Goal: Task Accomplishment & Management: Complete application form

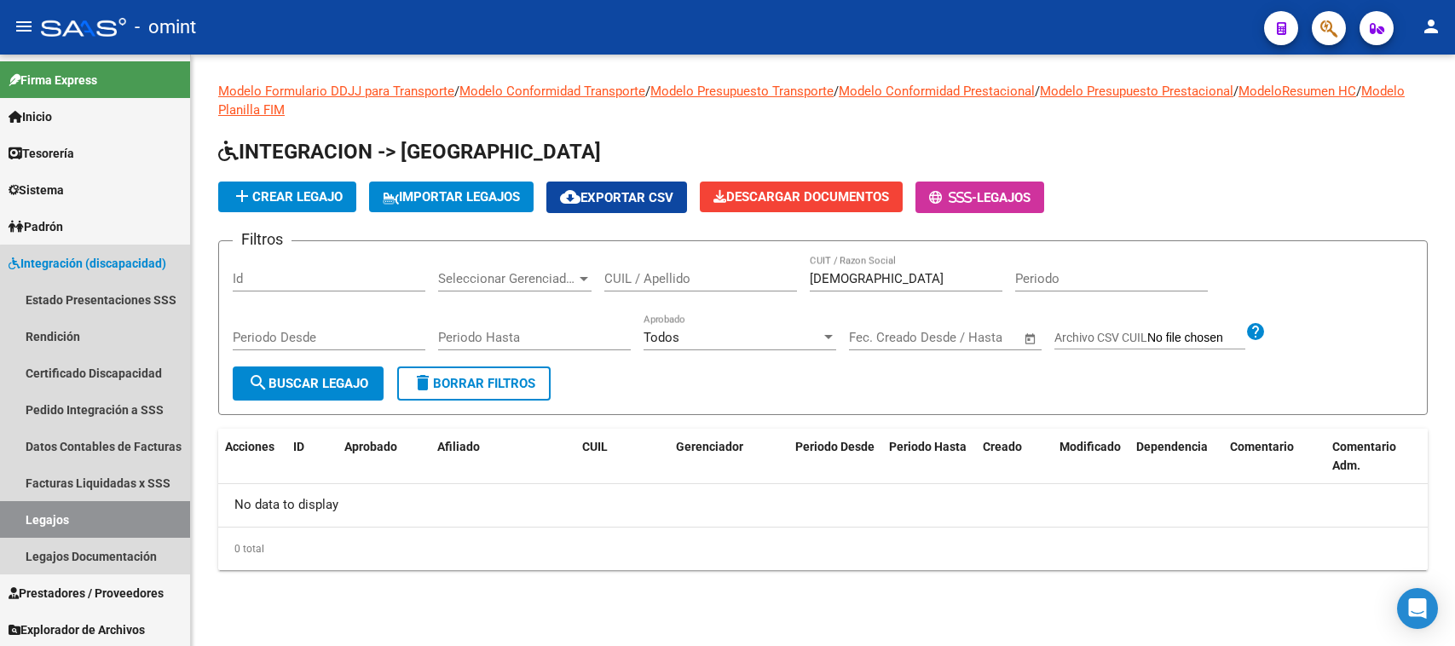
click at [116, 508] on link "Legajos" at bounding box center [95, 519] width 190 height 37
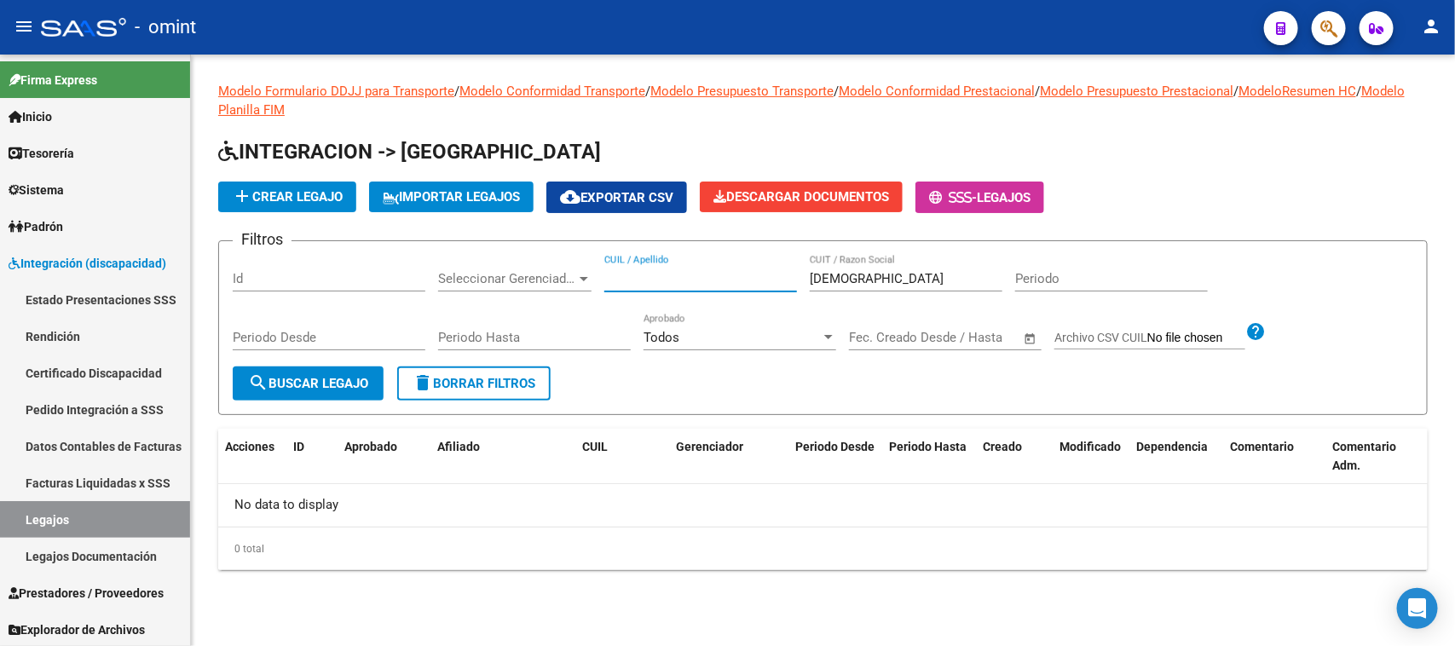
click at [772, 282] on input "CUIL / Apellido" at bounding box center [700, 278] width 193 height 15
paste input "48605052"
type input "48605052"
click at [303, 384] on span "search Buscar Legajo" at bounding box center [308, 383] width 120 height 15
click at [612, 271] on input "48605052" at bounding box center [700, 278] width 193 height 15
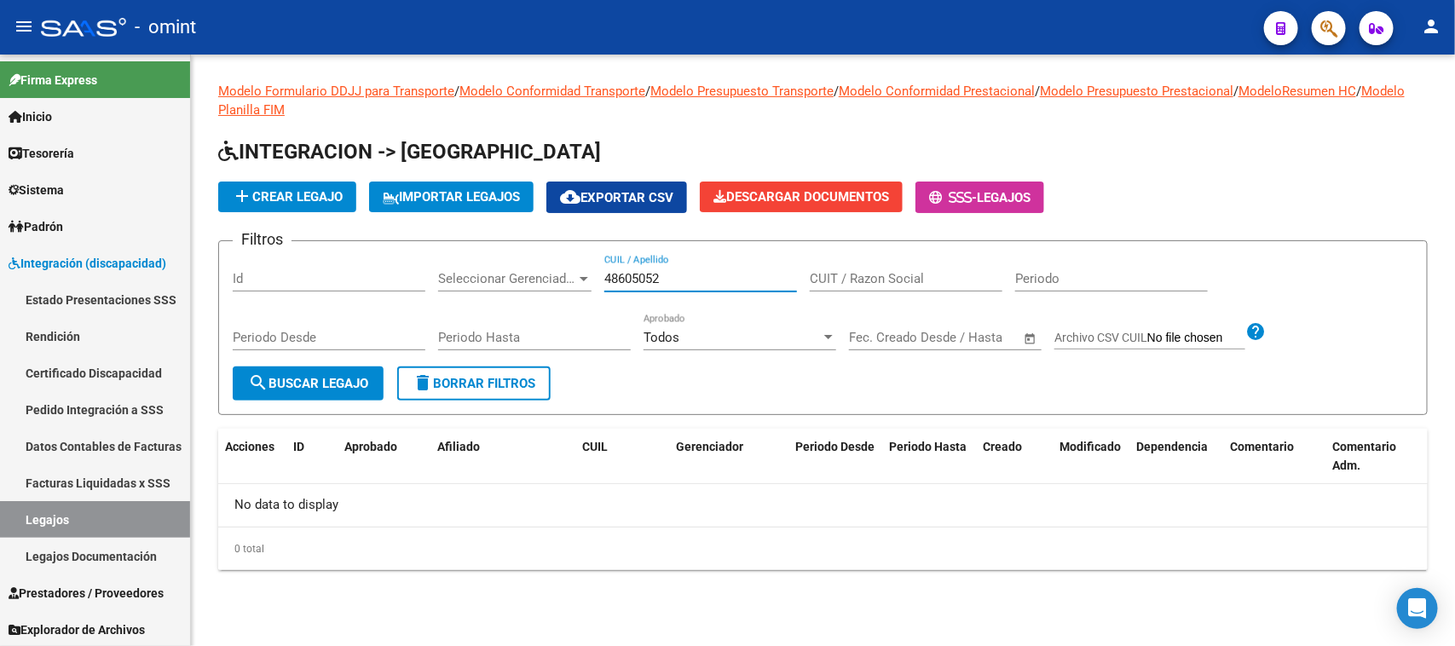
click at [612, 271] on input "48605052" at bounding box center [700, 278] width 193 height 15
click at [126, 484] on link "Facturas Liquidadas x SSS" at bounding box center [95, 483] width 190 height 37
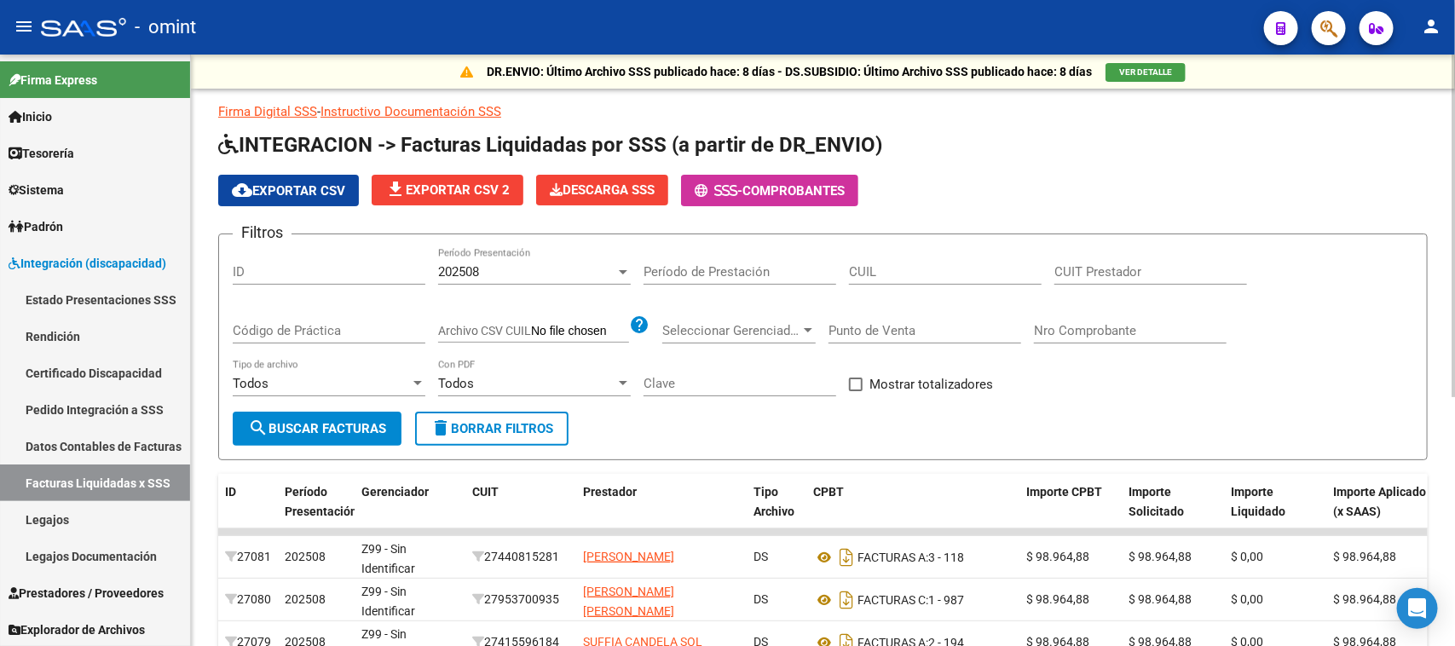
click at [545, 266] on div "202508" at bounding box center [526, 271] width 177 height 15
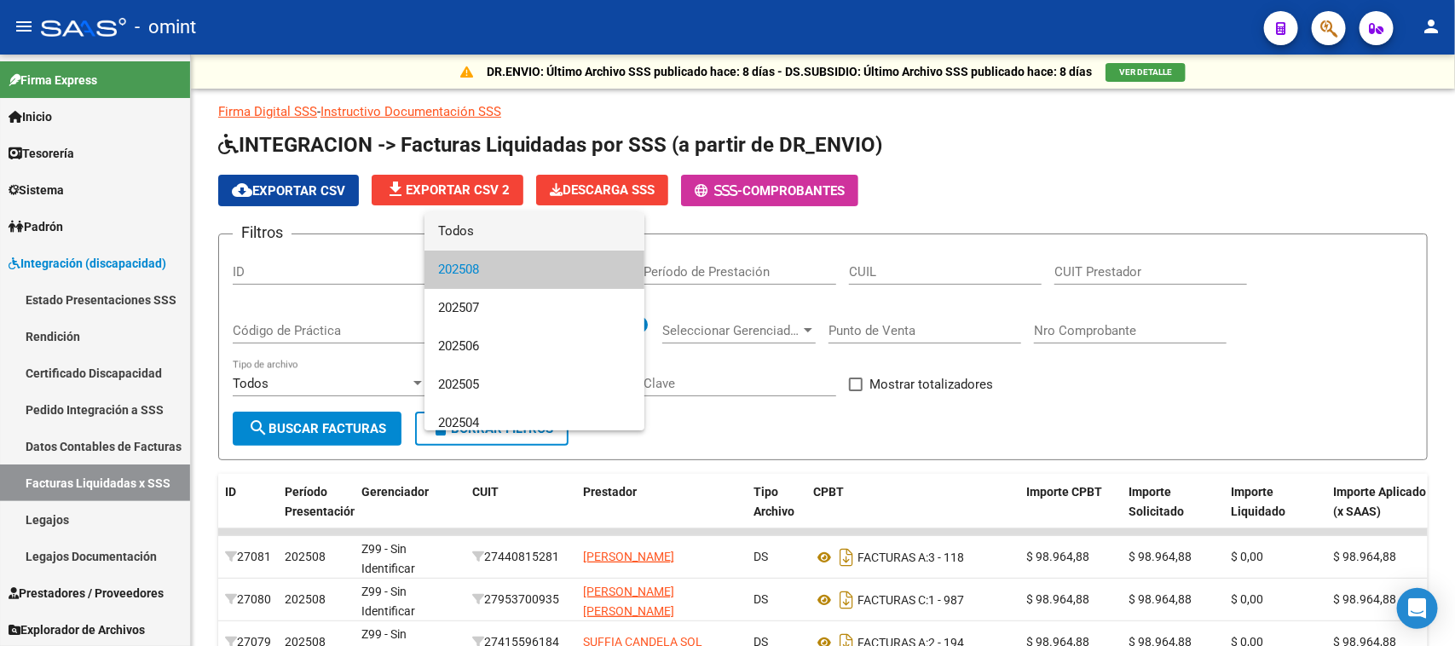
click at [547, 237] on span "Todos" at bounding box center [534, 231] width 193 height 38
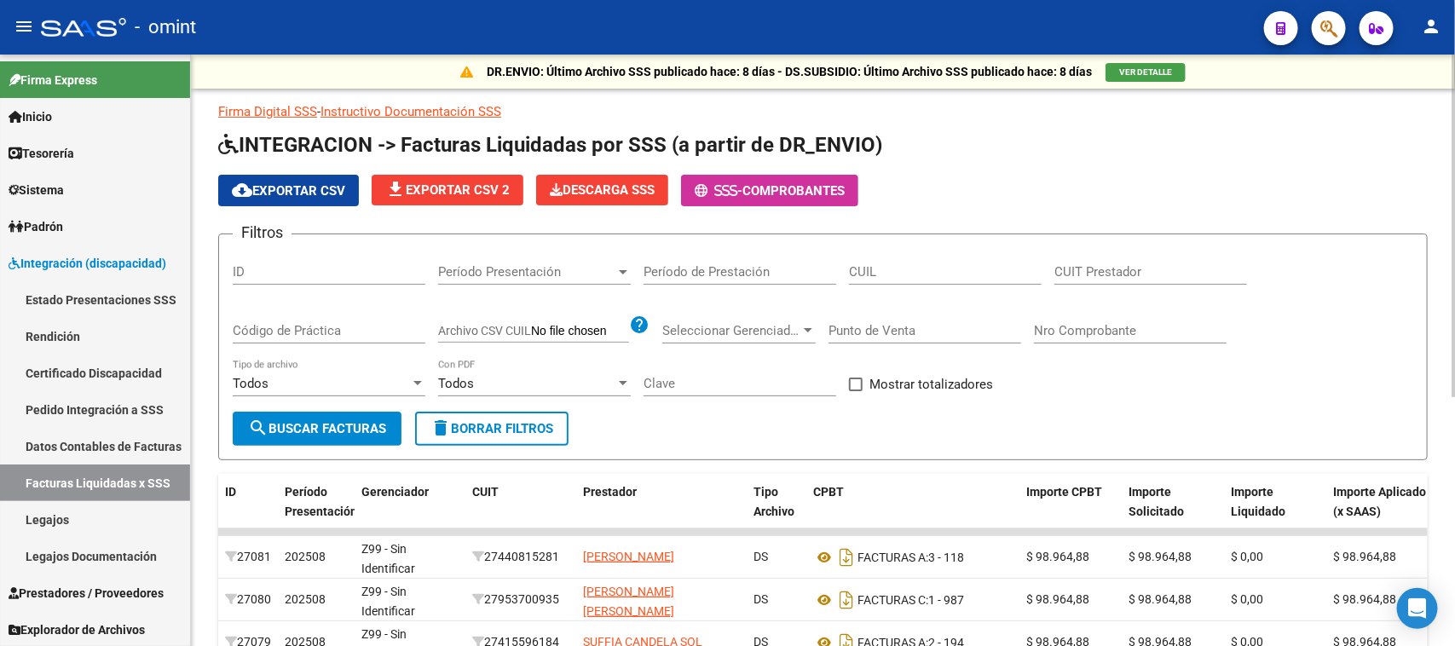
click at [938, 253] on div "CUIL" at bounding box center [945, 266] width 193 height 37
paste input "20-48605052-8"
type input "20-48605052-8"
click at [372, 414] on button "search Buscar Facturas" at bounding box center [317, 429] width 169 height 34
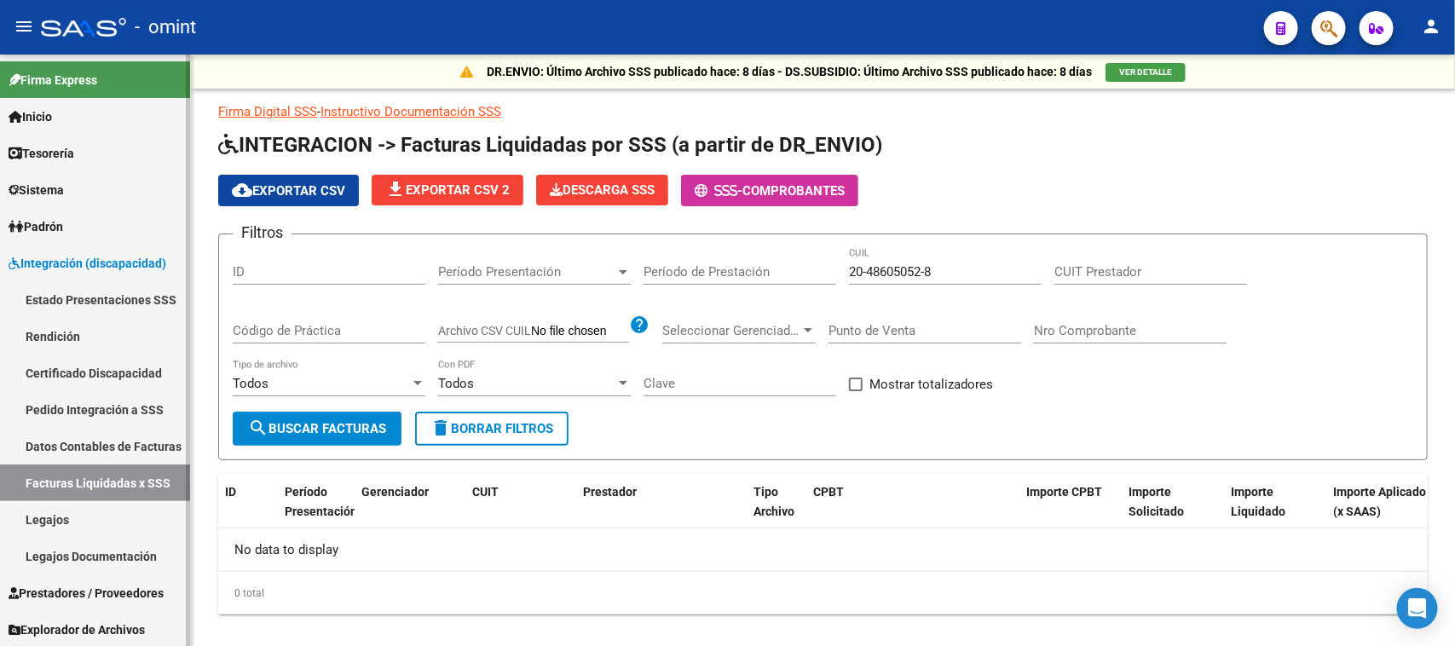
click at [134, 516] on link "Legajos" at bounding box center [95, 519] width 190 height 37
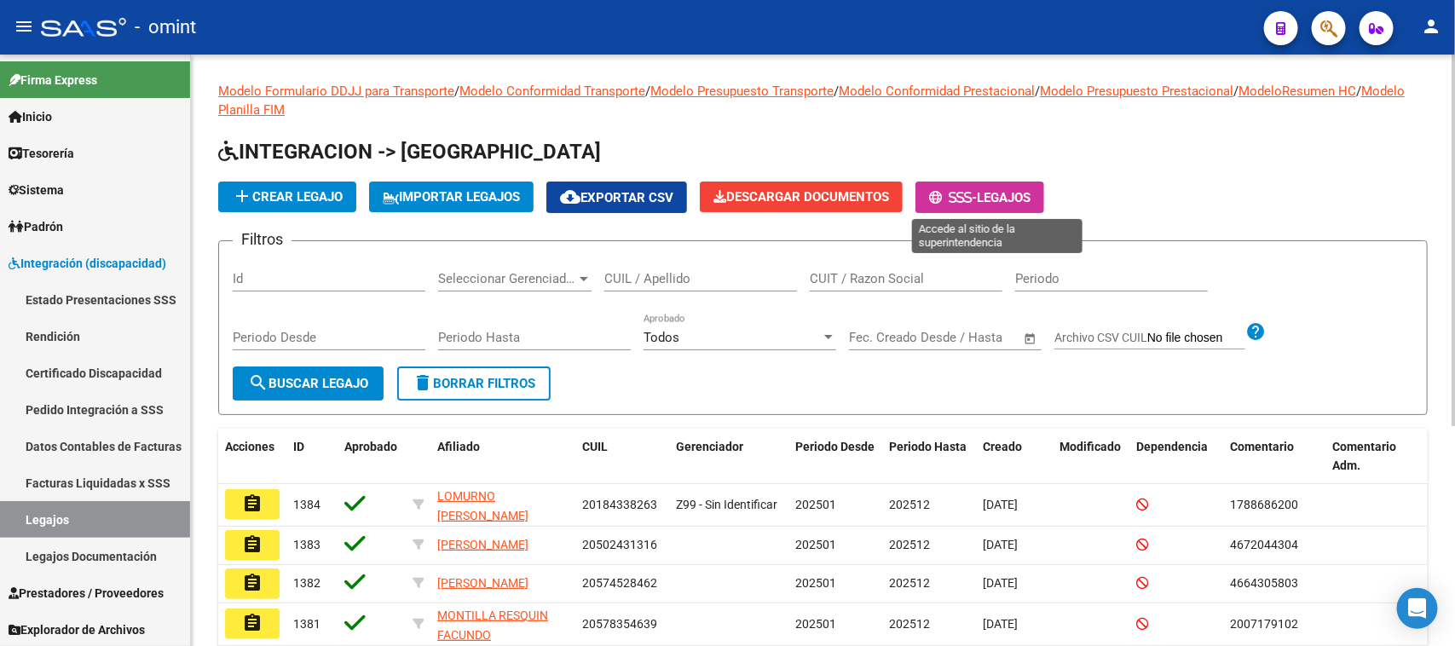
click at [1021, 194] on span "Legajos" at bounding box center [1004, 197] width 54 height 15
click at [652, 275] on input "CUIL / Apellido" at bounding box center [700, 278] width 193 height 15
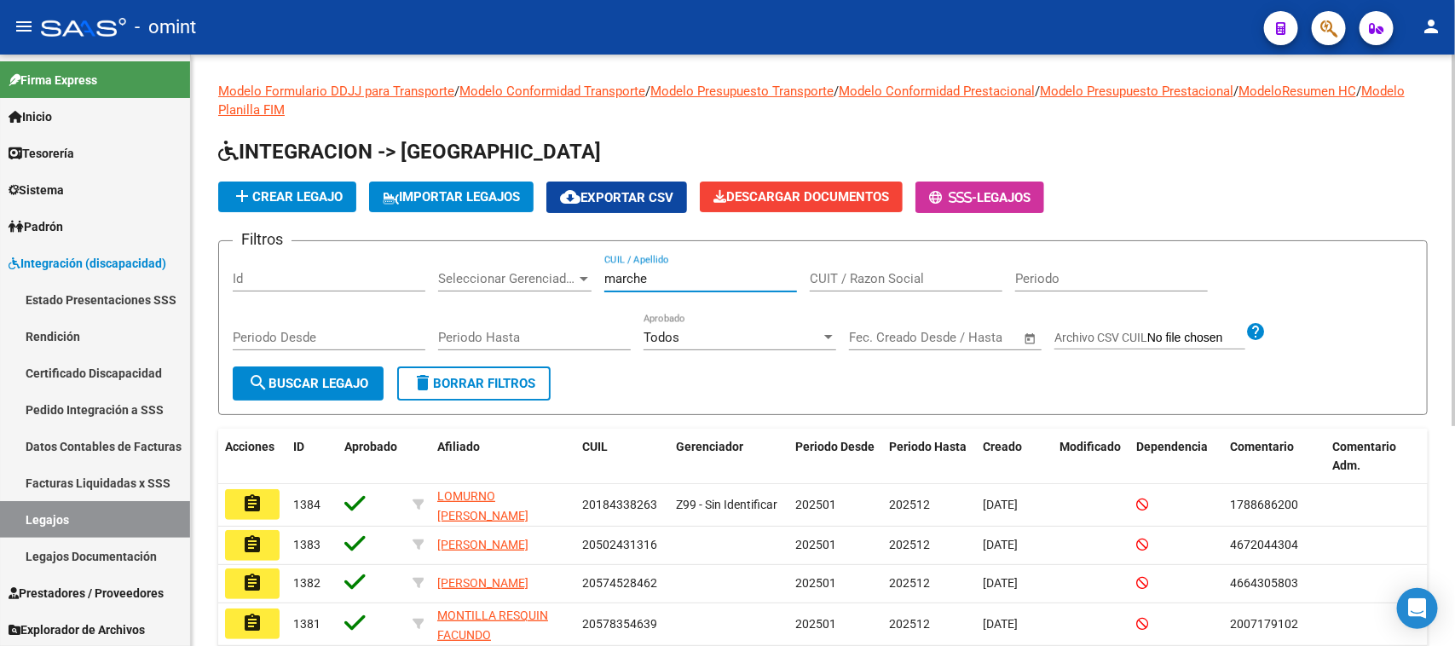
type input "marche"
click at [326, 376] on span "search Buscar Legajo" at bounding box center [308, 383] width 120 height 15
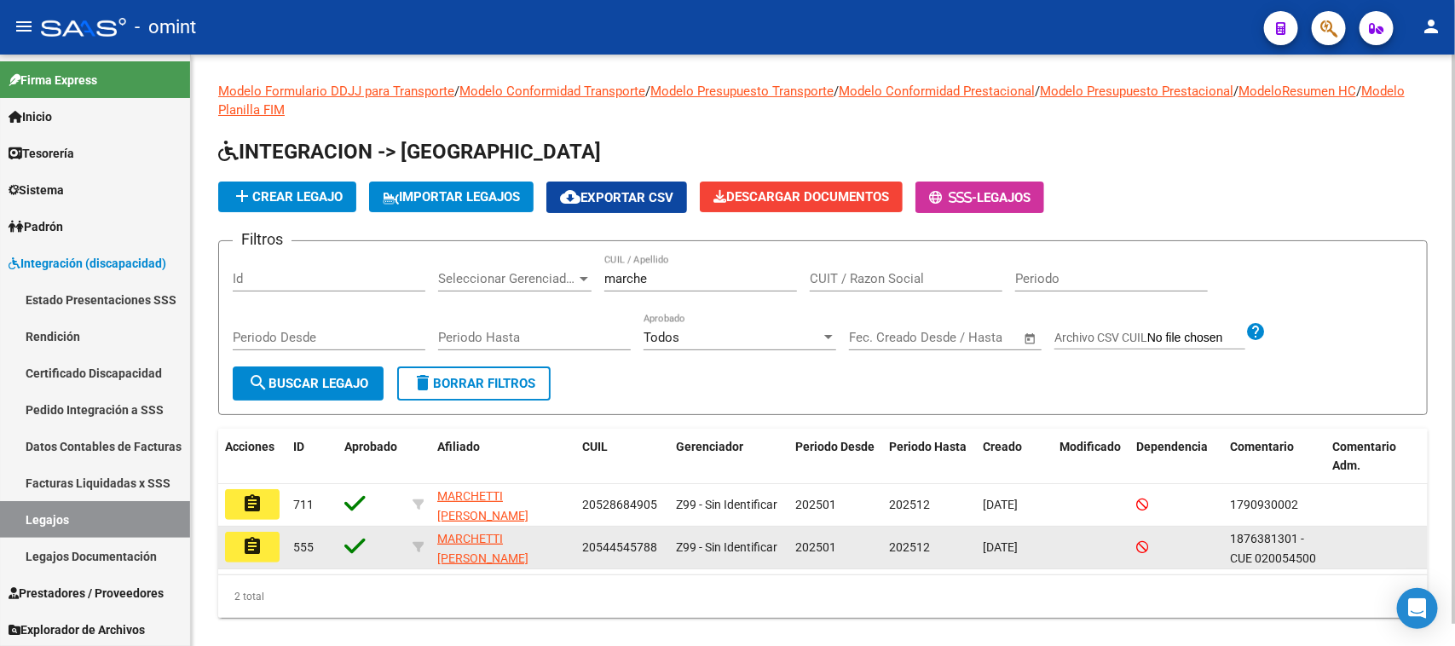
click at [247, 536] on mat-icon "assignment" at bounding box center [252, 546] width 20 height 20
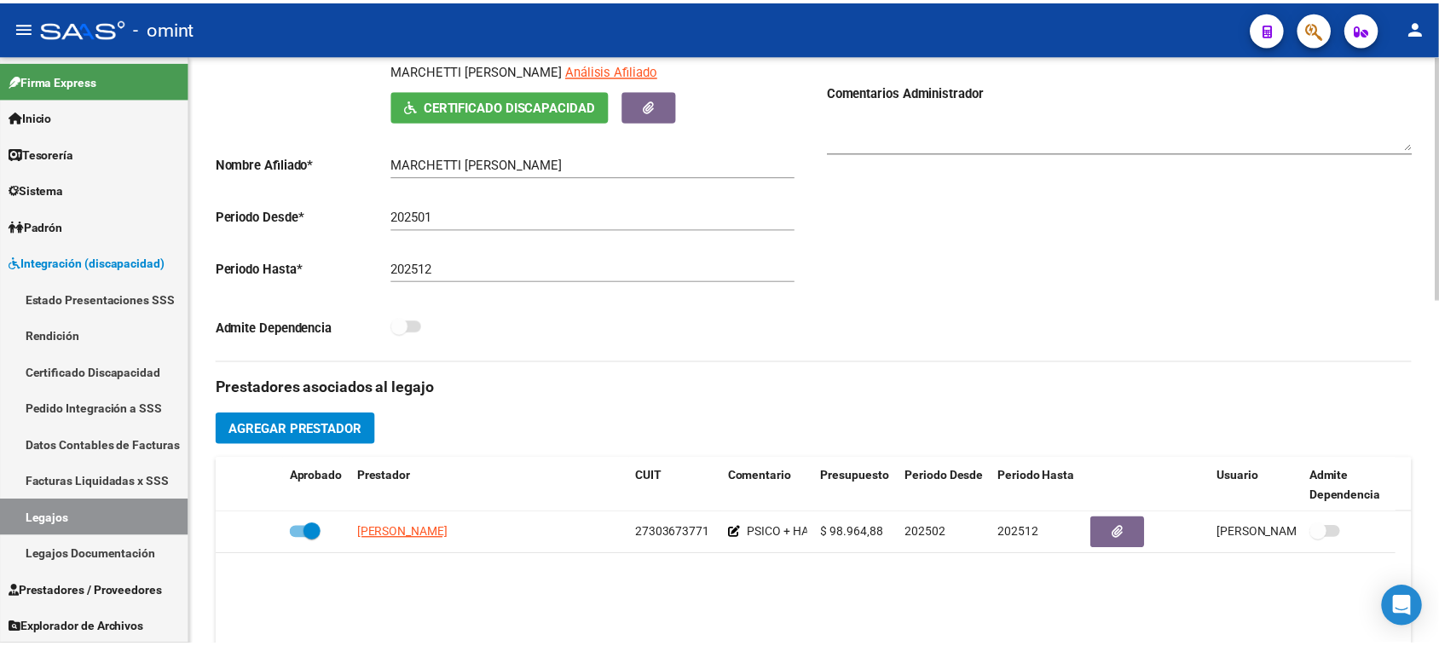
scroll to position [426, 0]
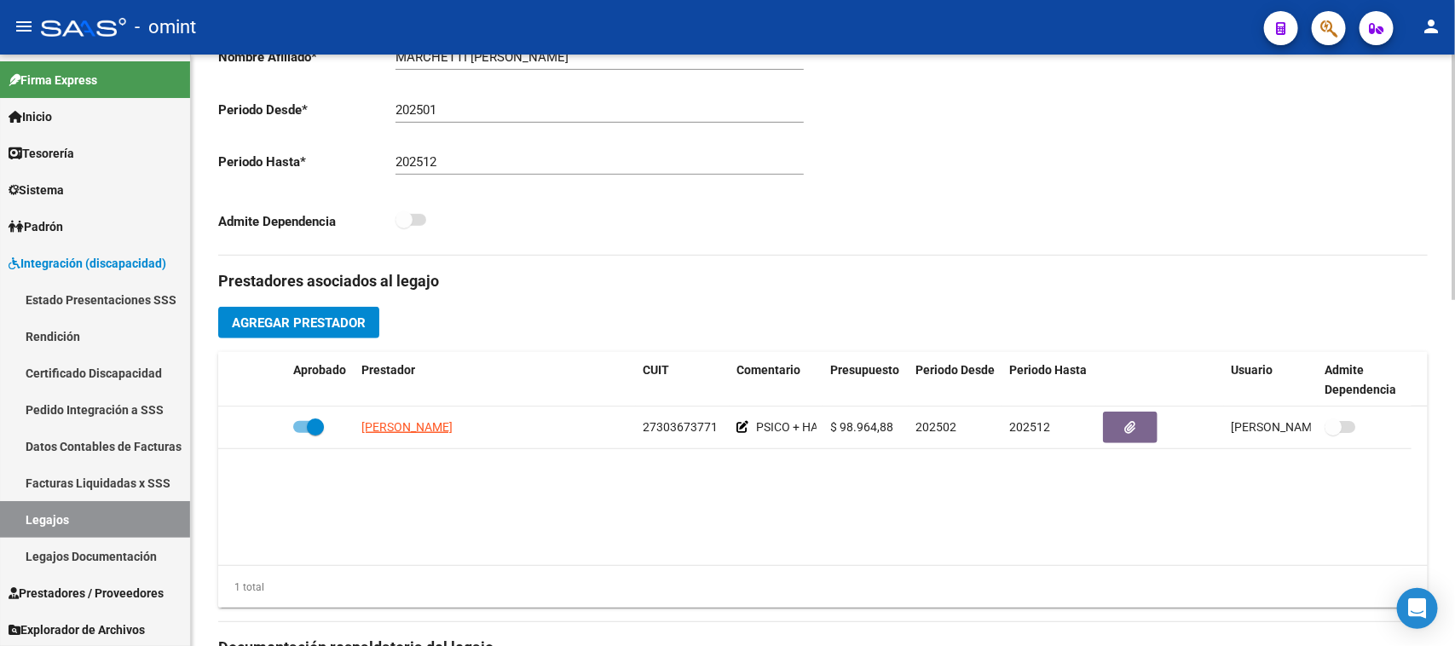
drag, startPoint x: 463, startPoint y: 418, endPoint x: 366, endPoint y: 494, distance: 123.1
click at [453, 418] on app-link-go-to "[PERSON_NAME]" at bounding box center [406, 428] width 91 height 20
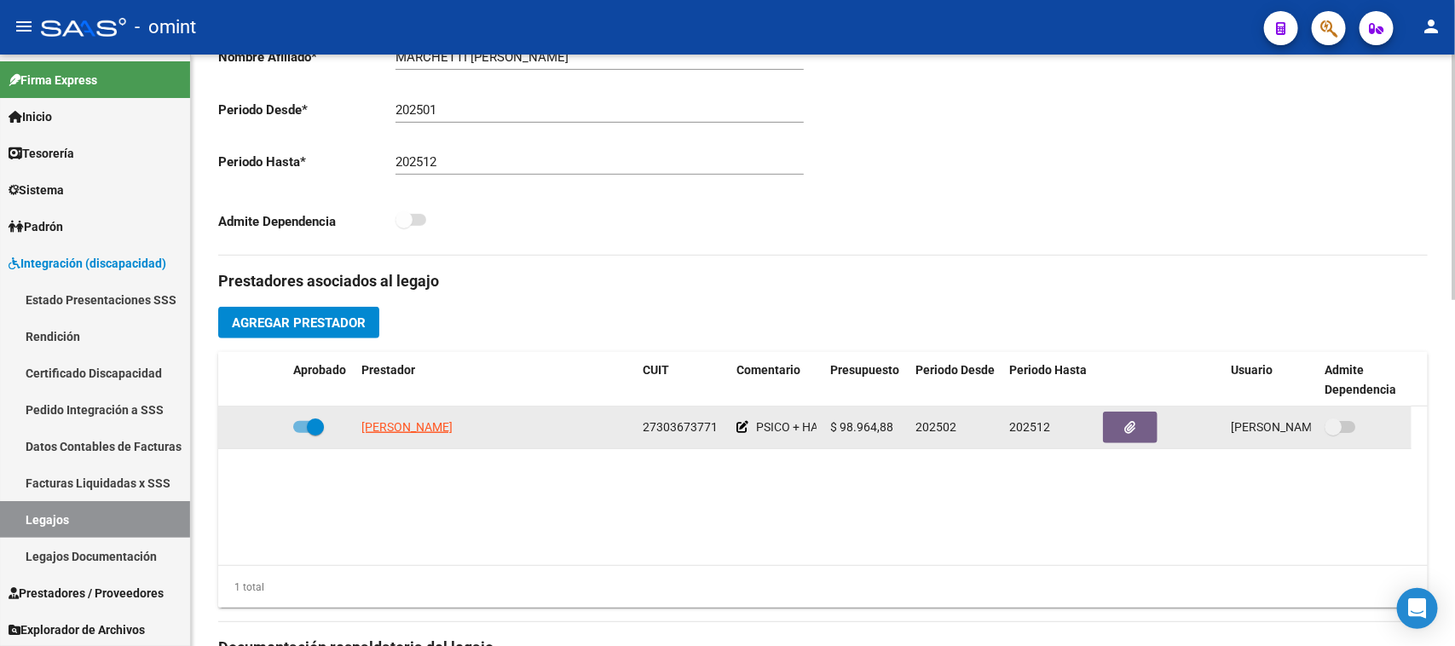
click at [418, 432] on span "[PERSON_NAME]" at bounding box center [406, 427] width 91 height 14
copy span "[PERSON_NAME]"
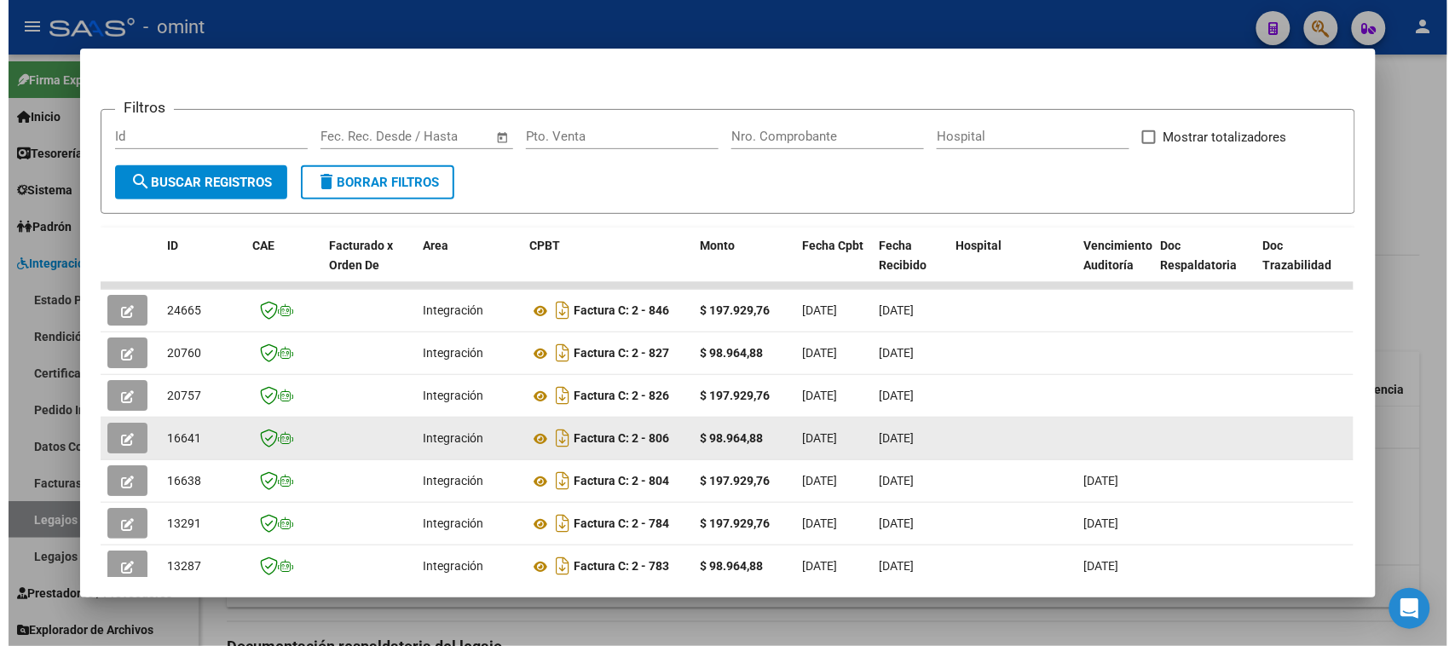
scroll to position [320, 0]
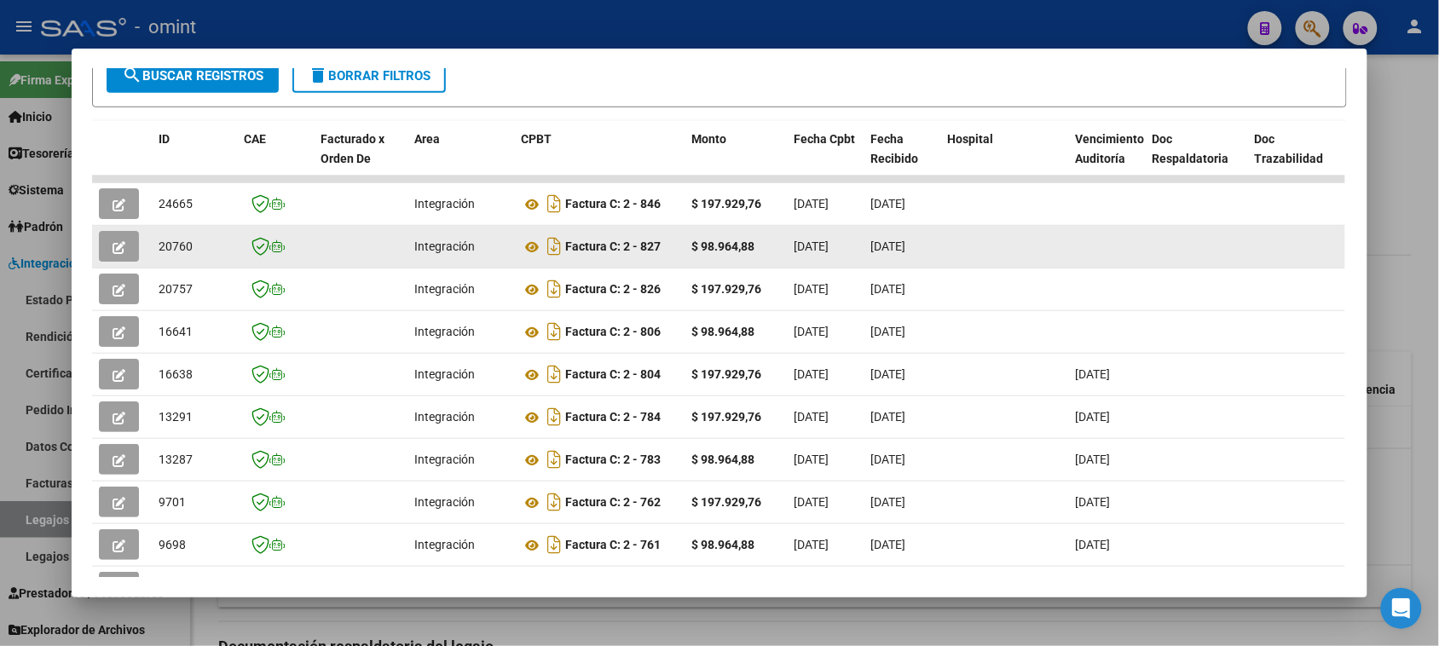
click at [99, 237] on button "button" at bounding box center [119, 246] width 40 height 31
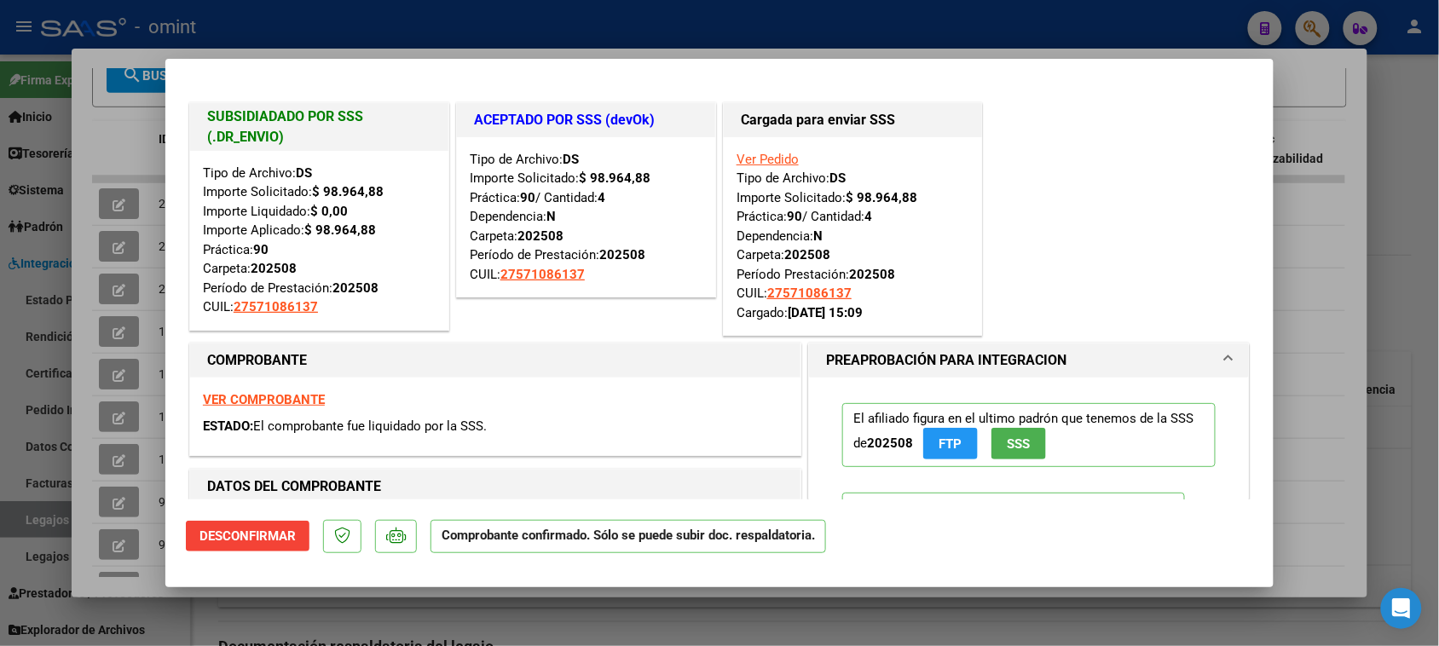
type input "$ 0,00"
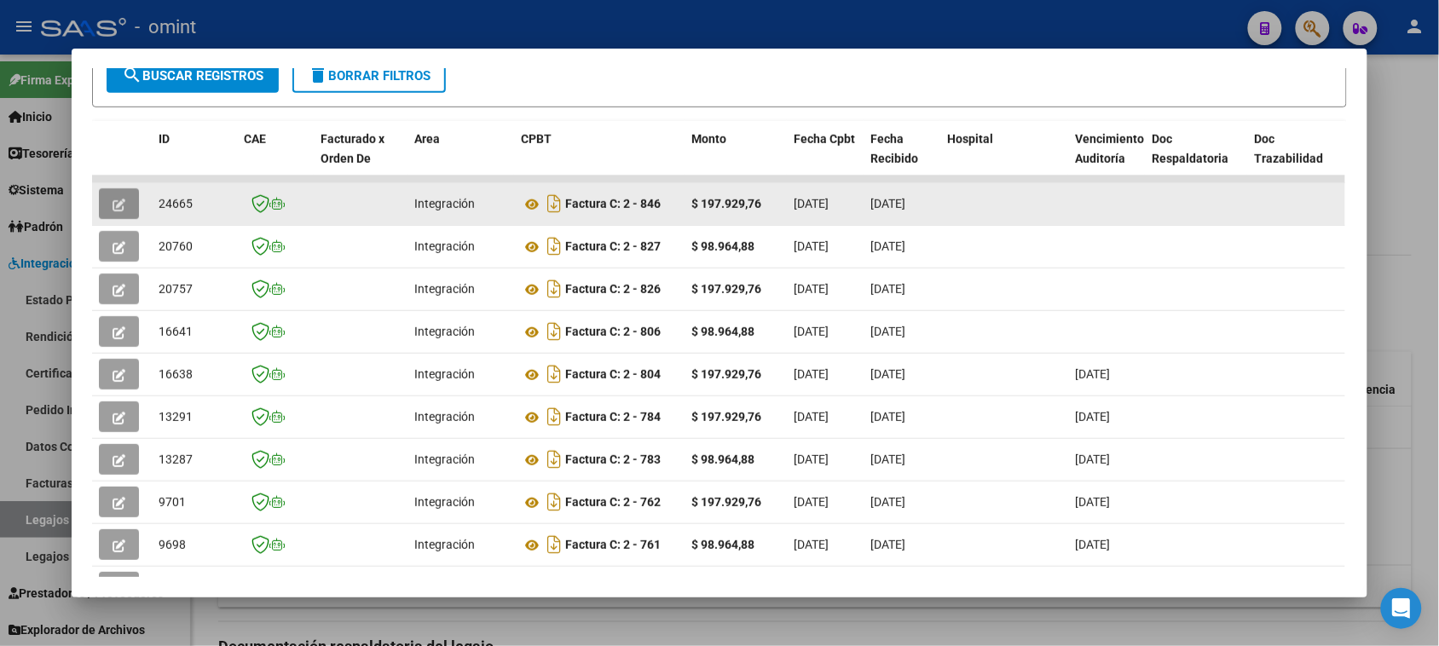
click at [126, 206] on button "button" at bounding box center [119, 203] width 40 height 31
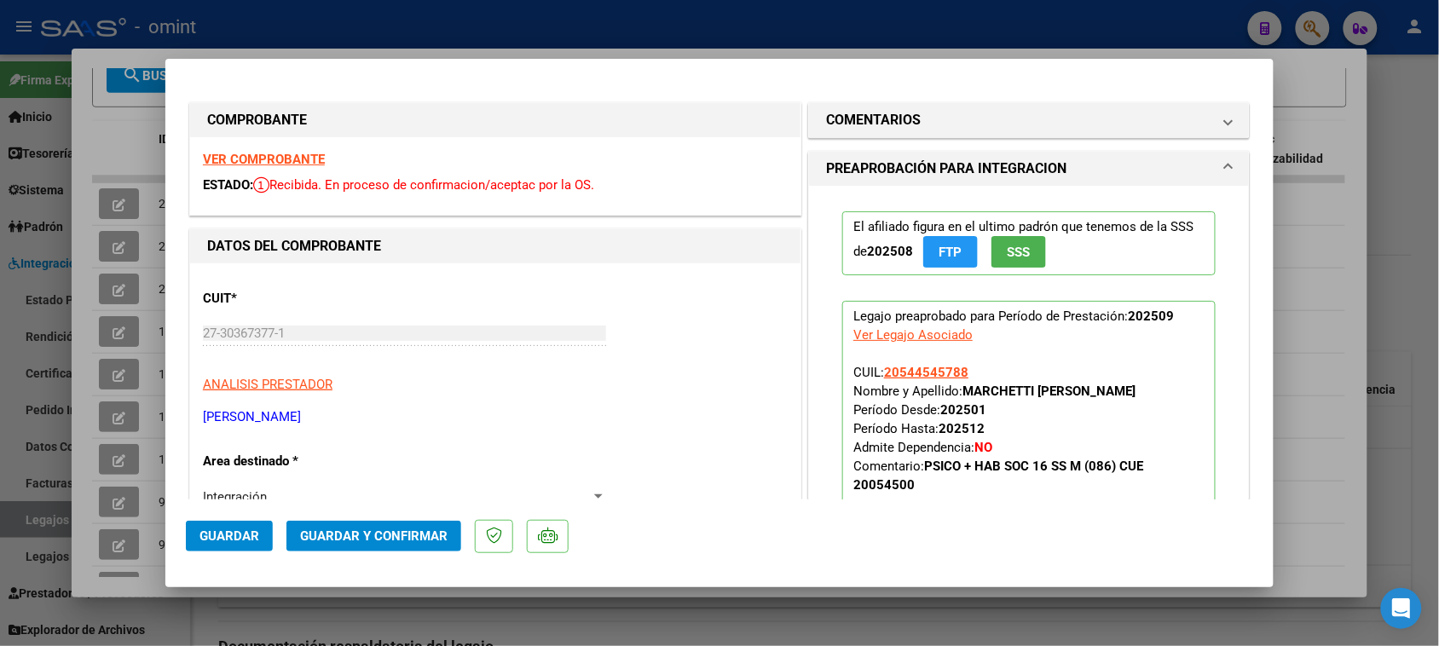
click at [288, 160] on strong "VER COMPROBANTE" at bounding box center [264, 159] width 122 height 15
click at [424, 533] on span "Guardar y Confirmar" at bounding box center [373, 535] width 147 height 15
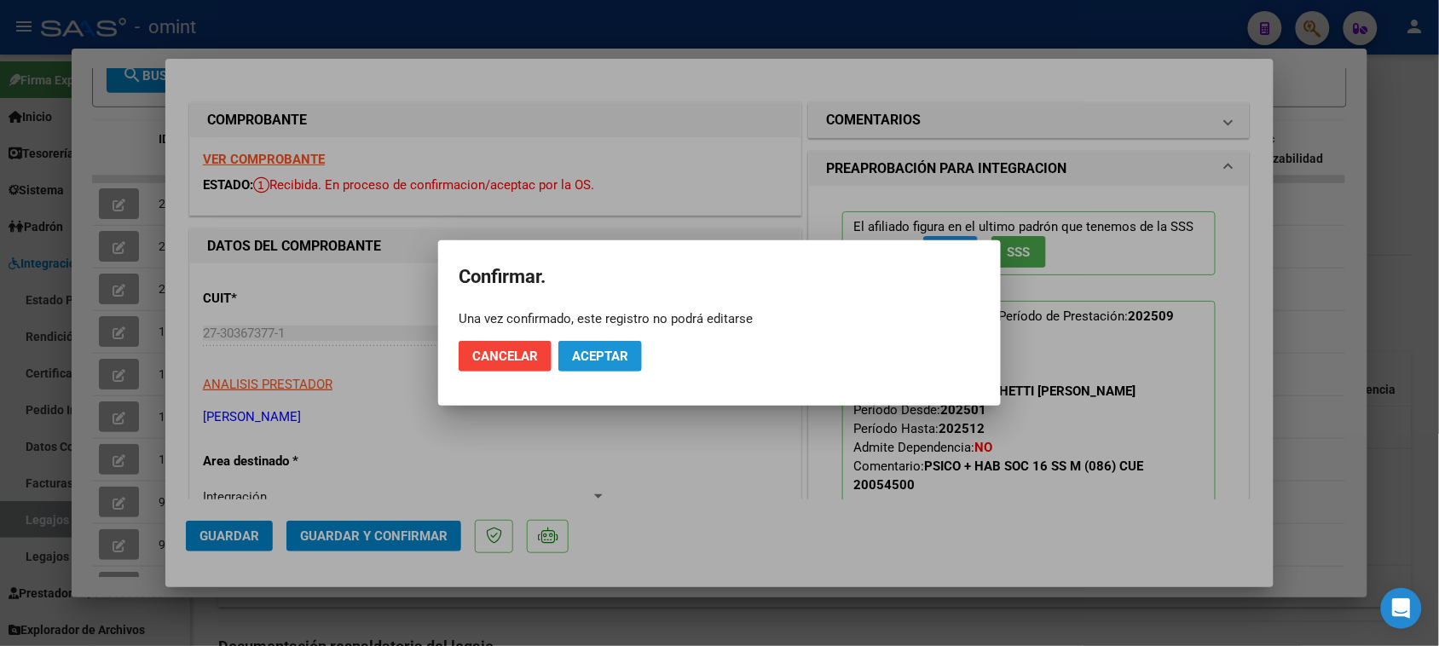
drag, startPoint x: 593, startPoint y: 361, endPoint x: 312, endPoint y: 504, distance: 315.6
click at [593, 360] on span "Aceptar" at bounding box center [600, 356] width 56 height 15
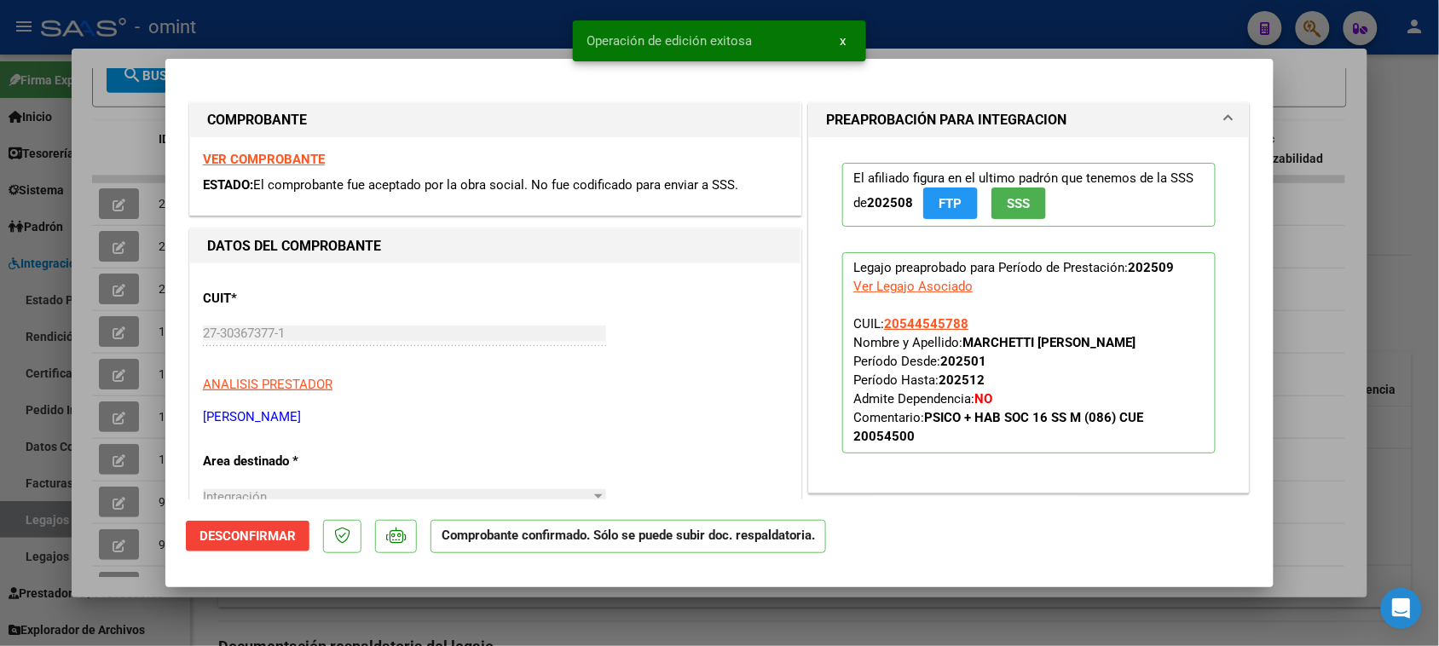
type input "$ 0,00"
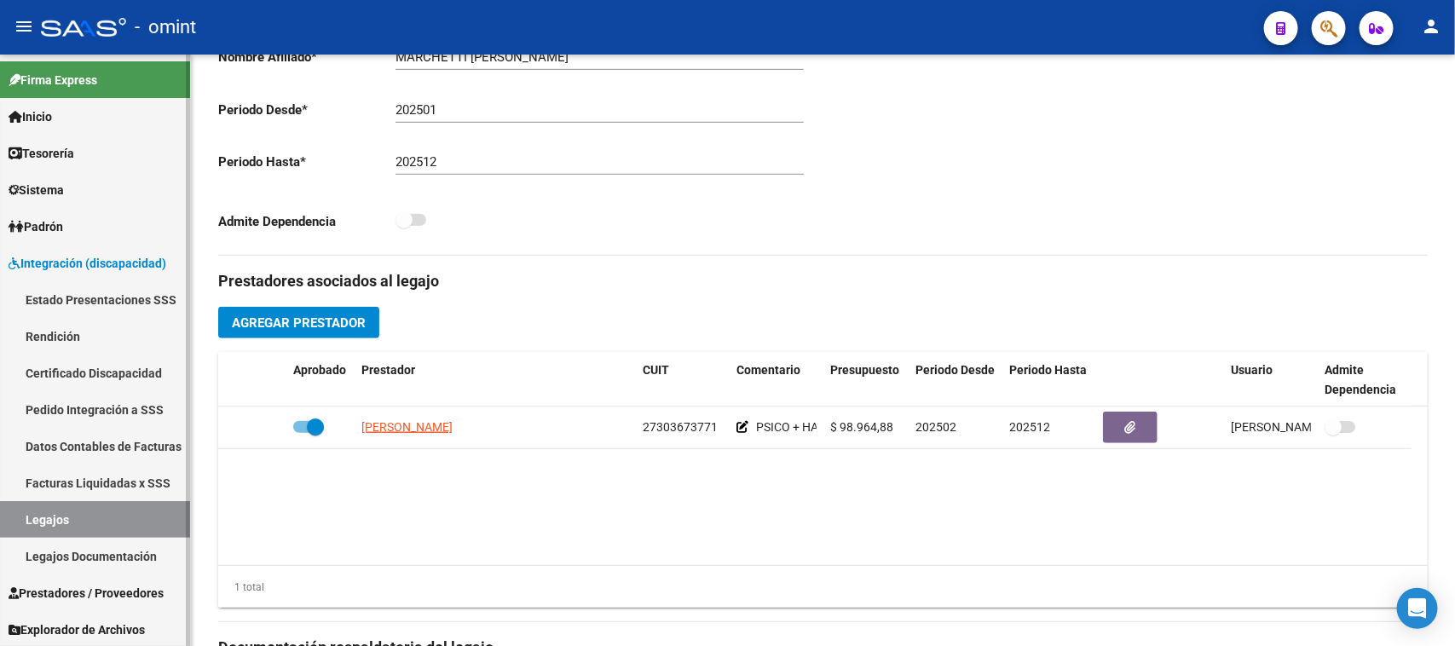
drag, startPoint x: 130, startPoint y: 513, endPoint x: 163, endPoint y: 499, distance: 36.3
click at [129, 513] on link "Legajos" at bounding box center [95, 519] width 190 height 37
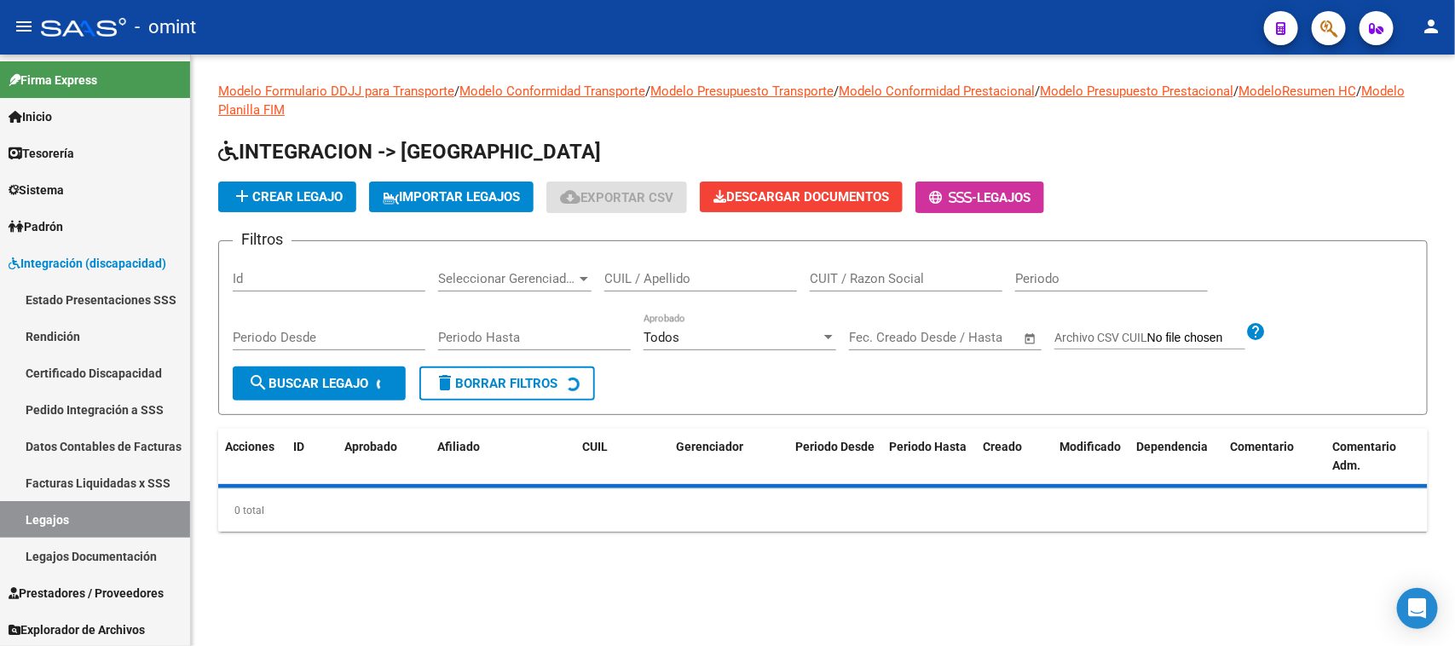
click at [643, 295] on div "CUIL / Apellido" at bounding box center [700, 281] width 193 height 53
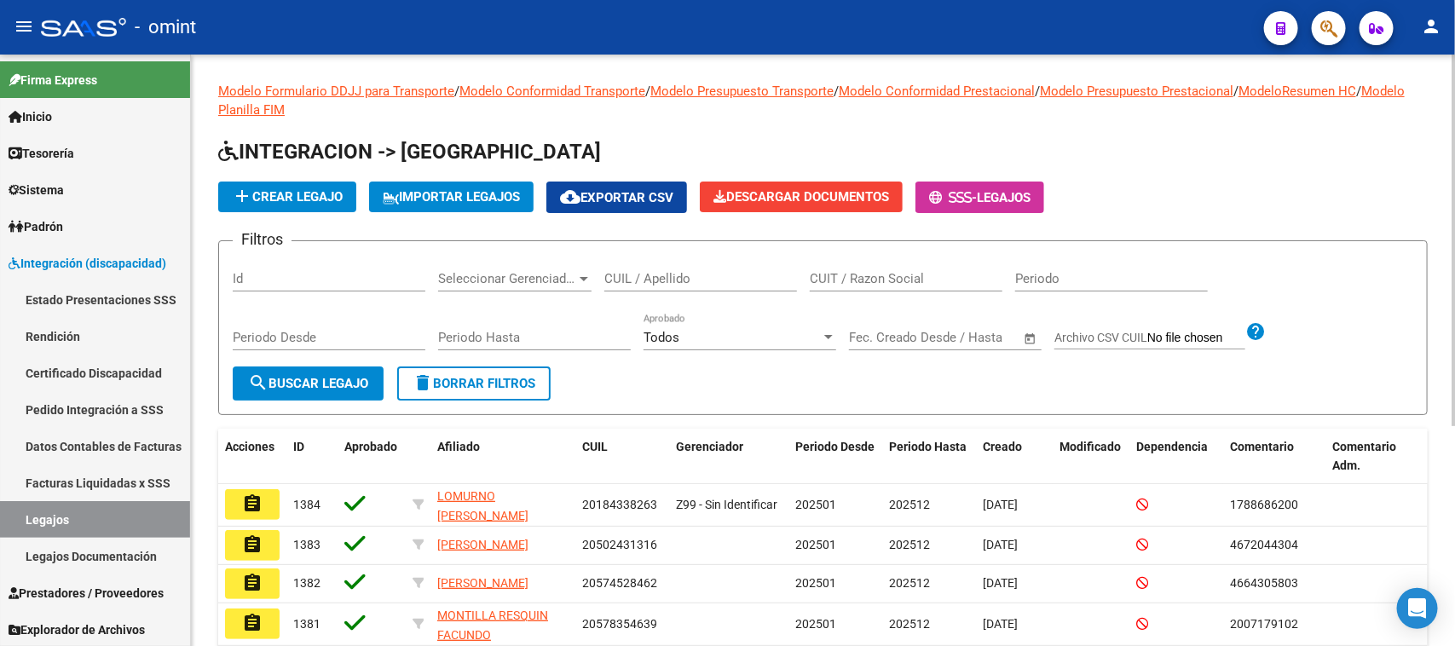
click at [661, 277] on input "CUIL / Apellido" at bounding box center [700, 278] width 193 height 15
type input "marchet"
click at [342, 380] on span "search Buscar Legajo" at bounding box center [308, 383] width 120 height 15
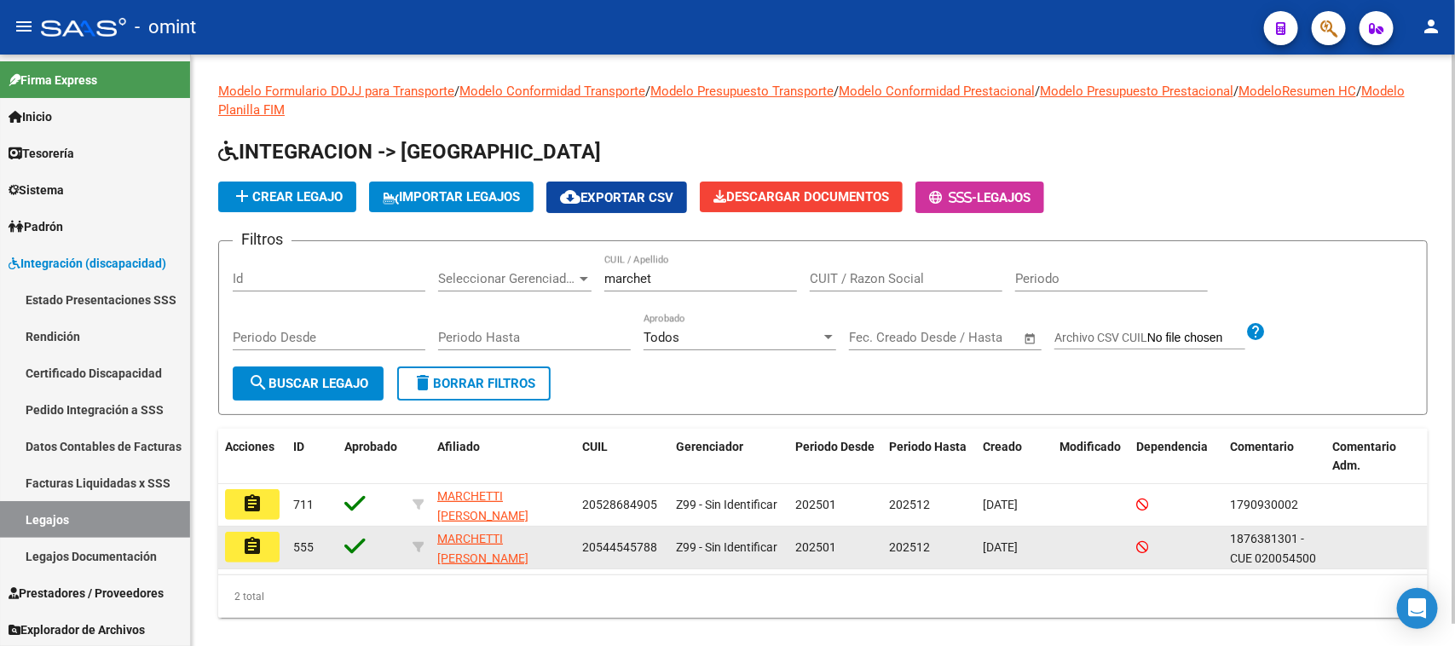
click at [245, 540] on mat-icon "assignment" at bounding box center [252, 546] width 20 height 20
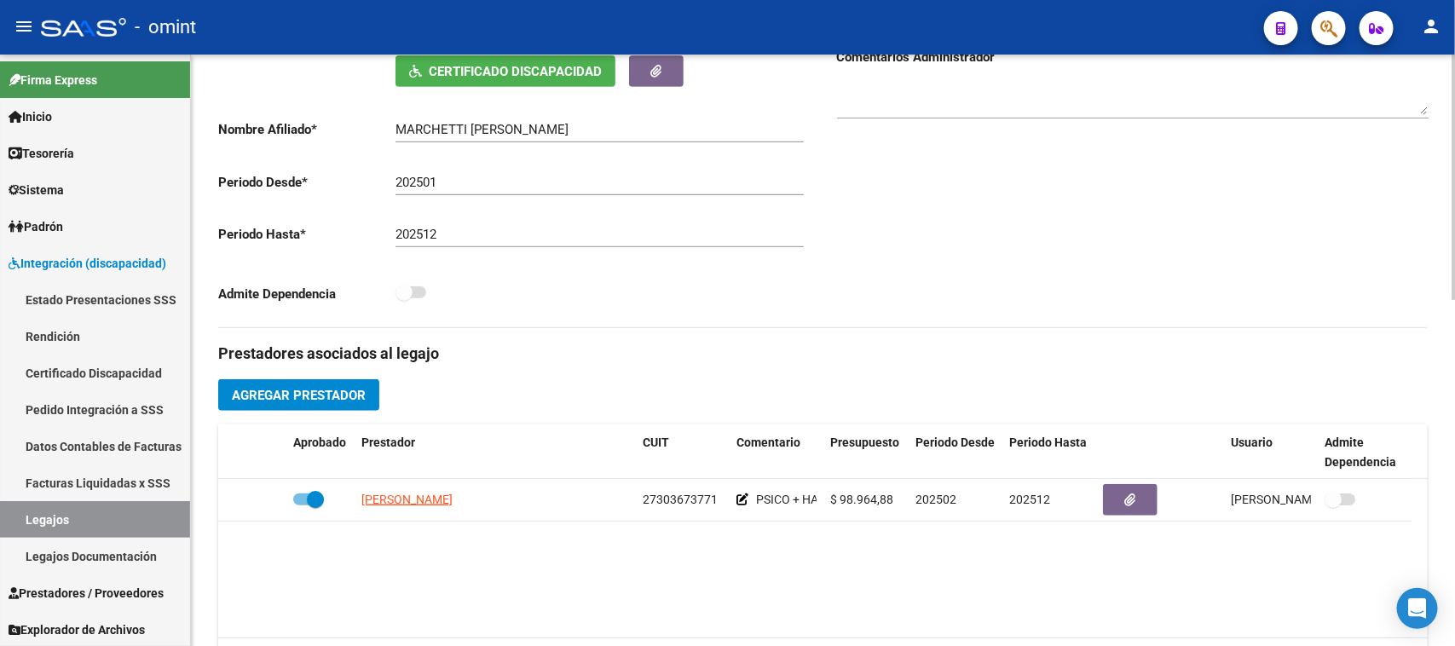
scroll to position [426, 0]
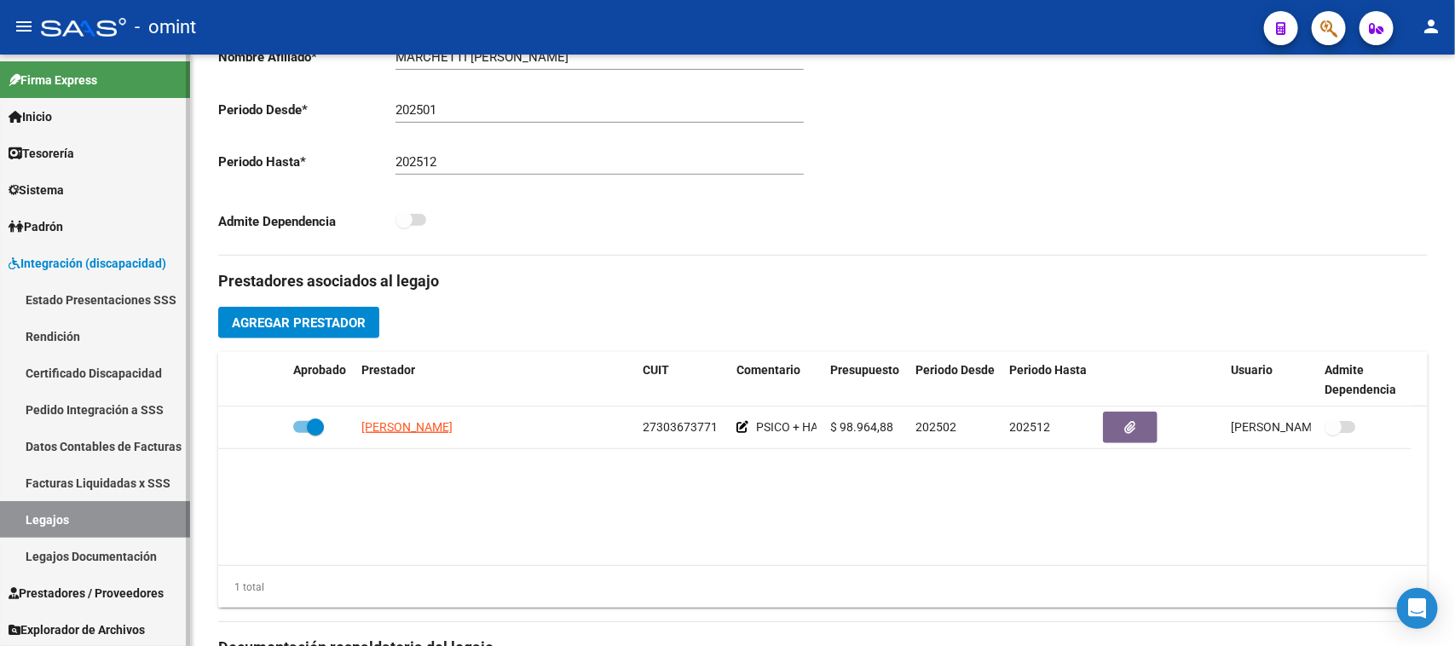
click at [124, 516] on link "Legajos" at bounding box center [95, 519] width 190 height 37
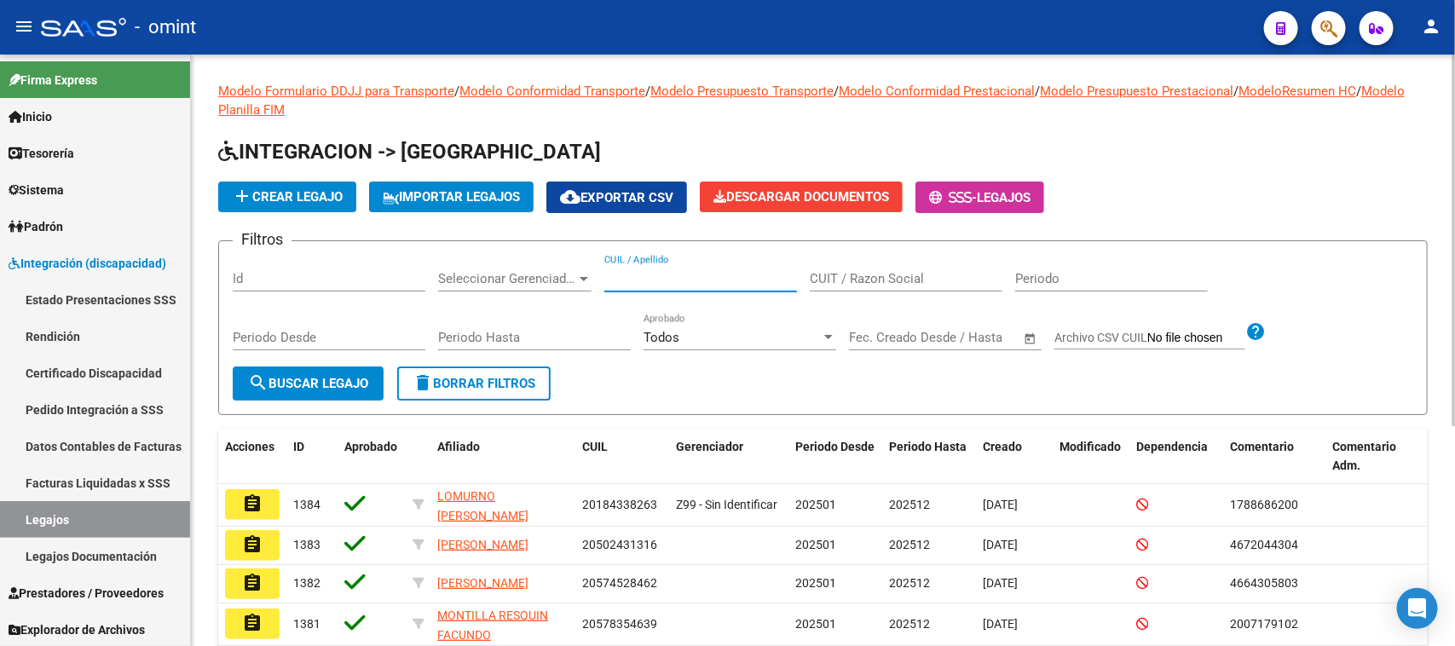
click at [679, 271] on input "CUIL / Apellido" at bounding box center [700, 278] width 193 height 15
type input "marche"
click at [346, 390] on button "search Buscar Legajo" at bounding box center [308, 383] width 151 height 34
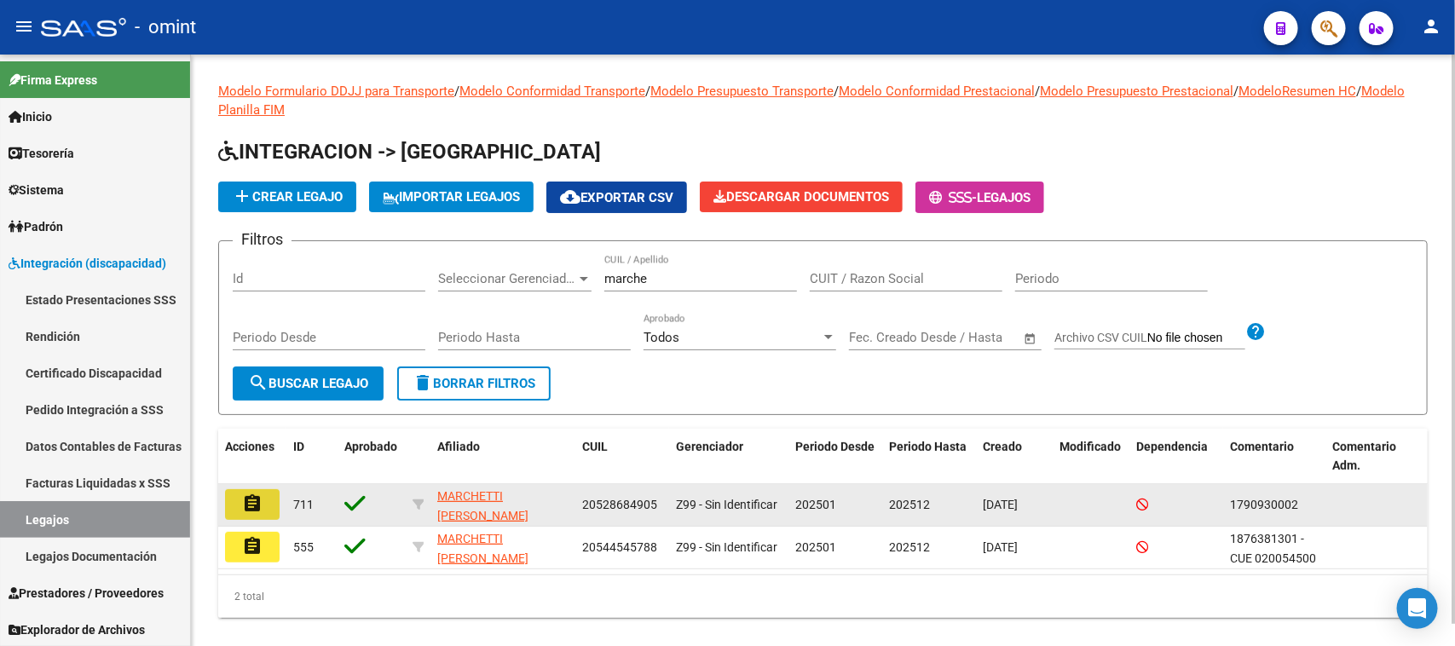
click at [274, 500] on button "assignment" at bounding box center [252, 504] width 55 height 31
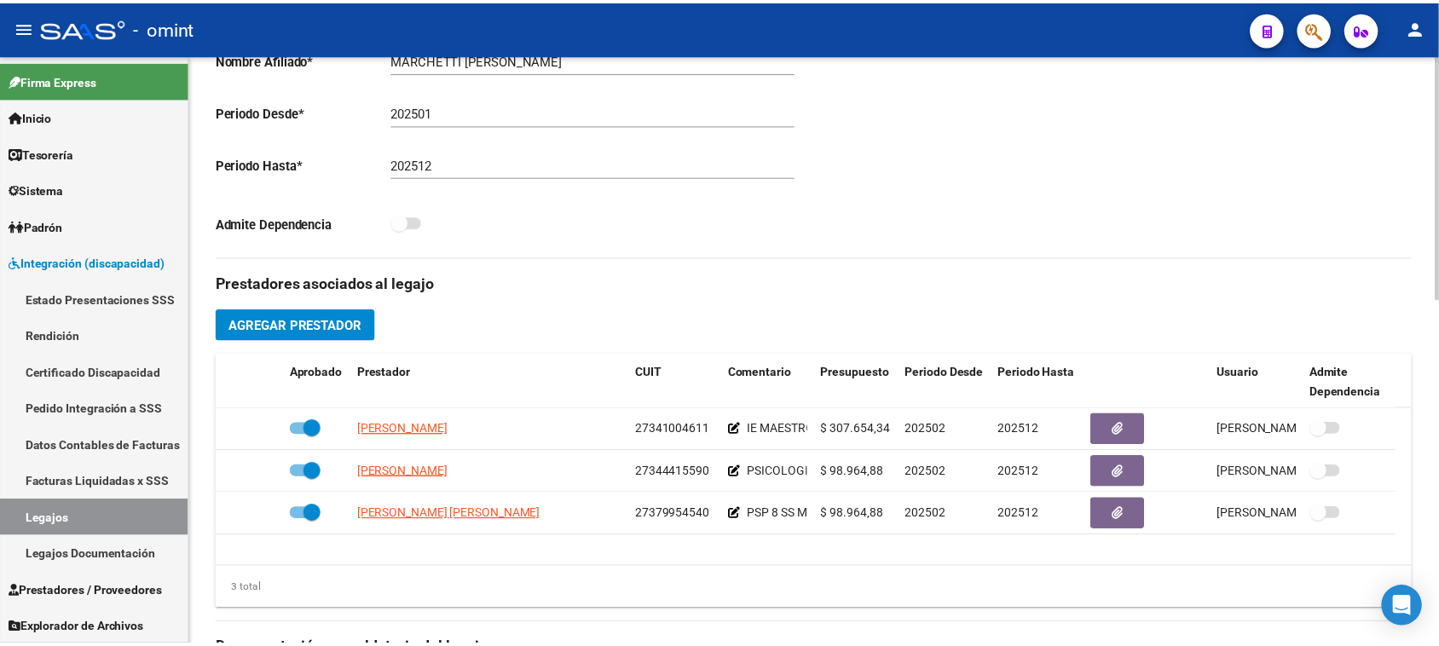
scroll to position [426, 0]
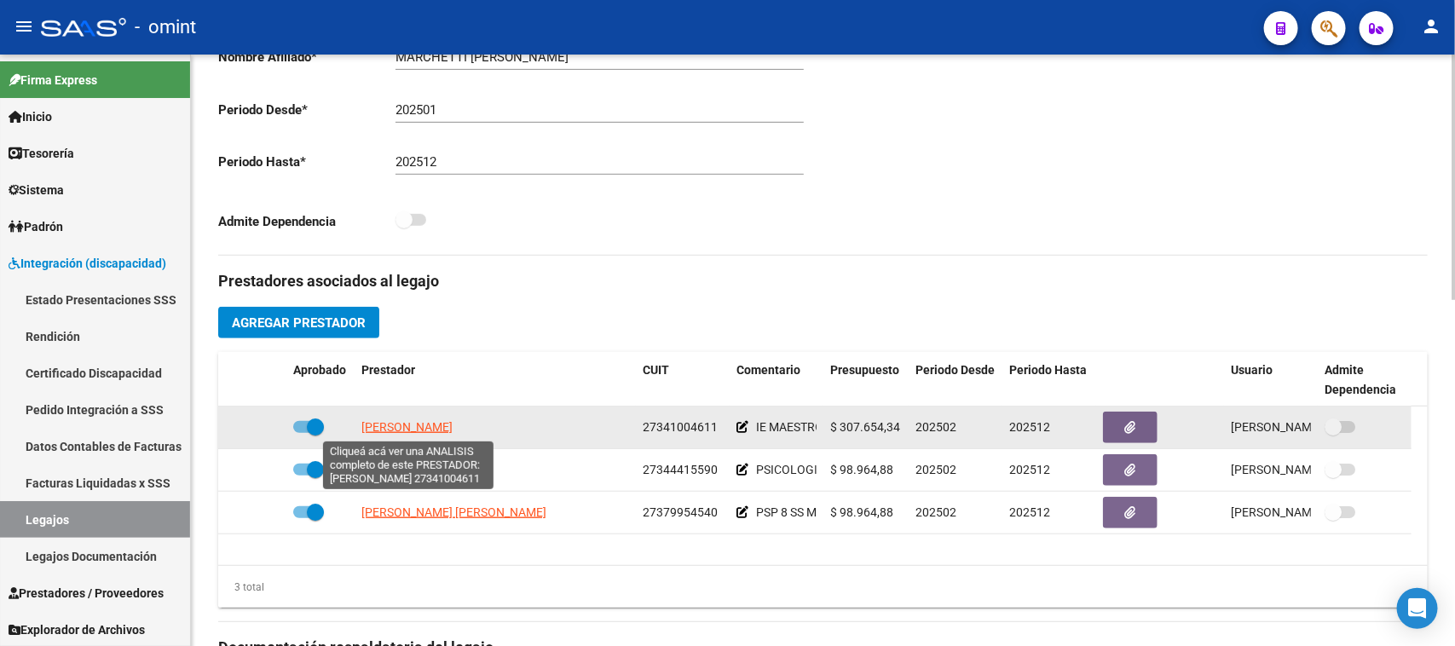
click at [386, 420] on span "[PERSON_NAME]" at bounding box center [406, 427] width 91 height 14
type textarea "27341004611"
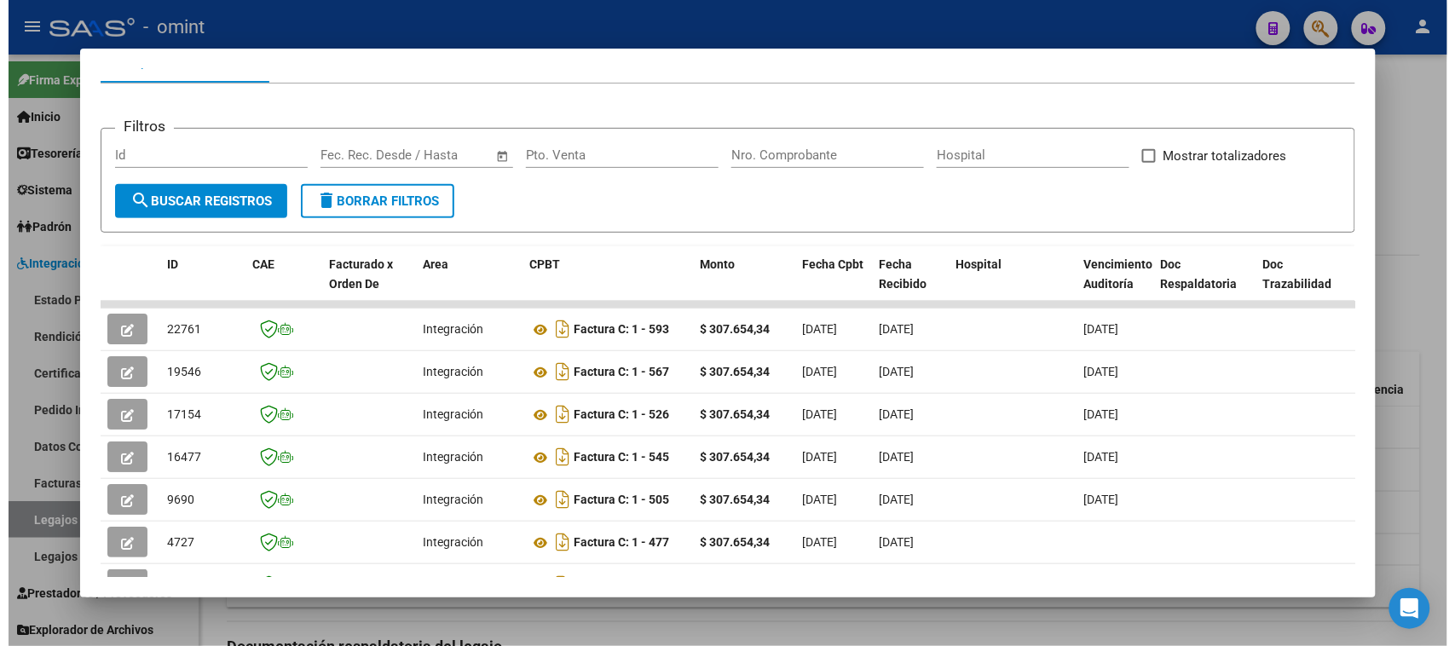
scroll to position [213, 0]
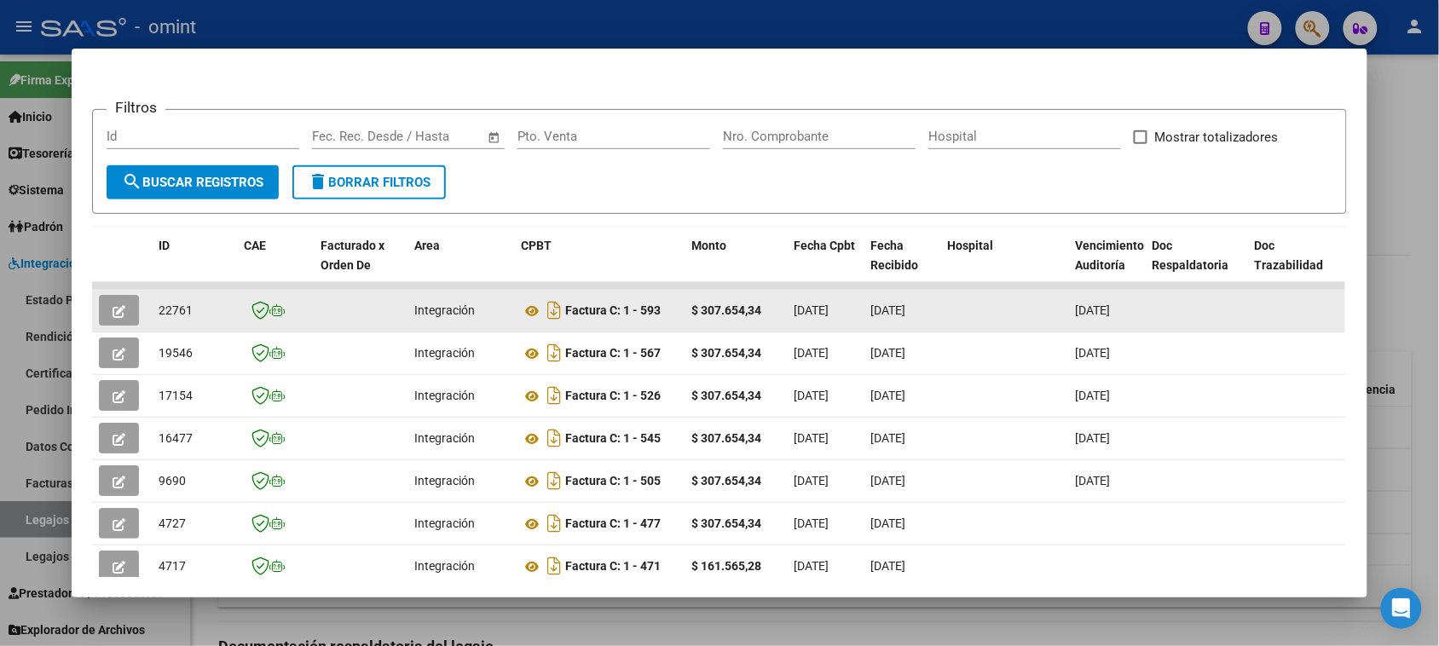
click at [99, 309] on button "button" at bounding box center [119, 310] width 40 height 31
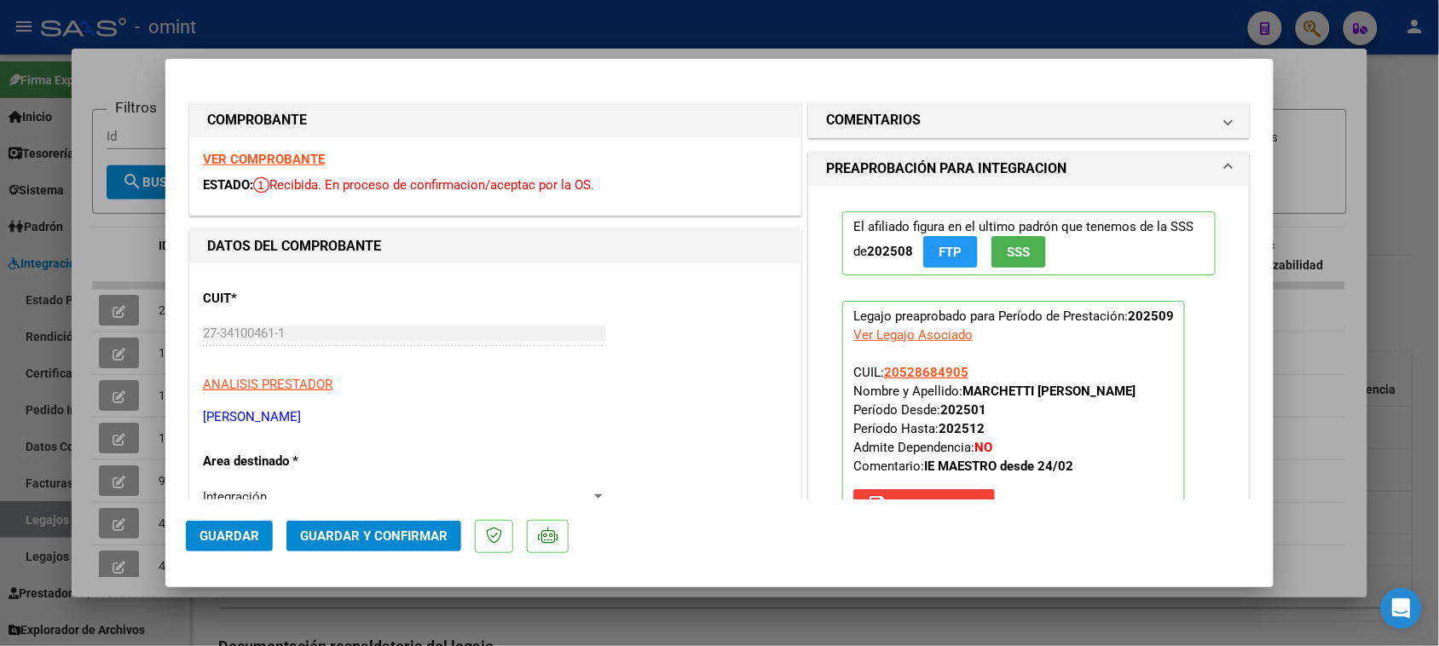
type input "$ 0,00"
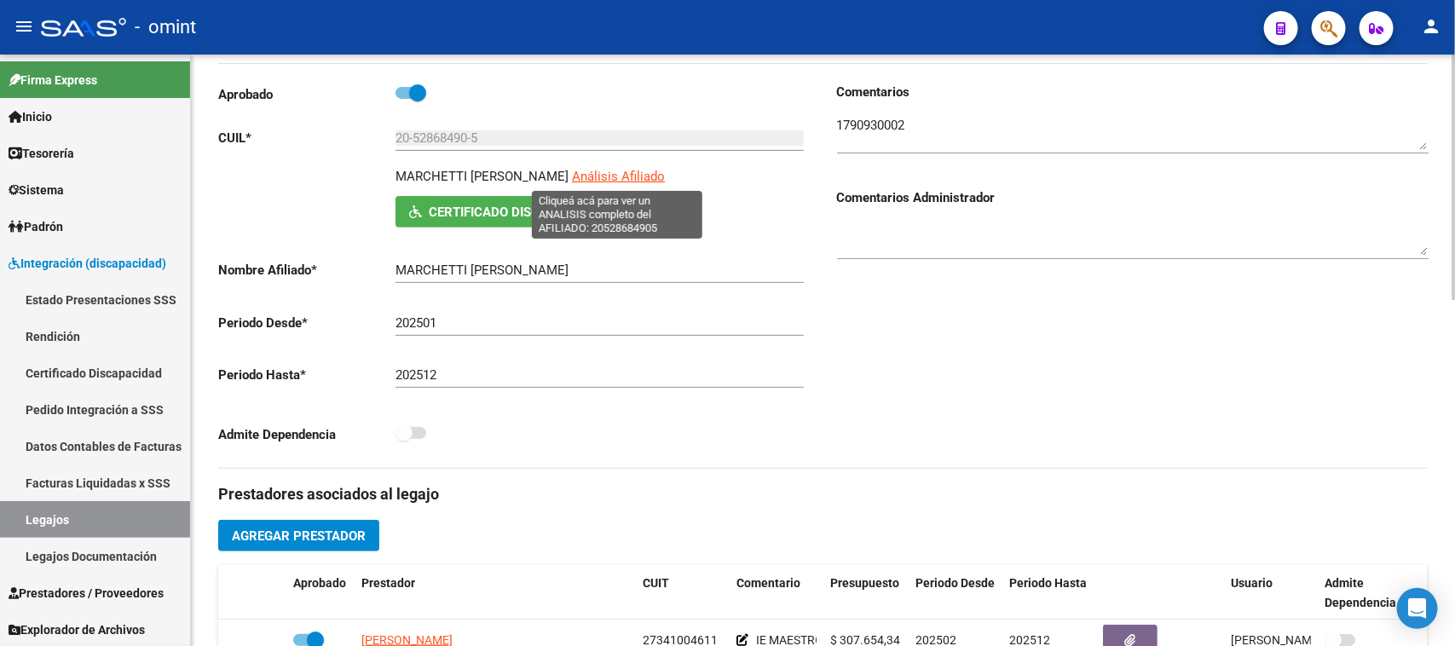
click at [618, 181] on span "Análisis Afiliado" at bounding box center [618, 176] width 93 height 15
type textarea "20528684905"
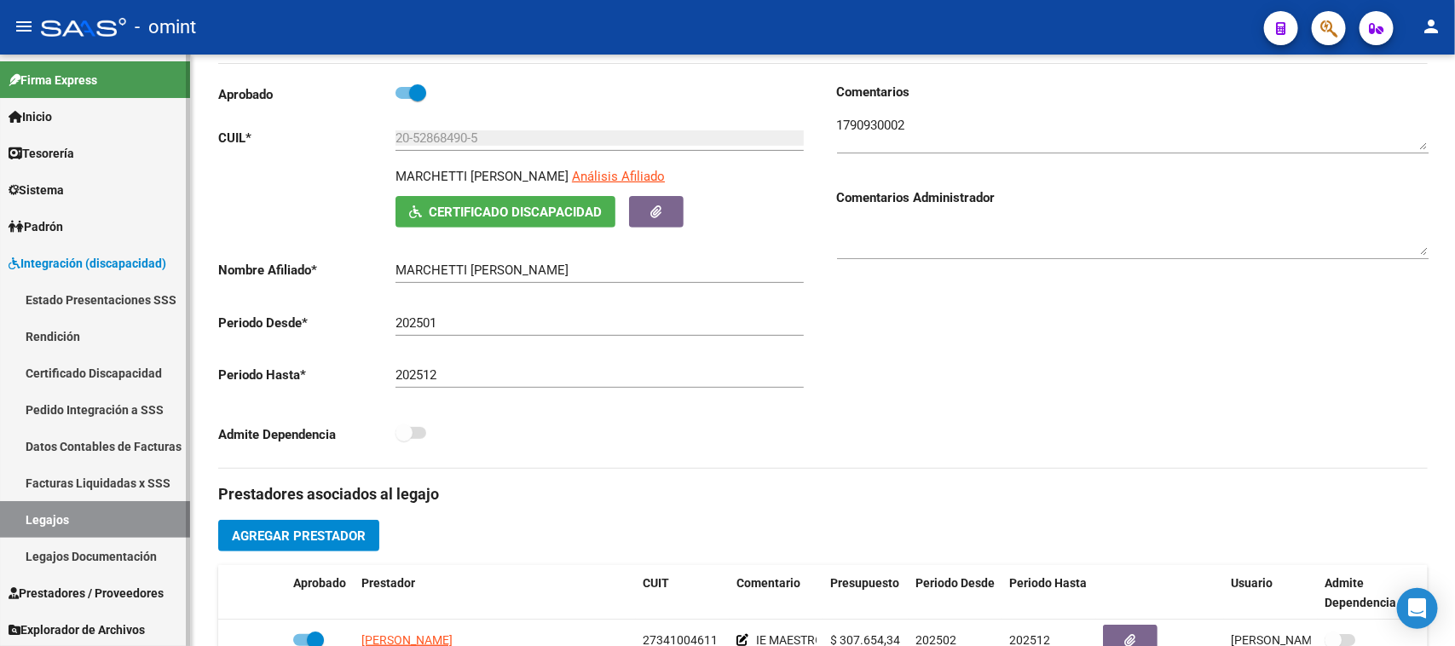
scroll to position [1, 0]
click at [130, 595] on span "Prestadores / Proveedores" at bounding box center [86, 592] width 155 height 19
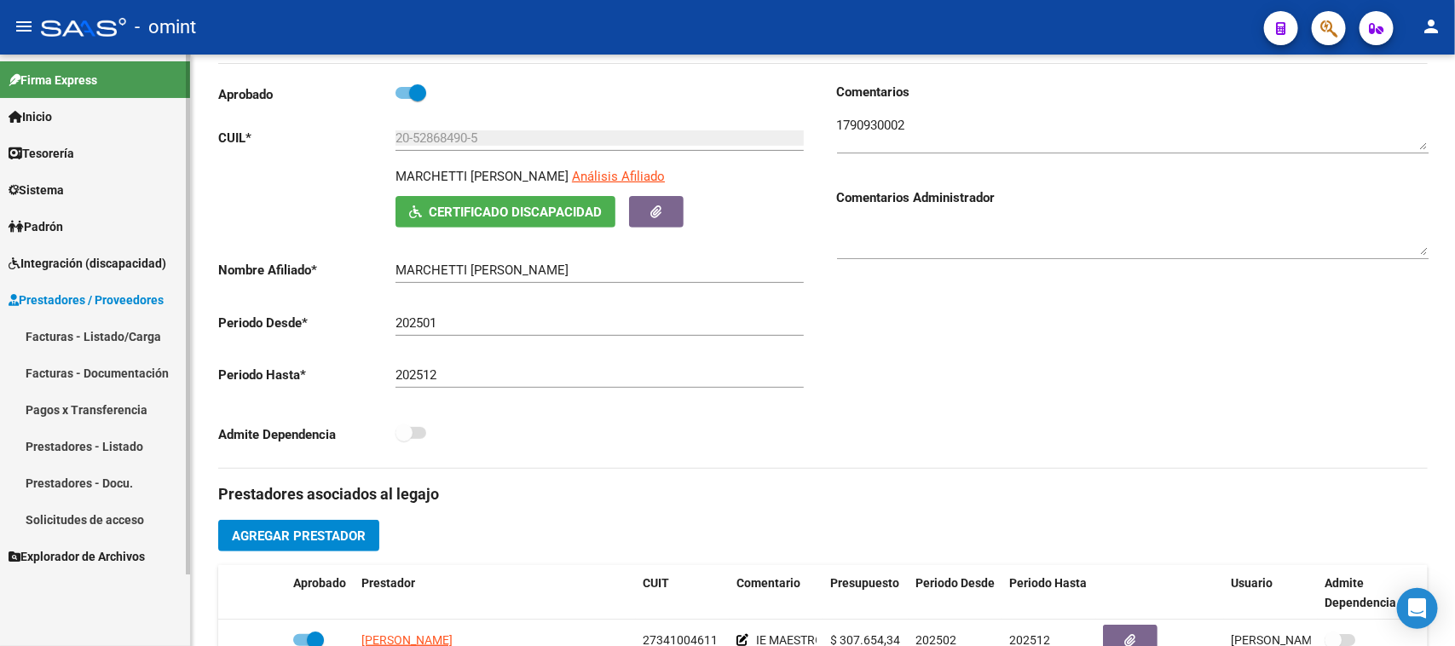
scroll to position [0, 0]
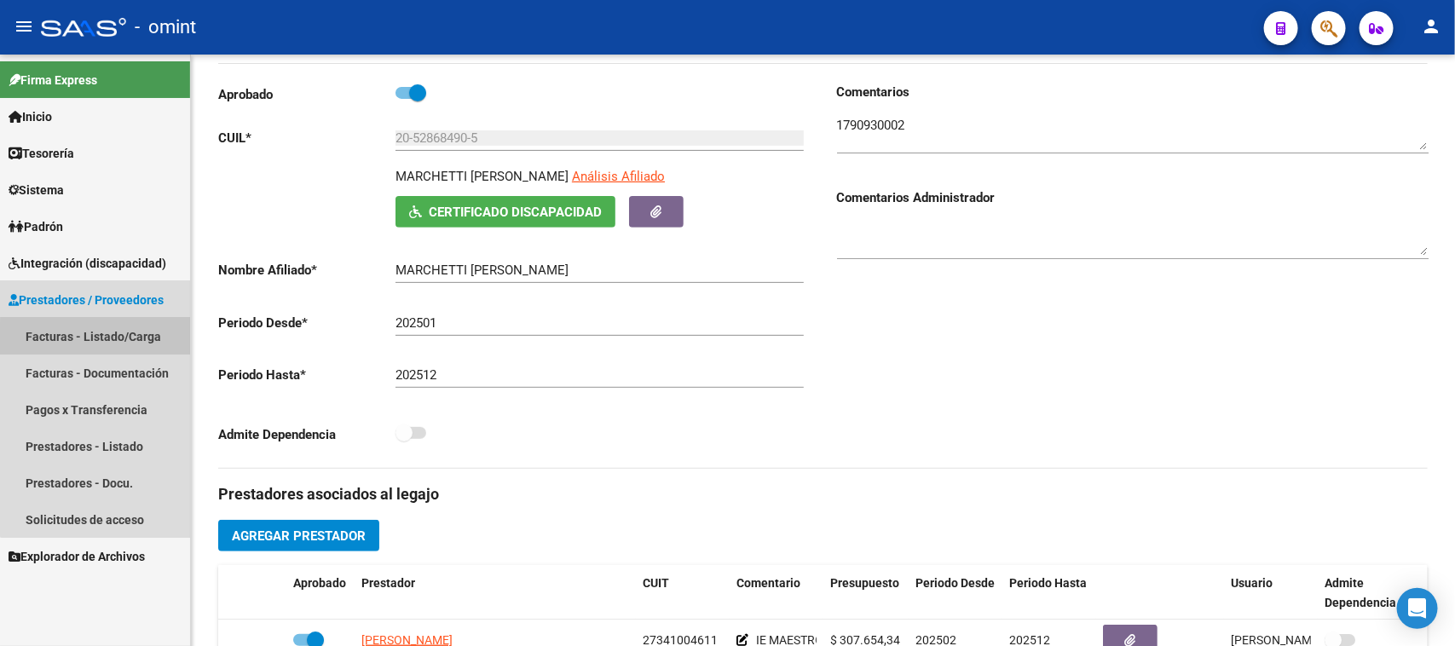
click at [121, 341] on link "Facturas - Listado/Carga" at bounding box center [95, 336] width 190 height 37
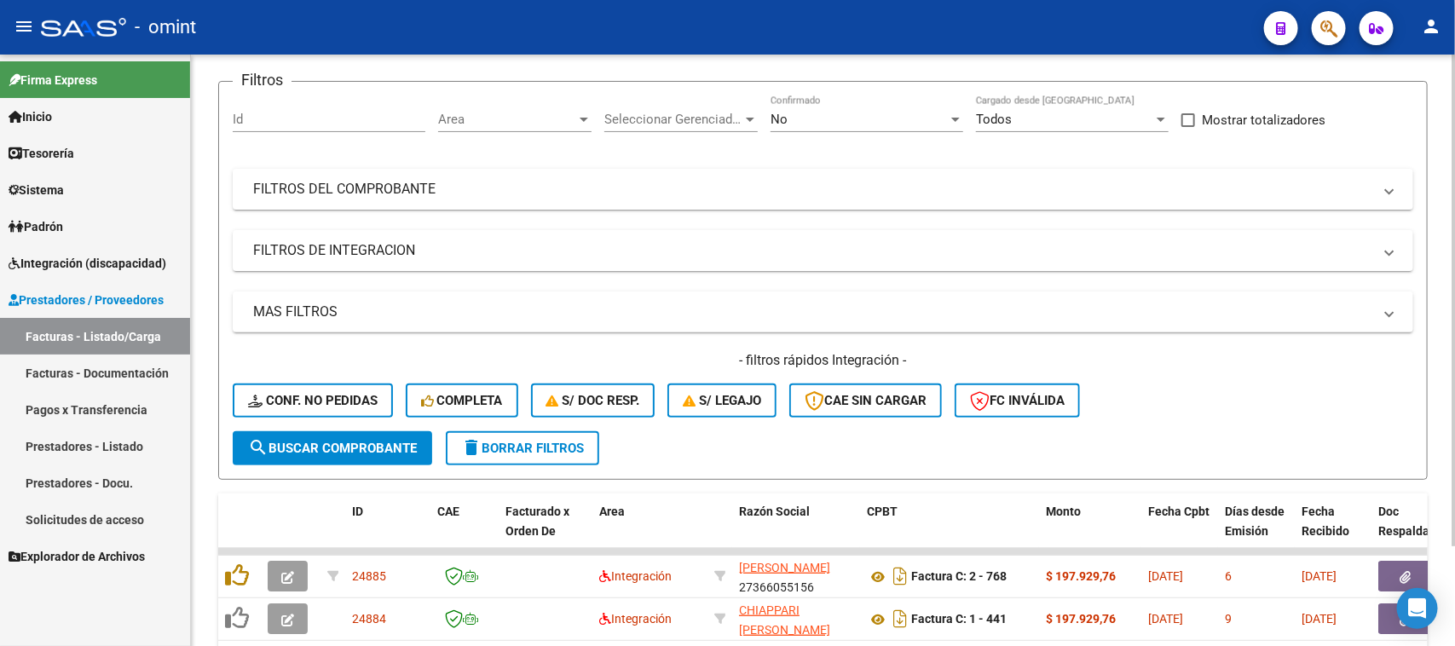
scroll to position [213, 0]
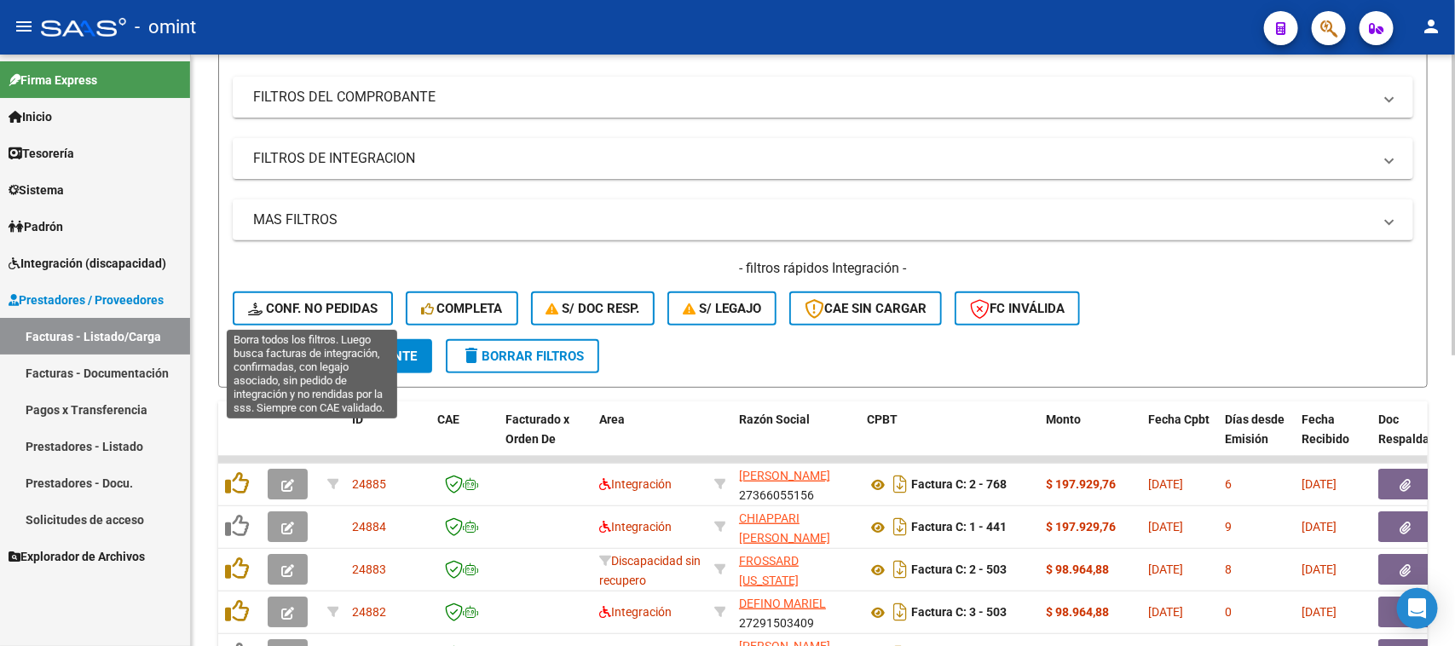
click at [311, 313] on span "Conf. no pedidas" at bounding box center [313, 308] width 130 height 15
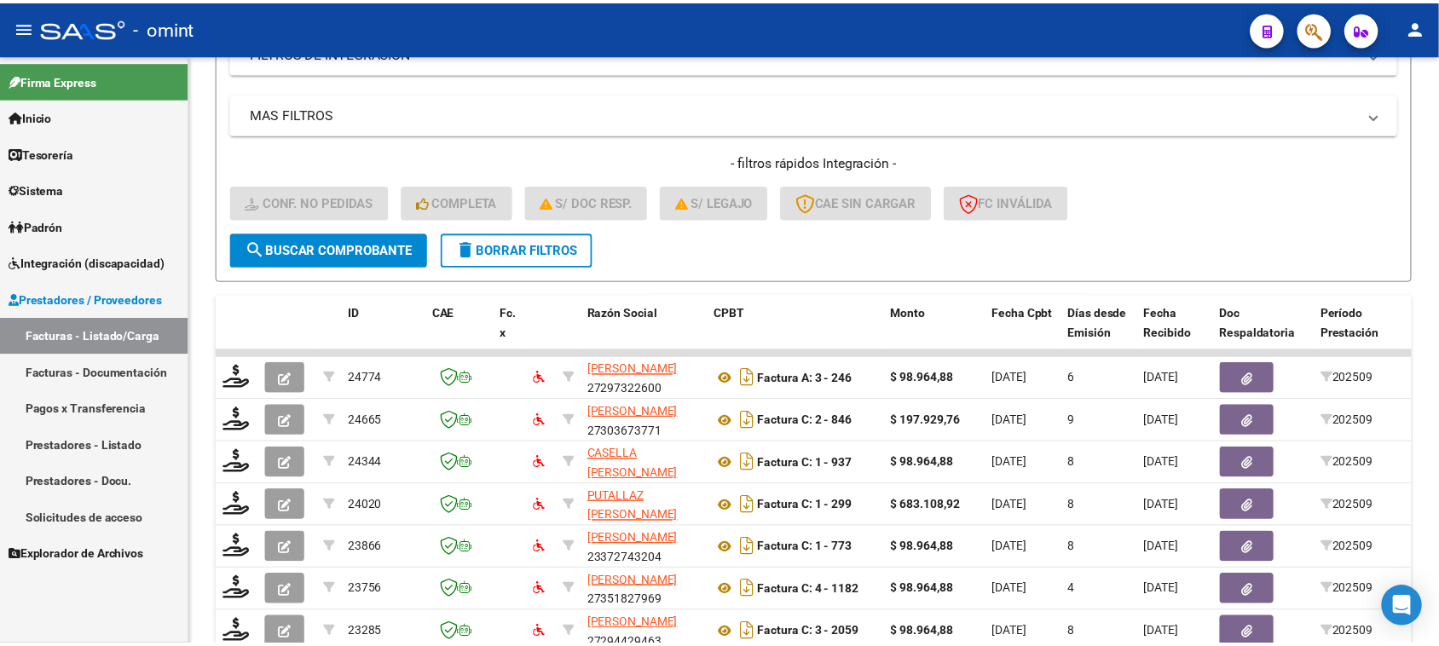
scroll to position [426, 0]
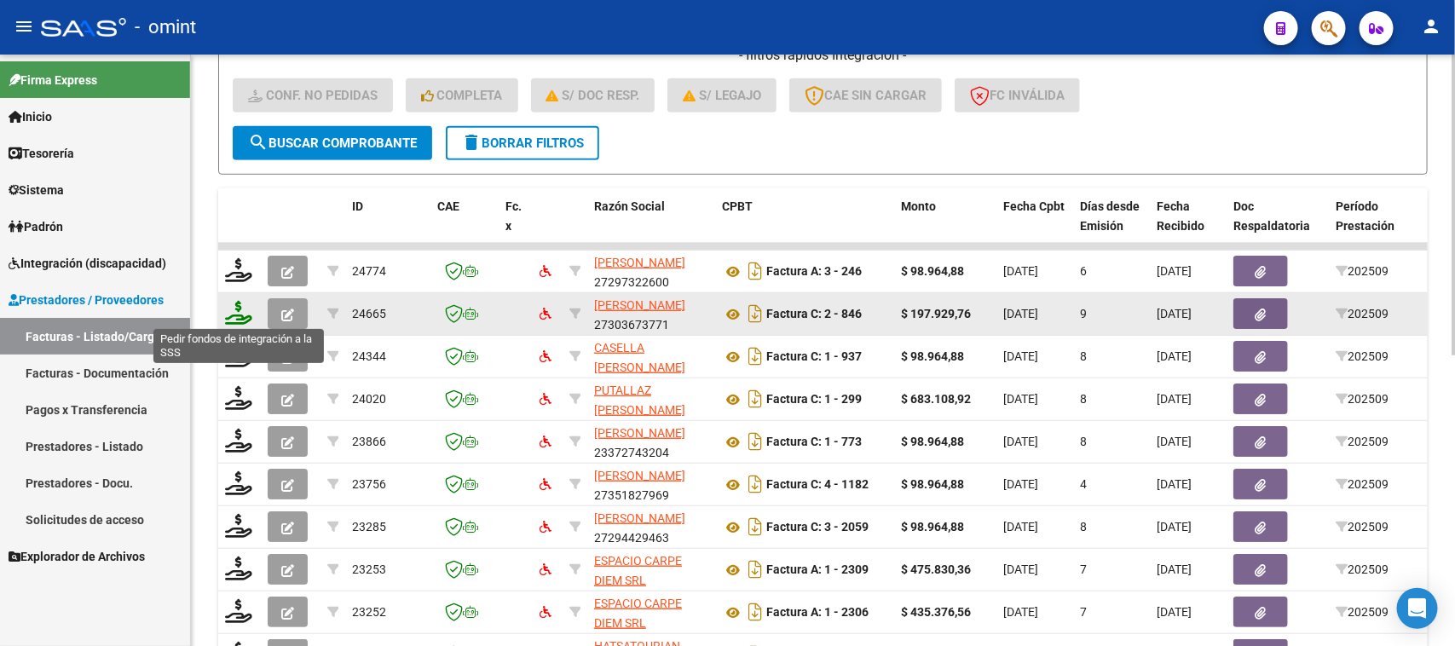
click at [239, 318] on icon at bounding box center [238, 313] width 27 height 24
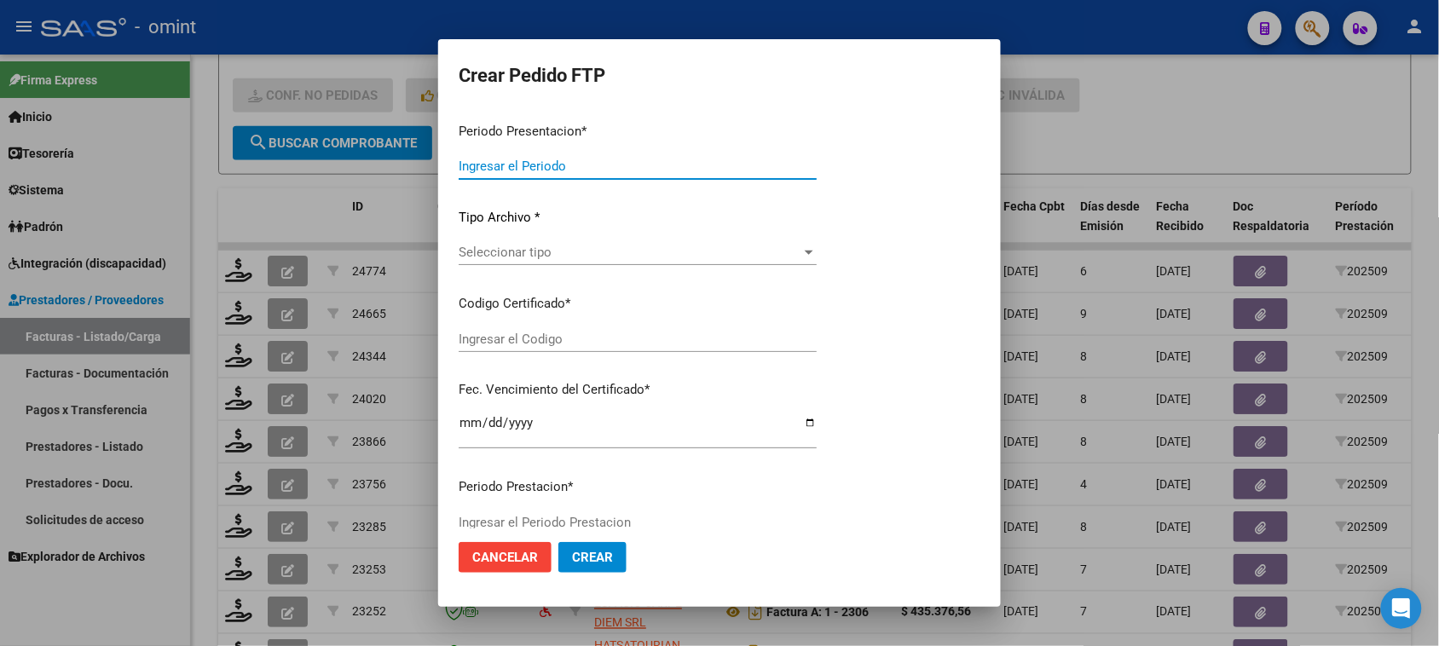
type input "202509"
type input "$ 197.929,76"
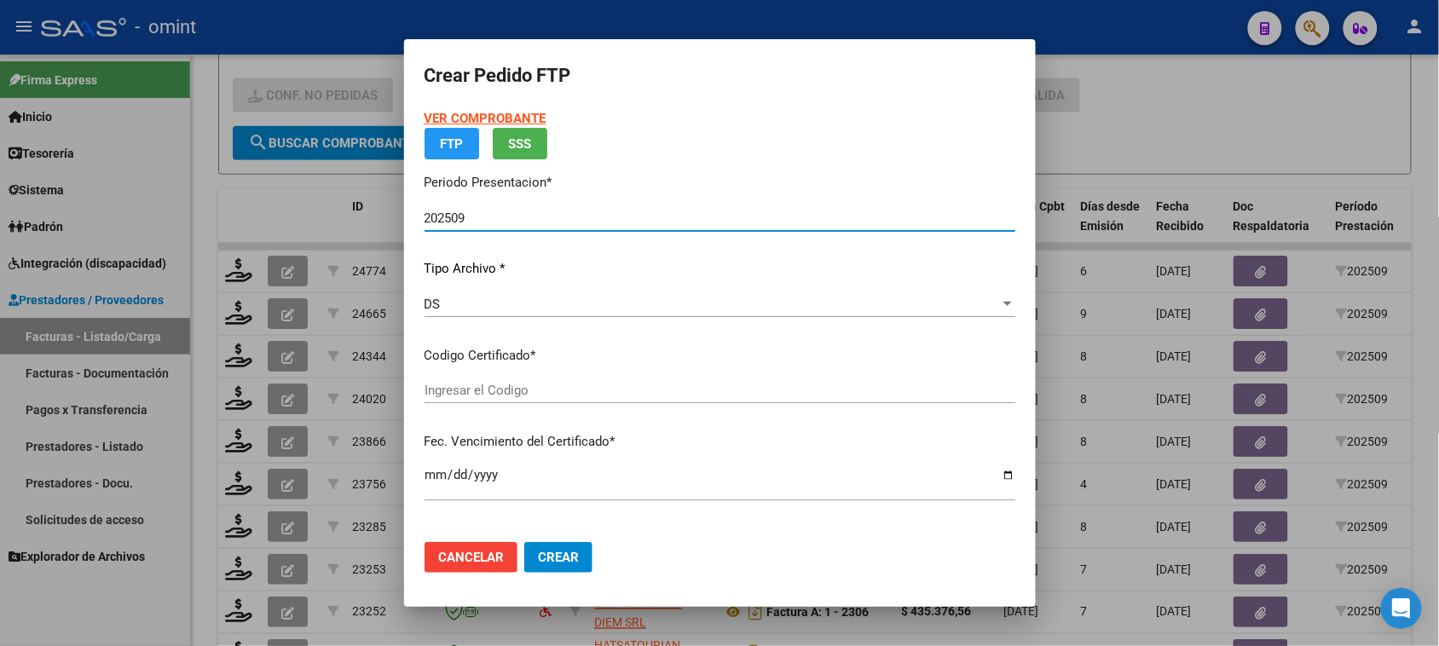
type input "9588345870"
type input "[DATE]"
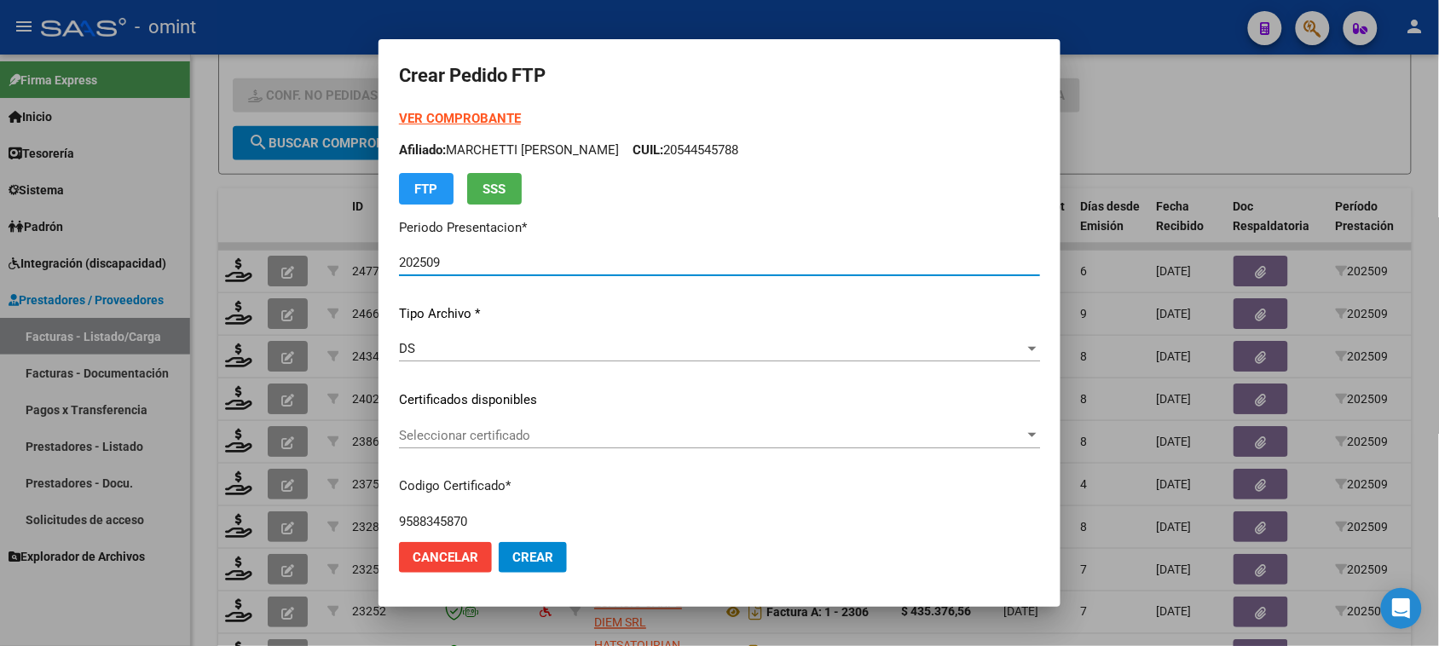
click at [492, 418] on div "VER COMPROBANTE ARCA Padrón Afiliado: MARCHETTI [PERSON_NAME]: 20544545788 FTP …" at bounding box center [719, 387] width 641 height 557
click at [494, 424] on div "Seleccionar certificado Seleccionar certificado" at bounding box center [719, 436] width 641 height 26
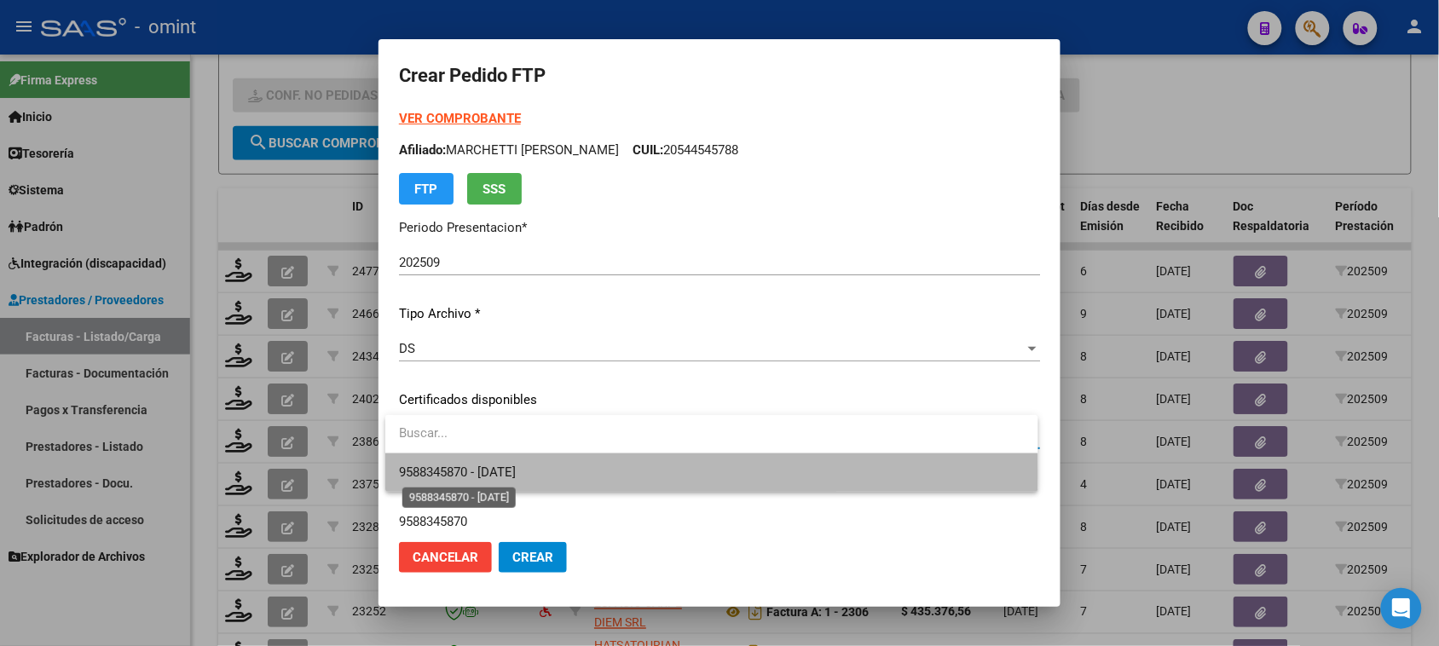
click at [504, 474] on span "9588345870 - [DATE]" at bounding box center [457, 472] width 117 height 15
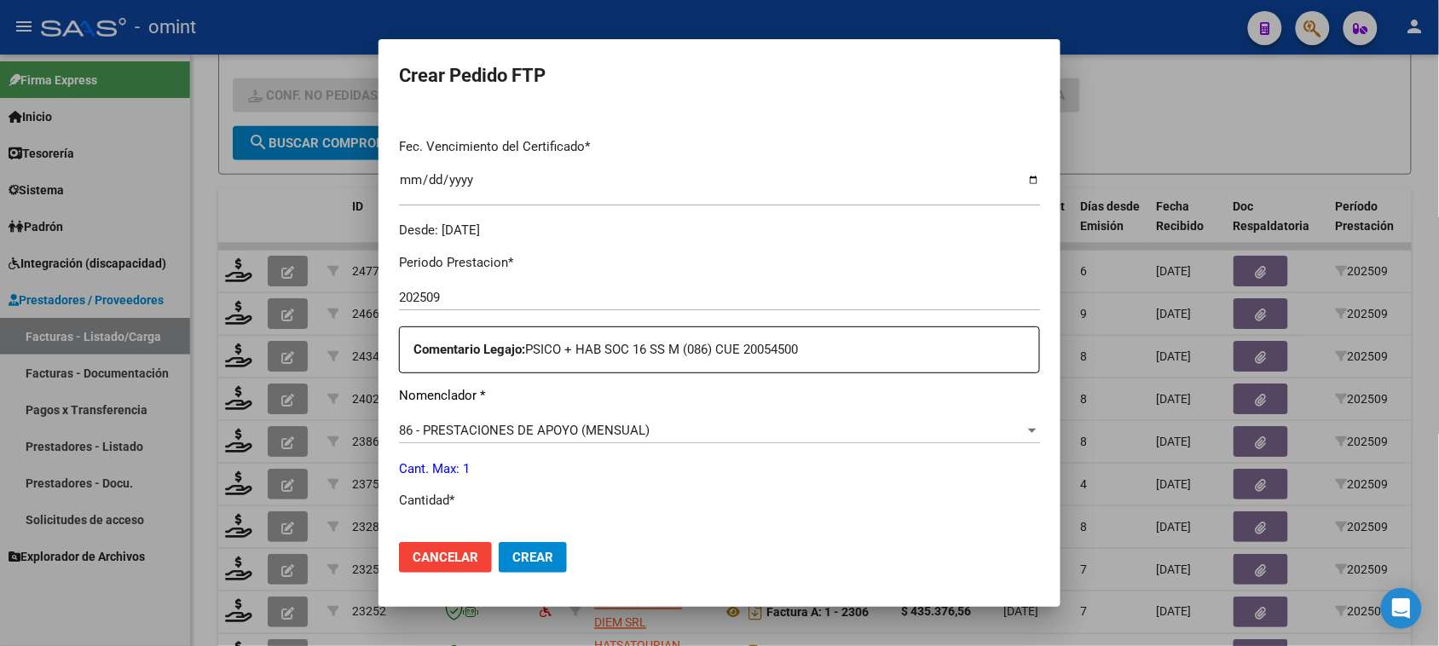
scroll to position [533, 0]
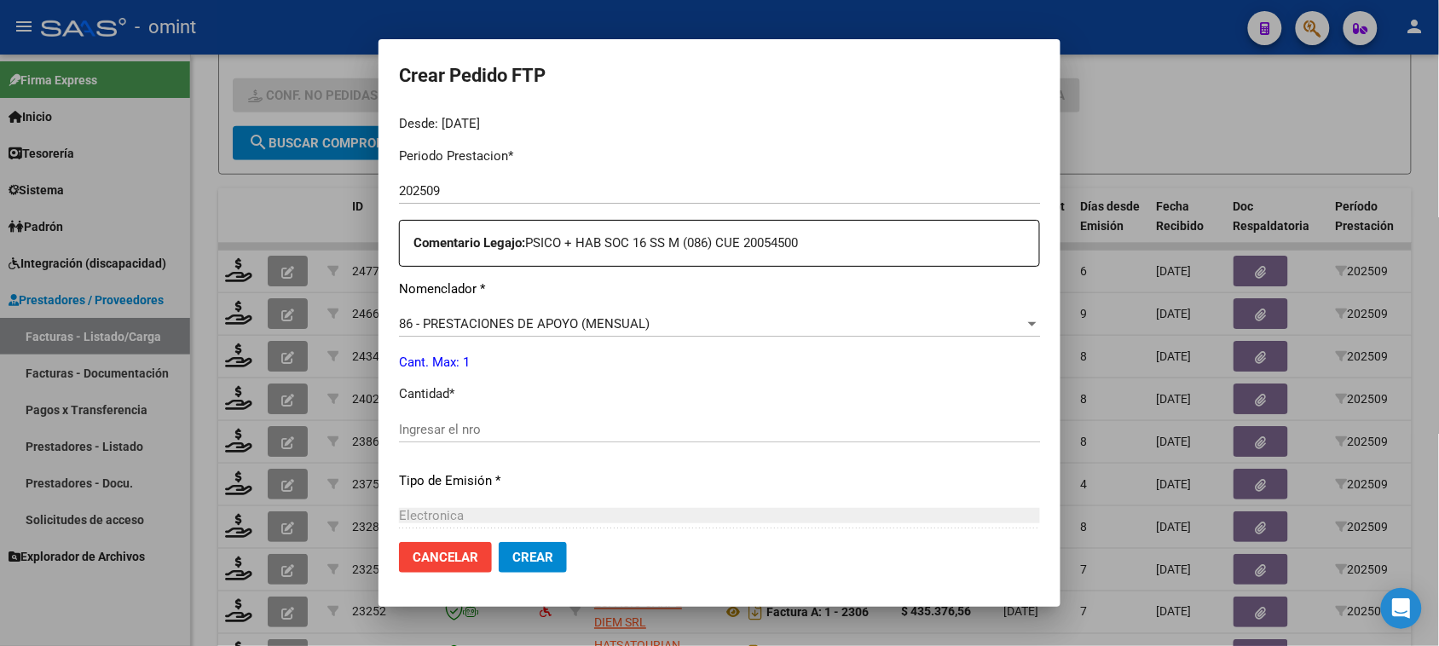
click at [632, 424] on input "Ingresar el nro" at bounding box center [719, 429] width 641 height 15
type input "1"
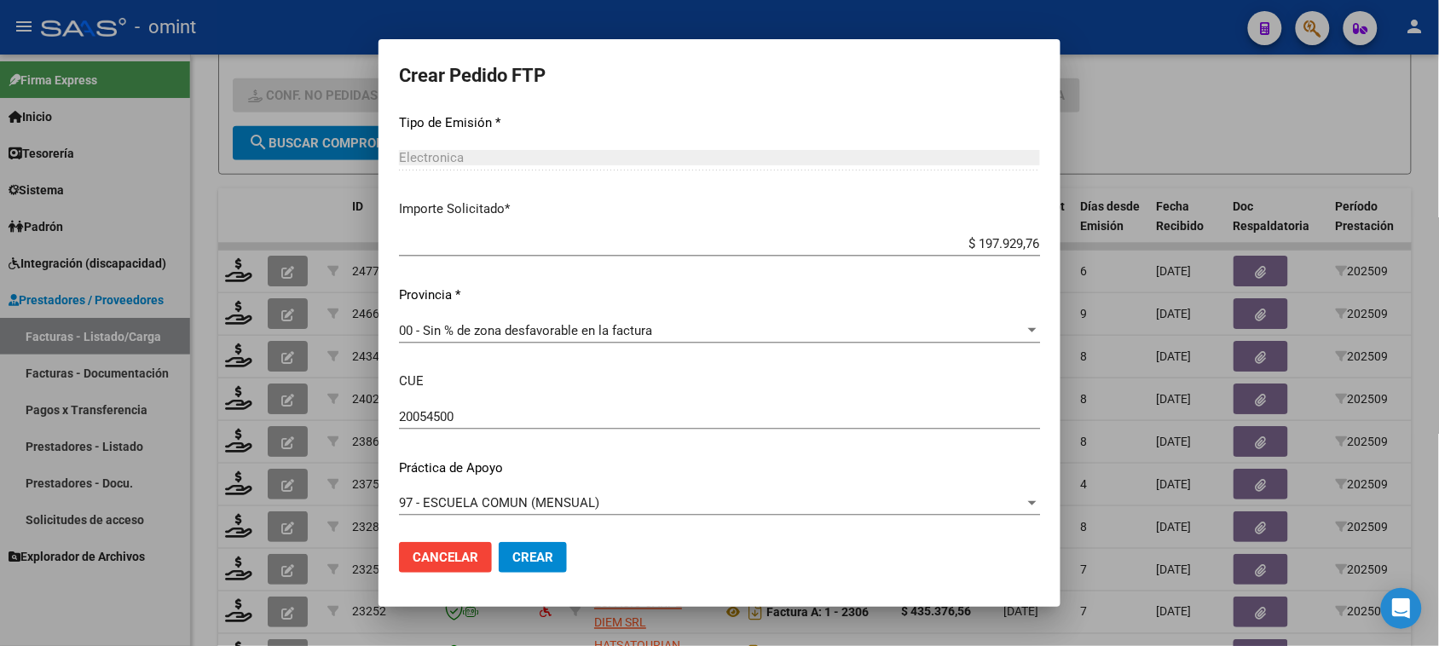
scroll to position [892, 0]
click at [548, 557] on span "Crear" at bounding box center [532, 557] width 41 height 15
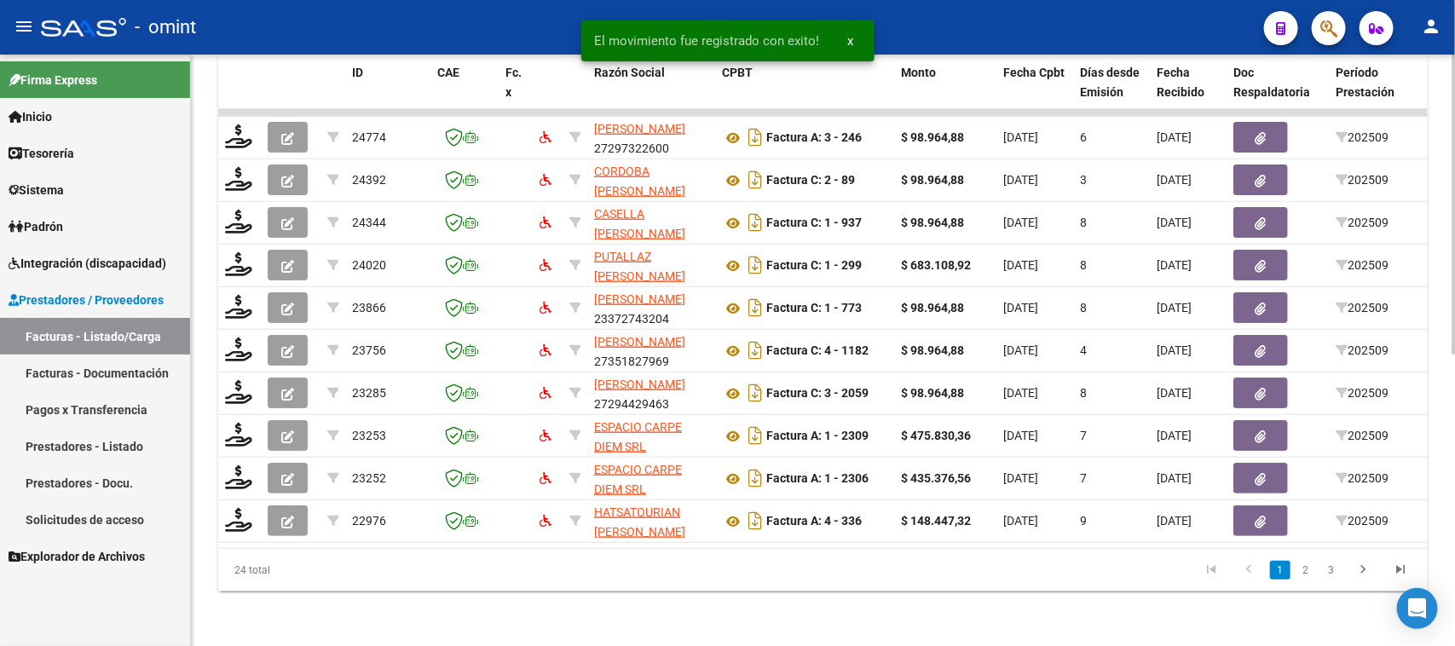
scroll to position [147, 0]
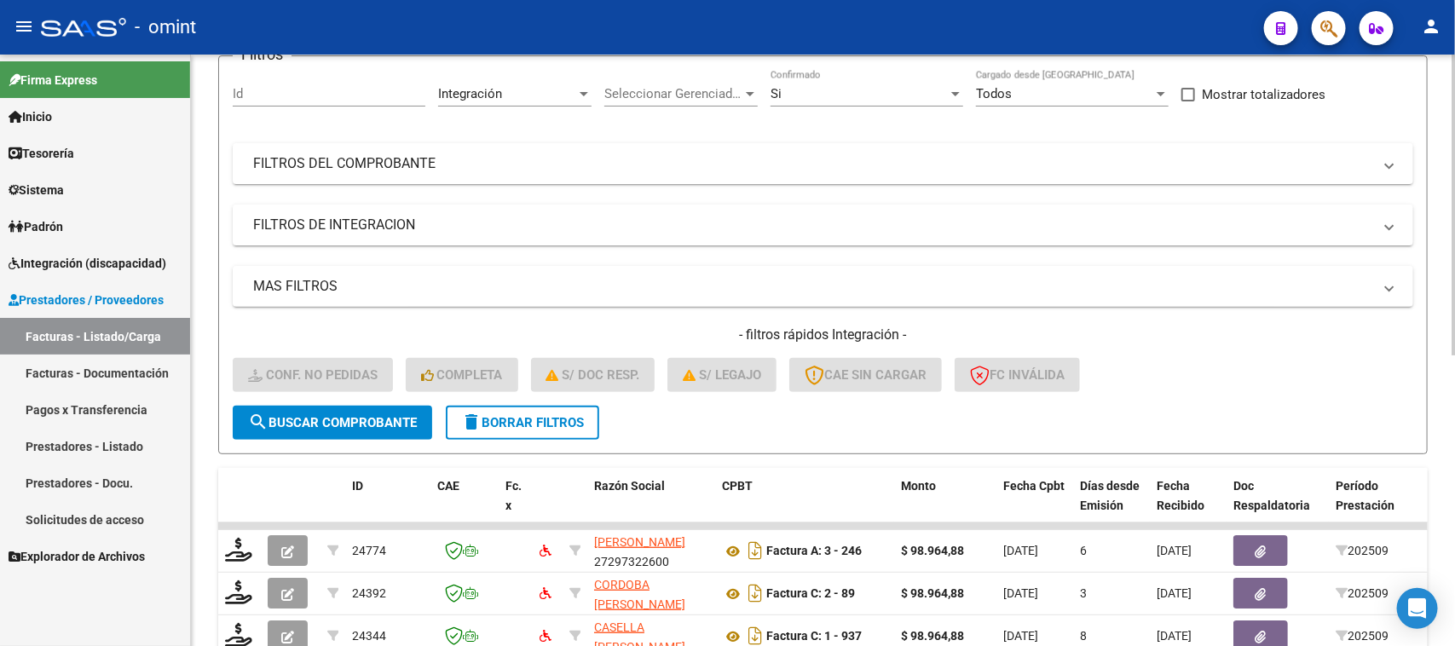
click at [512, 423] on span "delete Borrar Filtros" at bounding box center [522, 422] width 123 height 15
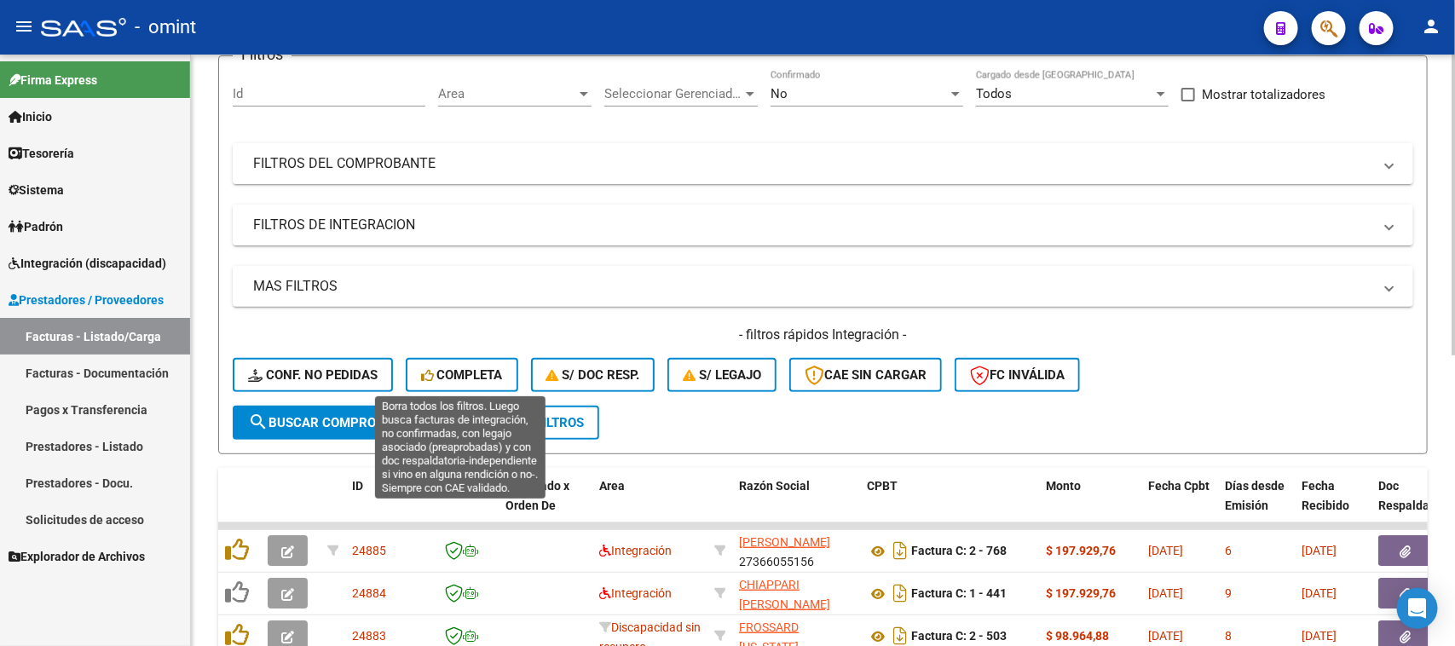
click at [456, 371] on span "Completa" at bounding box center [462, 374] width 82 height 15
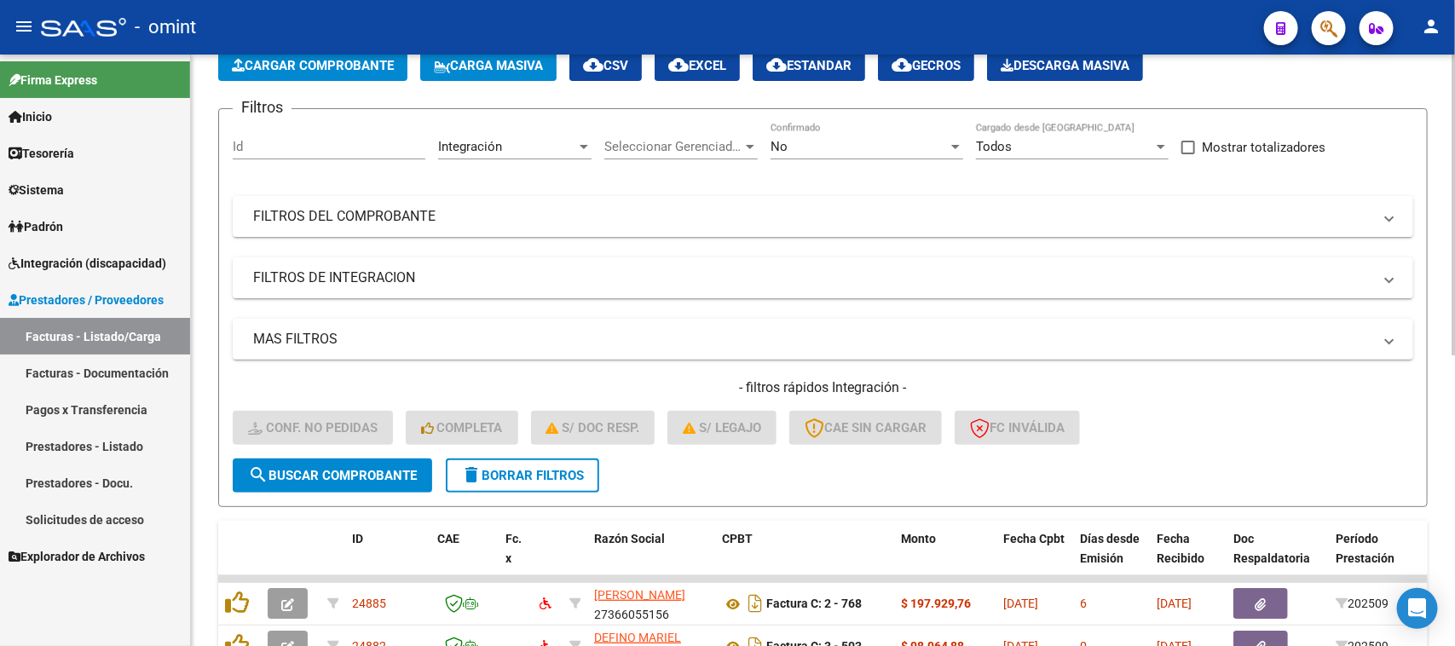
scroll to position [40, 0]
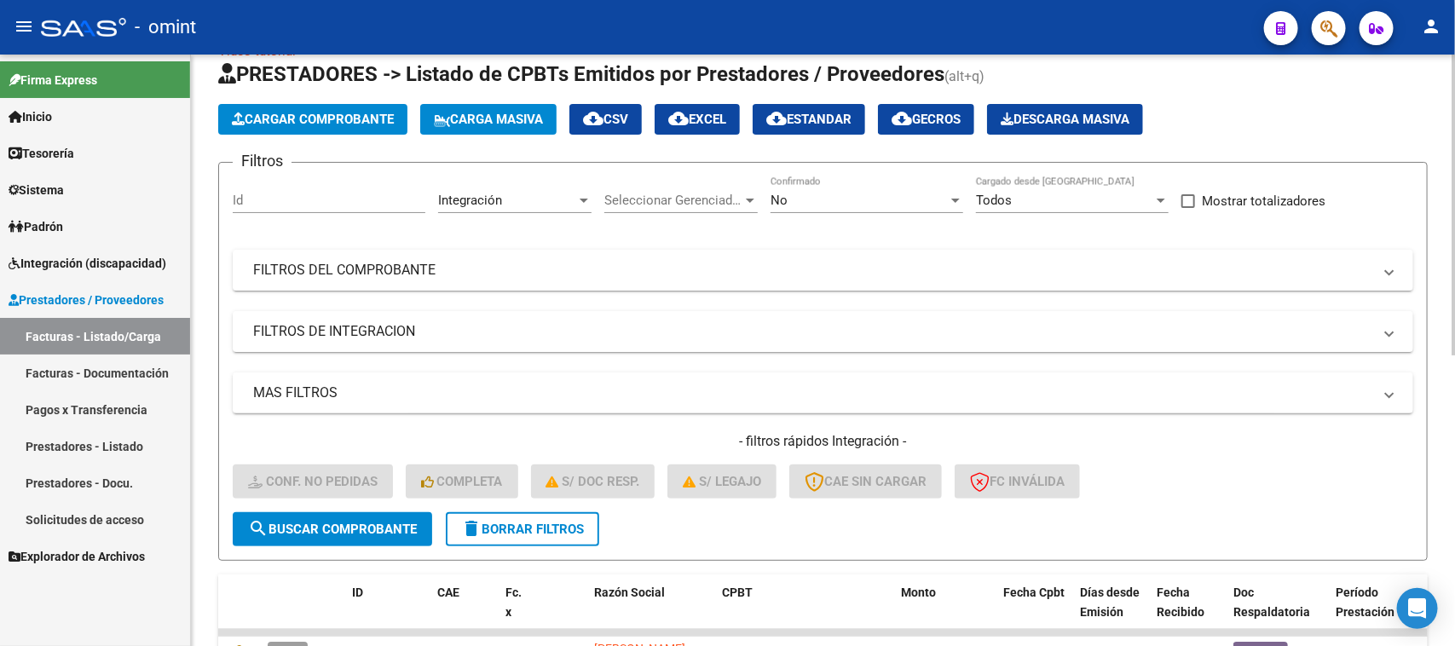
click at [574, 503] on div "- filtros rápidos Integración - Conf. no pedidas Completa S/ Doc Resp. S/ legaj…" at bounding box center [823, 472] width 1180 height 80
click at [574, 516] on button "delete Borrar Filtros" at bounding box center [522, 529] width 153 height 34
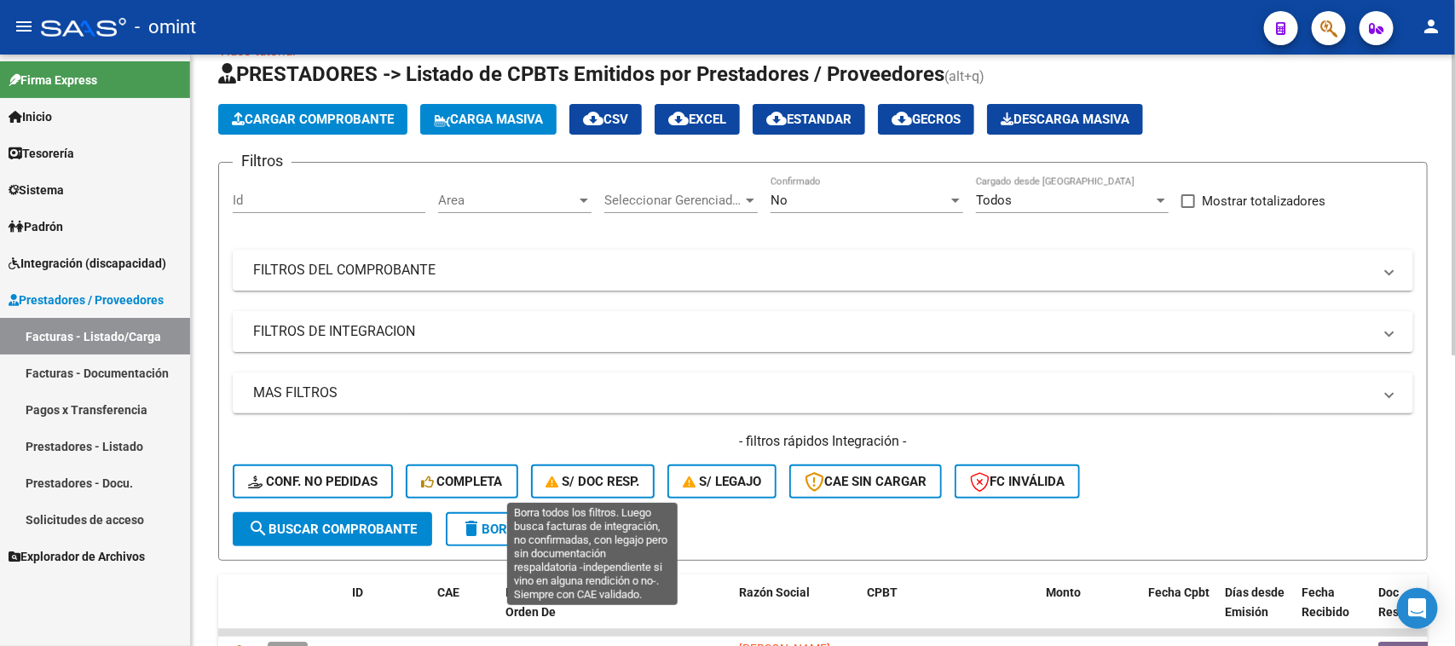
click at [582, 479] on span "S/ Doc Resp." at bounding box center [593, 481] width 94 height 15
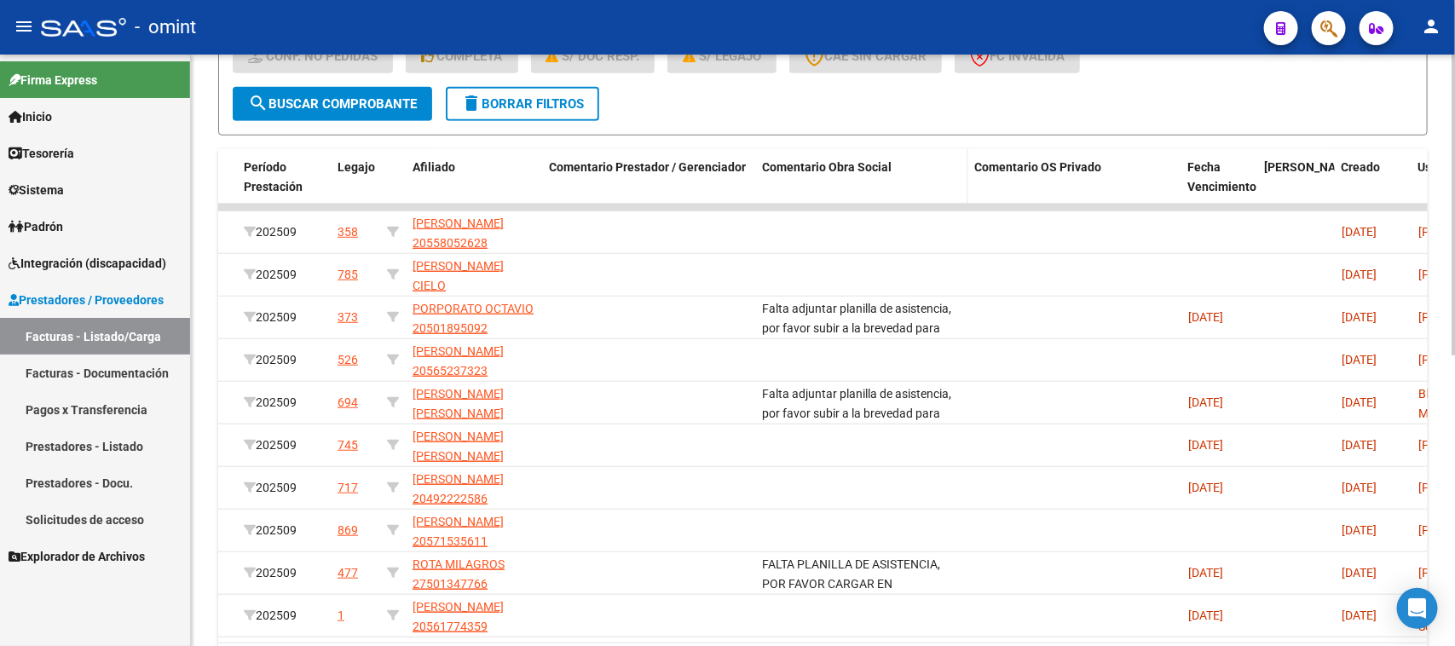
scroll to position [360, 0]
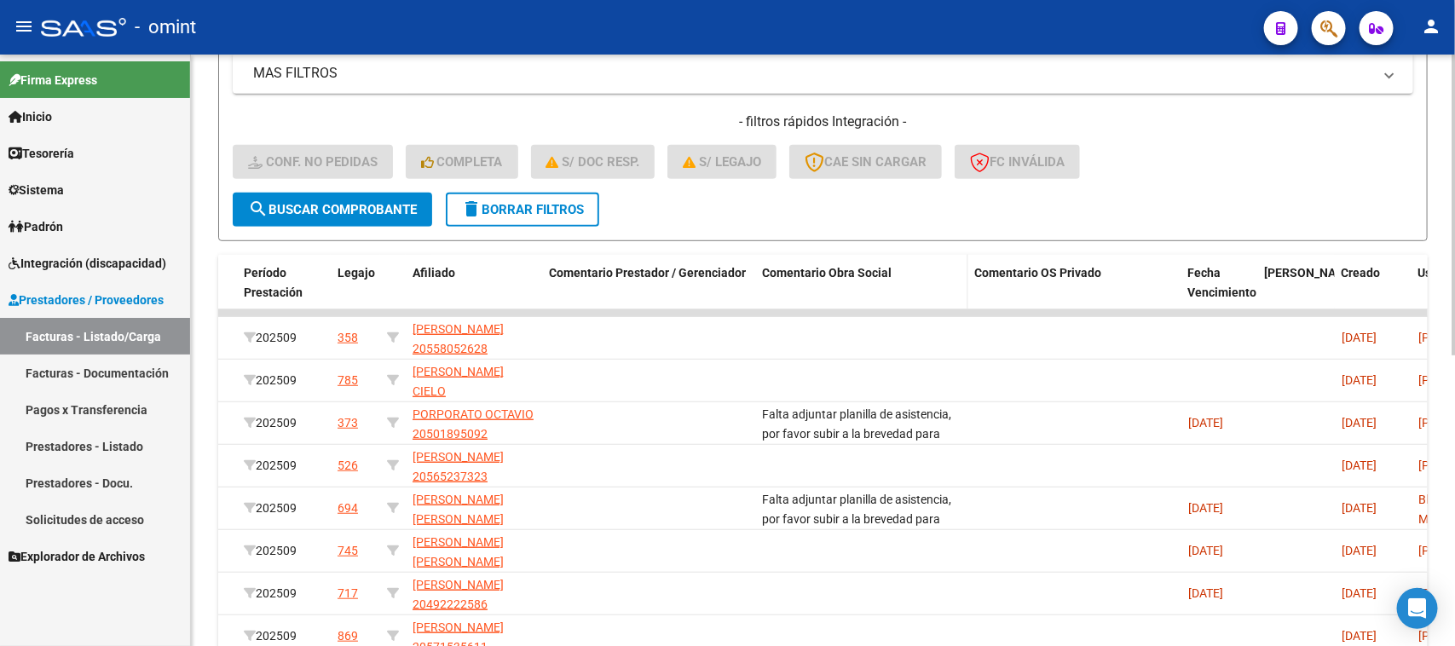
click at [840, 274] on span "Comentario Obra Social" at bounding box center [827, 273] width 130 height 14
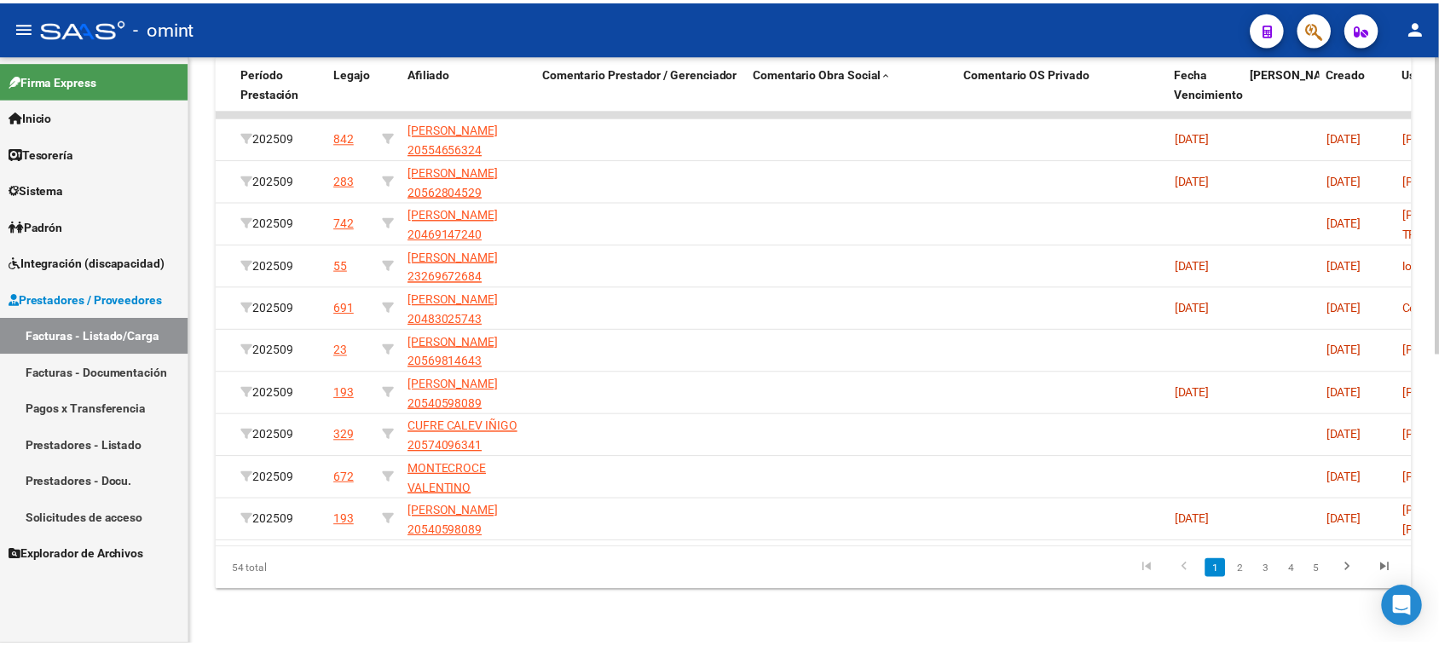
scroll to position [0, 0]
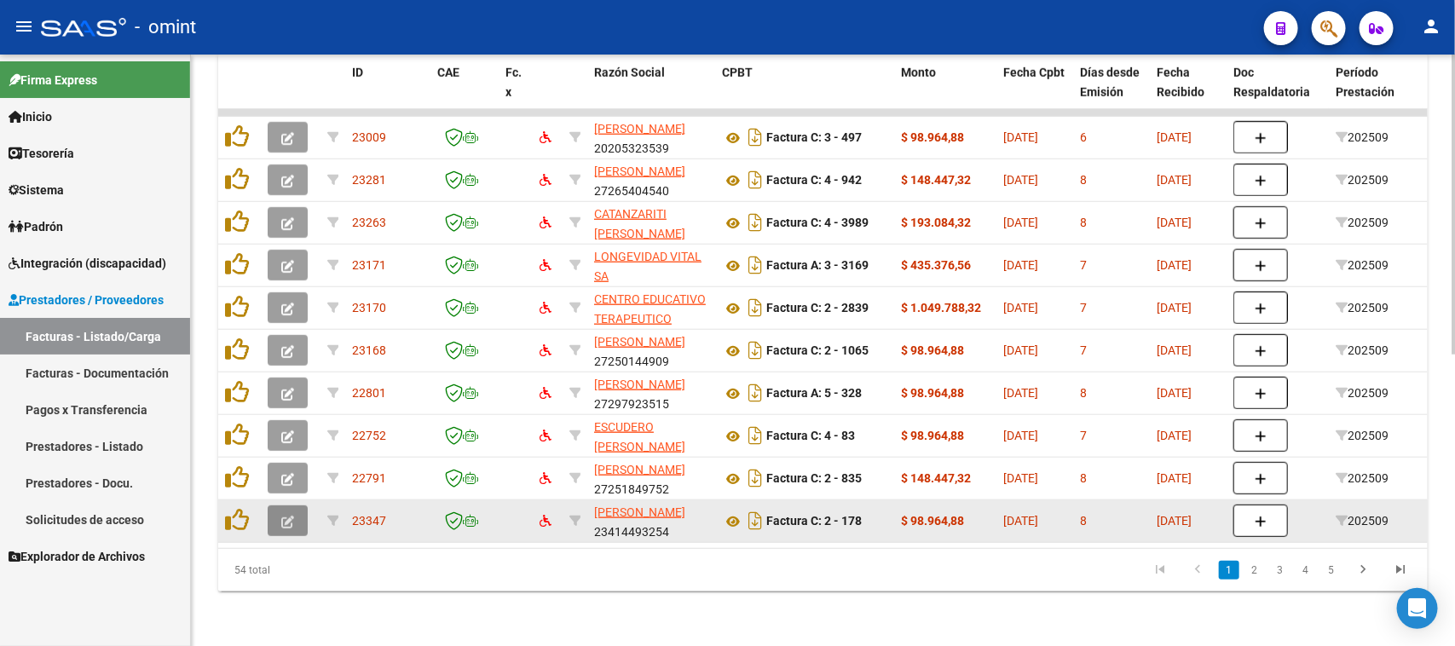
click at [275, 514] on button "button" at bounding box center [288, 520] width 40 height 31
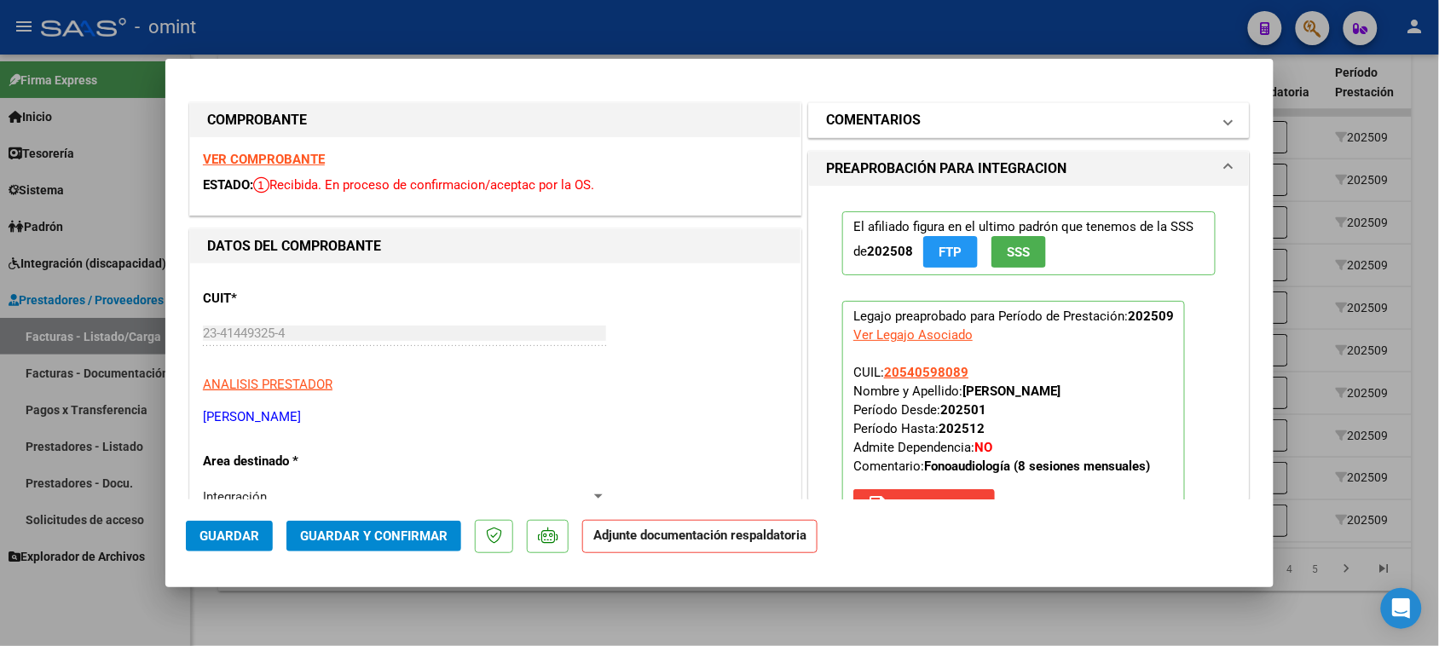
click at [961, 136] on mat-expansion-panel-header "COMENTARIOS" at bounding box center [1029, 120] width 440 height 34
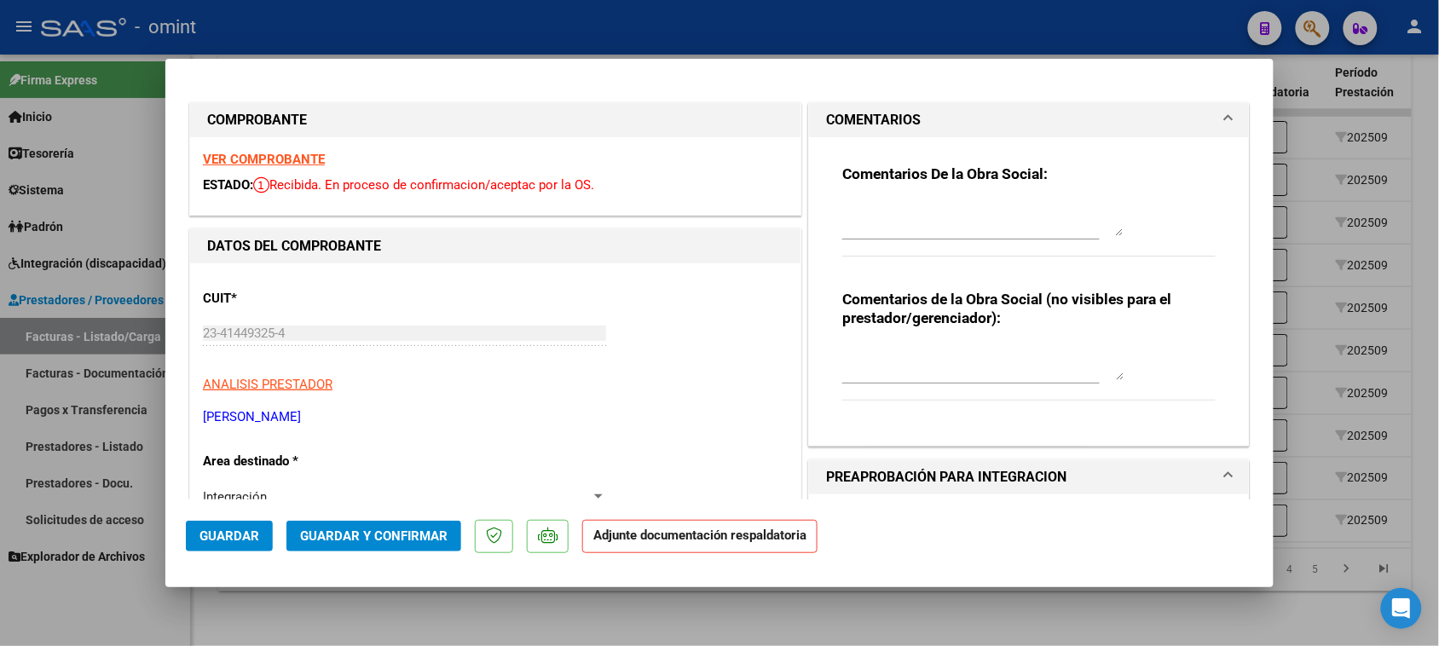
click at [917, 224] on textarea at bounding box center [982, 219] width 281 height 34
paste textarea "Falta planilla de asistencia. Debe cargar la misma en "Documentación Respaldato…"
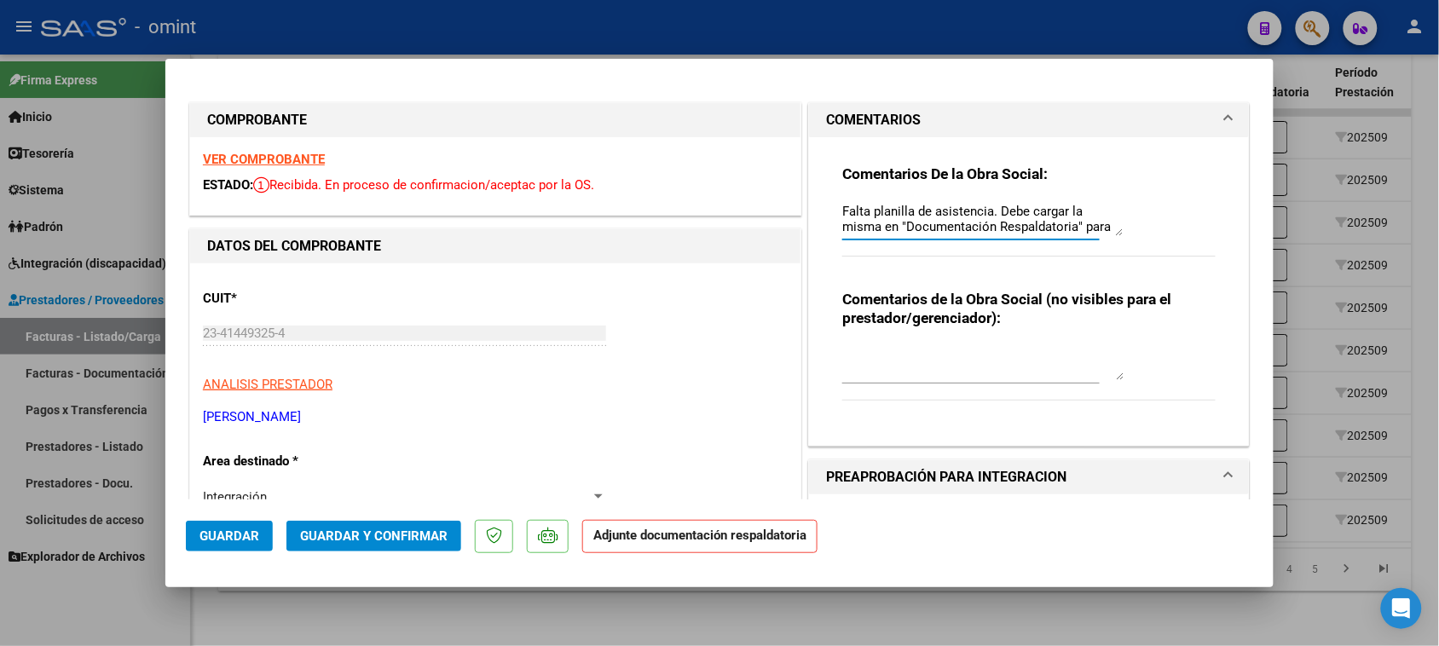
scroll to position [14, 0]
type textarea "Falta planilla de asistencia. Debe cargar la misma en "Documentación Respaldato…"
click at [240, 522] on mat-dialog-actions "Guardar Guardar y Confirmar Adjunte documentación respaldatoria" at bounding box center [719, 532] width 1067 height 67
click at [240, 525] on button "Guardar" at bounding box center [229, 536] width 87 height 31
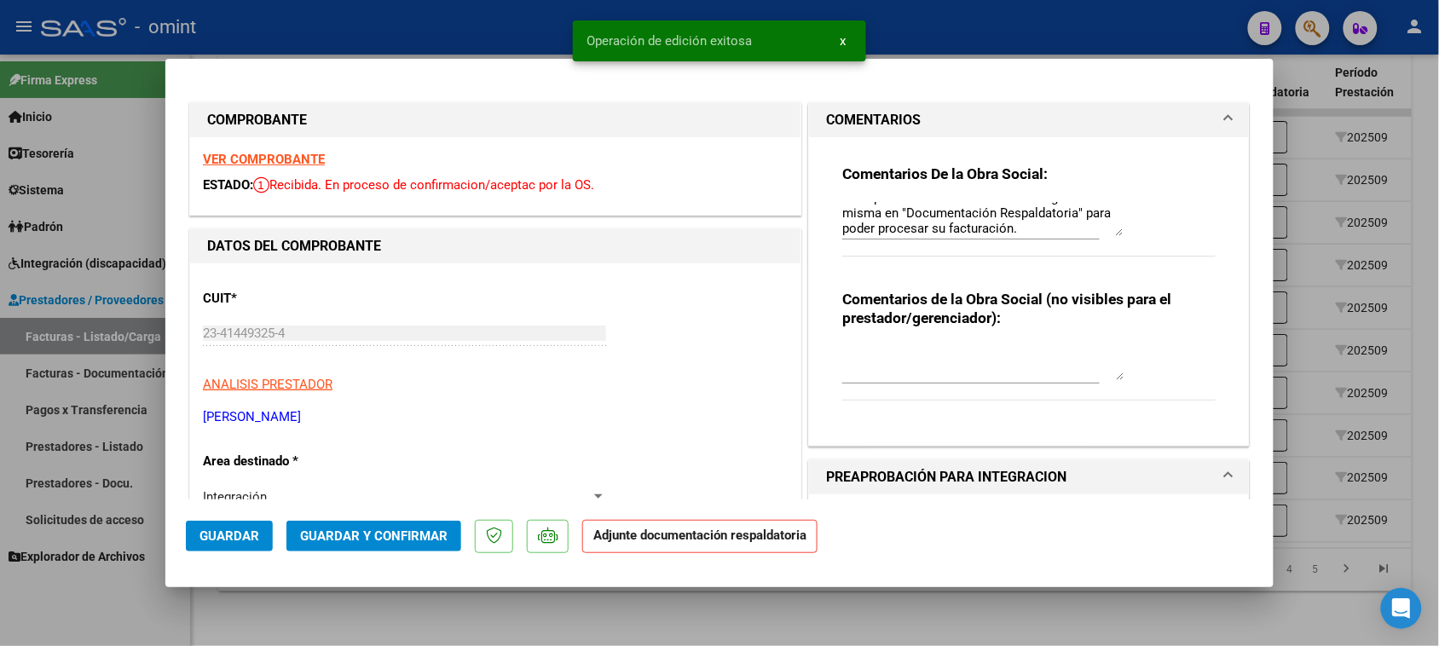
type input "$ 0,00"
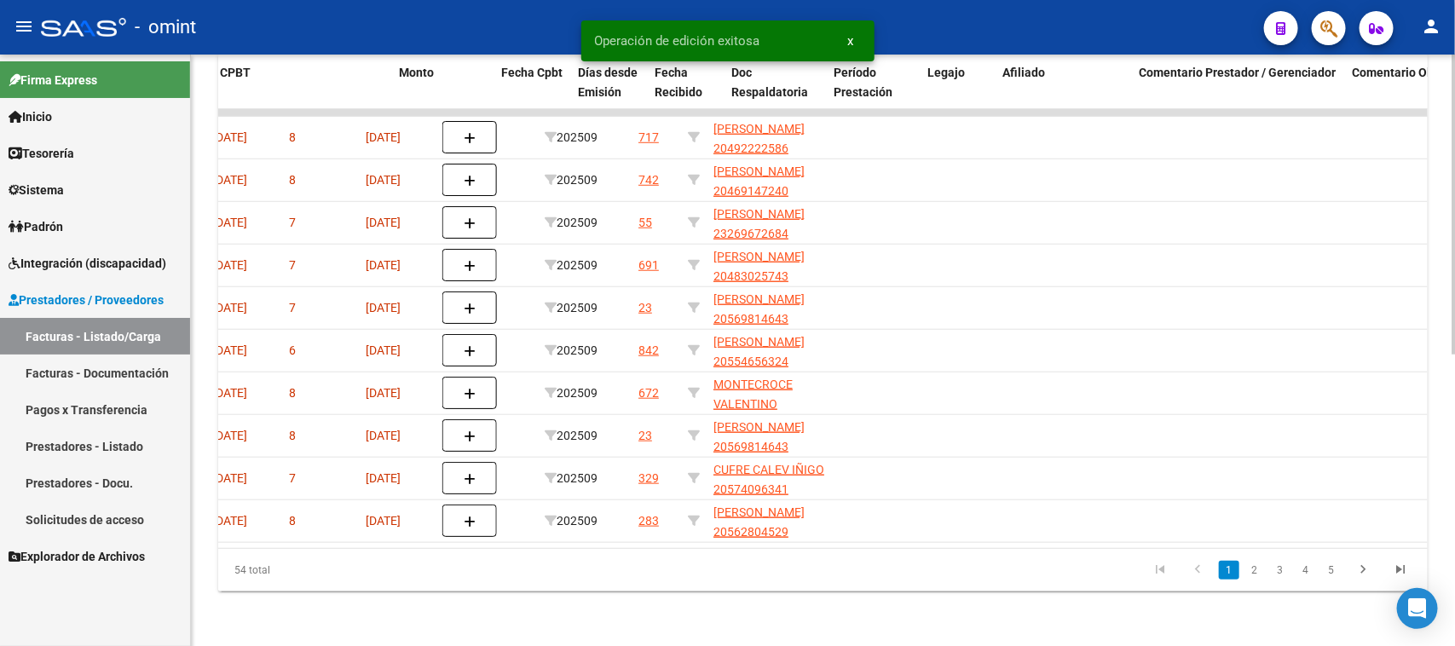
scroll to position [0, 817]
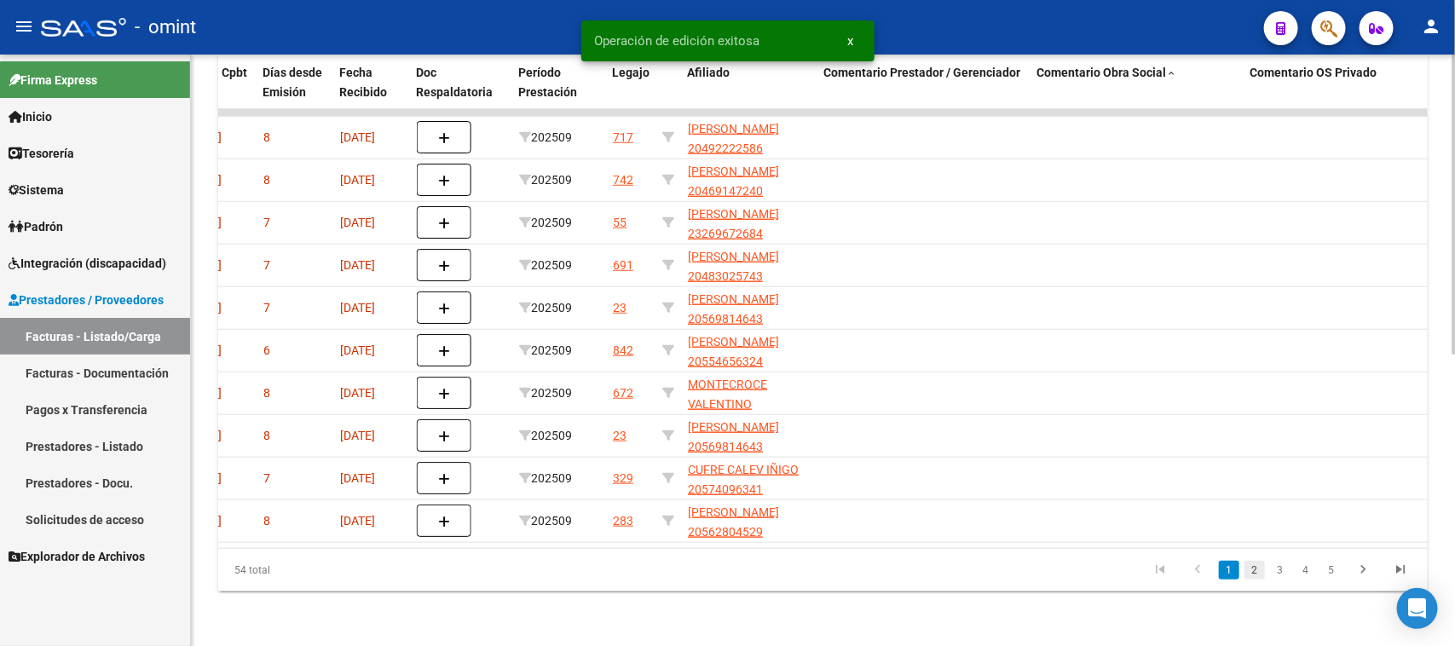
click at [1259, 576] on link "2" at bounding box center [1254, 570] width 20 height 19
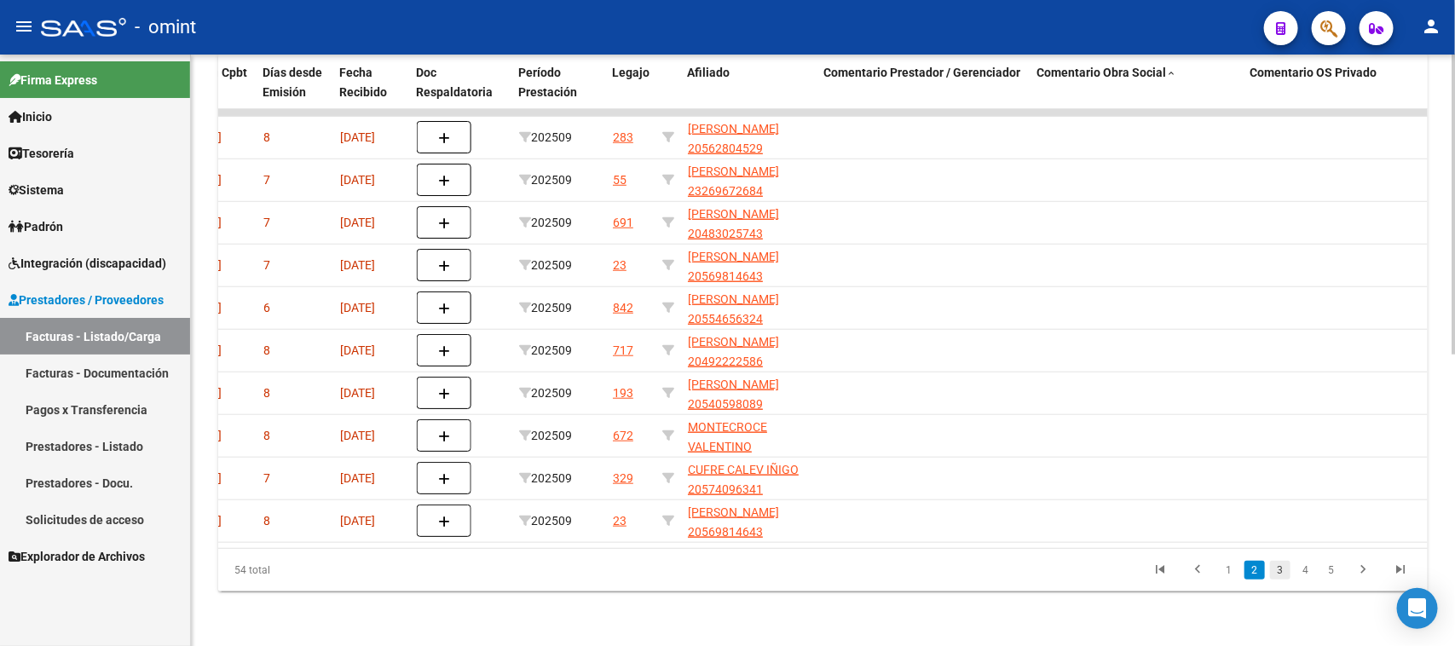
click at [1284, 573] on link "3" at bounding box center [1280, 570] width 20 height 19
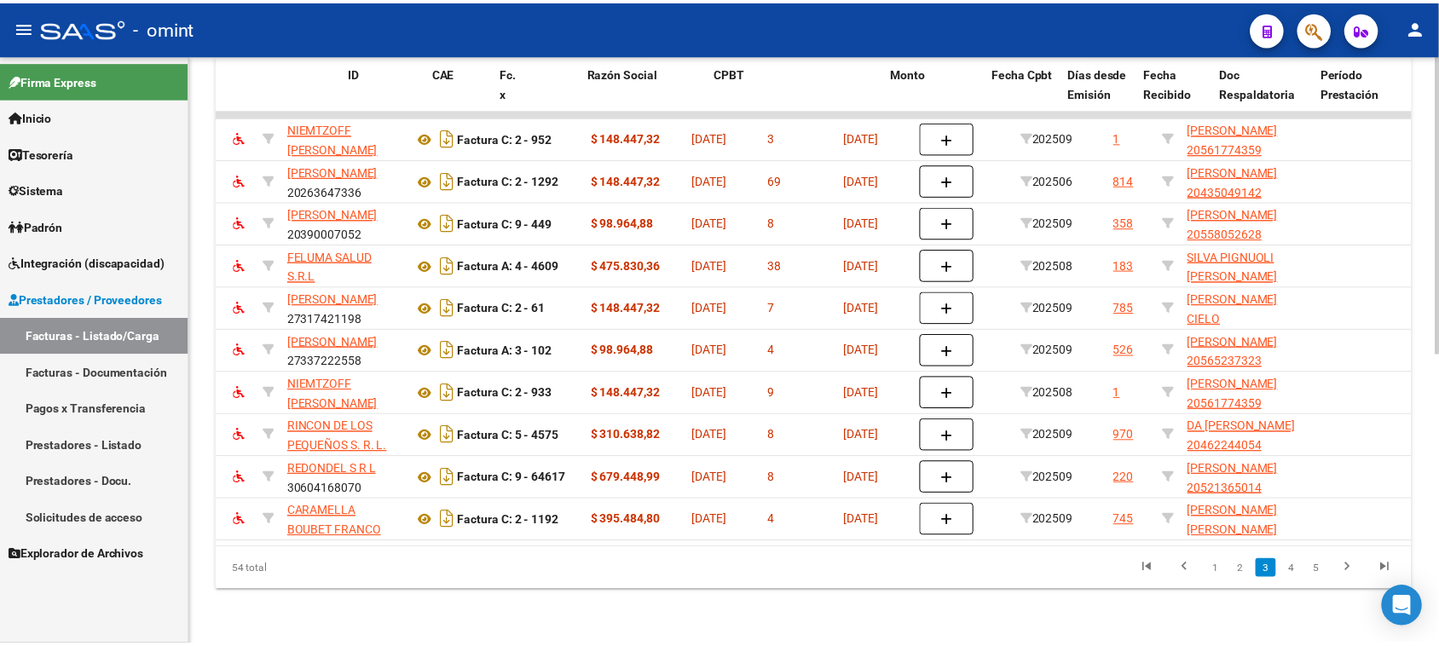
scroll to position [0, 0]
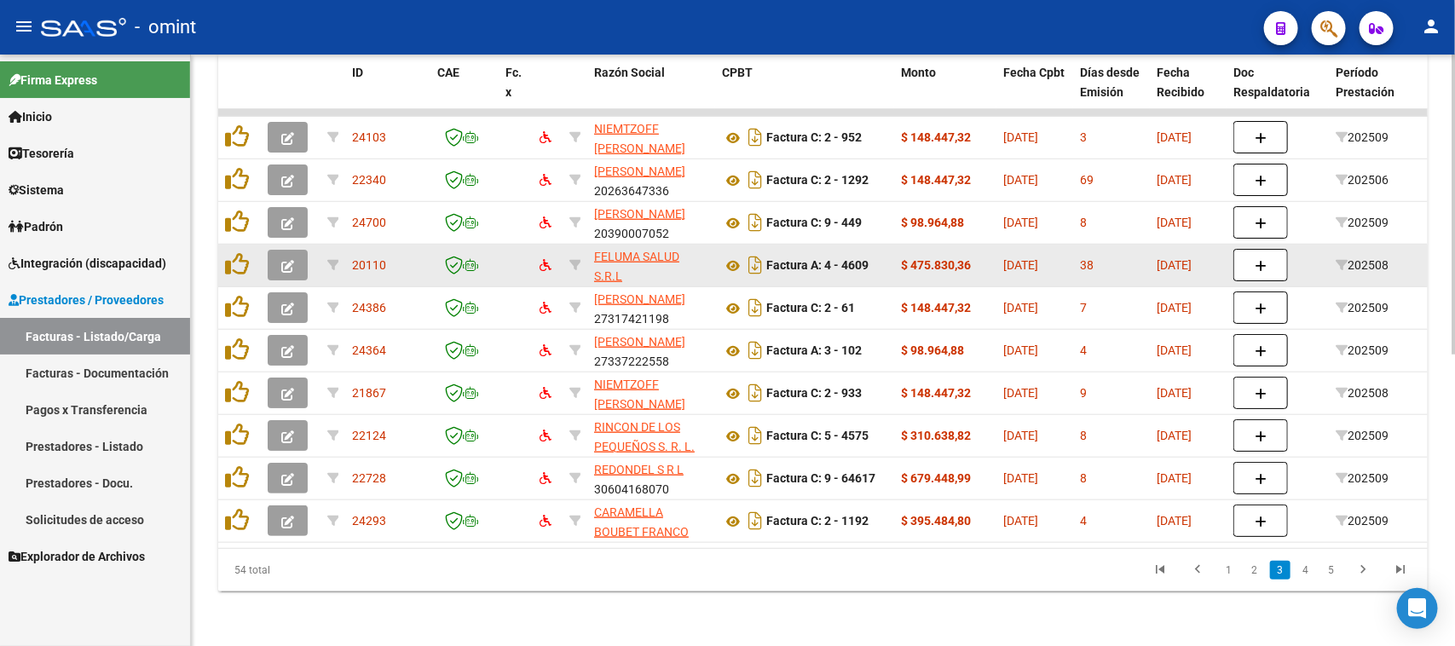
click at [288, 257] on button "button" at bounding box center [288, 265] width 40 height 31
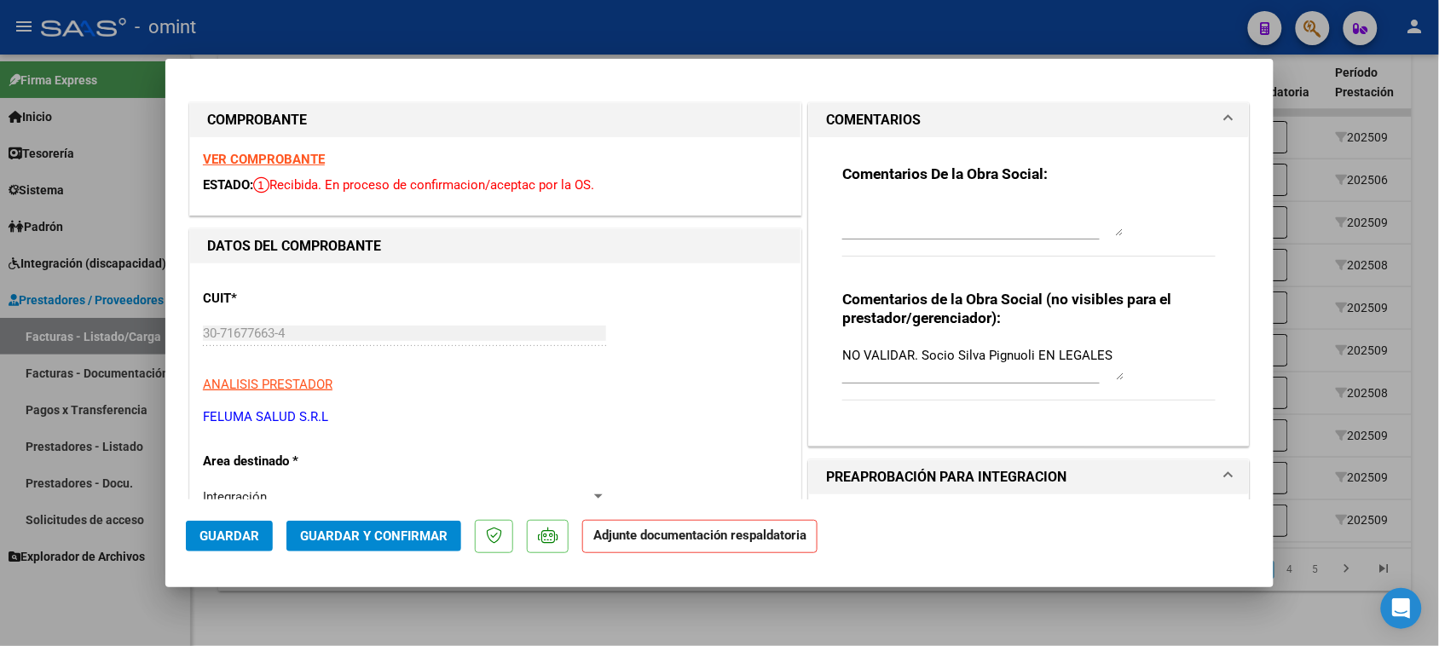
click at [381, 497] on div "Integración" at bounding box center [397, 496] width 388 height 15
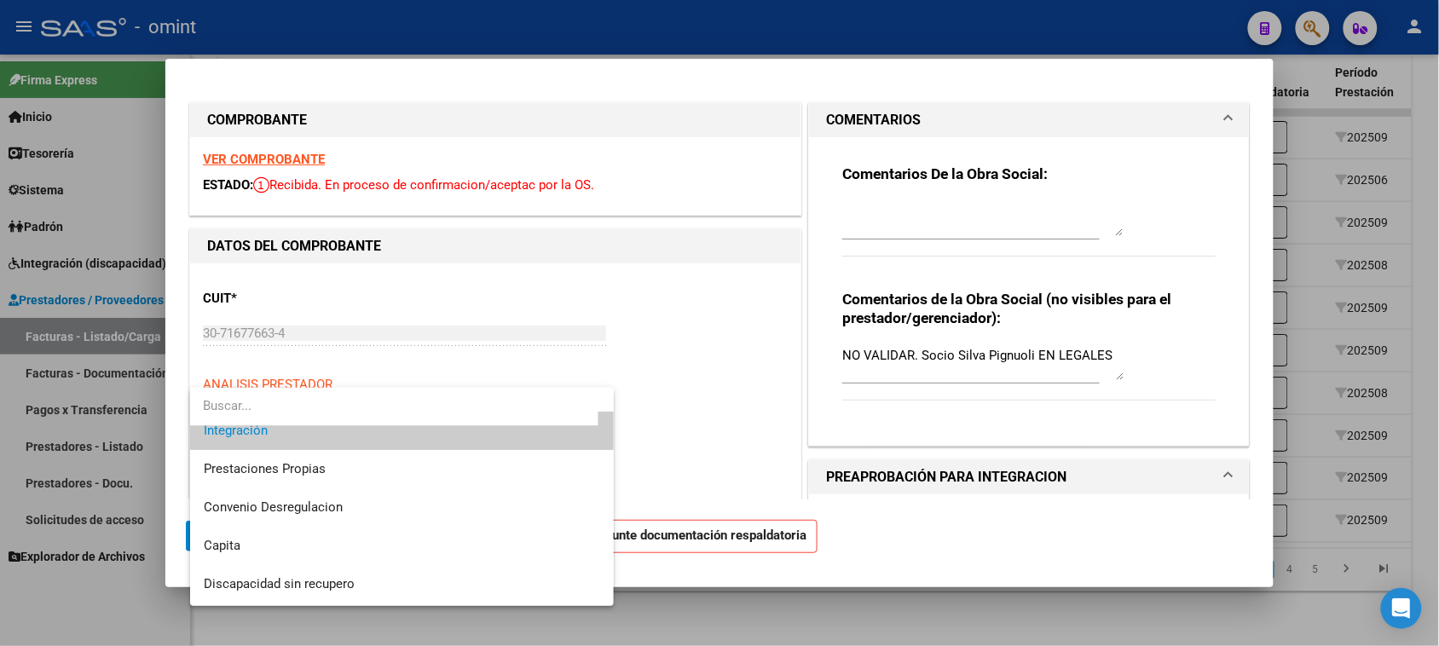
scroll to position [164, 0]
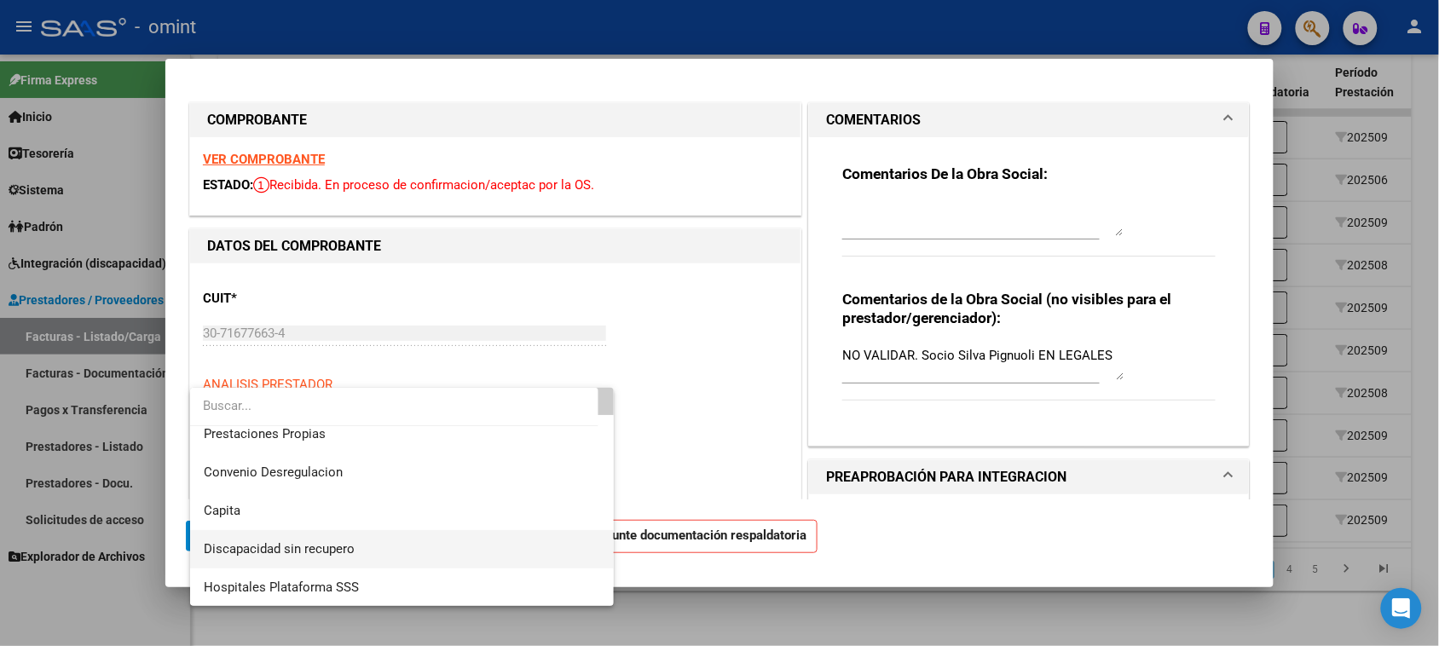
click at [384, 545] on span "Discapacidad sin recupero" at bounding box center [402, 549] width 397 height 38
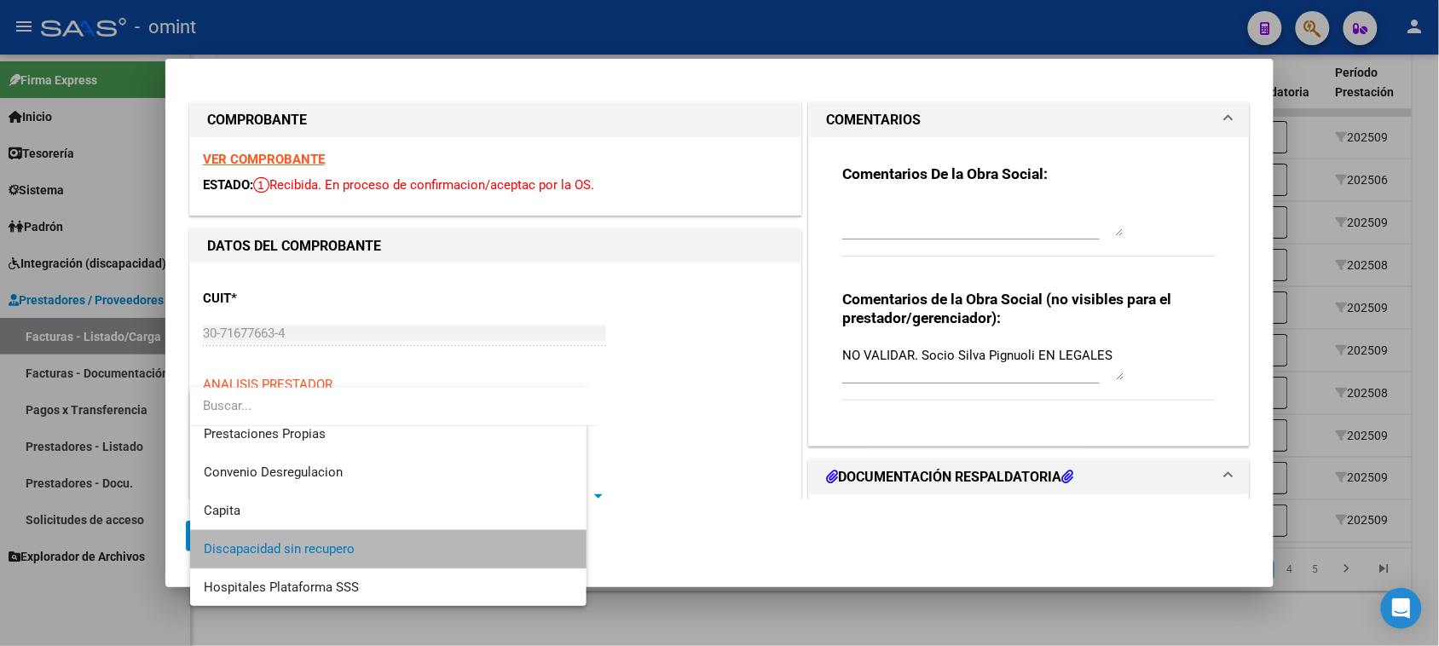
scroll to position [5, 0]
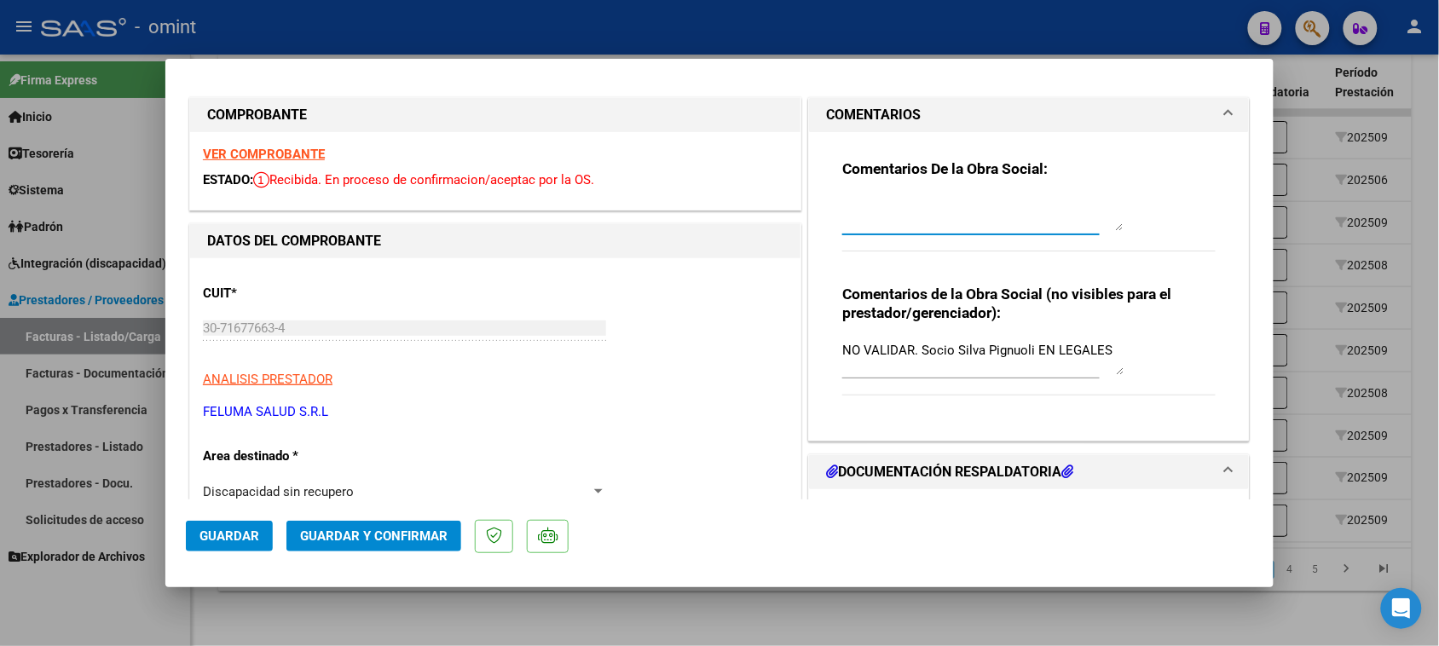
click at [871, 224] on textarea at bounding box center [982, 214] width 281 height 34
paste textarea "[PHONE_NUMBER]"
drag, startPoint x: 1002, startPoint y: 217, endPoint x: 875, endPoint y: 211, distance: 127.1
click at [1003, 217] on textarea "Socio Silva Pignuoli no posee cobertura. En caso de querer conocer la situación…" at bounding box center [982, 214] width 281 height 34
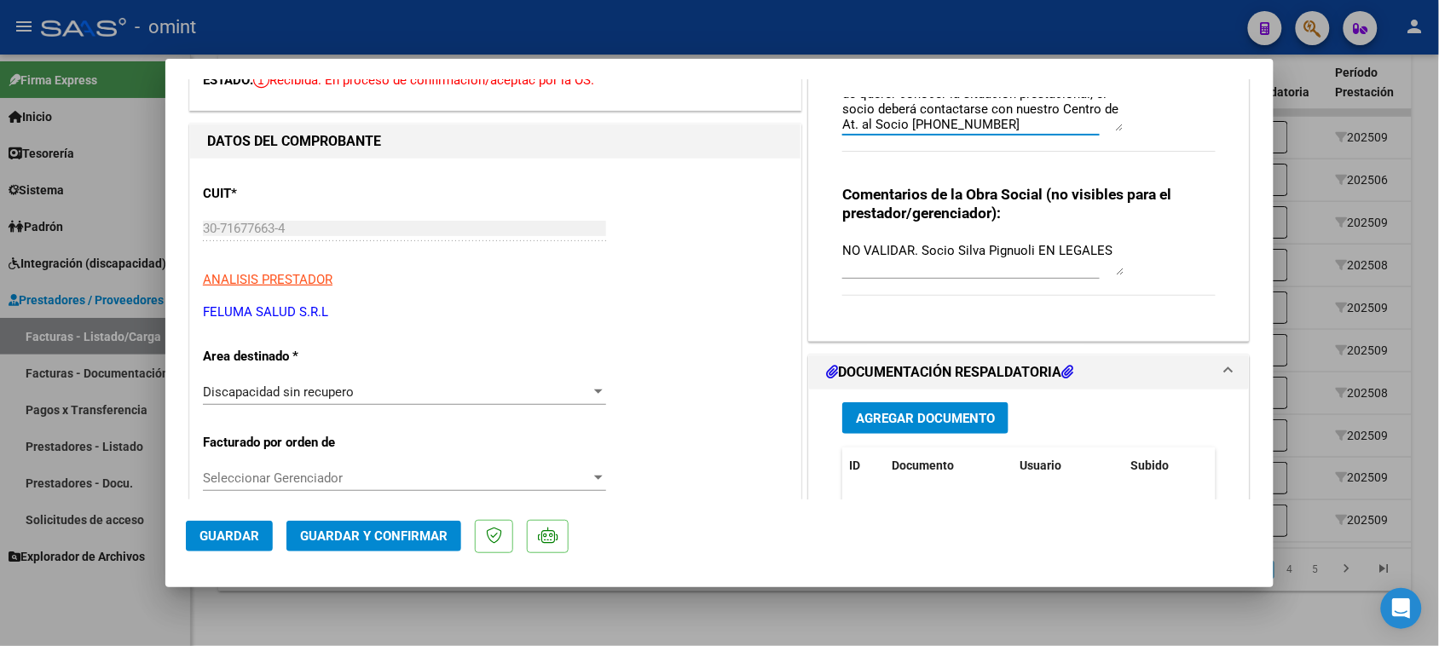
scroll to position [218, 0]
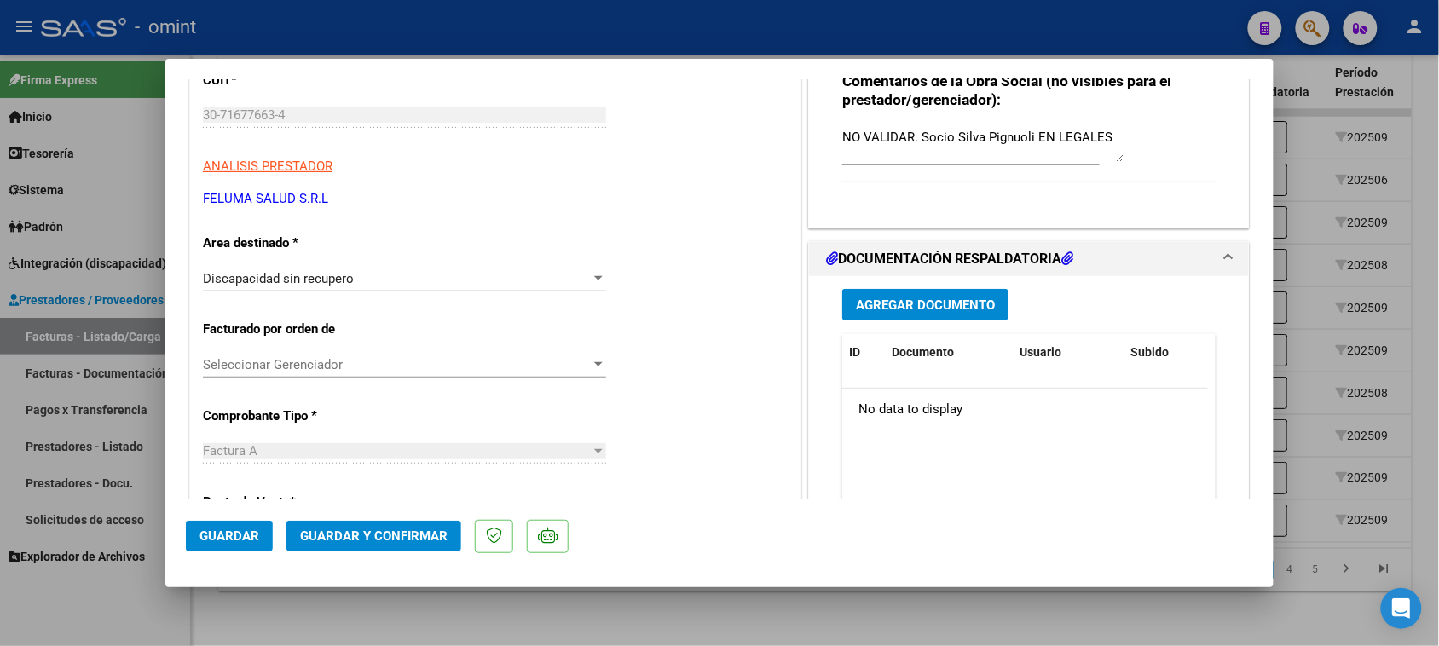
type textarea "Socio Silva Pignuoli no posee cobertura. En caso de querer conocer la situación…"
click at [354, 520] on mat-dialog-actions "Guardar Guardar y Confirmar" at bounding box center [719, 532] width 1067 height 67
click at [379, 543] on span "Guardar y Confirmar" at bounding box center [373, 535] width 147 height 15
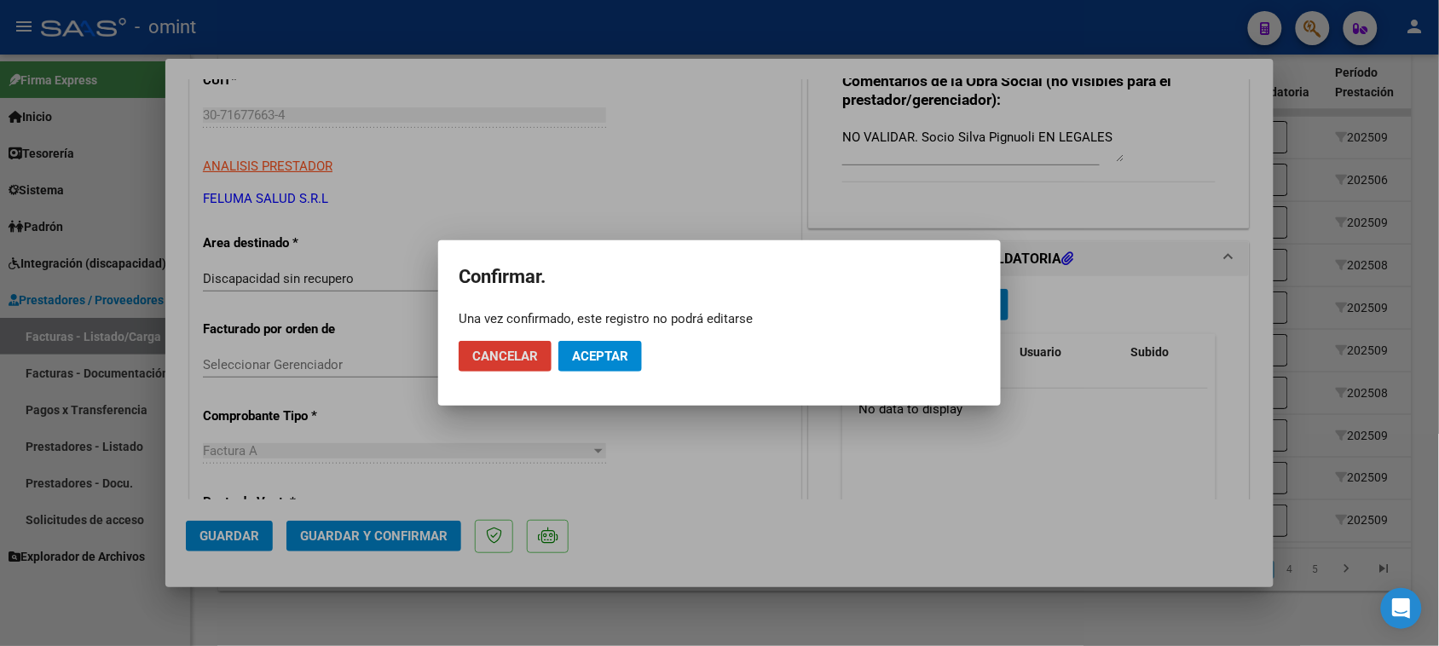
click at [631, 350] on button "Aceptar" at bounding box center [600, 356] width 84 height 31
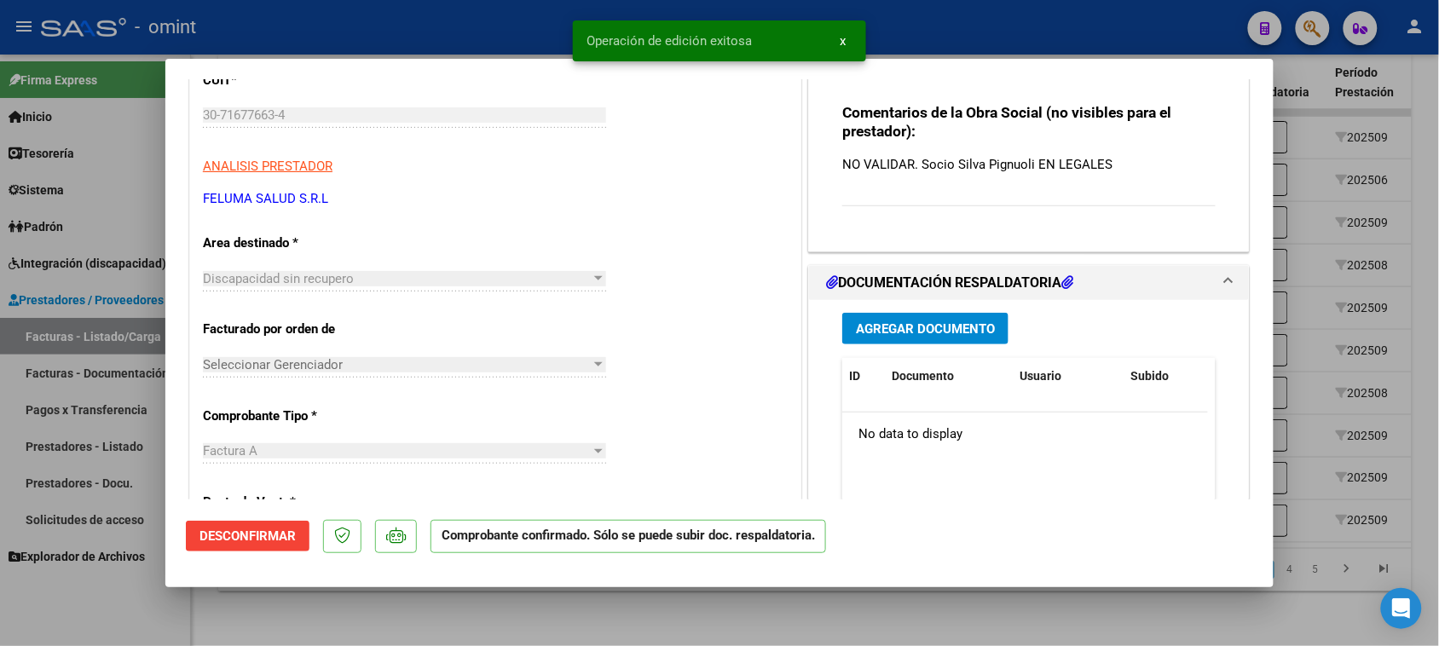
type input "$ 0,00"
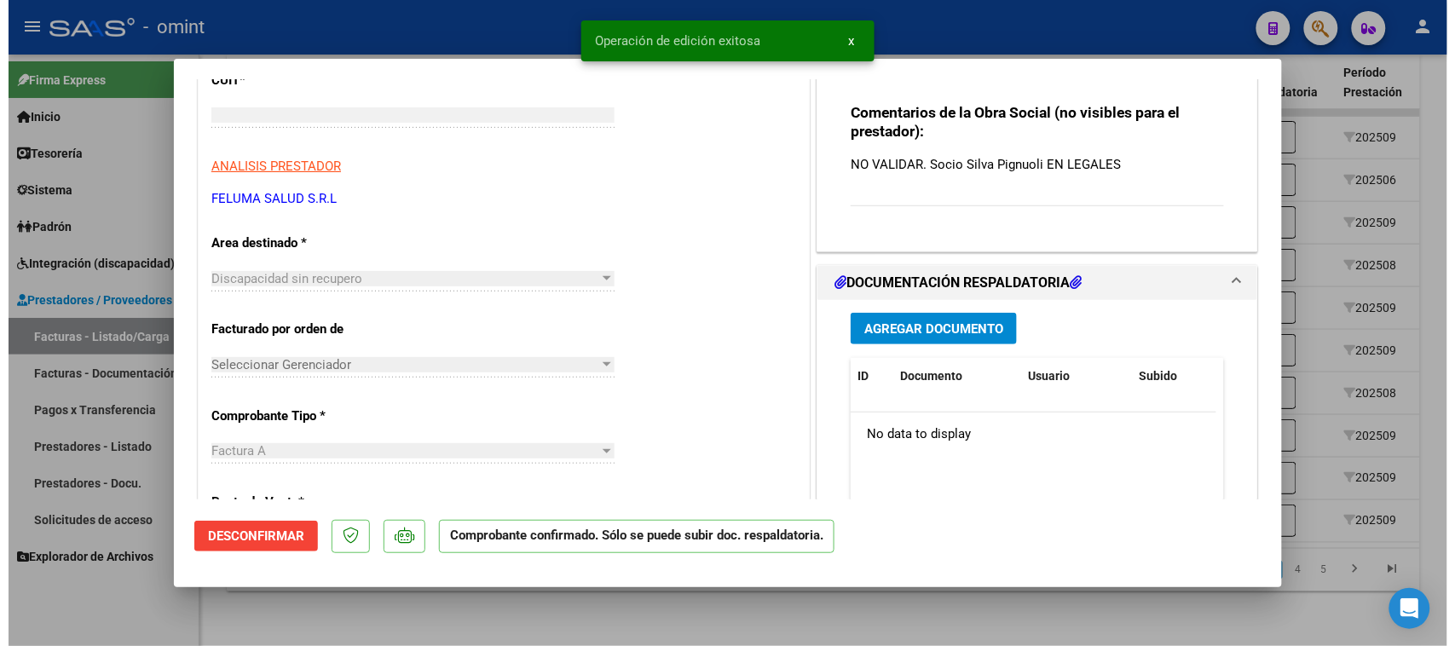
scroll to position [0, 0]
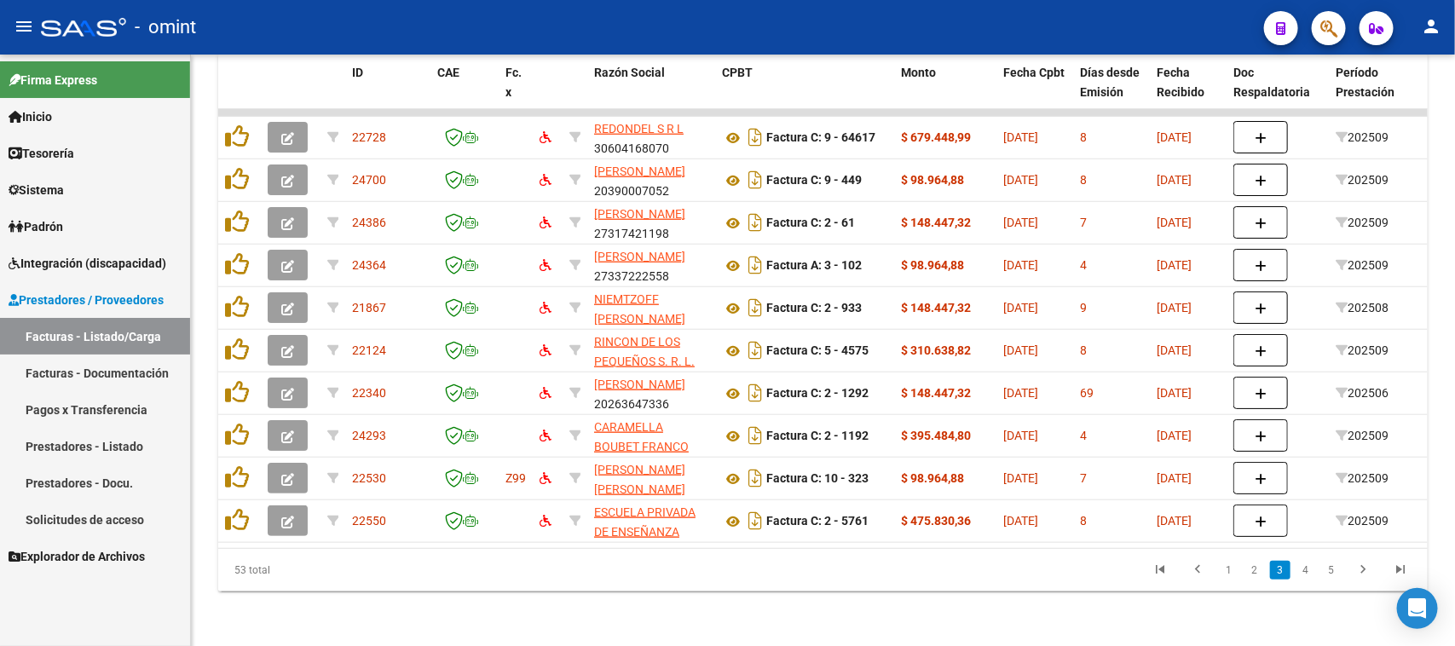
click at [92, 263] on span "Integración (discapacidad)" at bounding box center [88, 263] width 158 height 19
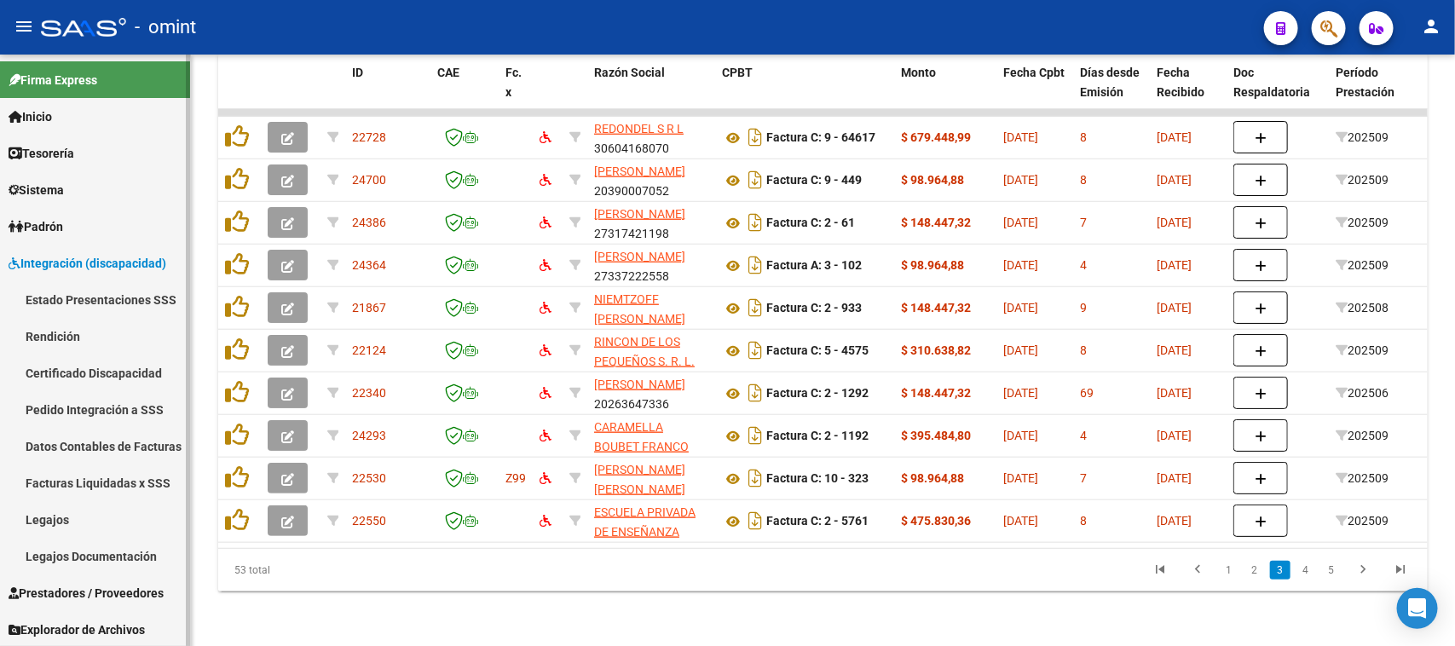
click at [132, 514] on link "Legajos" at bounding box center [95, 519] width 190 height 37
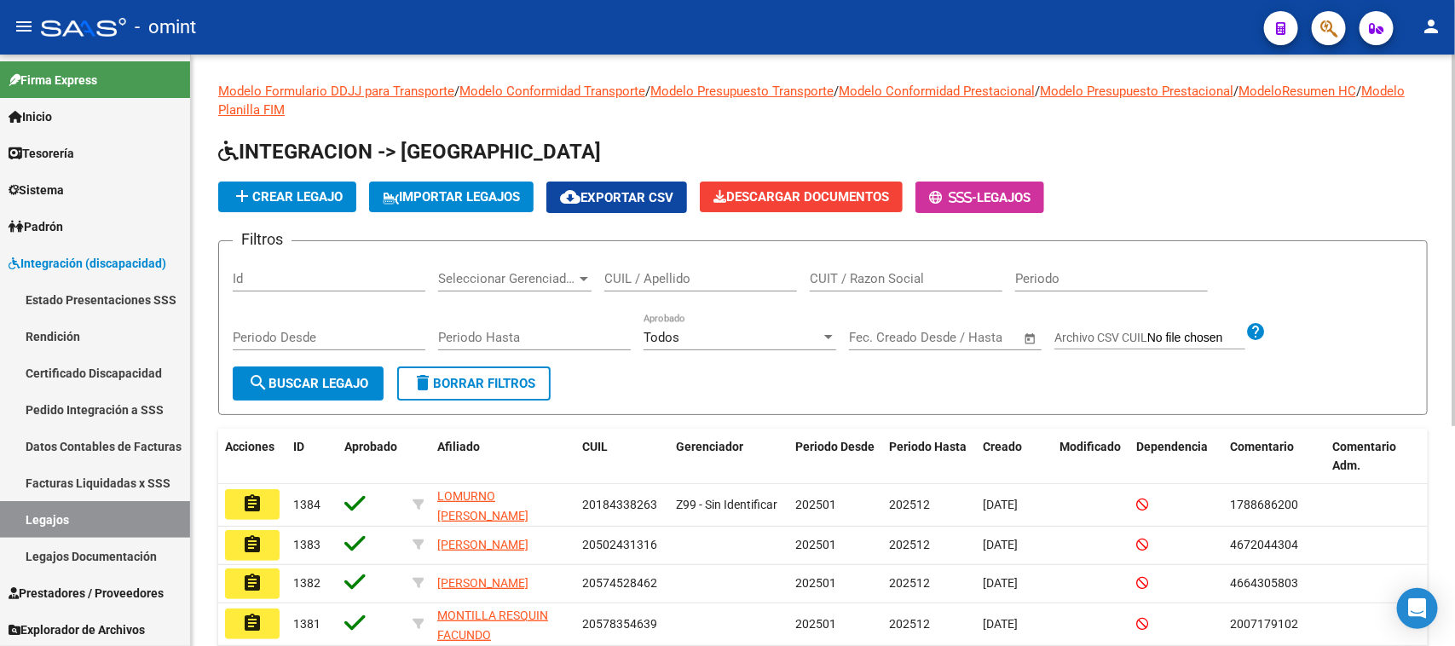
click at [850, 277] on input "CUIT / Razon Social" at bounding box center [906, 278] width 193 height 15
click at [625, 274] on input "CUIL / Apellido" at bounding box center [700, 278] width 193 height 15
type input "silva p"
click at [324, 396] on button "search Buscar Legajo" at bounding box center [308, 383] width 151 height 34
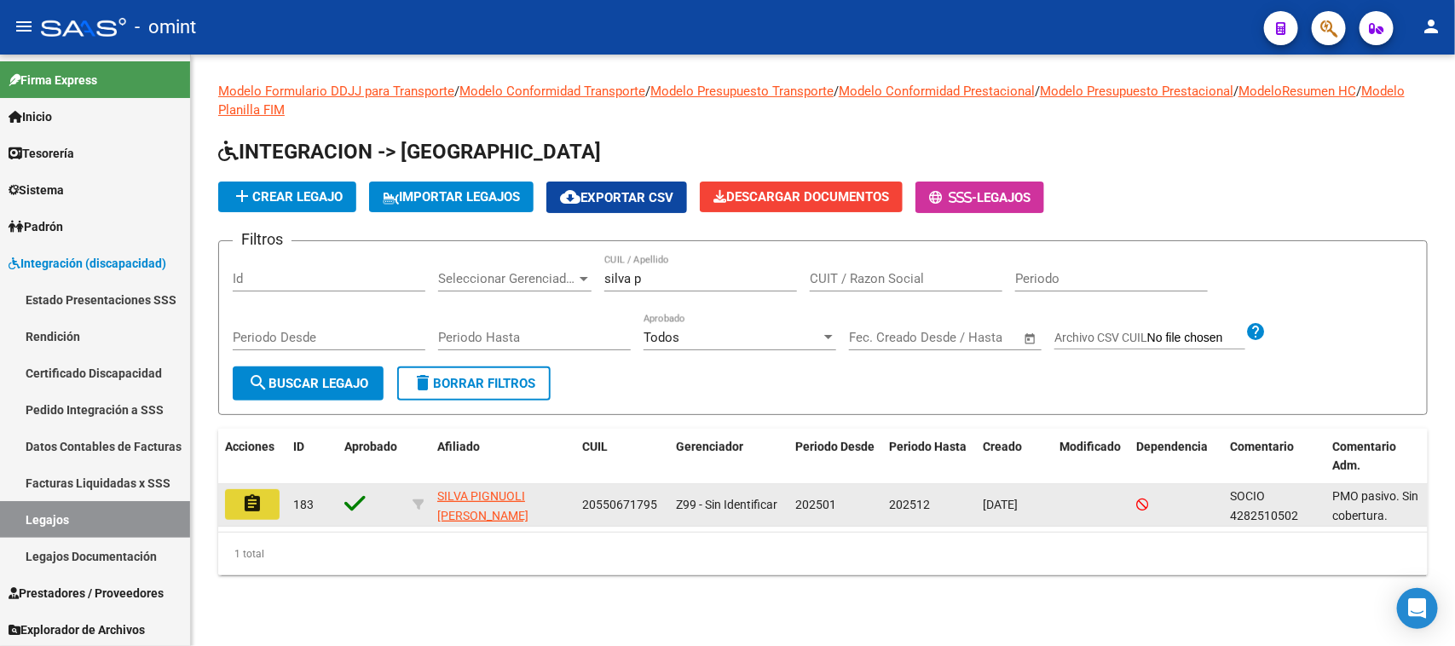
click at [245, 499] on mat-icon "assignment" at bounding box center [252, 503] width 20 height 20
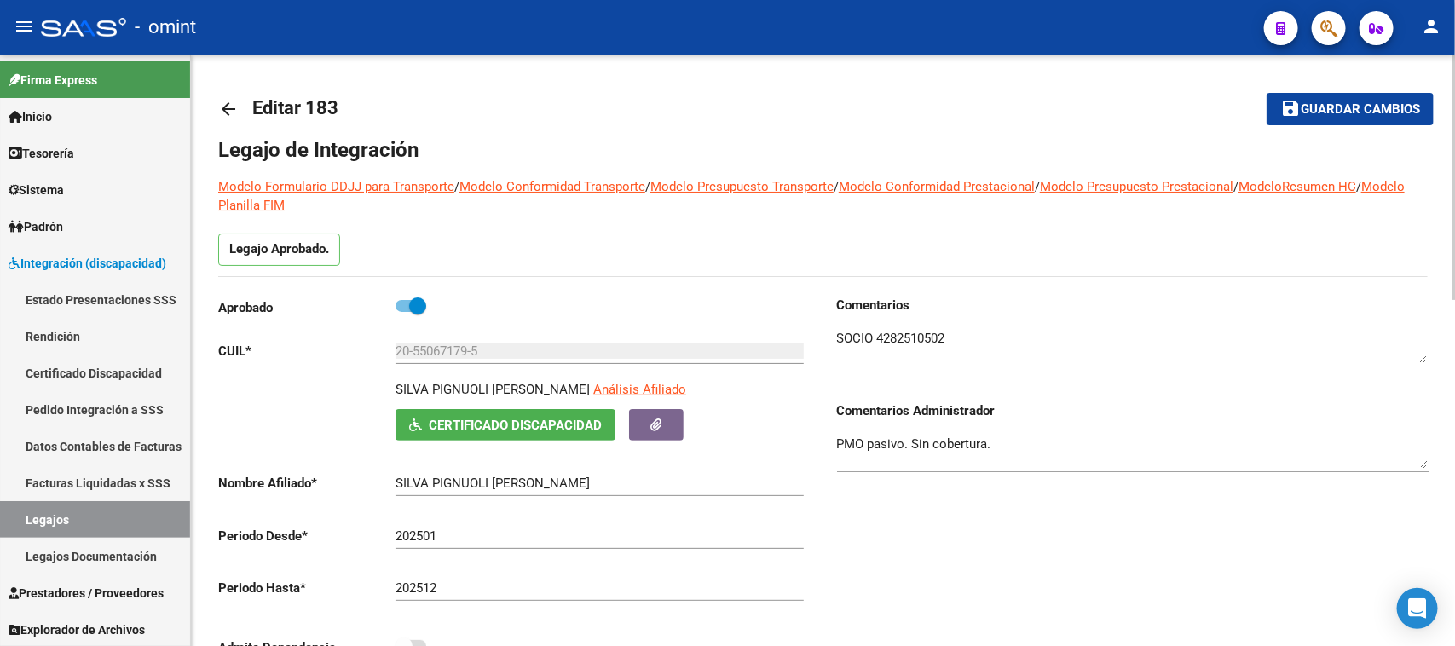
click at [432, 320] on div "Aprobado" at bounding box center [514, 312] width 592 height 32
click at [414, 316] on div "Aprobado" at bounding box center [514, 312] width 592 height 32
click at [380, 296] on div "Aprobado" at bounding box center [514, 312] width 592 height 32
click at [418, 303] on span at bounding box center [417, 305] width 17 height 17
click at [404, 312] on input "checkbox" at bounding box center [403, 312] width 1 height 1
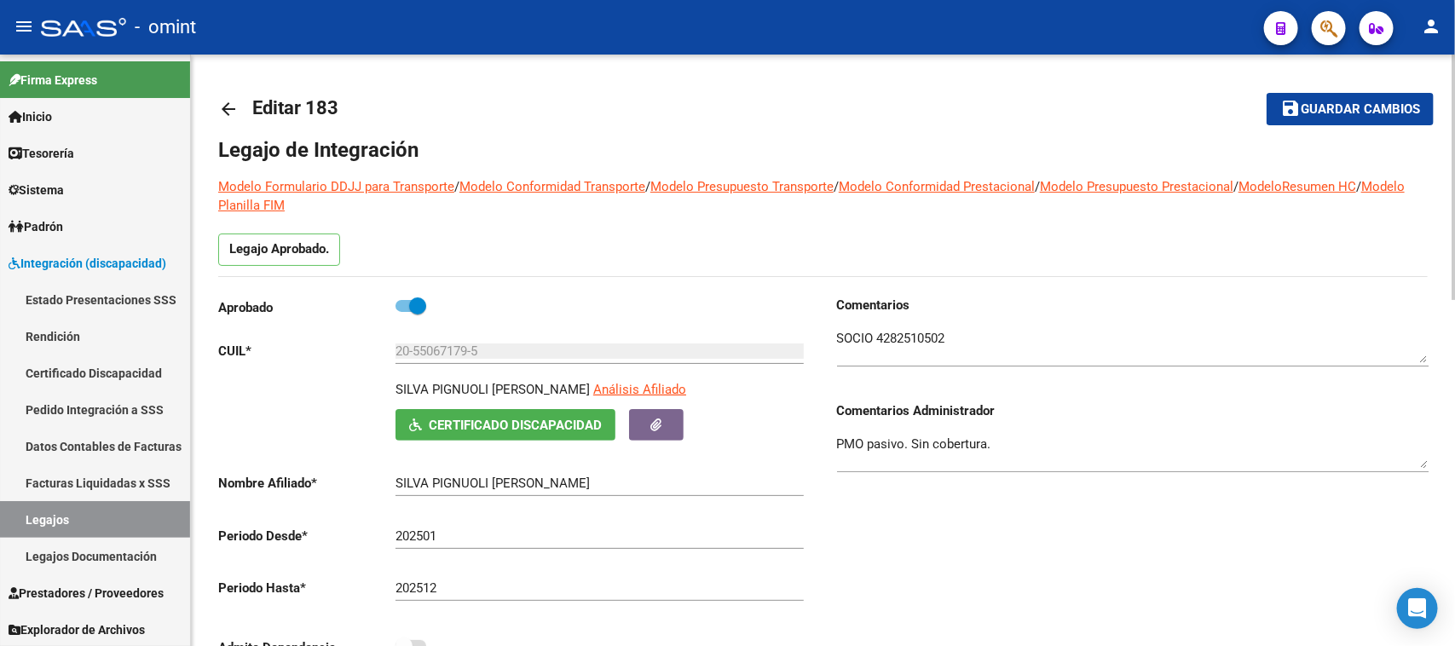
checkbox input "false"
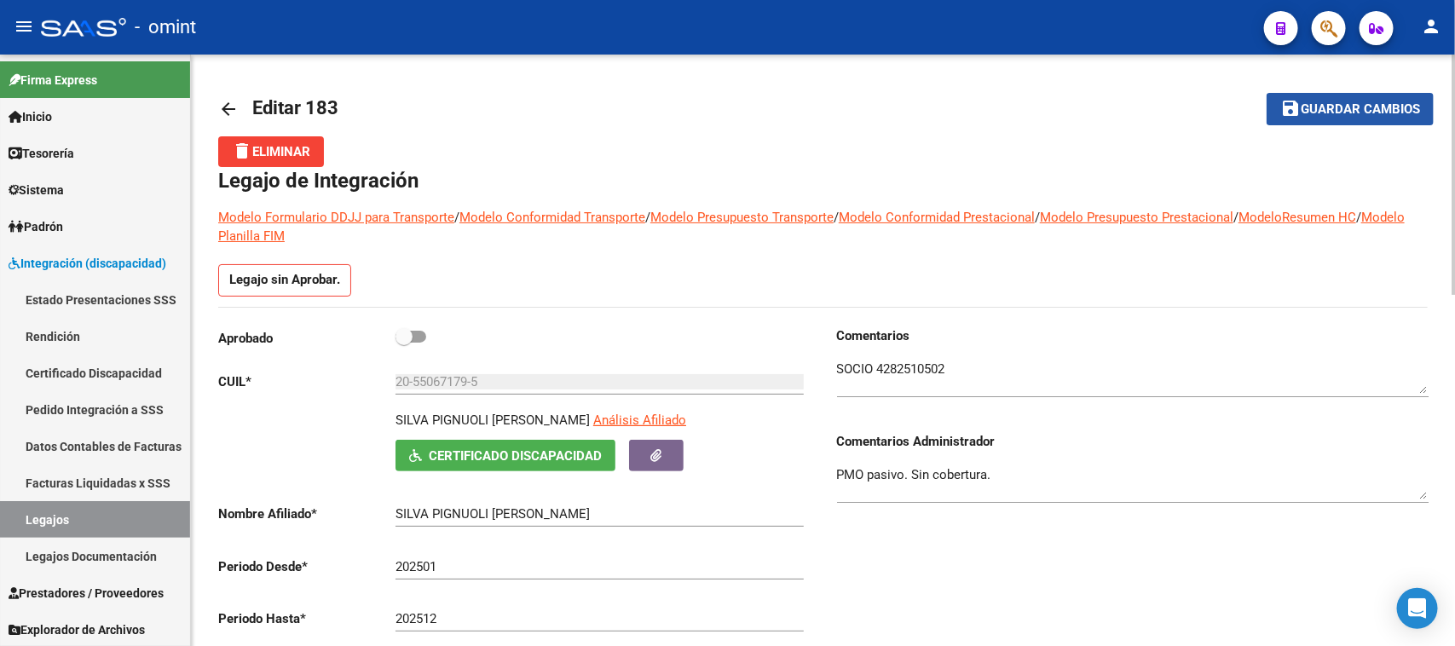
click at [1334, 98] on button "save Guardar cambios" at bounding box center [1350, 109] width 167 height 32
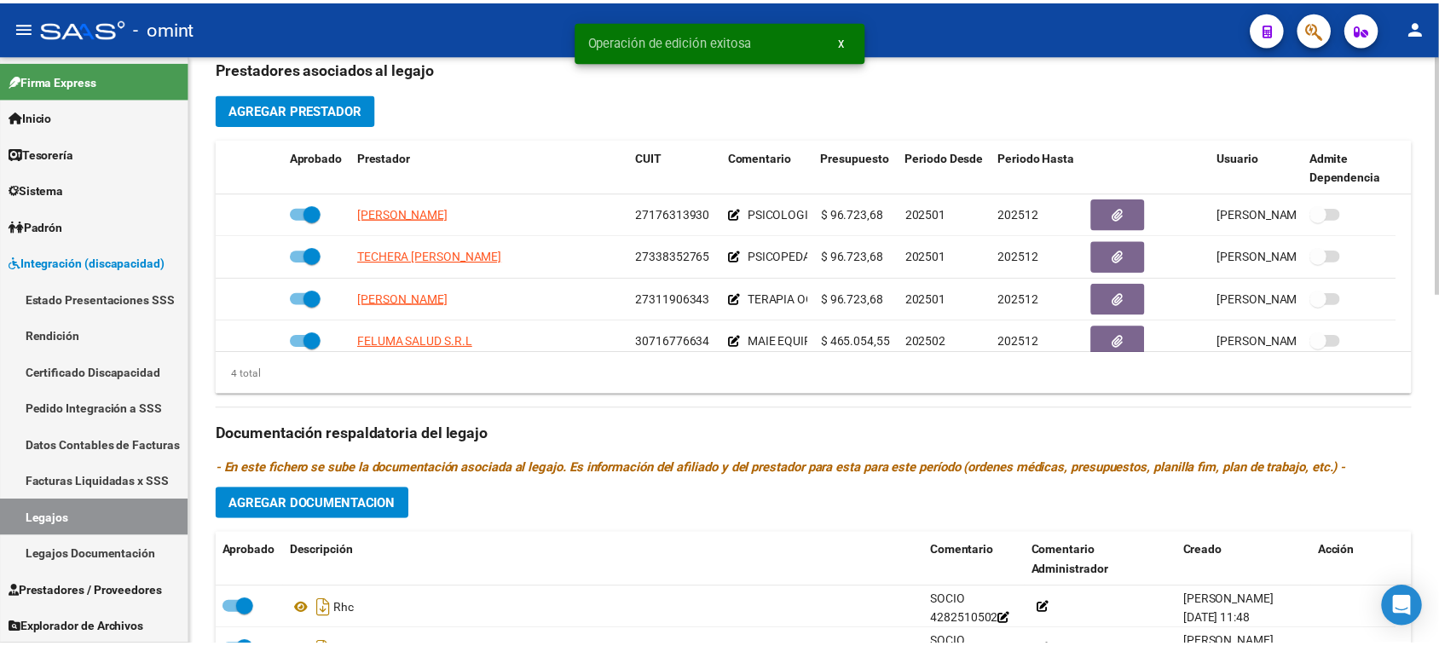
scroll to position [746, 0]
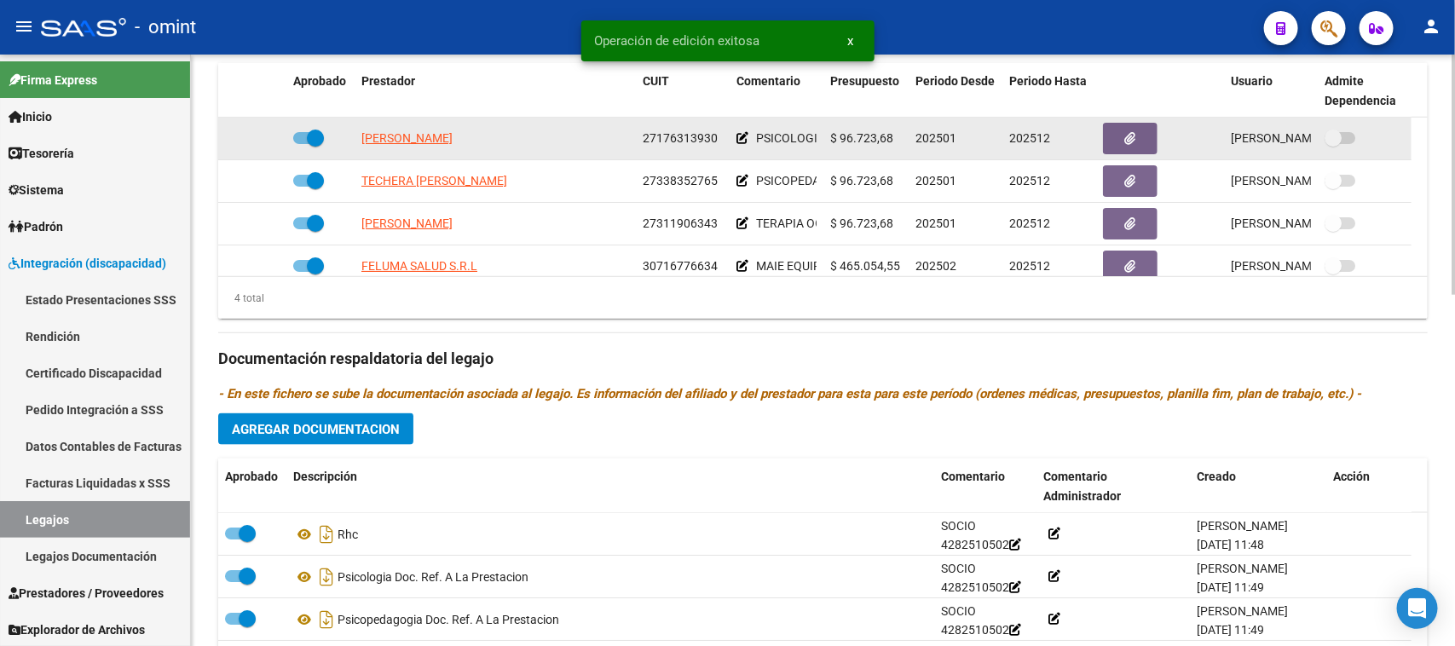
click at [461, 152] on datatable-body-cell "[PERSON_NAME]" at bounding box center [495, 139] width 281 height 42
click at [453, 139] on span "[PERSON_NAME]" at bounding box center [406, 138] width 91 height 14
type textarea "27176313930"
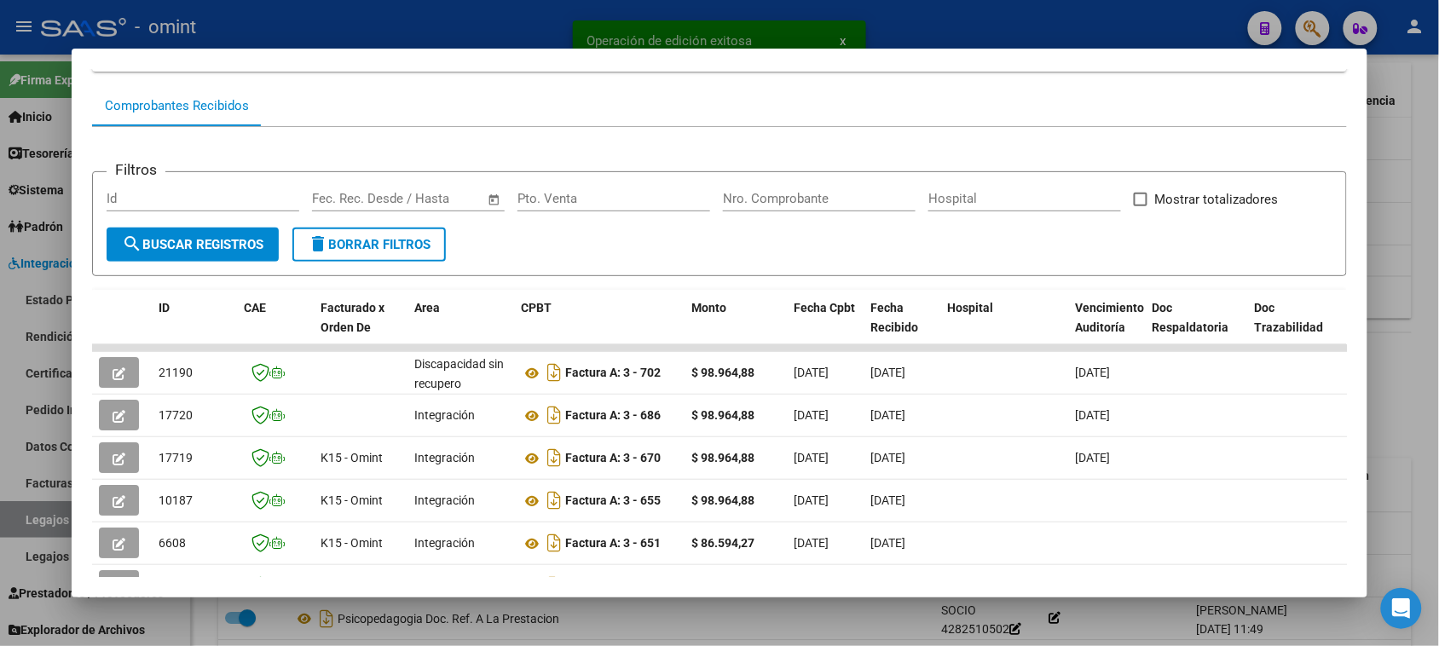
scroll to position [213, 0]
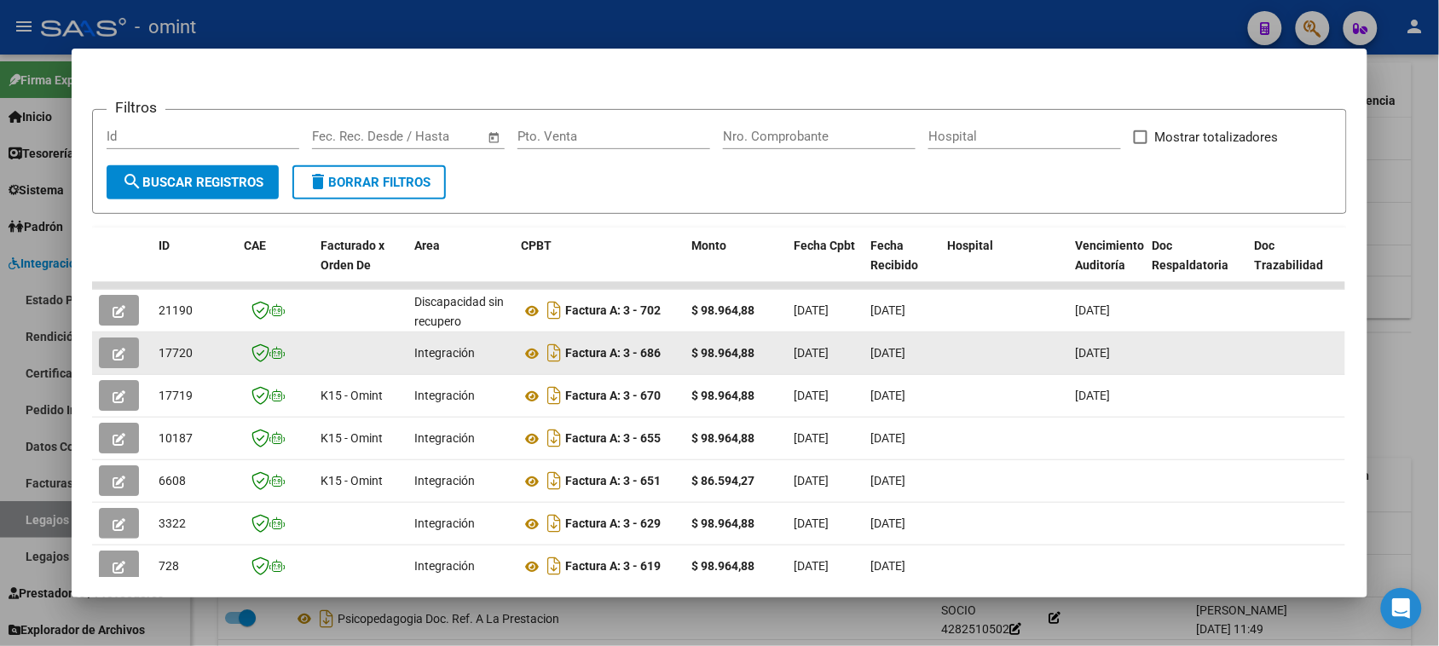
click at [117, 358] on button "button" at bounding box center [119, 353] width 40 height 31
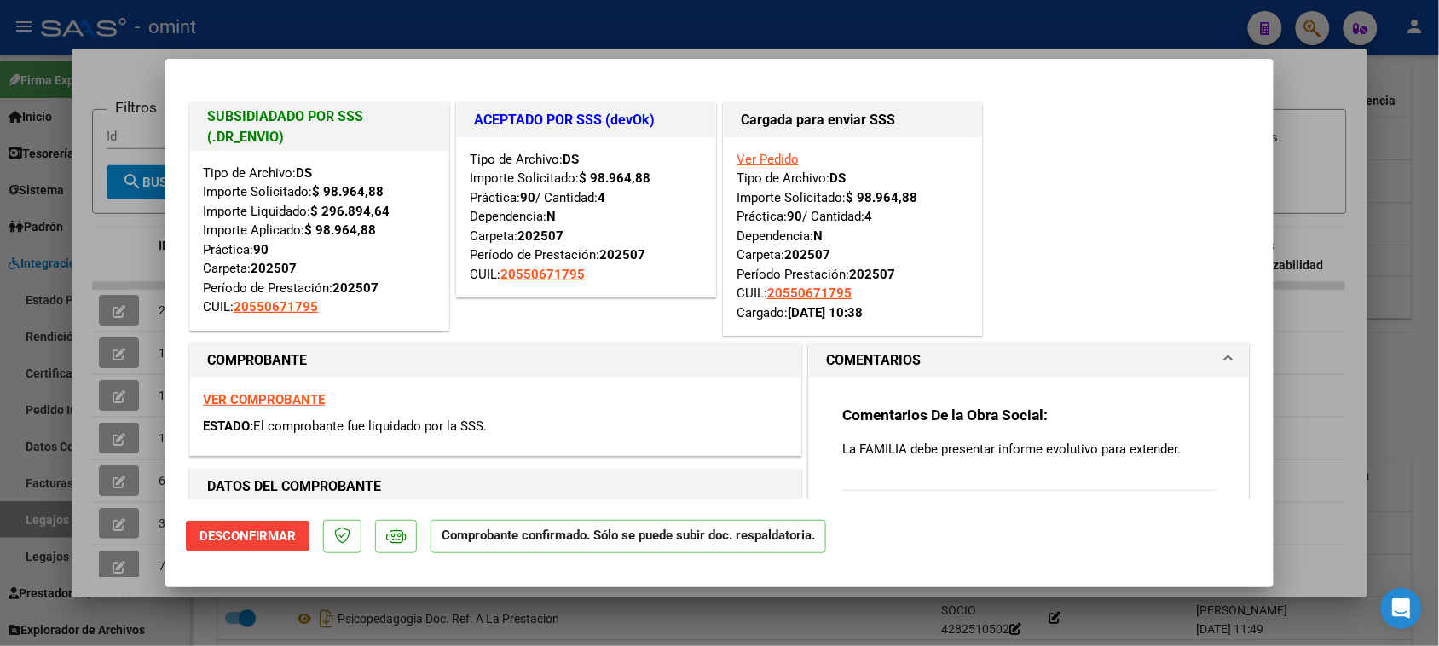
type input "$ 0,00"
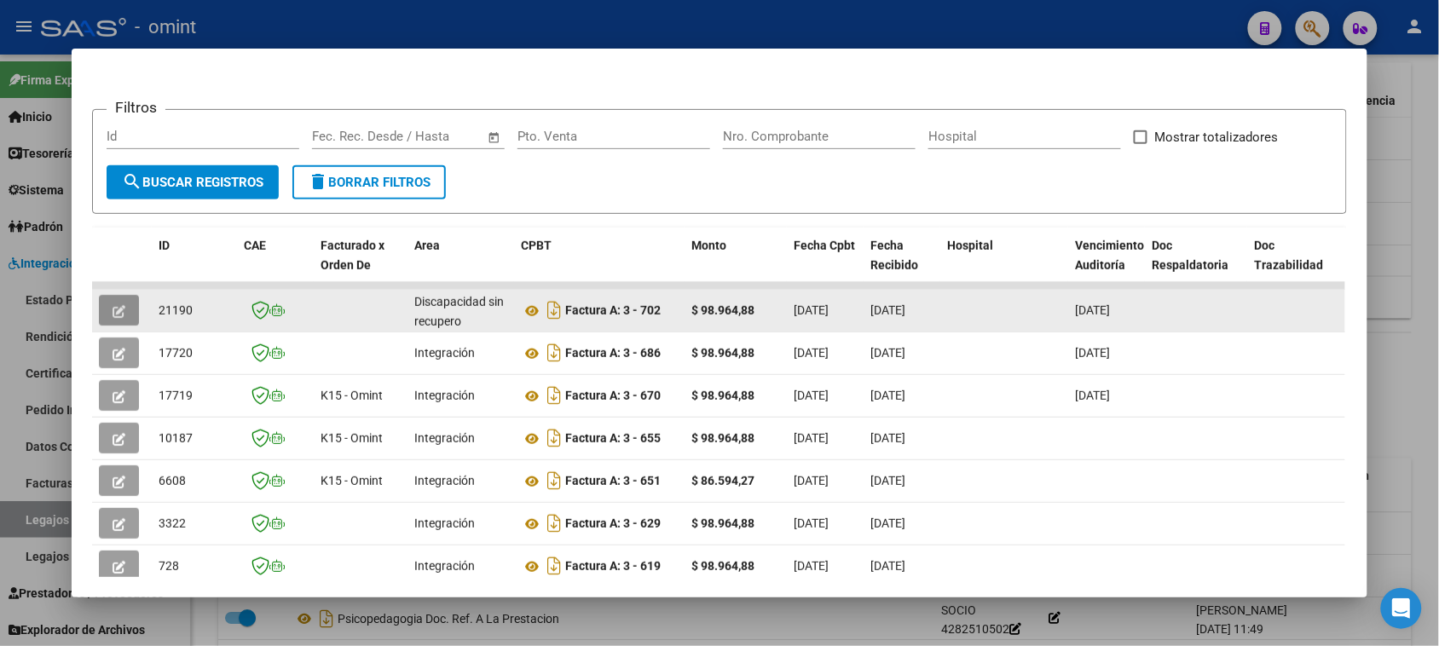
click at [113, 309] on icon "button" at bounding box center [119, 311] width 13 height 13
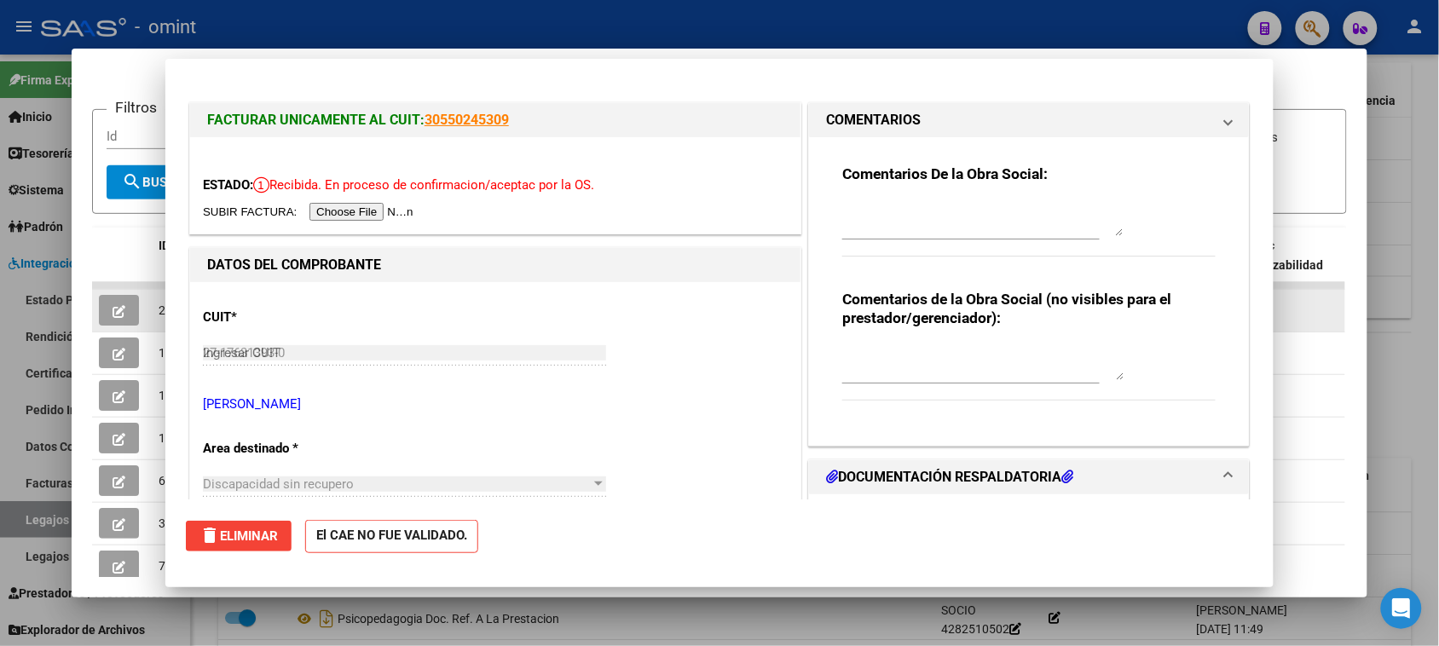
type input "$ 0,00"
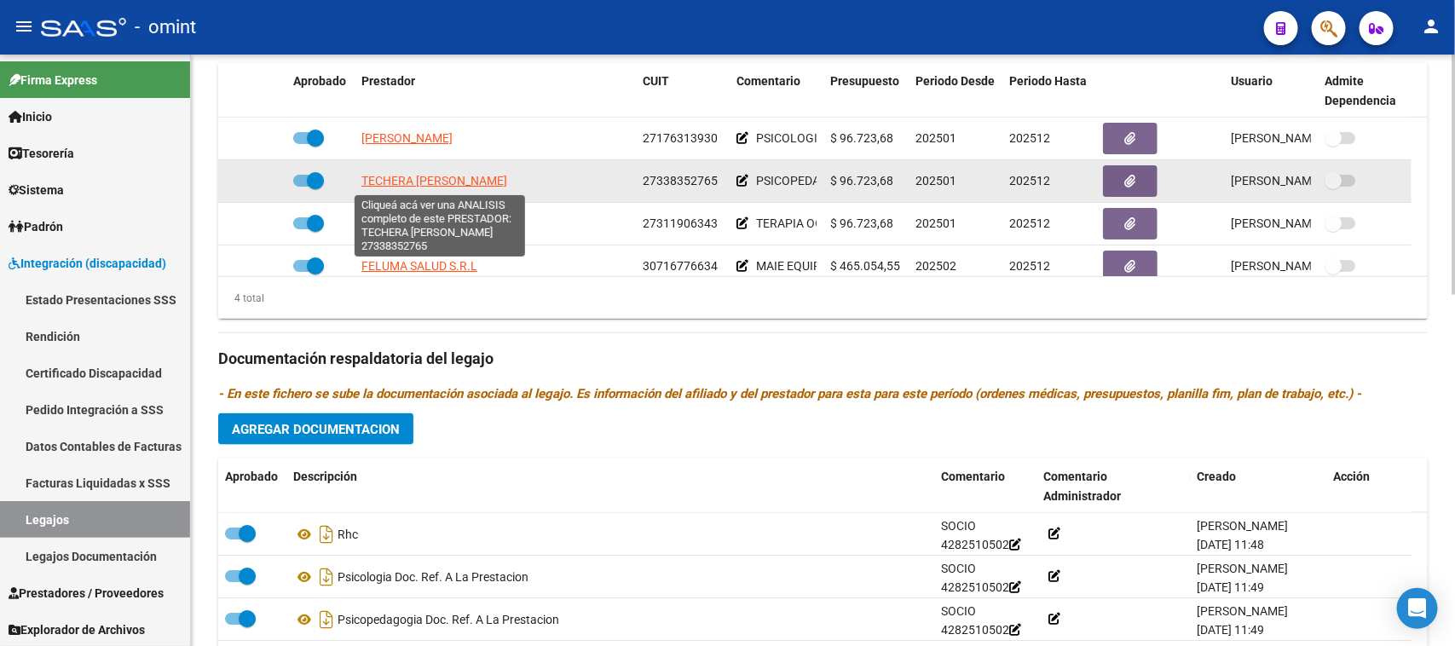
click at [470, 176] on span "TECHERA [PERSON_NAME]" at bounding box center [434, 181] width 146 height 14
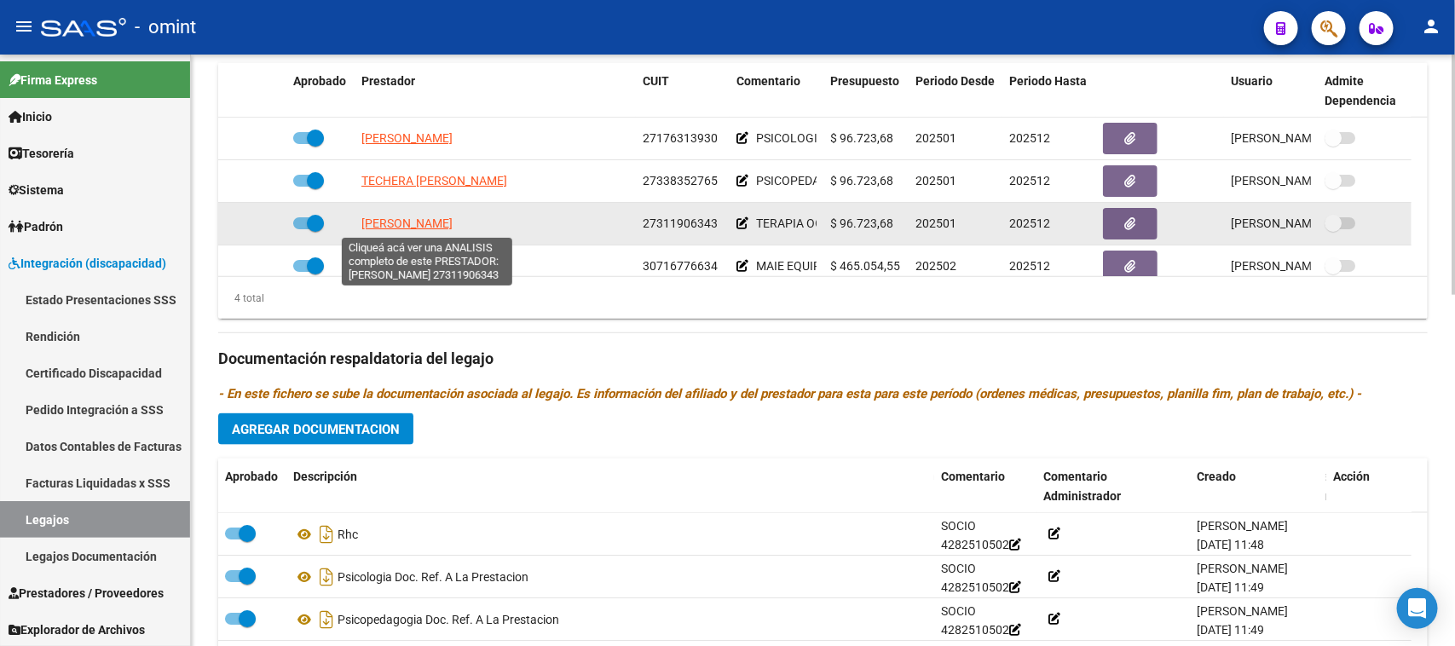
click at [453, 219] on span "[PERSON_NAME]" at bounding box center [406, 223] width 91 height 14
type textarea "27311906343"
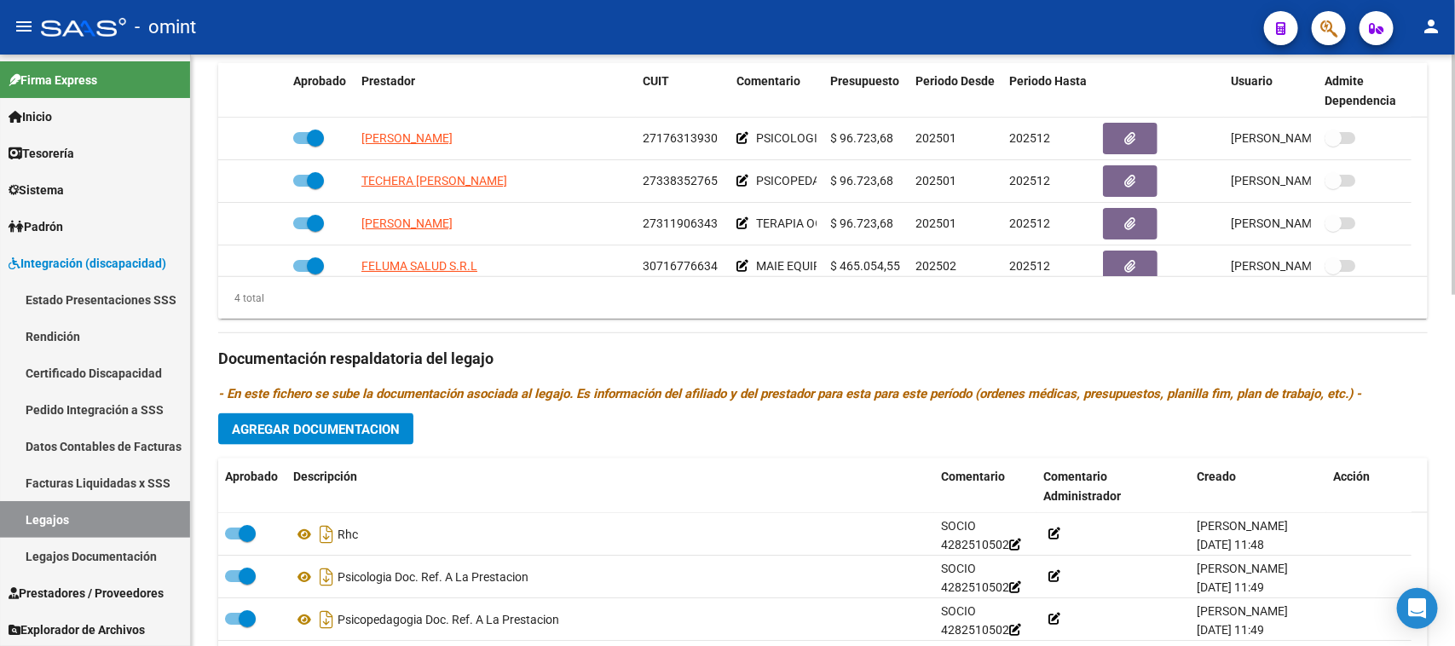
scroll to position [18, 0]
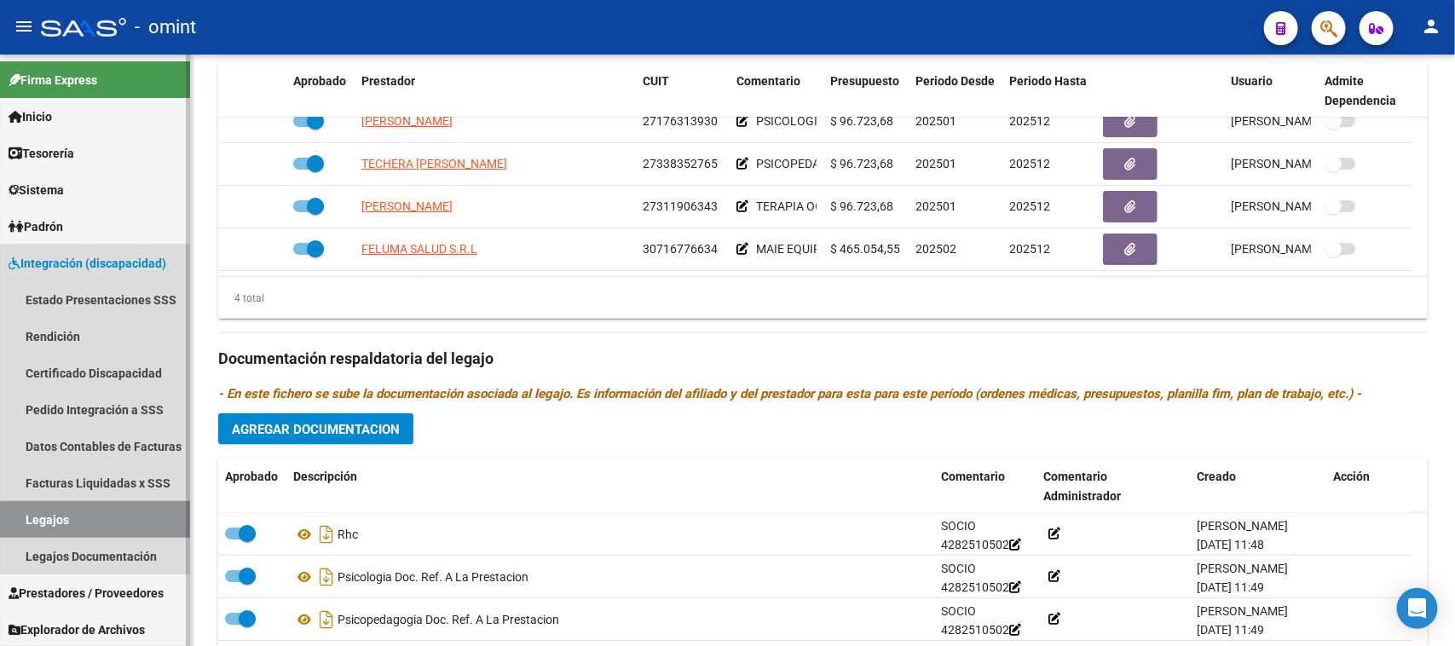
click at [130, 516] on link "Legajos" at bounding box center [95, 519] width 190 height 37
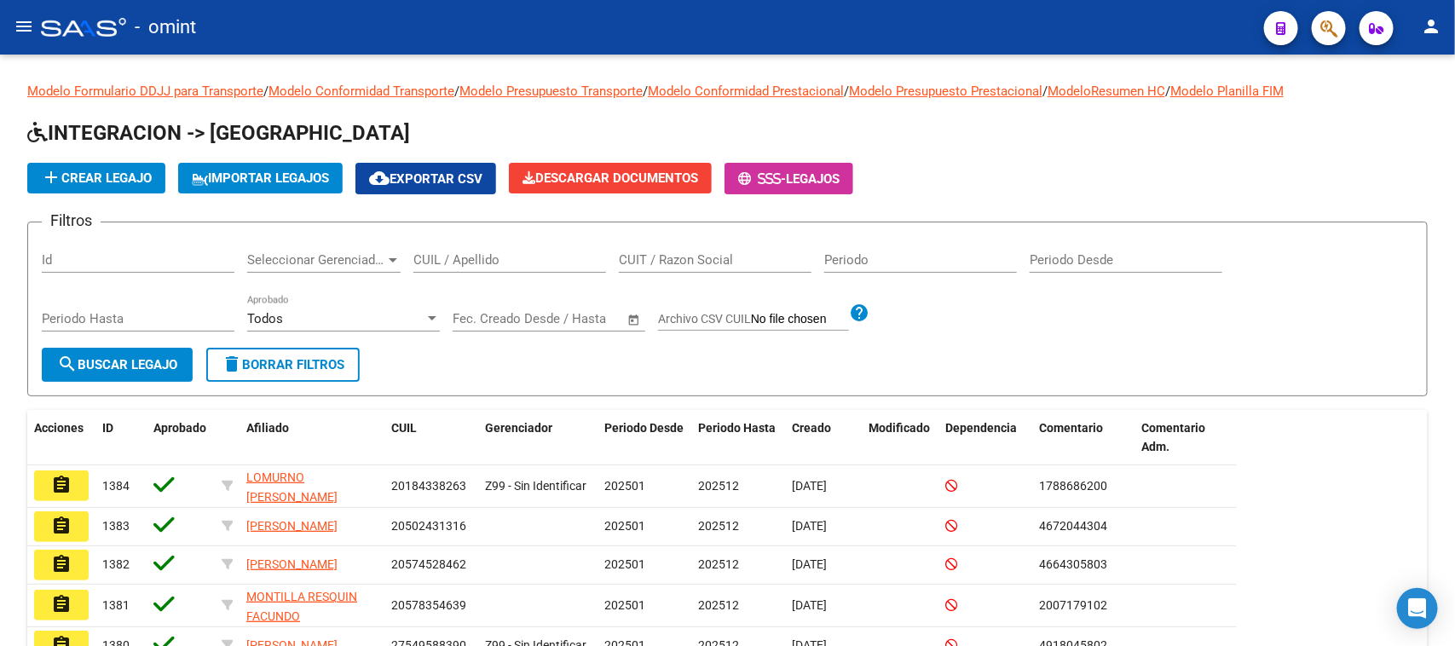
click at [21, 30] on mat-icon "menu" at bounding box center [24, 26] width 20 height 20
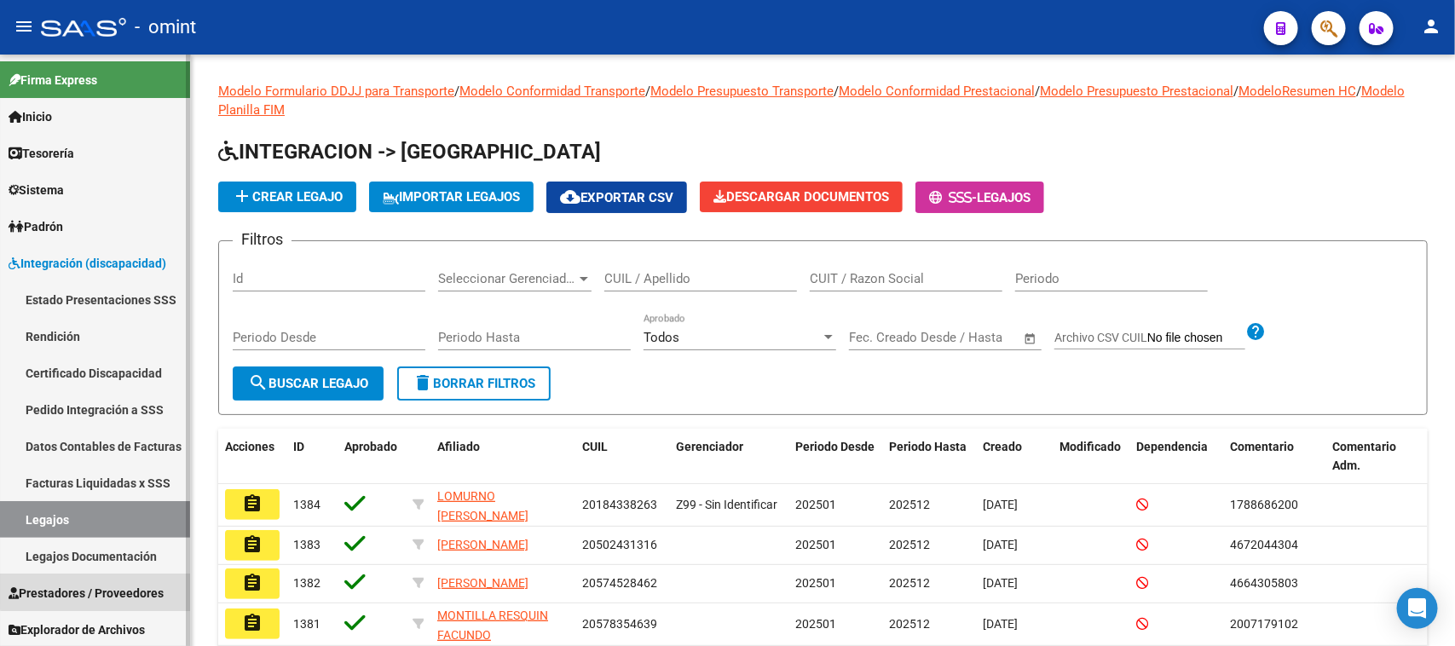
click at [109, 586] on span "Prestadores / Proveedores" at bounding box center [86, 593] width 155 height 19
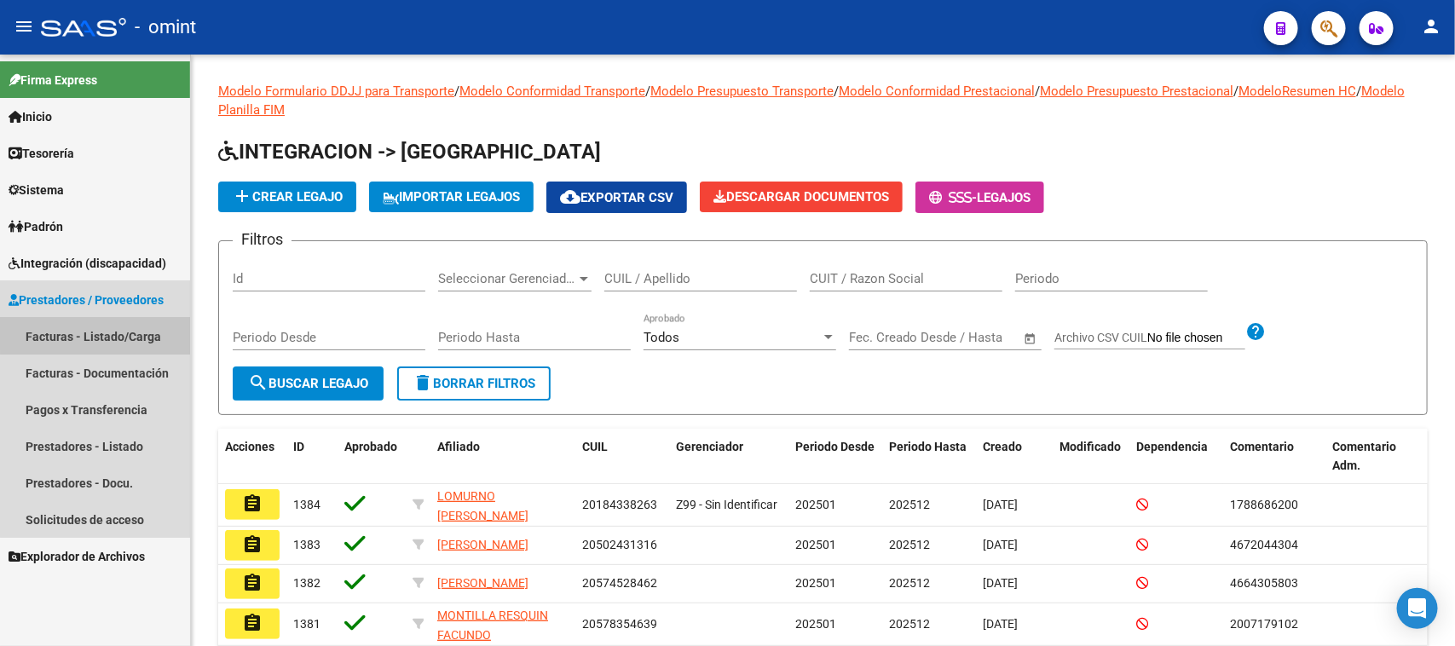
click at [129, 331] on link "Facturas - Listado/Carga" at bounding box center [95, 336] width 190 height 37
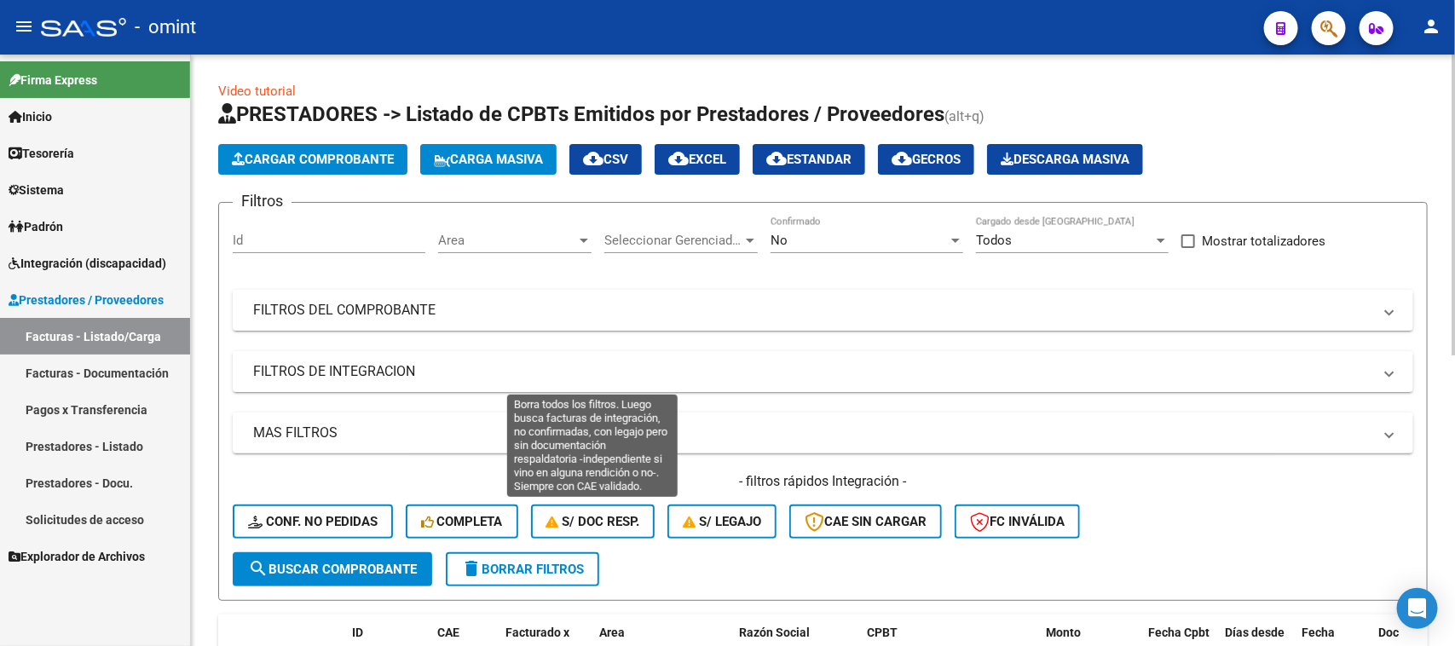
click at [592, 517] on span "S/ Doc Resp." at bounding box center [593, 521] width 94 height 15
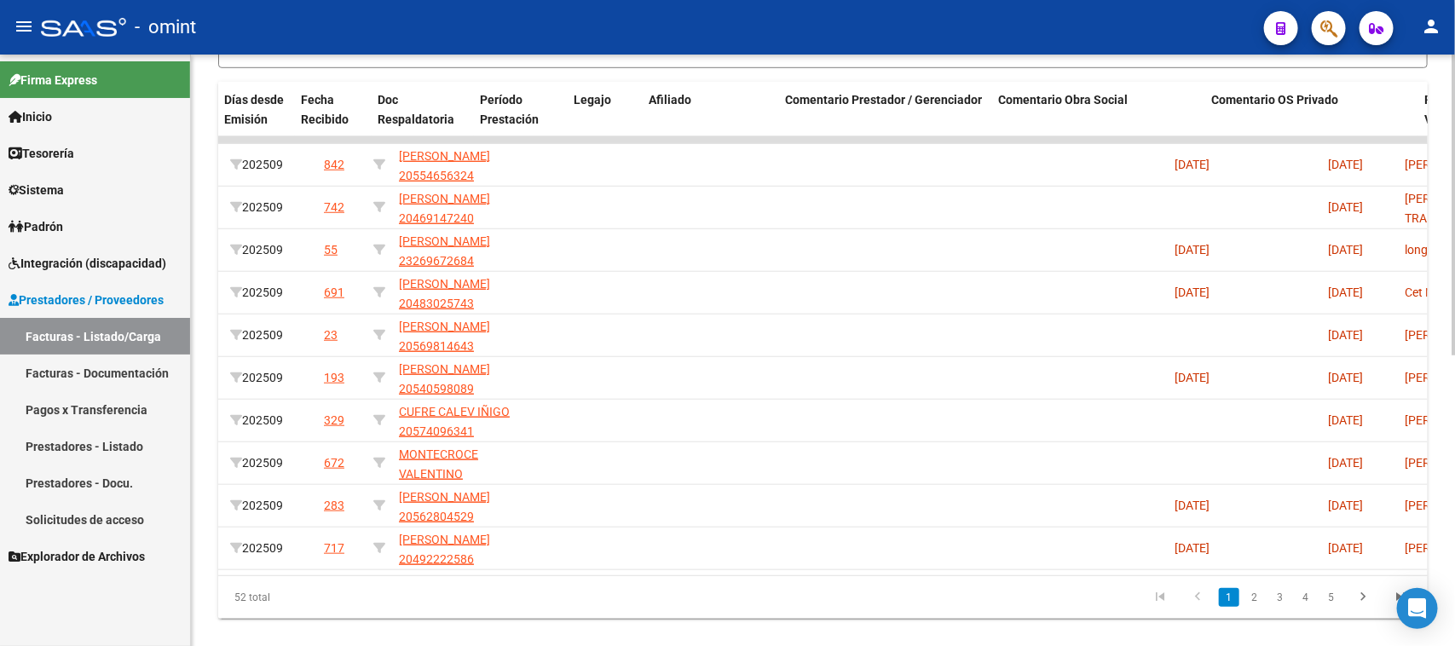
scroll to position [0, 1203]
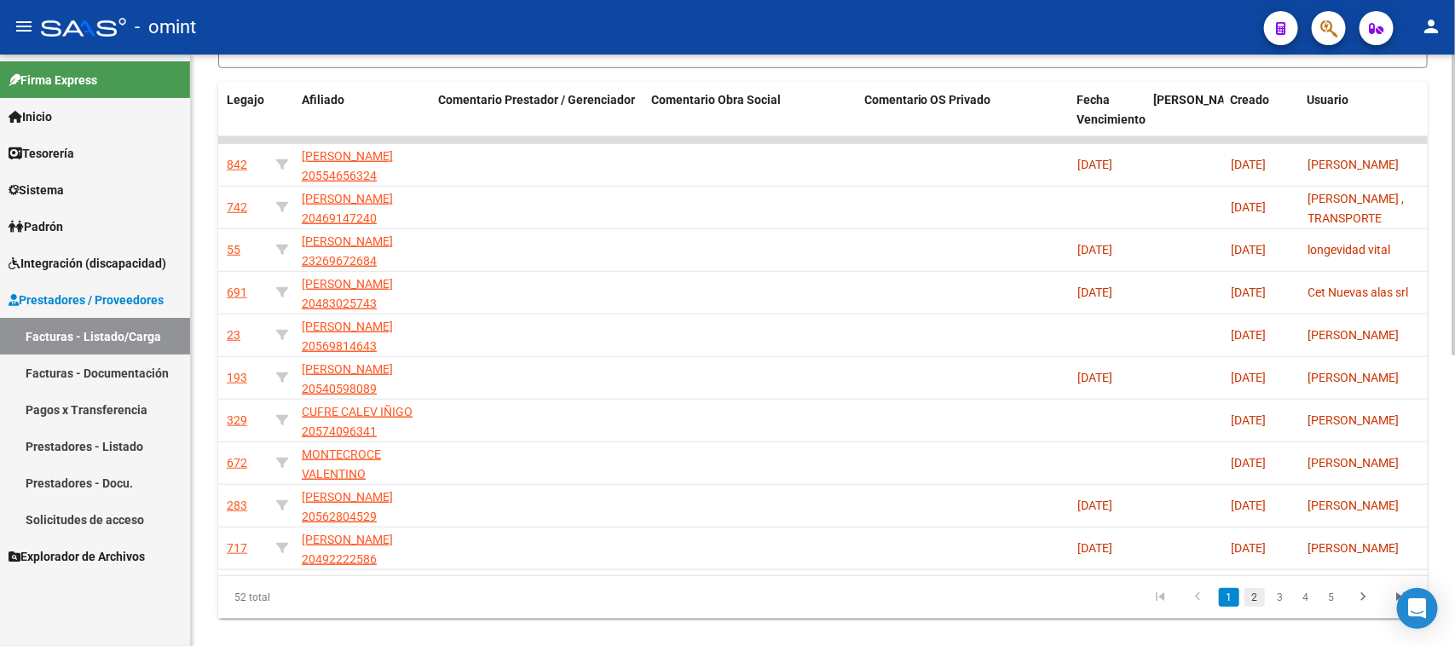
click at [1244, 607] on link "2" at bounding box center [1254, 597] width 20 height 19
click at [1287, 607] on link "3" at bounding box center [1280, 597] width 20 height 19
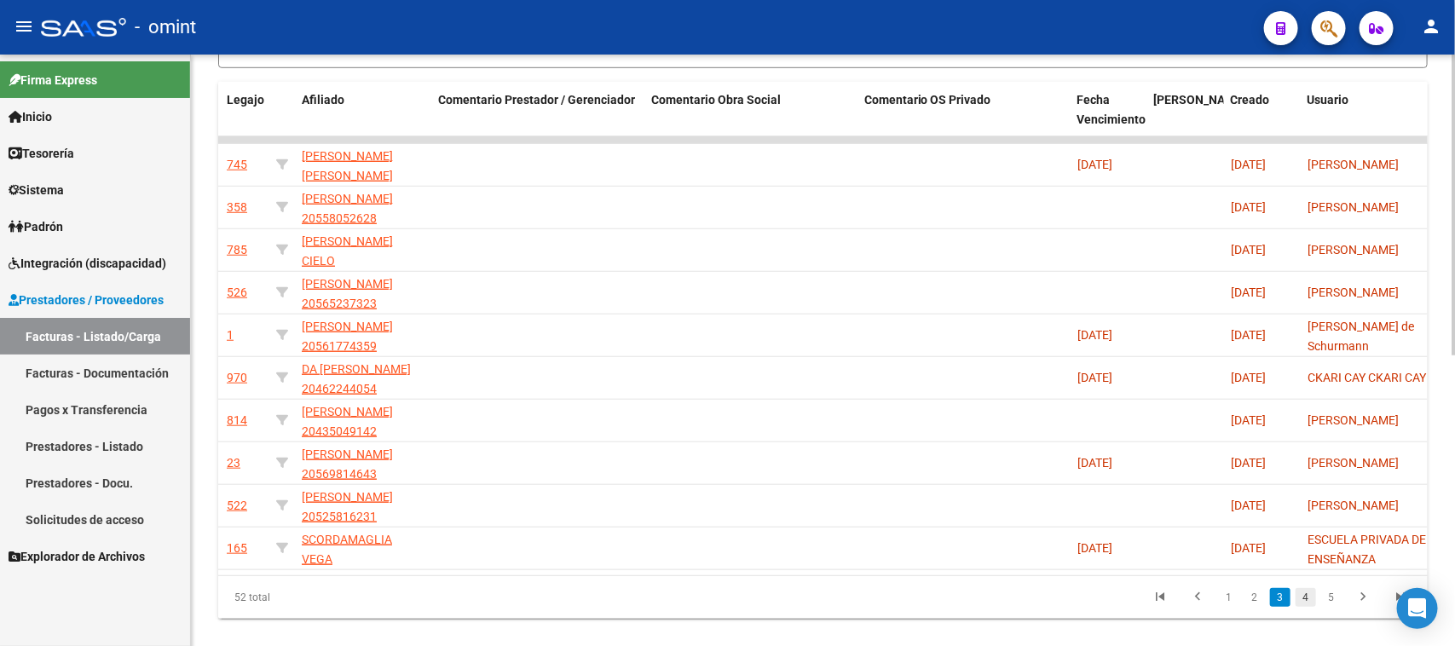
click at [1314, 607] on link "4" at bounding box center [1306, 597] width 20 height 19
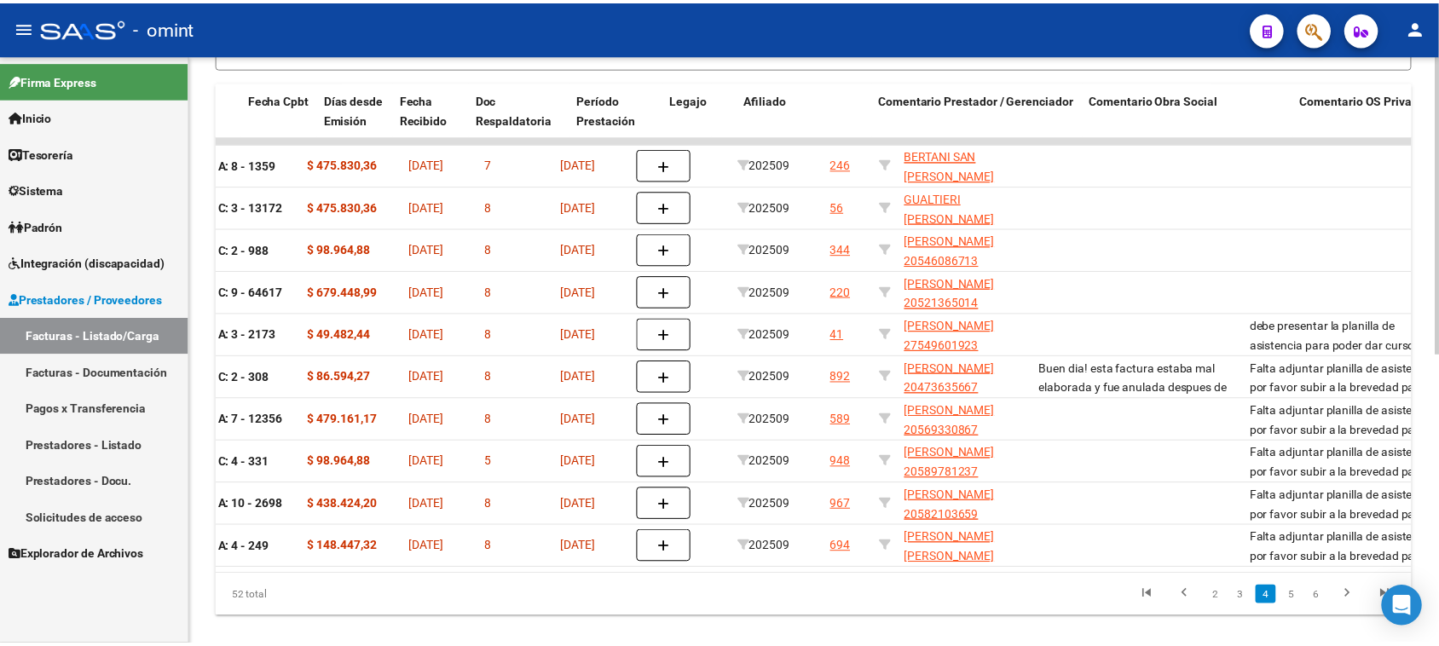
scroll to position [0, 0]
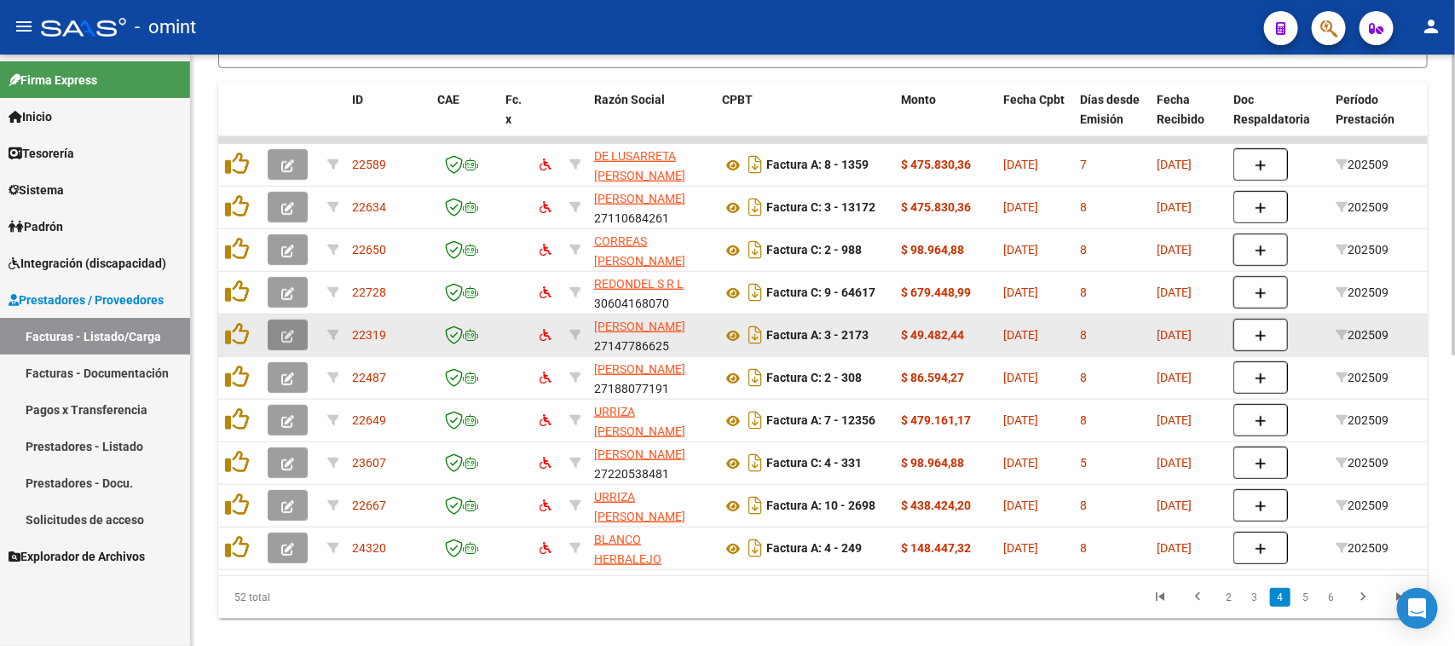
click at [281, 330] on icon "button" at bounding box center [287, 336] width 13 height 13
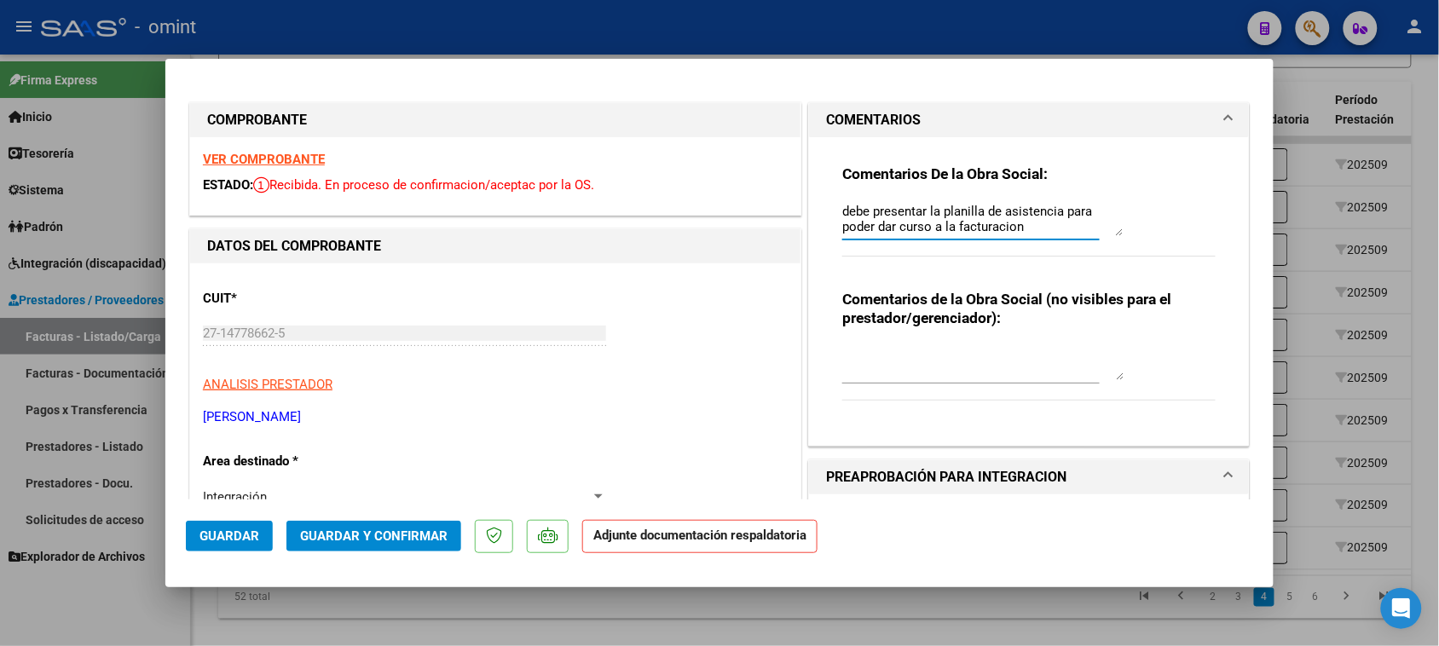
drag, startPoint x: 1025, startPoint y: 228, endPoint x: 581, endPoint y: 49, distance: 478.8
click at [581, 49] on div "COMPROBANTE VER COMPROBANTE ESTADO: Recibida. En proceso de confirmacion/acepta…" at bounding box center [719, 323] width 1439 height 646
paste textarea "Falta planilla de asistencia. Debe cargar la misma en "Documentación Respaldato…"
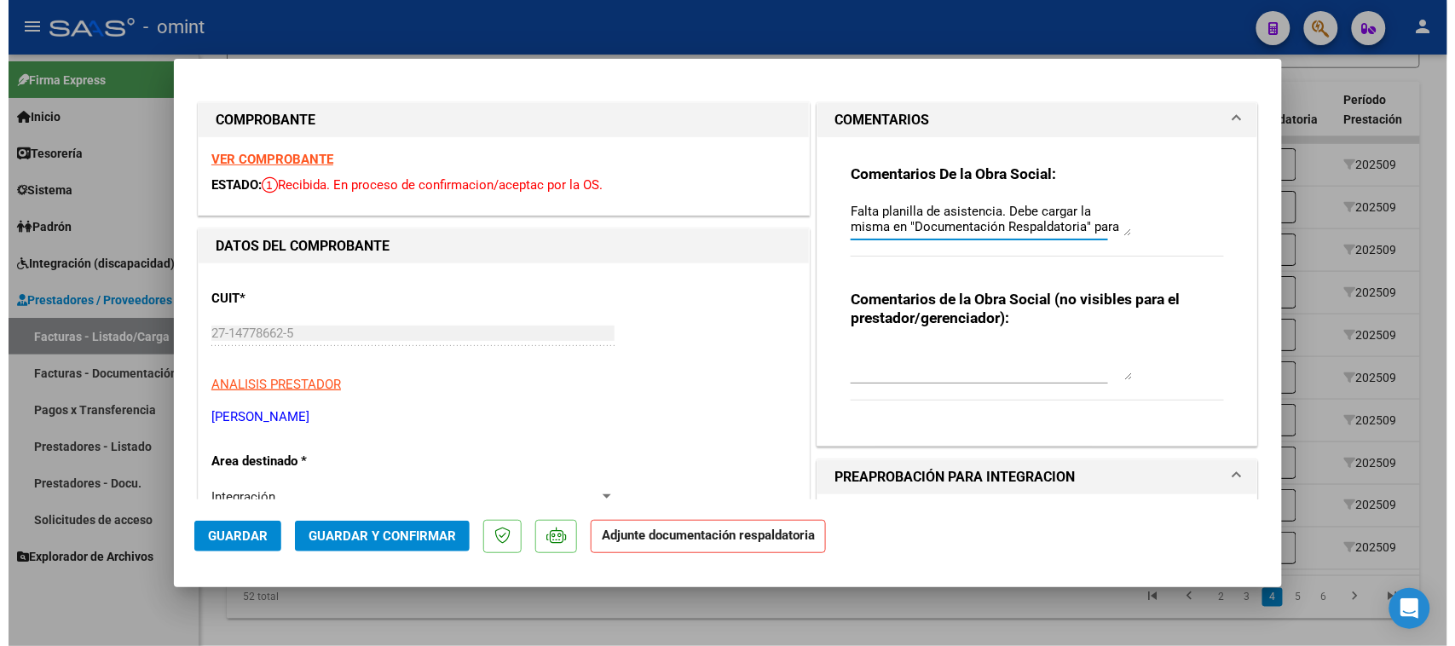
scroll to position [14, 0]
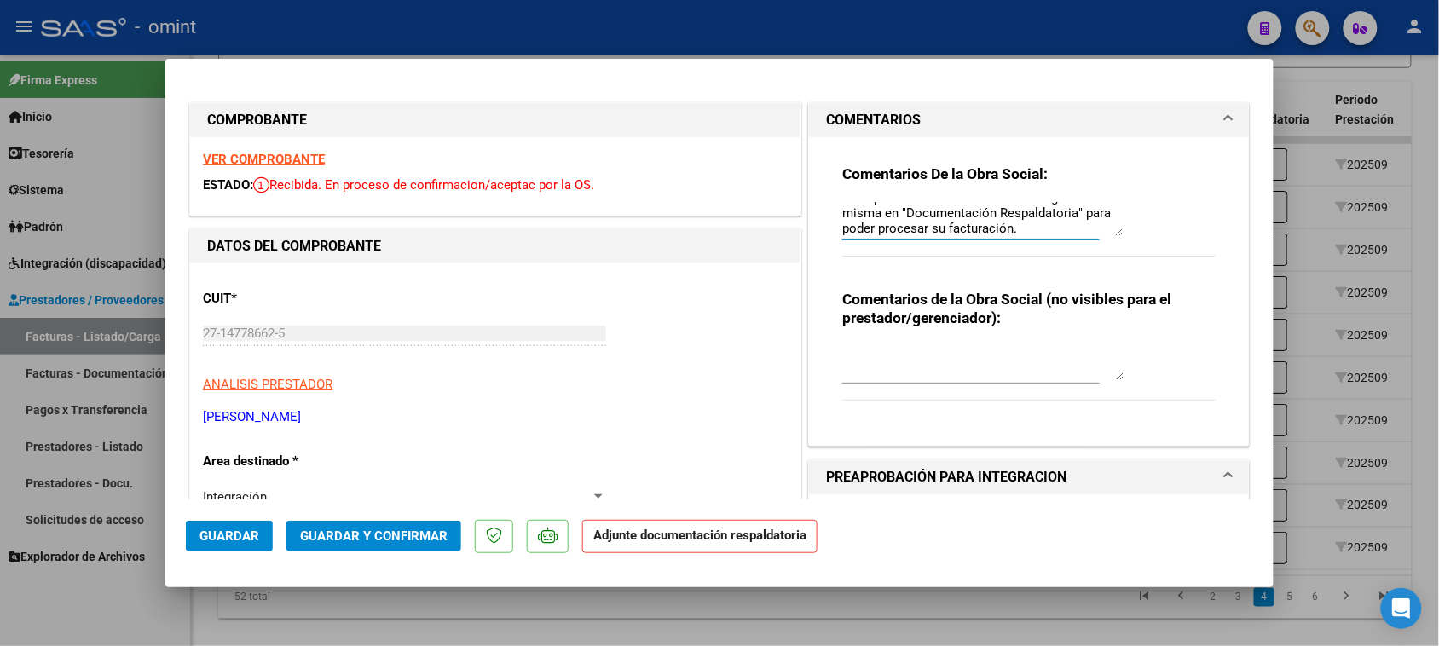
type textarea "Falta planilla de asistencia. Debe cargar la misma en "Documentación Respaldato…"
click at [224, 541] on span "Guardar" at bounding box center [229, 535] width 60 height 15
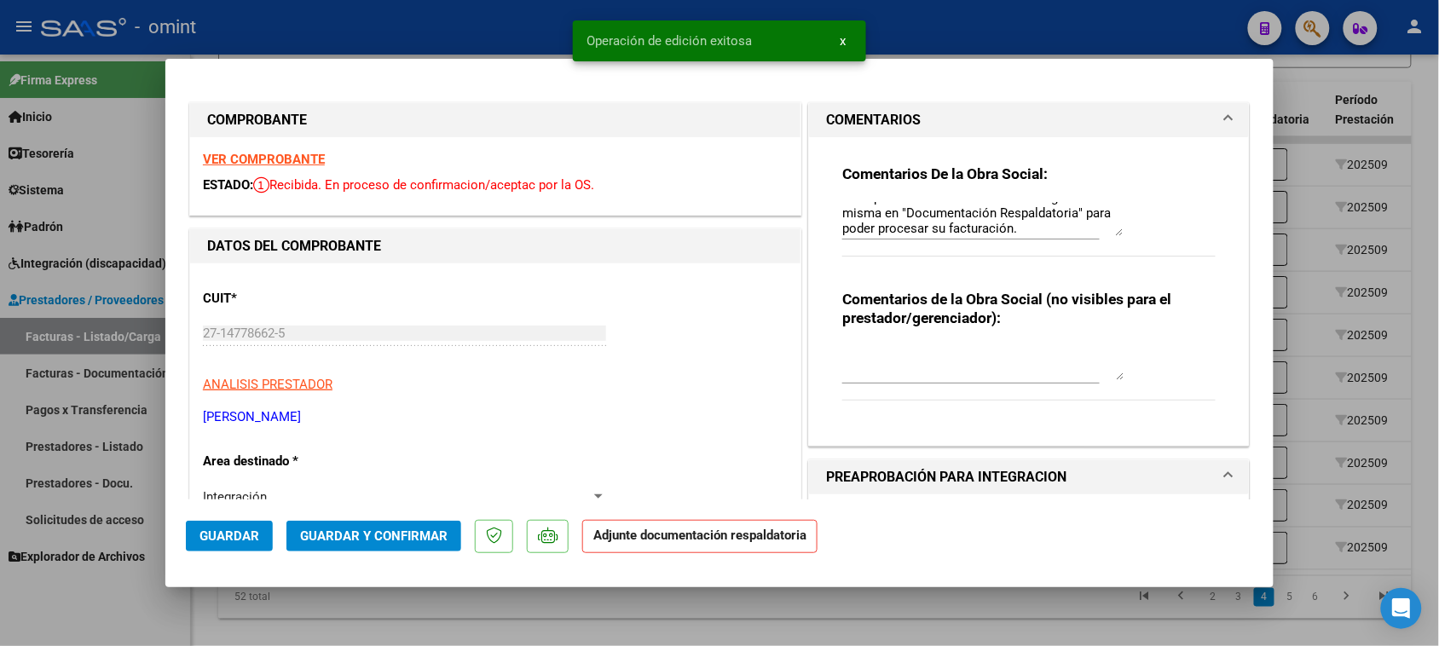
type input "$ 0,00"
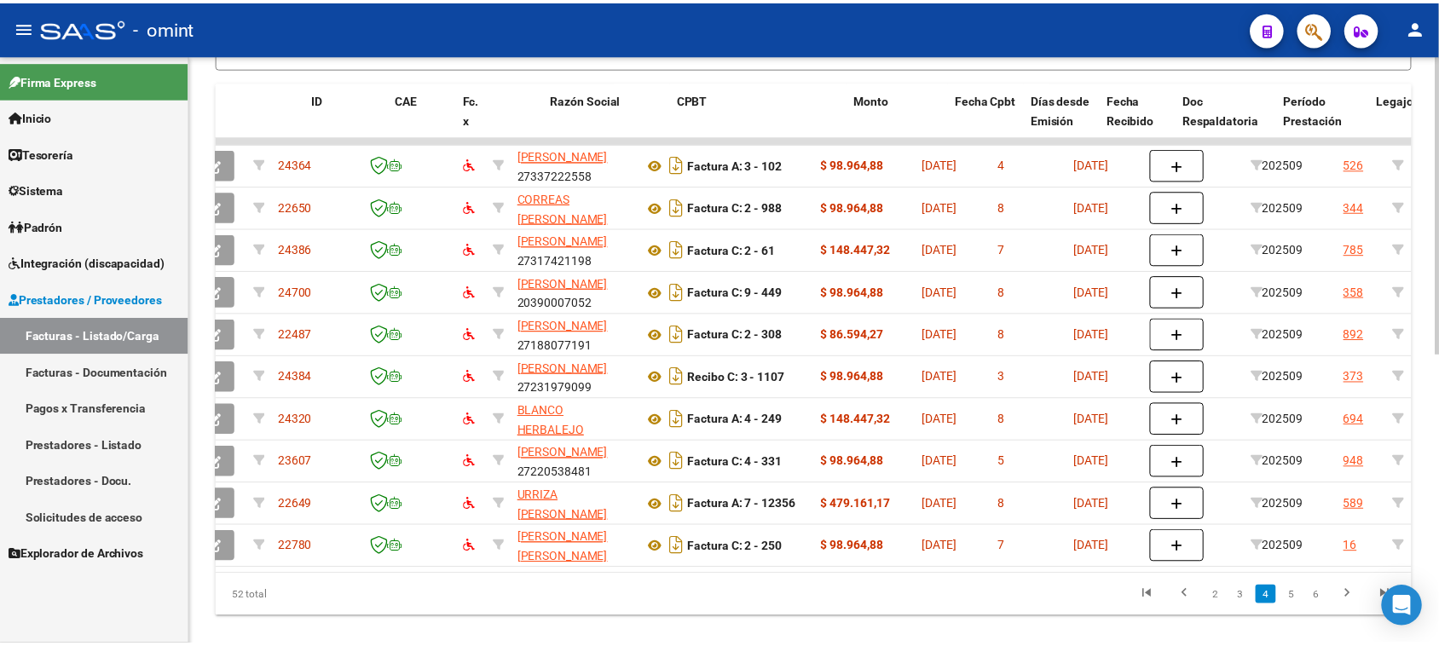
scroll to position [0, 0]
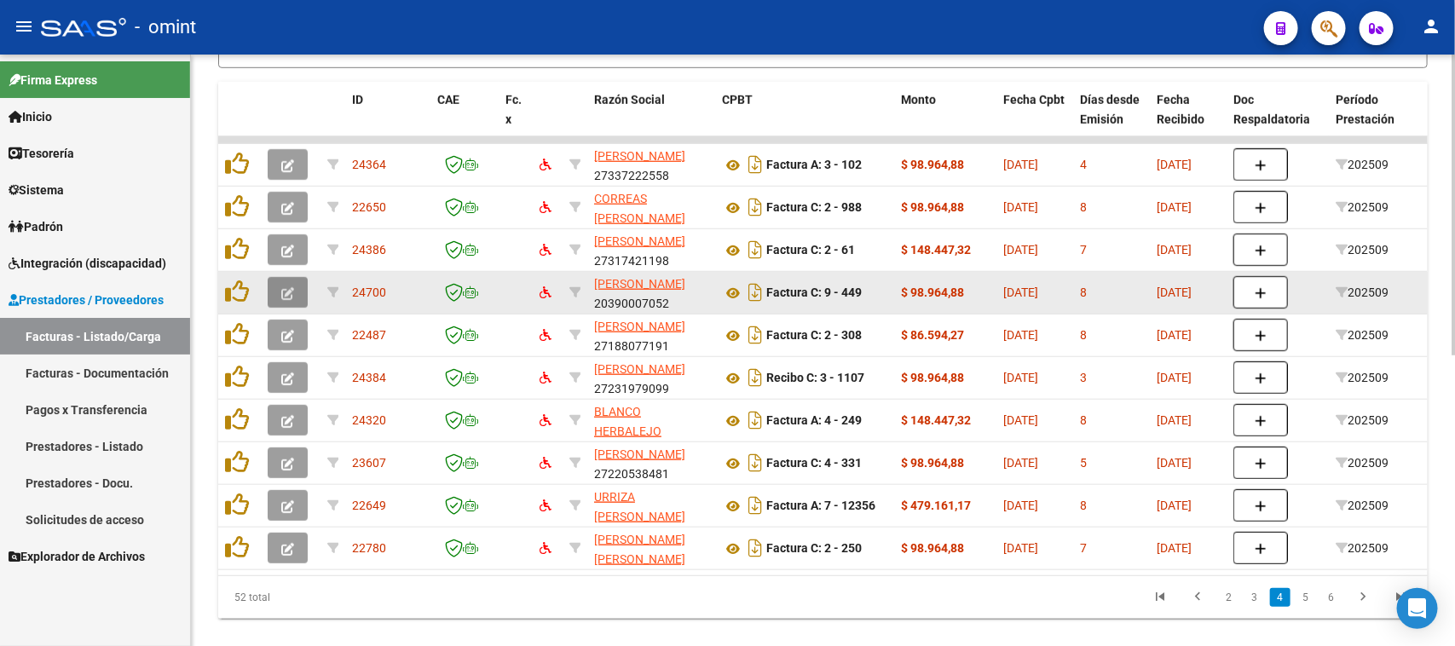
click at [292, 278] on button "button" at bounding box center [288, 292] width 40 height 31
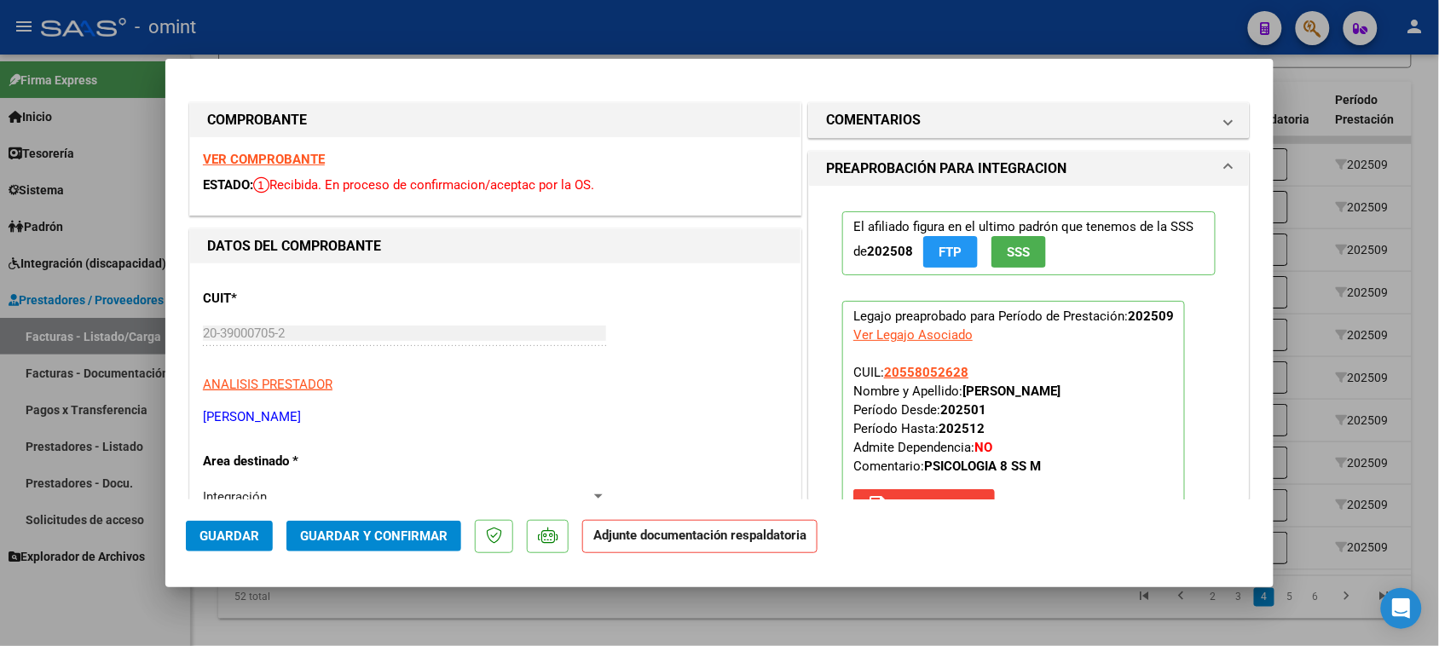
click at [963, 126] on mat-panel-title "COMENTARIOS" at bounding box center [1018, 120] width 385 height 20
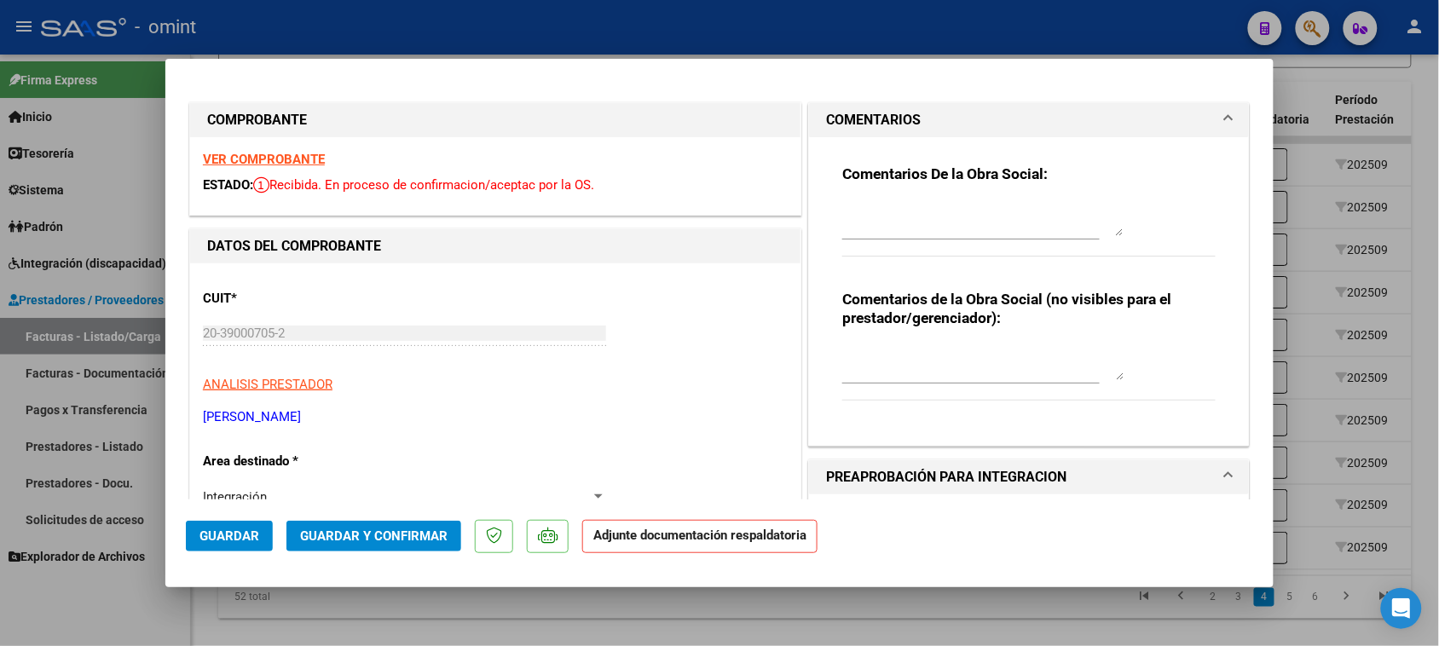
click at [931, 239] on div at bounding box center [982, 219] width 281 height 41
paste textarea "Falta planilla de asistencia. Debe cargar la misma en "Documentación Respaldato…"
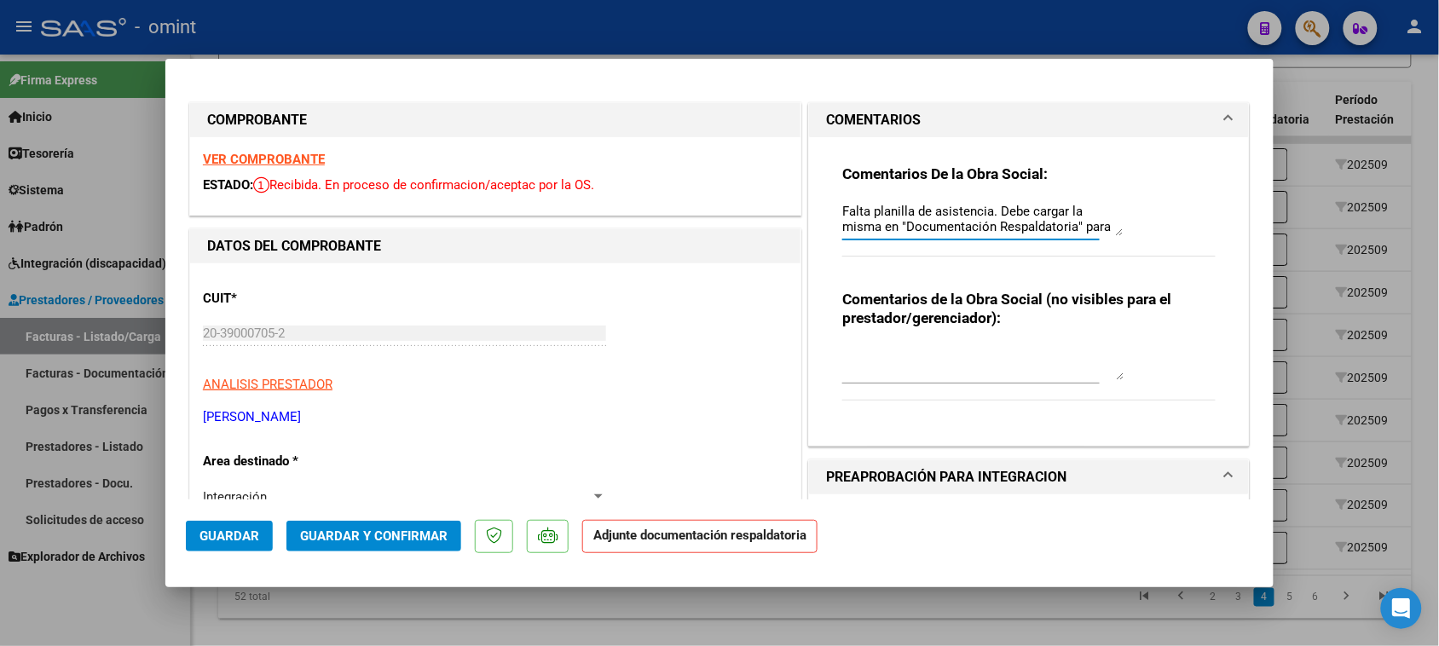
scroll to position [14, 0]
type textarea "Falta planilla de asistencia. Debe cargar la misma en "Documentación Respaldato…"
click at [207, 531] on span "Guardar" at bounding box center [229, 535] width 60 height 15
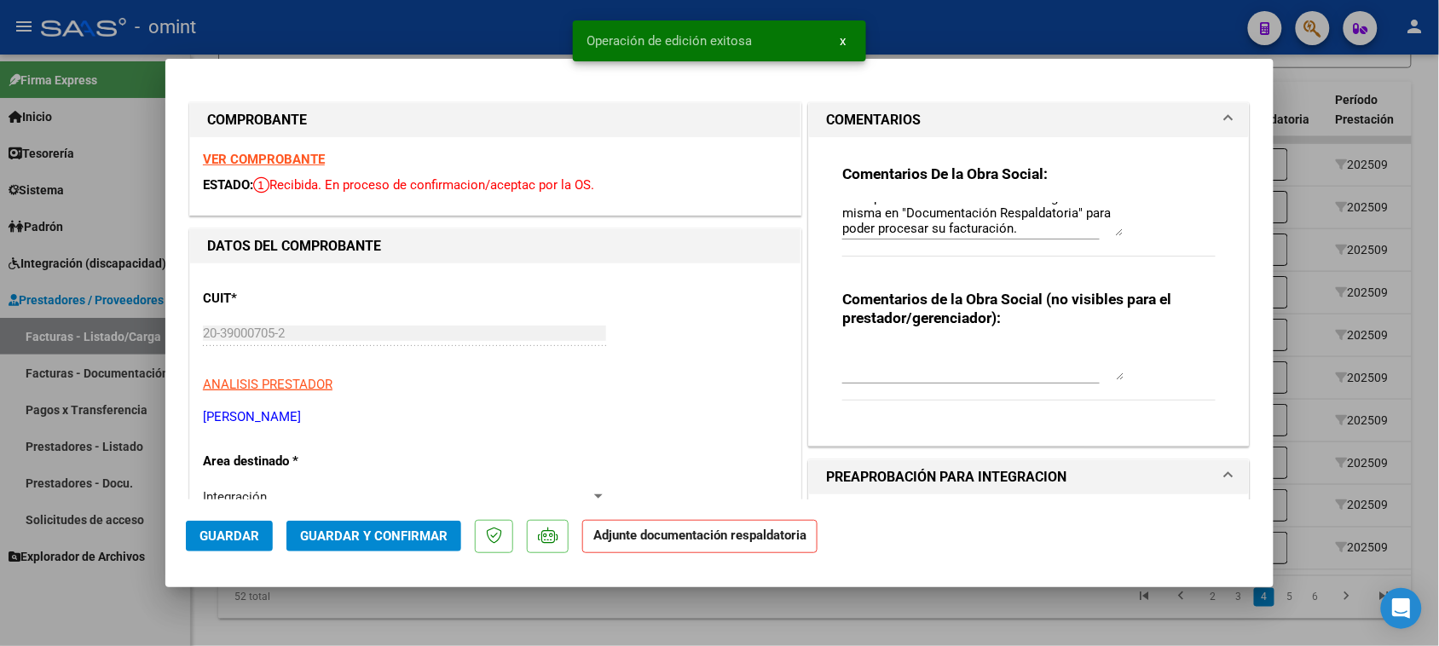
type input "$ 0,00"
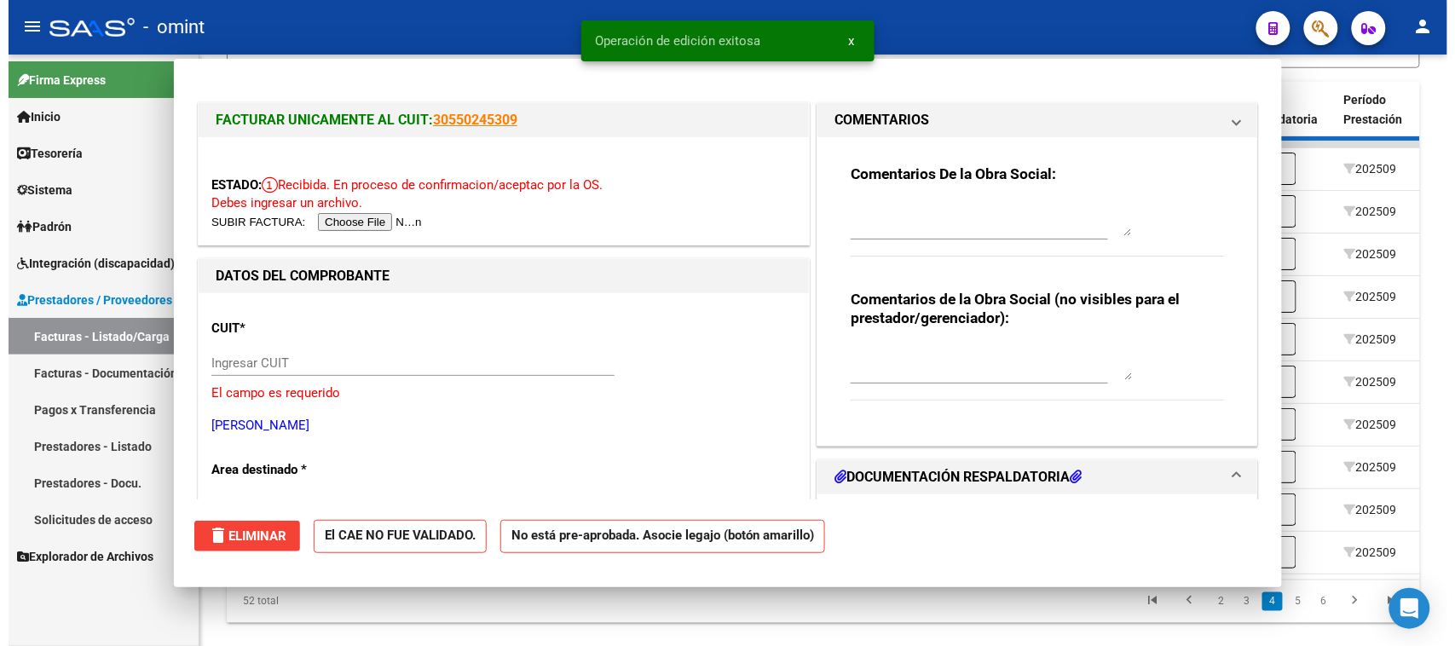
scroll to position [0, 0]
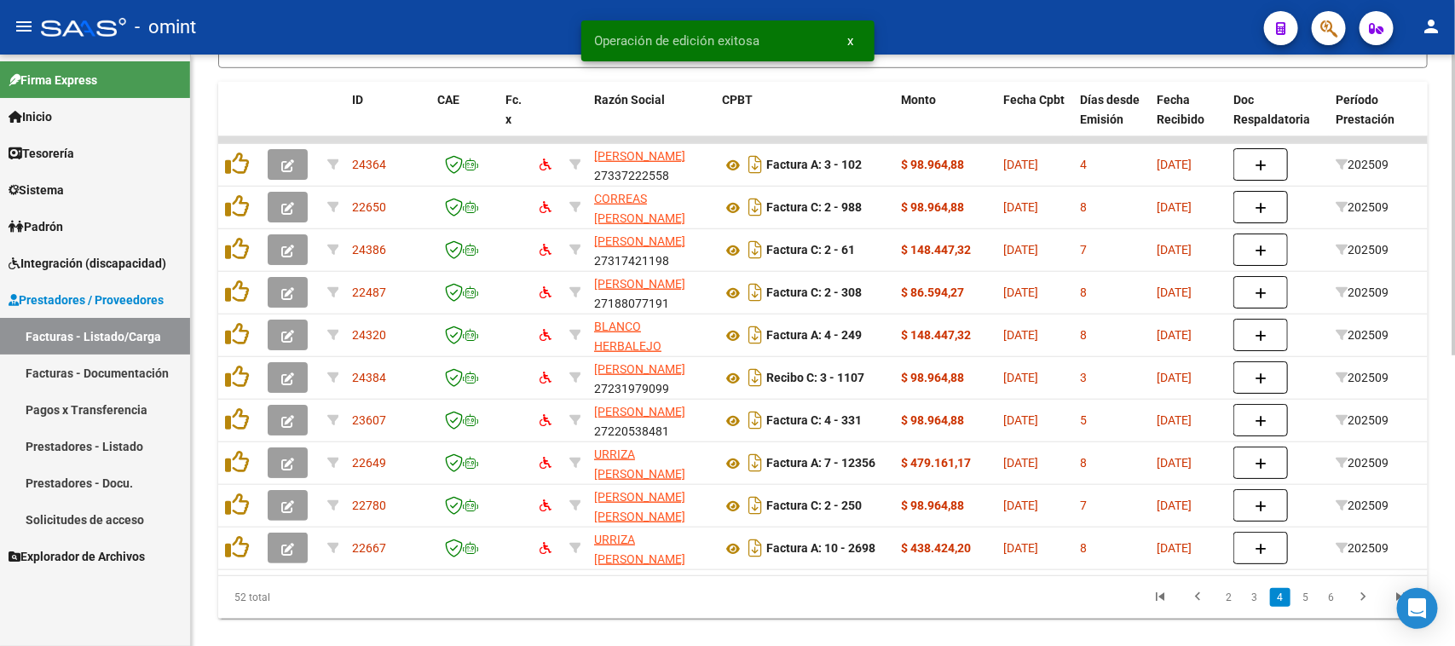
drag, startPoint x: 649, startPoint y: 590, endPoint x: 799, endPoint y: 573, distance: 151.0
click at [1023, 580] on div "ID CAE Fc. x Razón Social CPBT Monto Fecha Cpbt Días desde Emisión Fecha Recibi…" at bounding box center [822, 350] width 1209 height 537
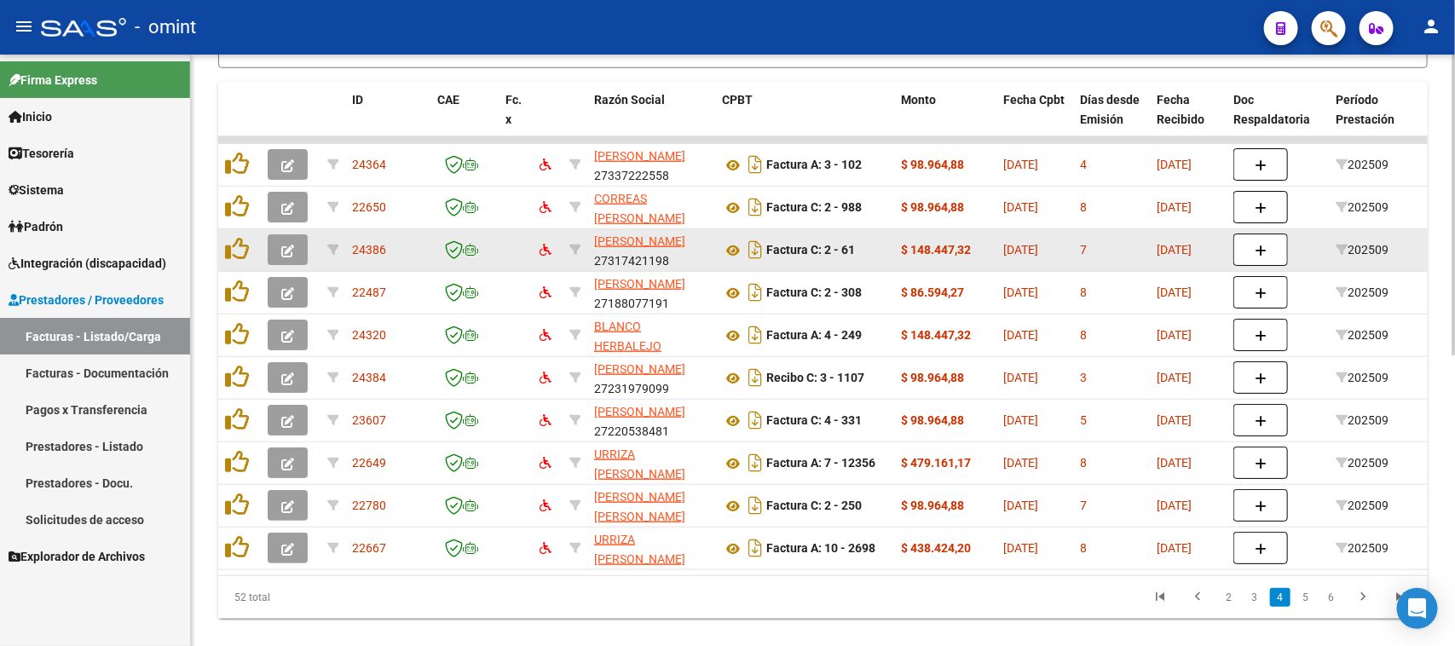
click at [296, 244] on button "button" at bounding box center [288, 249] width 40 height 31
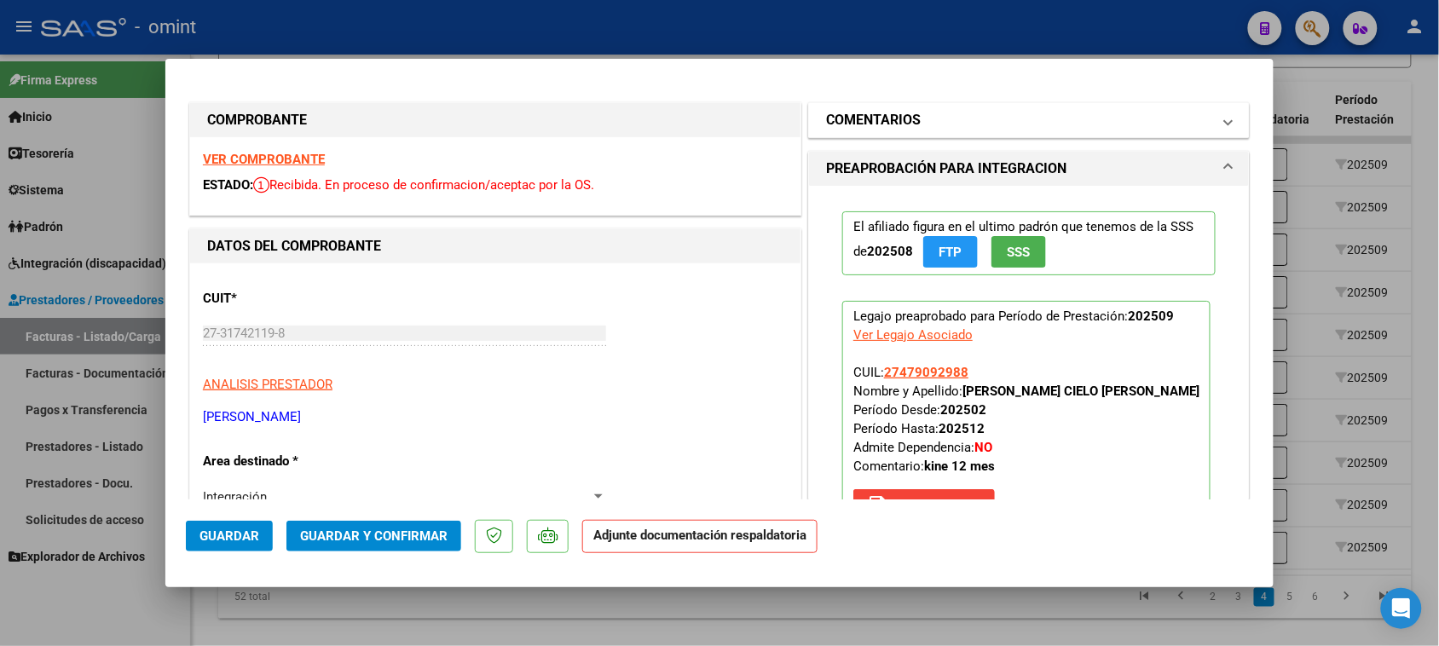
click at [901, 119] on h1 "COMENTARIOS" at bounding box center [873, 120] width 95 height 20
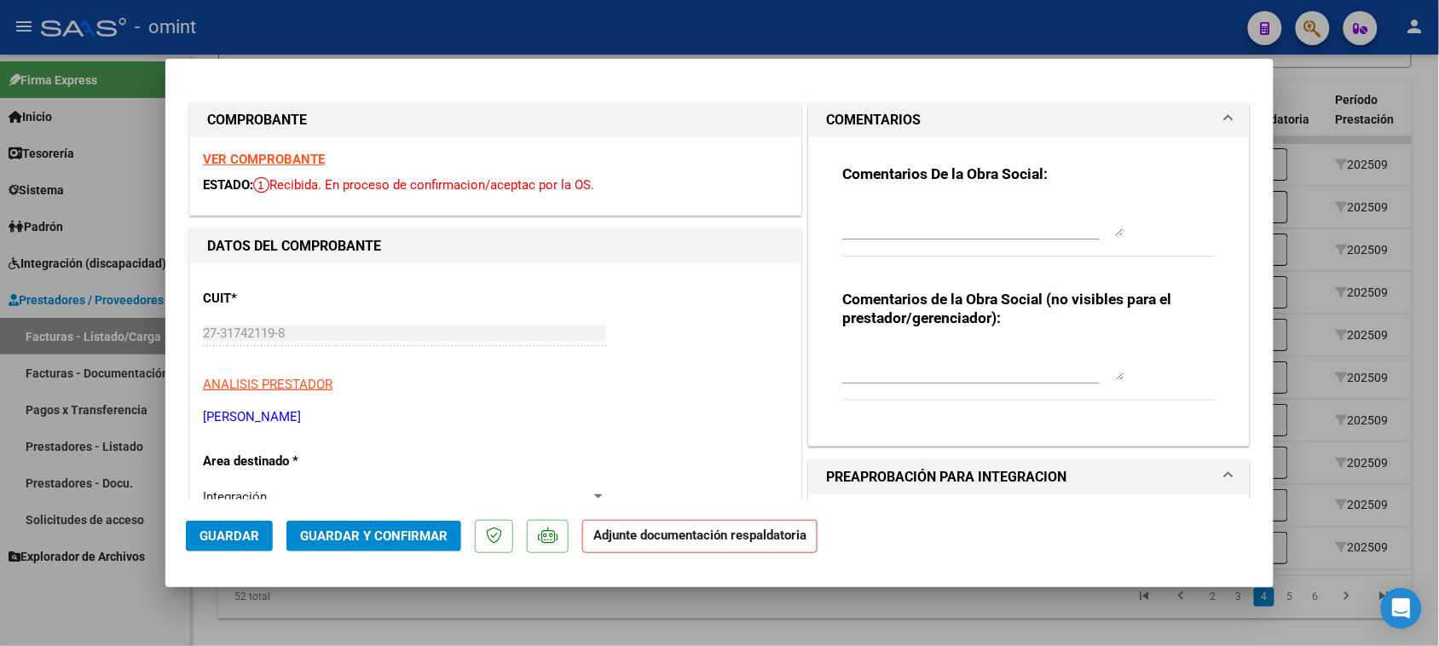
click at [889, 215] on textarea at bounding box center [982, 219] width 281 height 34
paste textarea "Falta planilla de asistencia. Debe cargar la misma en "Documentación Respaldato…"
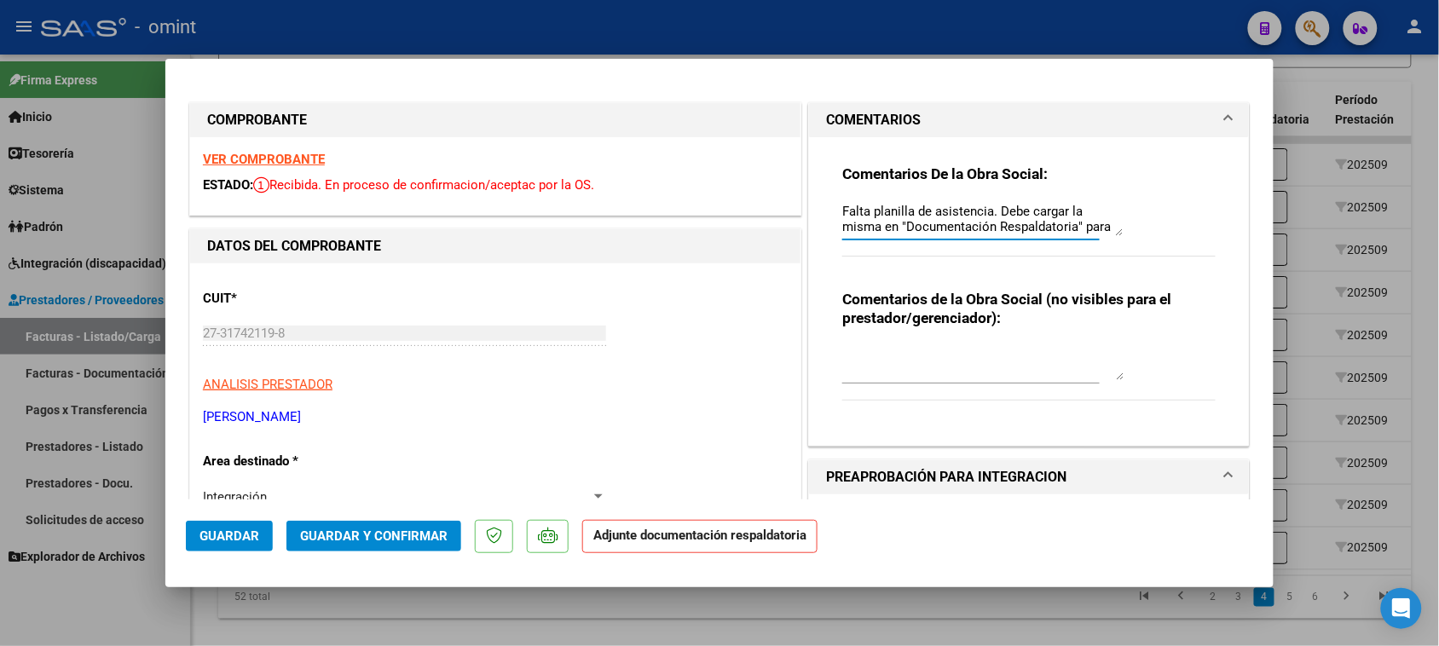
scroll to position [14, 0]
type textarea "Falta planilla de asistencia. Debe cargar la misma en "Documentación Respaldato…"
click at [250, 524] on mat-dialog-actions "Guardar Guardar y Confirmar Adjunte documentación respaldatoria" at bounding box center [719, 532] width 1067 height 67
click at [248, 528] on button "Guardar" at bounding box center [229, 536] width 87 height 31
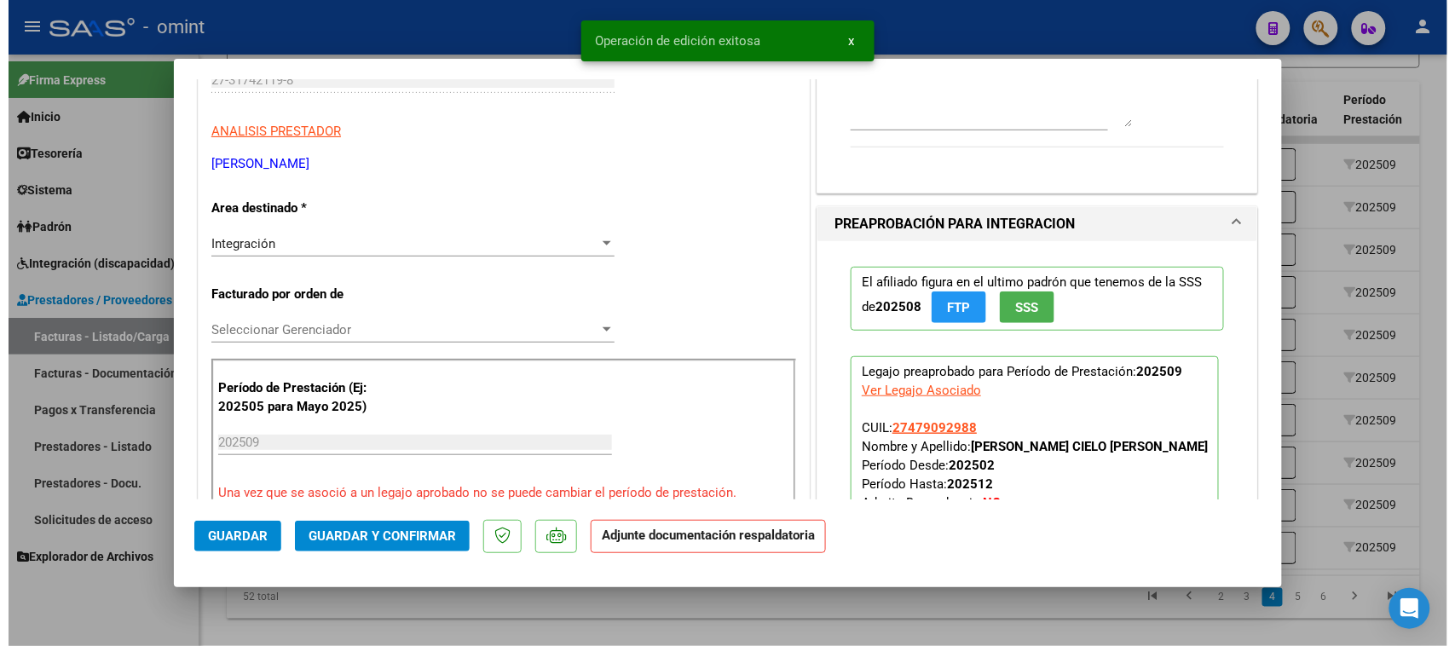
scroll to position [320, 0]
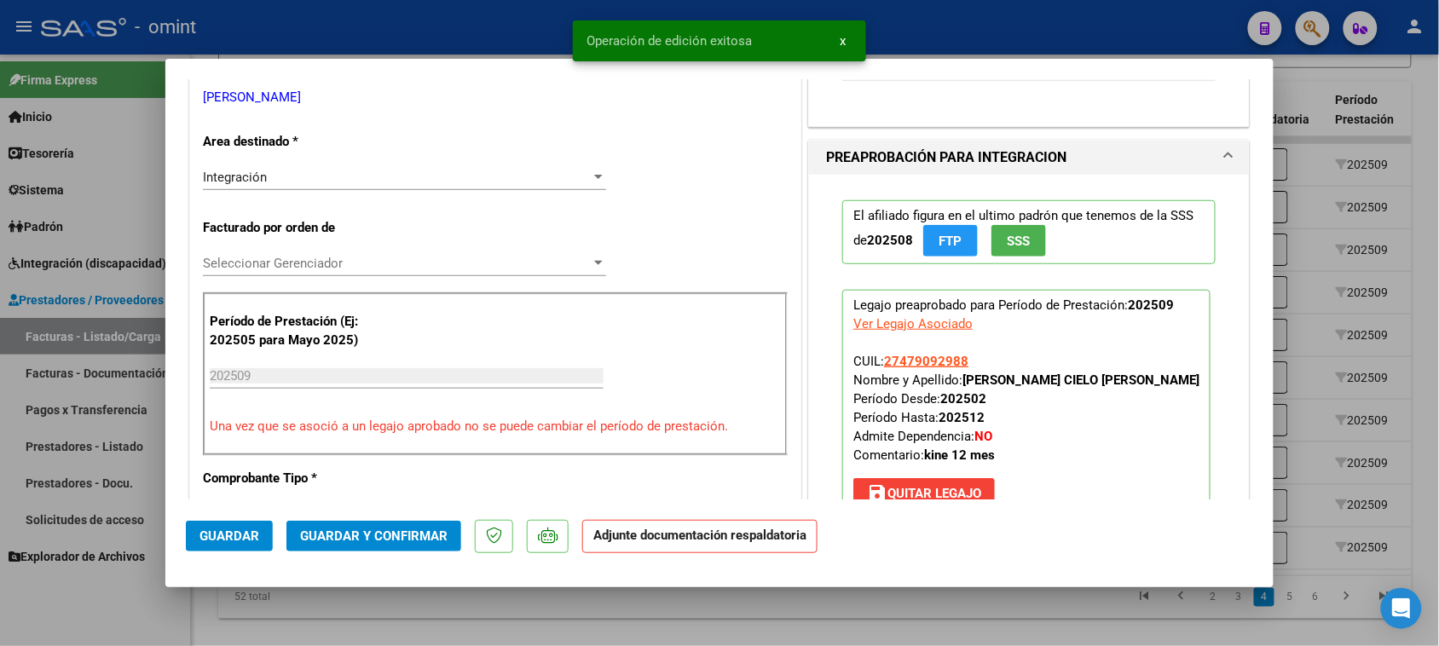
type input "$ 0,00"
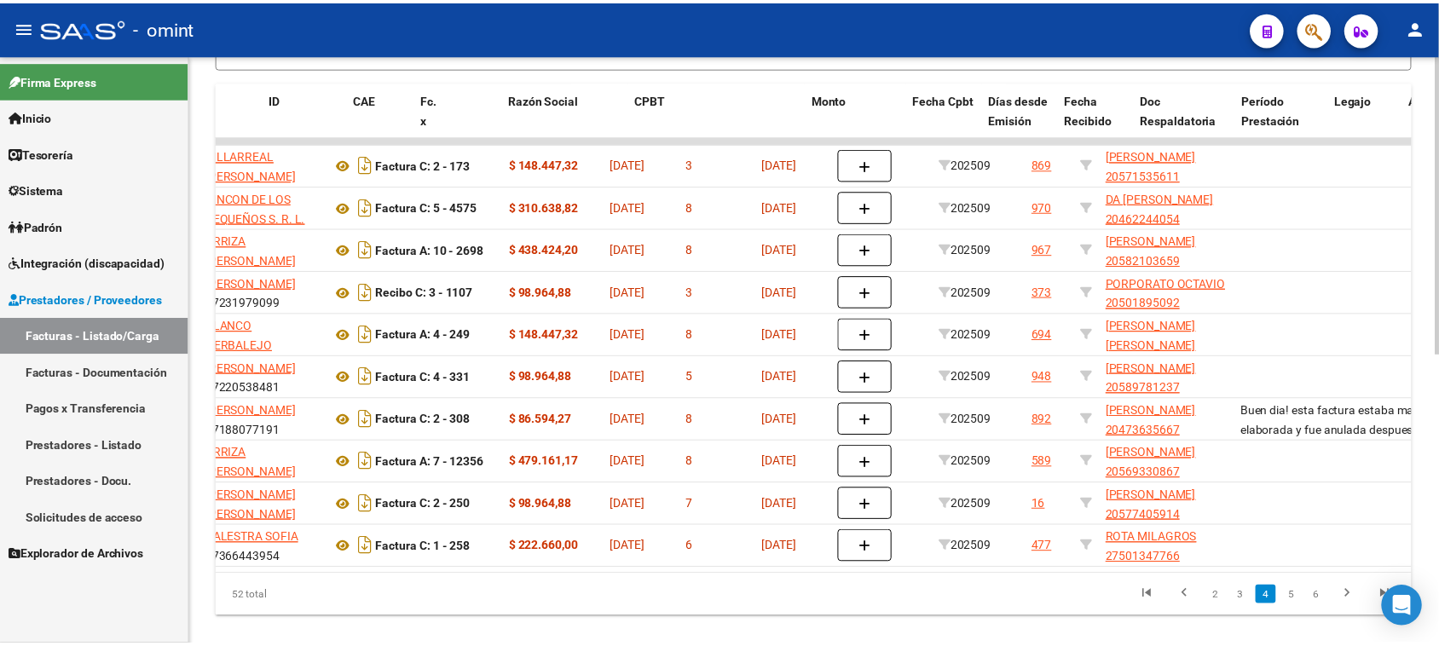
scroll to position [0, 0]
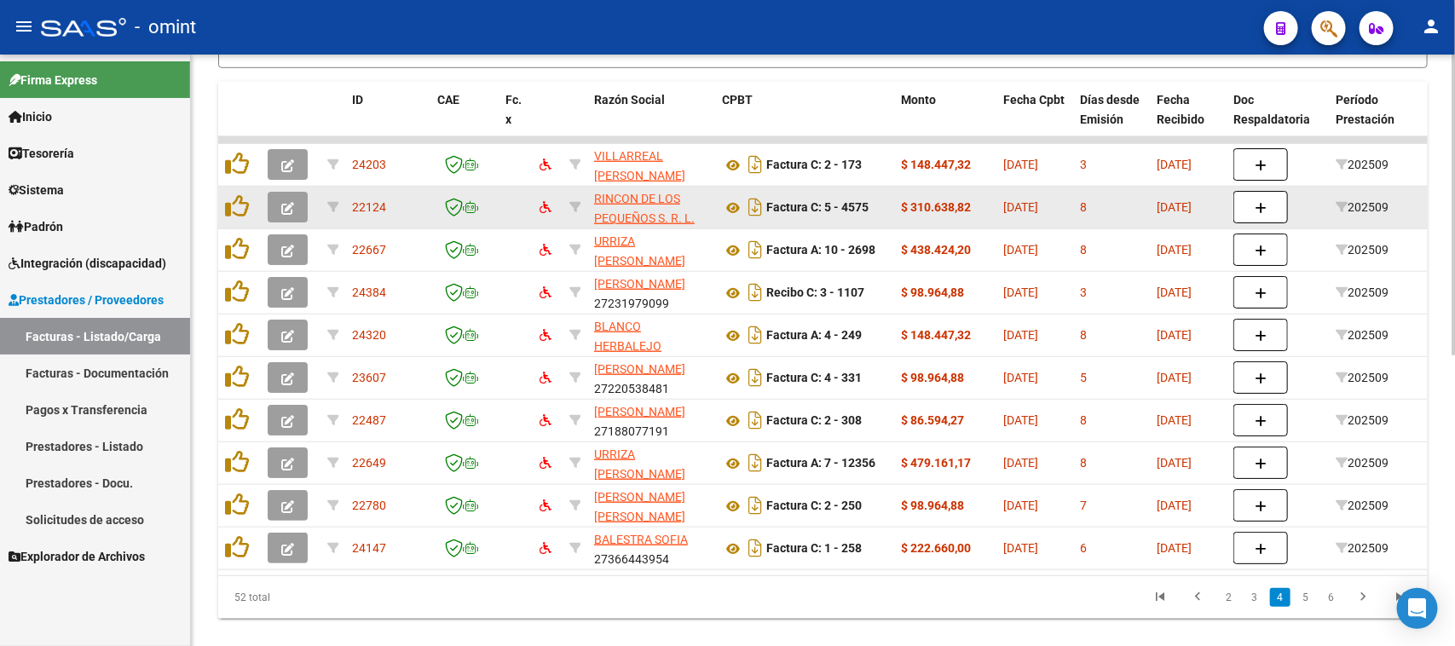
click at [283, 192] on button "button" at bounding box center [288, 207] width 40 height 31
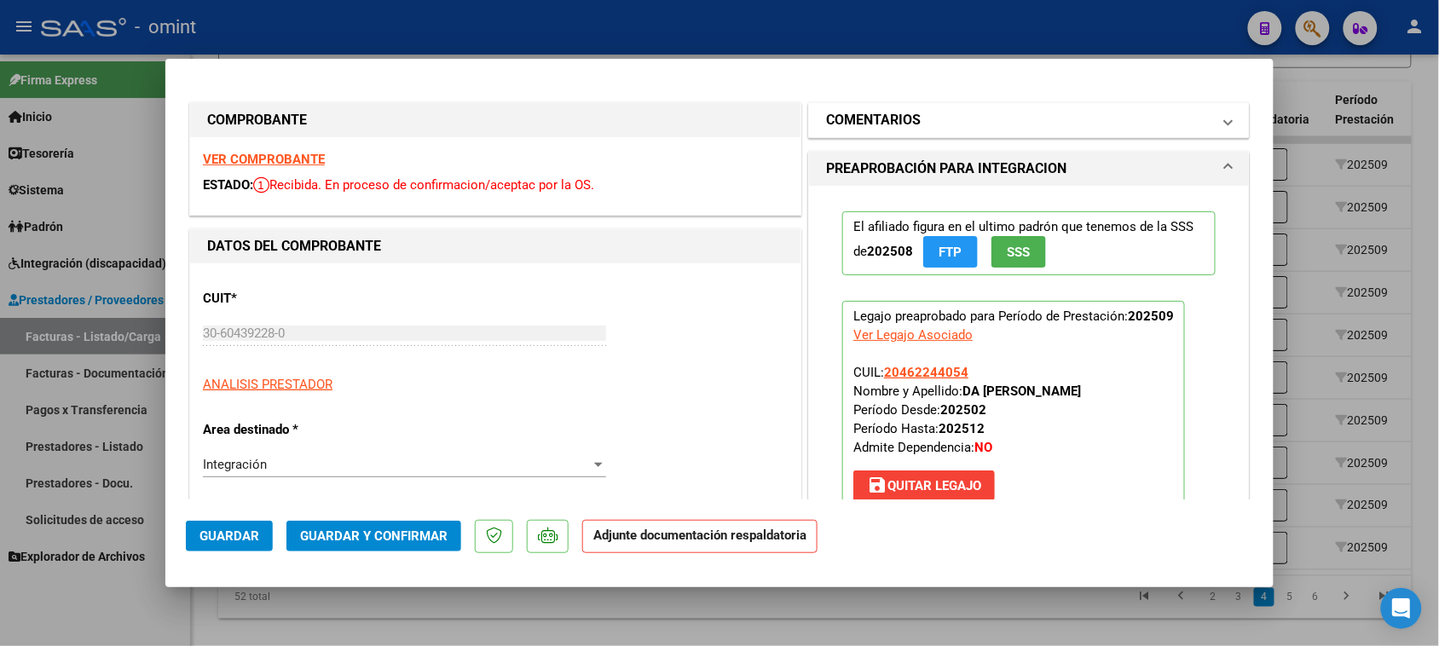
click at [973, 126] on mat-panel-title "COMENTARIOS" at bounding box center [1018, 120] width 385 height 20
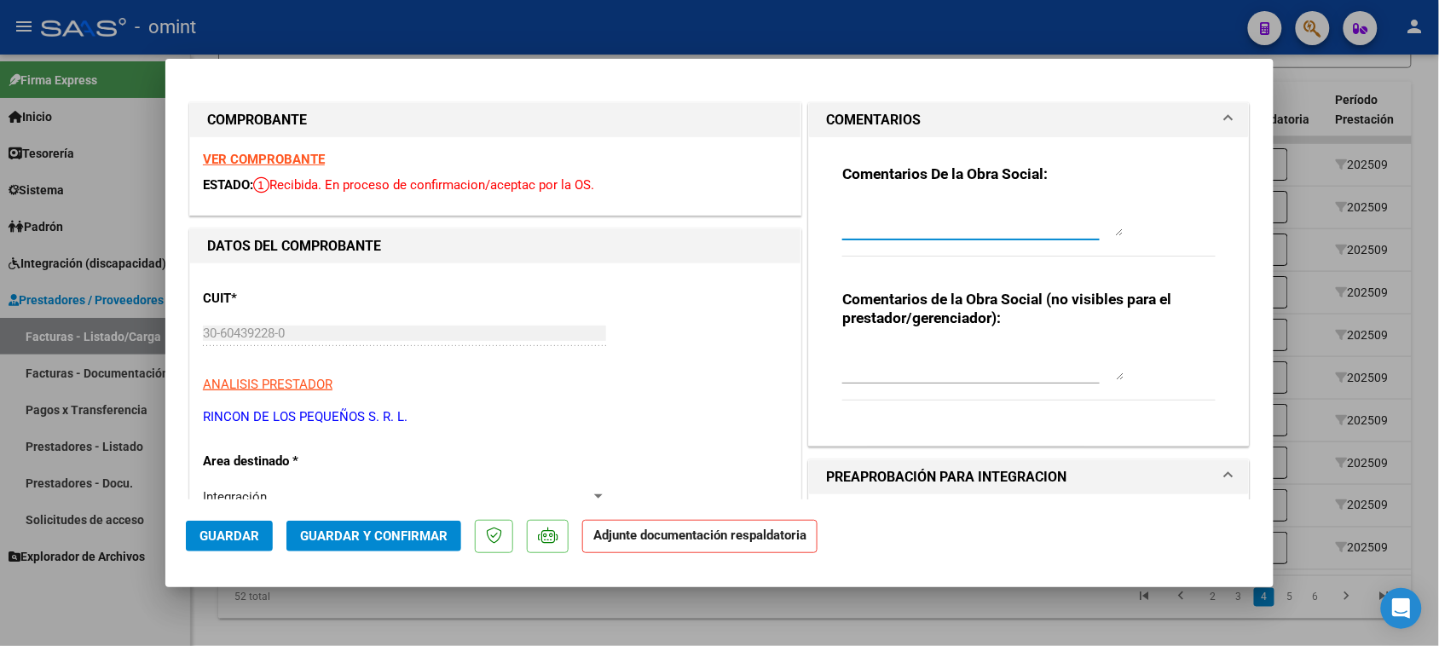
click at [944, 207] on textarea at bounding box center [982, 219] width 281 height 34
paste textarea "Falta planilla de asistencia. Debe cargar la misma en "Documentación Respaldato…"
type textarea "Falta planilla de asistencia. Debe cargar la misma en "Documentación Respaldato…"
click at [227, 529] on button "Guardar" at bounding box center [229, 536] width 87 height 31
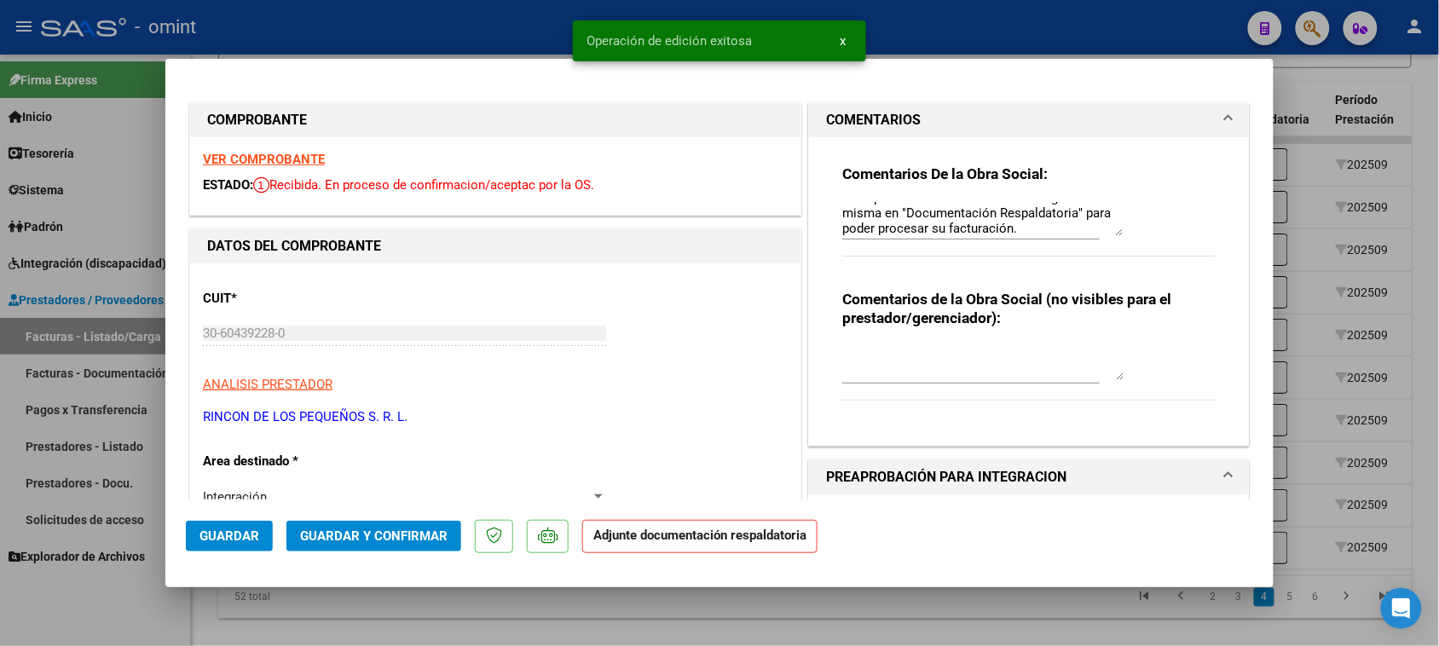
type input "$ 0,00"
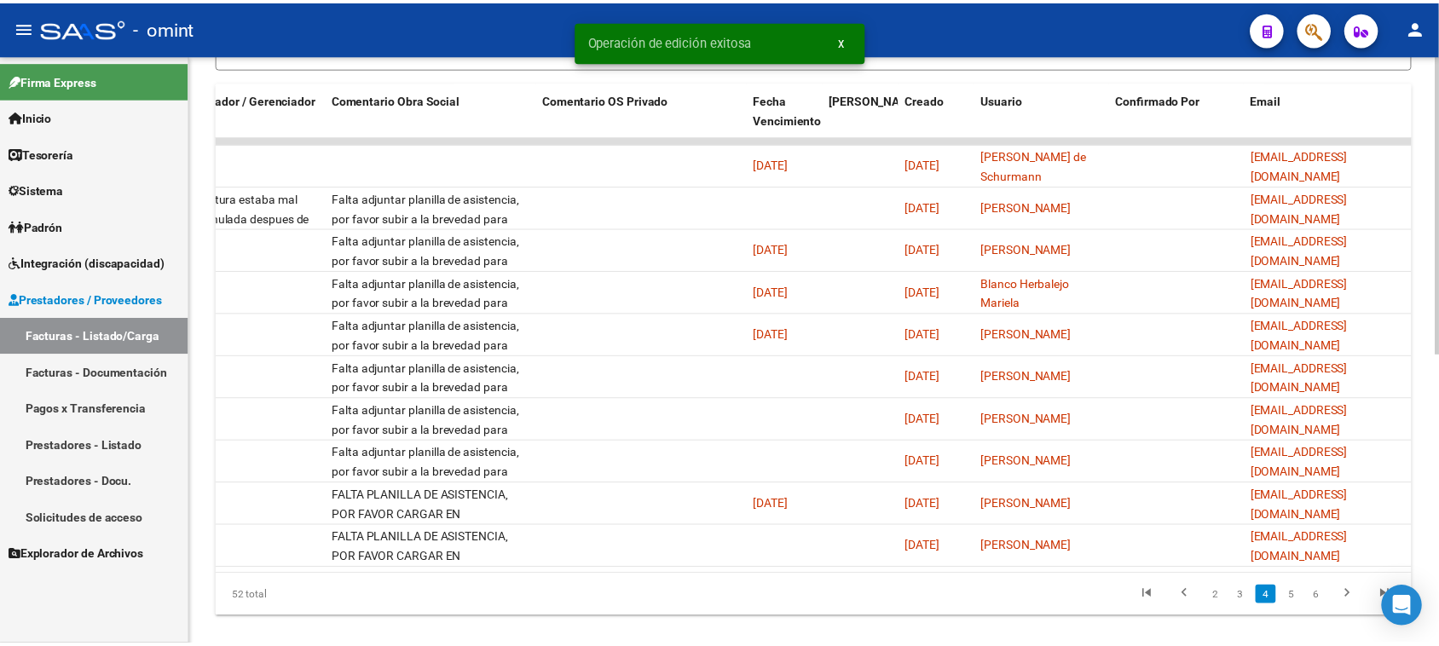
scroll to position [0, 0]
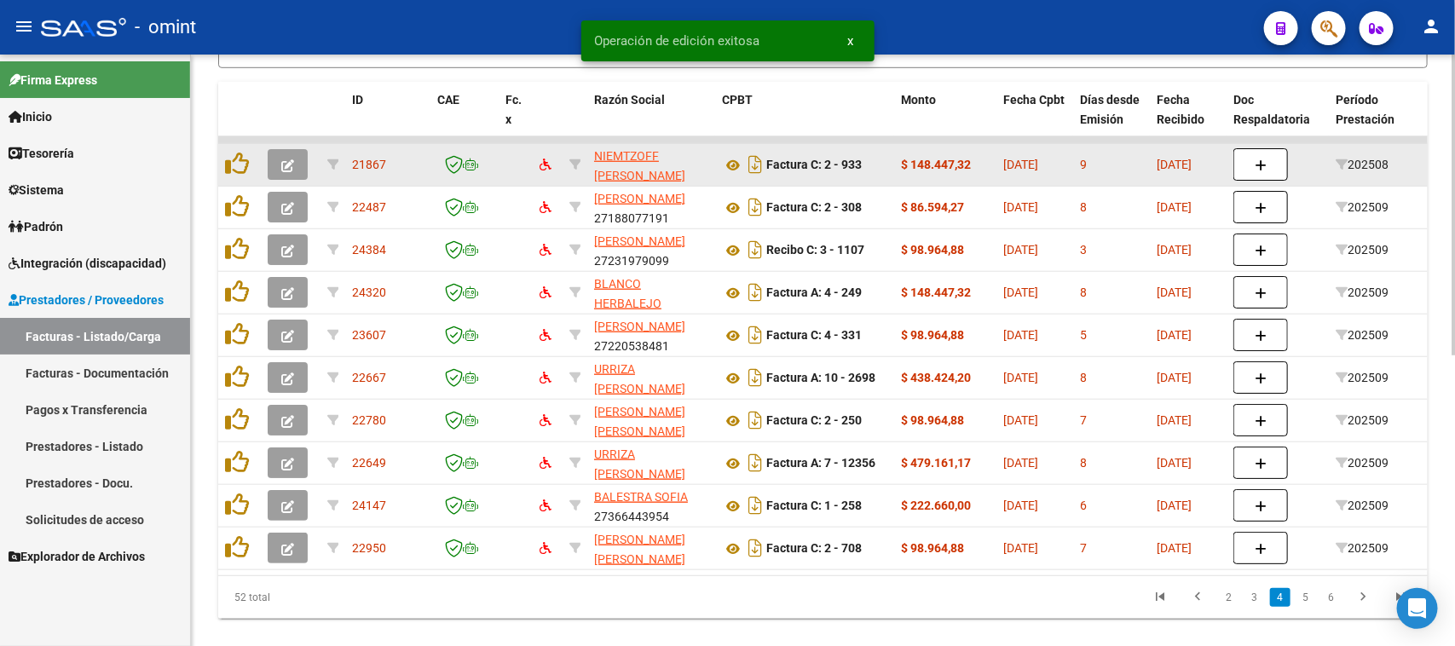
click at [291, 164] on icon "button" at bounding box center [287, 165] width 13 height 13
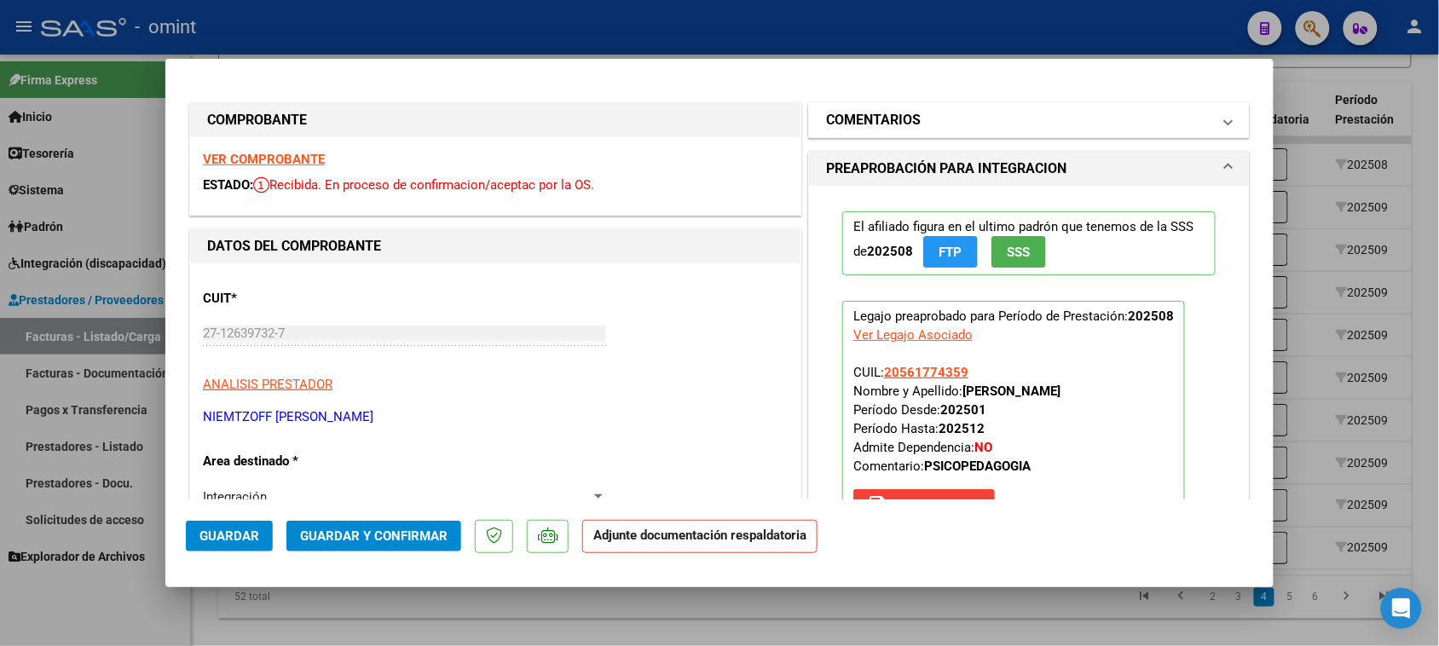
click at [883, 133] on mat-expansion-panel-header "COMENTARIOS" at bounding box center [1029, 120] width 440 height 34
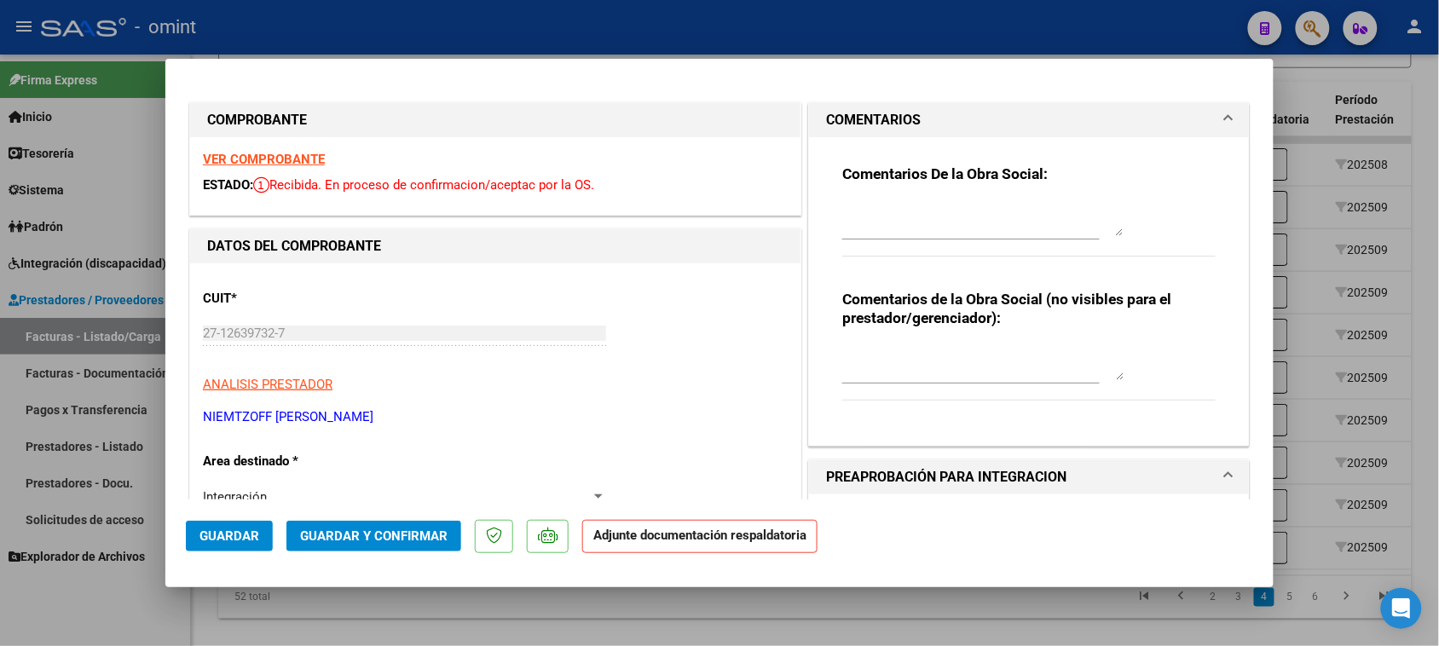
click at [870, 222] on textarea at bounding box center [982, 219] width 281 height 34
paste textarea "Falta planilla de asistencia. Debe cargar la misma en "Documentación Respaldato…"
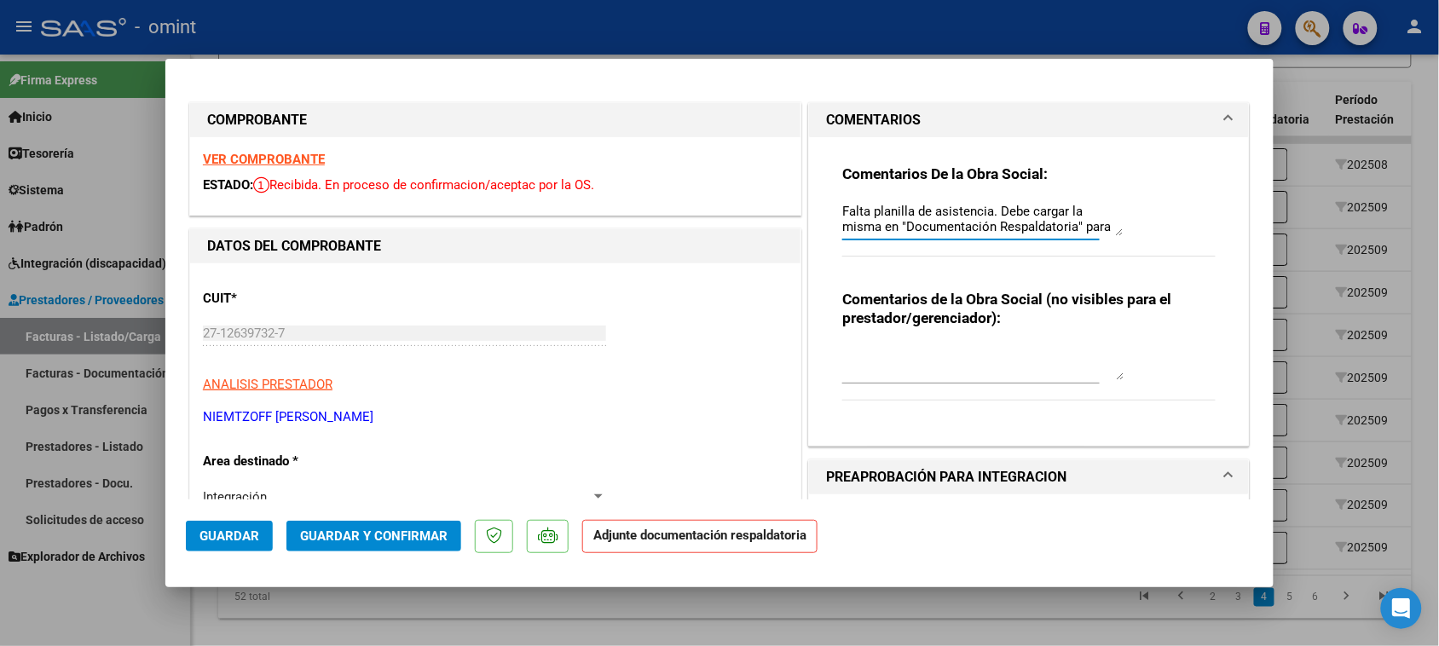
scroll to position [14, 0]
type textarea "Falta planilla de asistencia. Debe cargar la misma en "Documentación Respaldato…"
click at [261, 531] on button "Guardar" at bounding box center [229, 536] width 87 height 31
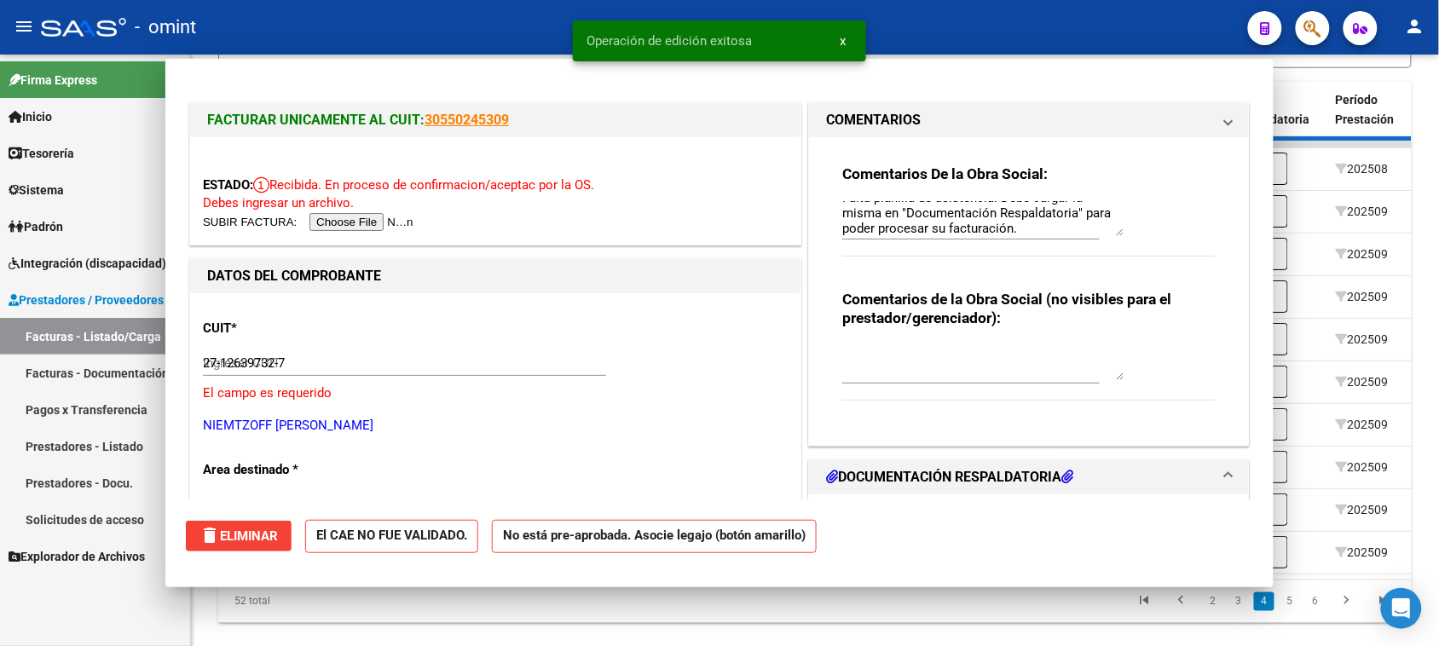
type input "$ 0,00"
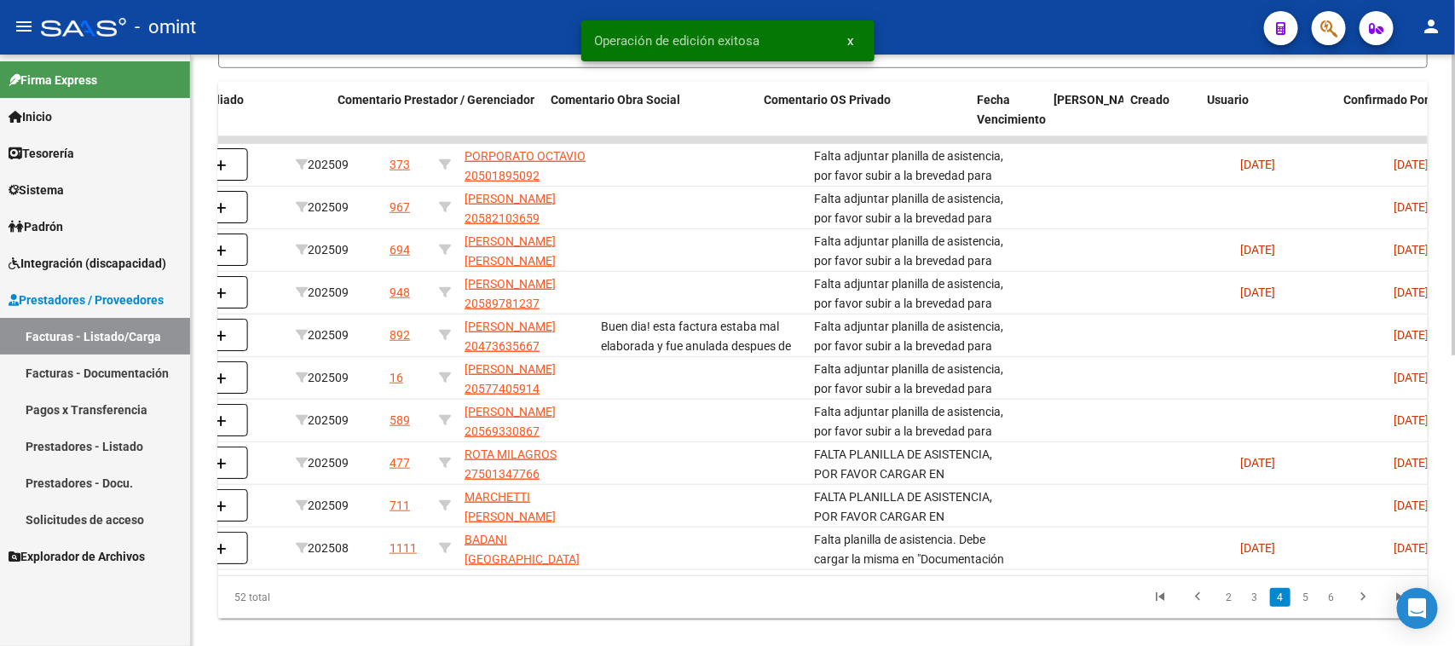
scroll to position [0, 1518]
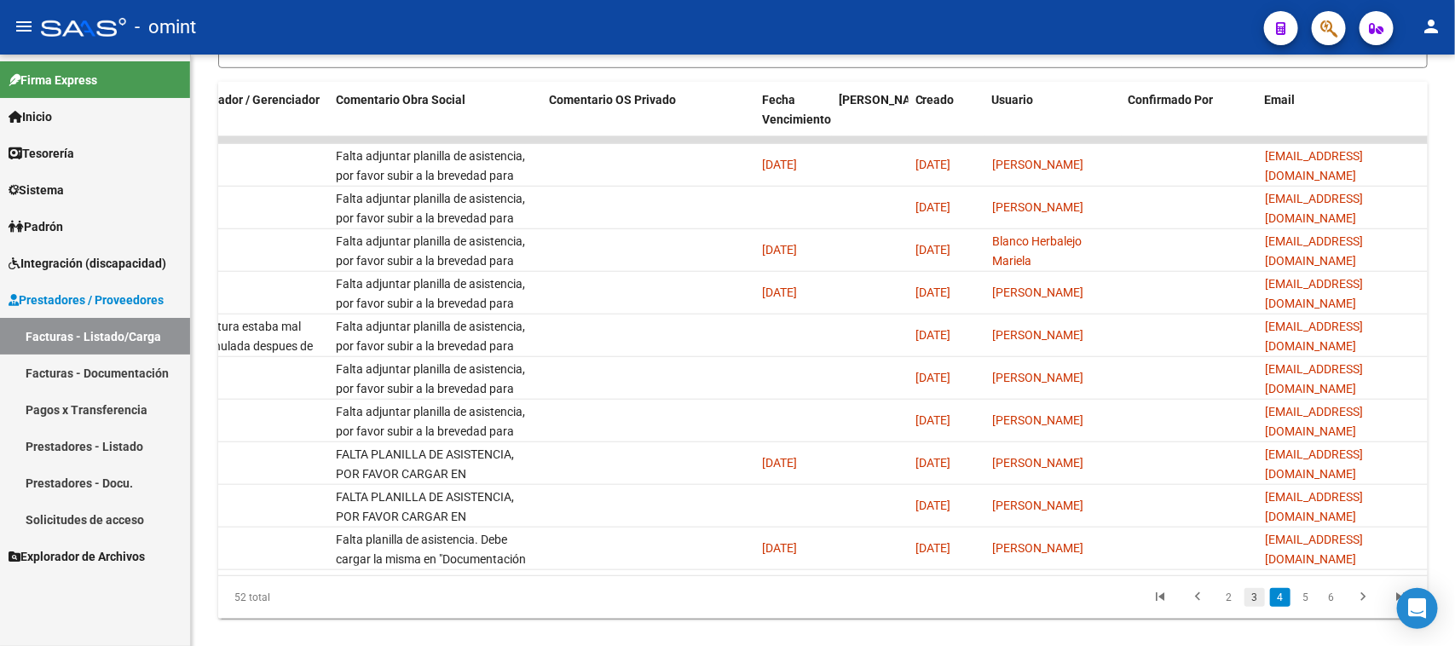
click at [1250, 607] on link "3" at bounding box center [1254, 597] width 20 height 19
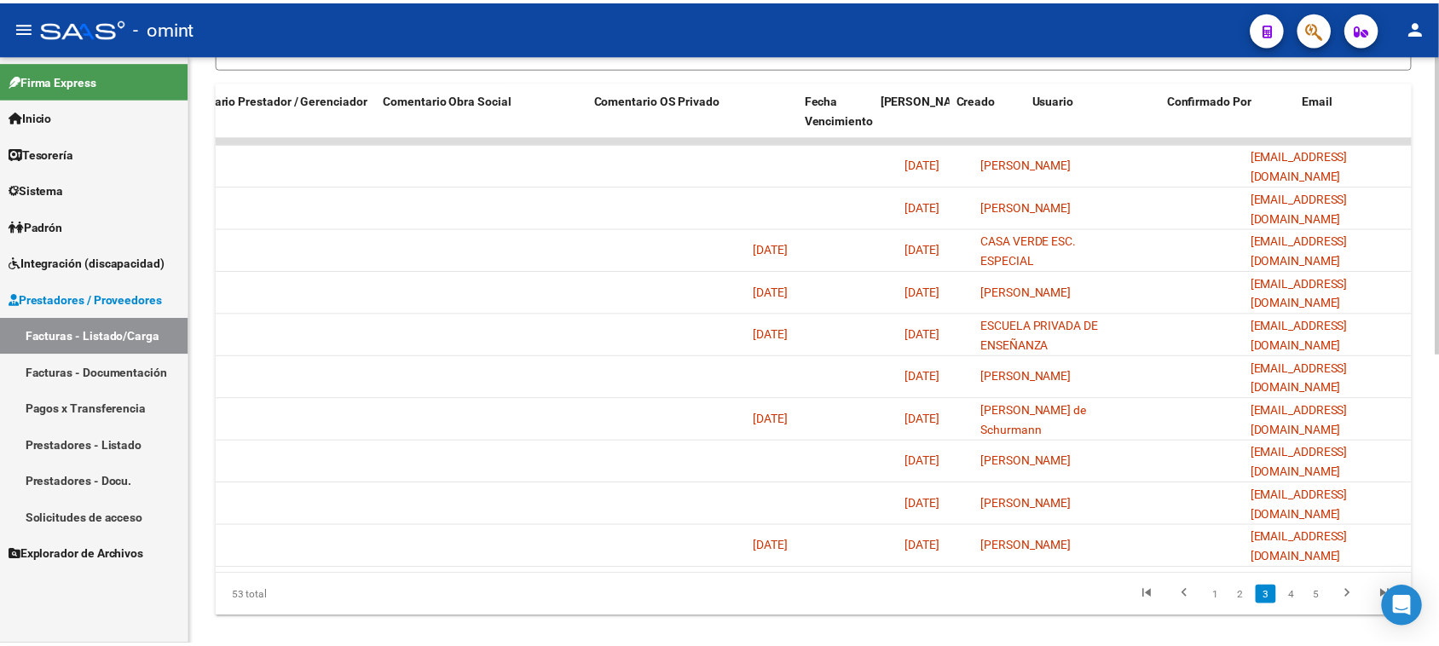
scroll to position [0, 0]
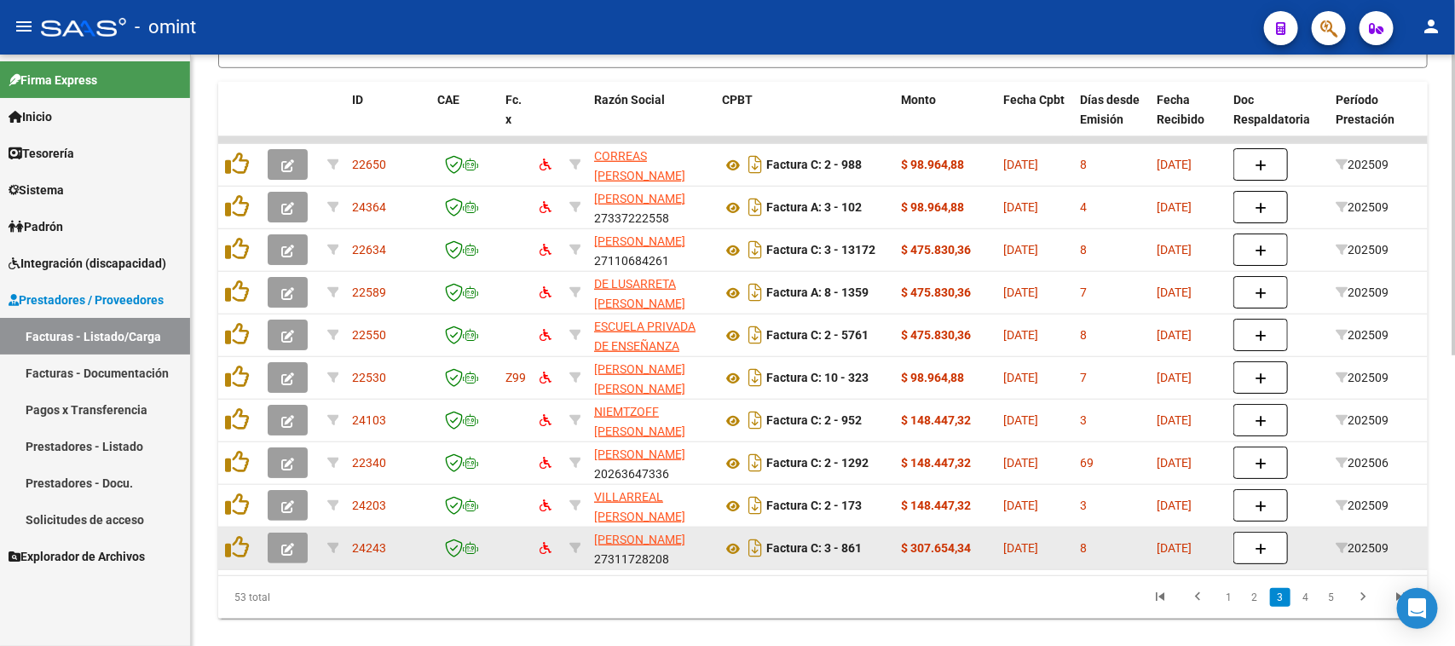
click at [296, 558] on button "button" at bounding box center [288, 548] width 40 height 31
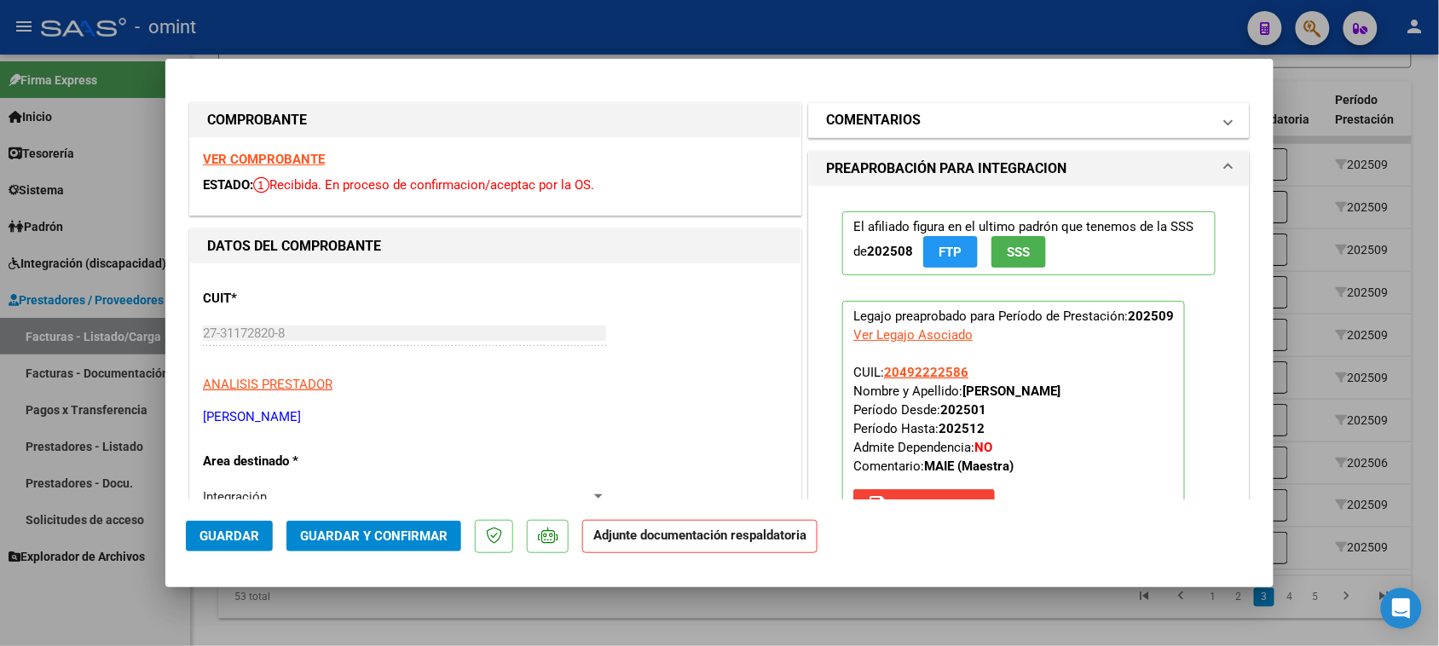
click at [891, 113] on h1 "COMENTARIOS" at bounding box center [873, 120] width 95 height 20
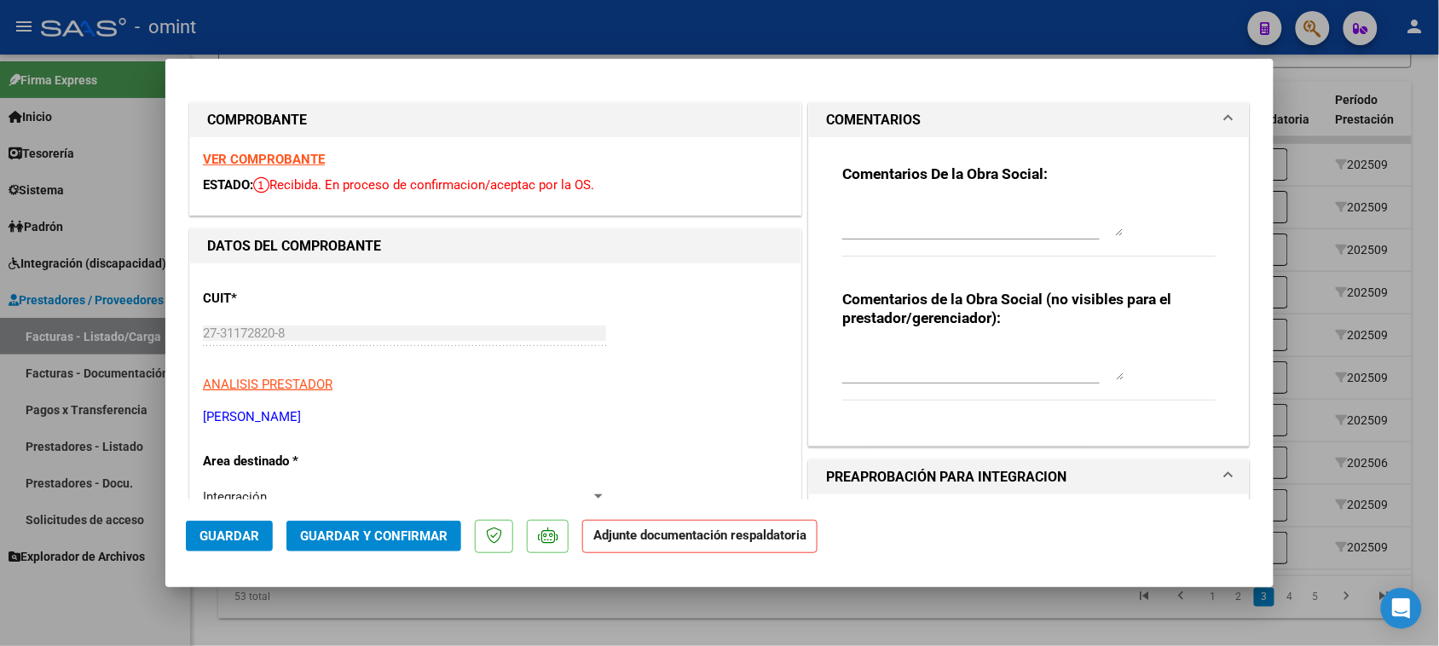
click at [892, 222] on textarea at bounding box center [982, 219] width 281 height 34
paste textarea "Falta planilla de asistencia. Debe cargar la misma en "Documentación Respaldato…"
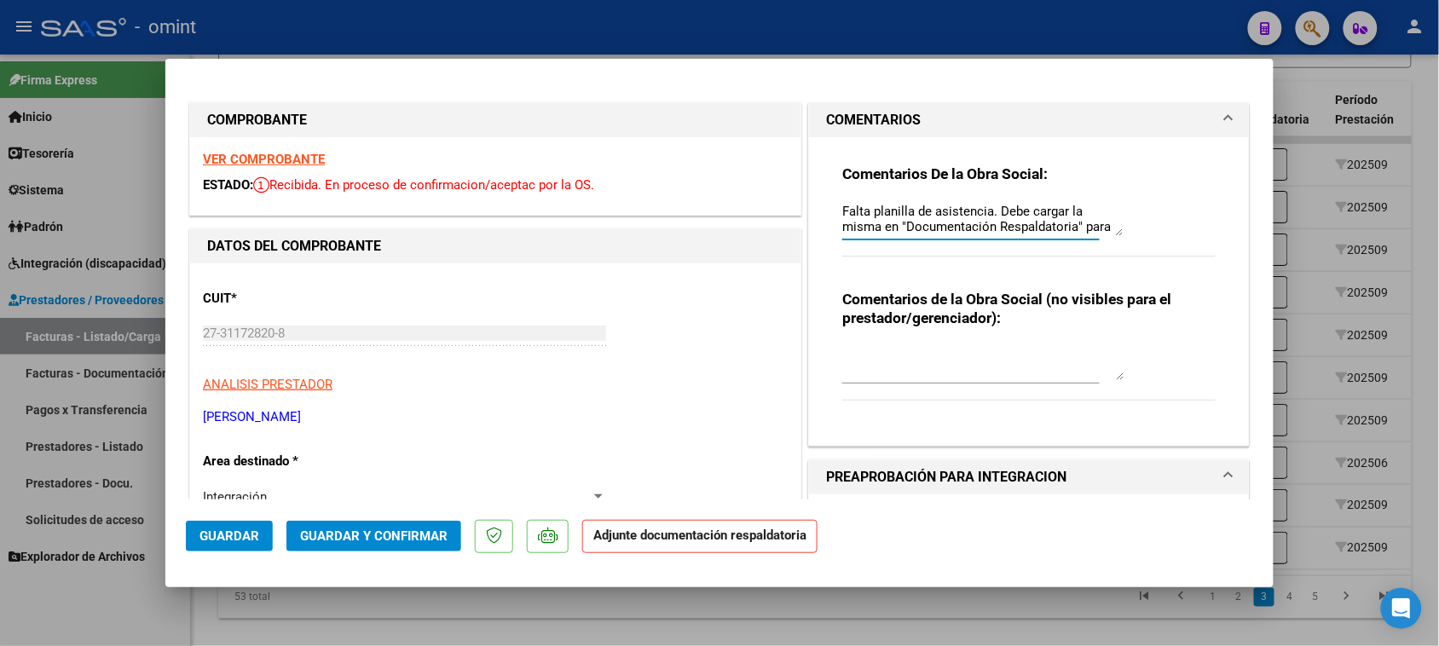
scroll to position [14, 0]
type textarea "Falta planilla de asistencia. Debe cargar la misma en "Documentación Respaldato…"
click at [193, 534] on button "Guardar" at bounding box center [229, 536] width 87 height 31
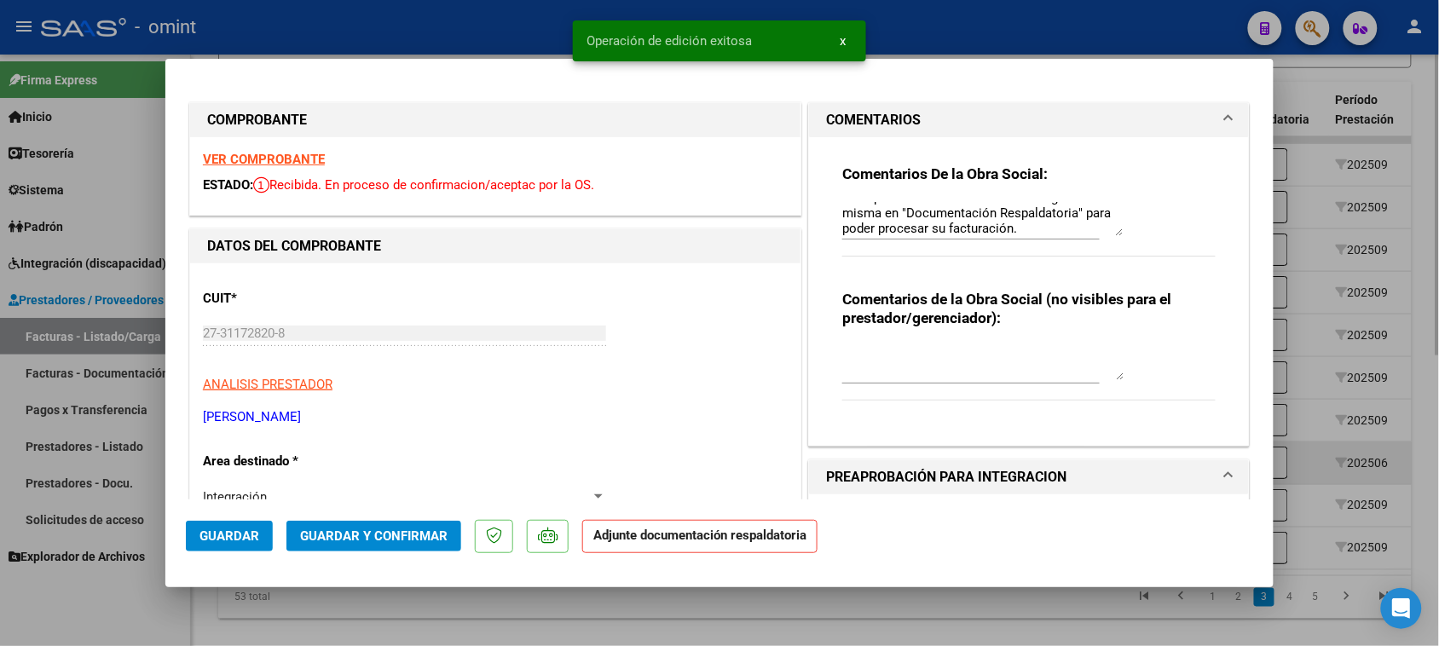
type input "$ 0,00"
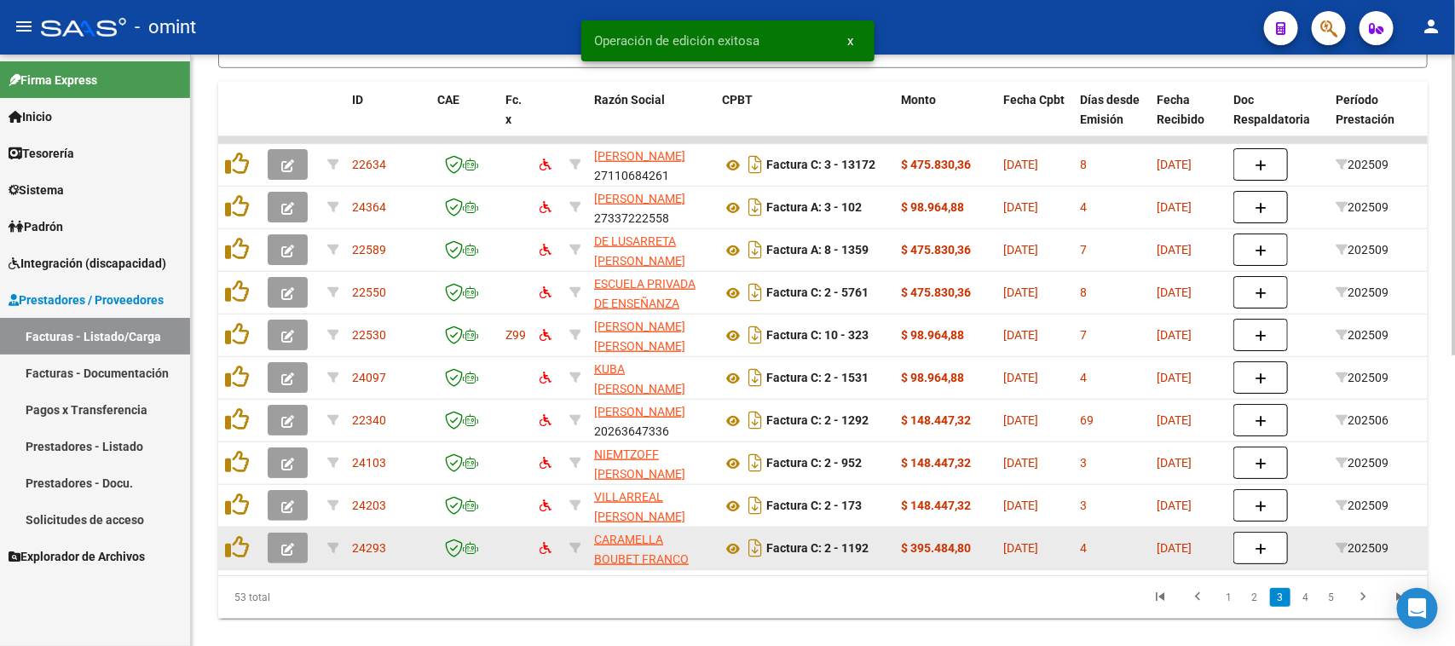
click at [299, 542] on button "button" at bounding box center [288, 548] width 40 height 31
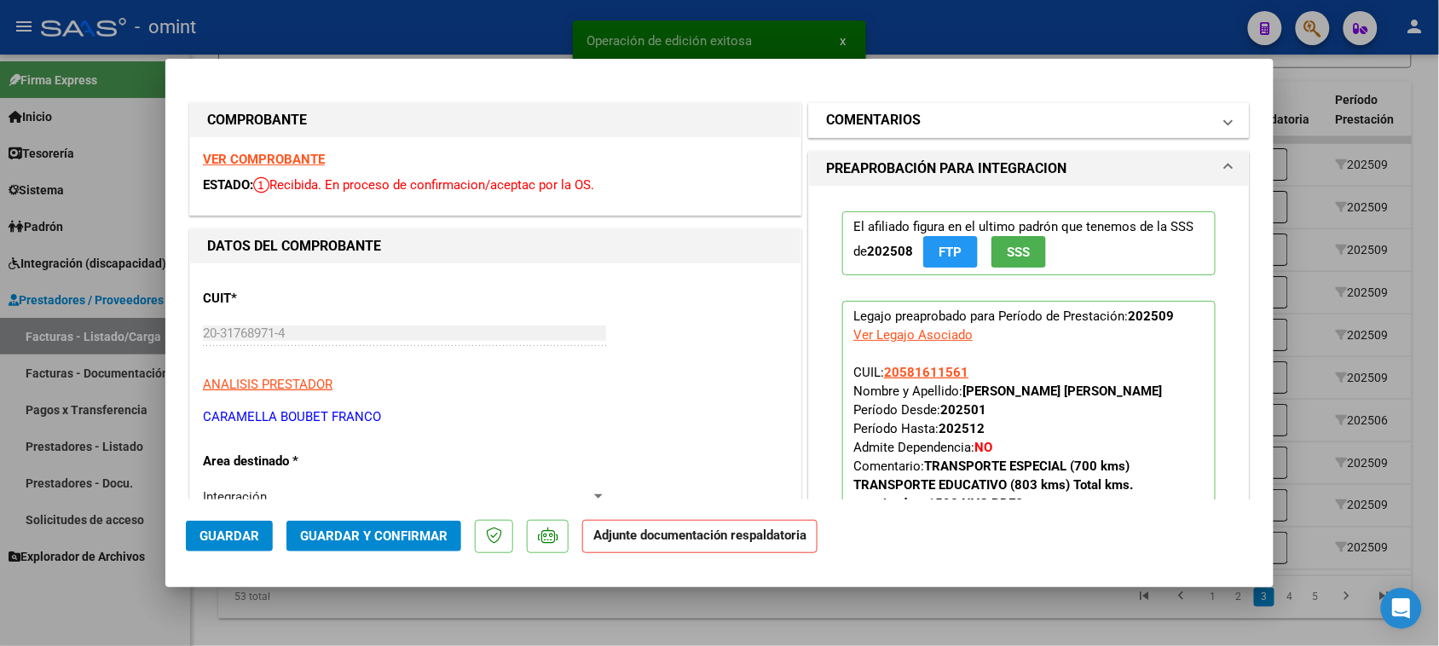
click at [835, 117] on h1 "COMENTARIOS" at bounding box center [873, 120] width 95 height 20
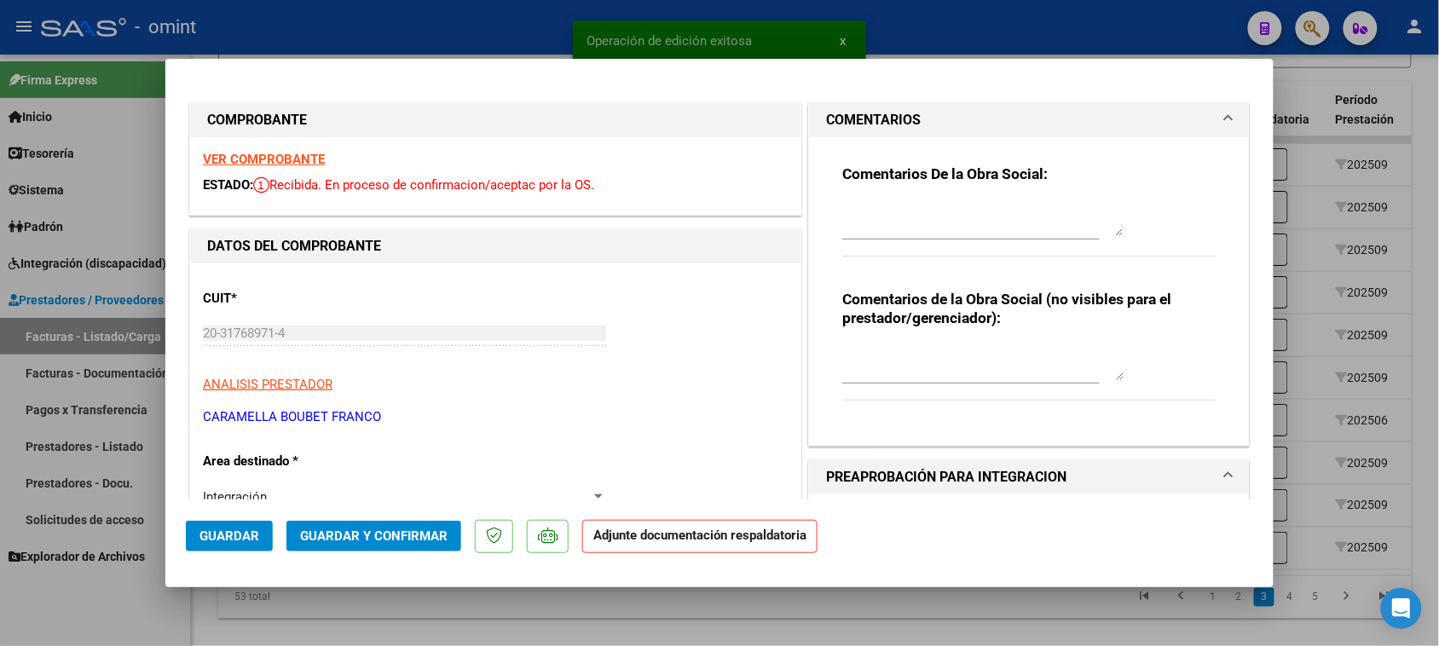
click at [917, 205] on textarea at bounding box center [982, 219] width 281 height 34
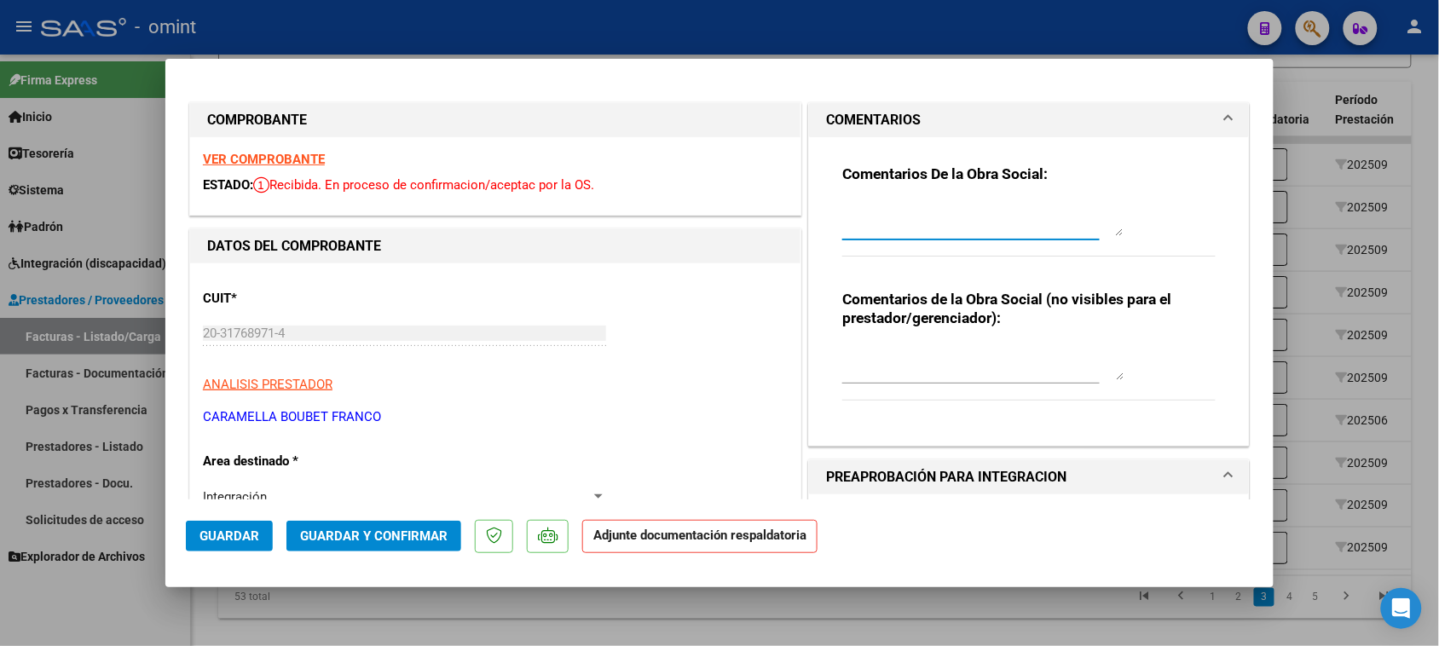
paste textarea "Falta planilla de asistencia. Debe cargar la misma en "Documentación Respaldato…"
type textarea "Falta planilla de asistencia. Debe cargar la misma en "Documentación Respaldato…"
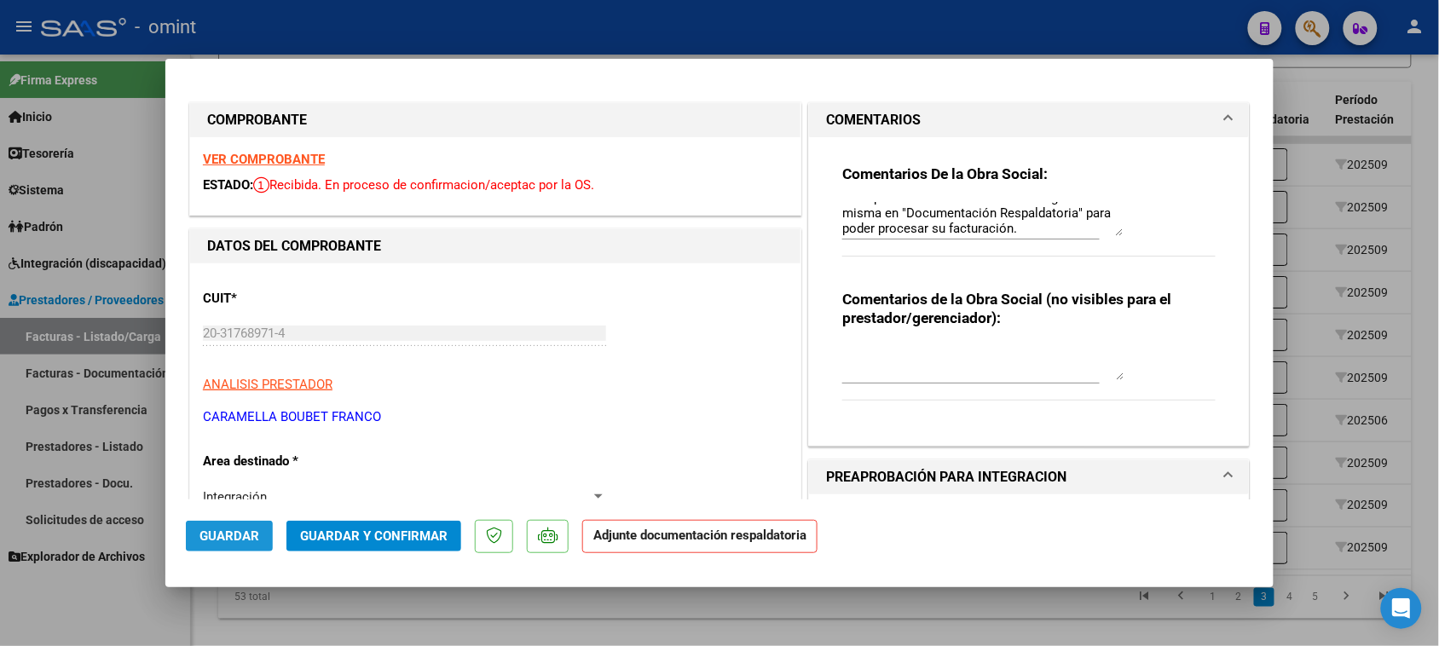
click at [226, 538] on span "Guardar" at bounding box center [229, 535] width 60 height 15
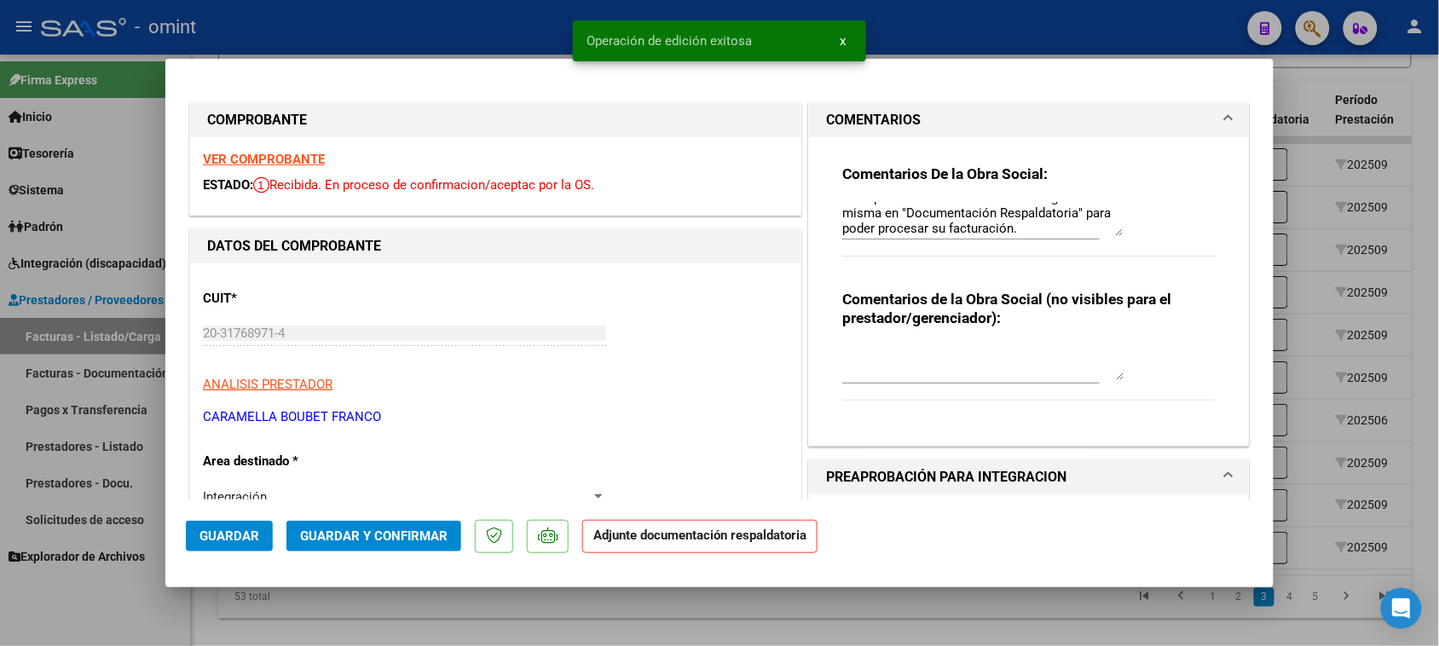
type input "$ 0,00"
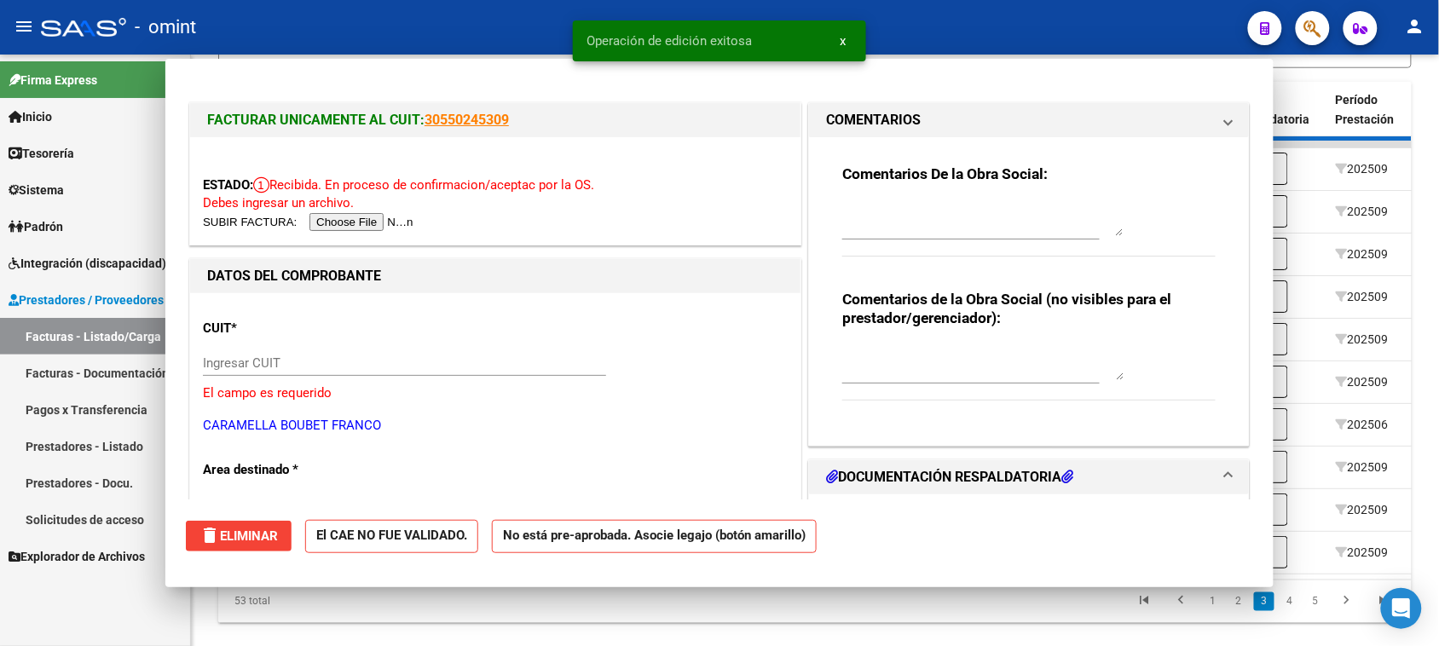
scroll to position [0, 0]
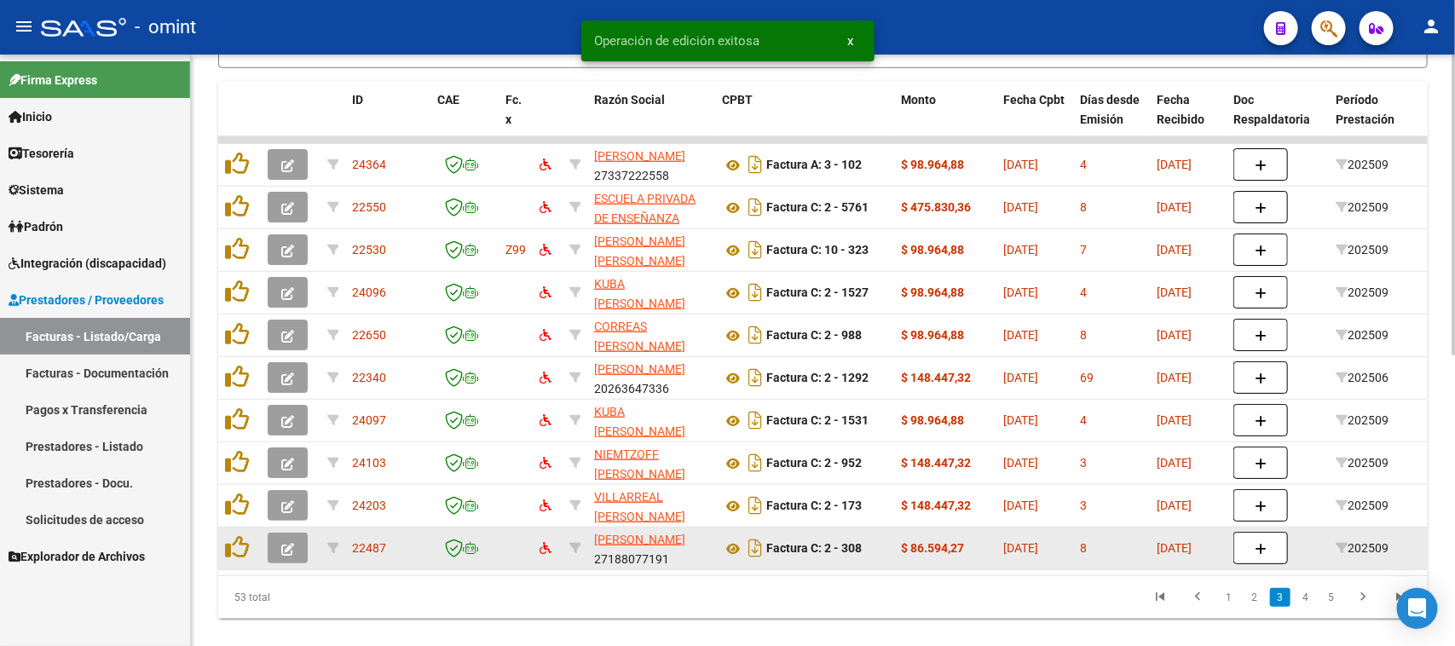
click at [283, 544] on icon "button" at bounding box center [287, 549] width 13 height 13
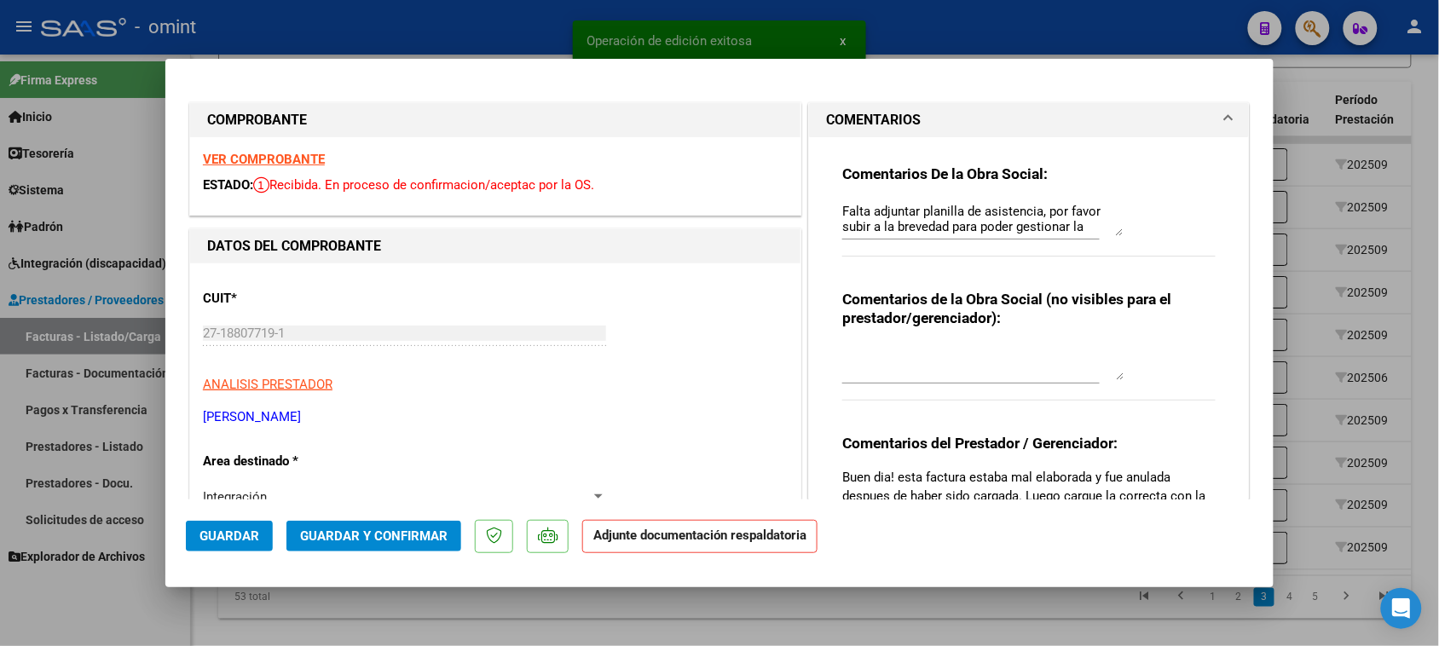
type input "$ 0,00"
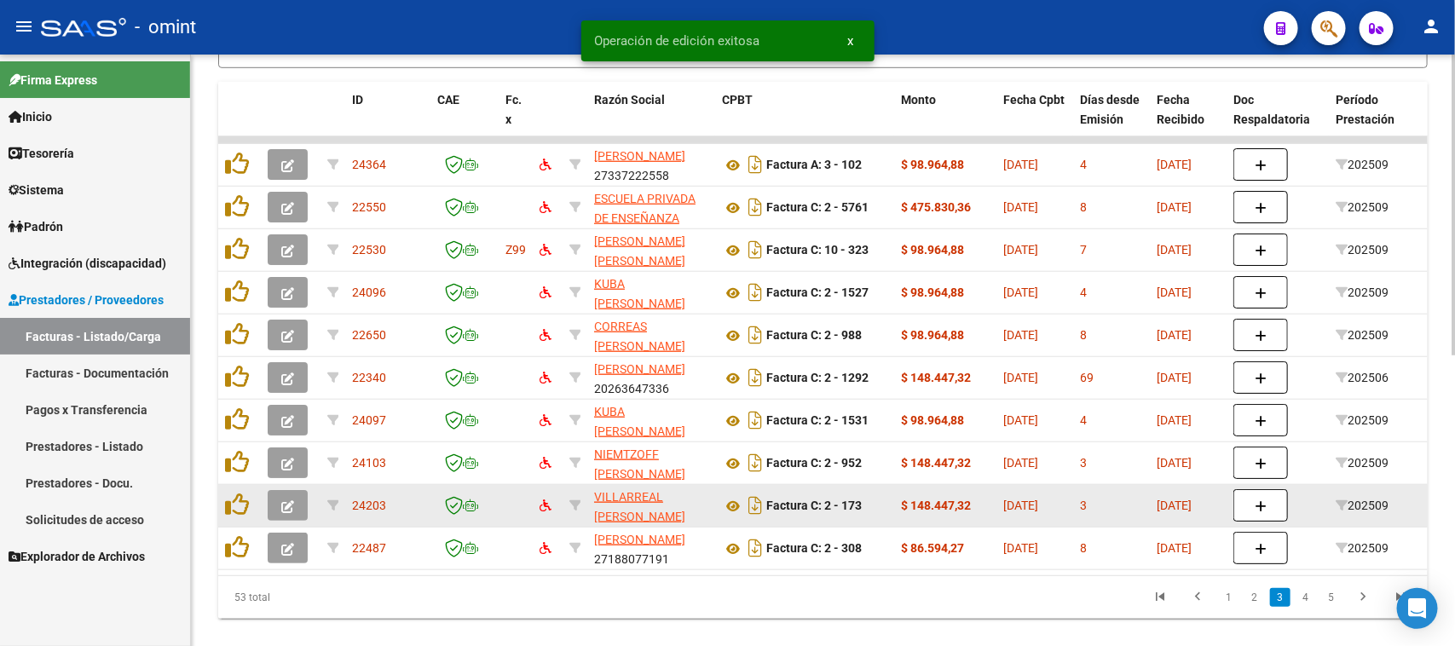
click at [282, 500] on icon "button" at bounding box center [287, 506] width 13 height 13
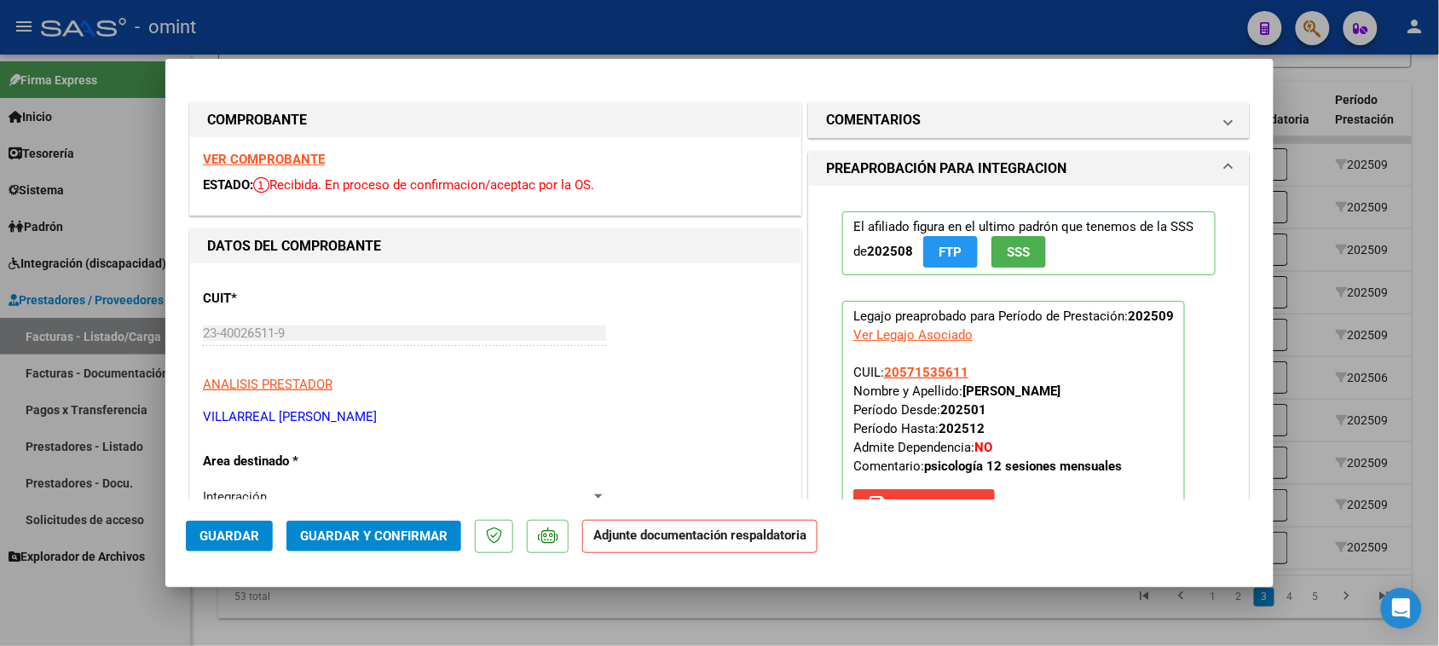
type input "$ 0,00"
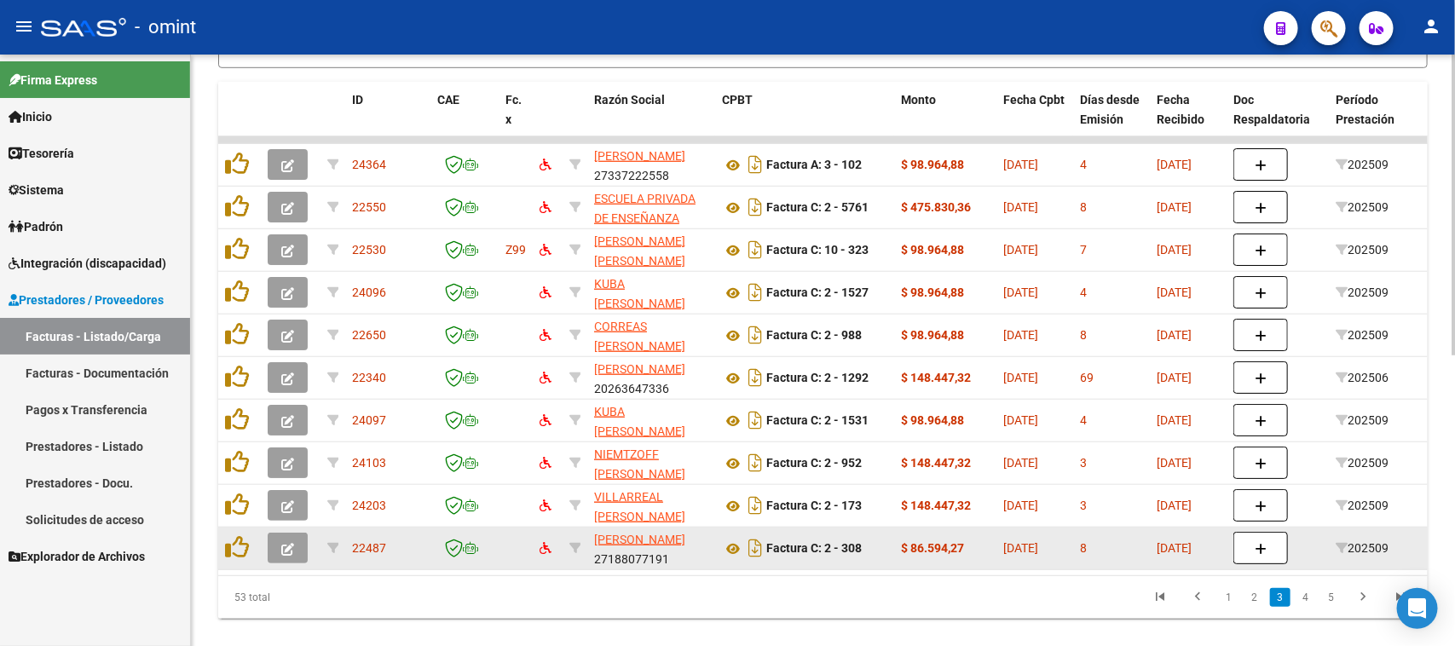
click at [281, 543] on icon "button" at bounding box center [287, 549] width 13 height 13
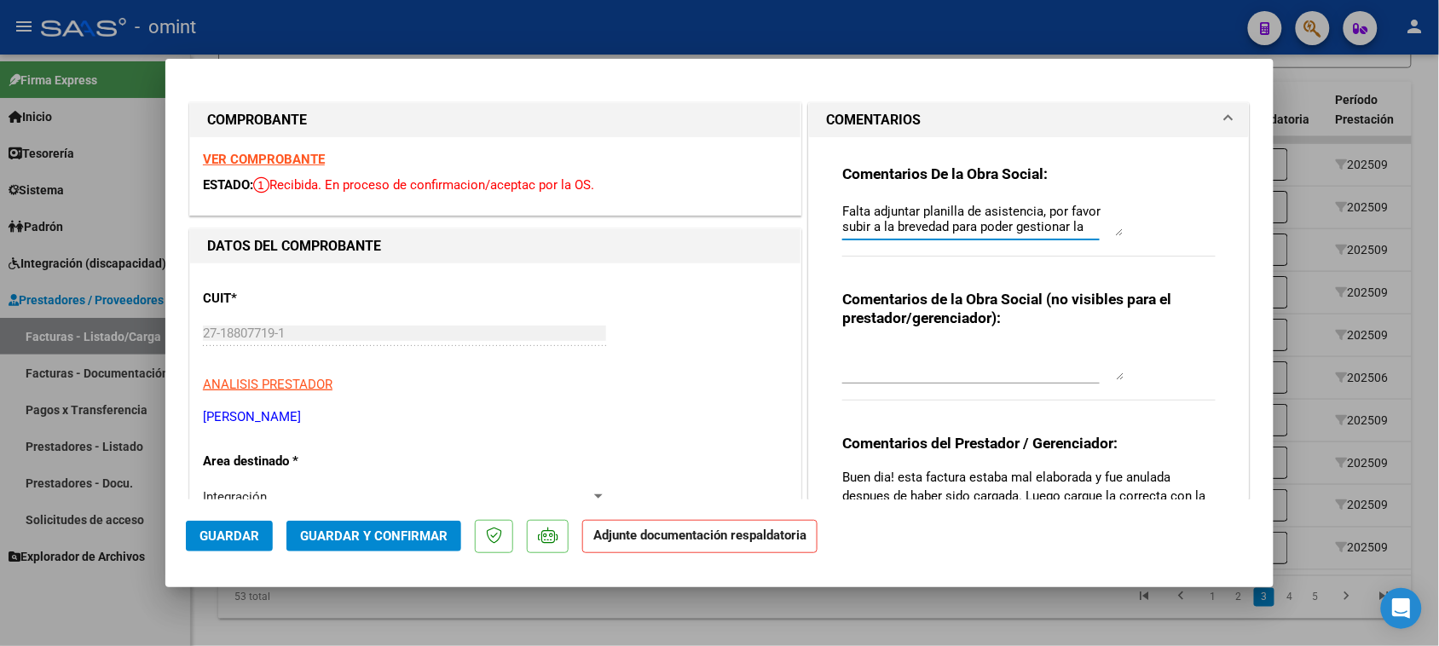
scroll to position [14, 0]
drag, startPoint x: 834, startPoint y: 211, endPoint x: 1251, endPoint y: 311, distance: 429.6
click at [1251, 311] on mat-dialog-content "COMPROBANTE VER COMPROBANTE ESTADO: Recibida. En proceso de confirmacion/acepta…" at bounding box center [719, 289] width 1108 height 420
paste textarea "planilla de asistencia. Debe cargar la misma en "Documentación Respaldatoria" p…"
type textarea "Falta planilla de asistencia. Debe cargar la misma en "Documentación Respaldato…"
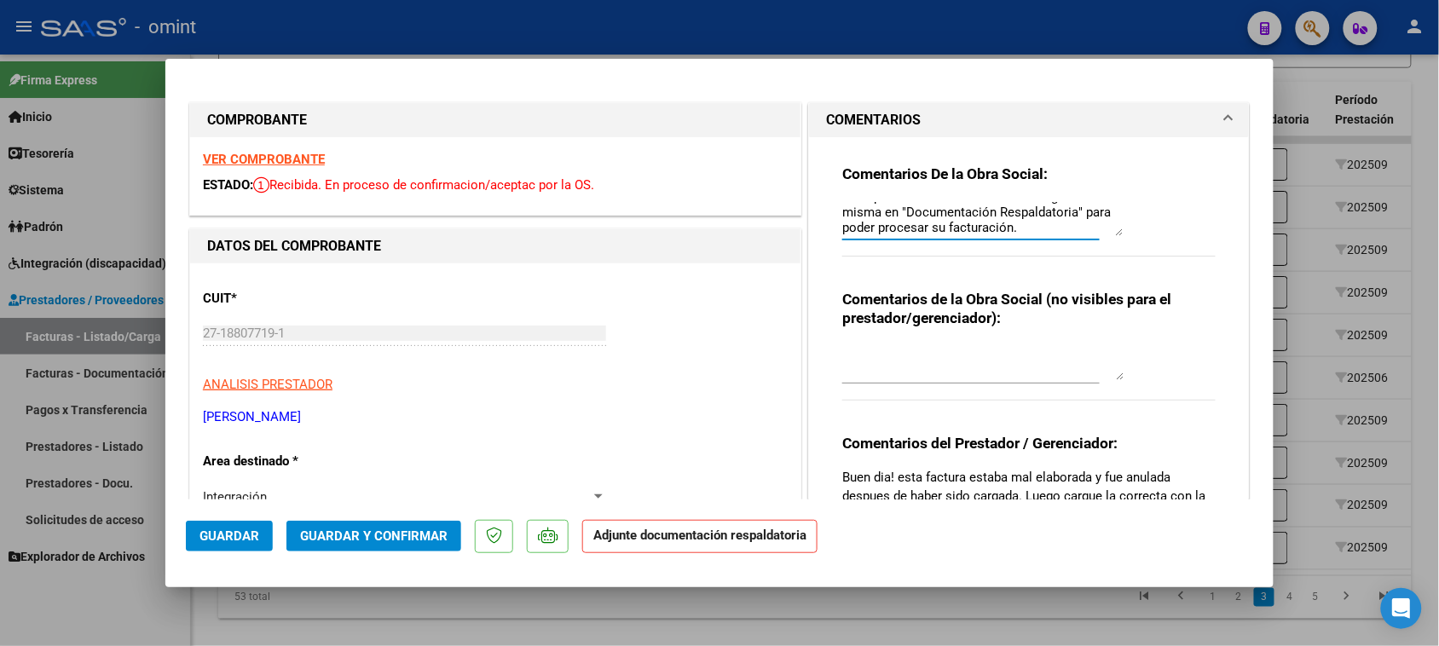
click at [235, 522] on button "Guardar" at bounding box center [229, 536] width 87 height 31
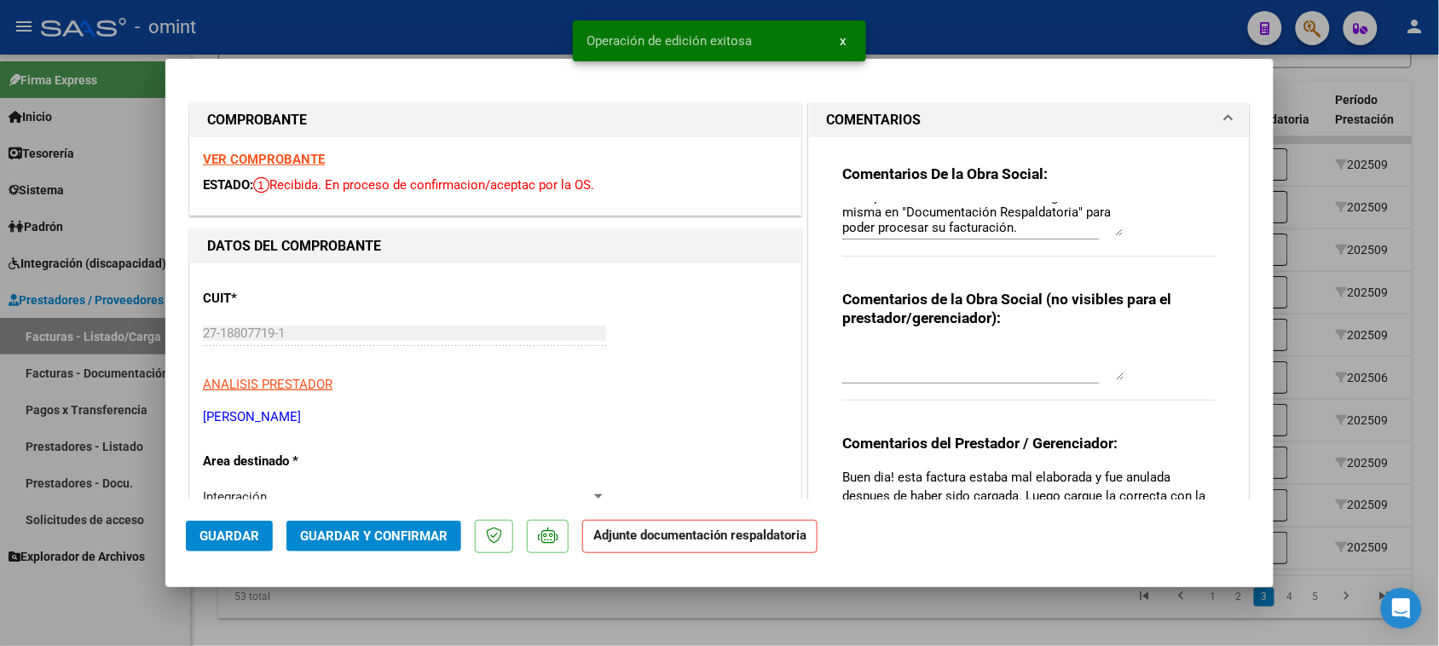
type input "$ 0,00"
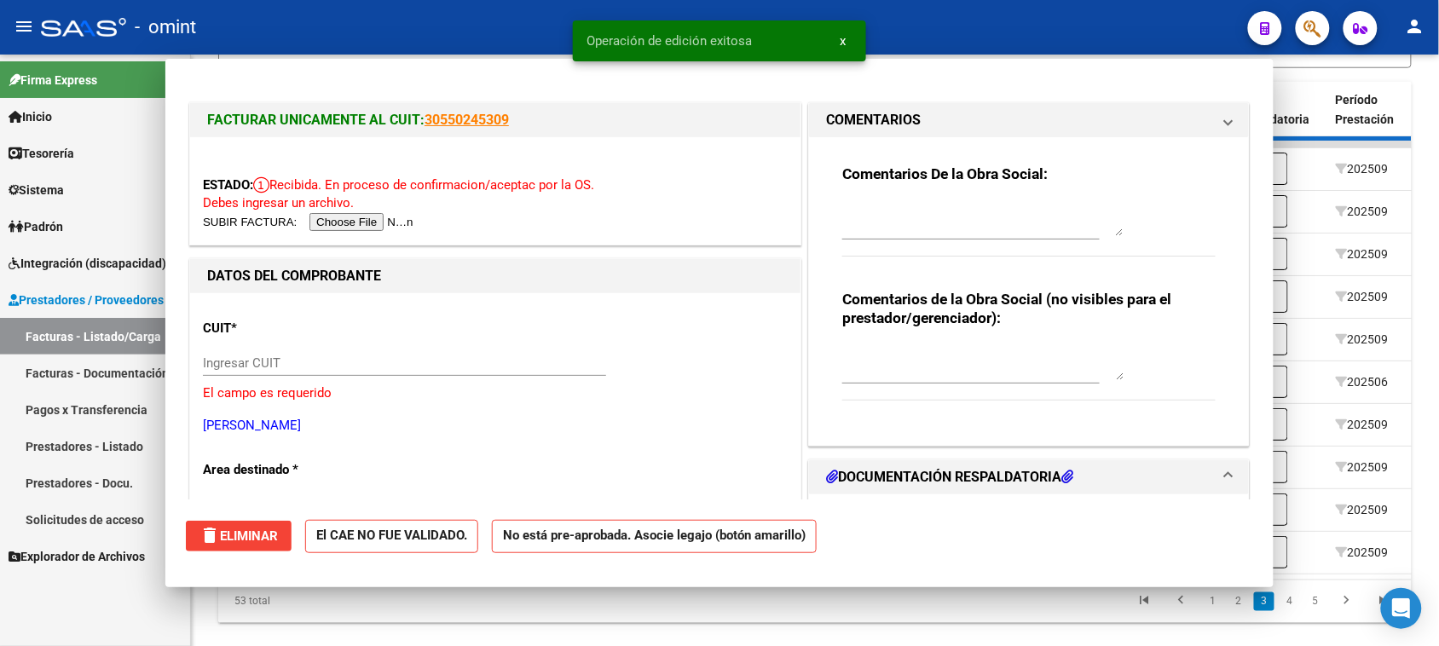
scroll to position [0, 0]
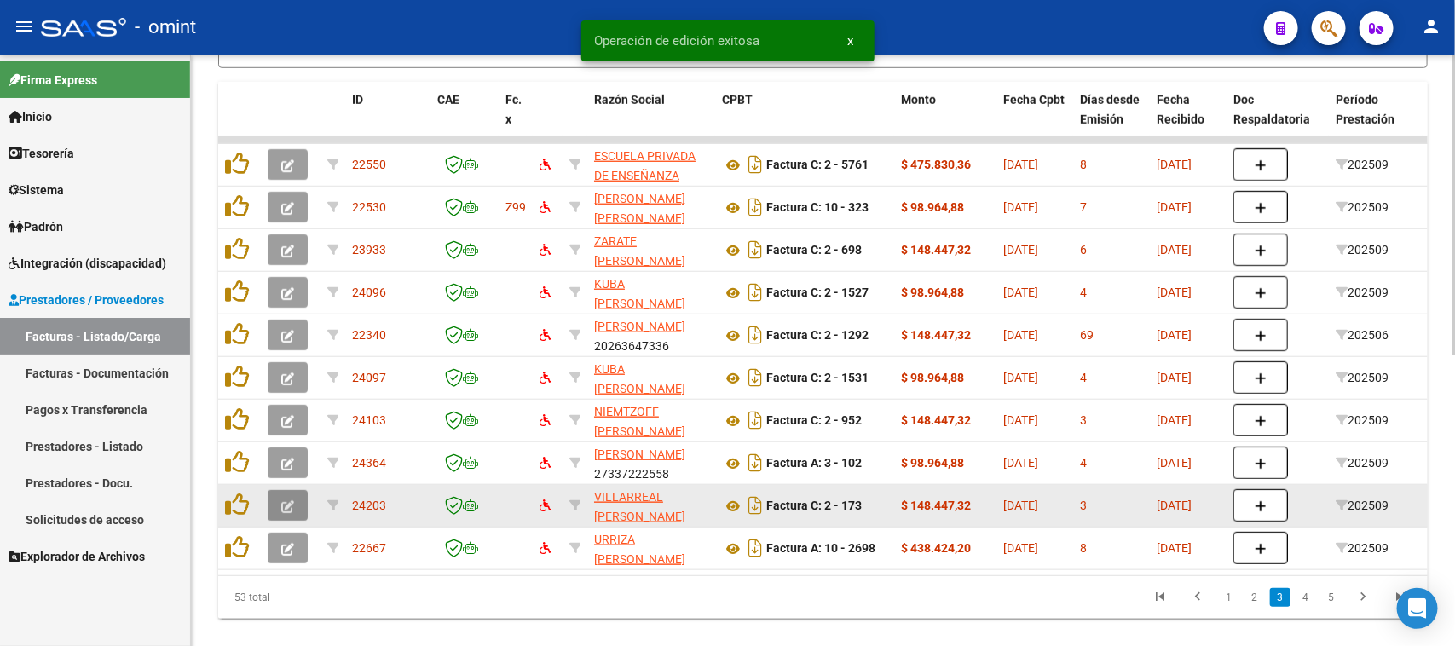
click at [273, 501] on button "button" at bounding box center [288, 505] width 40 height 31
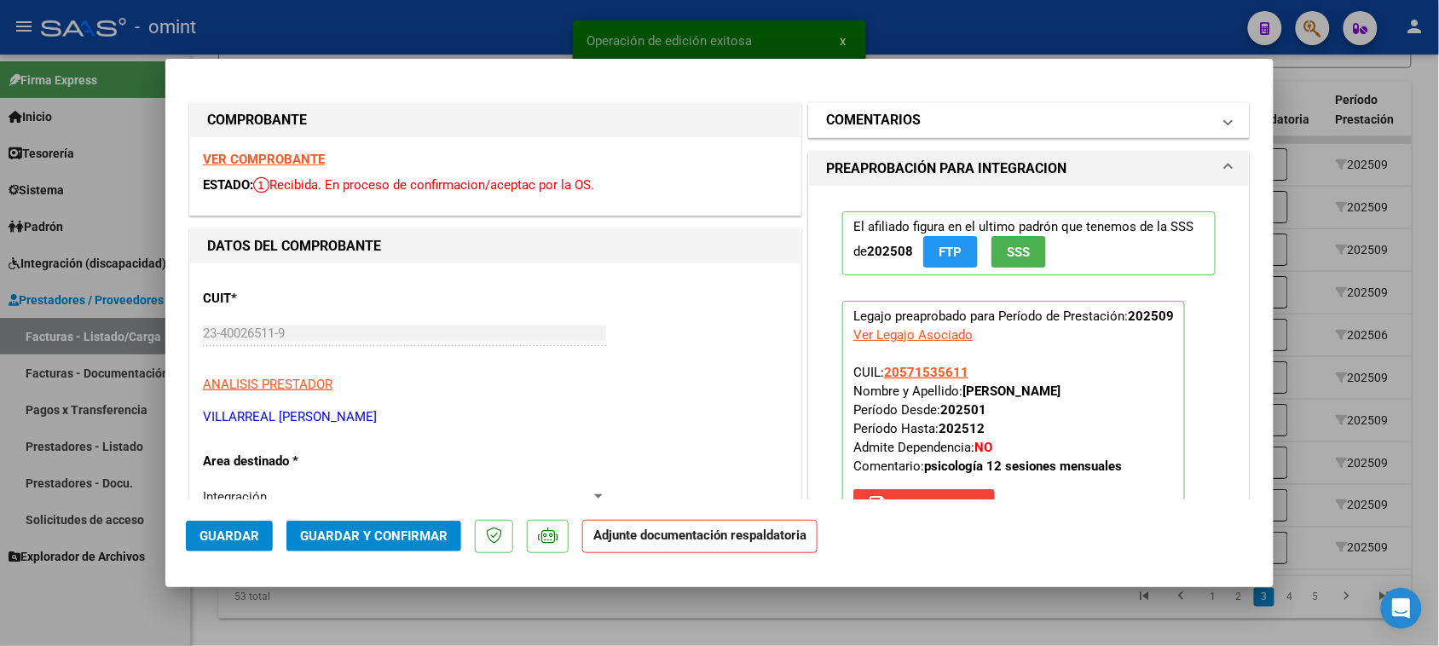
click at [1016, 105] on mat-expansion-panel-header "COMENTARIOS" at bounding box center [1029, 120] width 440 height 34
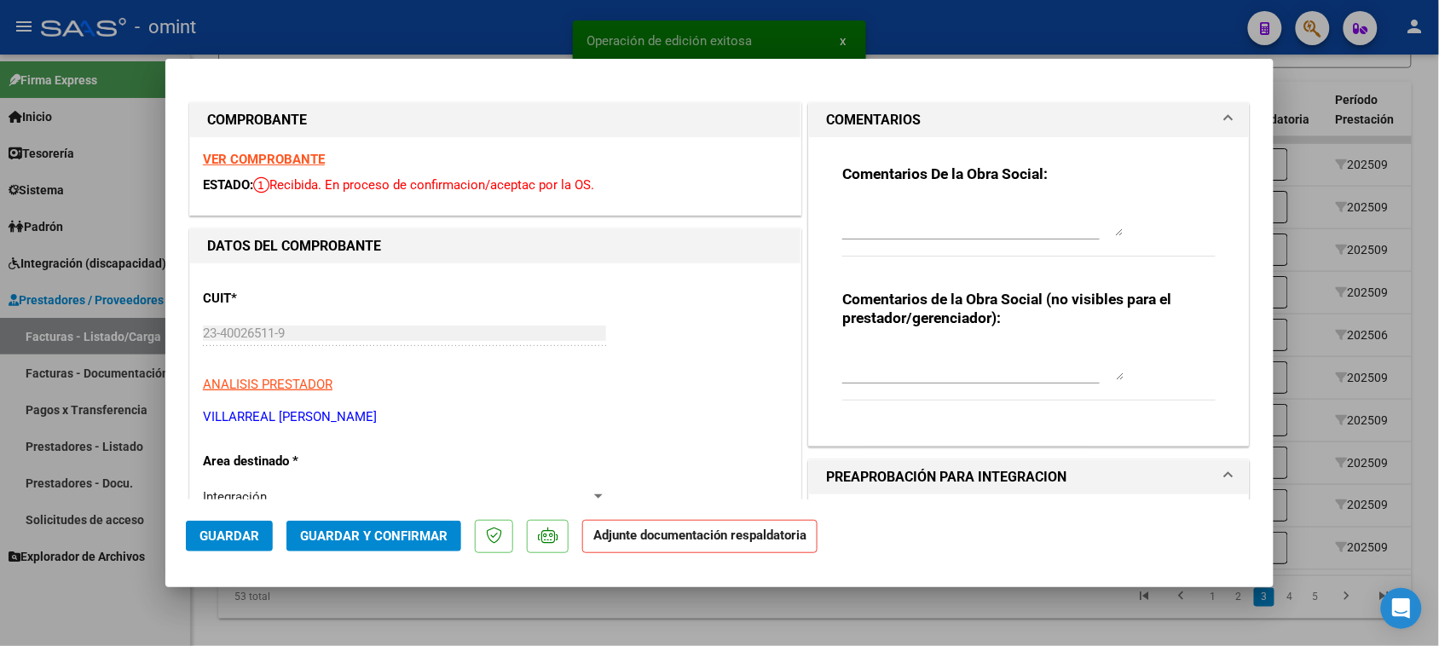
click at [963, 217] on textarea at bounding box center [982, 219] width 281 height 34
paste textarea "Falta planilla de asistencia. Debe cargar la misma en "Documentación Respaldato…"
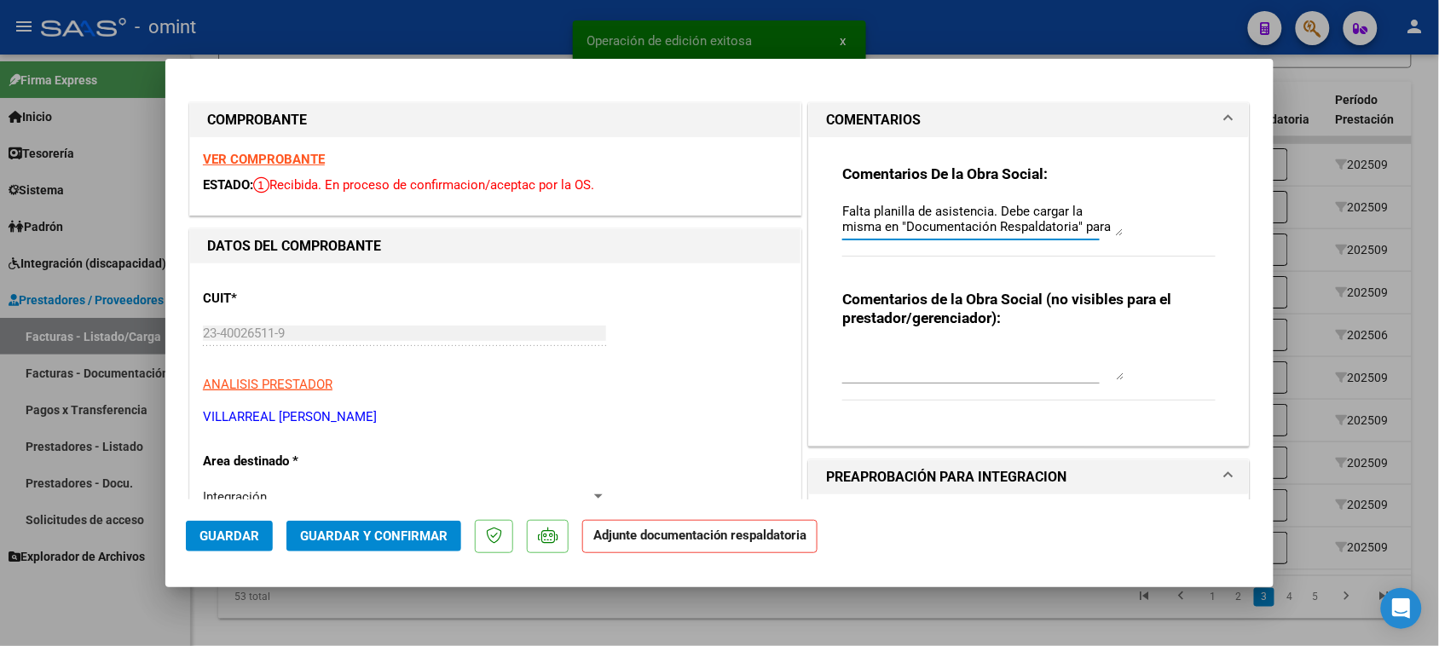
scroll to position [14, 0]
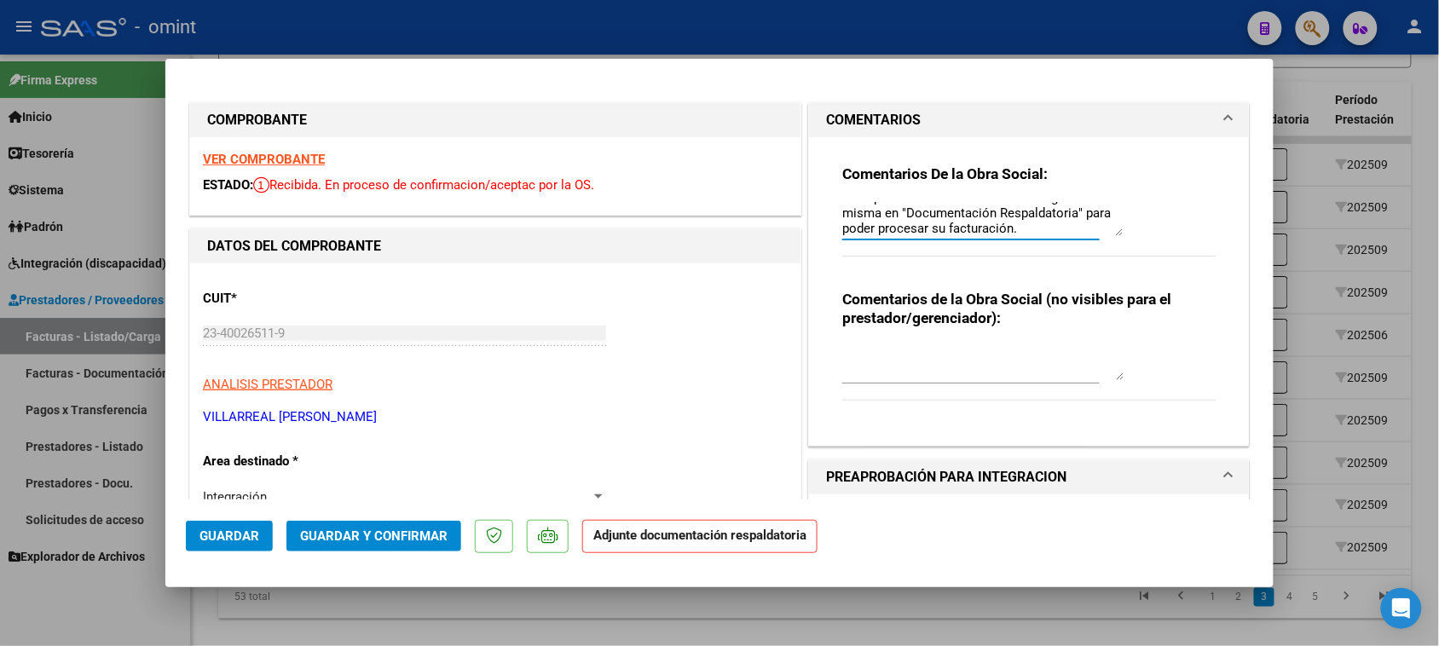
type textarea "Falta planilla de asistencia. Debe cargar la misma en "Documentación Respaldato…"
click at [236, 534] on span "Guardar" at bounding box center [229, 535] width 60 height 15
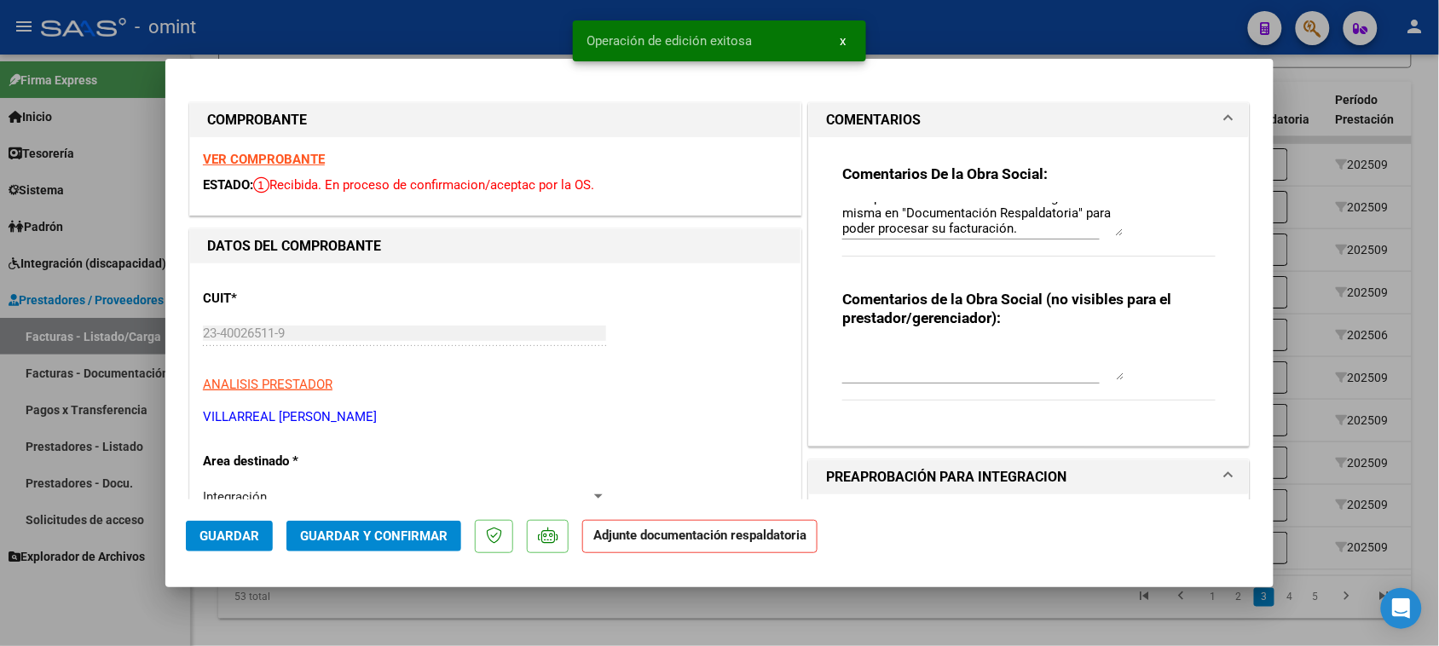
type input "$ 0,00"
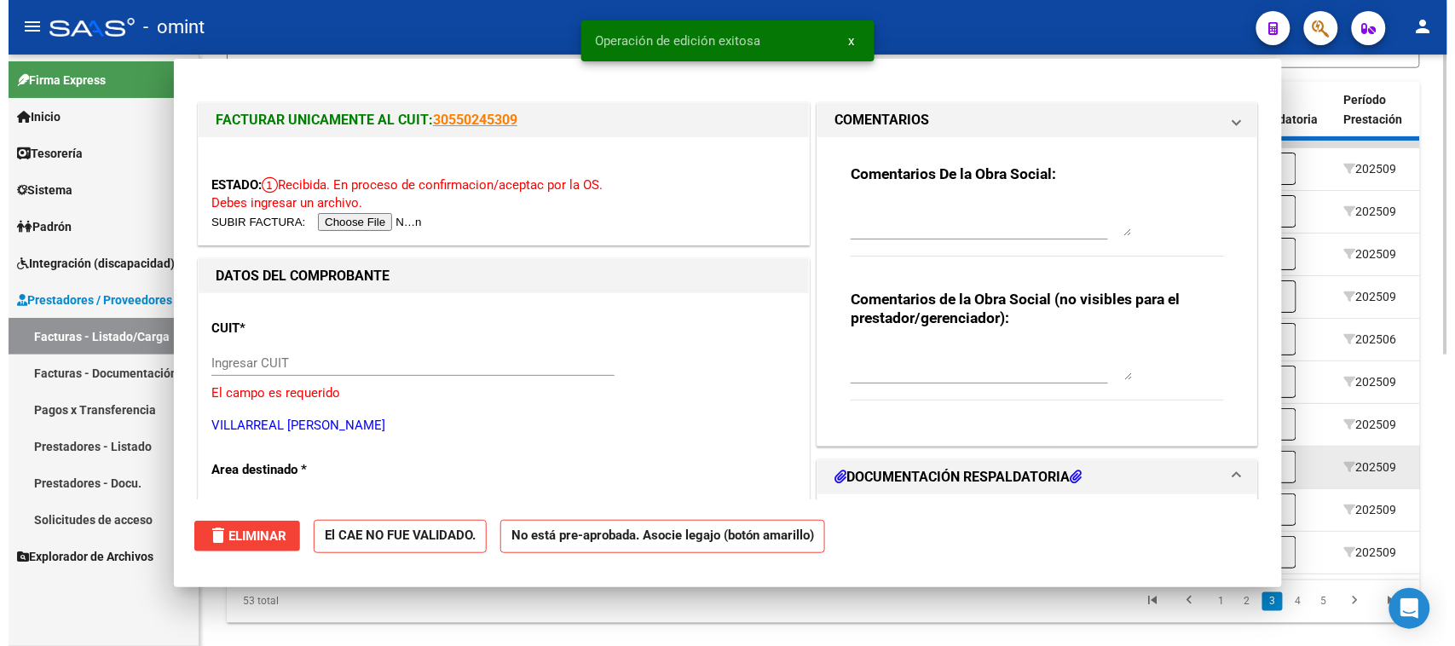
scroll to position [0, 0]
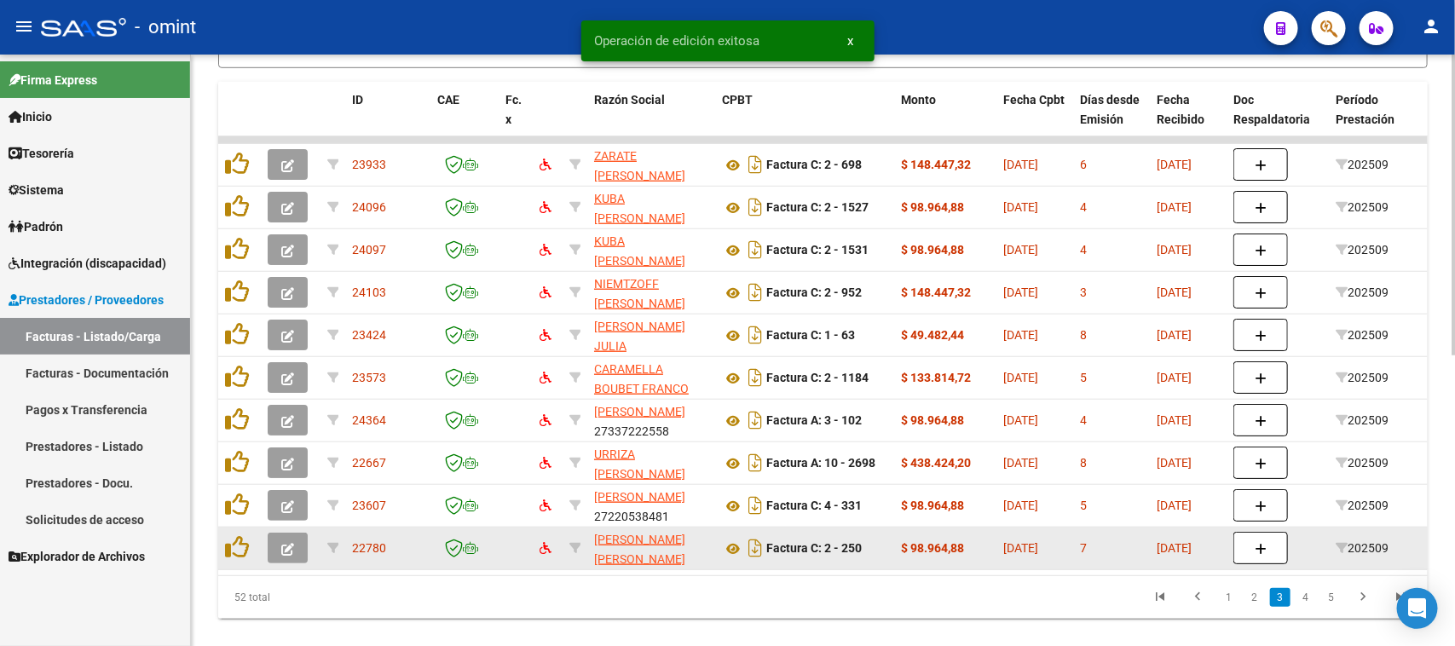
click at [283, 543] on icon "button" at bounding box center [287, 549] width 13 height 13
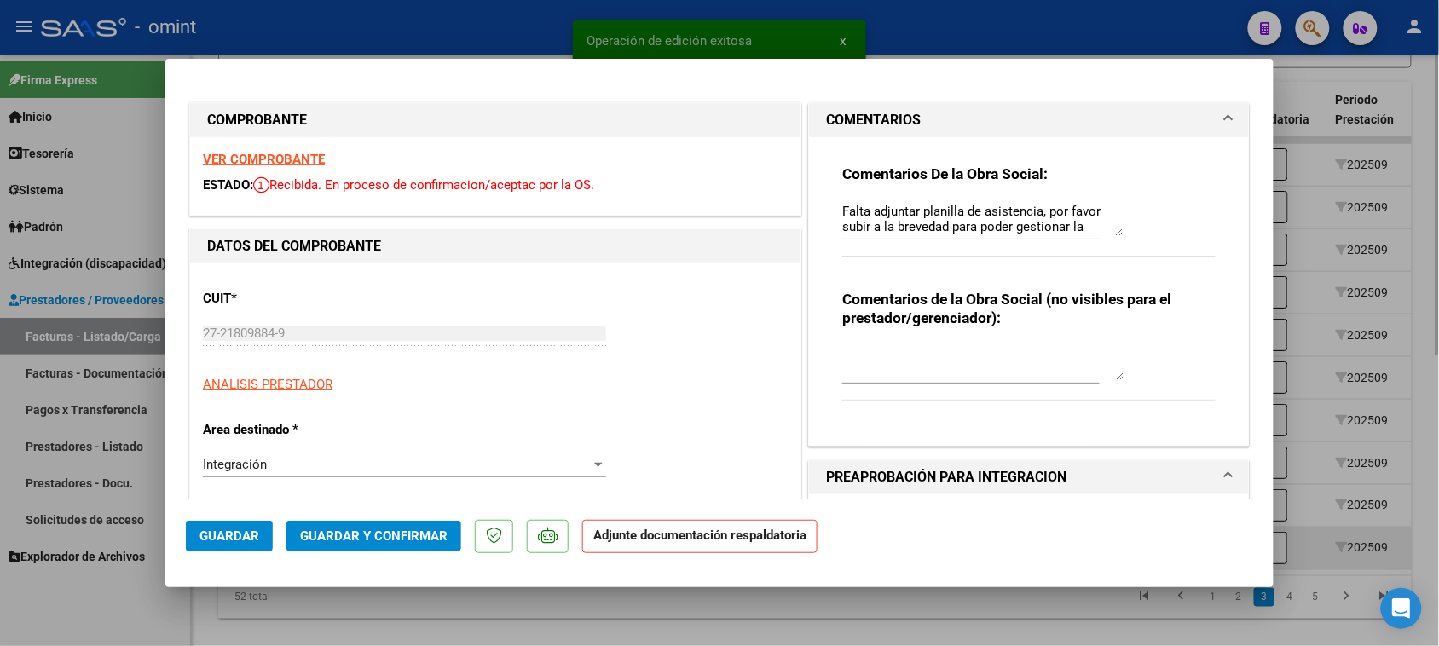
type input "$ 0,00"
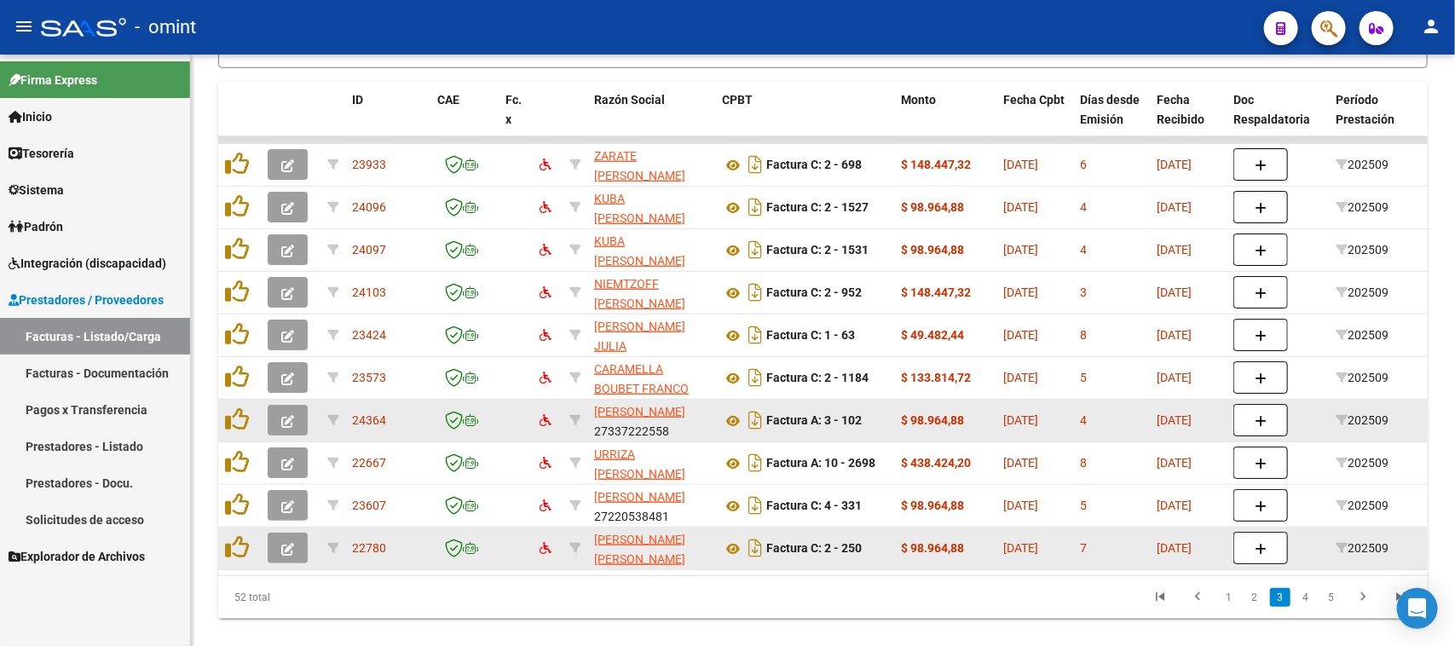
click at [286, 422] on icon "button" at bounding box center [287, 421] width 13 height 13
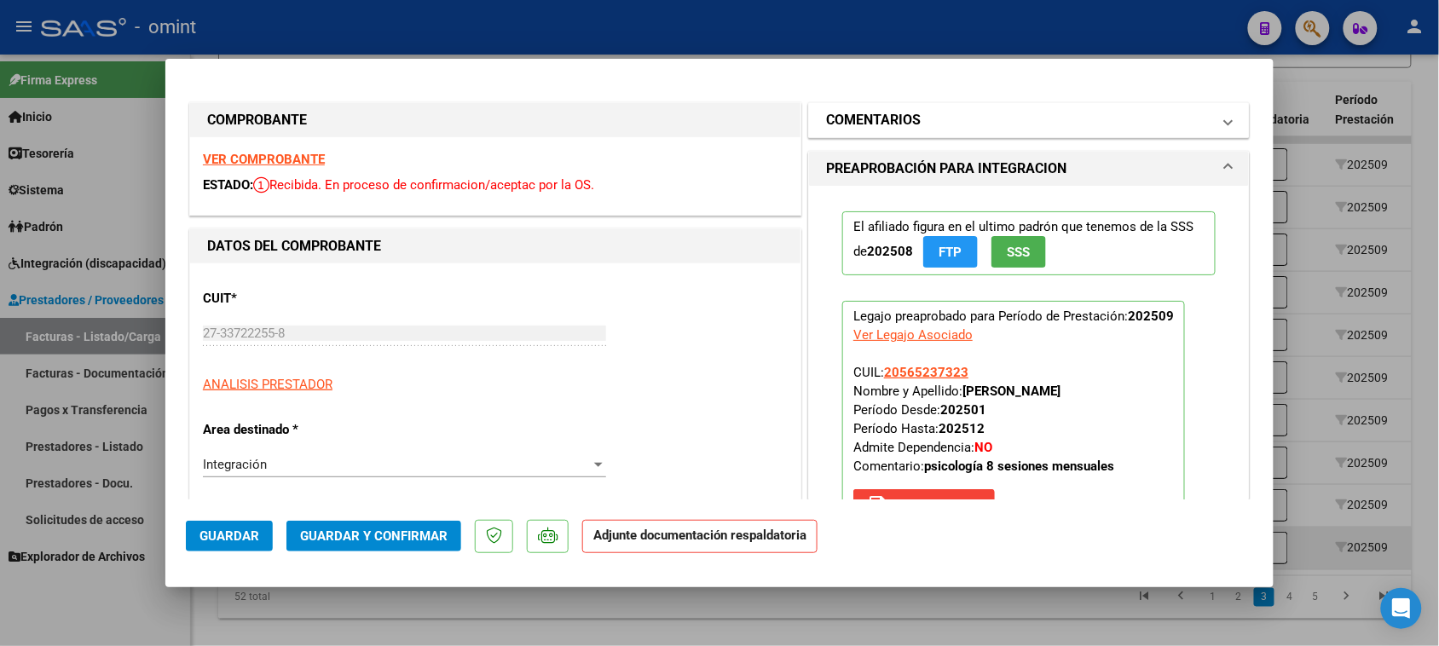
click at [930, 113] on mat-panel-title "COMENTARIOS" at bounding box center [1018, 120] width 385 height 20
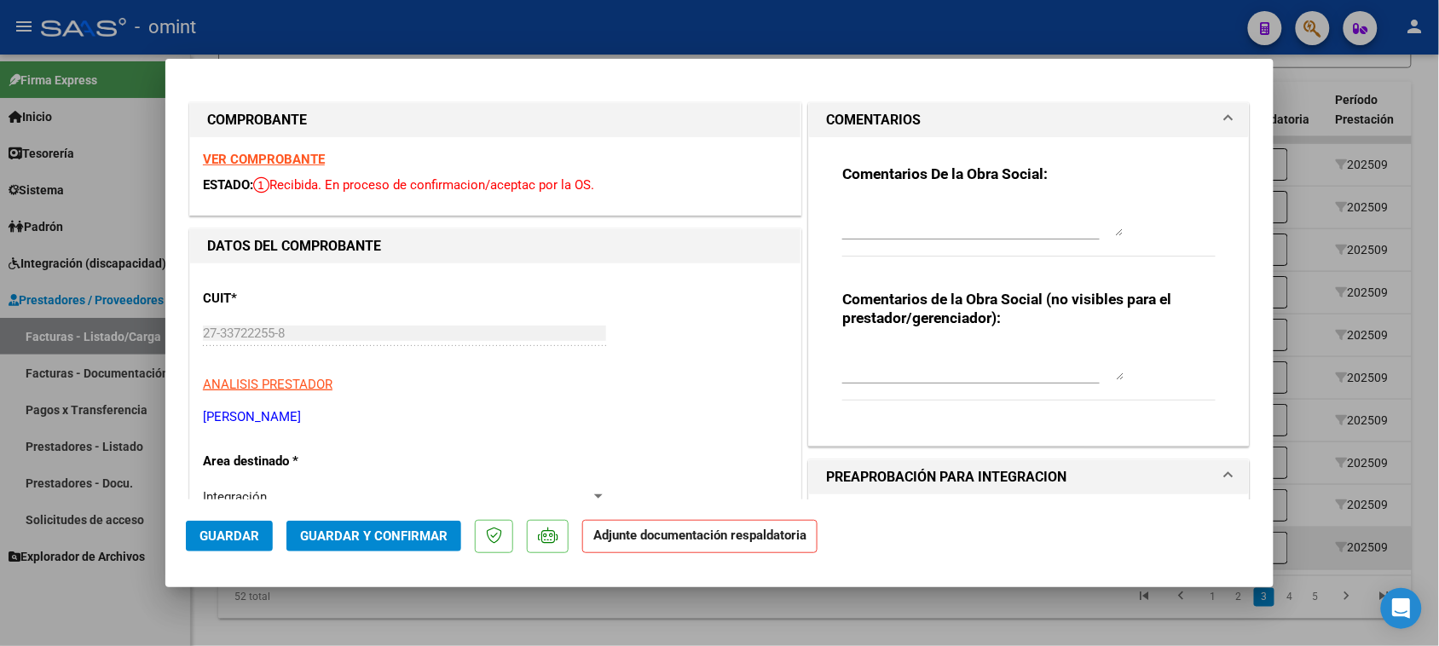
drag, startPoint x: 867, startPoint y: 199, endPoint x: 867, endPoint y: 230, distance: 31.5
click at [867, 210] on div at bounding box center [982, 219] width 281 height 41
click at [863, 230] on textarea at bounding box center [982, 219] width 281 height 34
paste textarea "Falta planilla de asistencia. Debe cargar la misma en "Documentación Respaldato…"
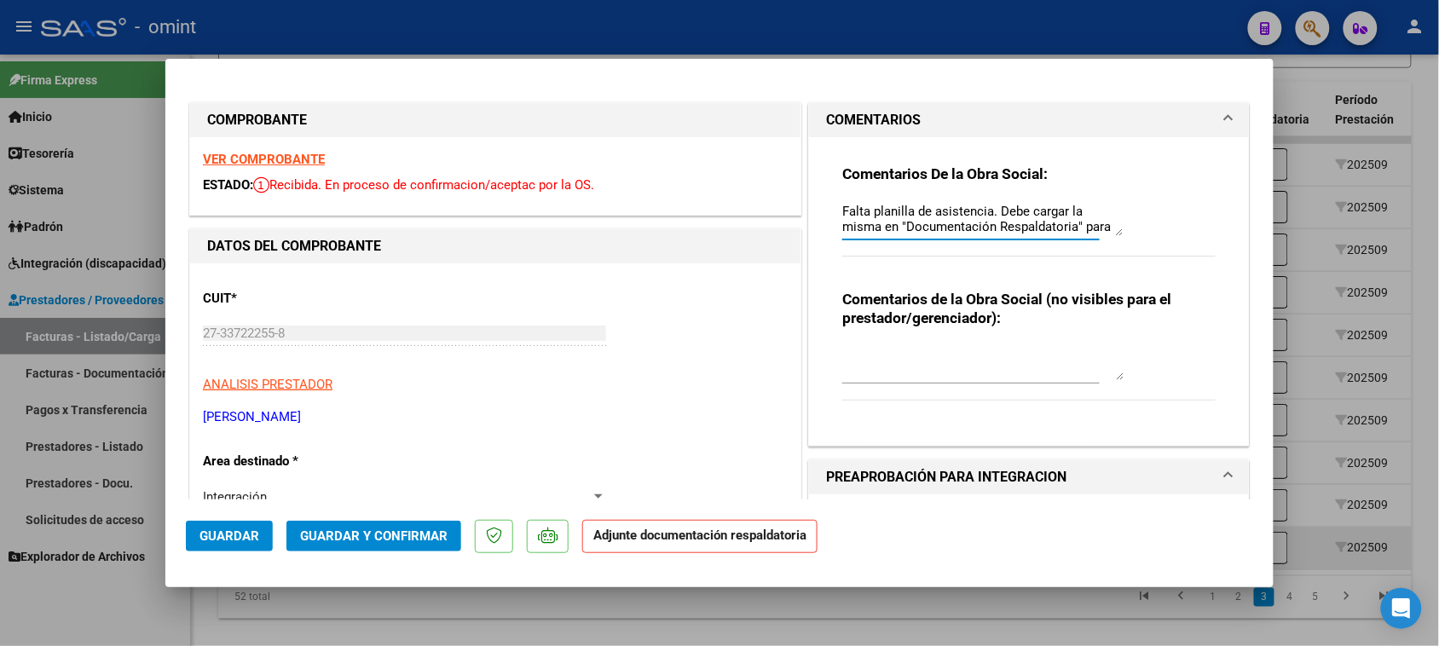
scroll to position [14, 0]
click at [904, 232] on textarea "Falta planilla de asistencia. Debe cargar la misma en "Documentación Respaldato…" at bounding box center [982, 219] width 281 height 34
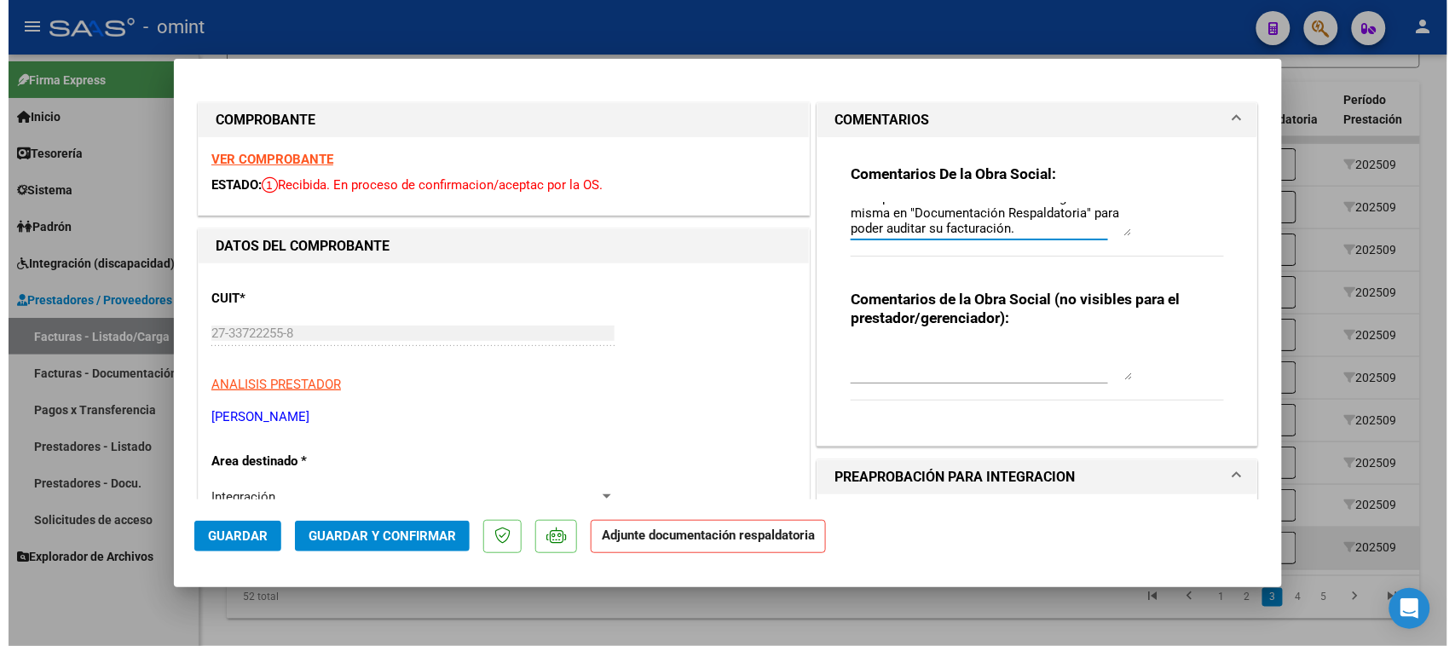
scroll to position [0, 0]
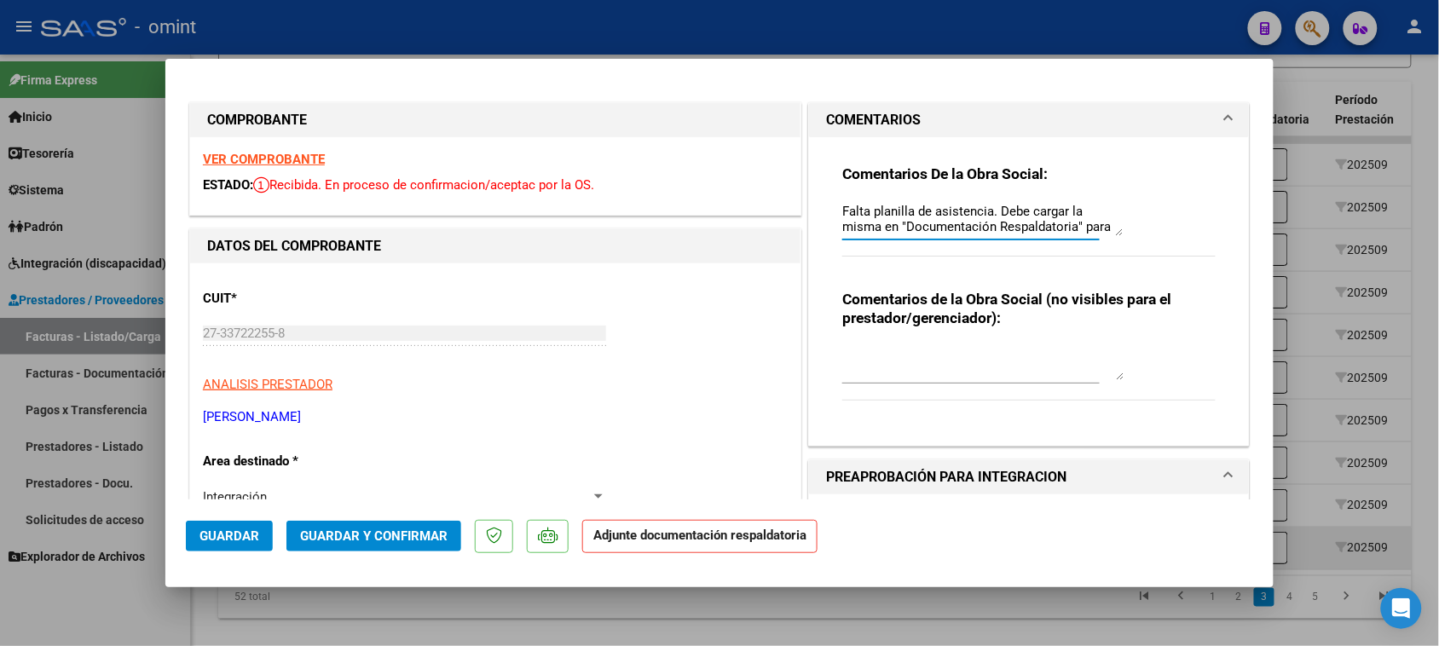
drag, startPoint x: 1040, startPoint y: 230, endPoint x: 648, endPoint y: 92, distance: 415.7
click at [228, 529] on span "Guardar" at bounding box center [229, 535] width 60 height 15
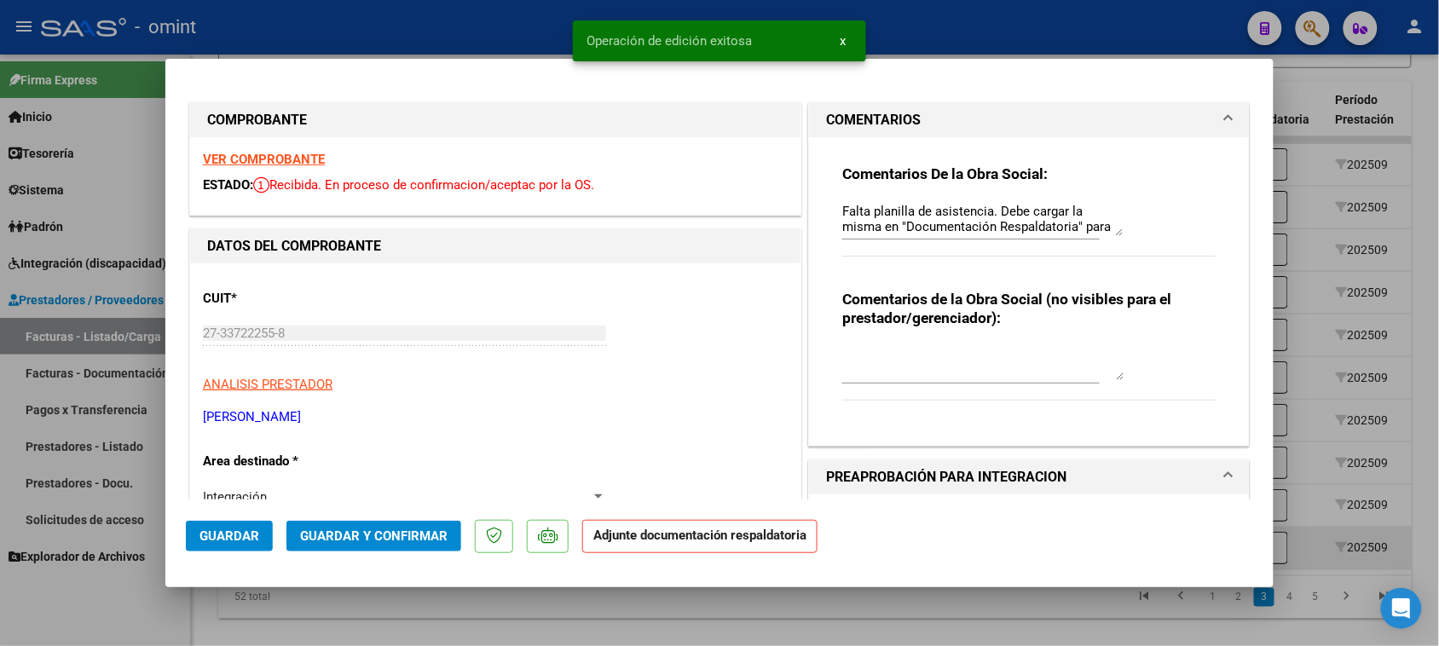
drag, startPoint x: 239, startPoint y: 530, endPoint x: 445, endPoint y: 395, distance: 246.8
click at [234, 531] on span "Guardar" at bounding box center [229, 535] width 60 height 15
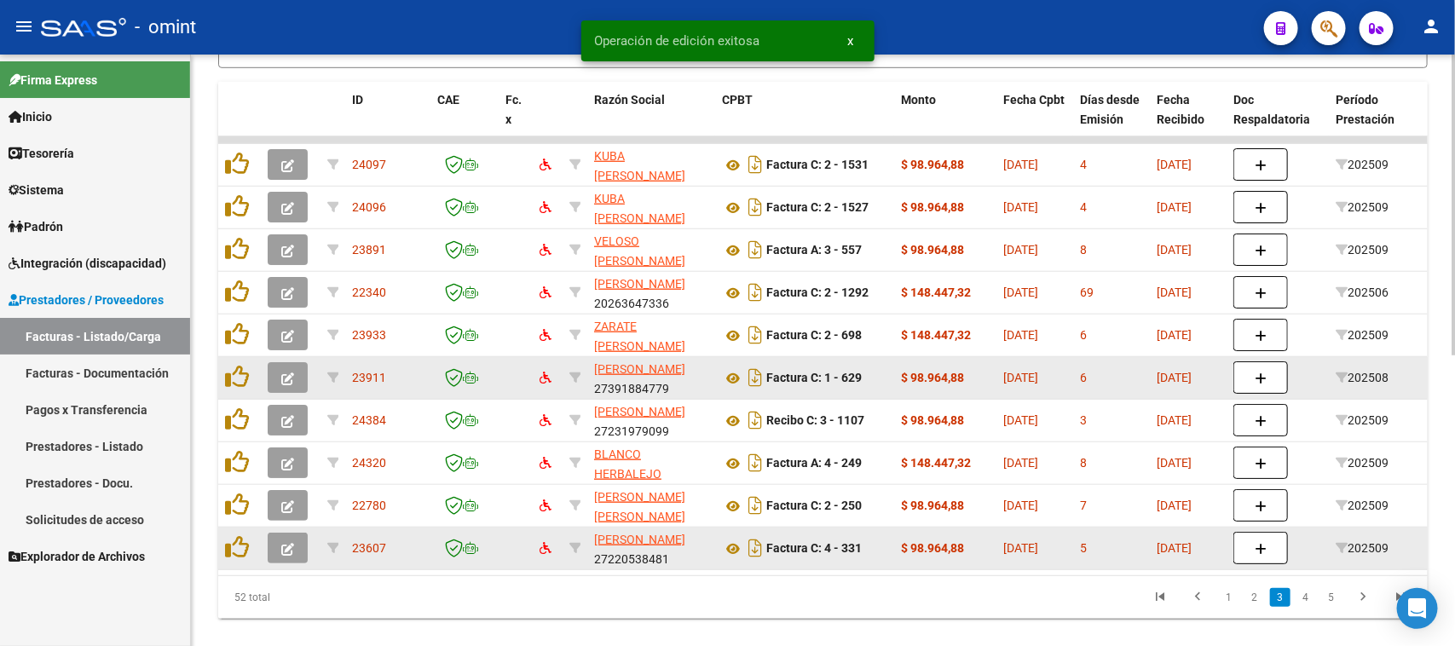
click at [286, 381] on span "button" at bounding box center [287, 377] width 13 height 15
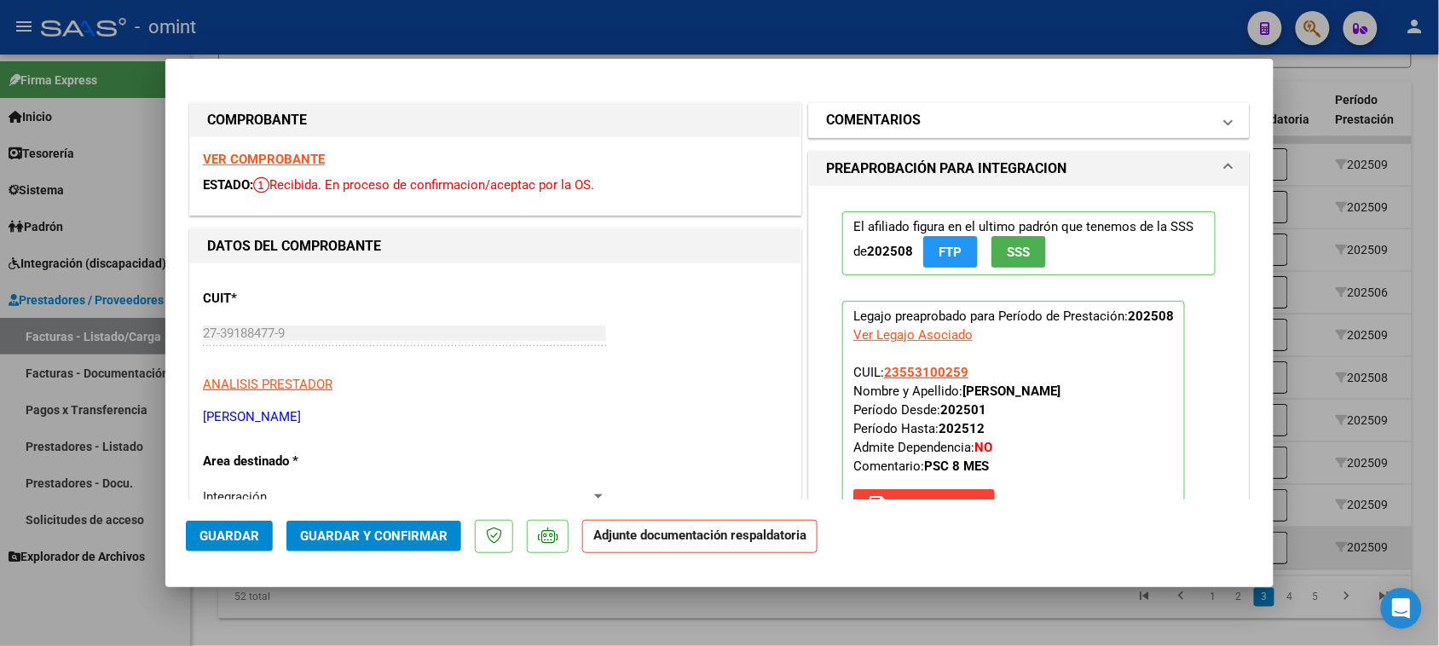
click at [952, 118] on mat-panel-title "COMENTARIOS" at bounding box center [1018, 120] width 385 height 20
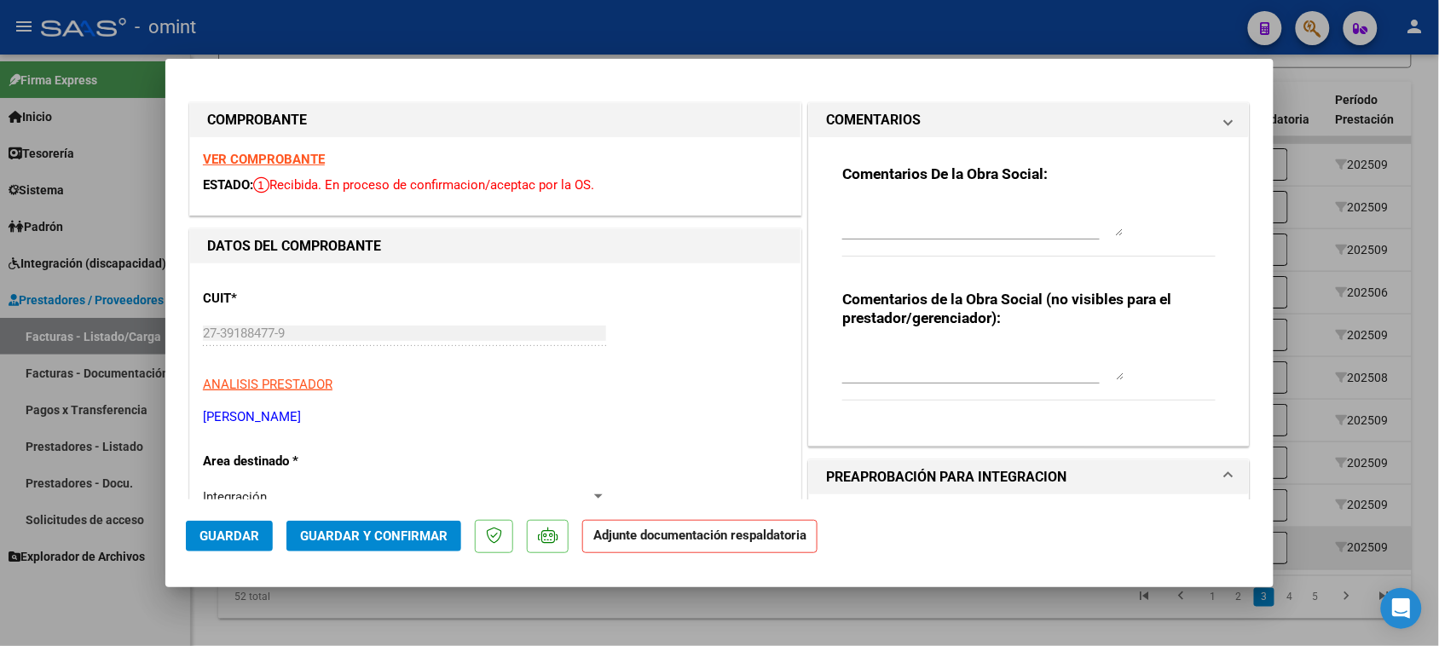
click at [904, 228] on textarea at bounding box center [982, 219] width 281 height 34
paste textarea "Falta planilla de asistencia. Debe cargar la misma en "Documentación Respaldato…"
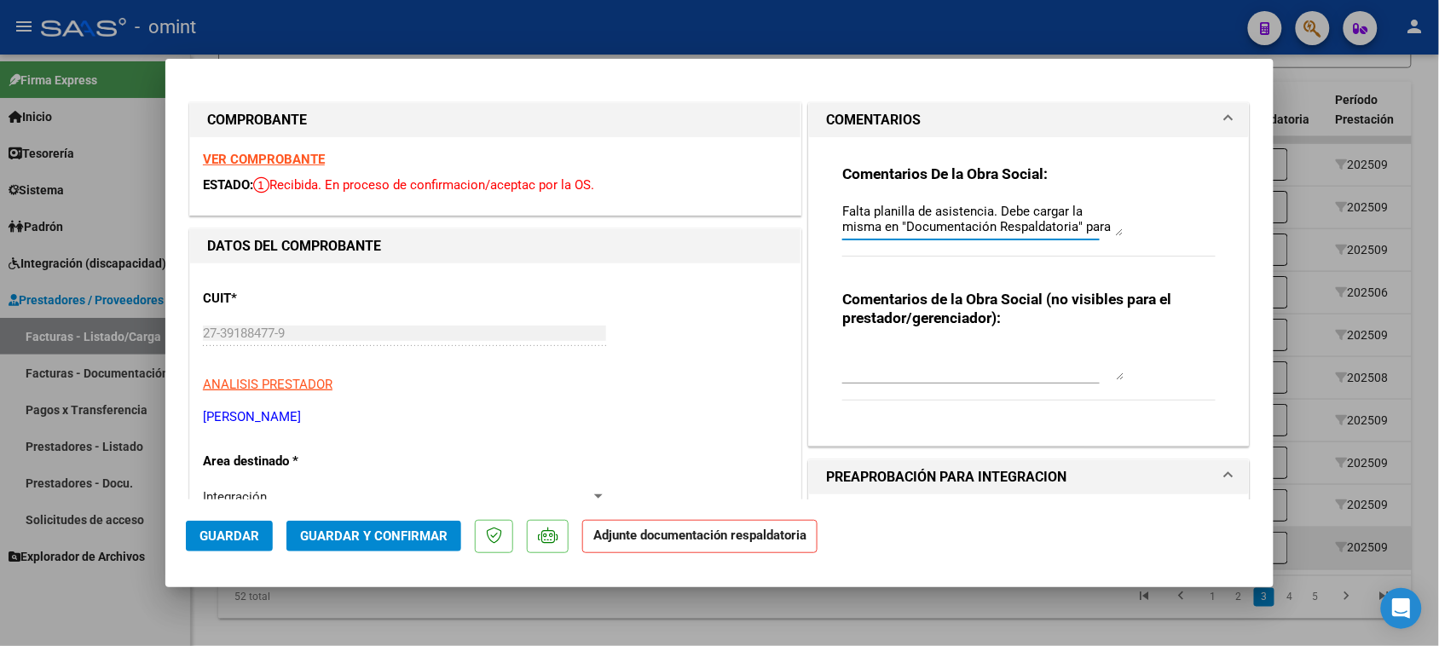
scroll to position [14, 0]
drag, startPoint x: 235, startPoint y: 540, endPoint x: 251, endPoint y: 531, distance: 18.3
click at [232, 541] on span "Guardar" at bounding box center [229, 535] width 60 height 15
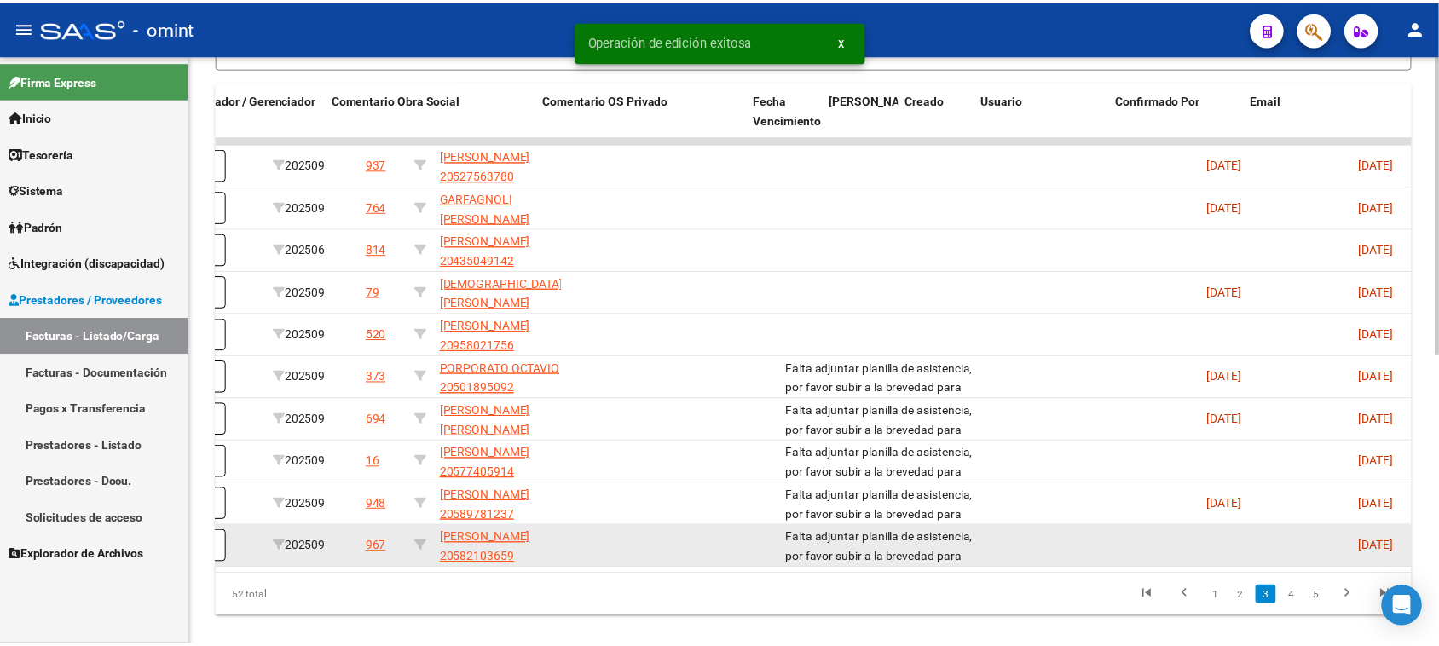
scroll to position [0, 0]
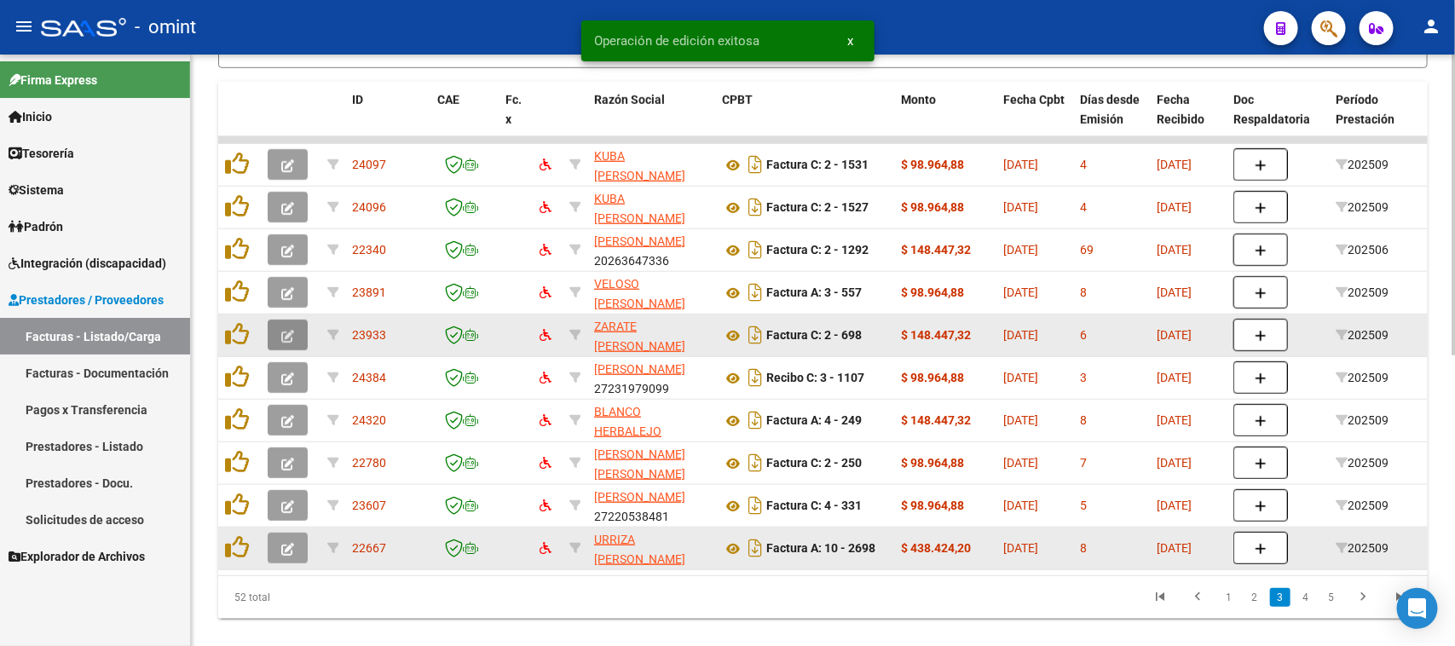
click at [279, 334] on button "button" at bounding box center [288, 335] width 40 height 31
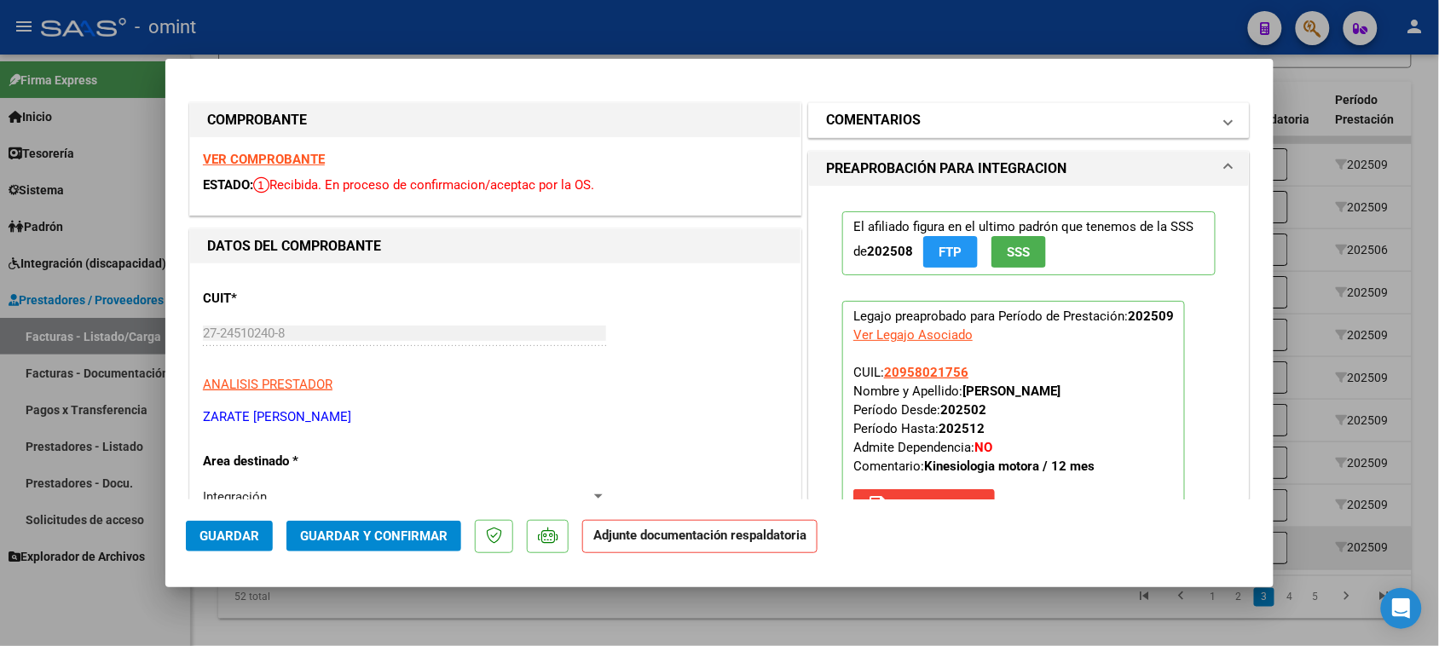
click at [951, 129] on mat-panel-title "COMENTARIOS" at bounding box center [1018, 120] width 385 height 20
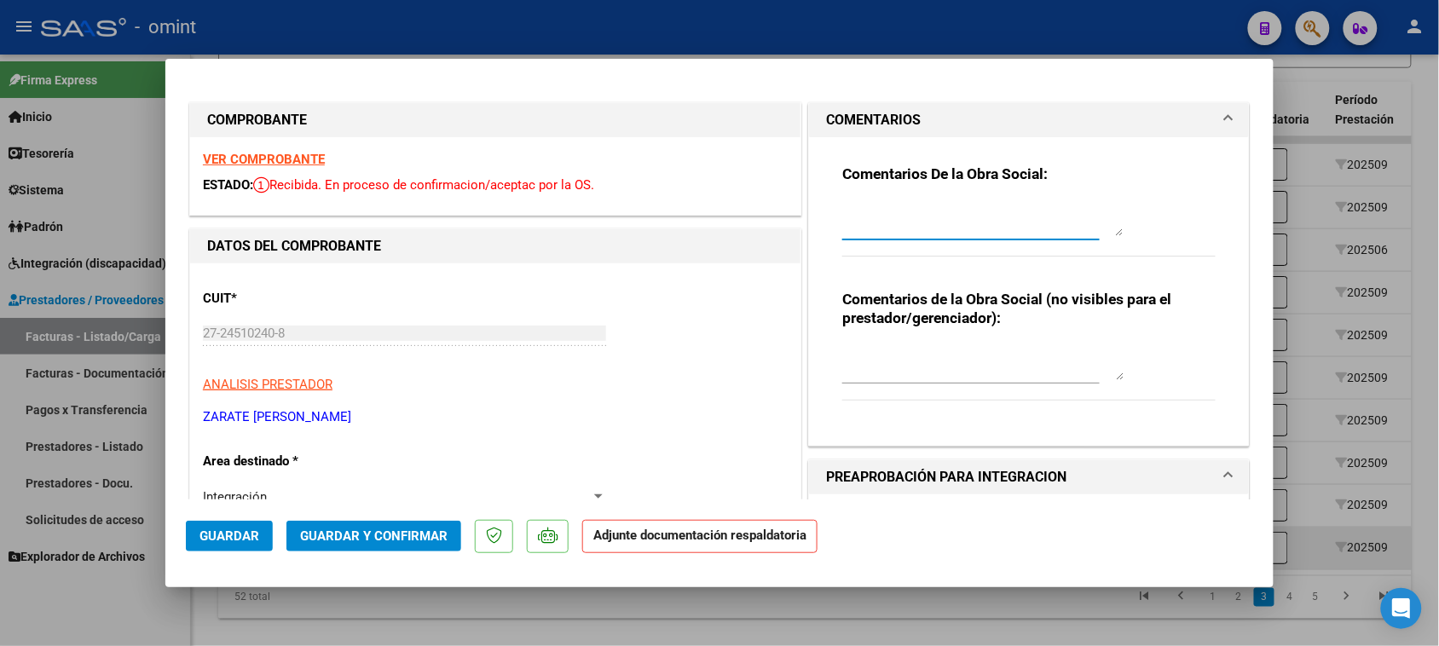
click at [927, 211] on textarea at bounding box center [982, 219] width 281 height 34
paste textarea "Falta planilla de asistencia. Debe cargar la misma en "Documentación Respaldato…"
click at [243, 543] on span "Guardar" at bounding box center [229, 535] width 60 height 15
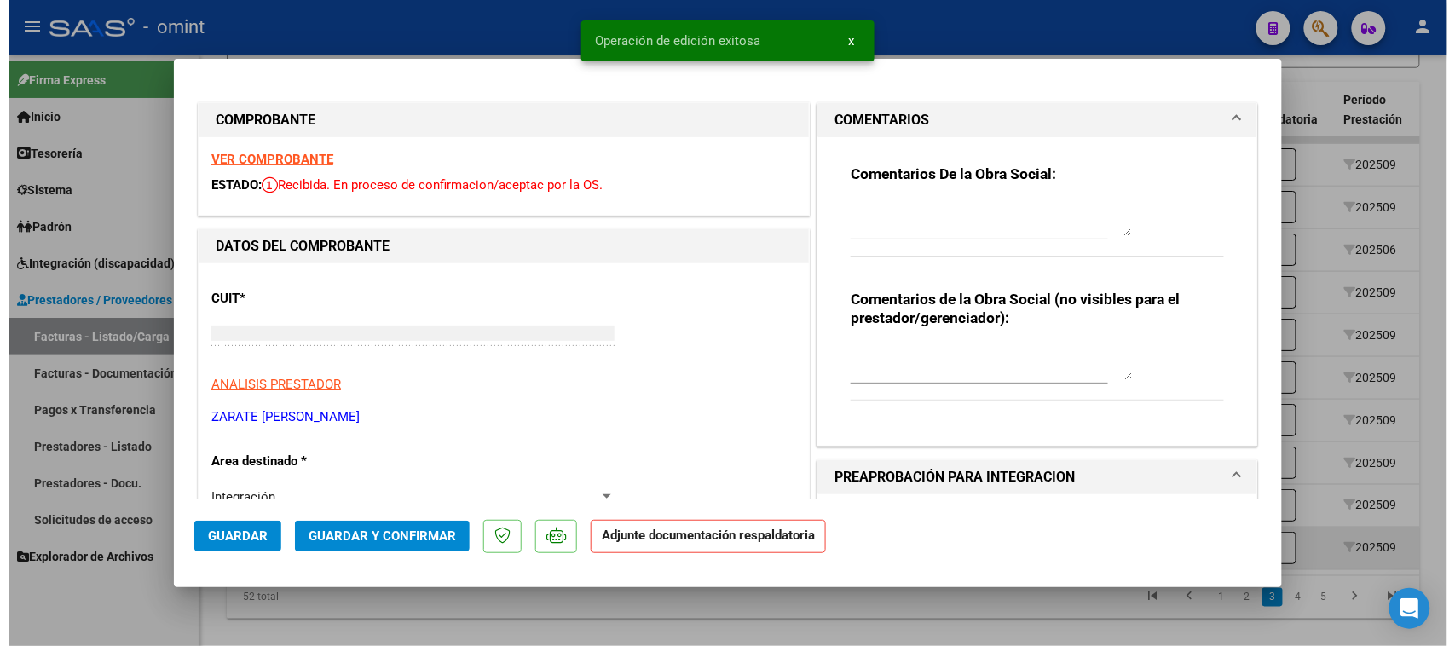
scroll to position [0, 0]
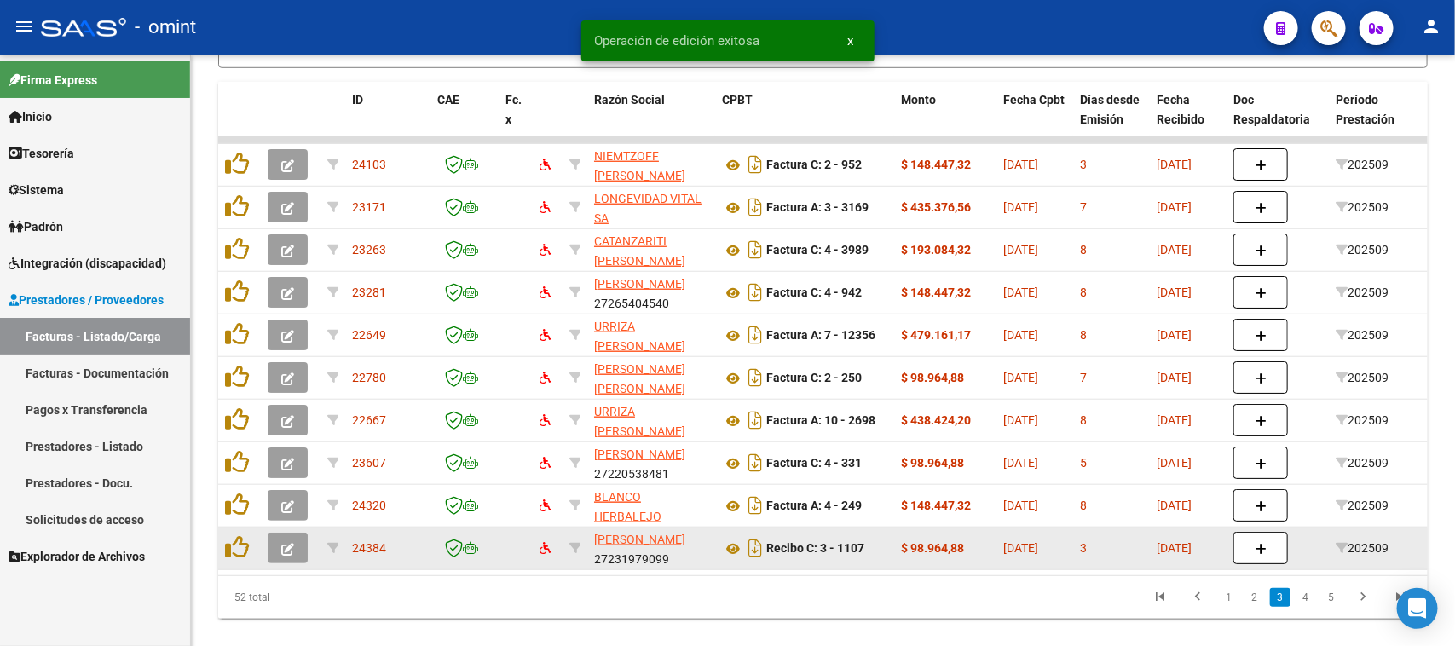
drag, startPoint x: 487, startPoint y: 571, endPoint x: 1213, endPoint y: 565, distance: 726.2
click at [1245, 573] on datatable-body "24103 [PERSON_NAME] 27126397327 Factura C: 2 - 952 $ 148.447,32 [DATE] 3 [DATE]…" at bounding box center [822, 355] width 1209 height 439
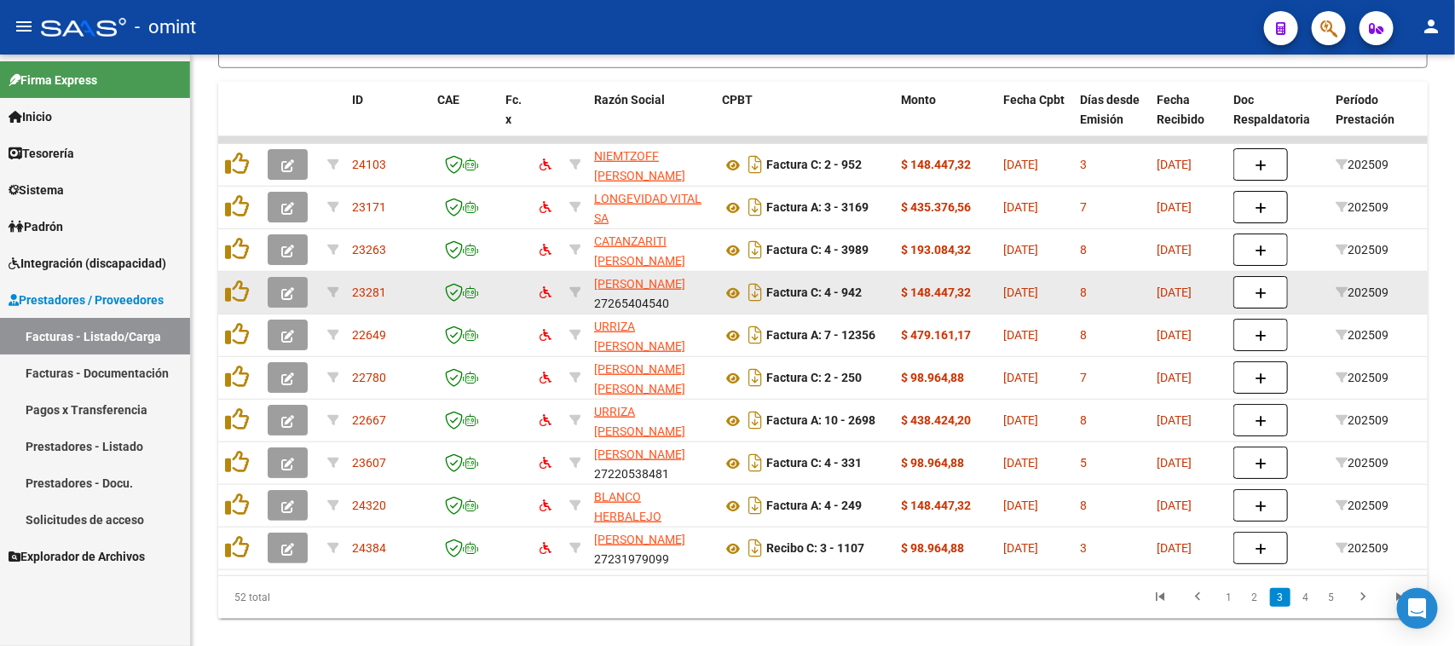
click at [275, 303] on button "button" at bounding box center [288, 292] width 40 height 31
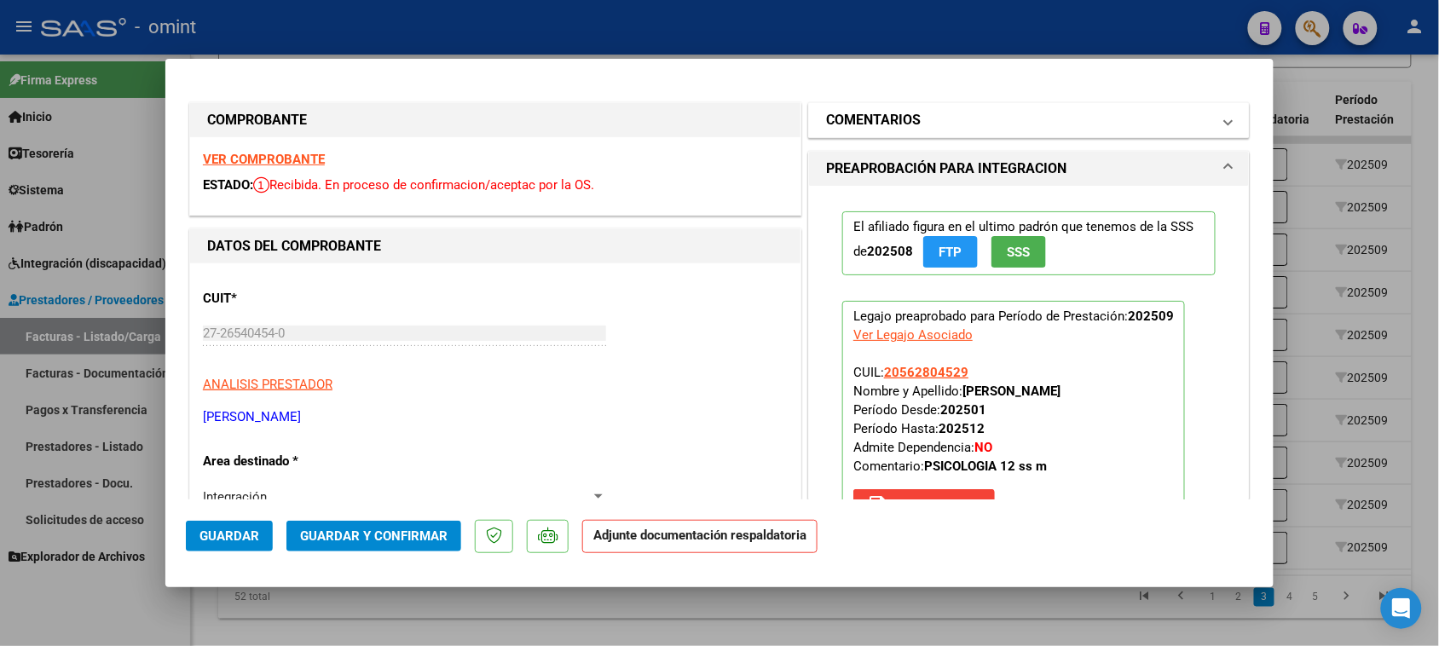
drag, startPoint x: 997, startPoint y: 99, endPoint x: 981, endPoint y: 118, distance: 24.8
click at [955, 152] on mat-expansion-panel-header "PREAPROBACIÓN PARA INTEGRACION" at bounding box center [1029, 169] width 440 height 34
click at [970, 111] on mat-panel-title "COMENTARIOS" at bounding box center [1018, 120] width 385 height 20
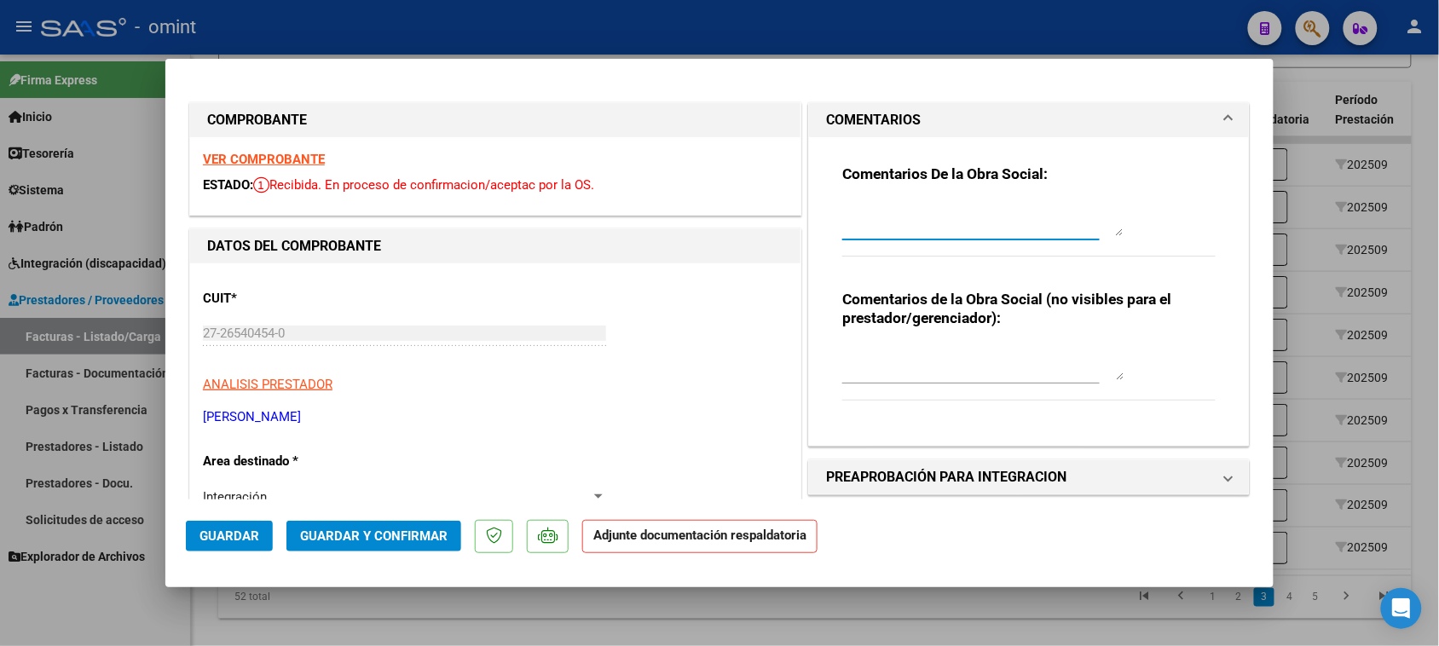
click at [933, 205] on textarea at bounding box center [982, 219] width 281 height 34
paste textarea "Falta planilla de asistencia. Debe cargar la misma en "Documentación Respaldato…"
click at [231, 531] on span "Guardar" at bounding box center [229, 535] width 60 height 15
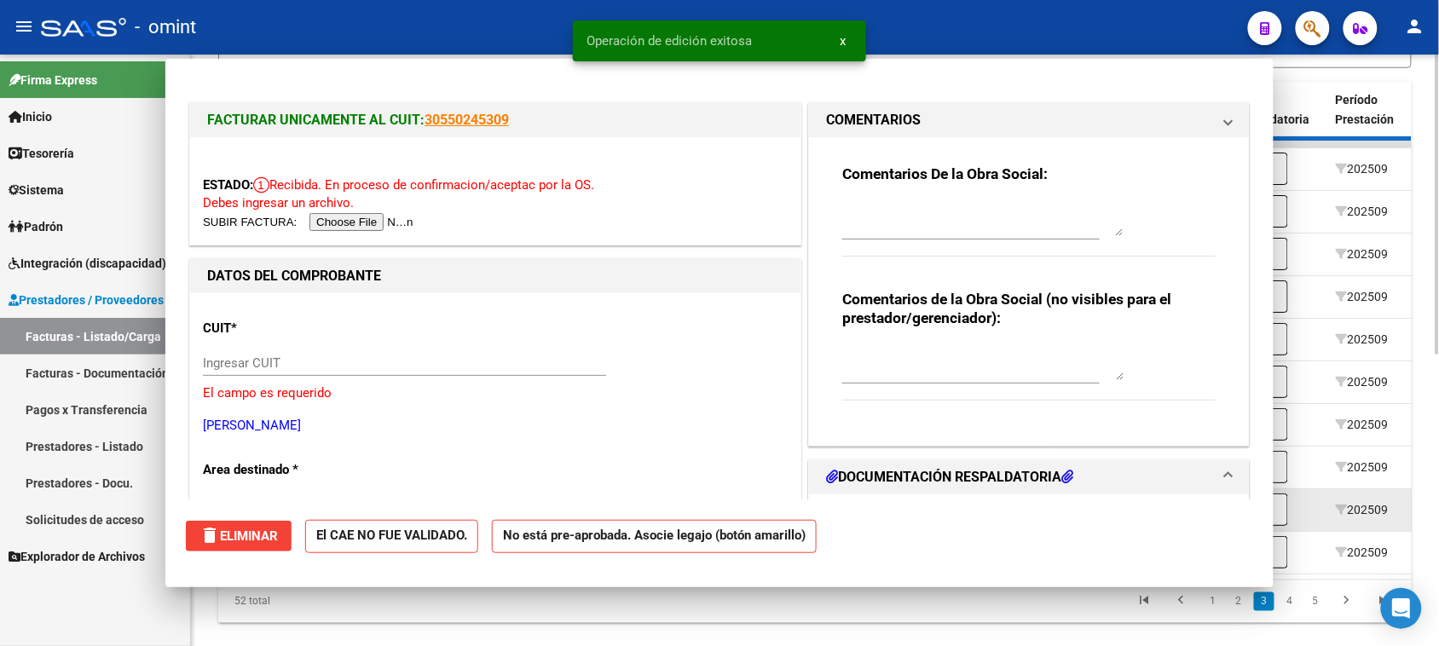
scroll to position [0, 0]
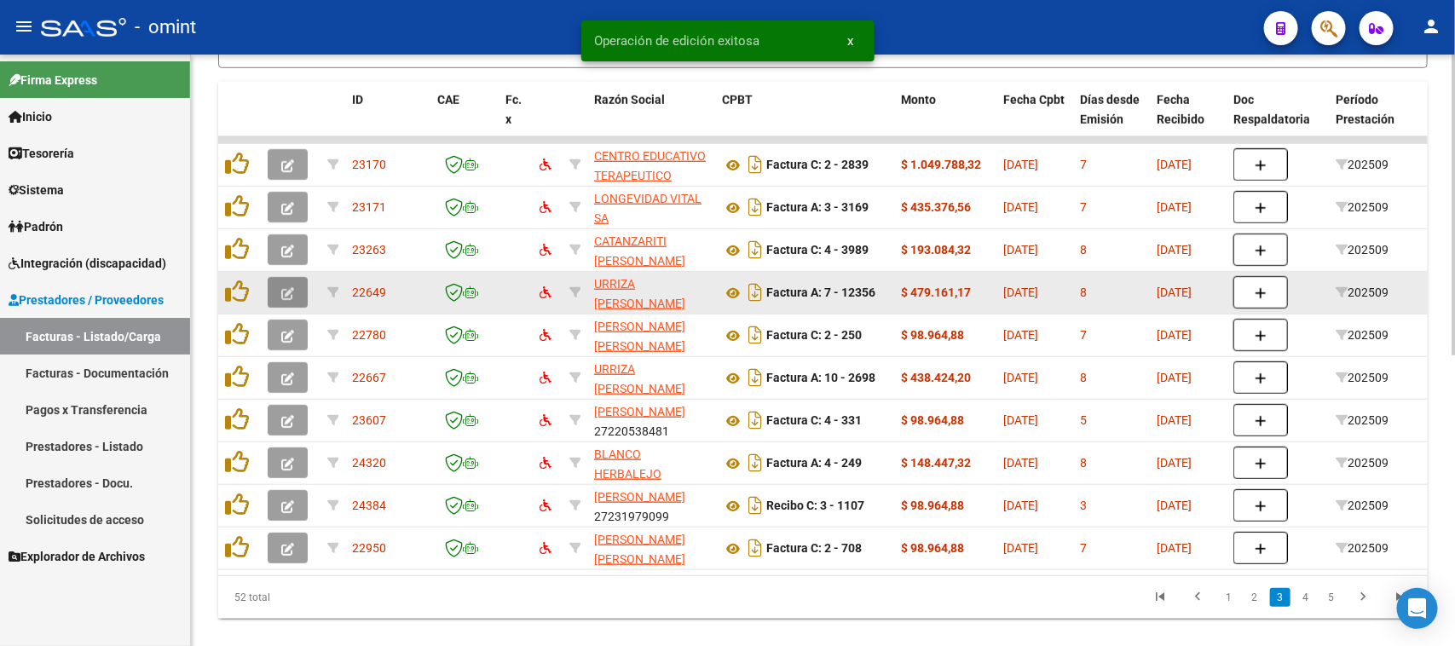
click at [290, 303] on button "button" at bounding box center [288, 292] width 40 height 31
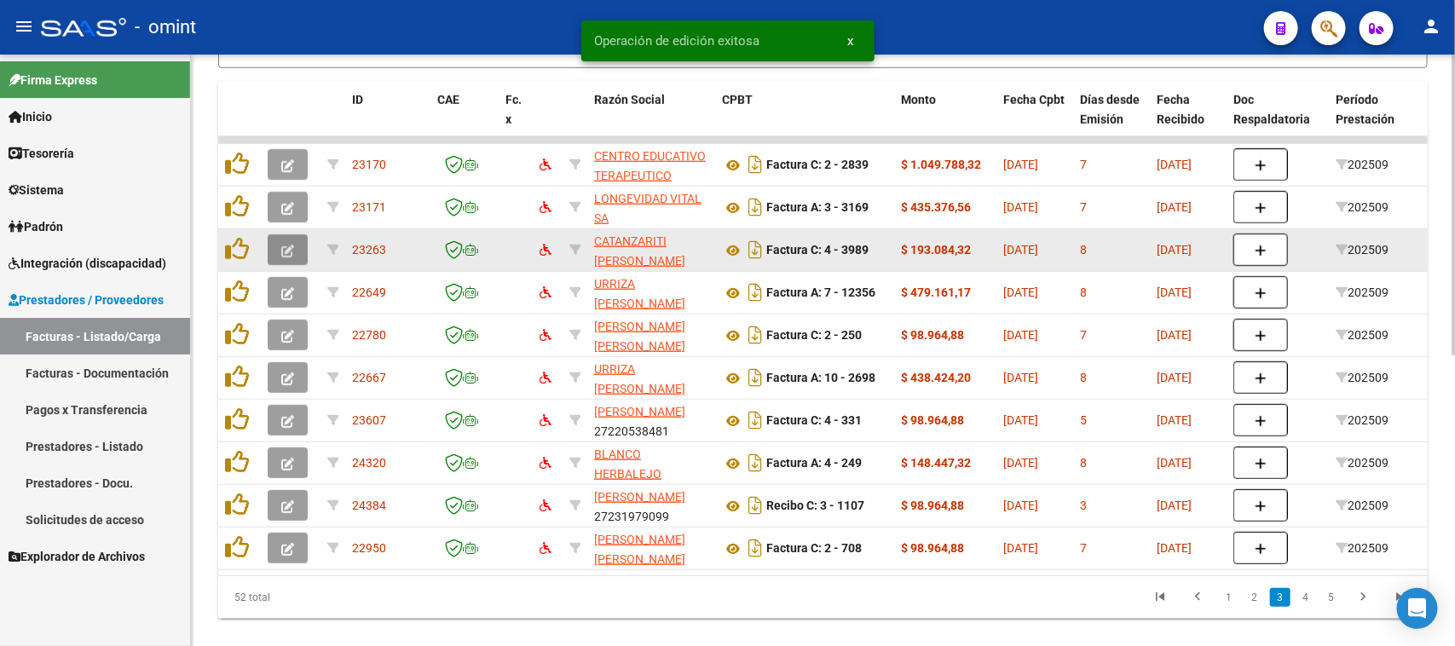
click at [300, 244] on button "button" at bounding box center [288, 249] width 40 height 31
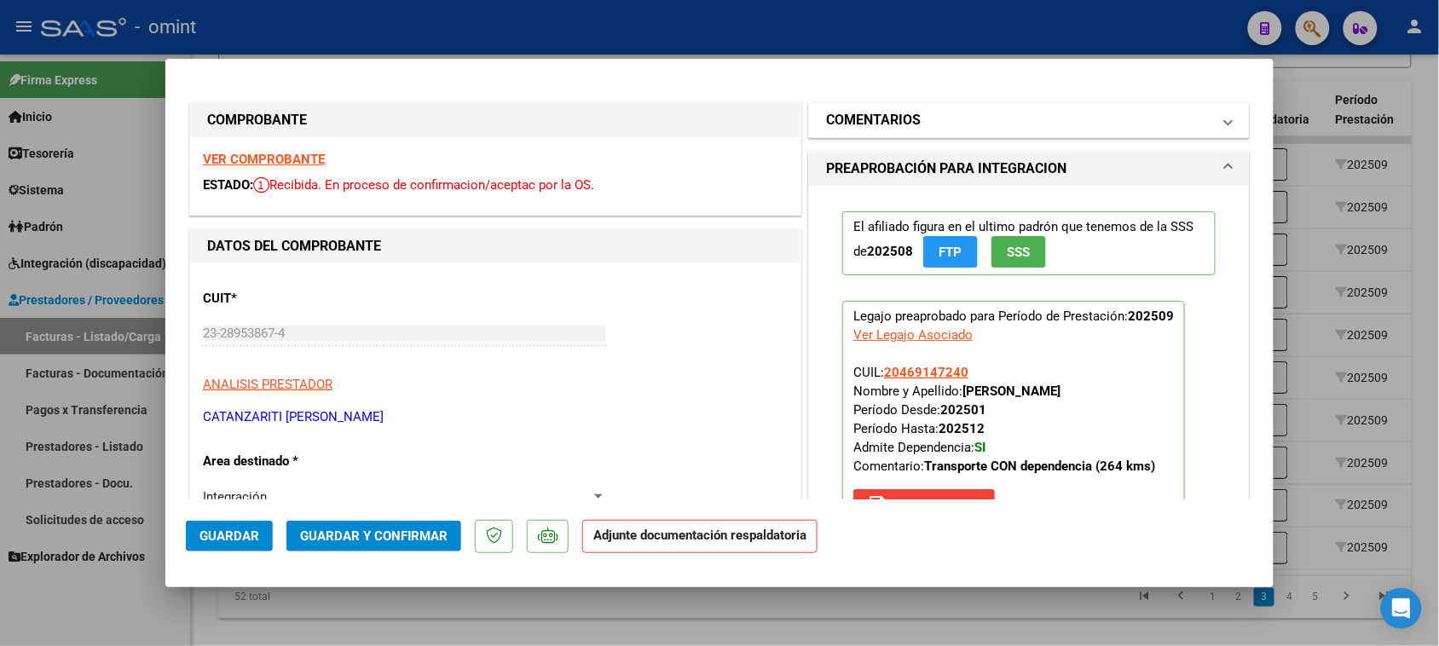
click at [930, 124] on mat-panel-title "COMENTARIOS" at bounding box center [1018, 120] width 385 height 20
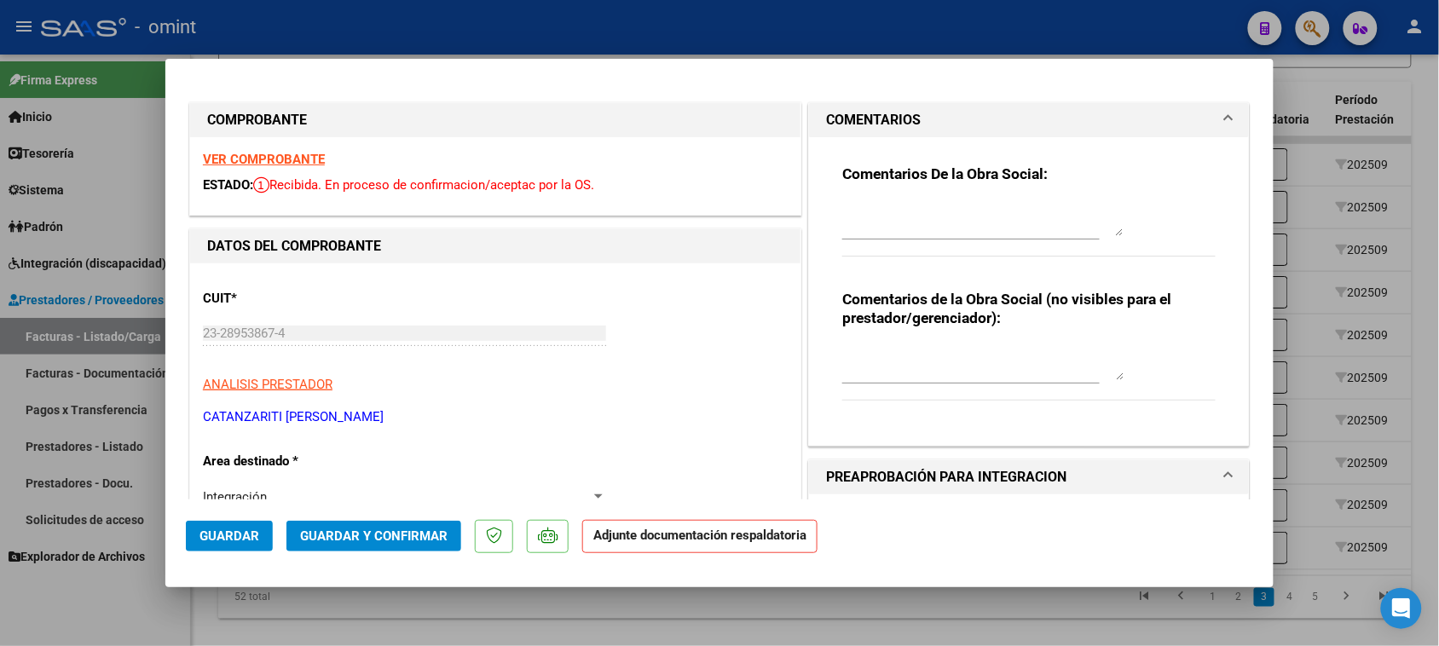
click at [909, 214] on textarea at bounding box center [982, 219] width 281 height 34
paste textarea "Falta planilla de asistencia. Debe cargar la misma en "Documentación Respaldato…"
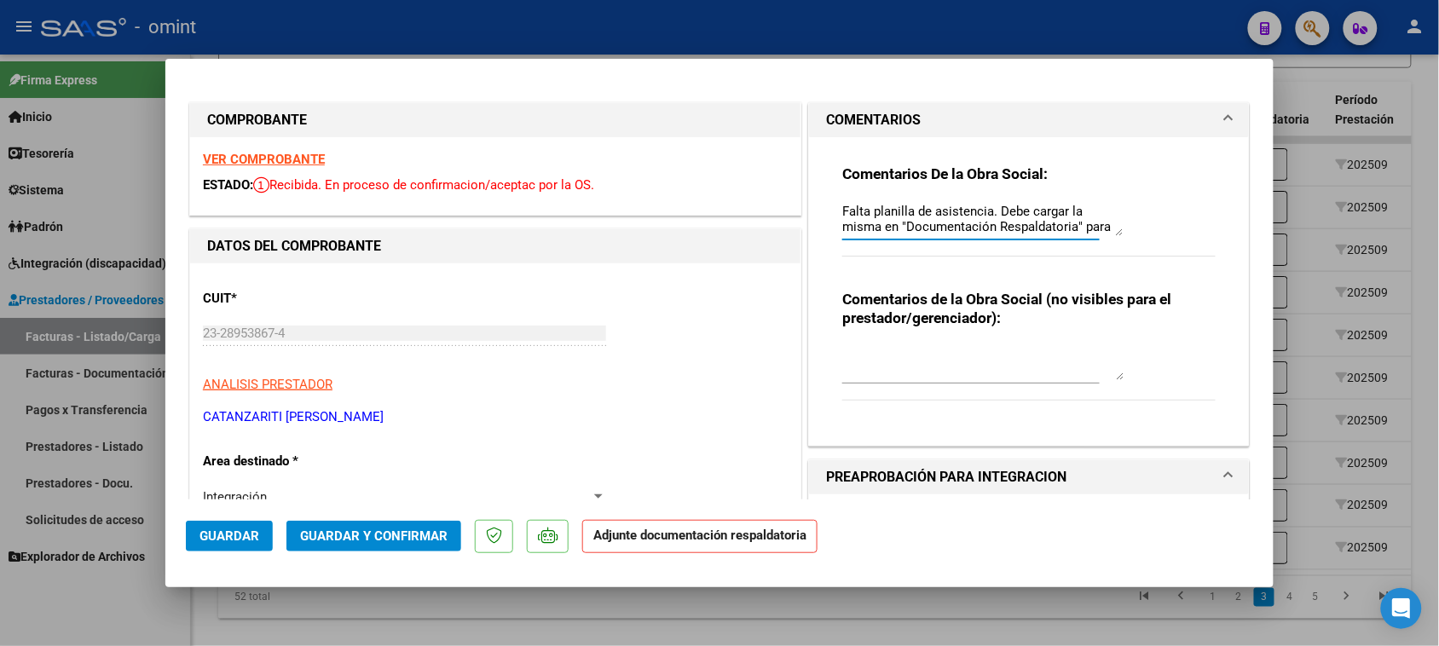
scroll to position [14, 0]
click at [240, 514] on mat-dialog-actions "Guardar Guardar y Confirmar Adjunte documentación respaldatoria" at bounding box center [719, 532] width 1067 height 67
click at [244, 524] on button "Guardar" at bounding box center [229, 536] width 87 height 31
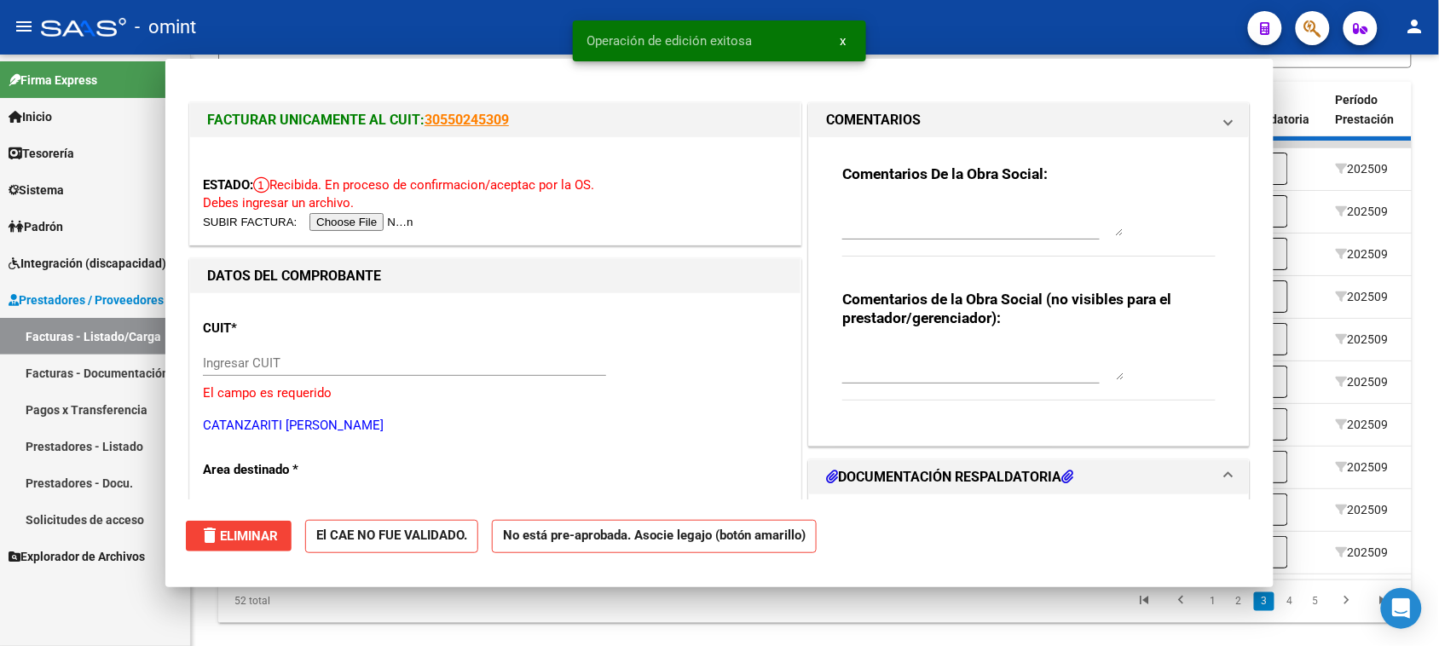
scroll to position [0, 0]
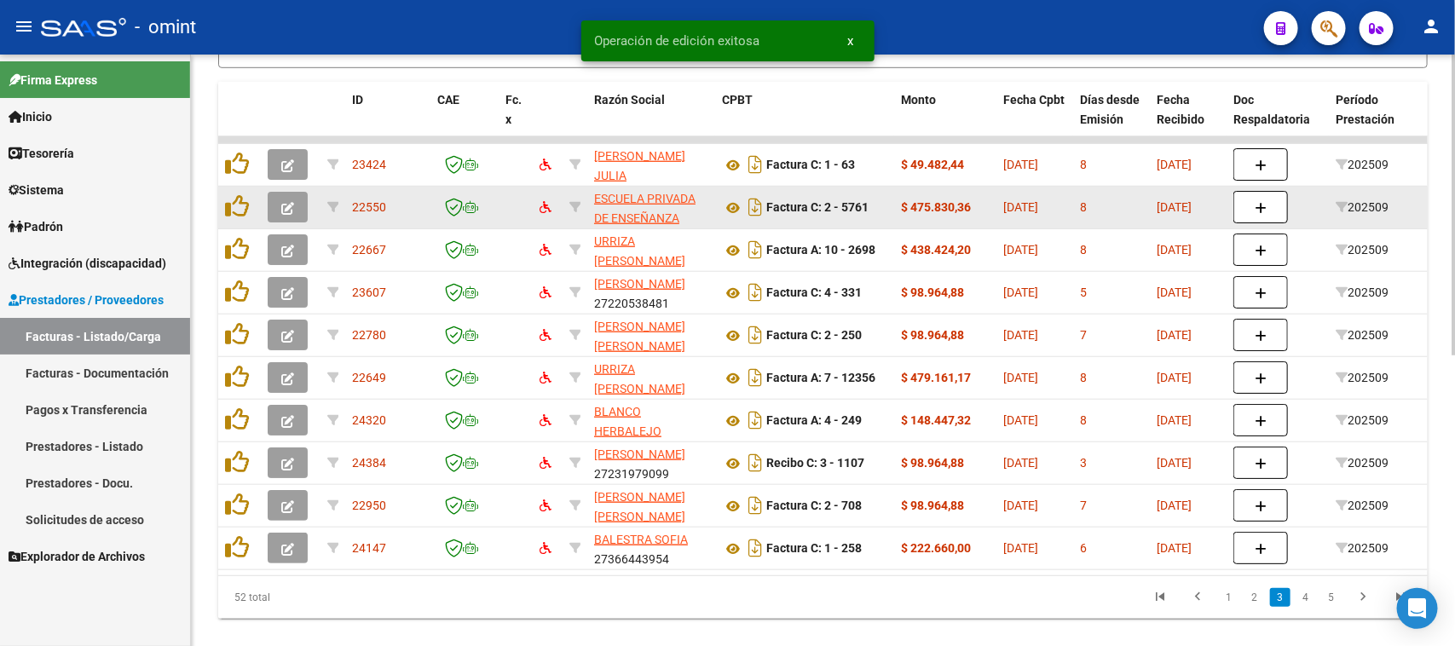
click at [299, 206] on button "button" at bounding box center [288, 207] width 40 height 31
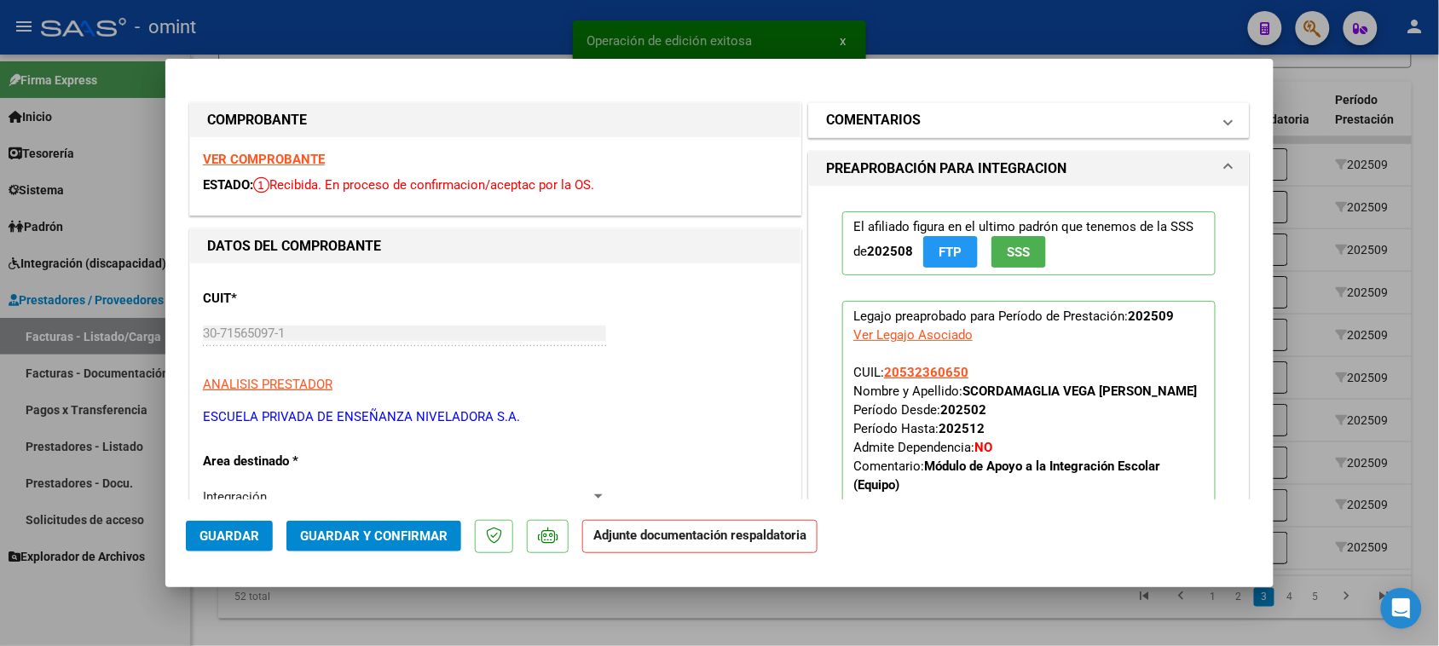
click at [936, 132] on mat-expansion-panel-header "COMENTARIOS" at bounding box center [1029, 120] width 440 height 34
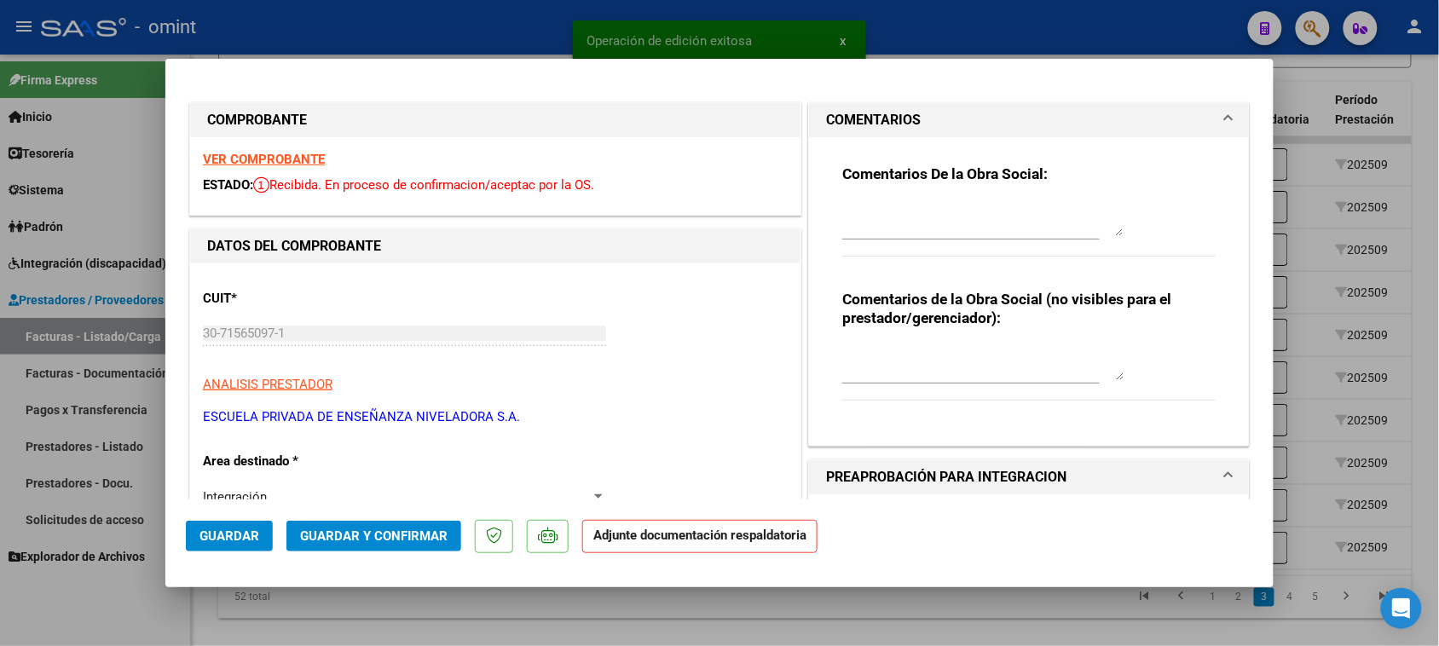
click at [899, 247] on div at bounding box center [970, 227] width 257 height 57
click at [909, 215] on textarea at bounding box center [982, 219] width 281 height 34
paste textarea "Falta planilla de asistencia. Debe cargar la misma en "Documentación Respaldato…"
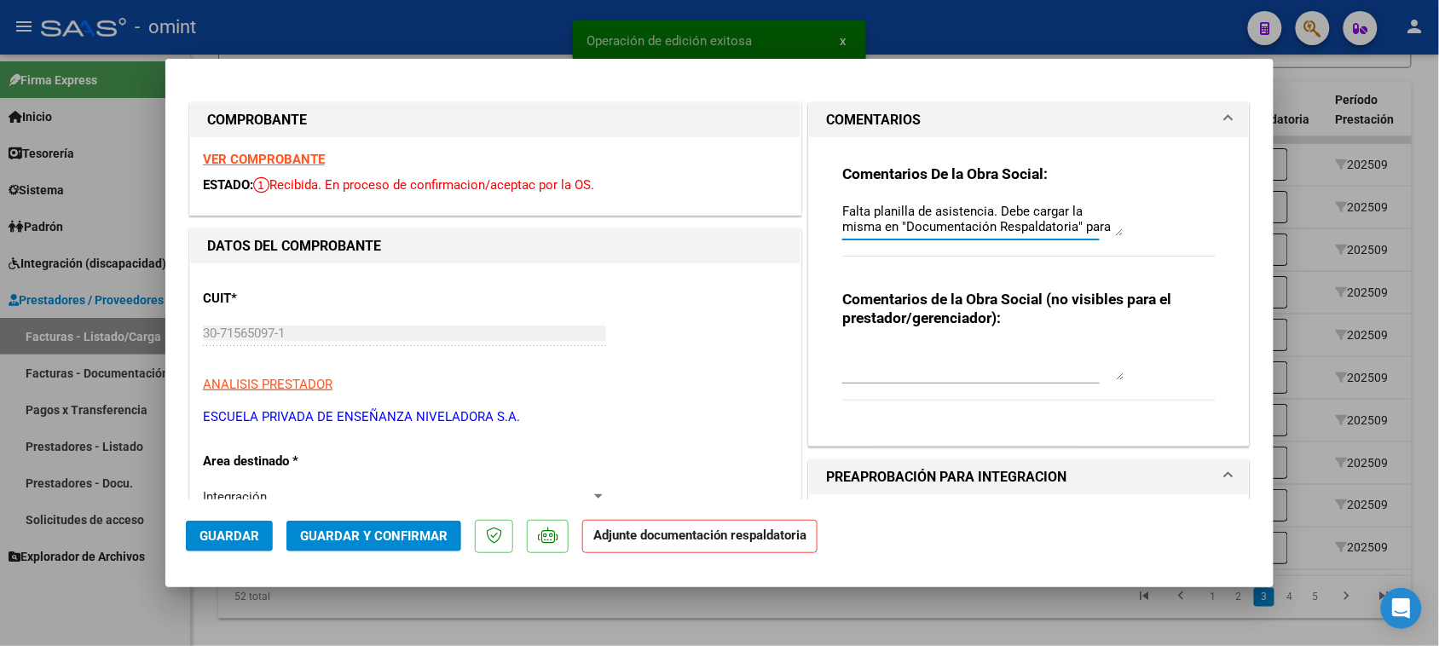
scroll to position [14, 0]
drag, startPoint x: 228, startPoint y: 548, endPoint x: 256, endPoint y: 518, distance: 40.4
click at [228, 547] on button "Guardar" at bounding box center [229, 536] width 87 height 31
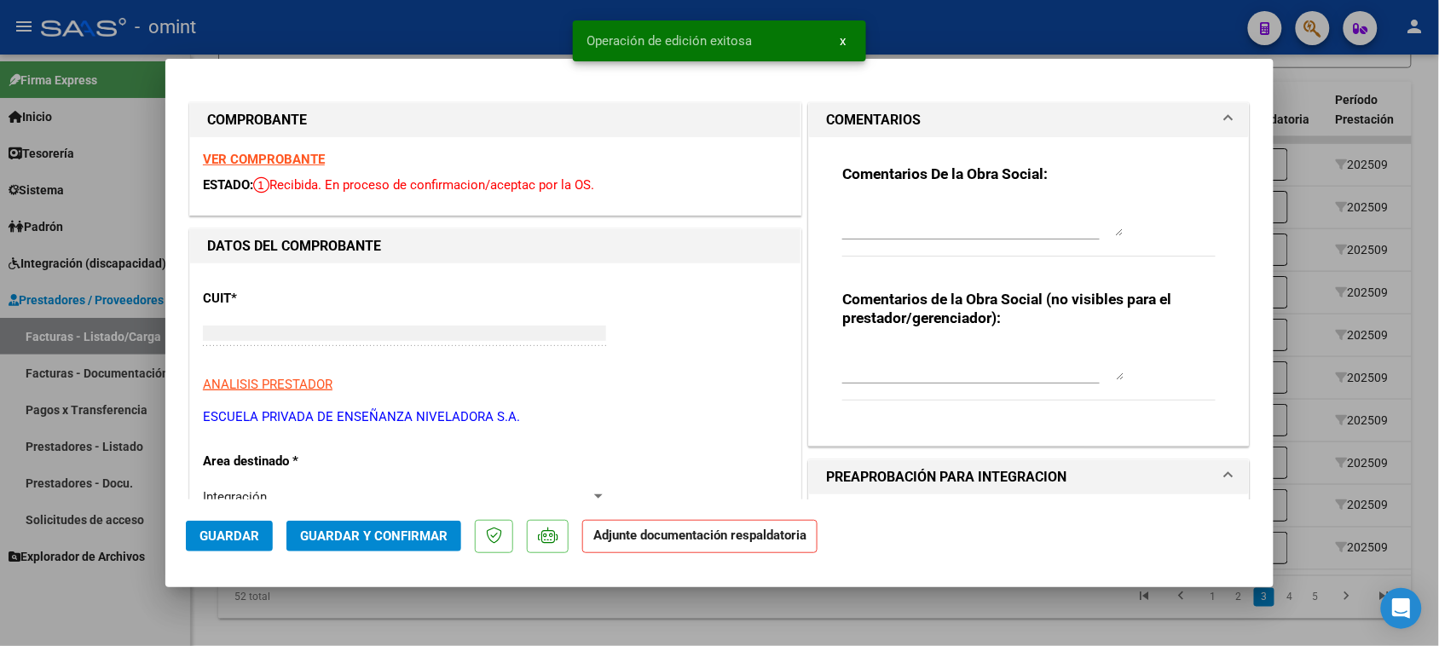
scroll to position [0, 0]
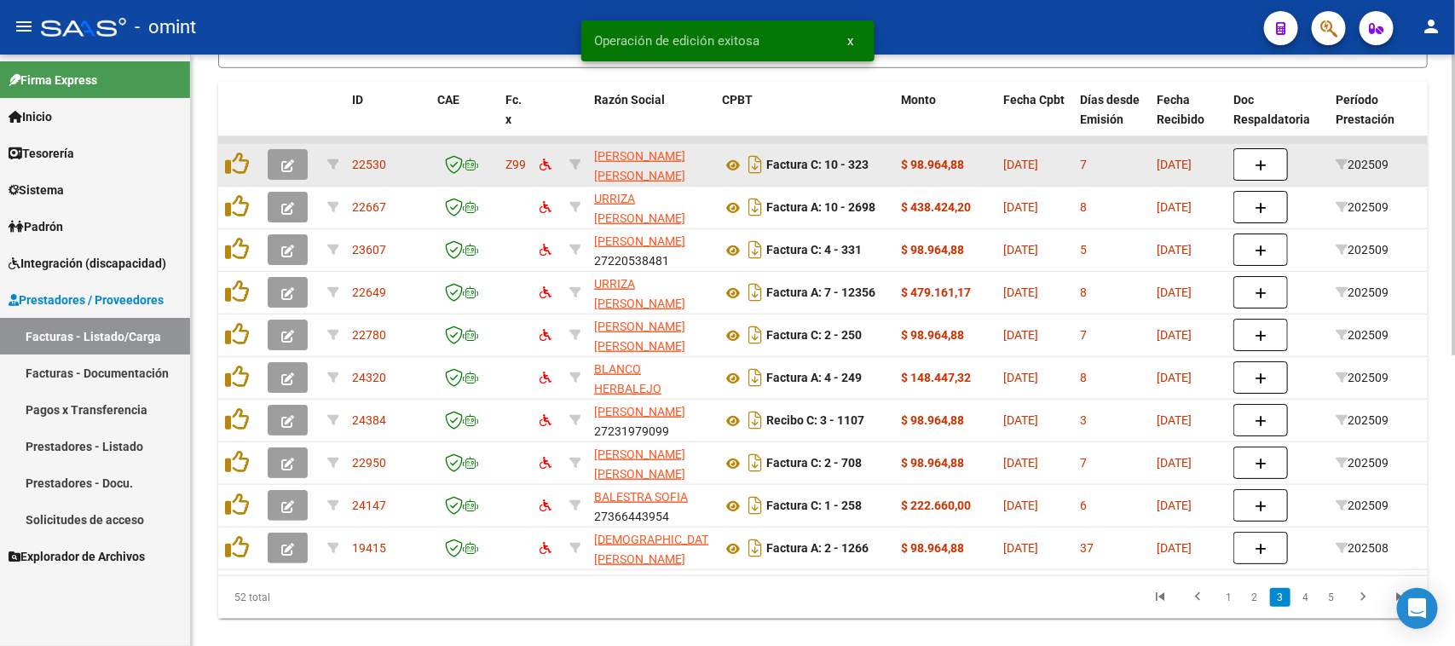
click at [291, 144] on datatable-body-cell at bounding box center [291, 165] width 60 height 42
click at [292, 158] on button "button" at bounding box center [288, 164] width 40 height 31
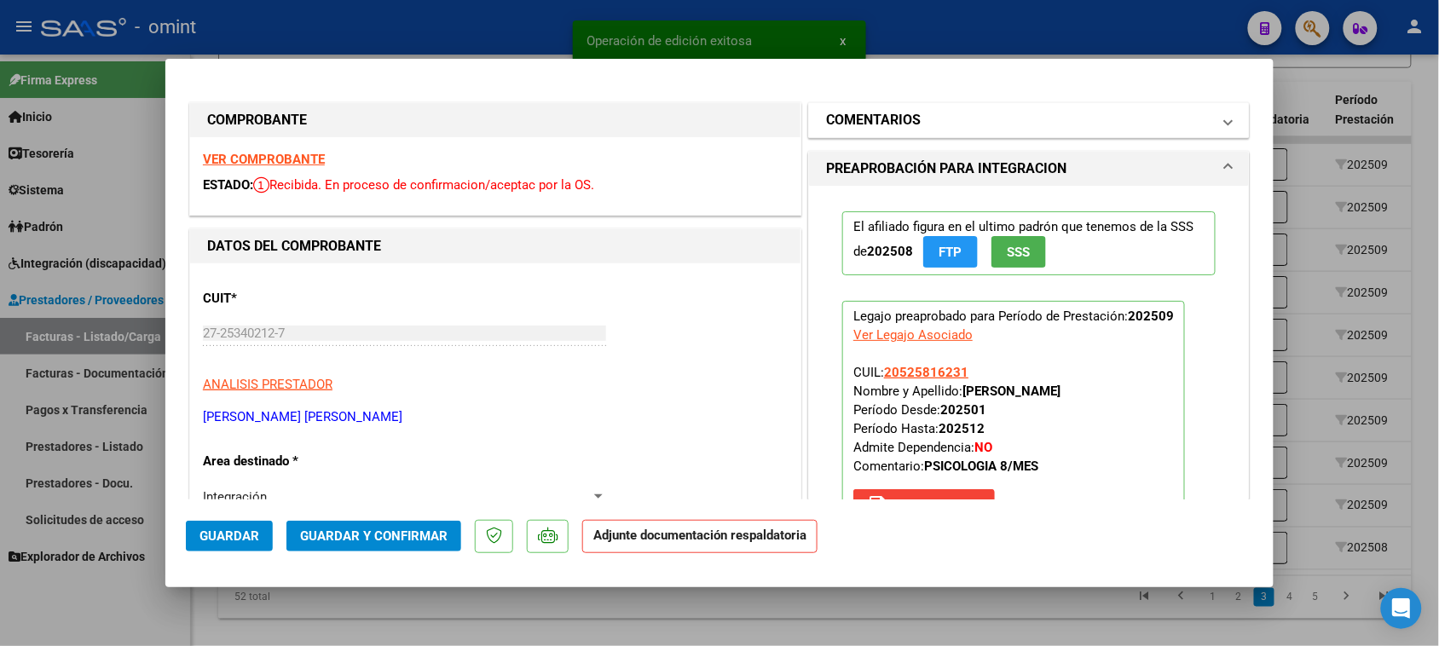
click at [916, 130] on mat-expansion-panel-header "COMENTARIOS" at bounding box center [1029, 120] width 440 height 34
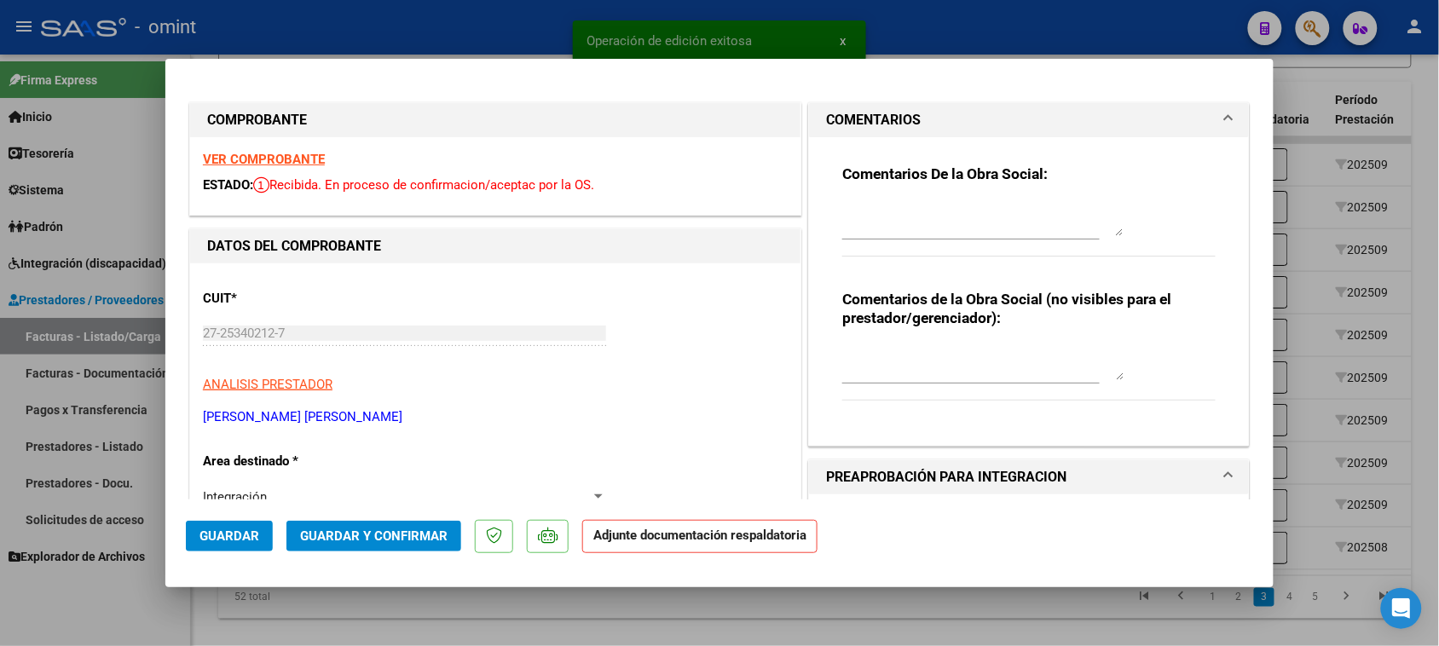
drag, startPoint x: 887, startPoint y: 240, endPoint x: 895, endPoint y: 232, distance: 10.8
click at [888, 240] on div at bounding box center [970, 227] width 257 height 57
click at [892, 230] on textarea at bounding box center [982, 219] width 281 height 34
paste textarea "Falta planilla de asistencia. Debe cargar la misma en "Documentación Respaldato…"
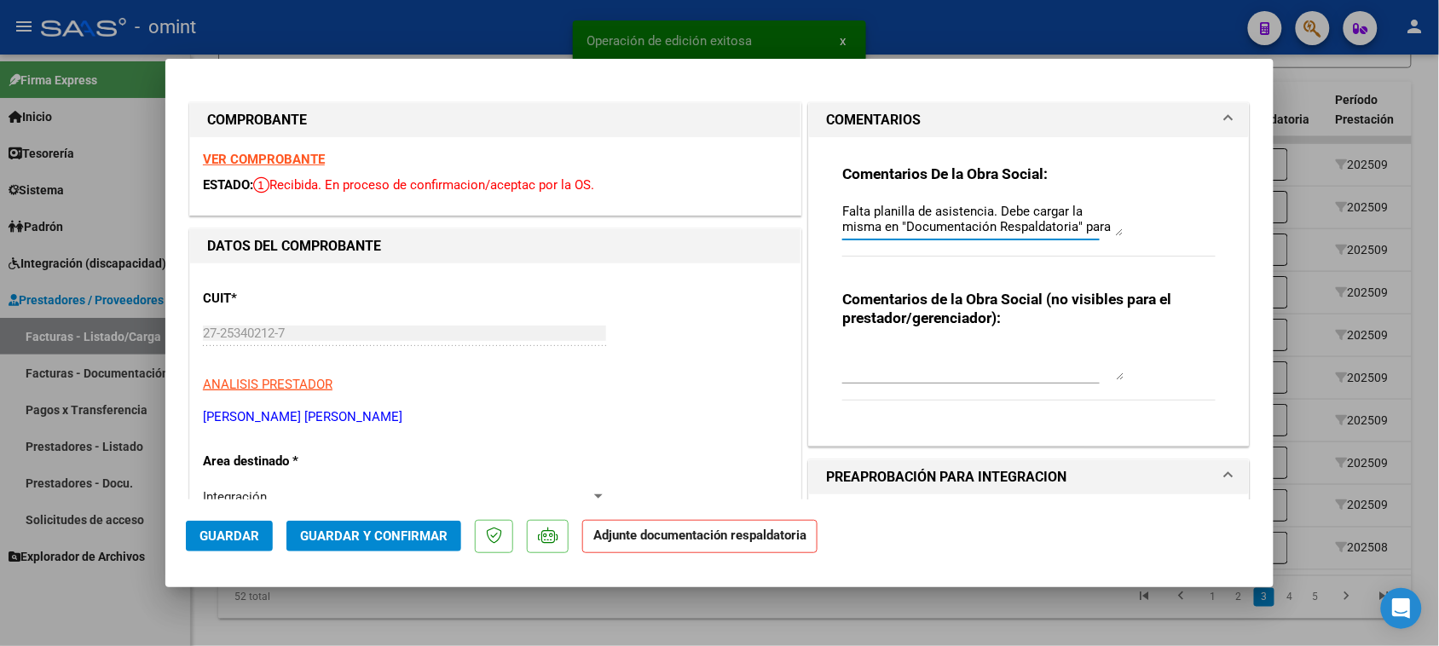
scroll to position [14, 0]
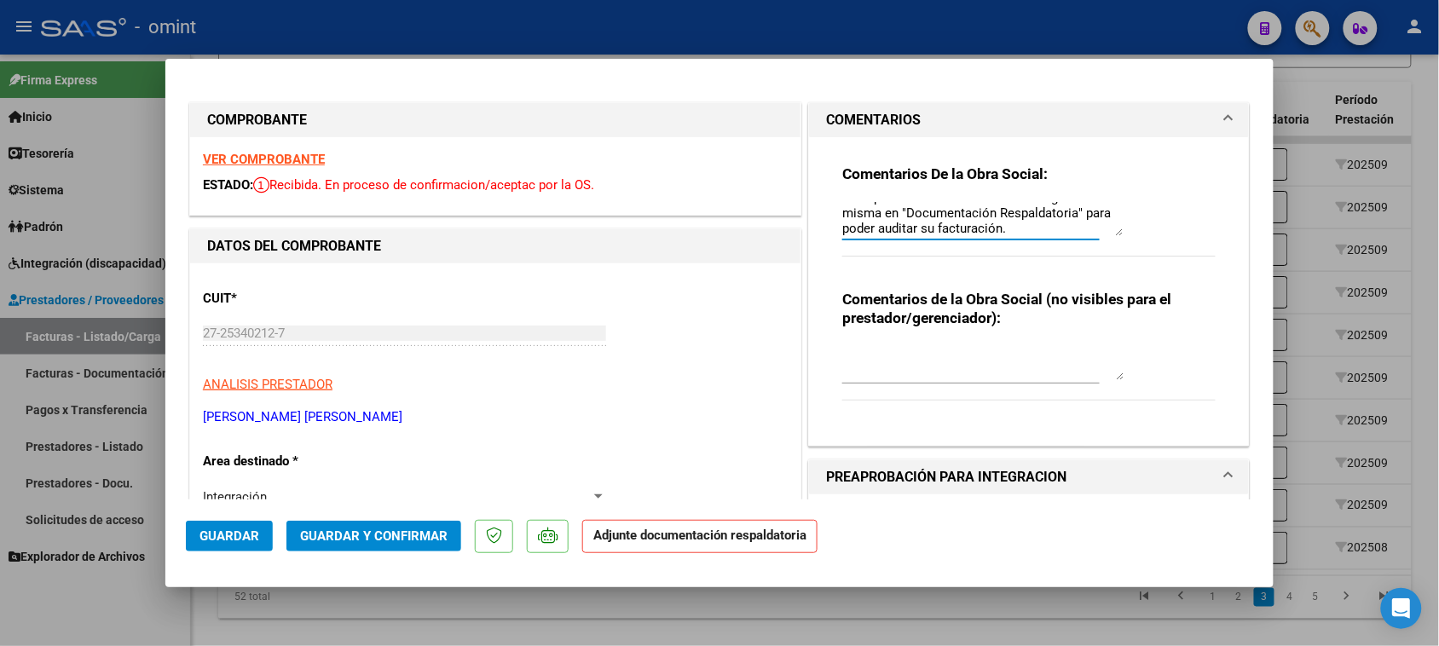
click at [217, 529] on span "Guardar" at bounding box center [229, 535] width 60 height 15
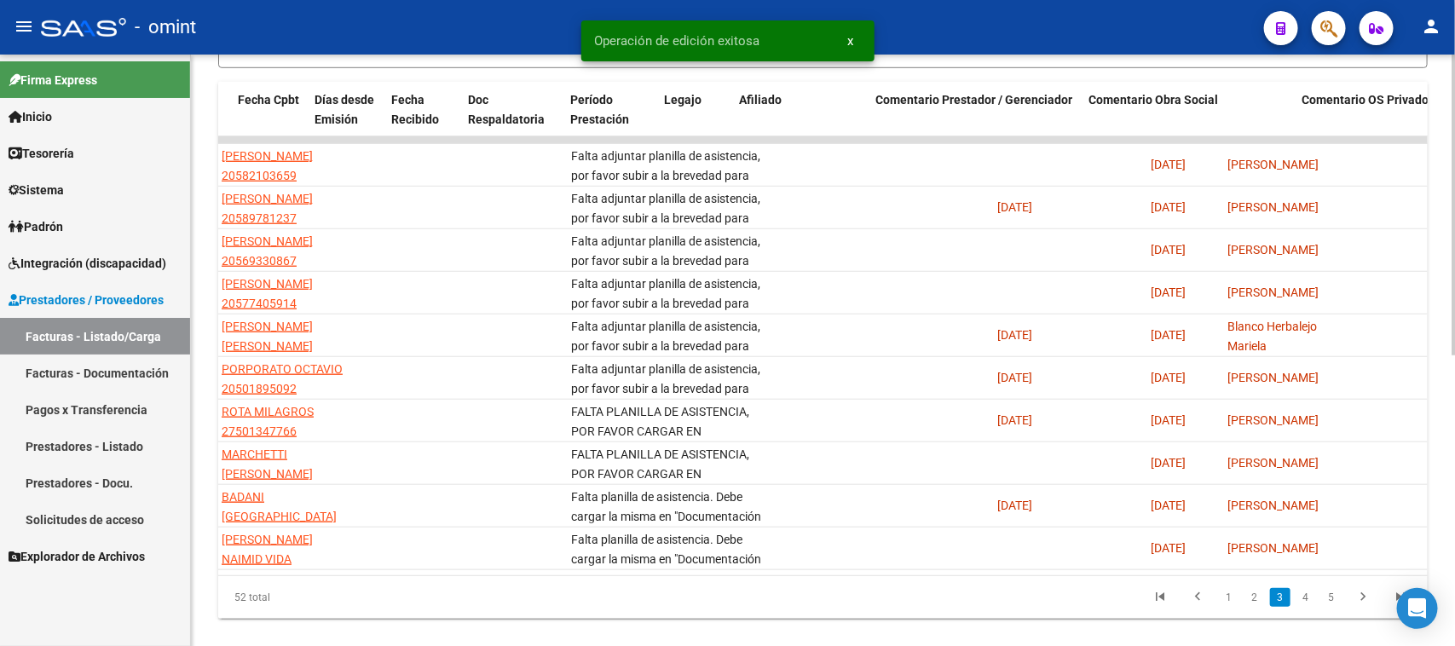
scroll to position [0, 1518]
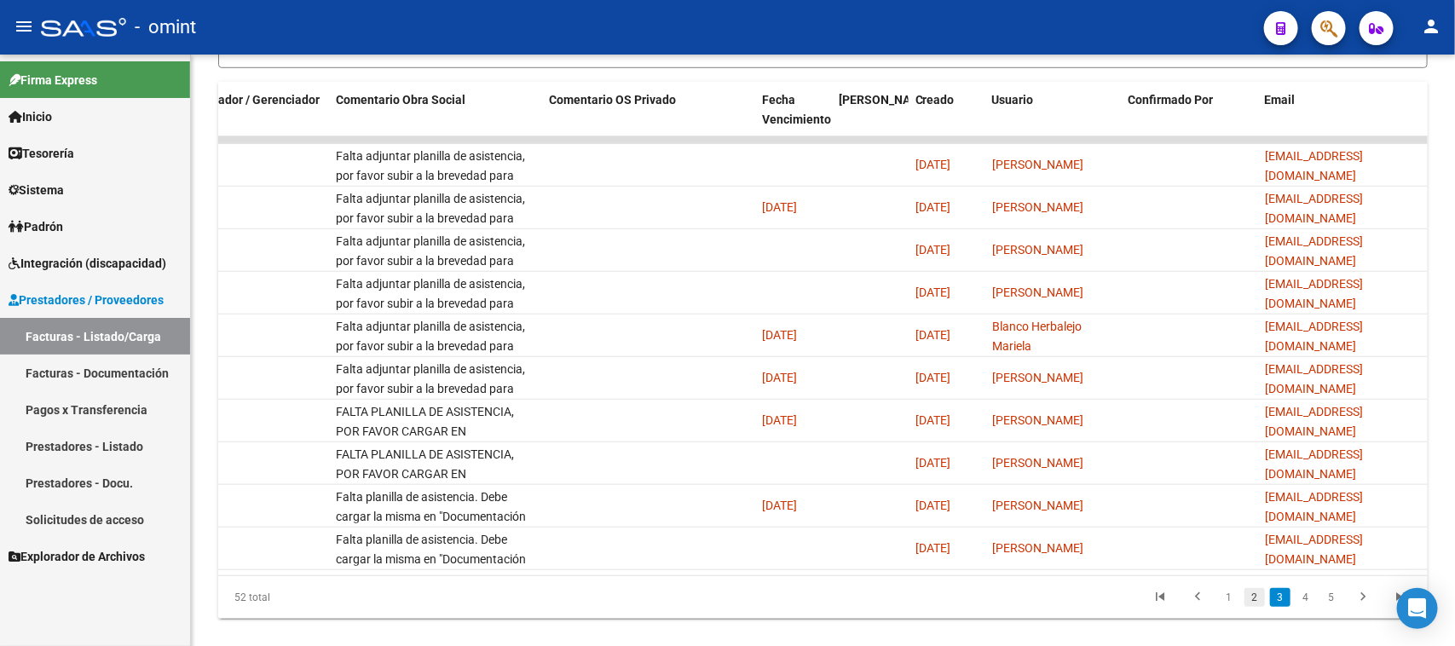
click at [1255, 607] on link "2" at bounding box center [1254, 597] width 20 height 19
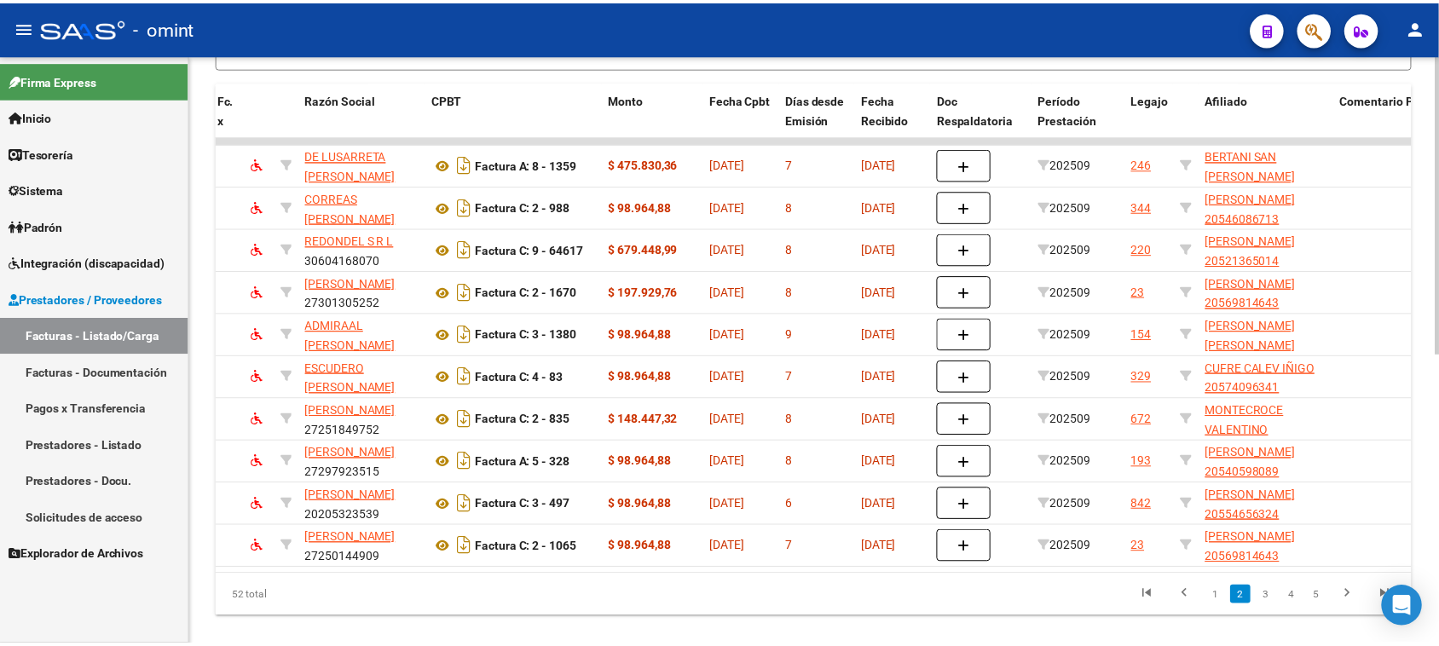
scroll to position [0, 0]
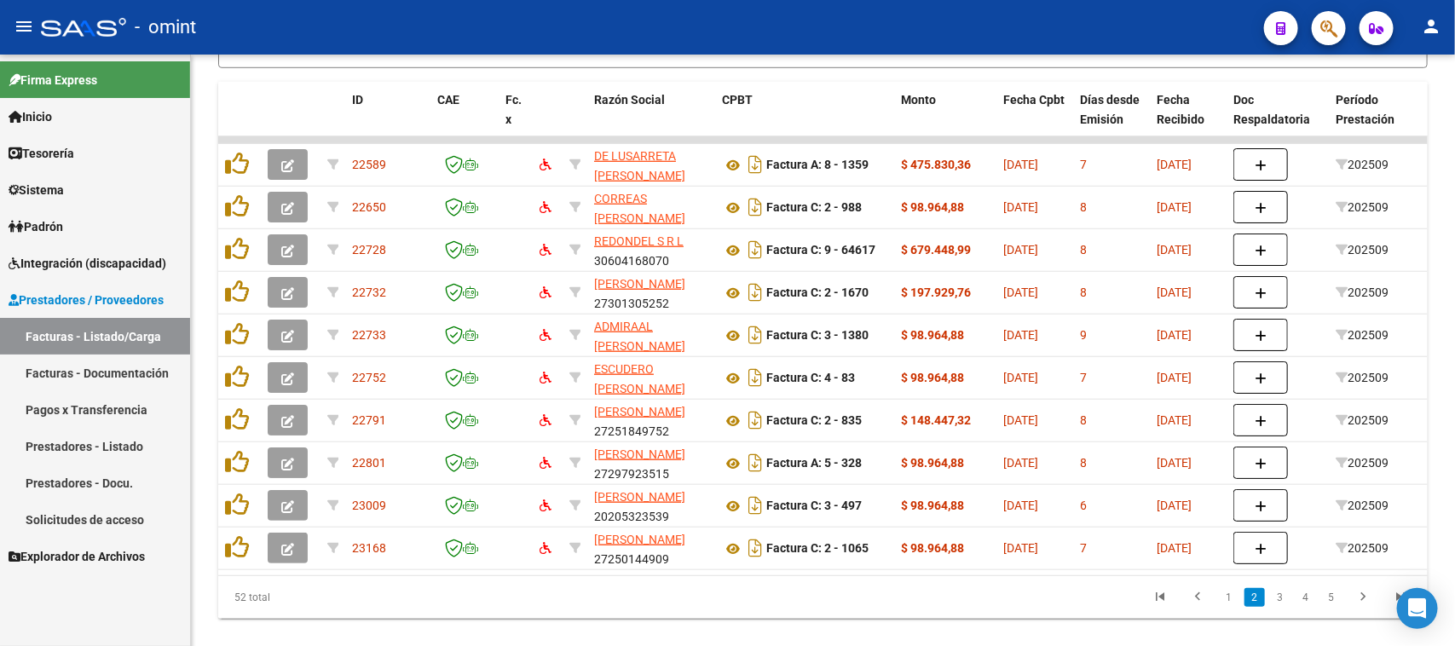
click at [303, 555] on button "button" at bounding box center [288, 548] width 40 height 31
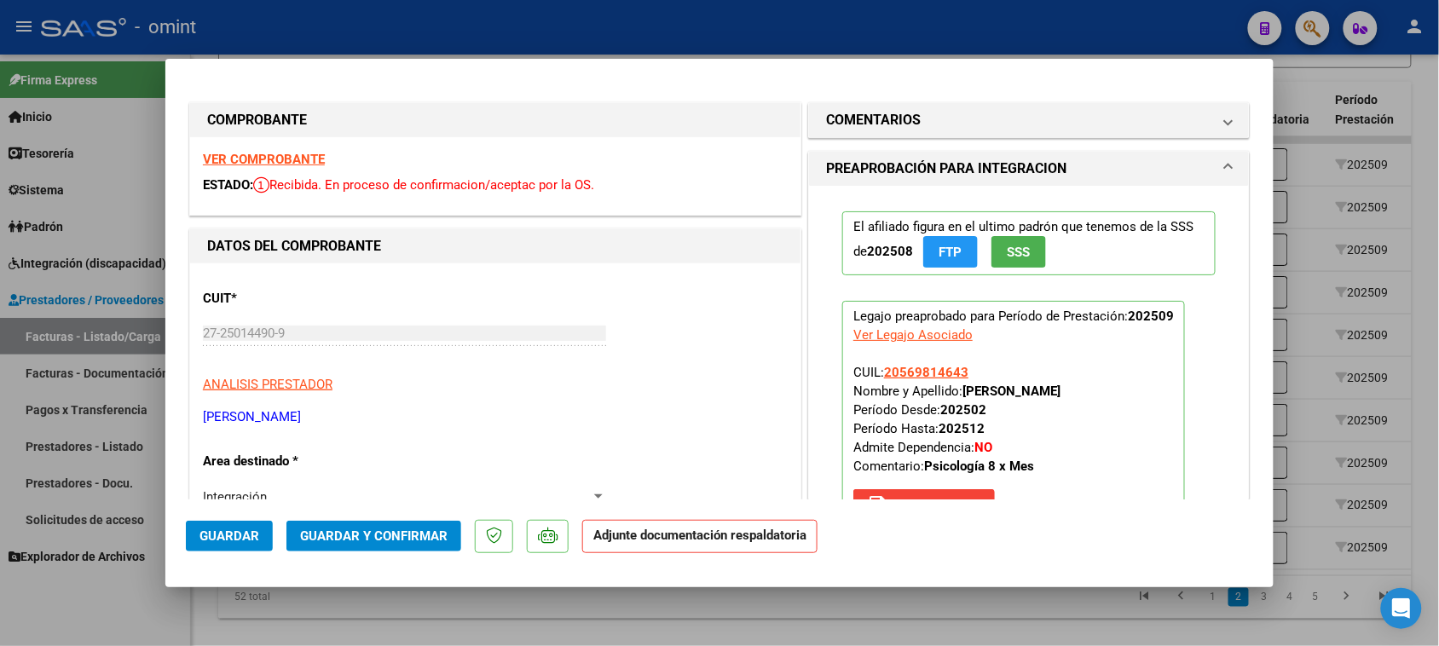
drag, startPoint x: 957, startPoint y: 113, endPoint x: 948, endPoint y: 156, distance: 43.6
click at [957, 113] on mat-panel-title "COMENTARIOS" at bounding box center [1018, 120] width 385 height 20
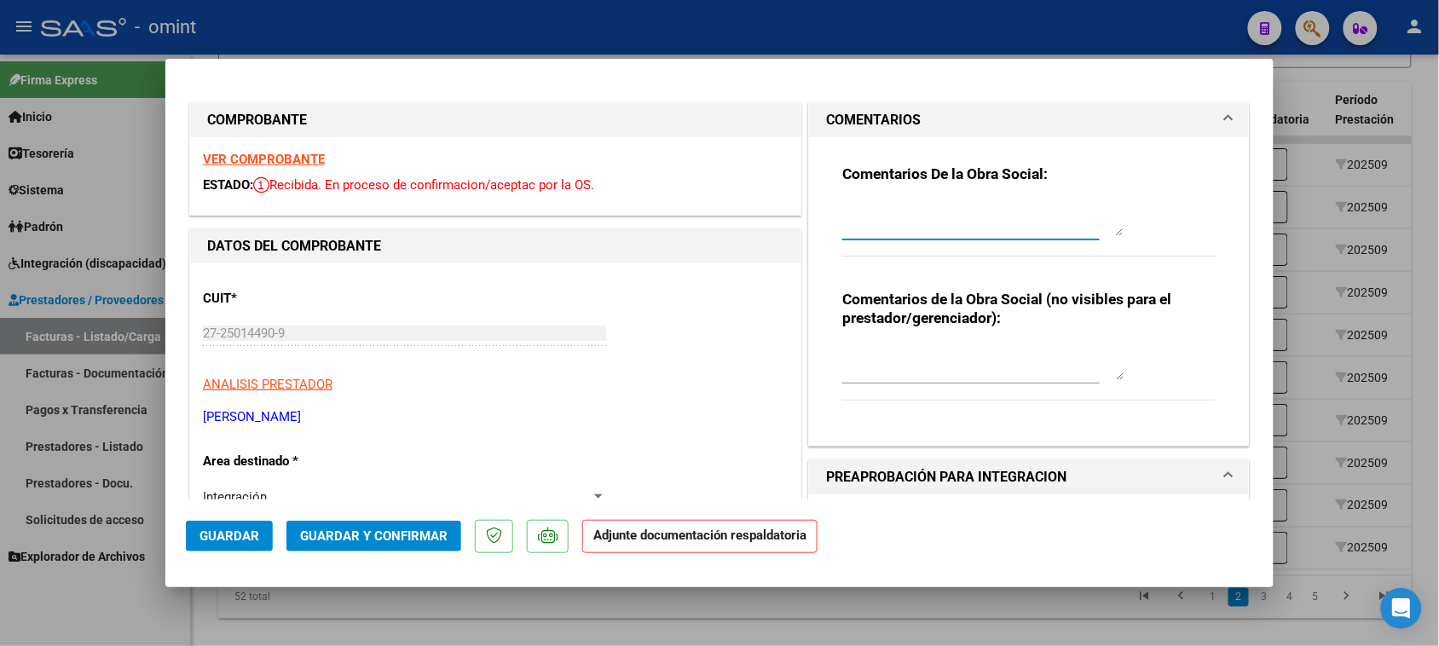
click at [926, 213] on textarea at bounding box center [982, 219] width 281 height 34
paste textarea "Falta planilla de asistencia. Debe cargar la misma en "Documentación Respaldato…"
drag, startPoint x: 240, startPoint y: 550, endPoint x: 240, endPoint y: 540, distance: 10.3
click at [240, 548] on button "Guardar" at bounding box center [229, 536] width 87 height 31
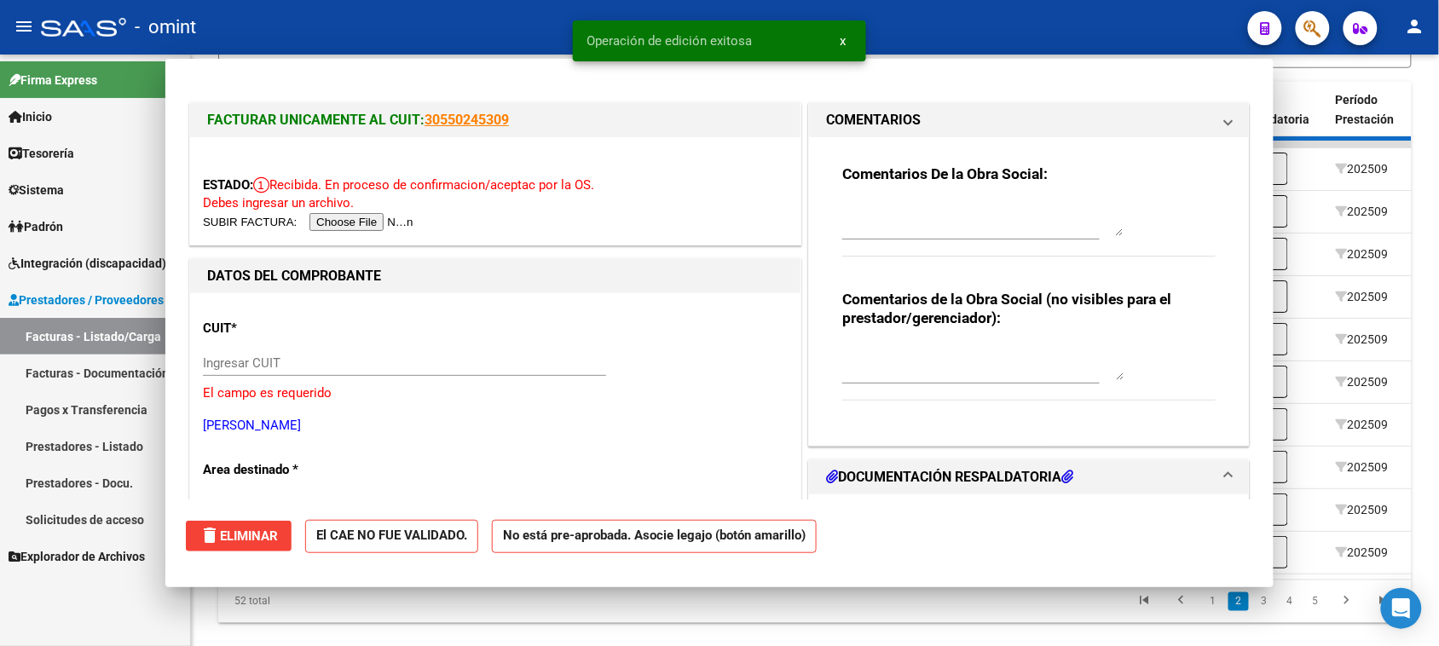
scroll to position [0, 0]
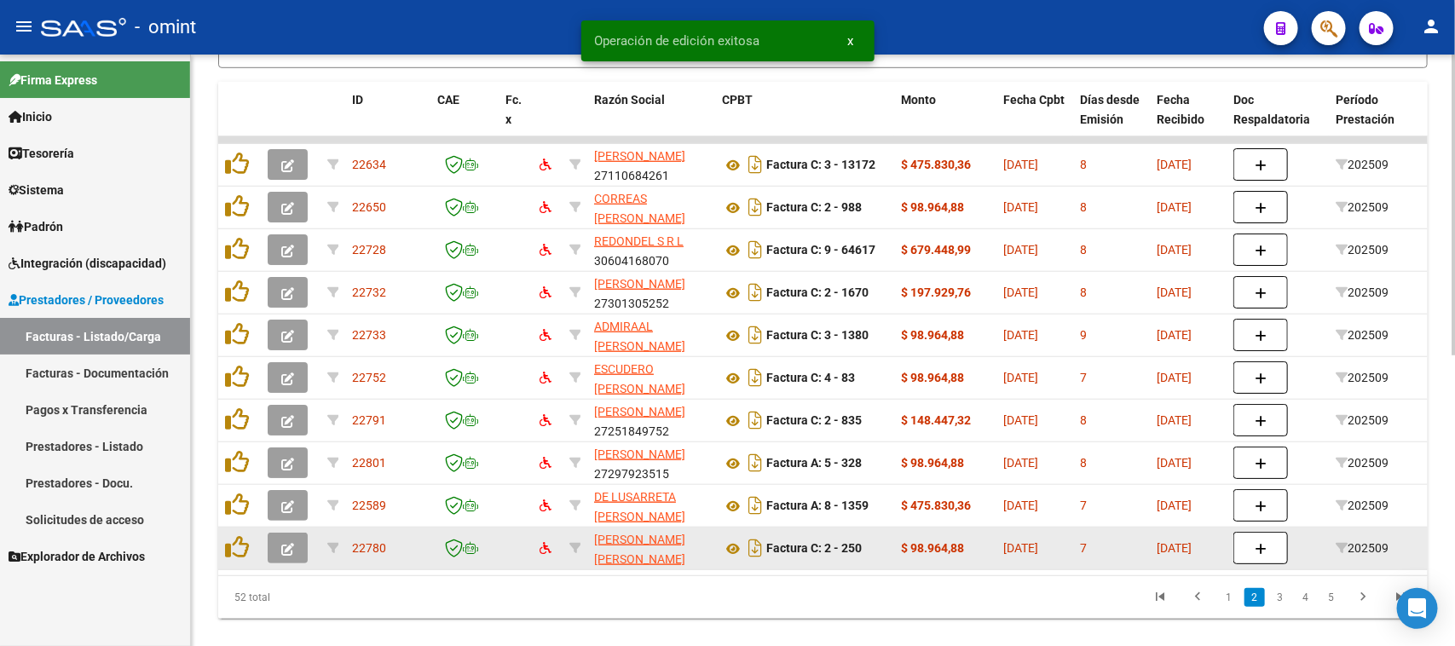
click at [301, 534] on button "button" at bounding box center [288, 548] width 40 height 31
click at [298, 534] on button "button" at bounding box center [288, 548] width 40 height 31
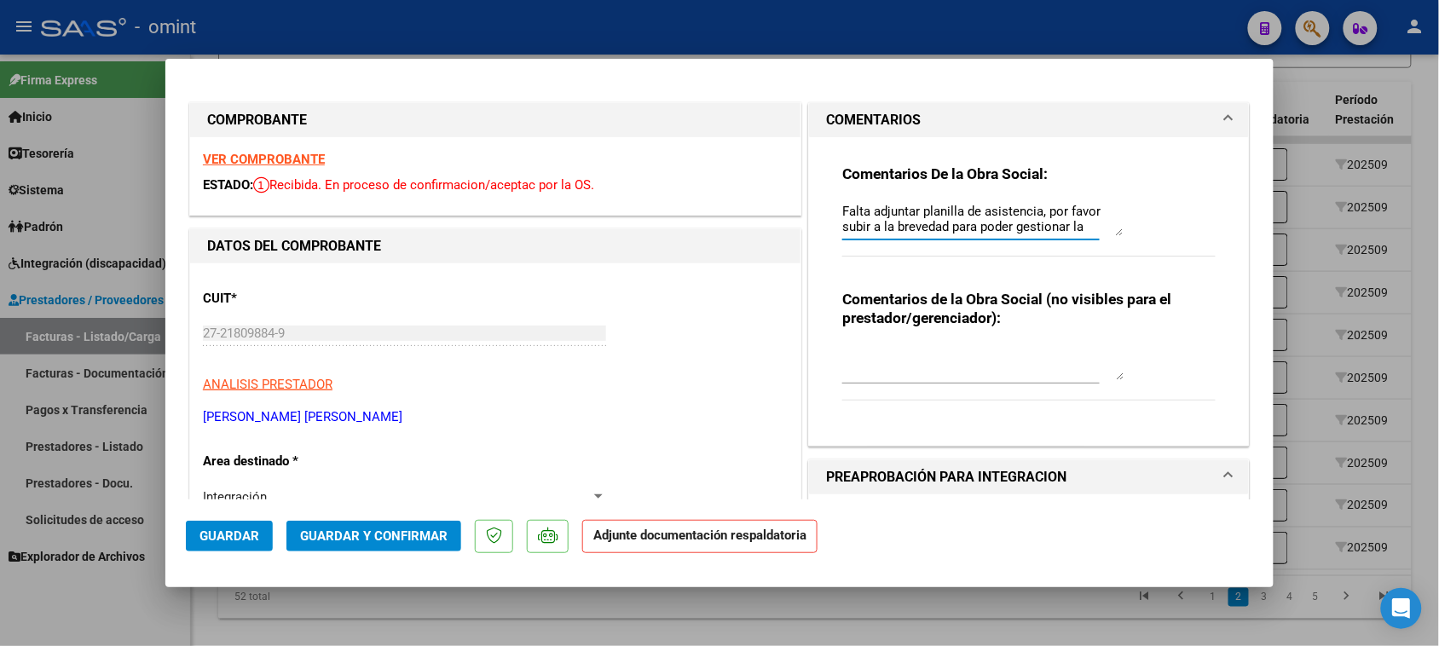
scroll to position [14, 0]
drag, startPoint x: 833, startPoint y: 211, endPoint x: 1130, endPoint y: 254, distance: 300.5
click at [1130, 254] on div "Comentarios De la Obra Social: Falta adjuntar planilla de asistencia, por favor…" at bounding box center [1028, 219] width 373 height 110
paste textarea "planilla de asistencia. Debe cargar la misma en "Documentación Respaldatoria" p…"
click at [199, 538] on span "Guardar" at bounding box center [229, 535] width 60 height 15
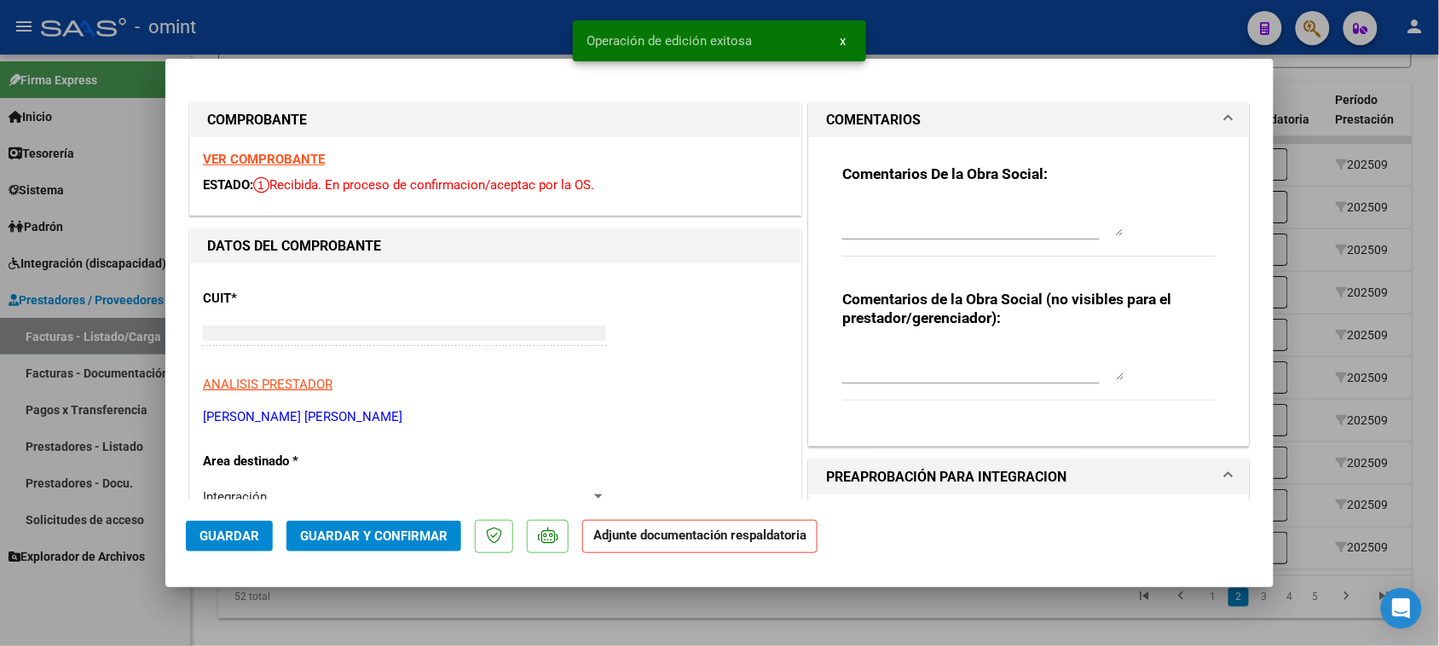
scroll to position [0, 0]
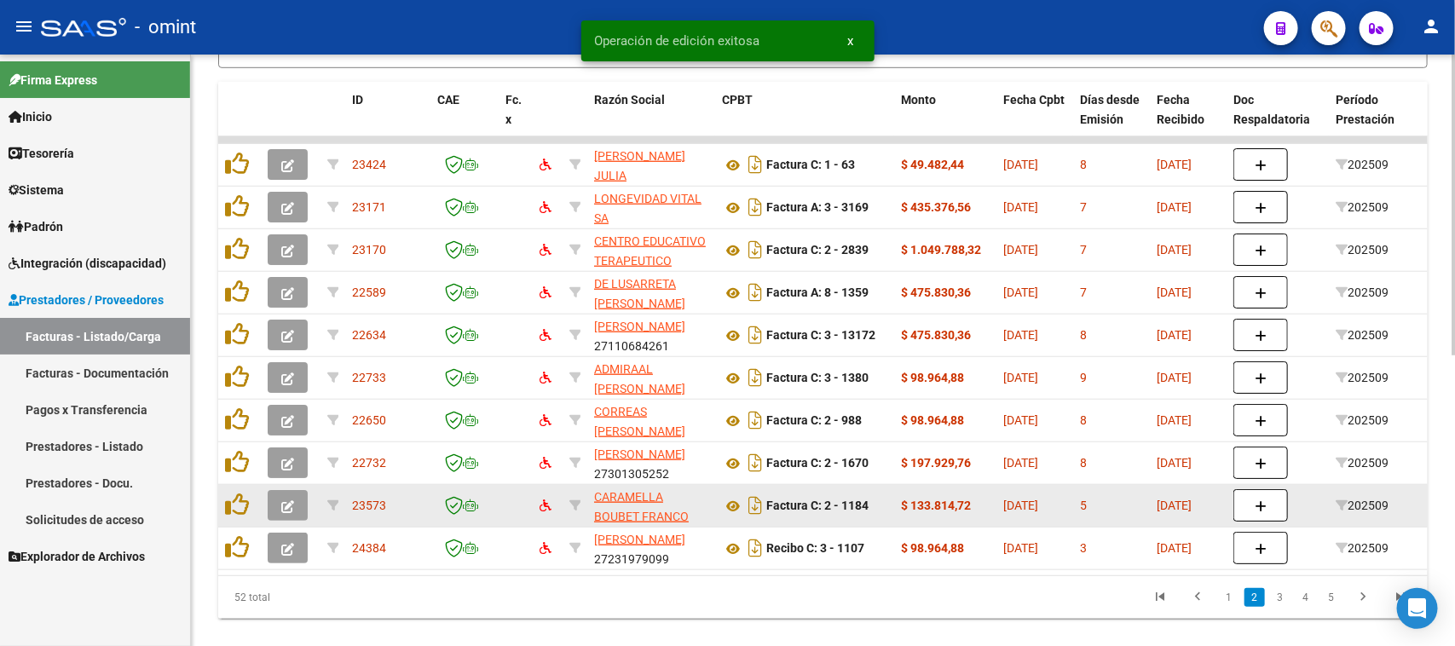
click at [278, 493] on button "button" at bounding box center [288, 505] width 40 height 31
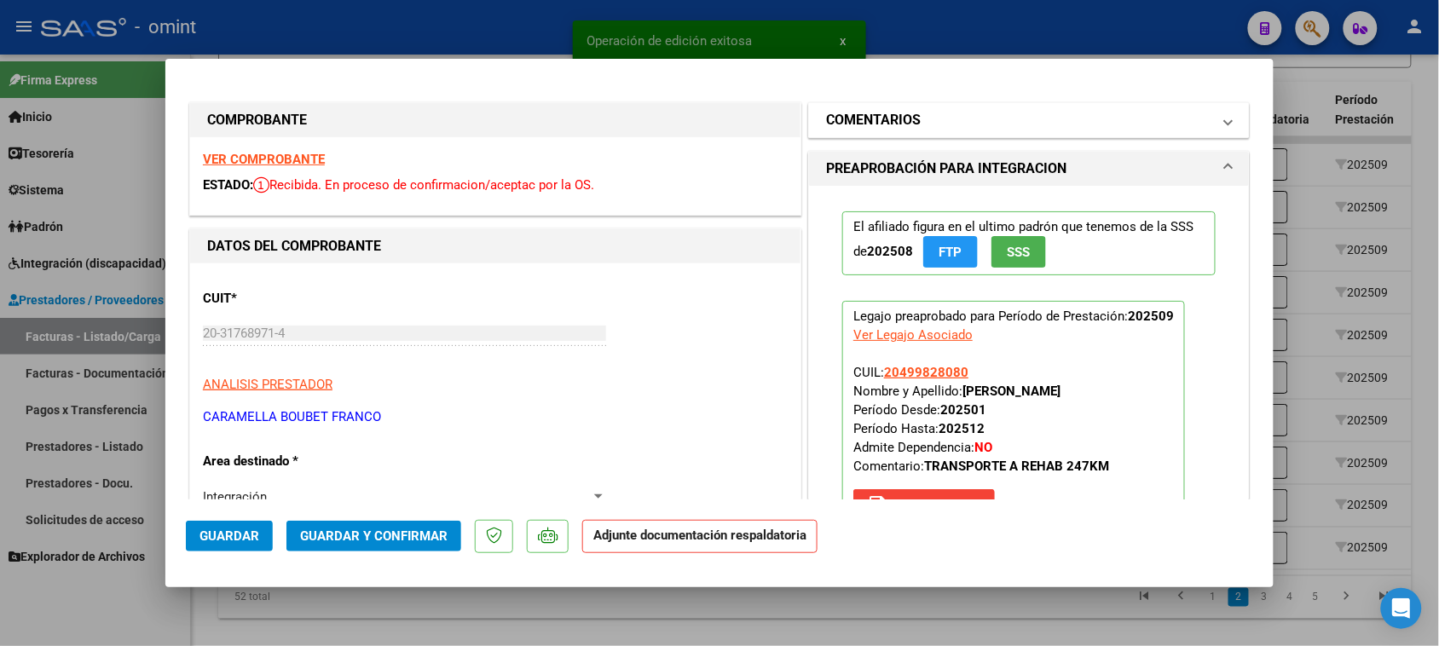
click at [857, 124] on h1 "COMENTARIOS" at bounding box center [873, 120] width 95 height 20
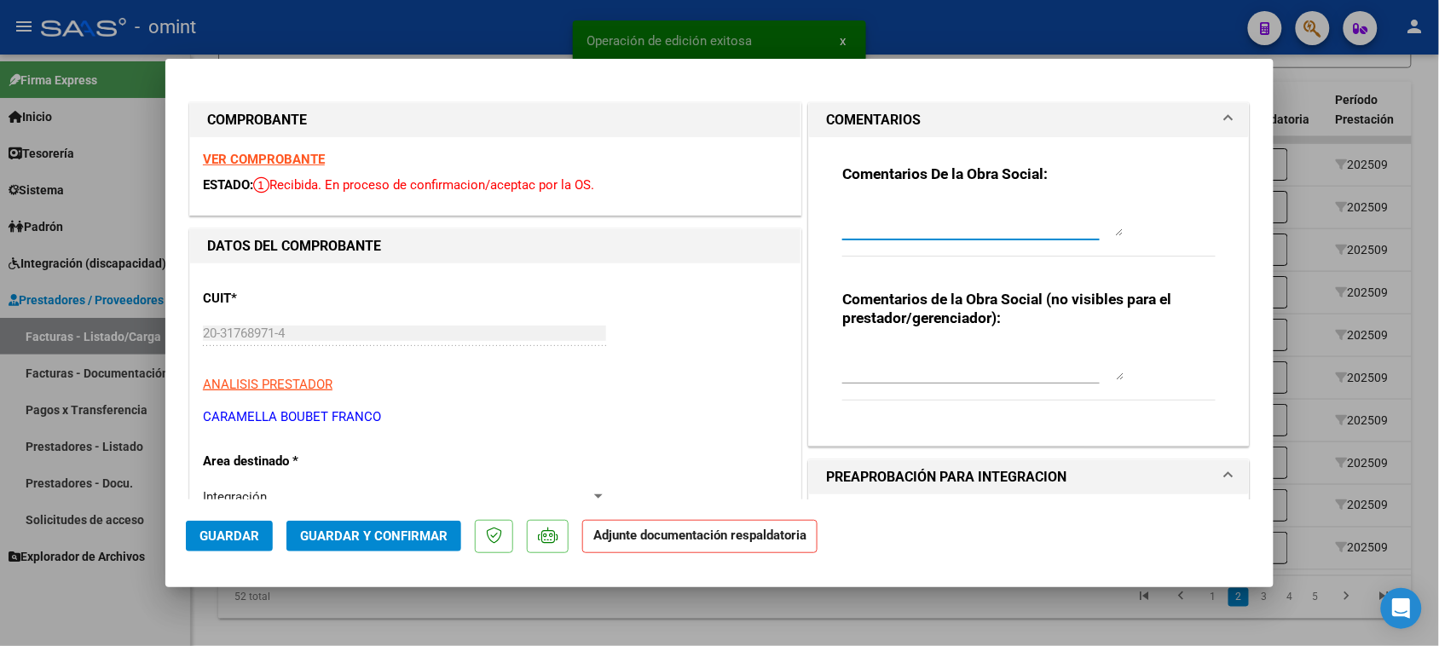
click at [849, 207] on textarea at bounding box center [982, 219] width 281 height 34
paste textarea "Falta planilla de asistencia. Debe cargar la misma en "Documentación Respaldato…"
click at [267, 514] on mat-dialog-actions "Guardar Guardar y Confirmar Adjunte documentación respaldatoria" at bounding box center [719, 532] width 1067 height 67
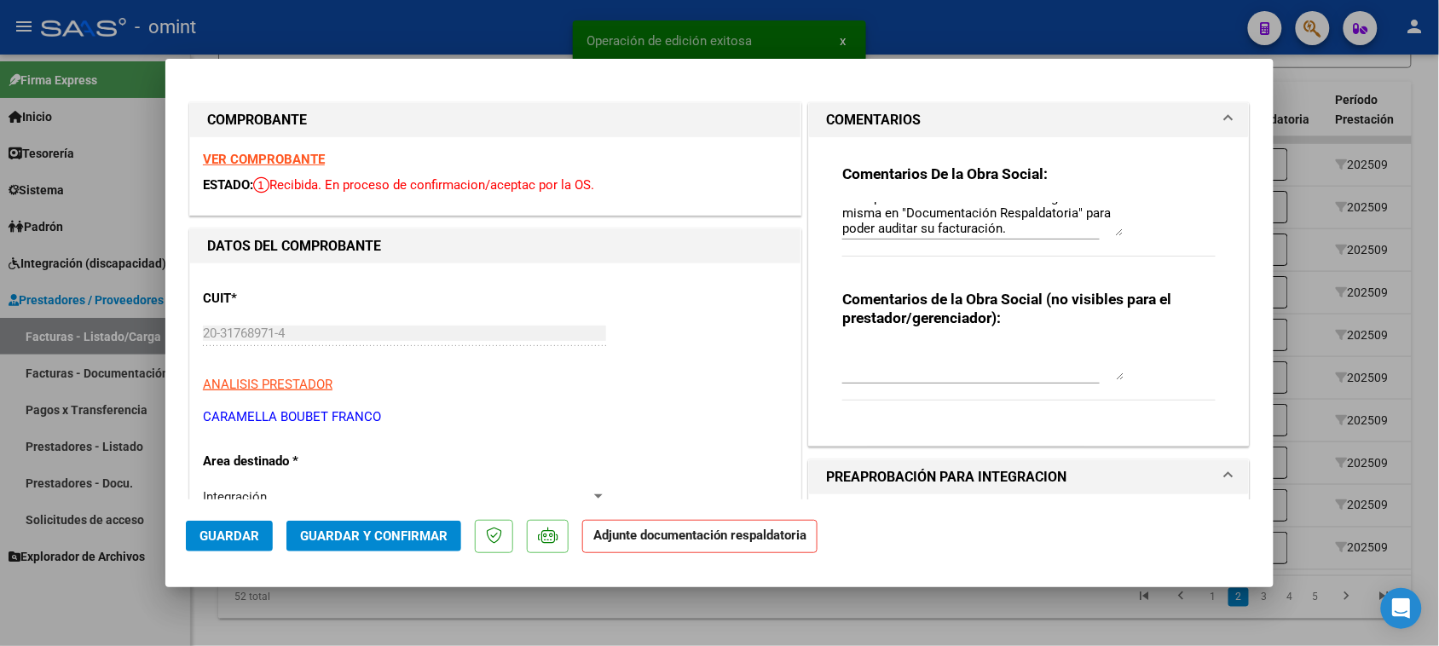
click at [262, 518] on mat-dialog-actions "Guardar Guardar y Confirmar Adjunte documentación respaldatoria" at bounding box center [719, 532] width 1067 height 67
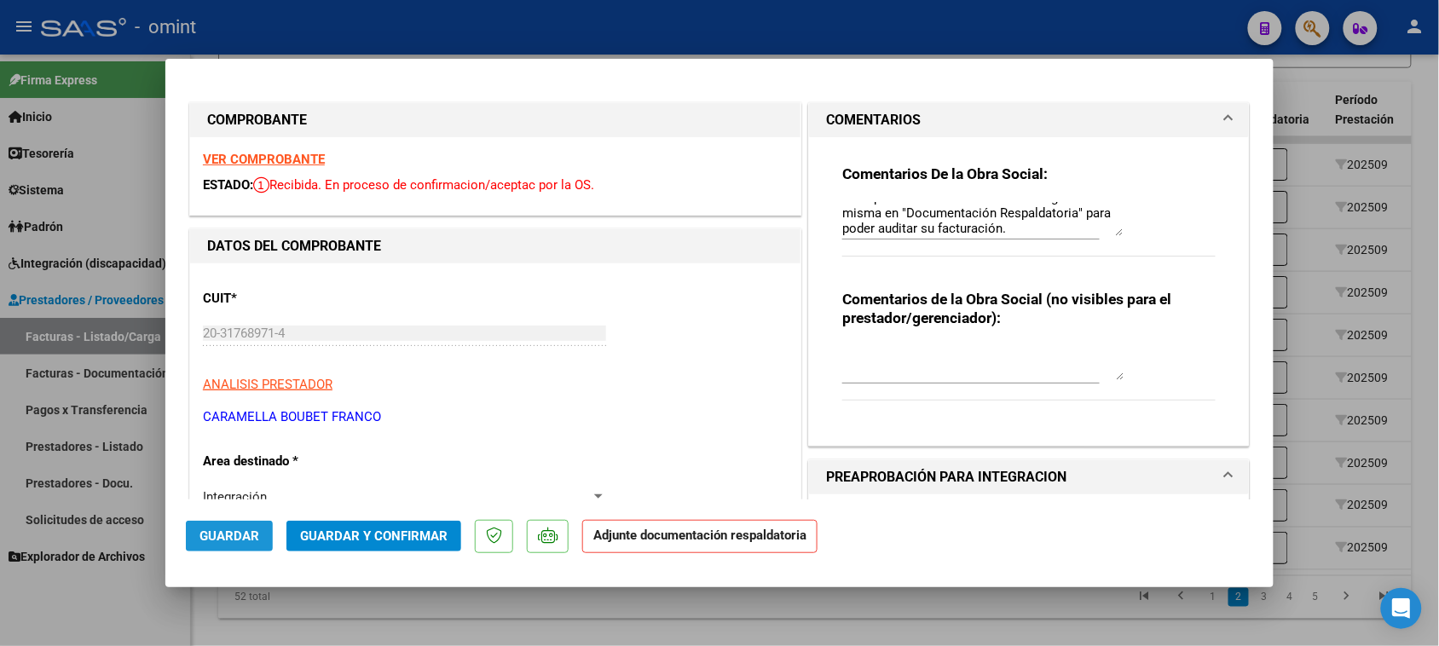
click at [256, 522] on button "Guardar" at bounding box center [229, 536] width 87 height 31
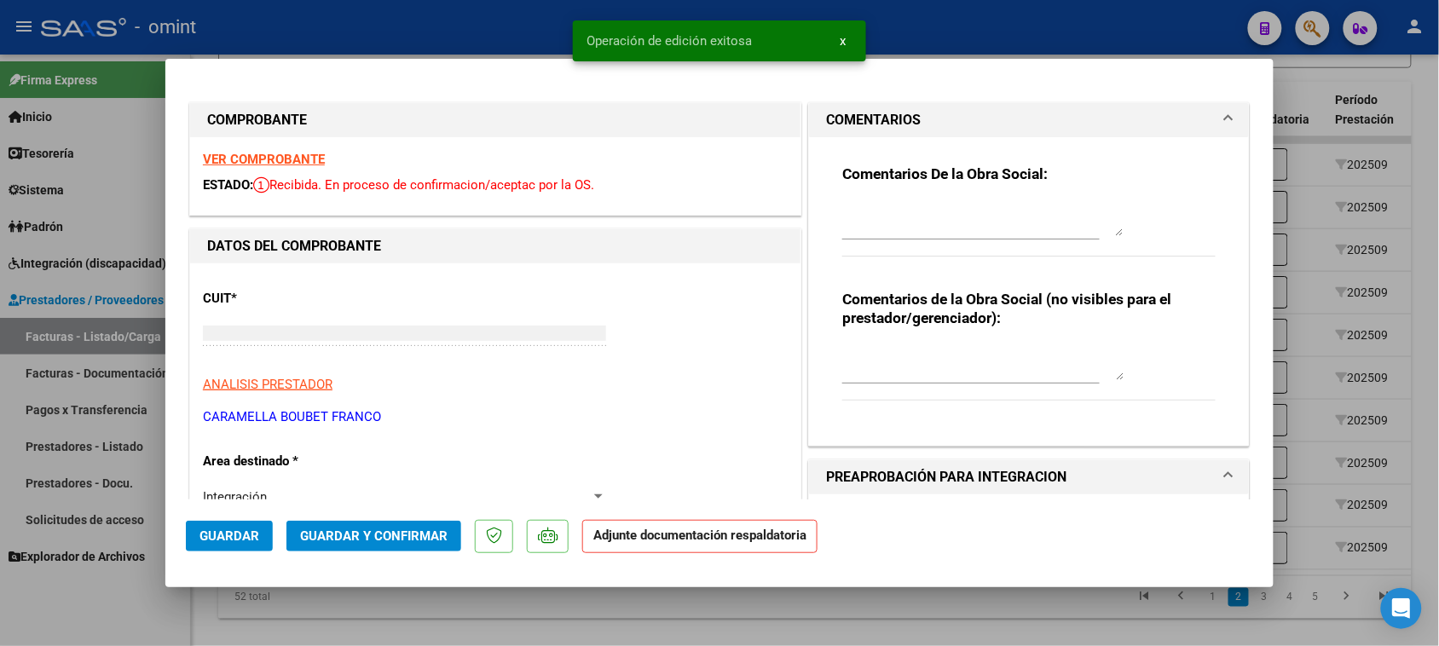
scroll to position [0, 0]
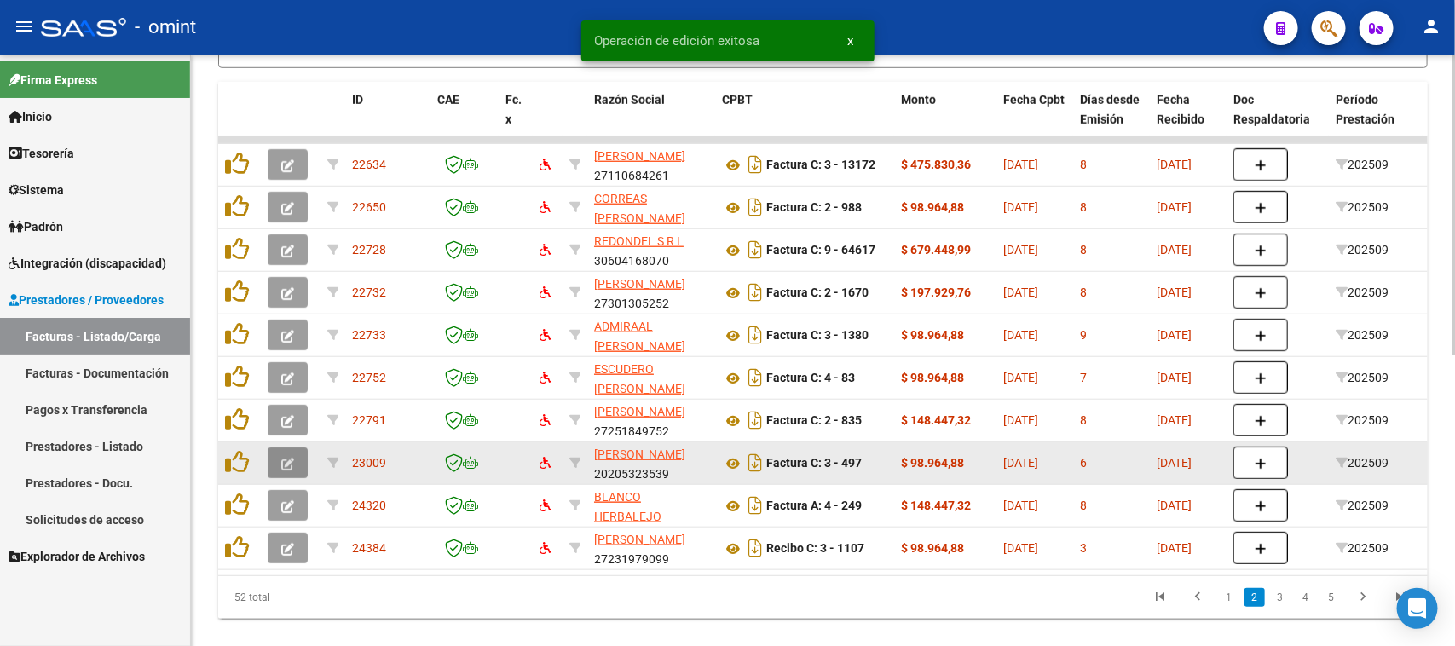
click at [274, 471] on button "button" at bounding box center [288, 462] width 40 height 31
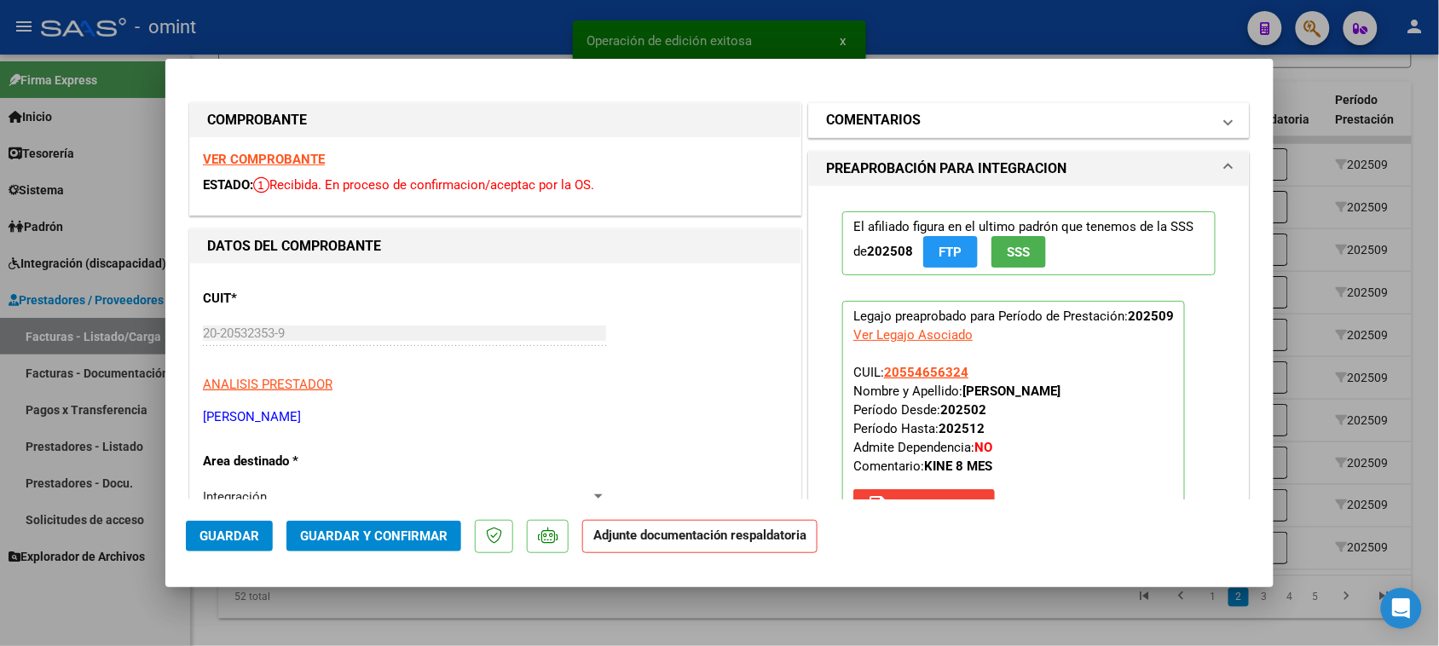
click at [927, 132] on mat-expansion-panel-header "COMENTARIOS" at bounding box center [1029, 120] width 440 height 34
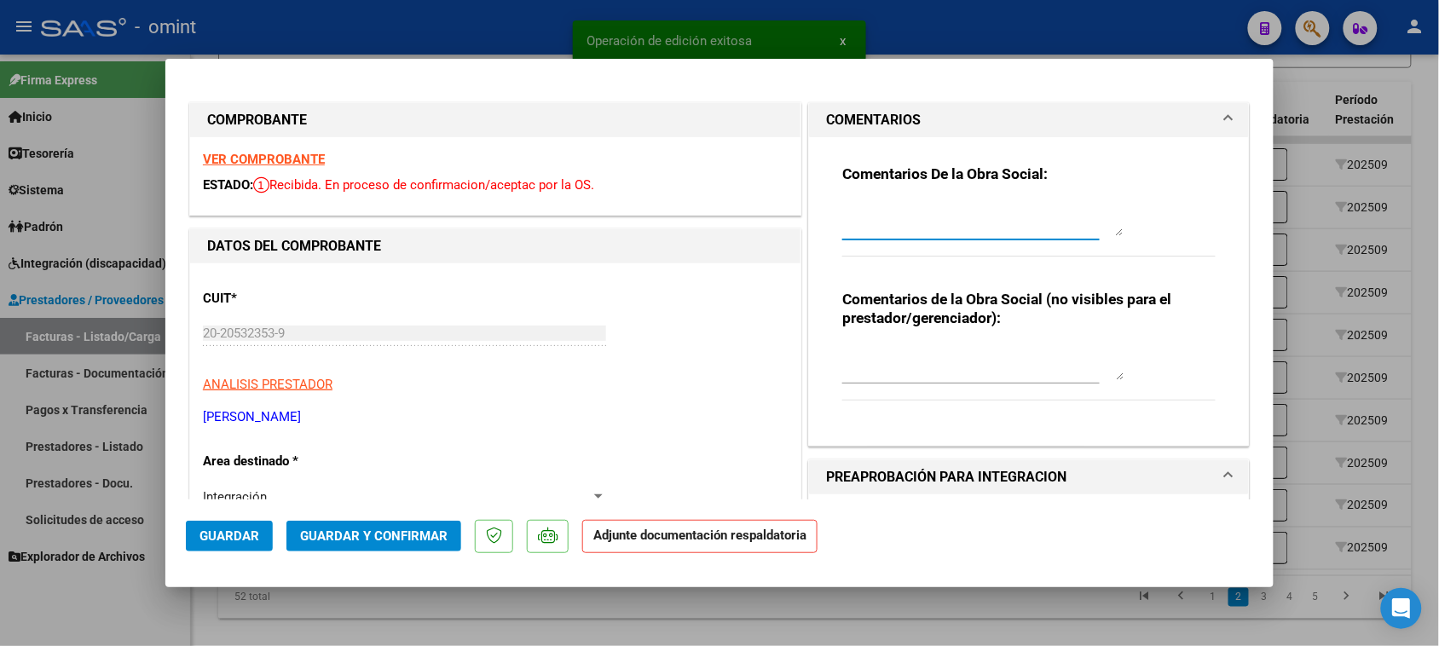
click at [875, 215] on textarea at bounding box center [982, 219] width 281 height 34
paste textarea "Falta planilla de asistencia. Debe cargar la misma en "Documentación Respaldato…"
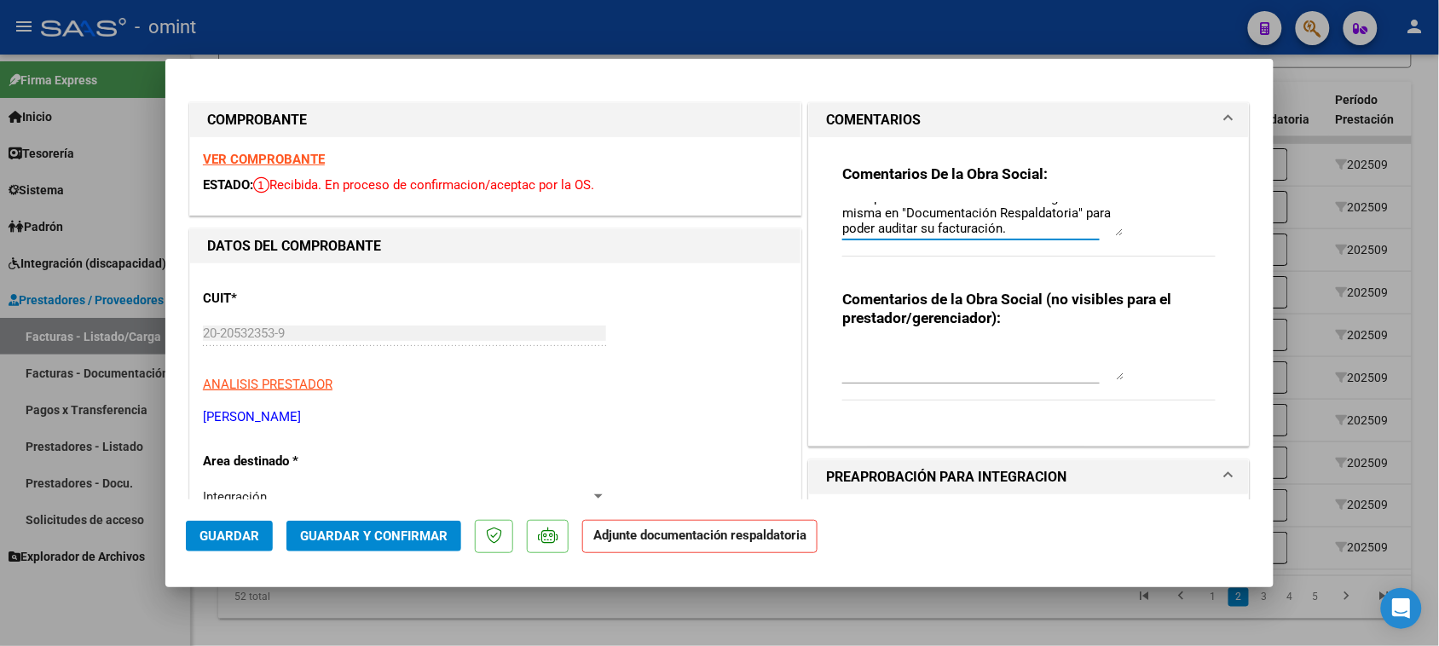
click at [250, 544] on button "Guardar" at bounding box center [229, 536] width 87 height 31
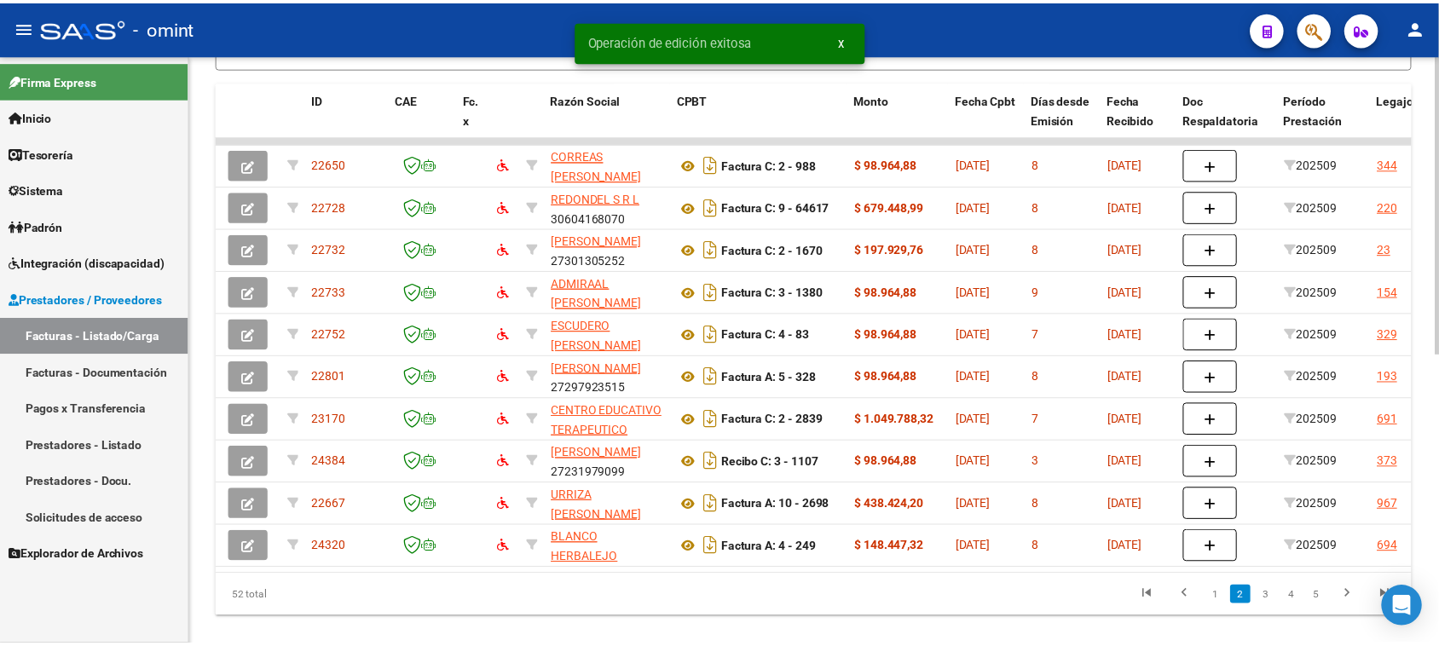
scroll to position [0, 0]
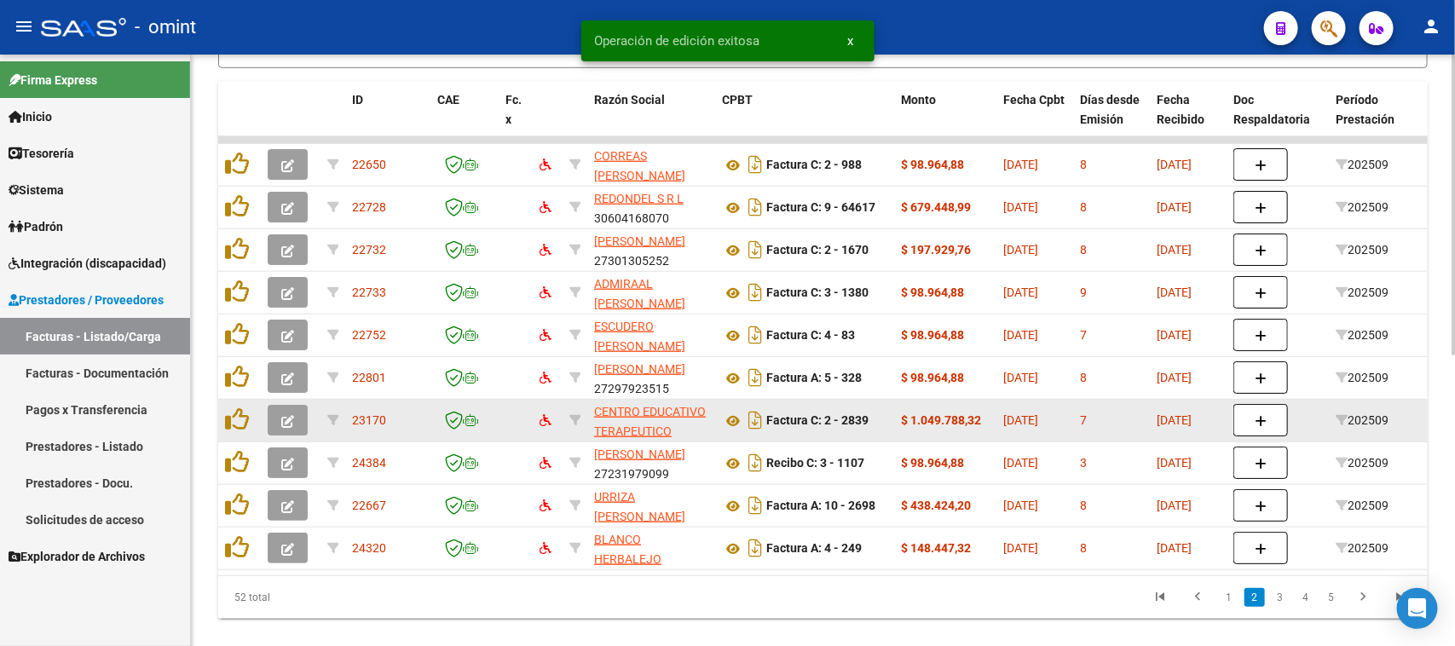
click at [277, 428] on button "button" at bounding box center [288, 420] width 40 height 31
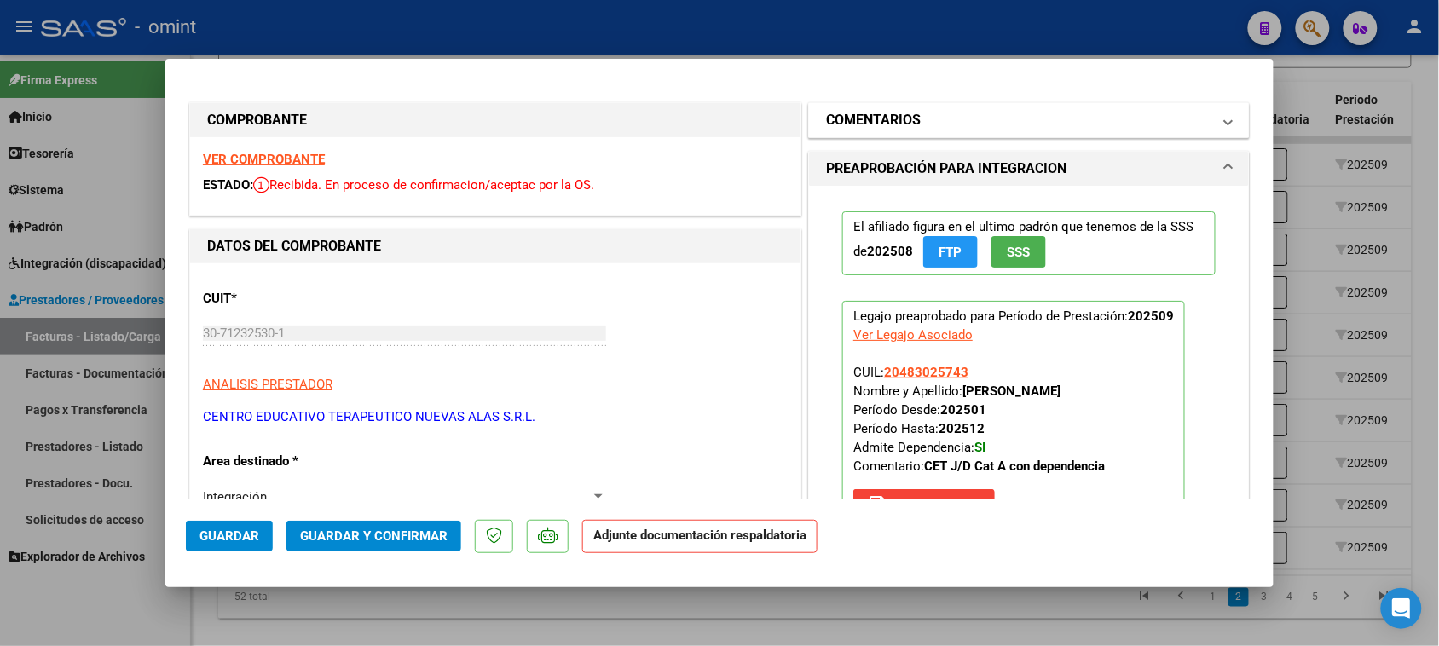
click at [909, 130] on mat-expansion-panel-header "COMENTARIOS" at bounding box center [1029, 120] width 440 height 34
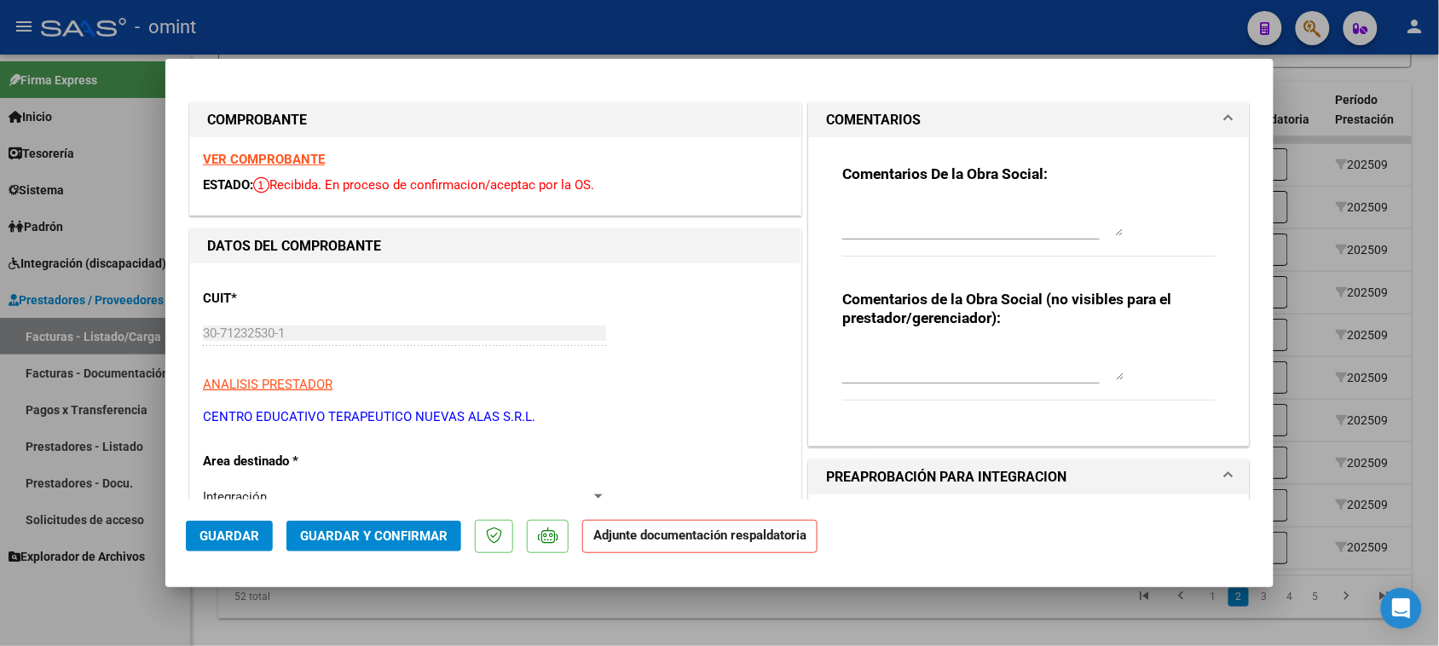
click at [878, 217] on textarea at bounding box center [982, 219] width 281 height 34
paste textarea "Falta planilla de asistencia. Debe cargar la misma en "Documentación Respaldato…"
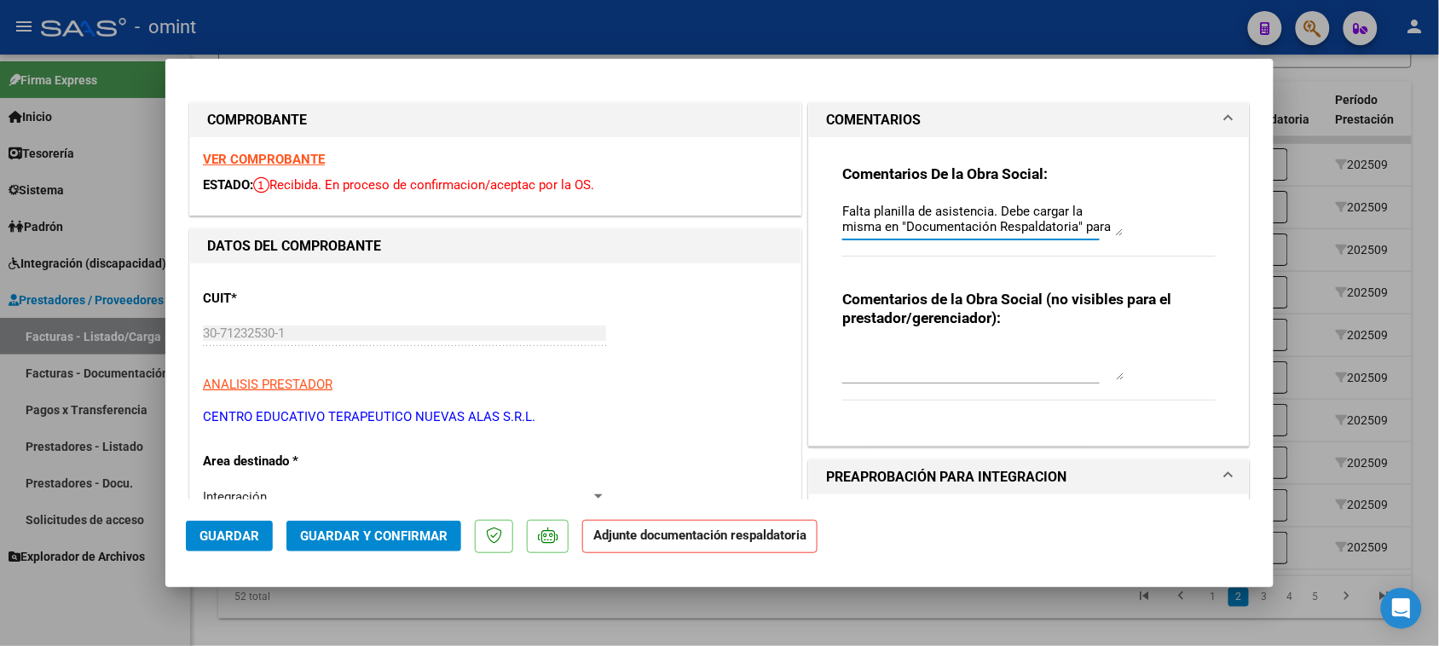
scroll to position [14, 0]
drag, startPoint x: 243, startPoint y: 542, endPoint x: 261, endPoint y: 533, distance: 20.2
click at [243, 542] on span "Guardar" at bounding box center [229, 535] width 60 height 15
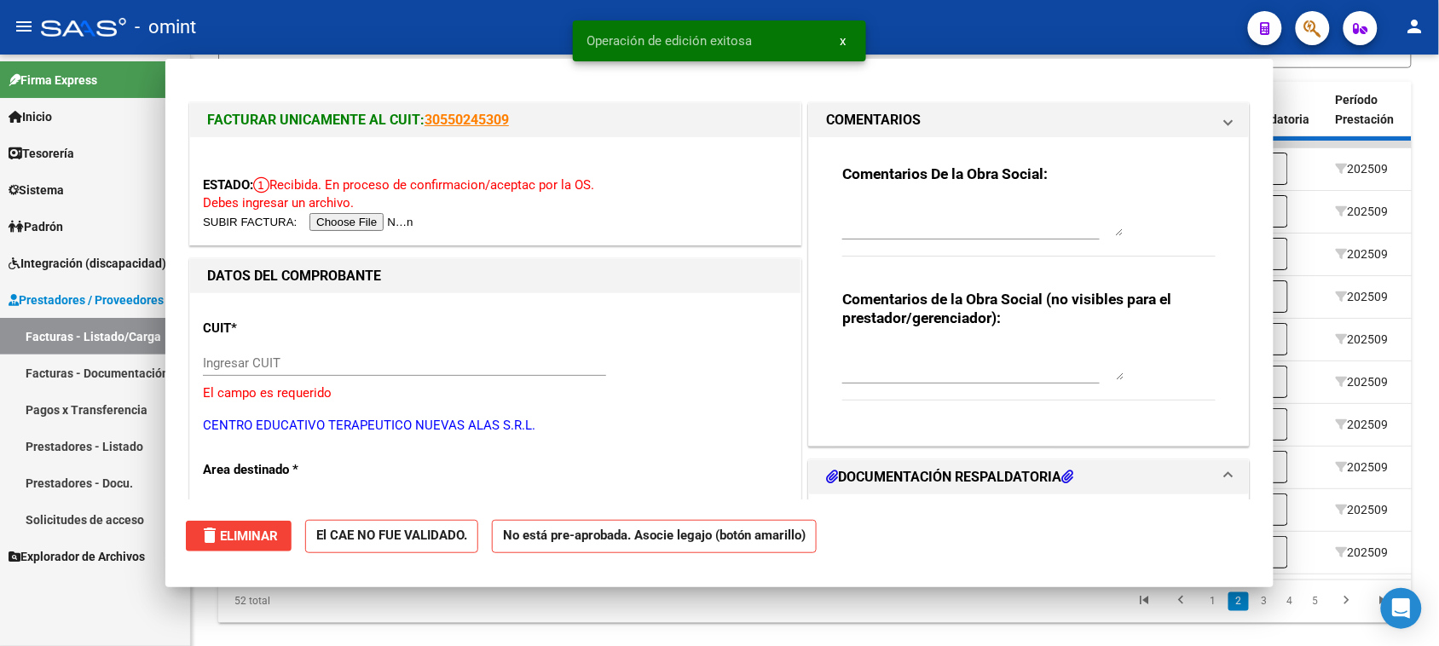
scroll to position [0, 0]
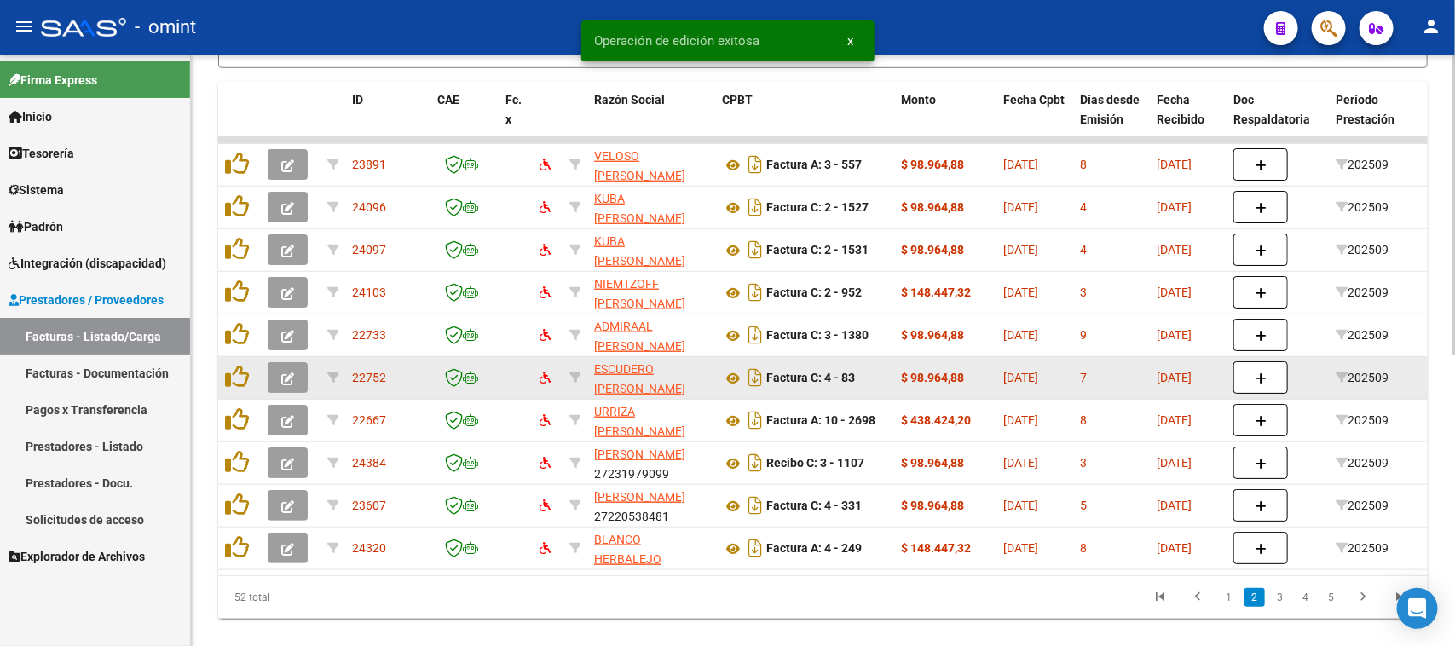
click at [278, 386] on button "button" at bounding box center [288, 377] width 40 height 31
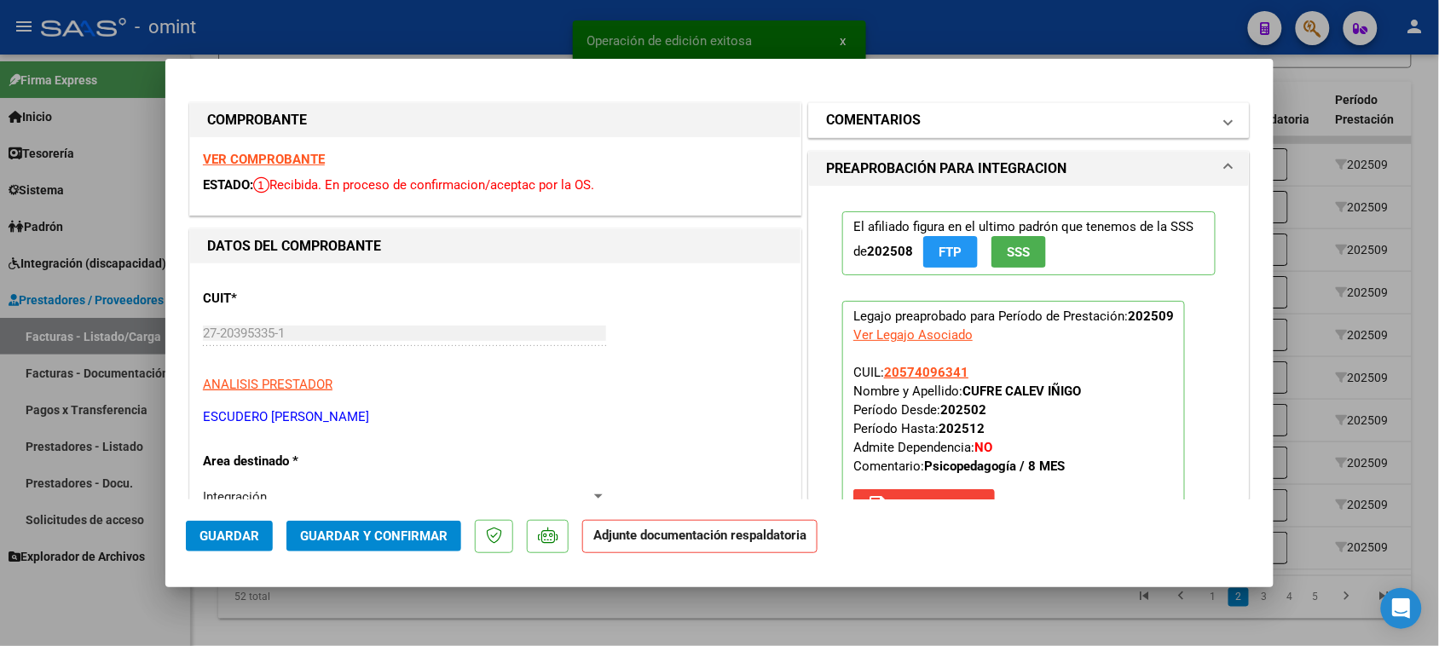
click at [910, 124] on h1 "COMENTARIOS" at bounding box center [873, 120] width 95 height 20
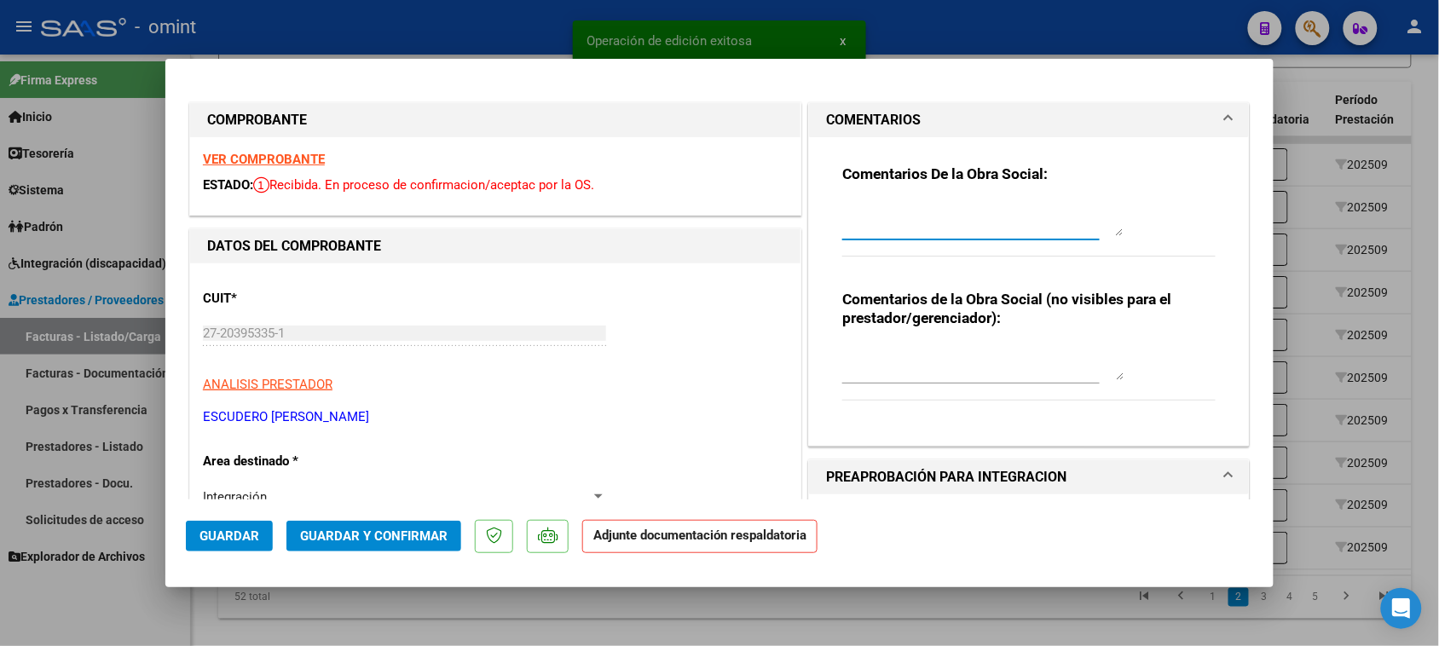
click at [872, 235] on textarea at bounding box center [982, 219] width 281 height 34
paste textarea "Falta planilla de asistencia. Debe cargar la misma en "Documentación Respaldato…"
click at [214, 538] on span "Guardar" at bounding box center [229, 535] width 60 height 15
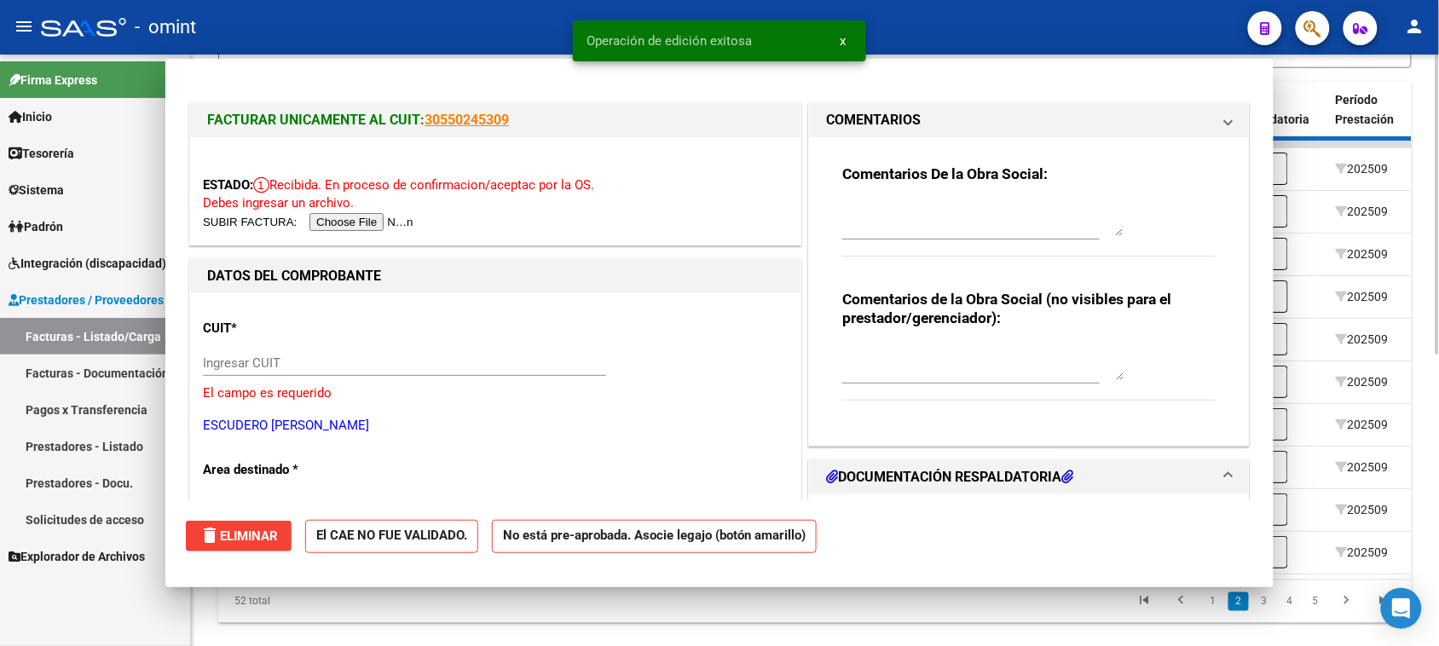
scroll to position [0, 0]
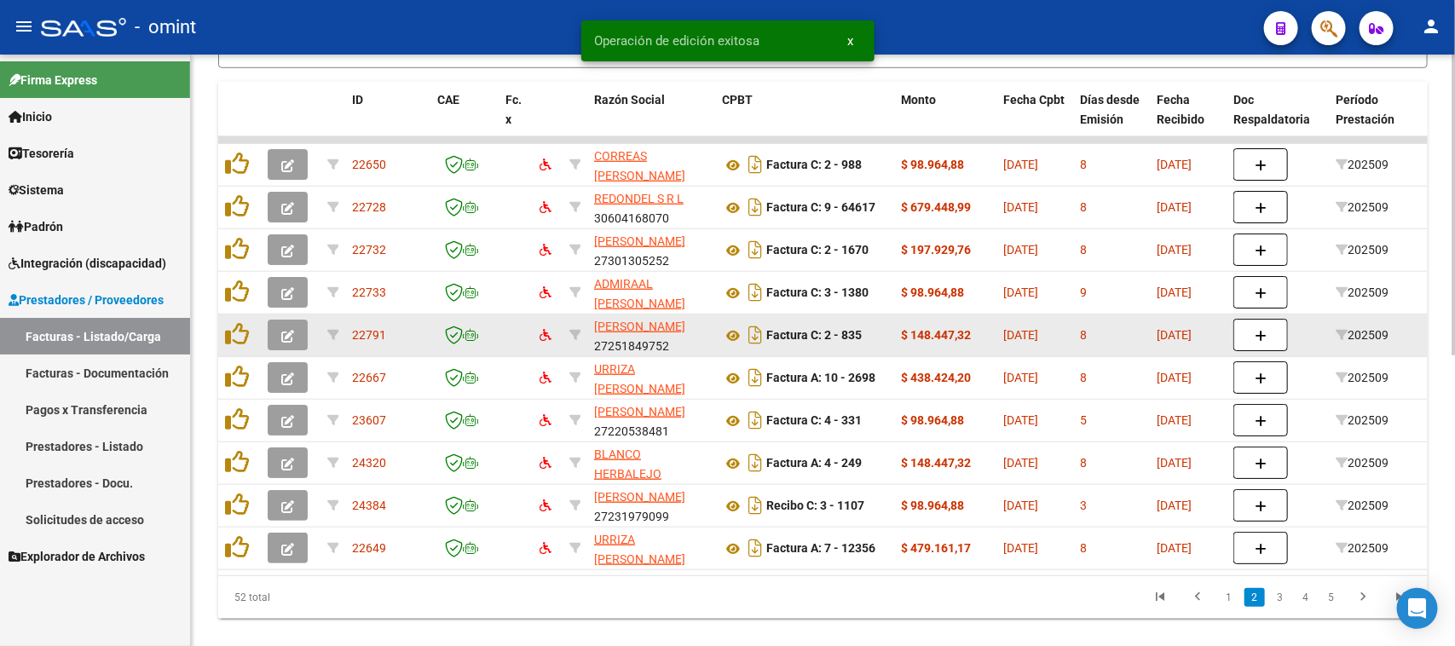
click at [277, 324] on button "button" at bounding box center [288, 335] width 40 height 31
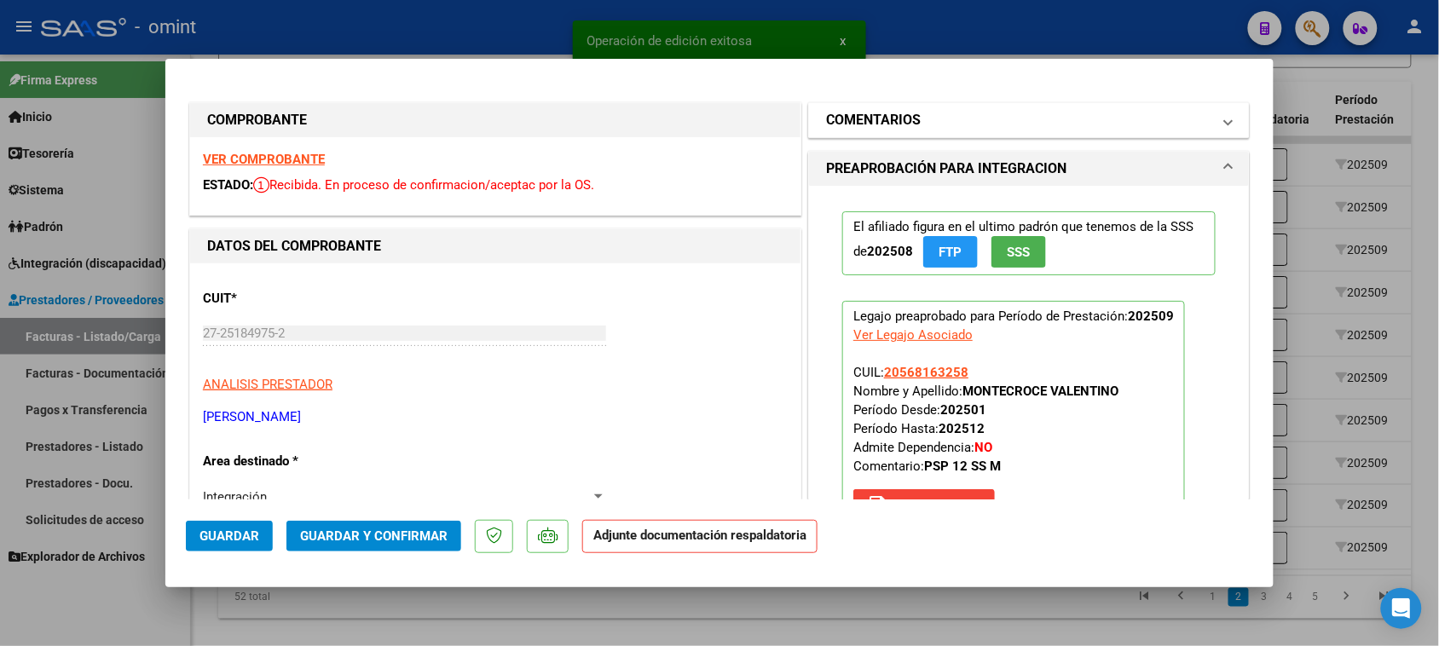
click at [957, 119] on mat-panel-title "COMENTARIOS" at bounding box center [1018, 120] width 385 height 20
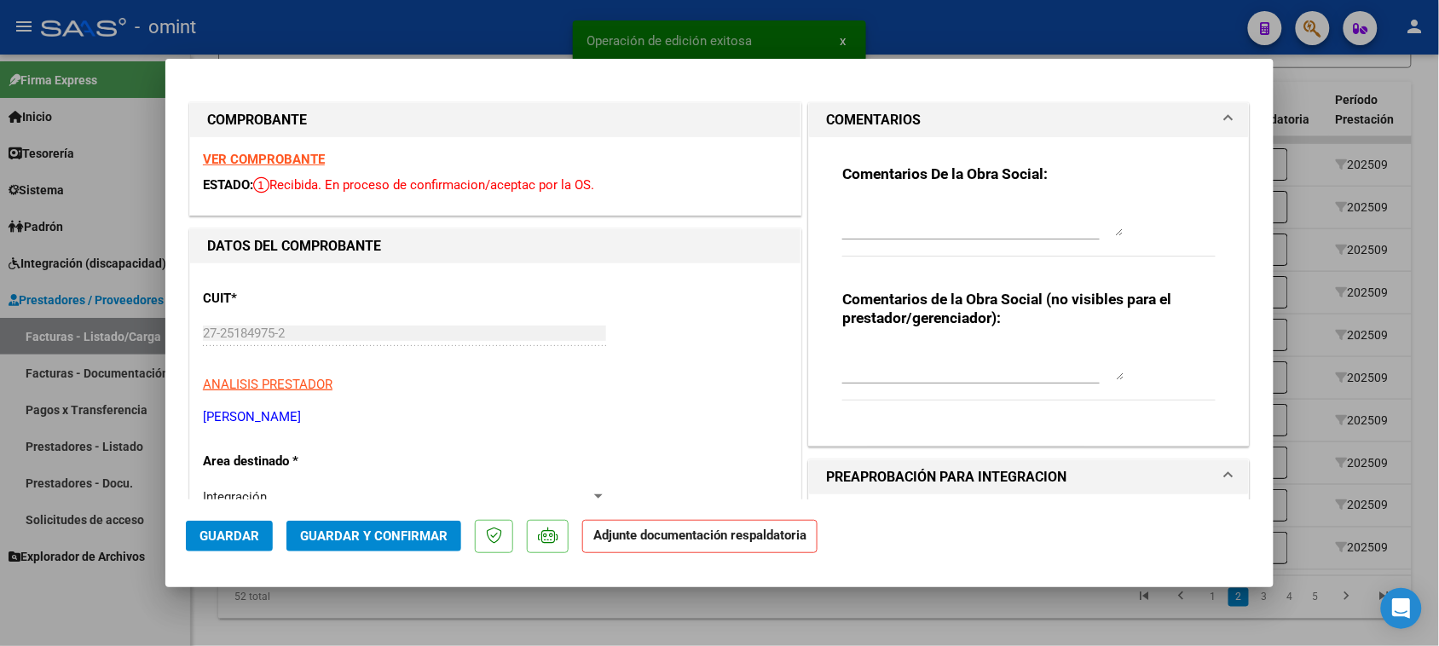
click at [900, 222] on textarea at bounding box center [982, 219] width 281 height 34
paste textarea "Falta planilla de asistencia. Debe cargar la misma en "Documentación Respaldato…"
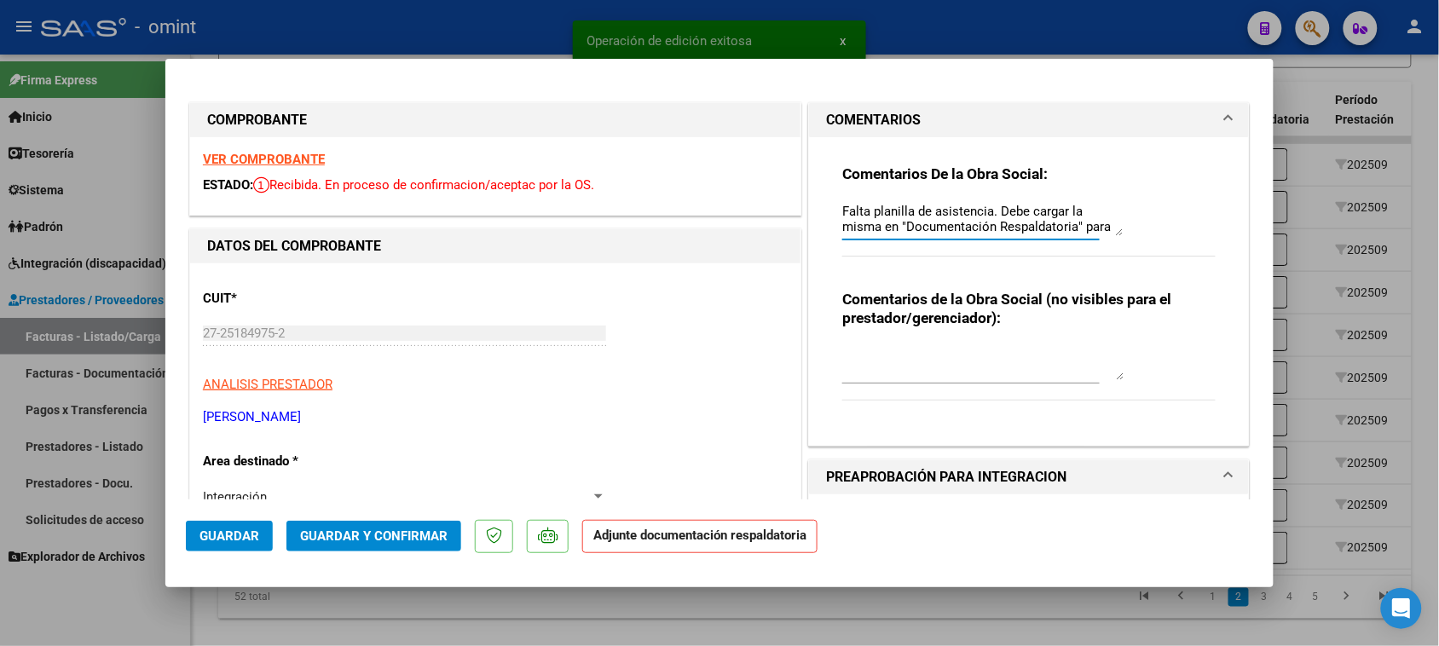
scroll to position [14, 0]
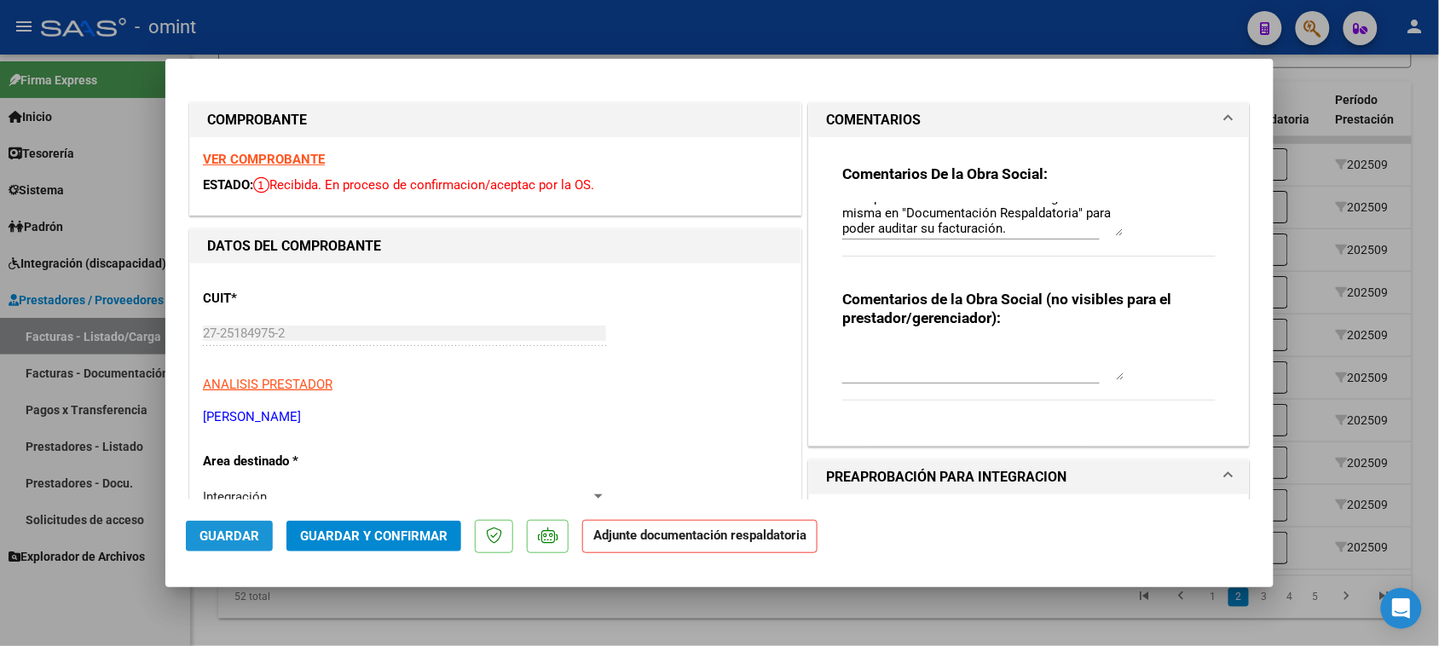
click at [240, 533] on span "Guardar" at bounding box center [229, 535] width 60 height 15
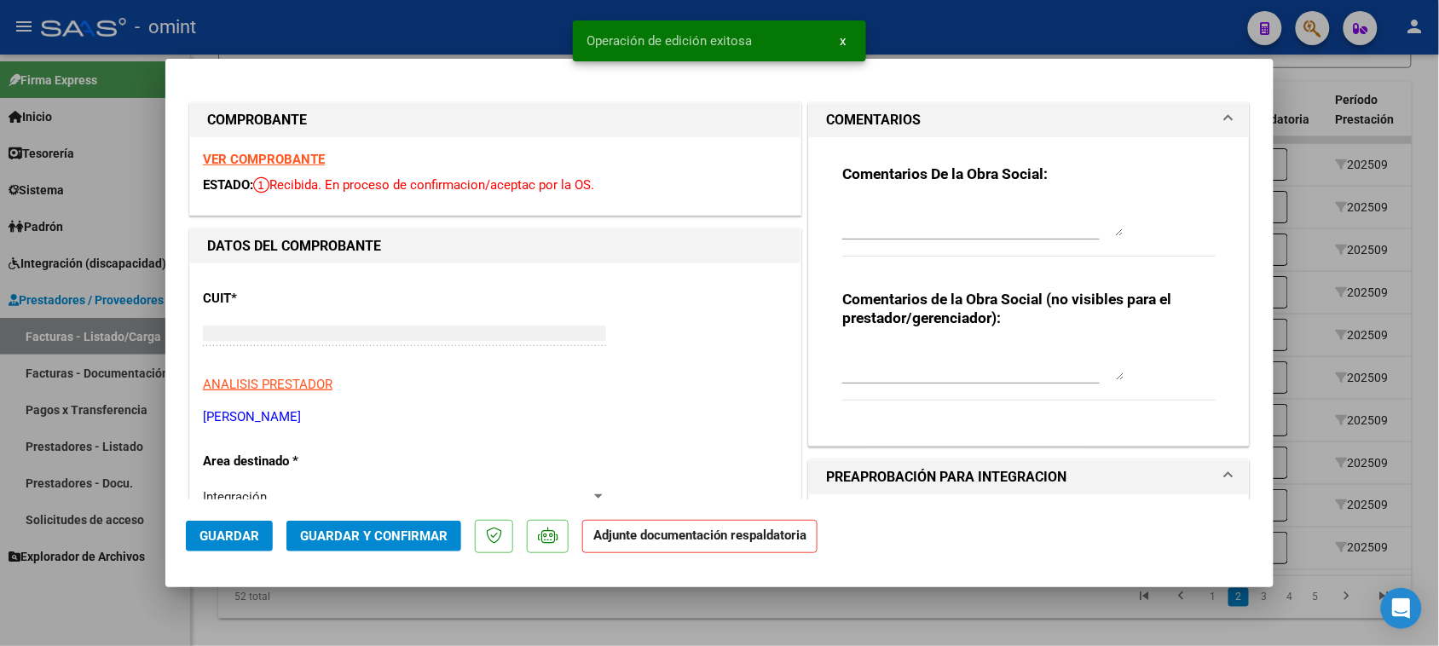
scroll to position [0, 0]
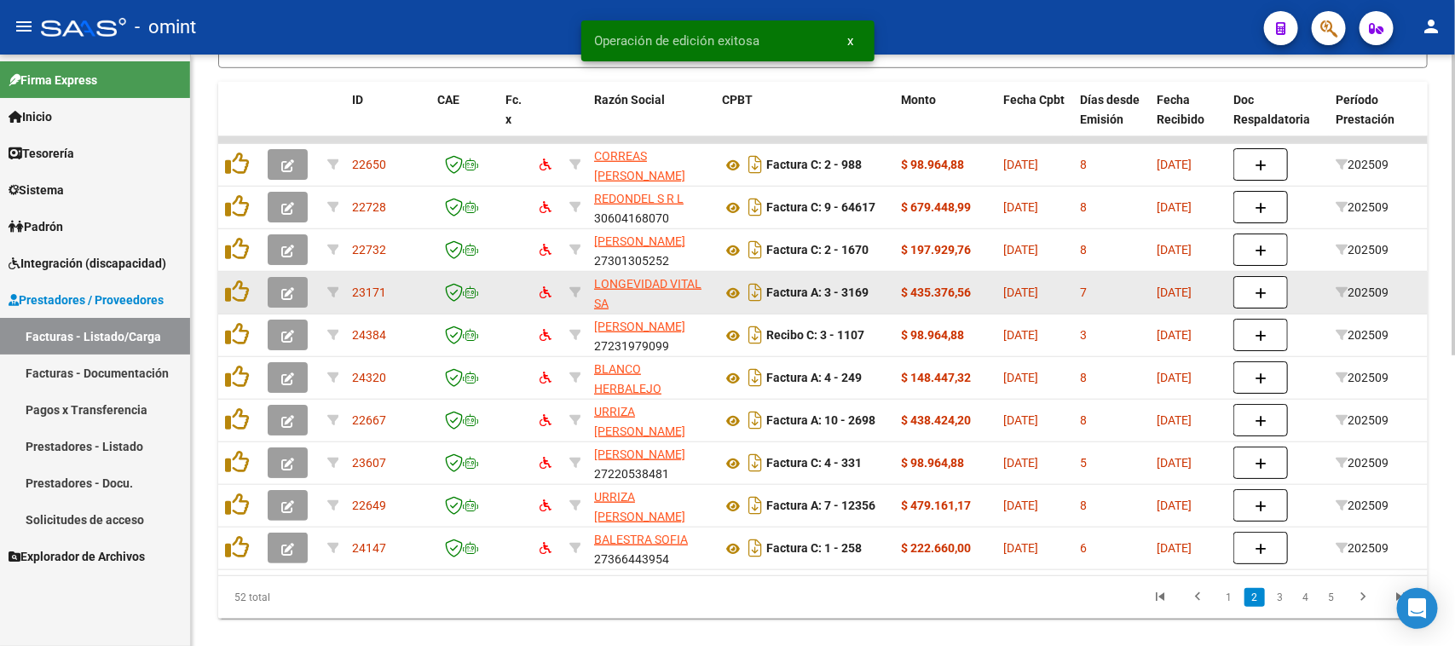
click at [303, 287] on button "button" at bounding box center [288, 292] width 40 height 31
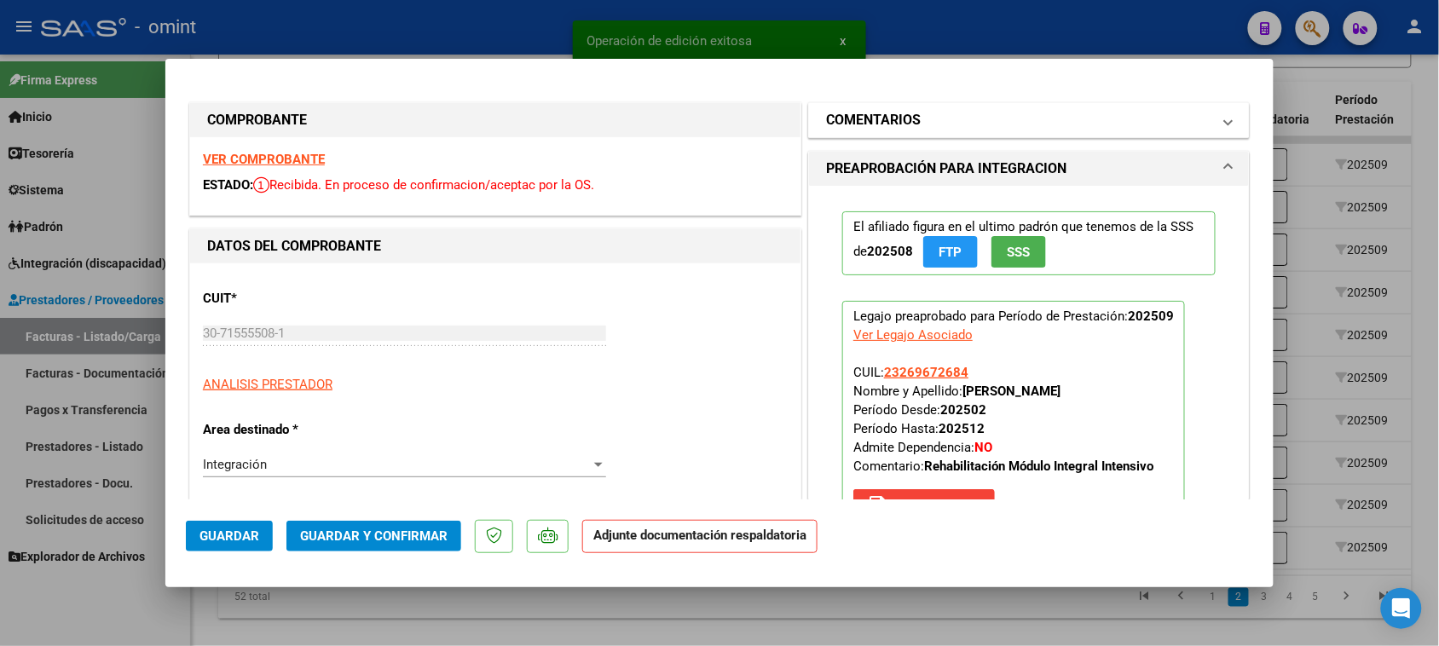
click at [978, 129] on mat-panel-title "COMENTARIOS" at bounding box center [1018, 120] width 385 height 20
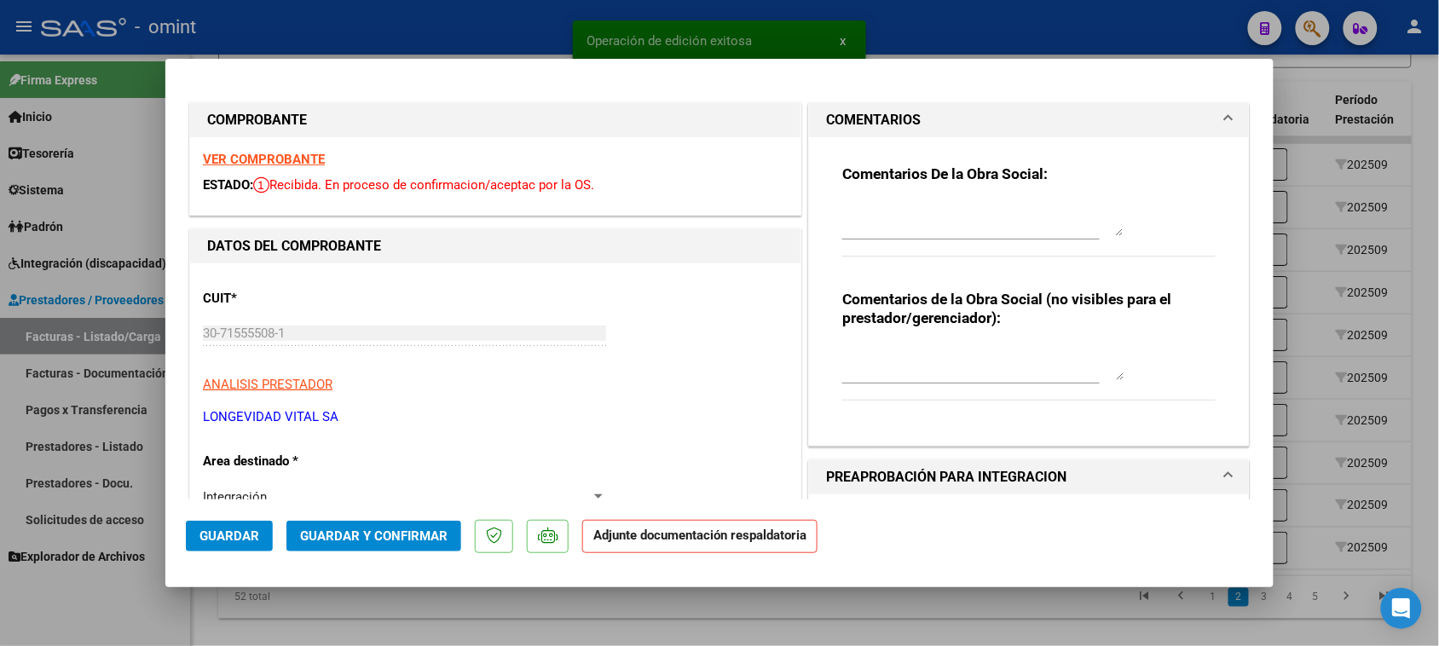
click at [989, 216] on textarea at bounding box center [982, 219] width 281 height 34
paste textarea "Falta planilla de asistencia. Debe cargar la misma en "Documentación Respaldato…"
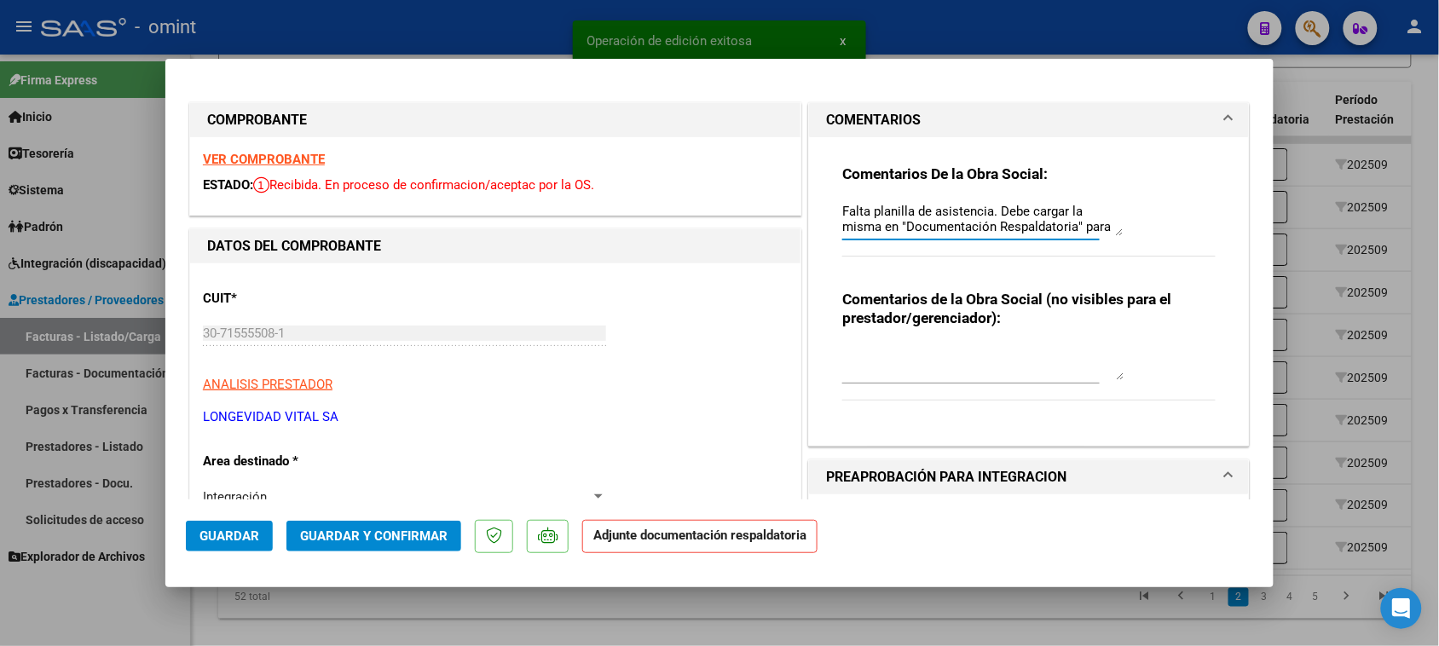
scroll to position [14, 0]
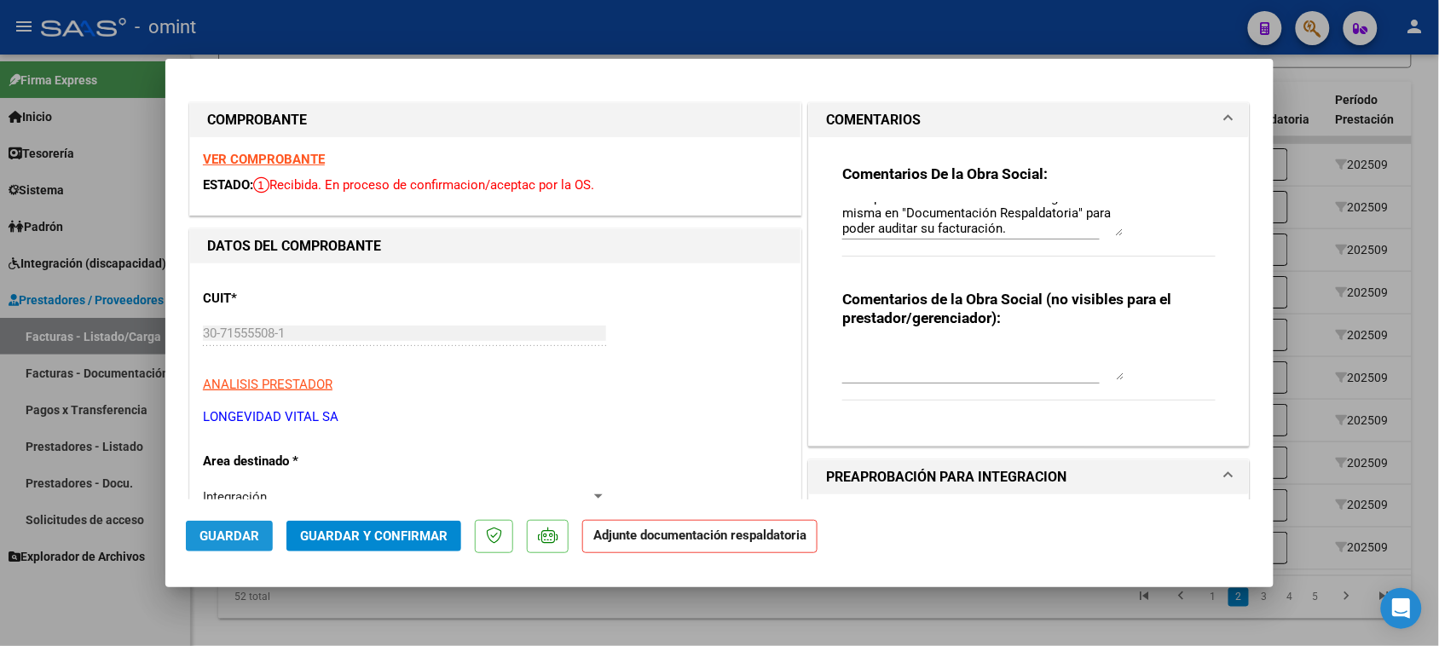
click at [241, 541] on span "Guardar" at bounding box center [229, 535] width 60 height 15
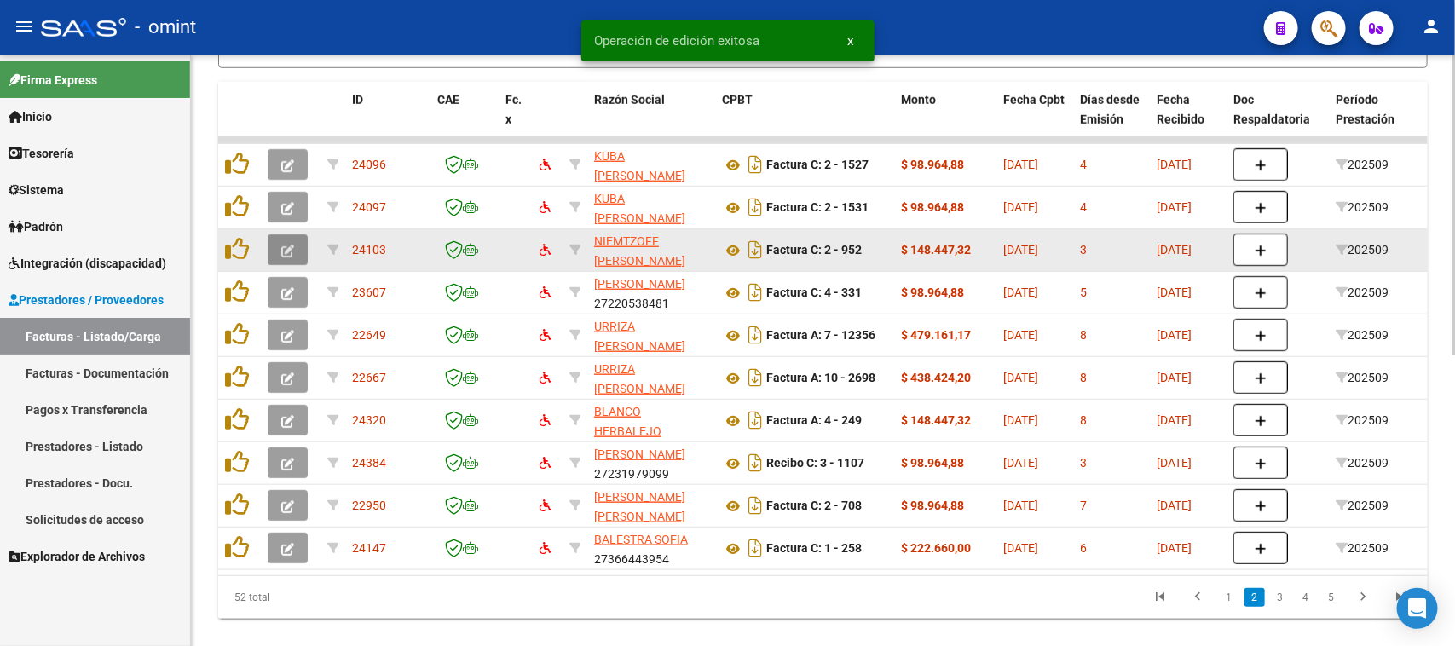
click at [294, 253] on button "button" at bounding box center [288, 249] width 40 height 31
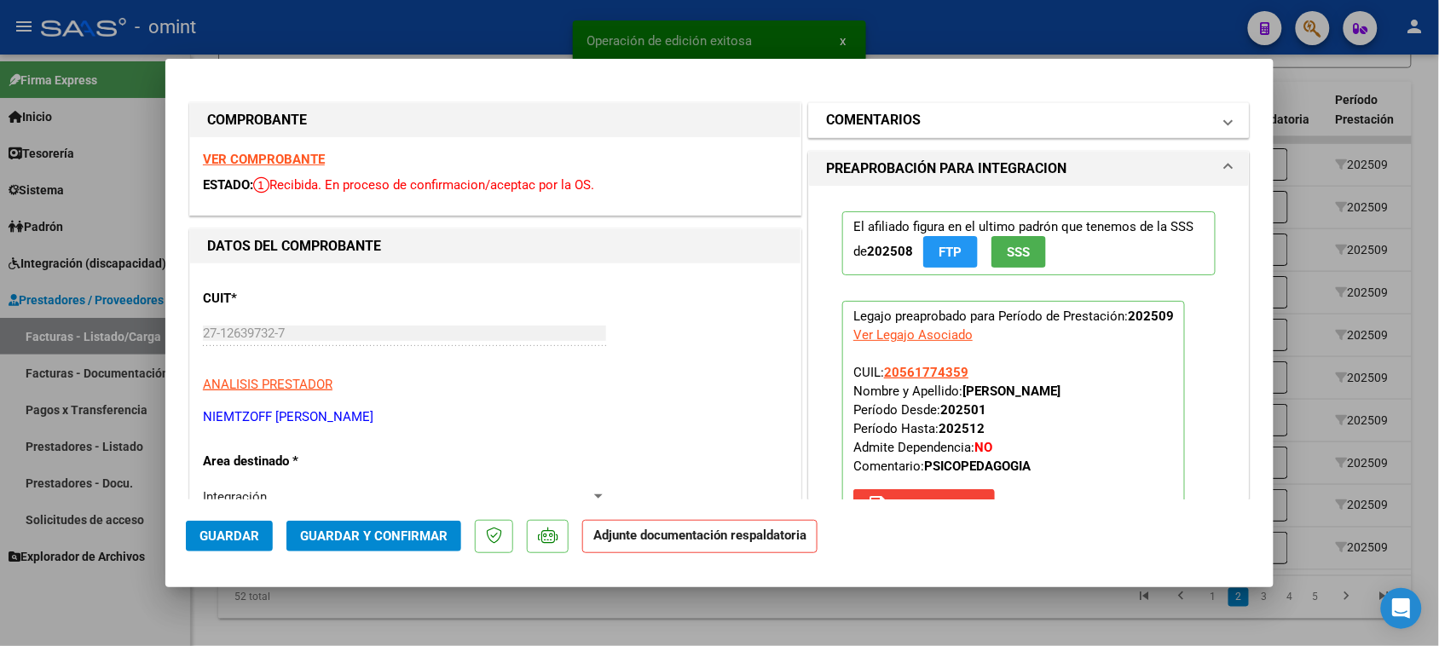
click at [944, 126] on mat-panel-title "COMENTARIOS" at bounding box center [1018, 120] width 385 height 20
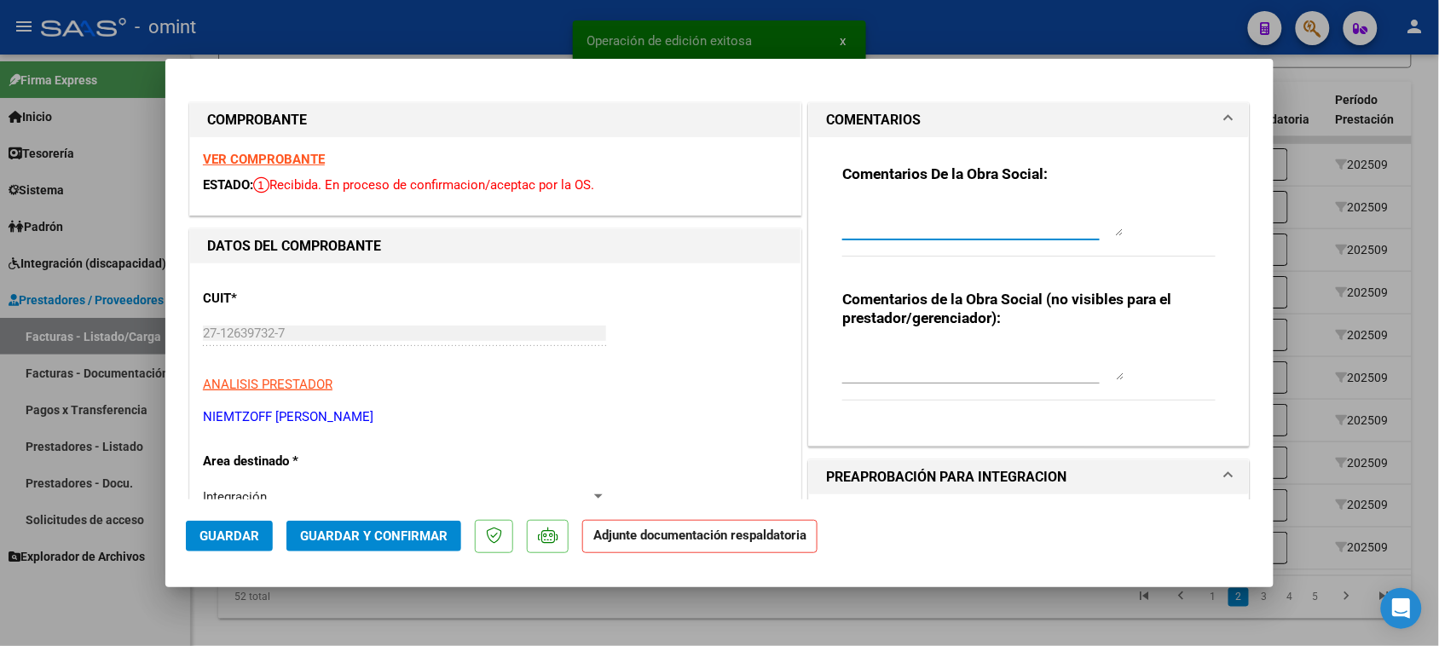
click at [882, 236] on div at bounding box center [982, 219] width 281 height 41
paste textarea "Falta planilla de asistencia. Debe cargar la misma en "Documentación Respaldato…"
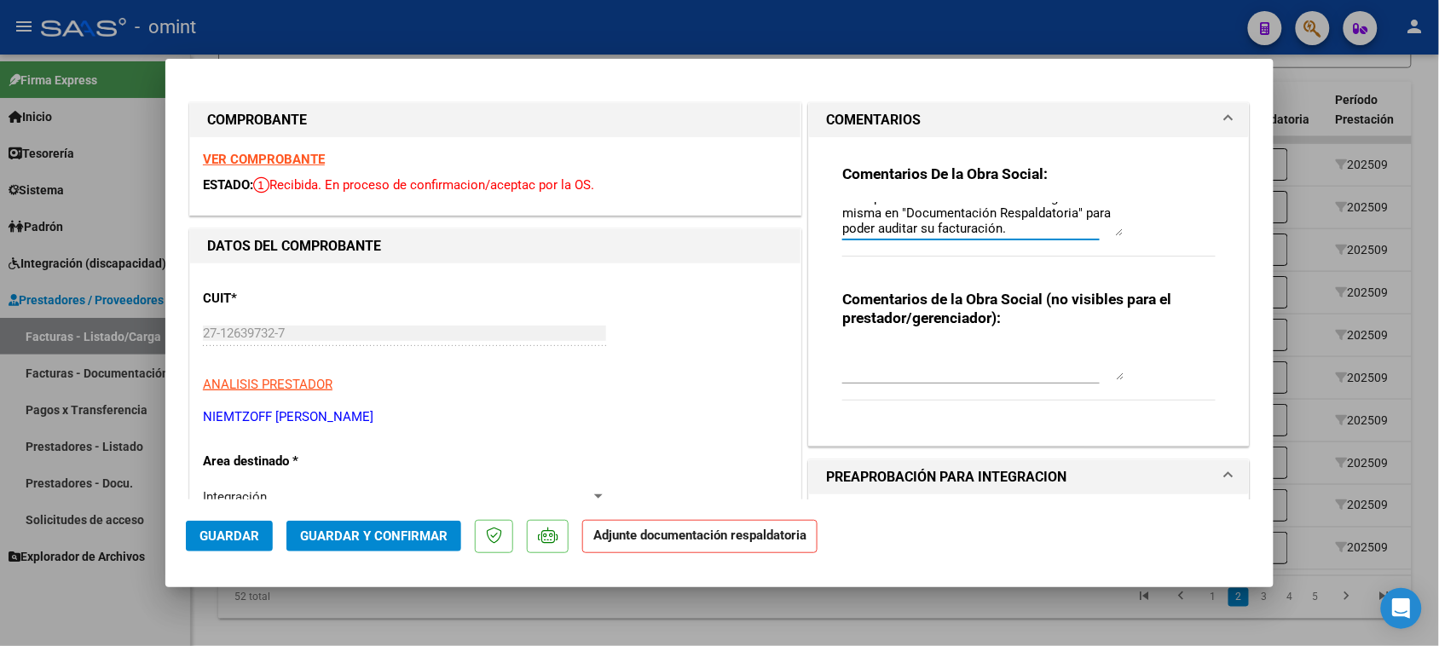
click at [210, 520] on mat-dialog-actions "Guardar Guardar y Confirmar Adjunte documentación respaldatoria" at bounding box center [719, 532] width 1067 height 67
click at [291, 551] on button "Guardar y Confirmar" at bounding box center [373, 536] width 175 height 31
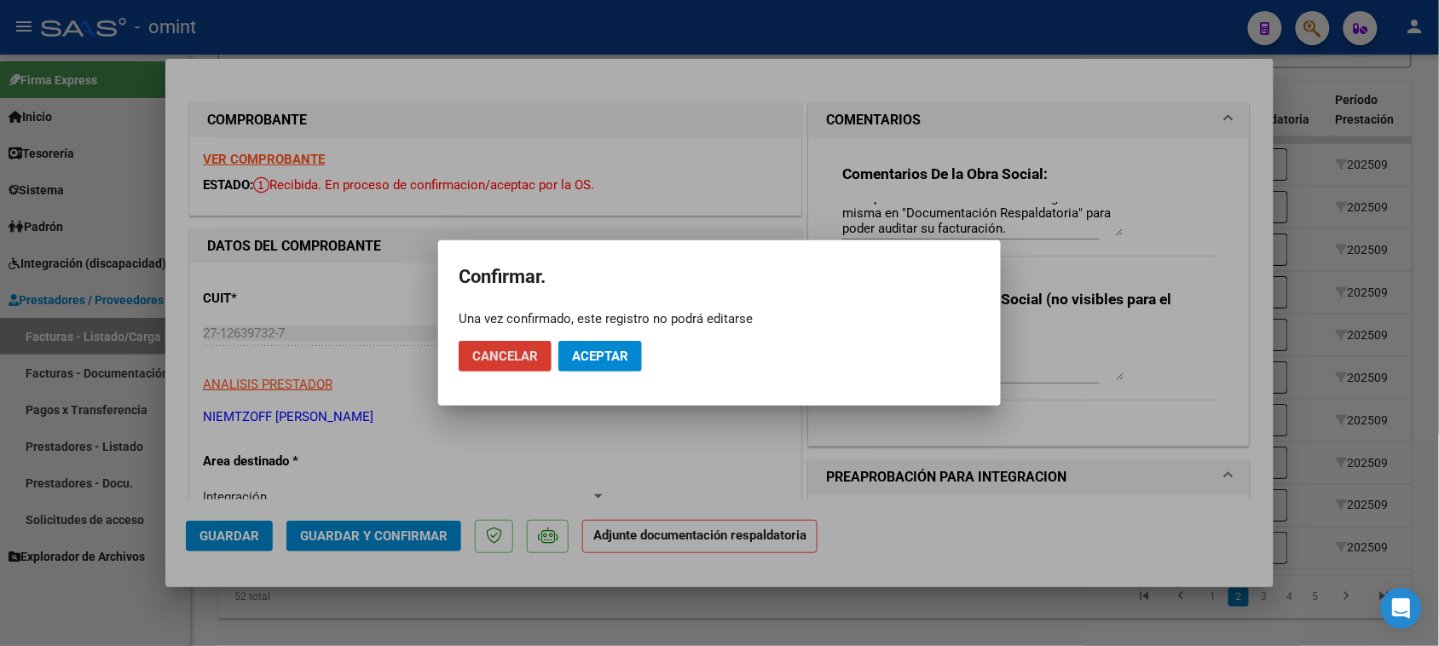
drag, startPoint x: 503, startPoint y: 360, endPoint x: 338, endPoint y: 465, distance: 196.2
click at [501, 358] on span "Cancelar" at bounding box center [505, 356] width 66 height 15
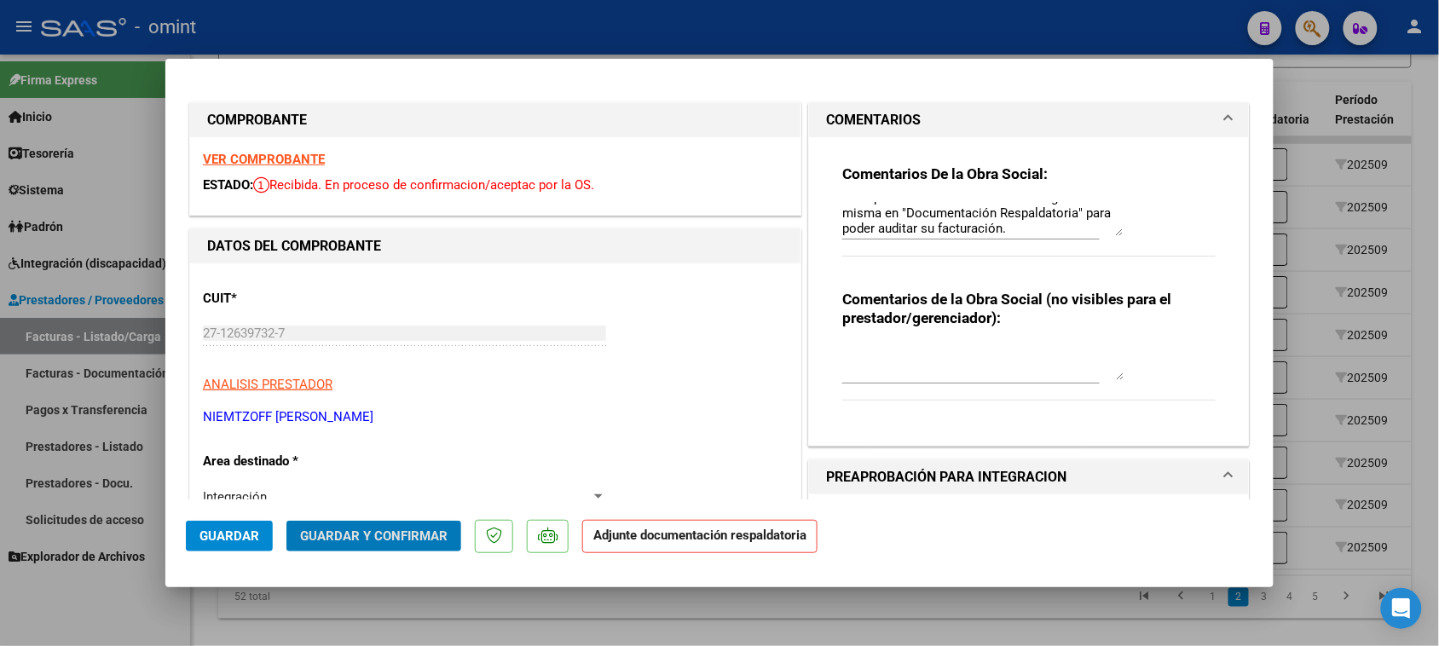
click at [239, 537] on span "Guardar" at bounding box center [229, 535] width 60 height 15
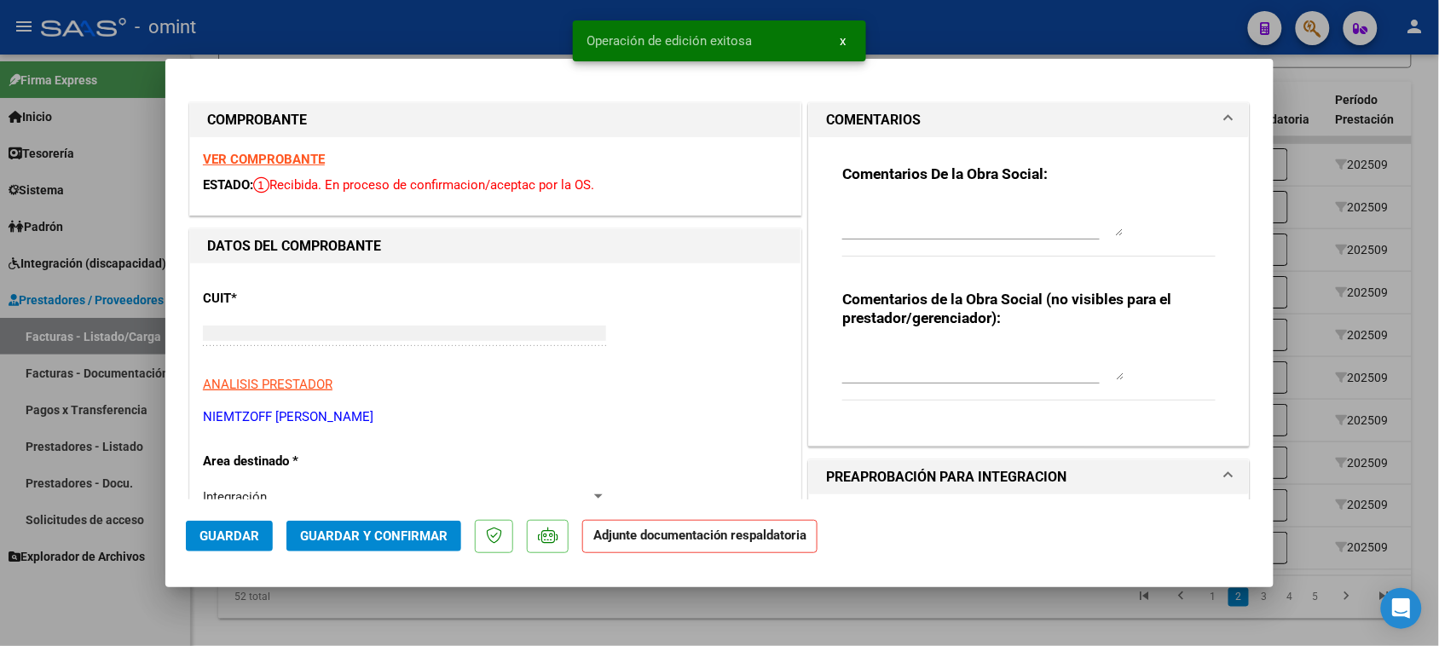
scroll to position [0, 0]
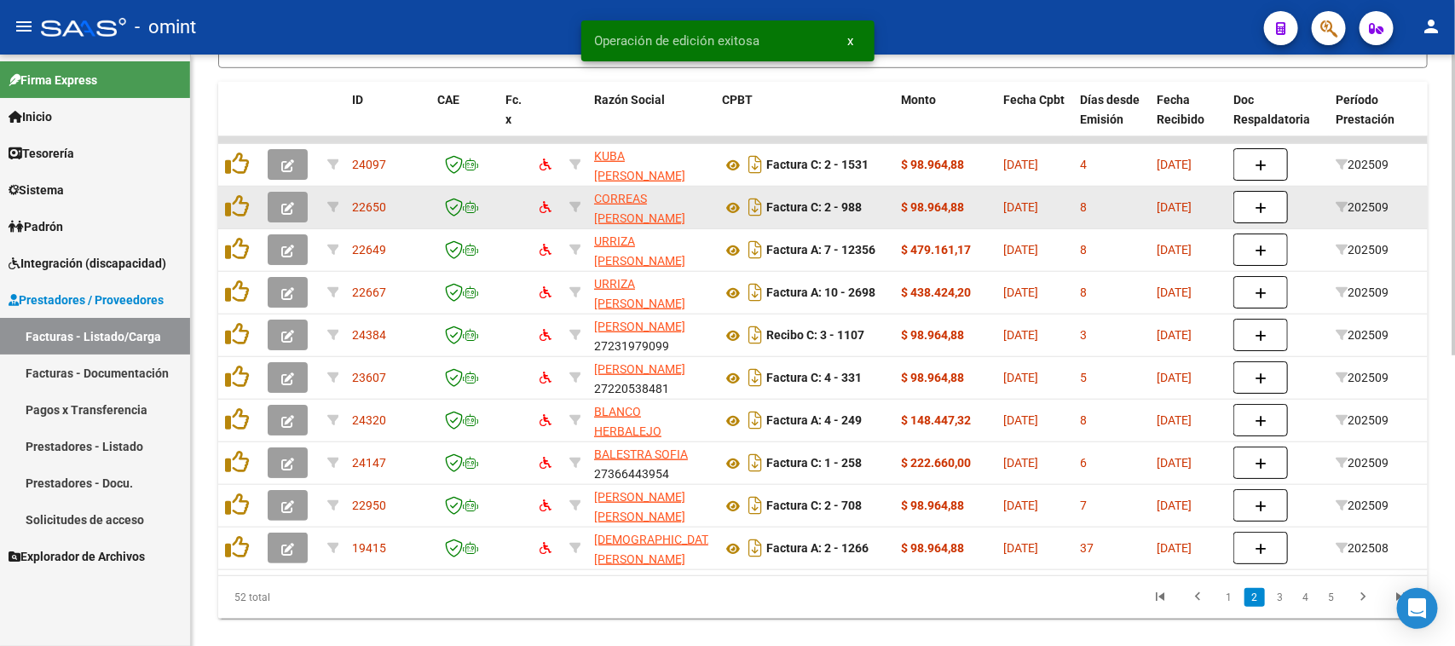
click at [281, 205] on icon "button" at bounding box center [287, 208] width 13 height 13
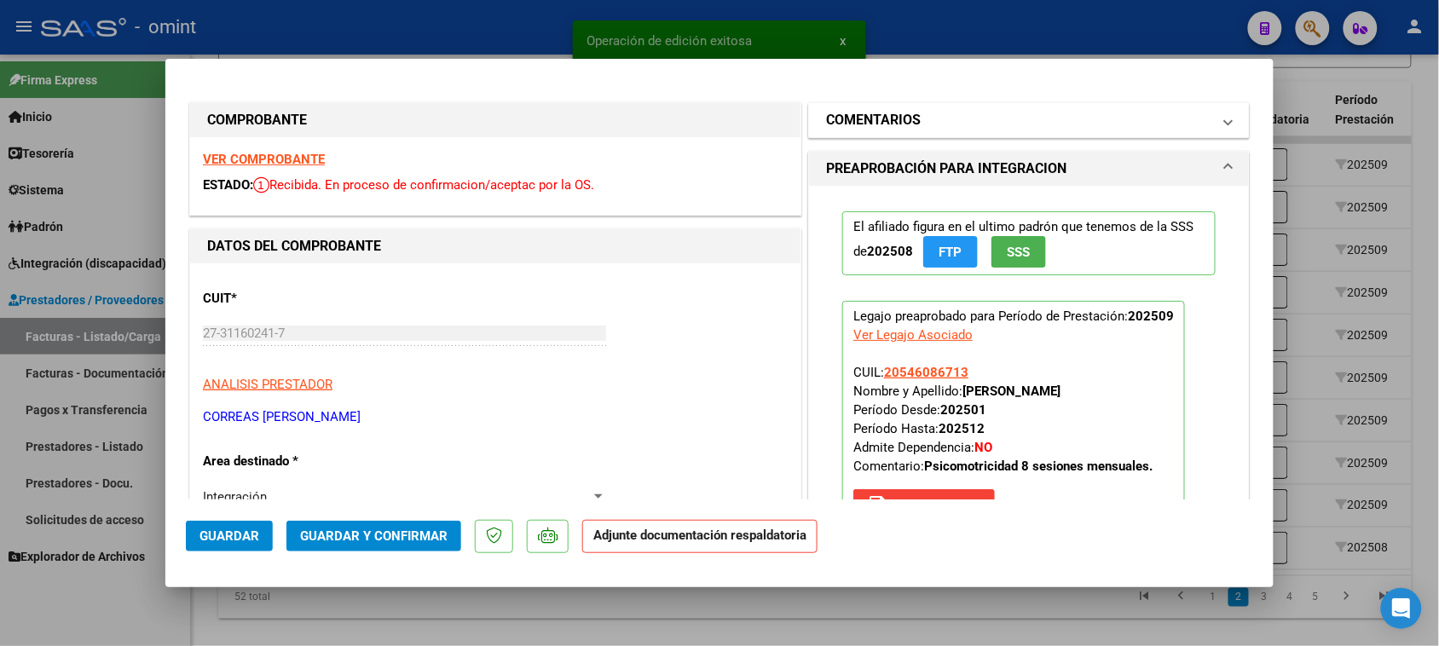
click at [826, 126] on h1 "COMENTARIOS" at bounding box center [873, 120] width 95 height 20
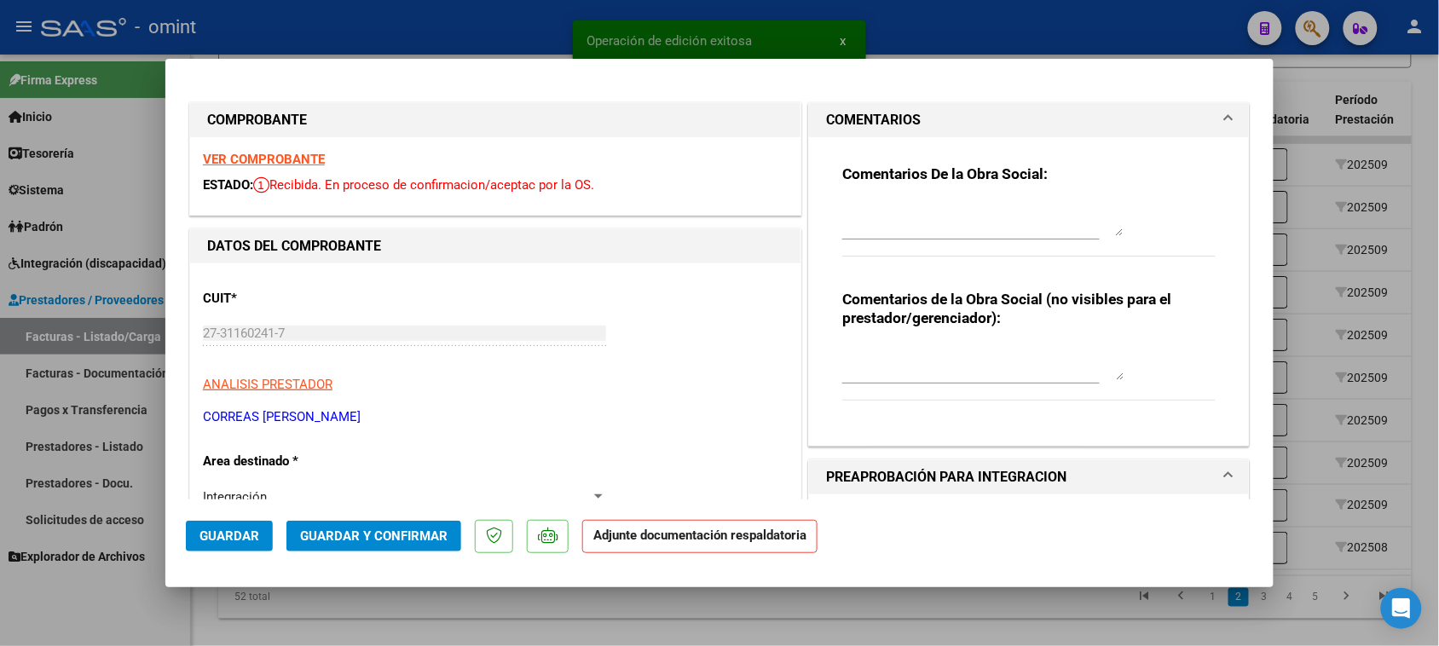
click at [842, 215] on textarea at bounding box center [982, 219] width 281 height 34
paste textarea "Falta planilla de asistencia. Debe cargar la misma en "Documentación Respaldato…"
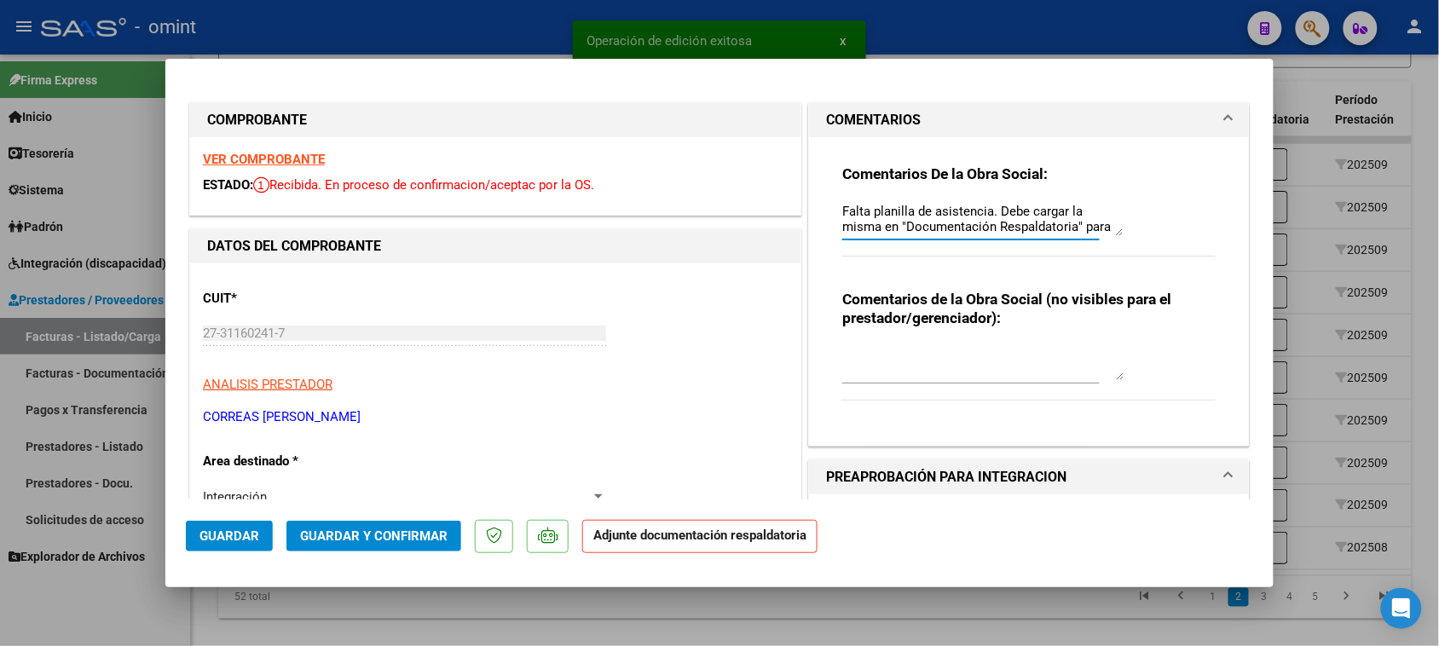
scroll to position [14, 0]
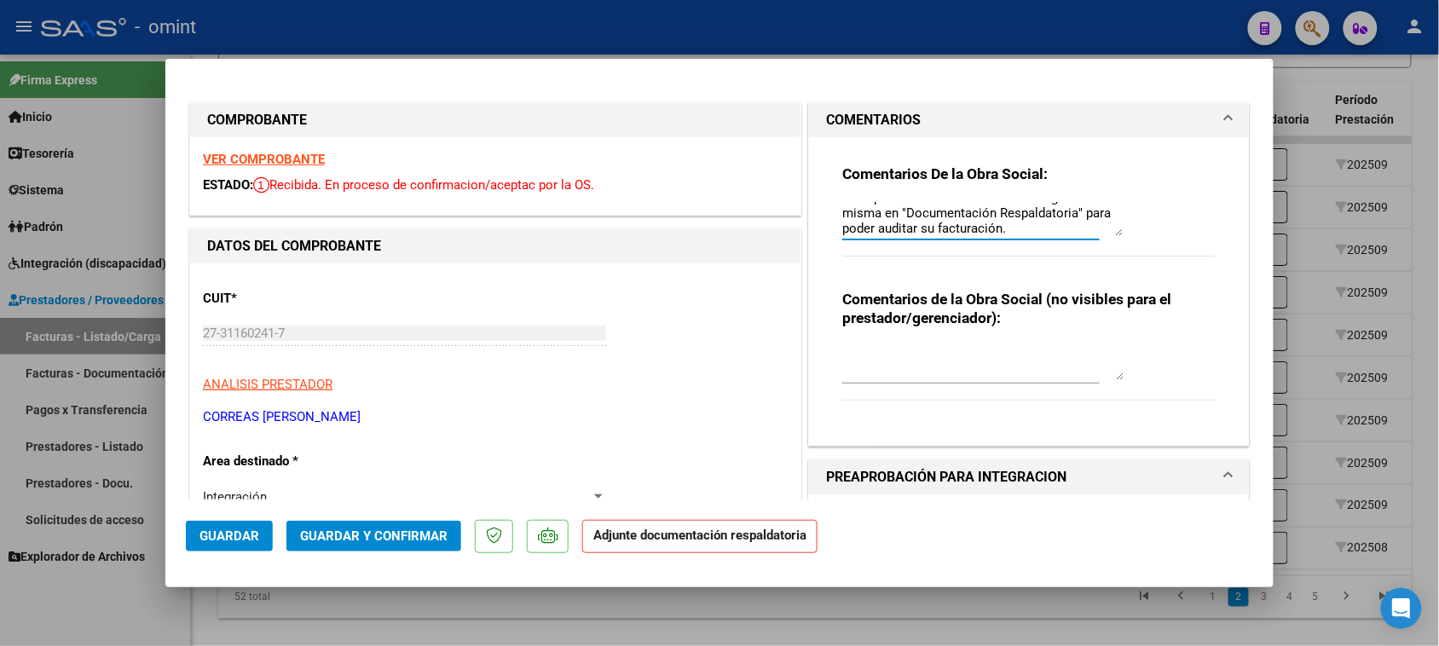
click at [186, 551] on mat-dialog-actions "Guardar Guardar y Confirmar Adjunte documentación respaldatoria" at bounding box center [719, 532] width 1067 height 67
click at [200, 540] on span "Guardar" at bounding box center [229, 535] width 60 height 15
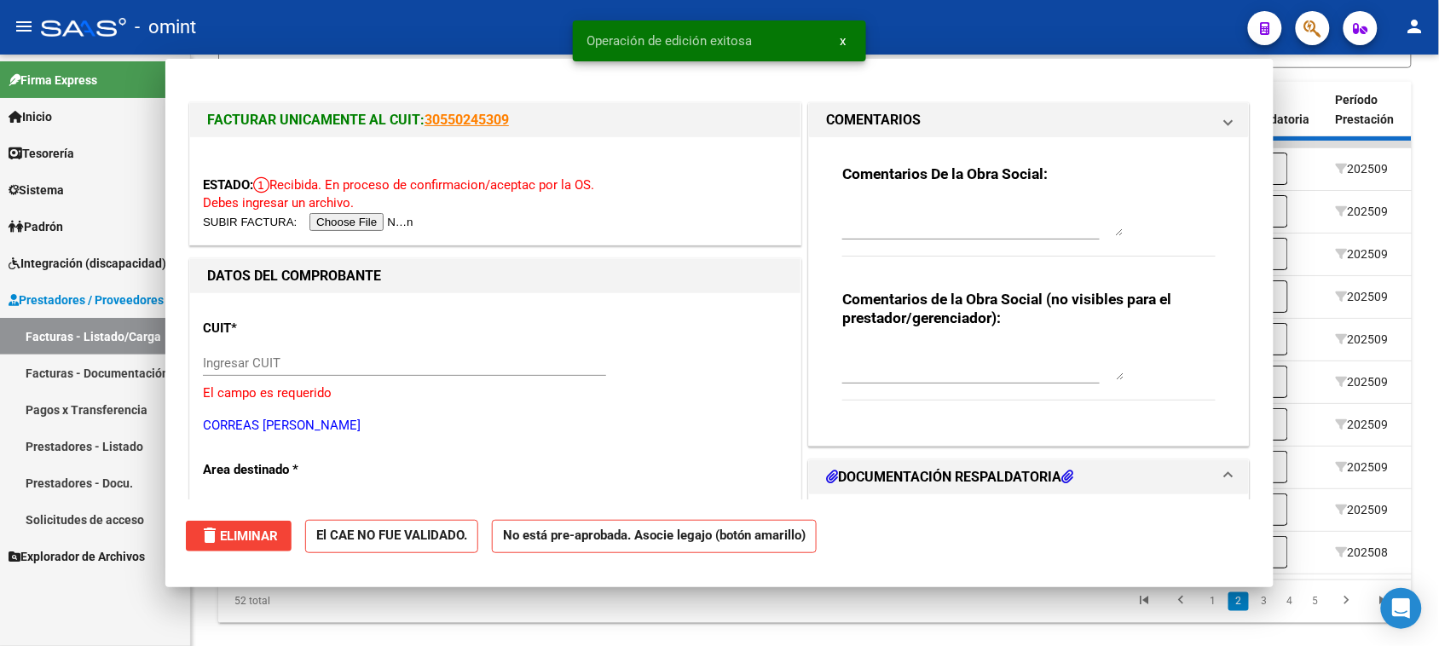
scroll to position [0, 0]
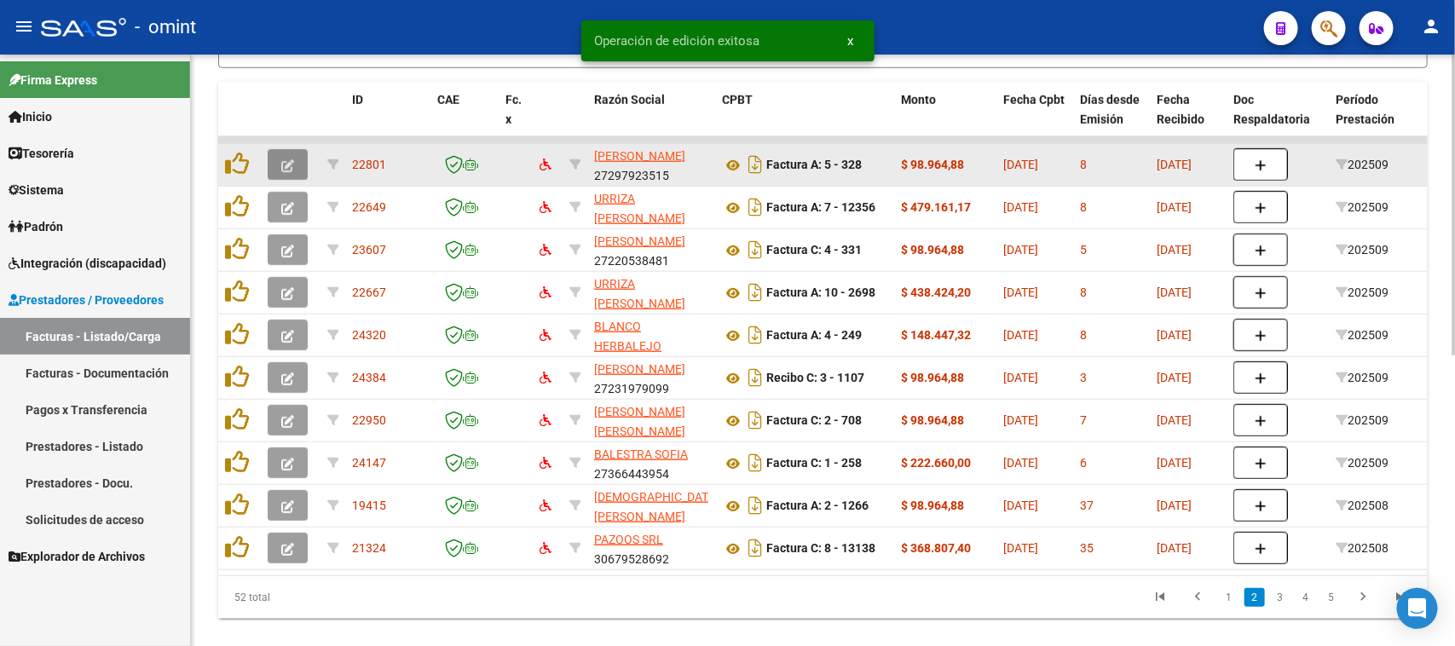
click at [286, 163] on icon "button" at bounding box center [287, 165] width 13 height 13
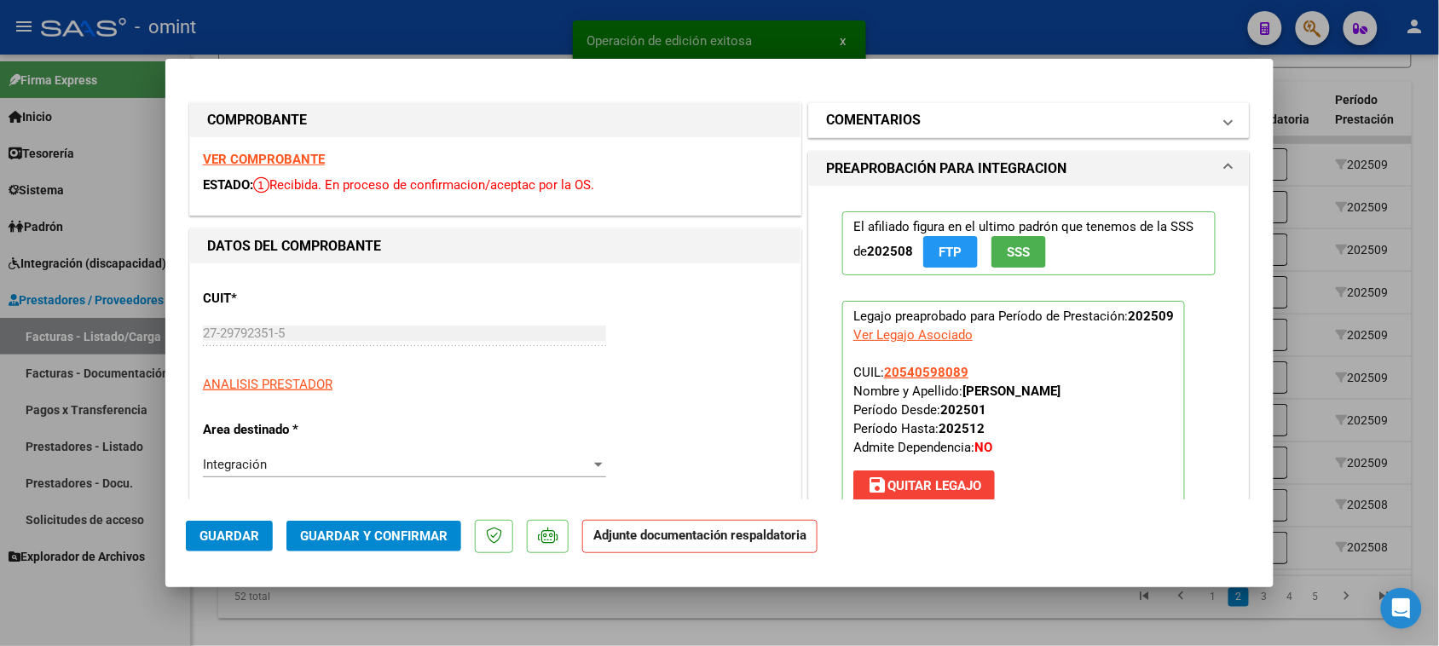
click at [953, 136] on mat-expansion-panel-header "COMENTARIOS" at bounding box center [1029, 120] width 440 height 34
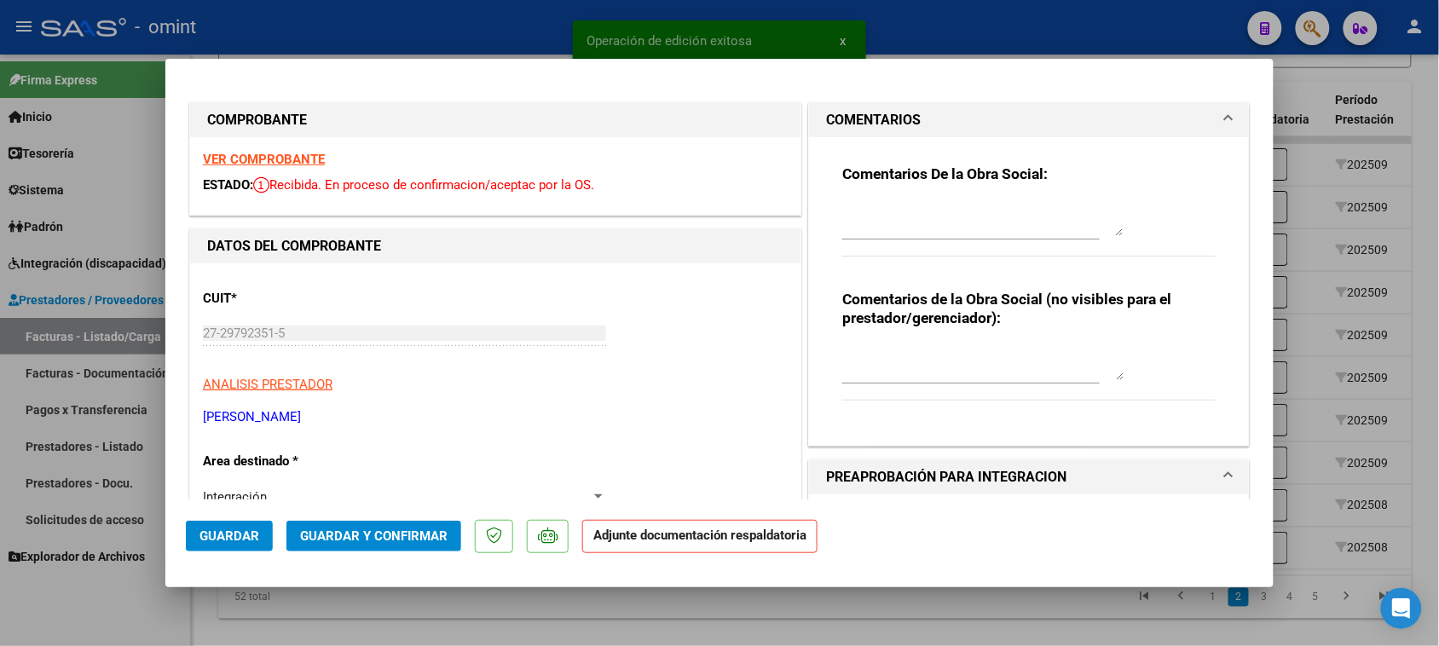
click at [896, 240] on div at bounding box center [970, 227] width 257 height 57
click at [896, 217] on textarea at bounding box center [982, 219] width 281 height 34
paste textarea "Falta planilla de asistencia. Debe cargar la misma en "Documentación Respaldato…"
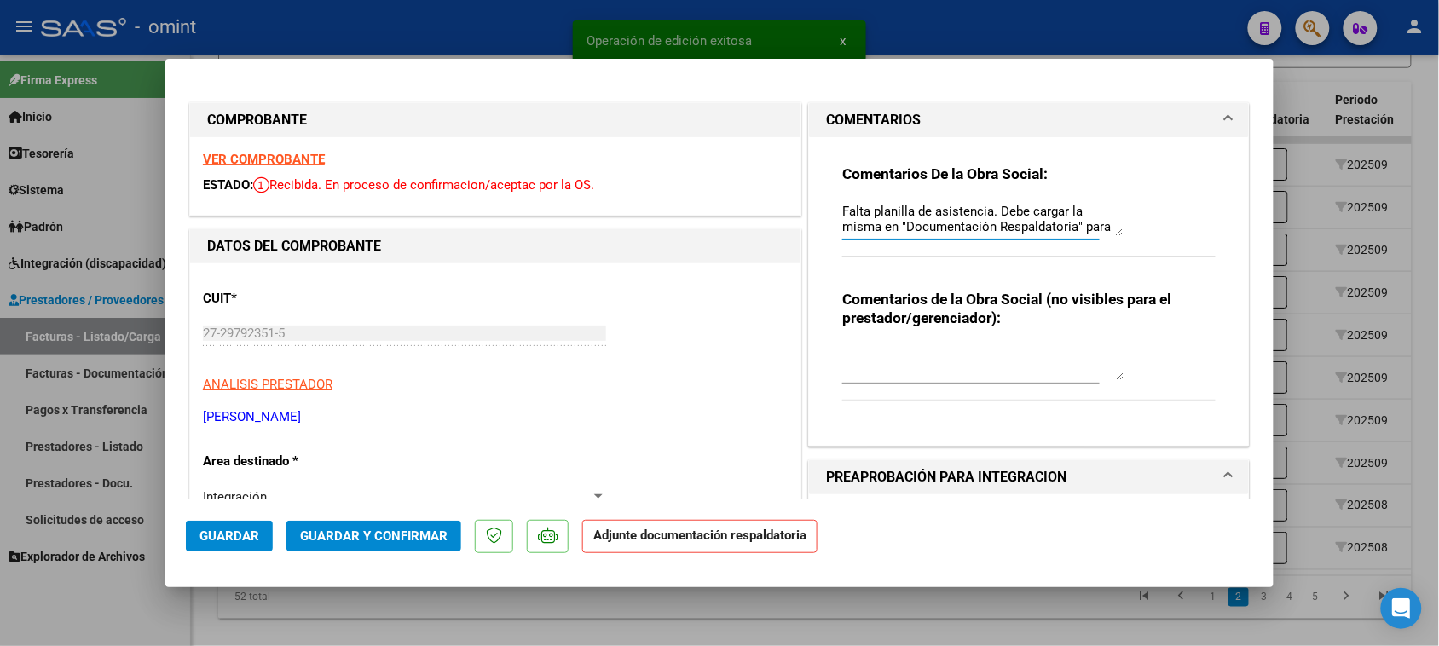
scroll to position [14, 0]
click at [243, 531] on span "Guardar" at bounding box center [229, 535] width 60 height 15
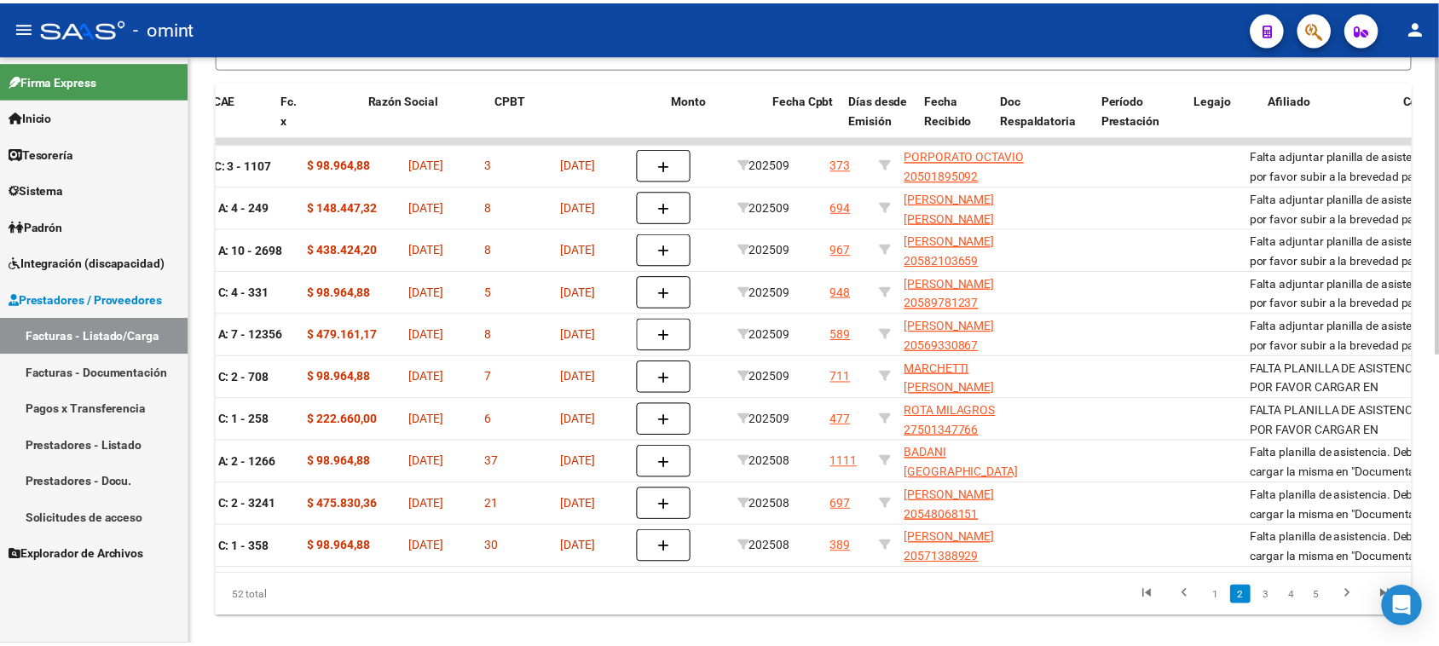
scroll to position [0, 0]
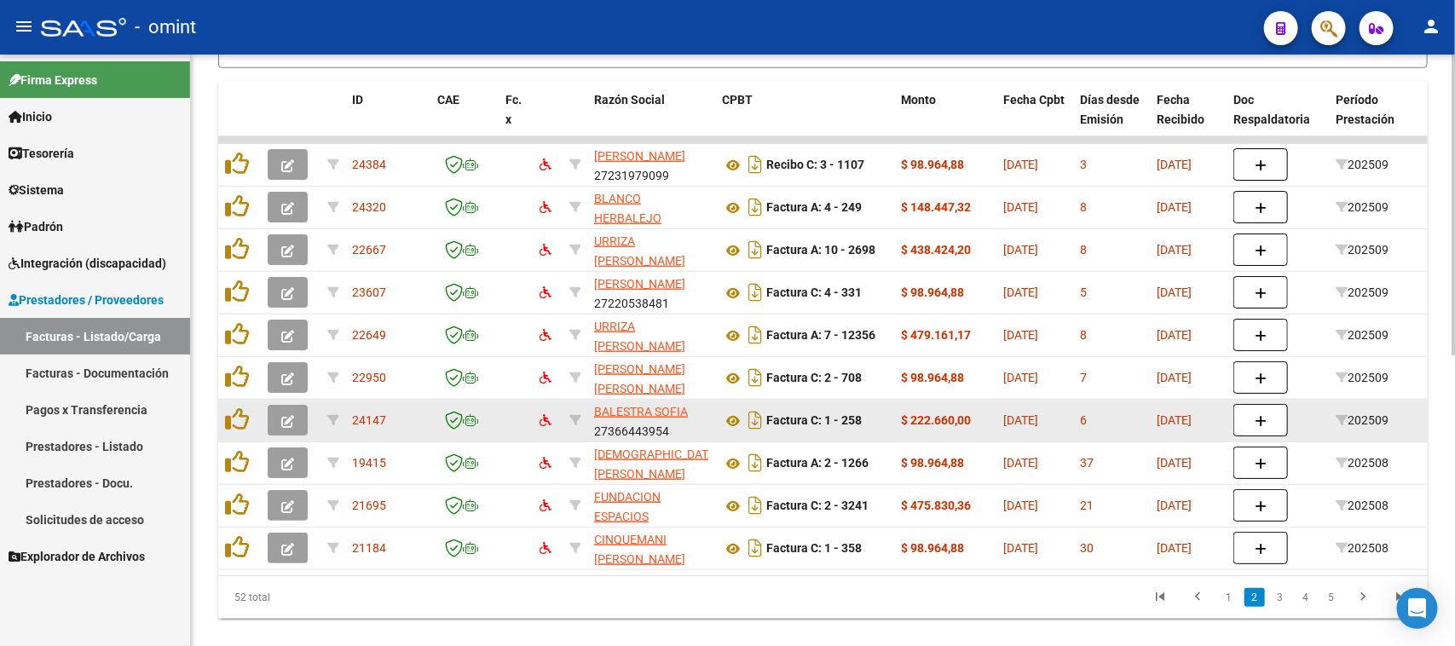
click at [280, 418] on button "button" at bounding box center [288, 420] width 40 height 31
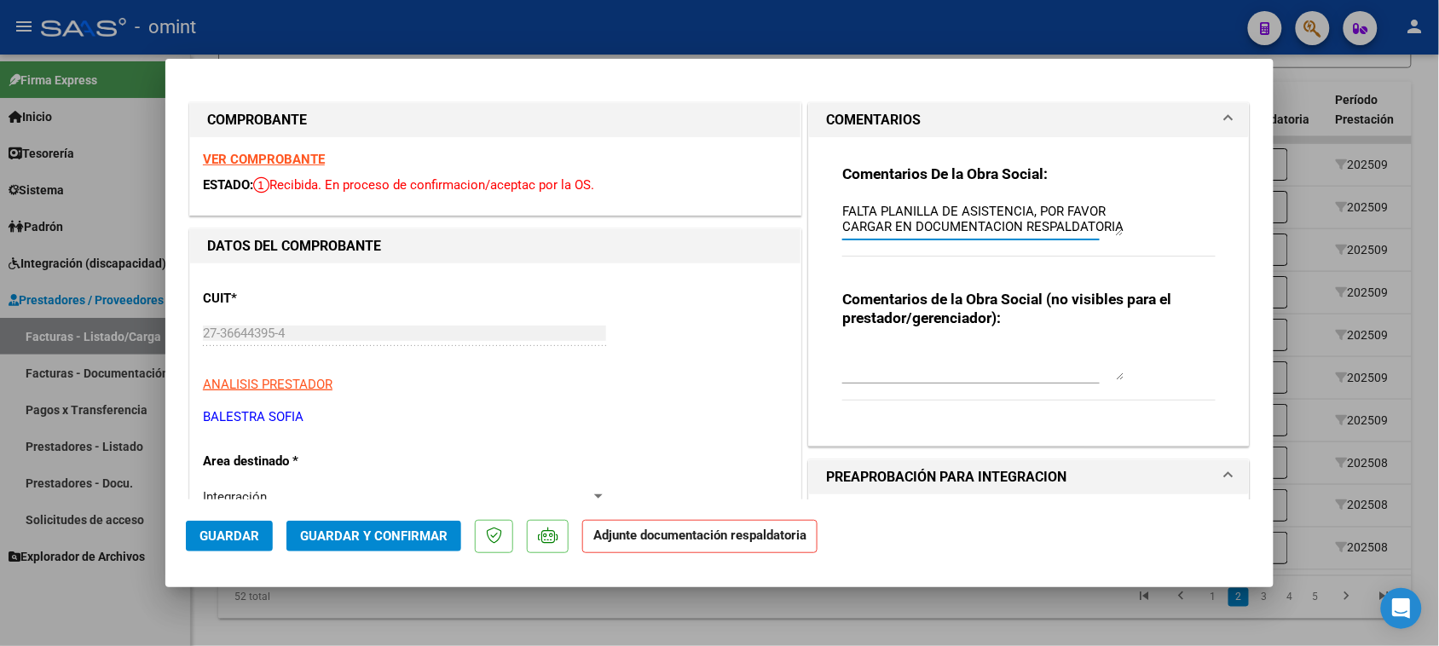
drag, startPoint x: 837, startPoint y: 211, endPoint x: 1146, endPoint y: 268, distance: 314.6
click at [1146, 268] on div "Comentarios De la Obra Social: FALTA PLANILLA DE ASISTENCIA, POR FAVOR CARGAR E…" at bounding box center [1028, 219] width 373 height 110
paste textarea "Falta planilla de asistencia. Debe cargar la misma en "Documentación Respaldato…"
click at [216, 540] on span "Guardar" at bounding box center [229, 535] width 60 height 15
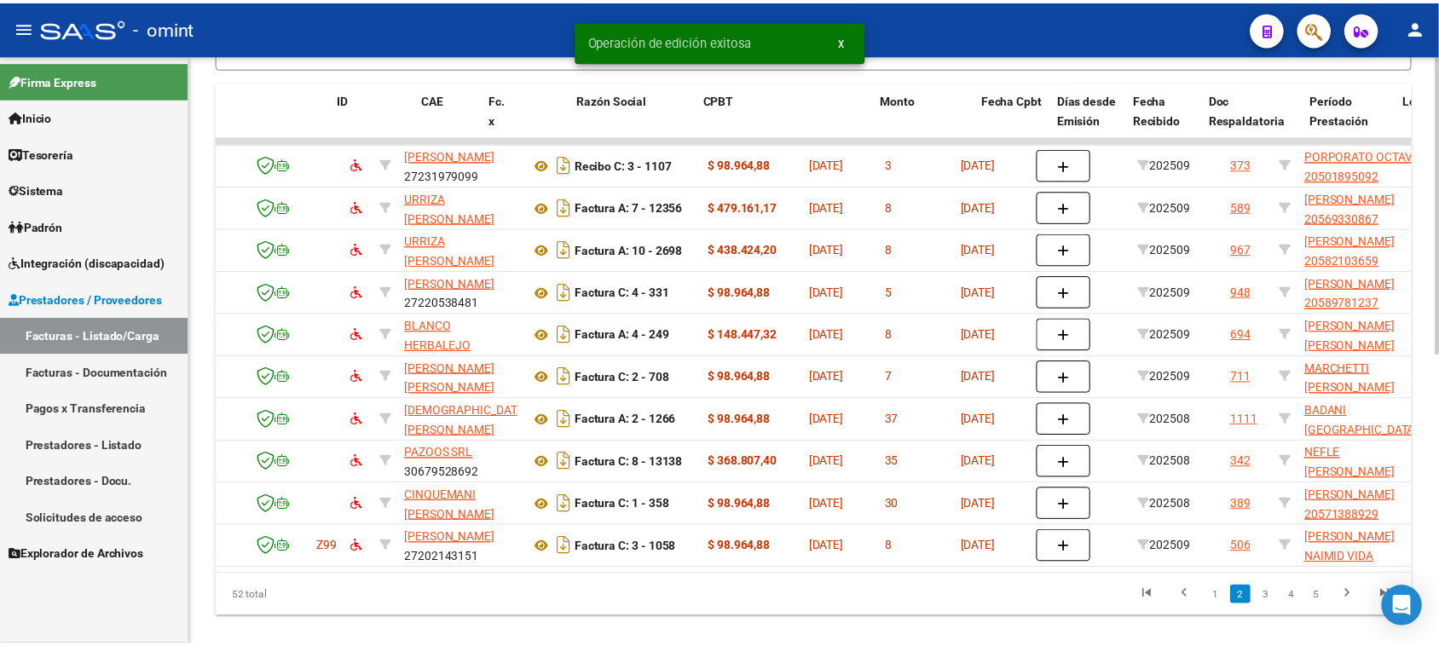
scroll to position [0, 0]
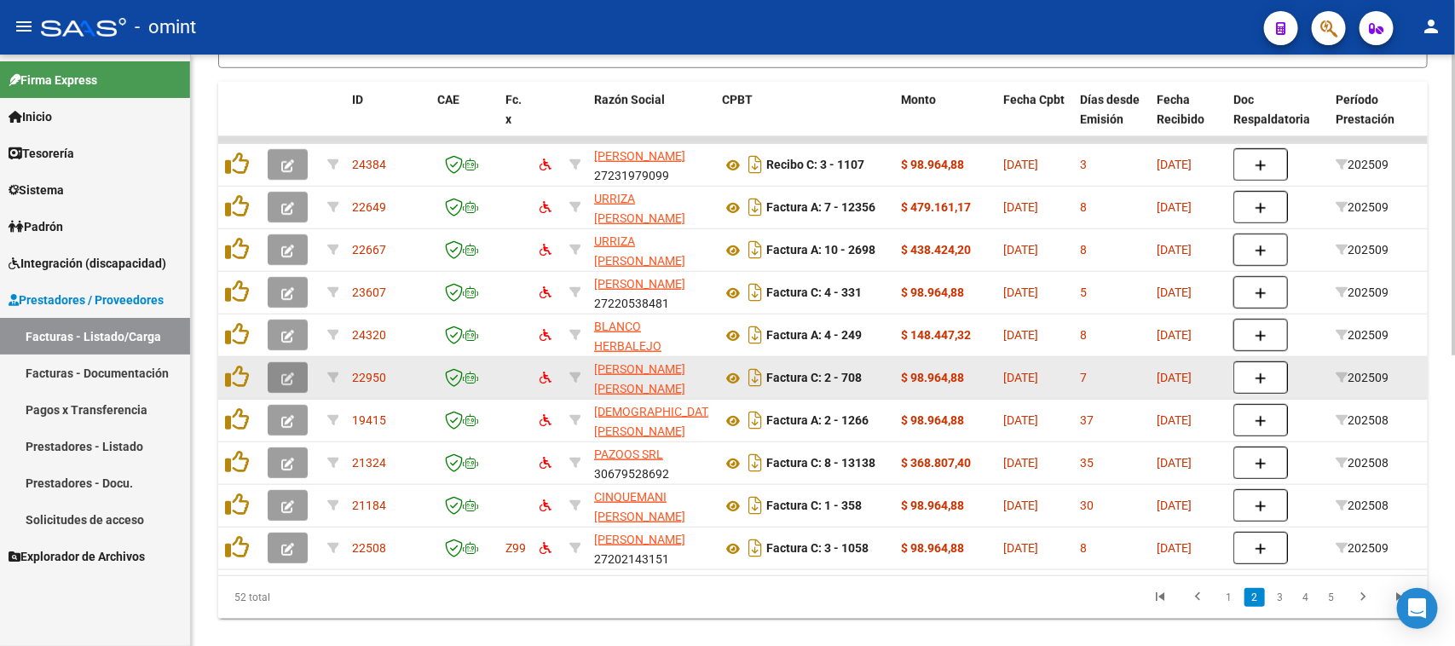
click at [283, 377] on icon "button" at bounding box center [287, 378] width 13 height 13
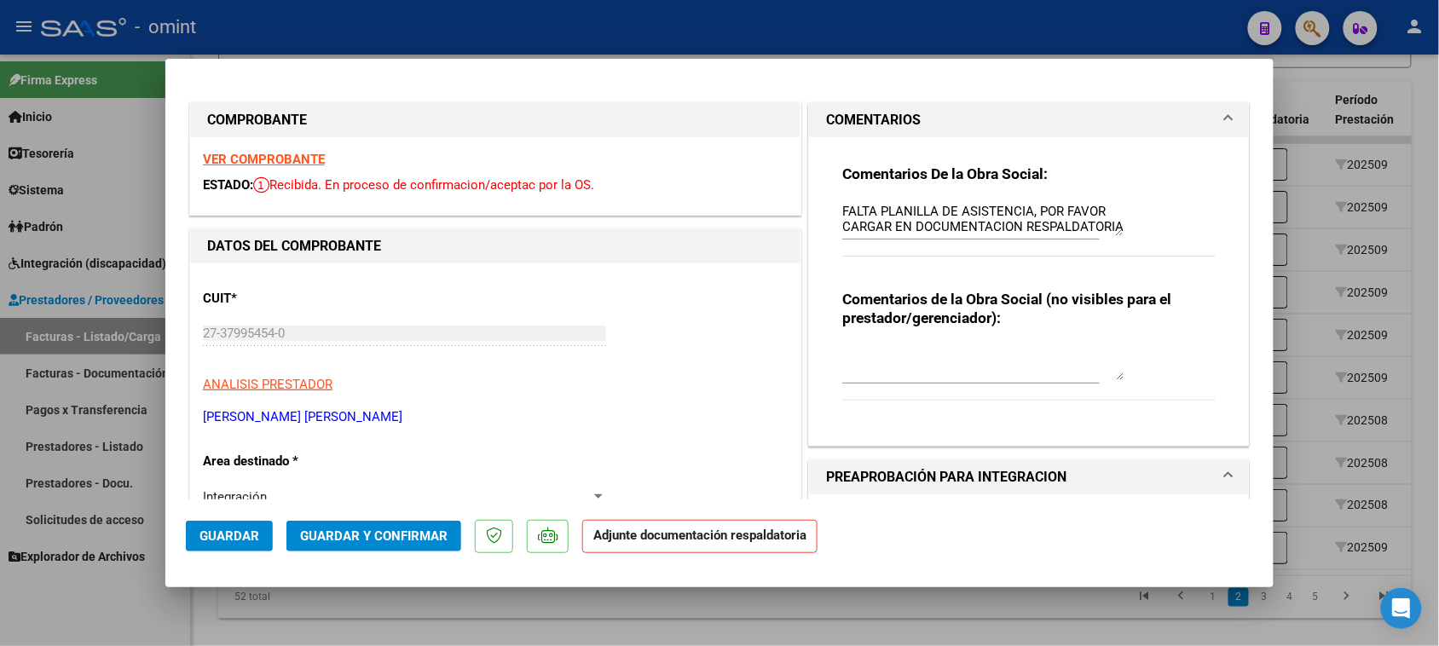
click at [831, 210] on div "Comentarios De la Obra Social: FALTA PLANILLA DE ASISTENCIA, POR FAVOR CARGAR E…" at bounding box center [1028, 284] width 399 height 295
drag, startPoint x: 833, startPoint y: 211, endPoint x: 1200, endPoint y: 296, distance: 376.9
click at [1200, 296] on div "Comentarios De la Obra Social: FALTA PLANILLA DE ASISTENCIA, POR FAVOR CARGAR E…" at bounding box center [1028, 284] width 399 height 295
paste textarea "alta planilla de asistencia. Debe cargar la misma en "Documentación Respaldator…"
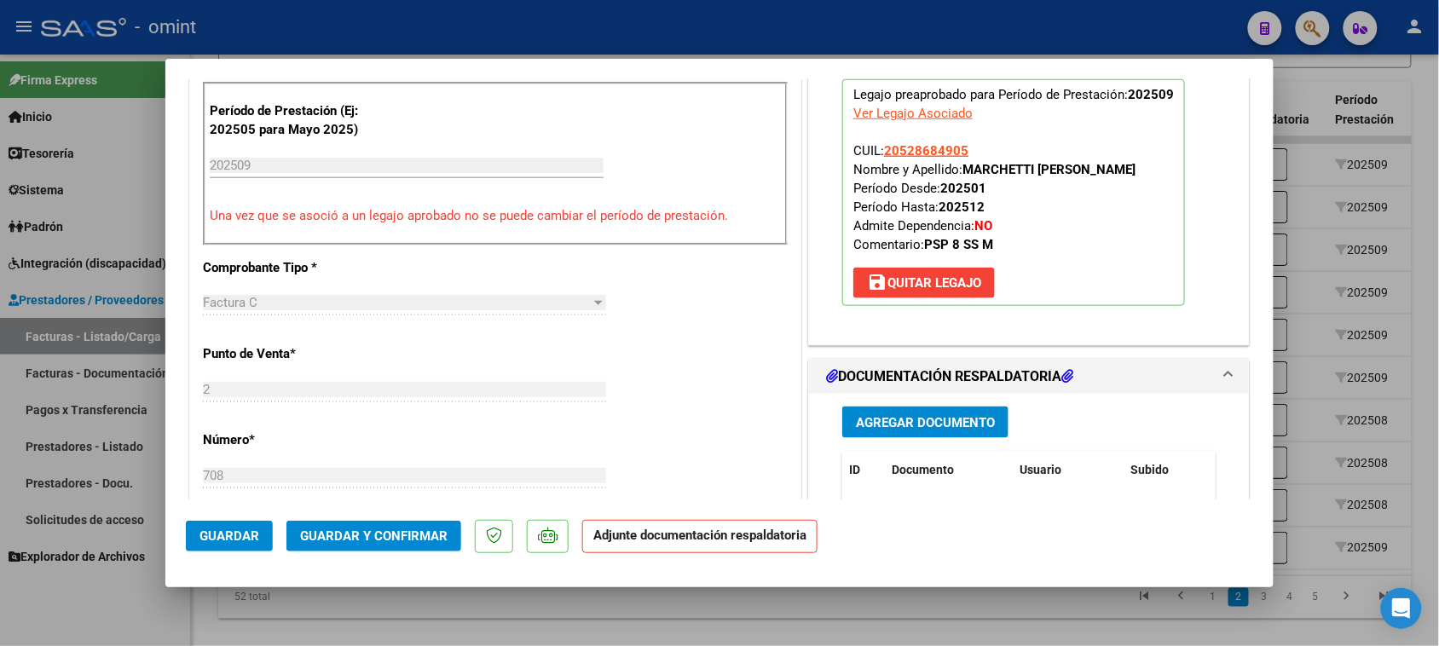
scroll to position [533, 0]
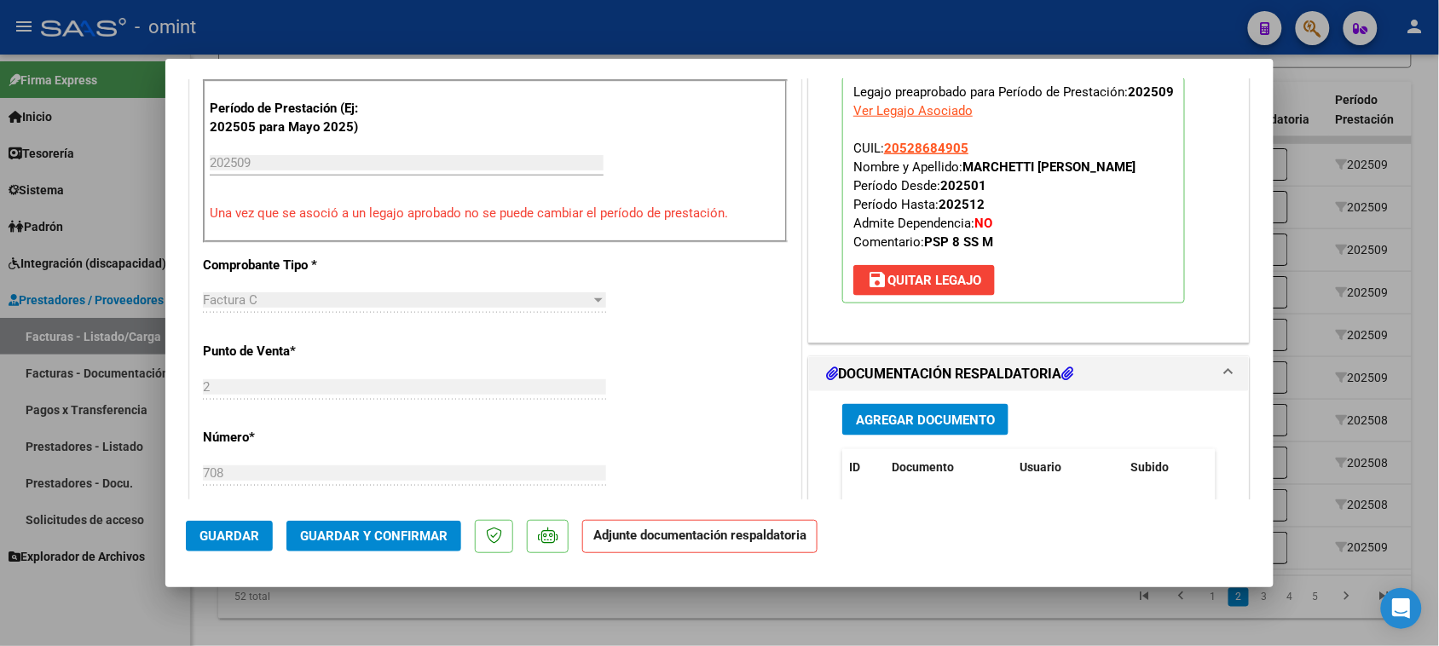
click at [207, 543] on span "Guardar" at bounding box center [229, 535] width 60 height 15
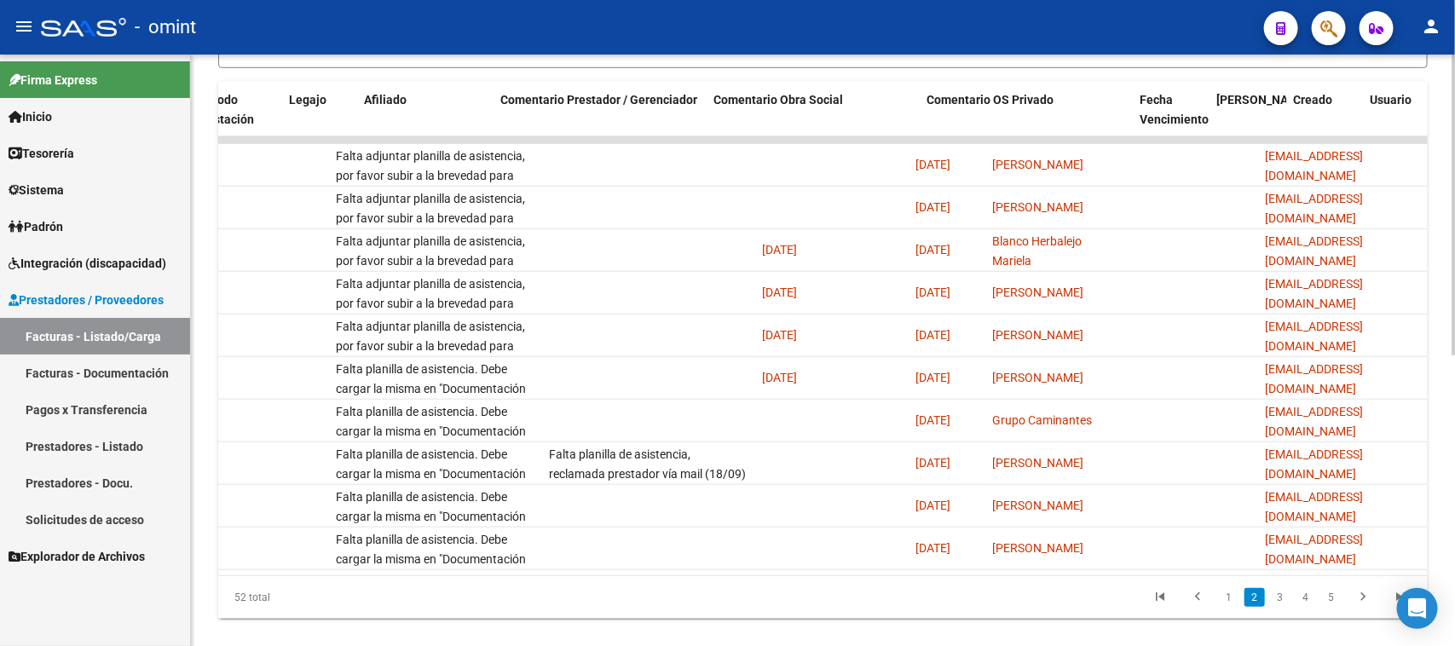
scroll to position [0, 0]
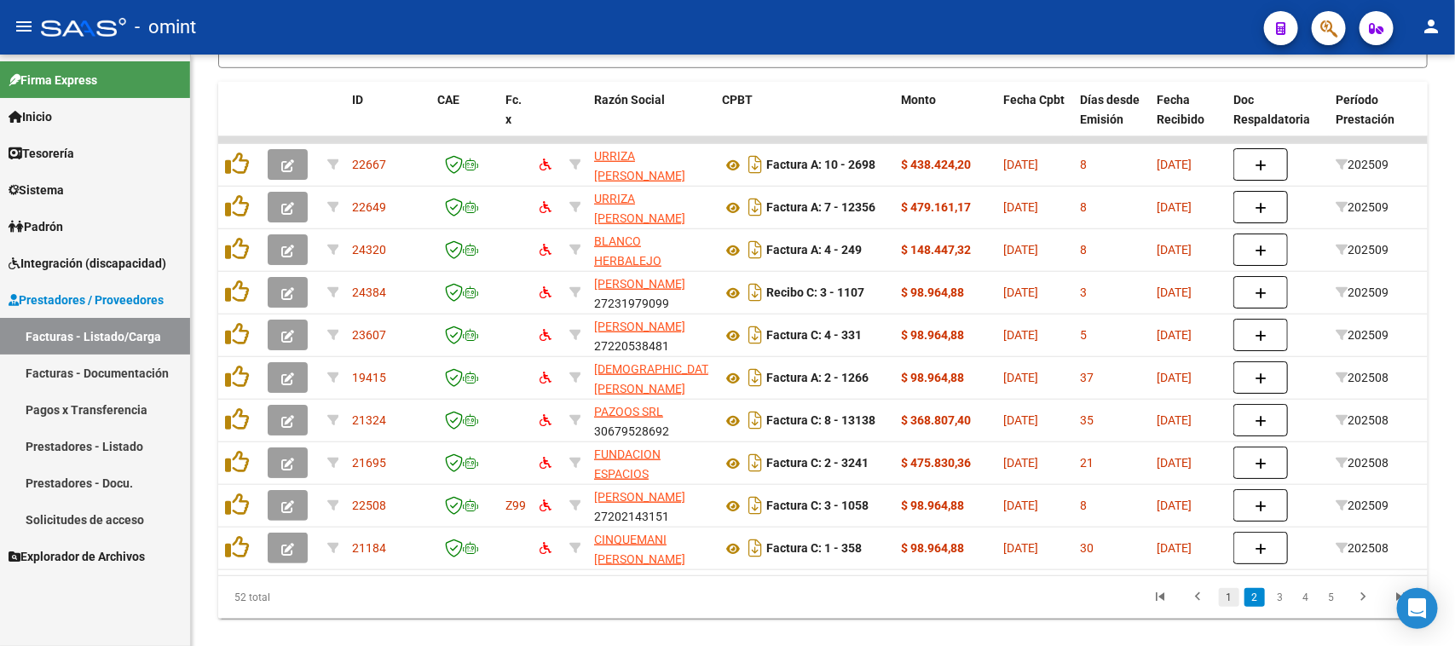
click at [1236, 607] on link "1" at bounding box center [1229, 597] width 20 height 19
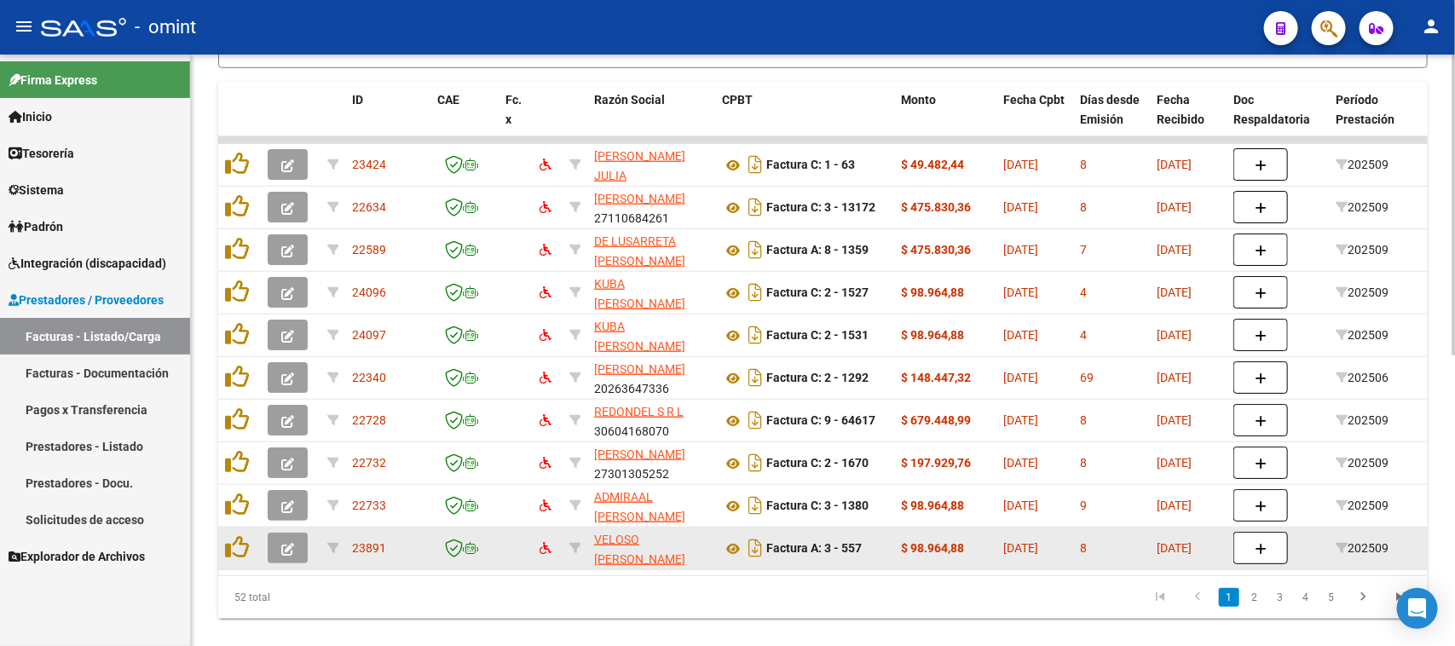
click at [278, 551] on button "button" at bounding box center [288, 548] width 40 height 31
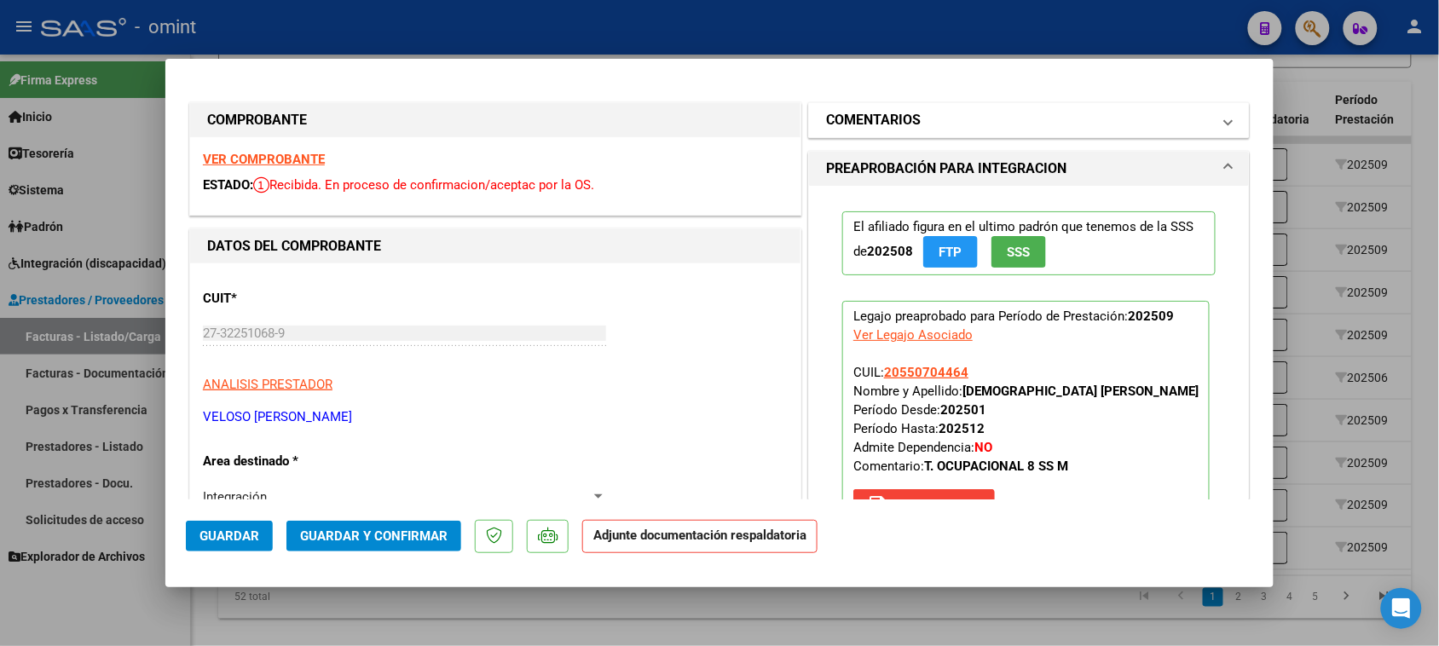
click at [808, 119] on mat-expansion-panel "COMENTARIOS Comentarios De la Obra Social: Comentarios de la Obra Social (no vi…" at bounding box center [1028, 120] width 441 height 36
click at [874, 129] on h1 "COMENTARIOS" at bounding box center [873, 120] width 95 height 20
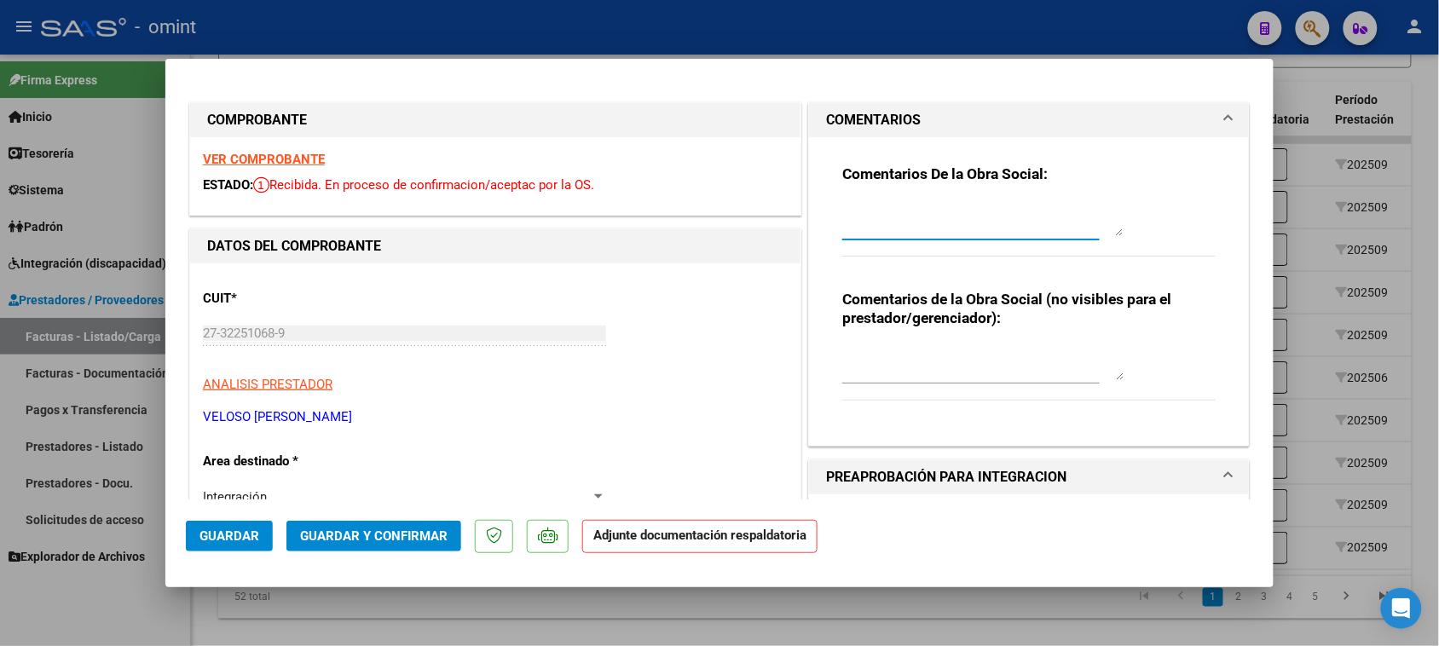
click at [872, 210] on textarea at bounding box center [982, 219] width 281 height 34
paste textarea "Falta planilla de asistencia. Debe cargar la misma en "Documentación Respaldato…"
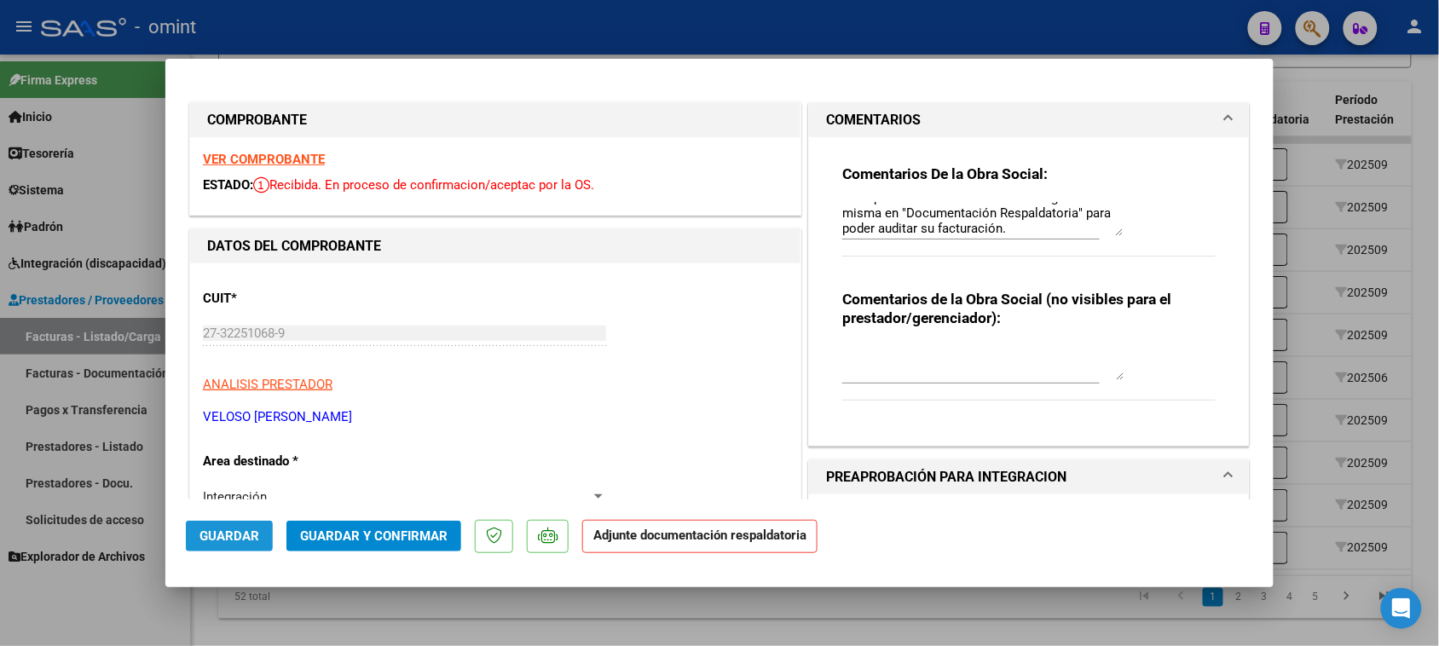
click at [240, 551] on button "Guardar" at bounding box center [229, 536] width 87 height 31
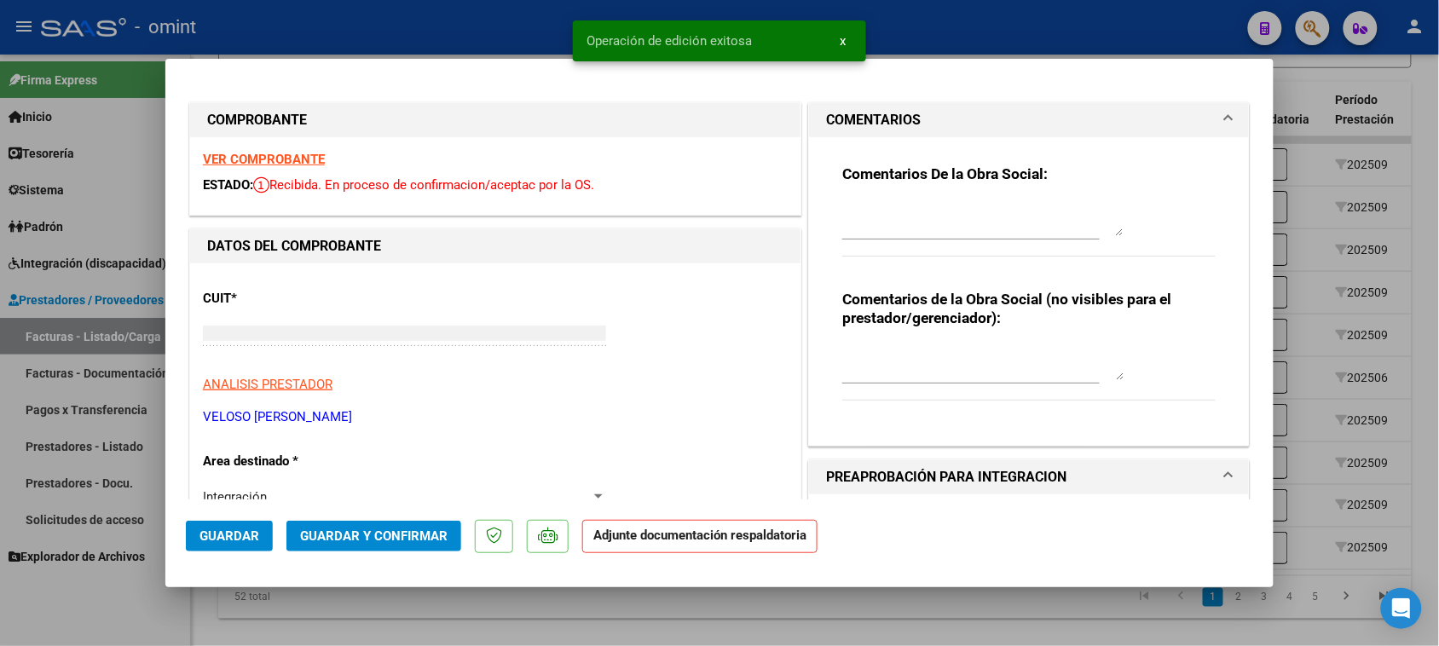
scroll to position [0, 0]
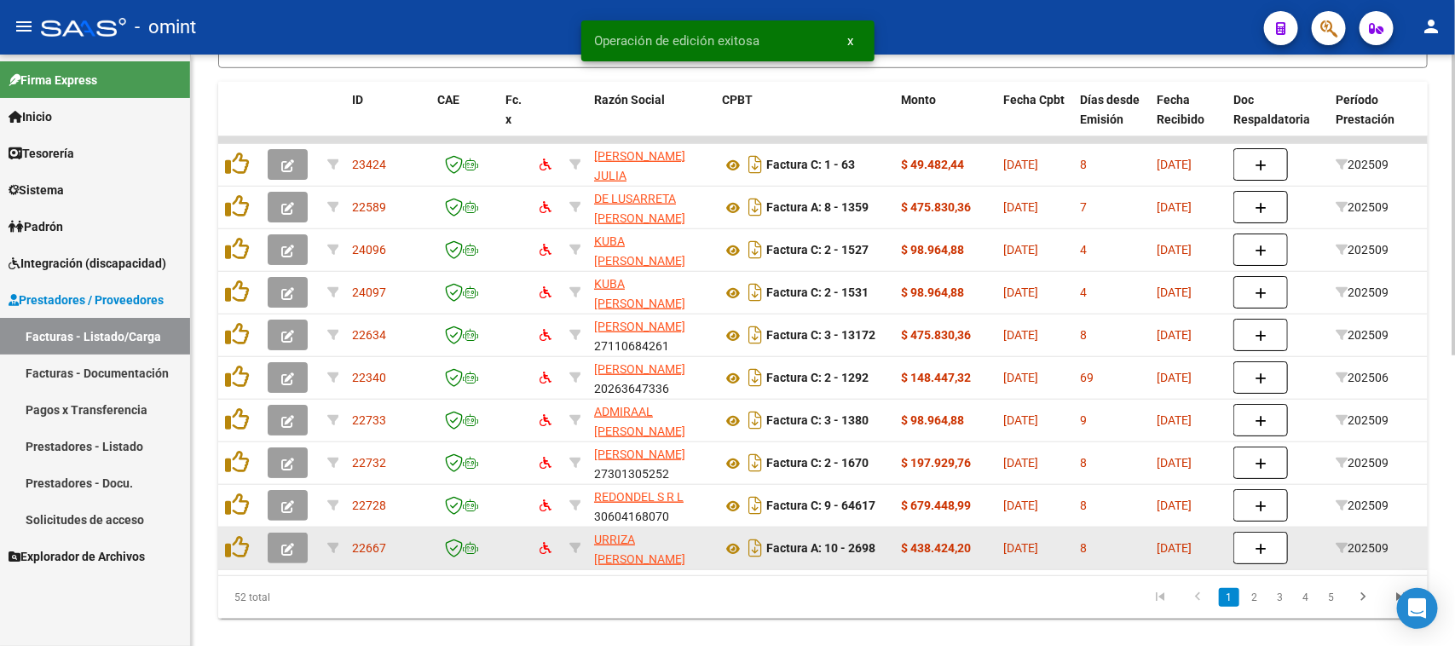
click at [281, 550] on icon "button" at bounding box center [287, 549] width 13 height 13
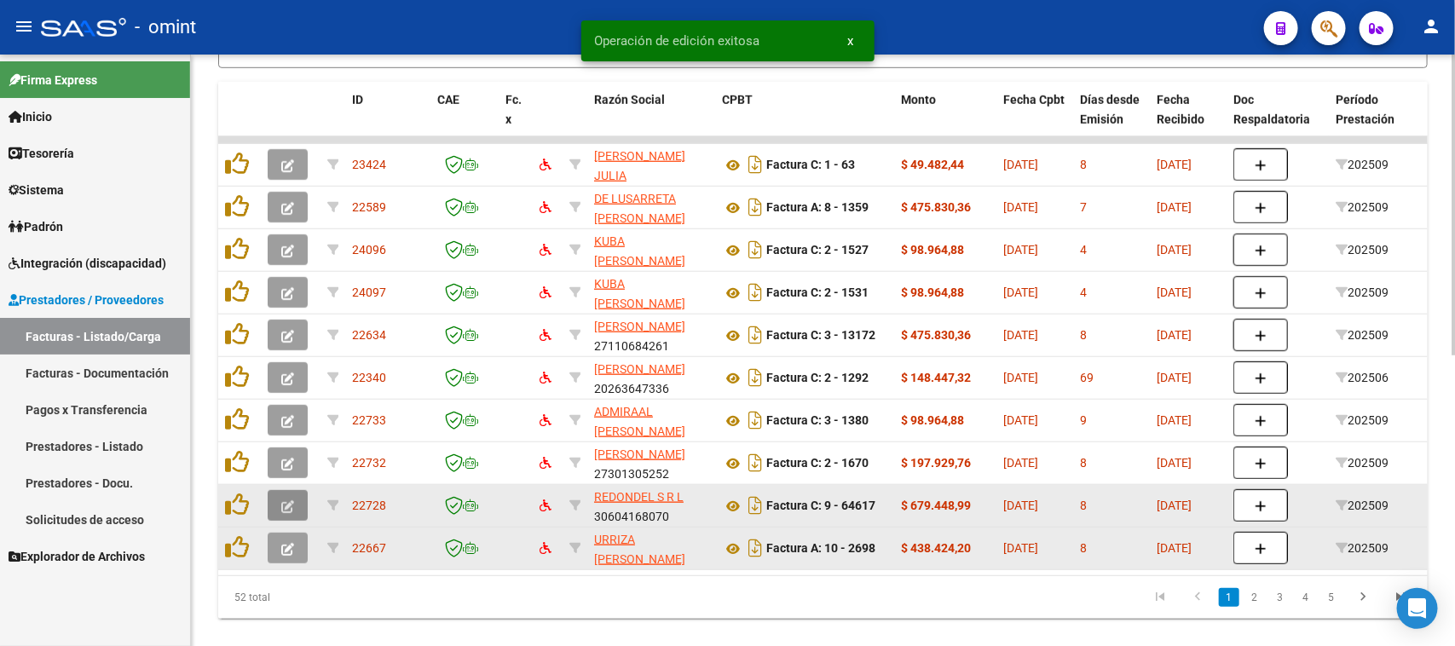
click at [281, 507] on icon "button" at bounding box center [287, 506] width 13 height 13
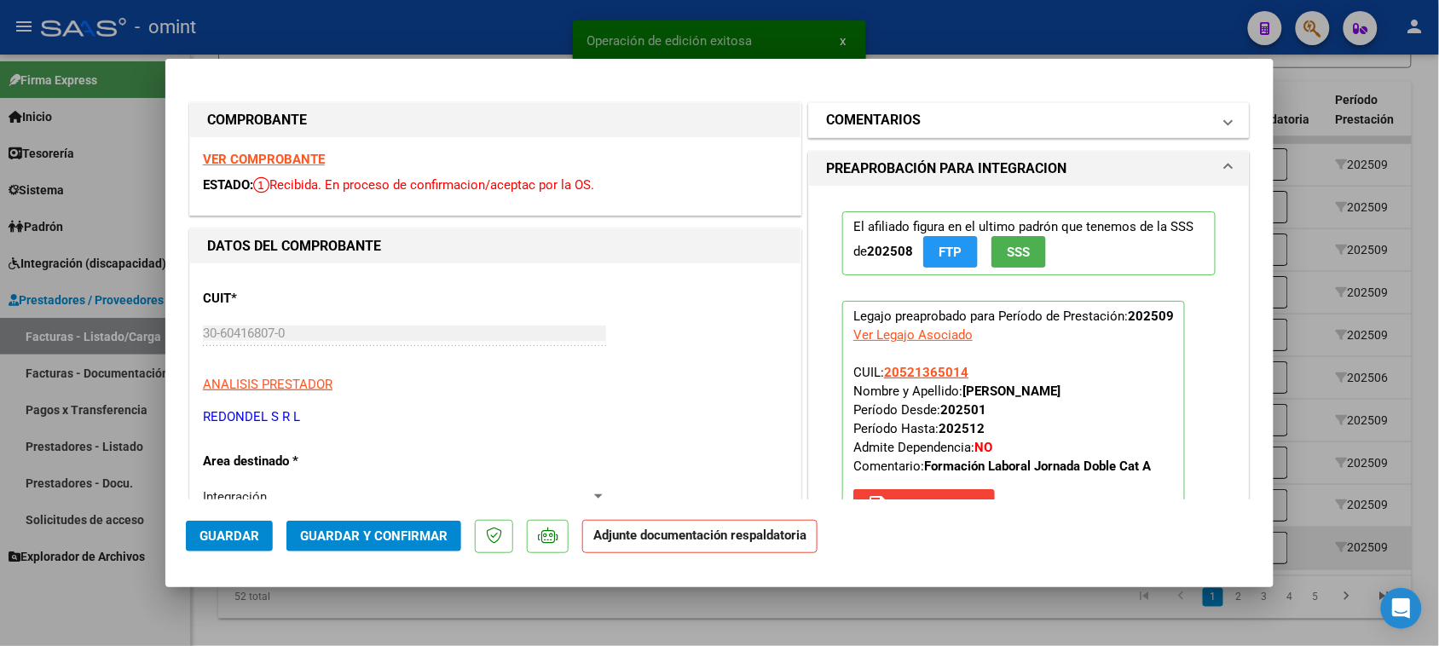
click at [973, 132] on mat-expansion-panel-header "COMENTARIOS" at bounding box center [1029, 120] width 440 height 34
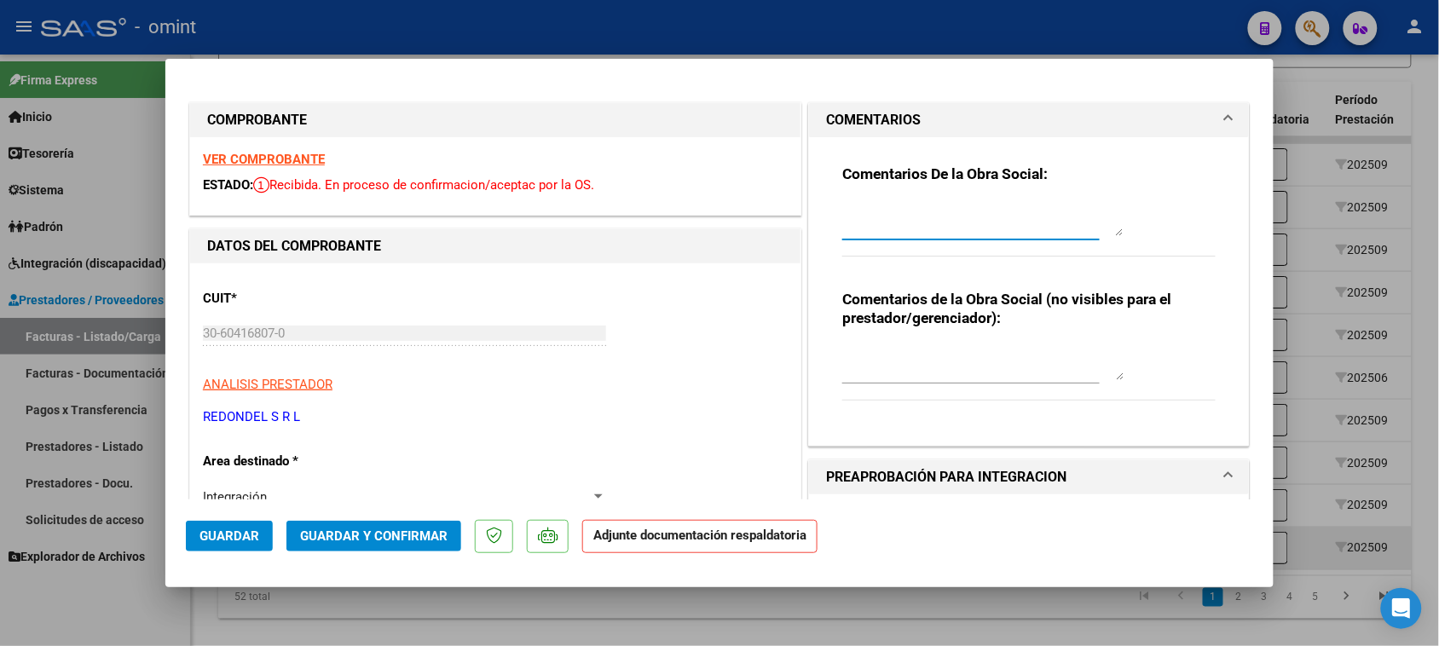
click at [952, 231] on textarea at bounding box center [982, 219] width 281 height 34
paste textarea "Falta planilla de asistencia. Debe cargar la misma en "Documentación Respaldato…"
click at [231, 521] on mat-dialog-actions "Guardar Guardar y Confirmar Adjunte documentación respaldatoria" at bounding box center [719, 532] width 1067 height 67
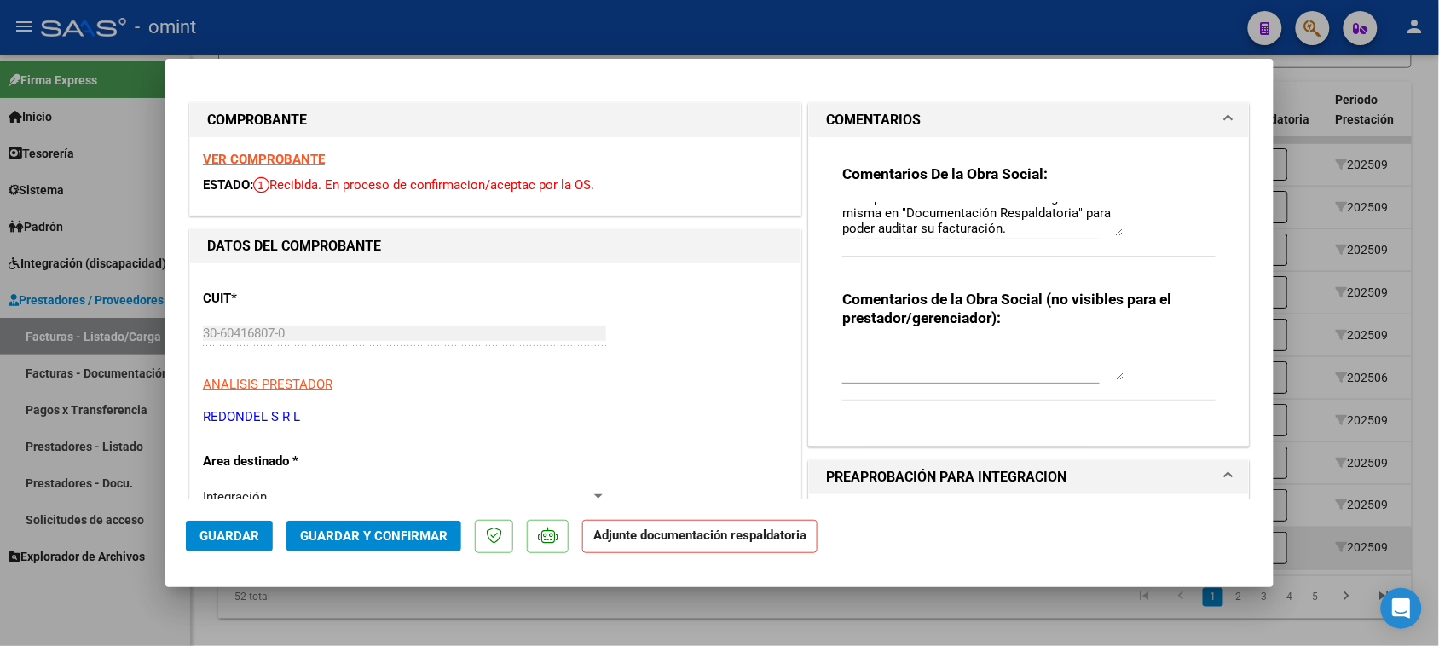
click at [231, 528] on span "Guardar" at bounding box center [229, 535] width 60 height 15
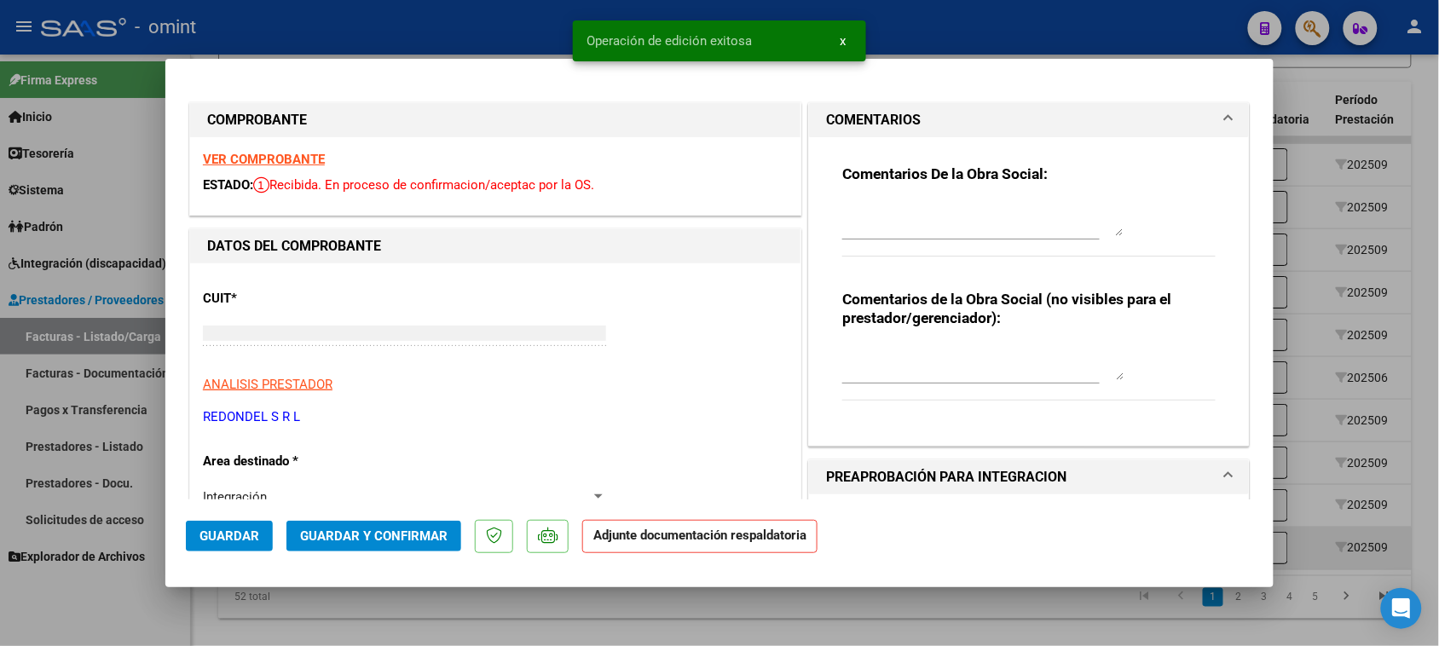
scroll to position [0, 0]
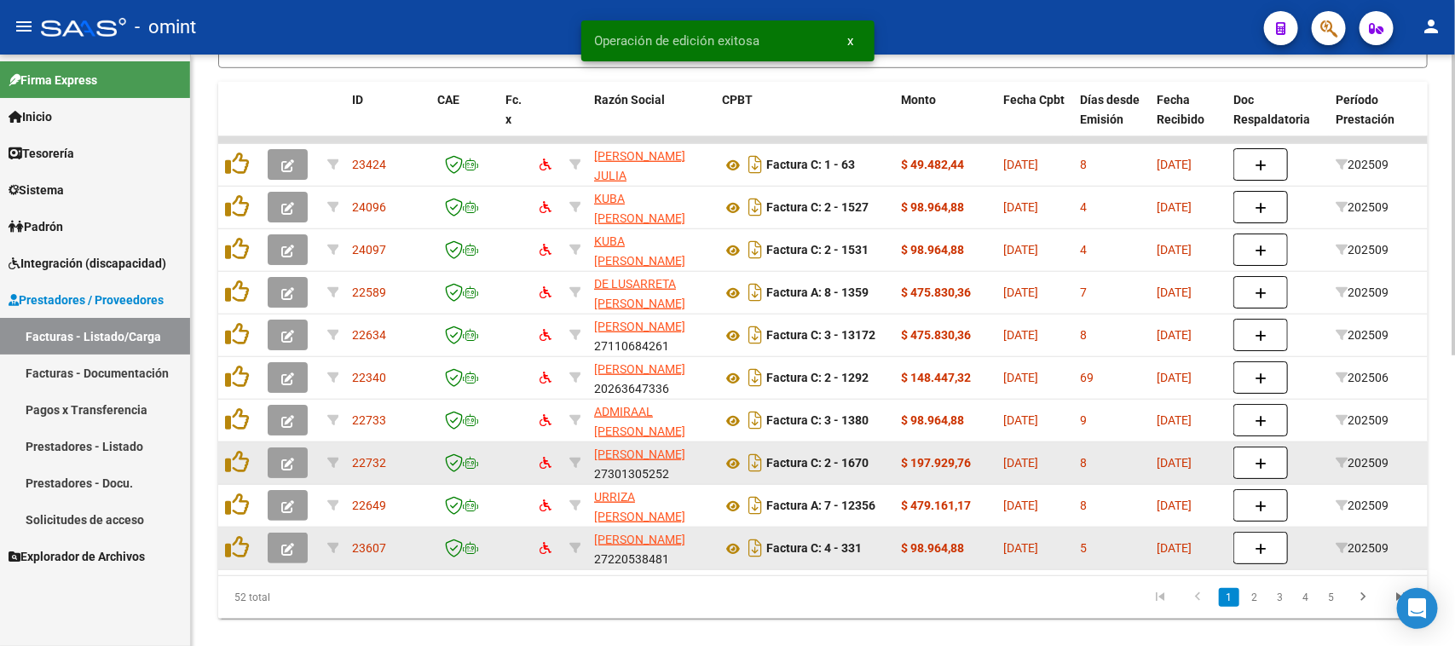
click at [296, 462] on button "button" at bounding box center [288, 462] width 40 height 31
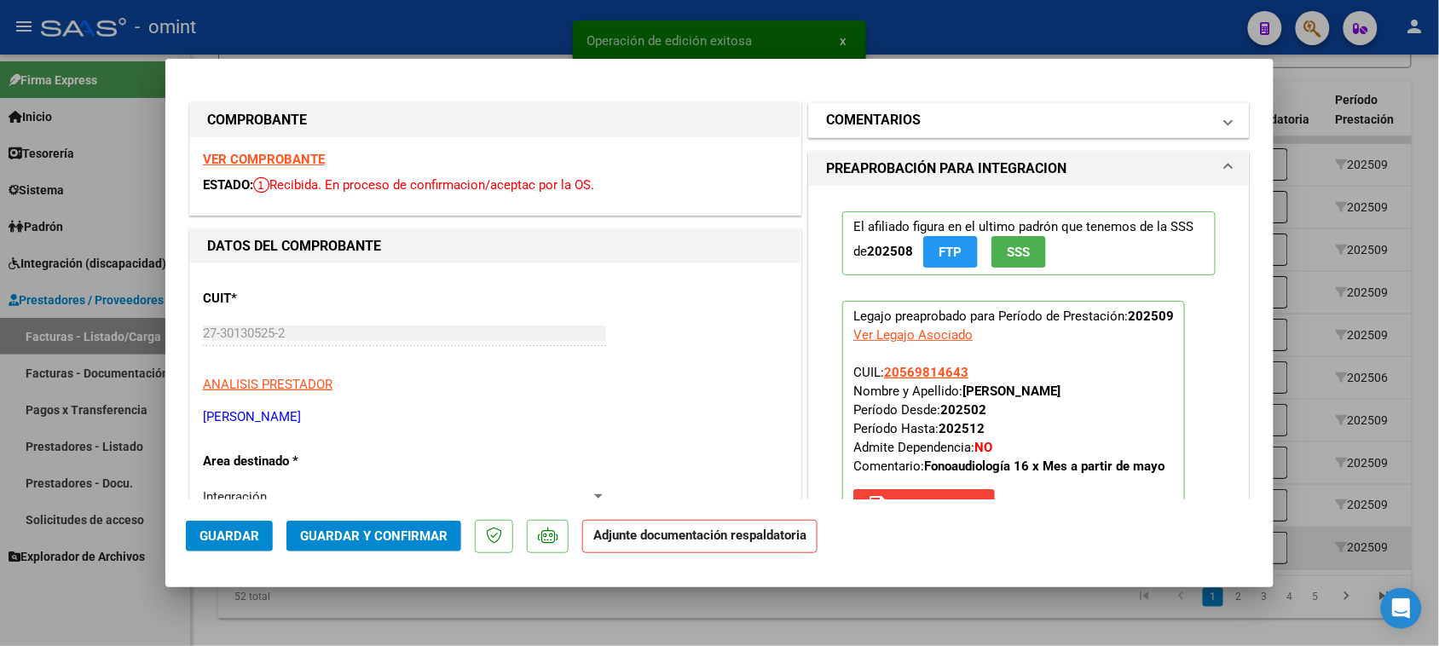
click at [983, 132] on mat-expansion-panel-header "COMENTARIOS" at bounding box center [1029, 120] width 440 height 34
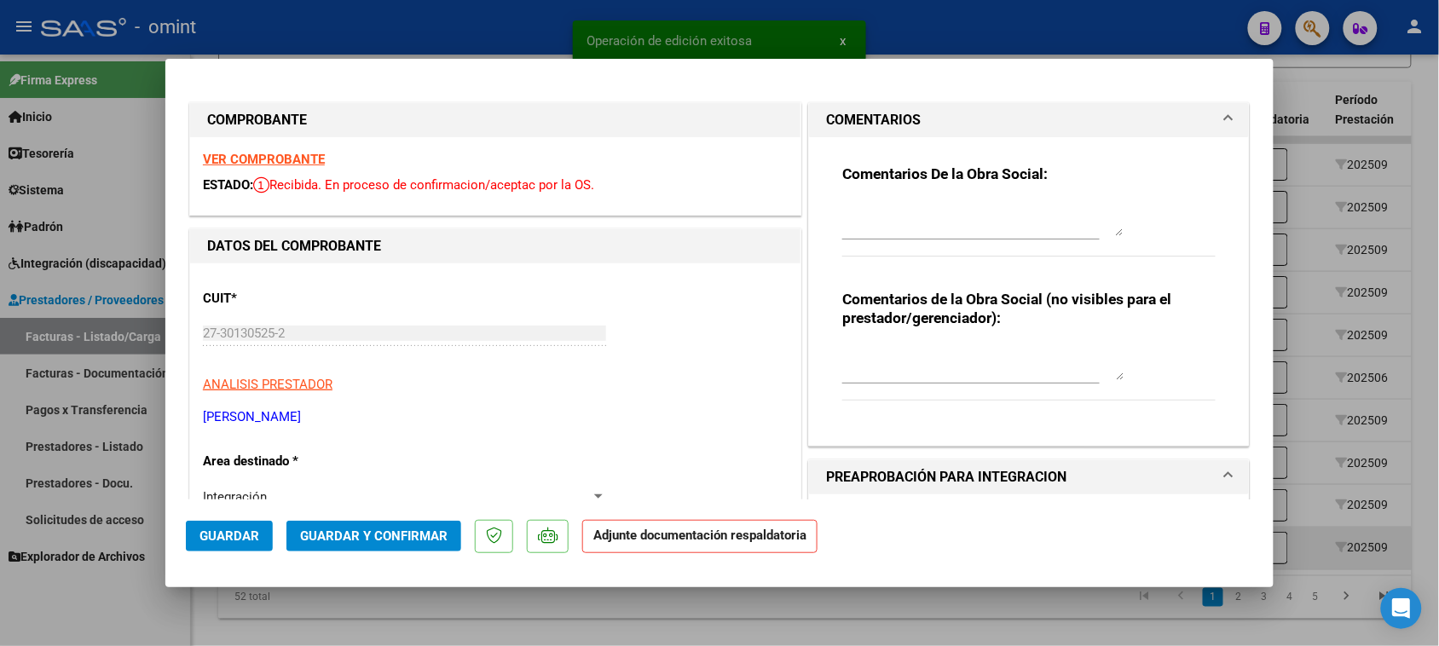
click at [964, 205] on textarea at bounding box center [982, 219] width 281 height 34
paste textarea "Falta planilla de asistencia. Debe cargar la misma en "Documentación Respaldato…"
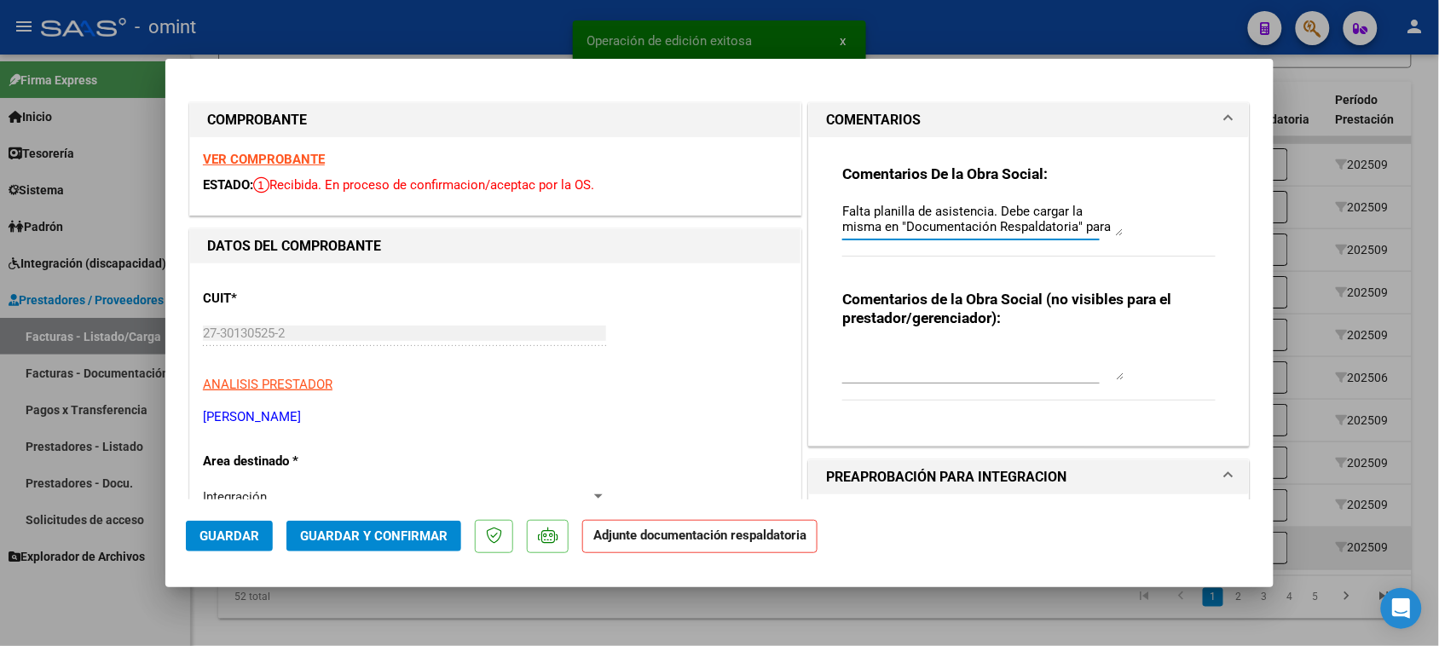
scroll to position [14, 0]
drag, startPoint x: 220, startPoint y: 535, endPoint x: 228, endPoint y: 522, distance: 15.4
click at [220, 534] on span "Guardar" at bounding box center [229, 535] width 60 height 15
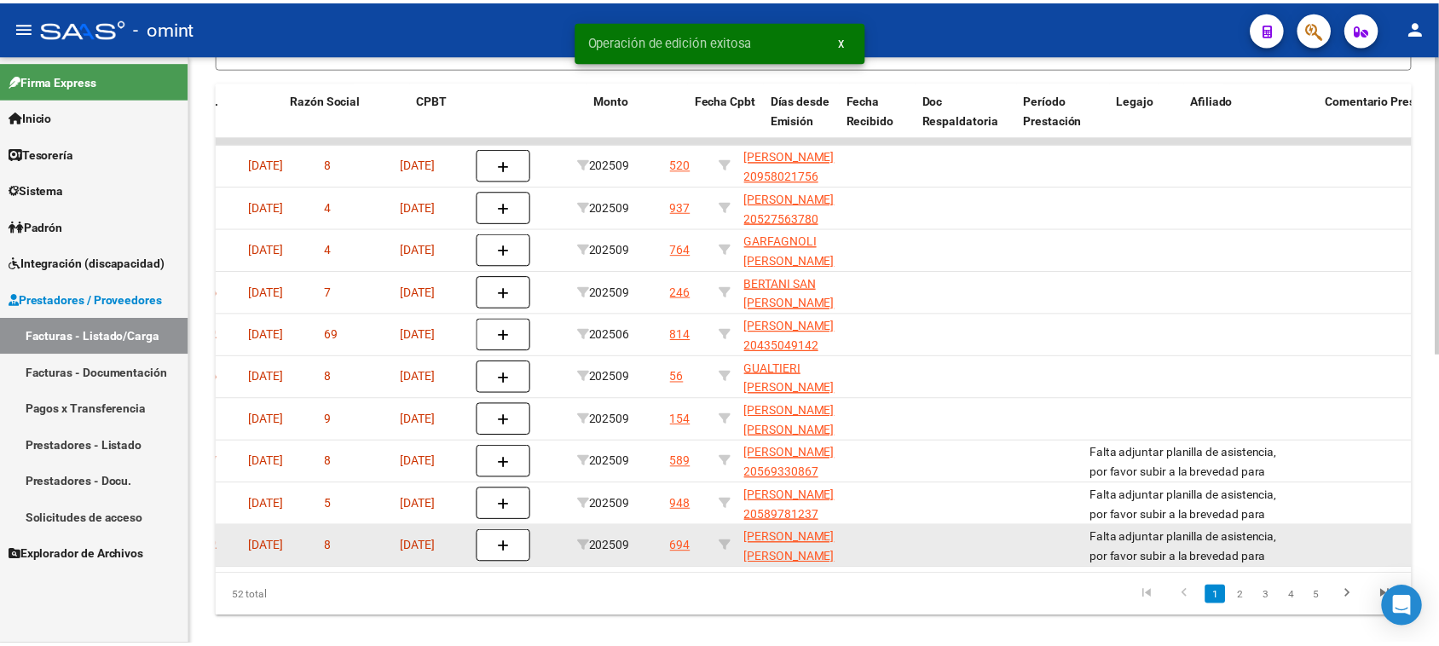
scroll to position [0, 0]
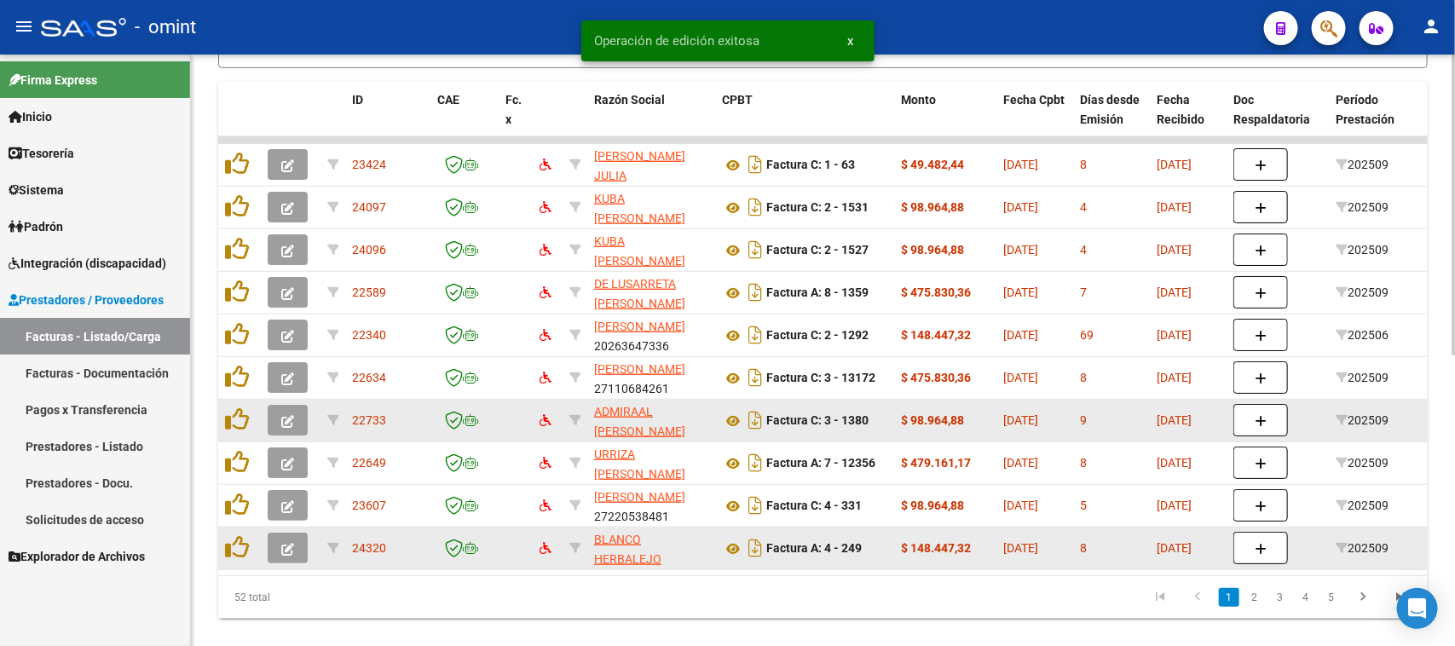
click at [274, 411] on button "button" at bounding box center [288, 420] width 40 height 31
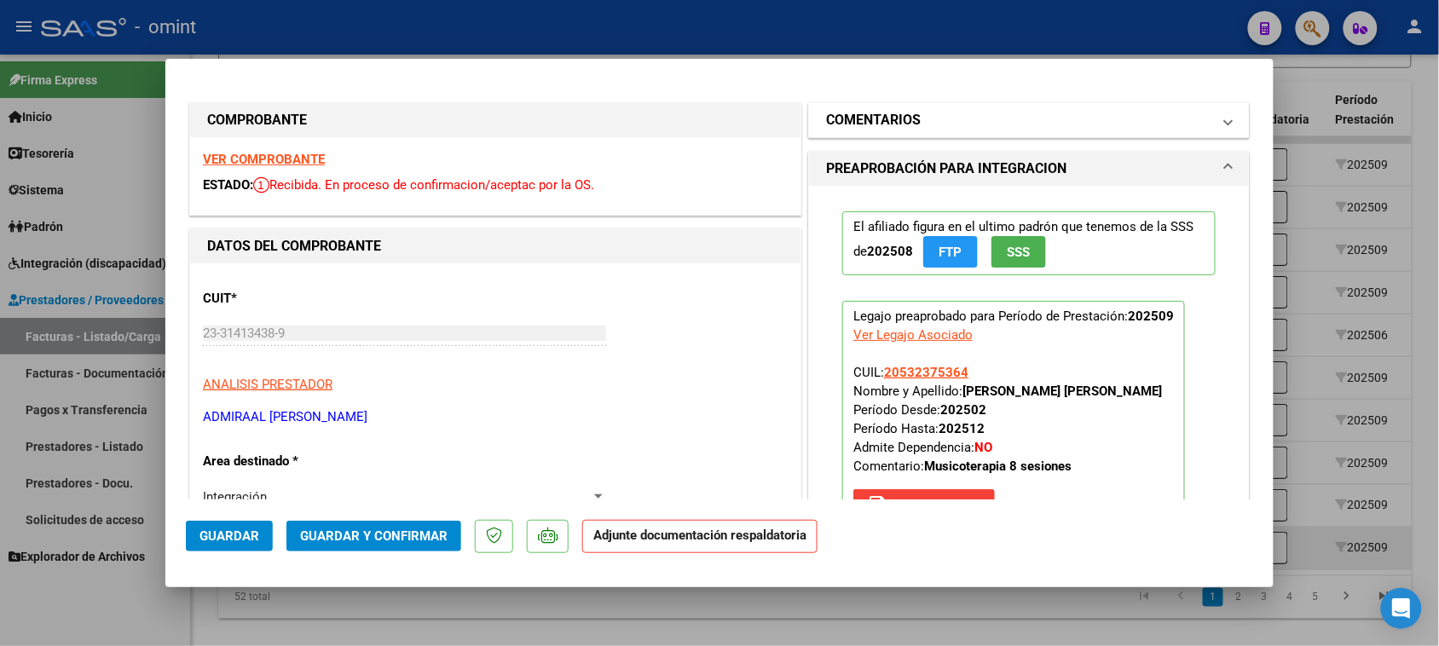
drag, startPoint x: 1085, startPoint y: 133, endPoint x: 1066, endPoint y: 177, distance: 48.1
click at [1084, 133] on mat-expansion-panel-header "COMENTARIOS" at bounding box center [1029, 120] width 440 height 34
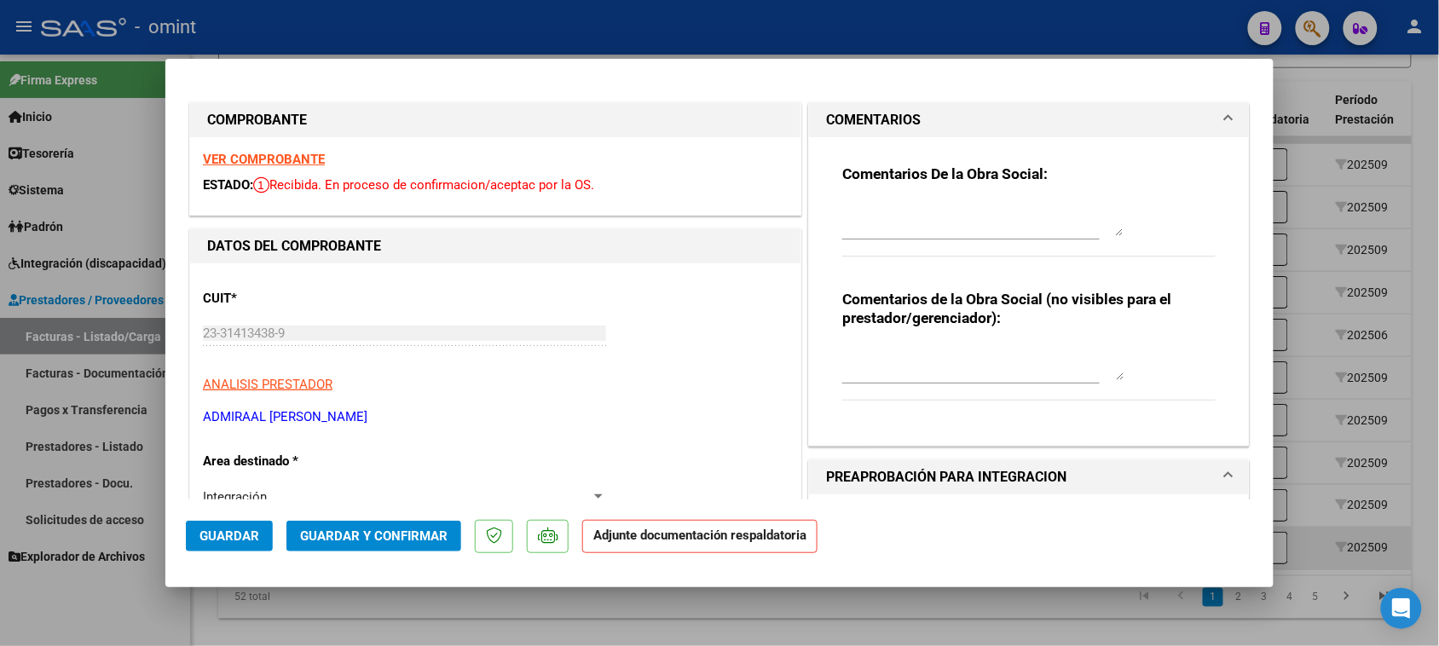
click at [1010, 232] on textarea at bounding box center [982, 219] width 281 height 34
paste textarea "Falta planilla de asistencia. Debe cargar la misma en "Documentación Respaldato…"
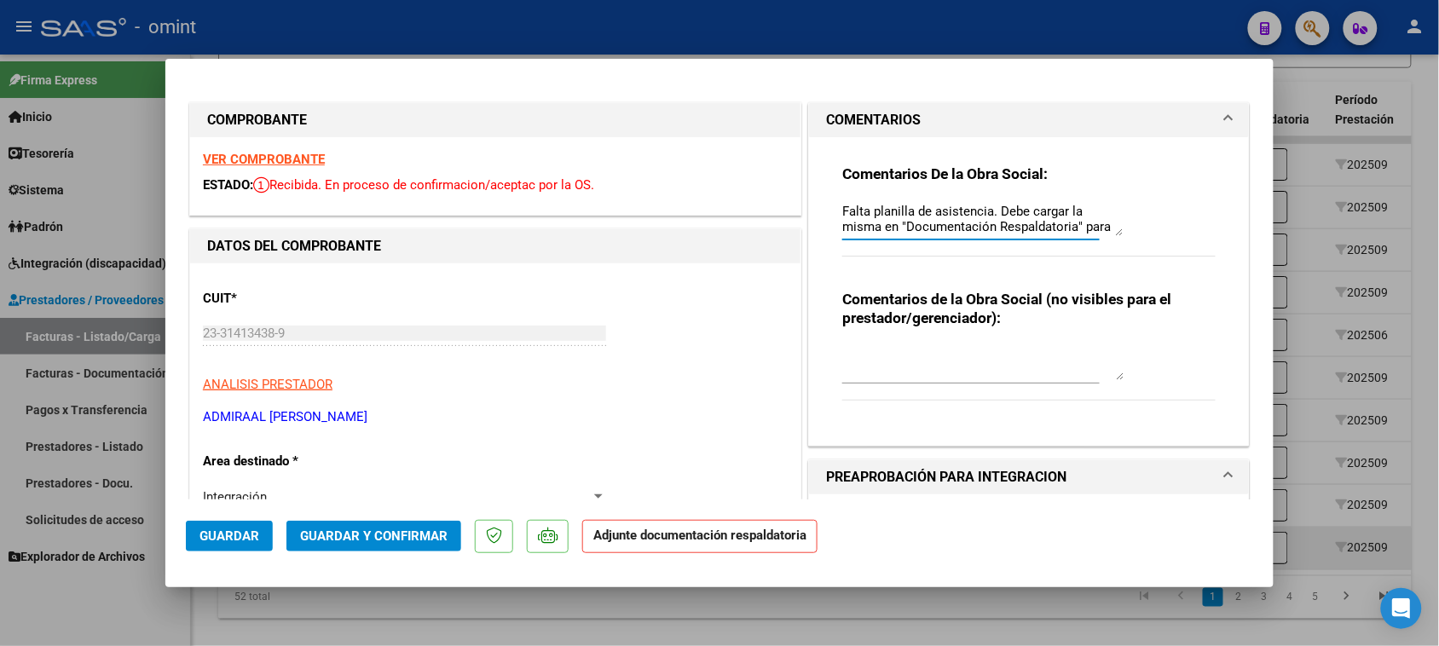
scroll to position [14, 0]
click at [263, 547] on button "Guardar" at bounding box center [229, 536] width 87 height 31
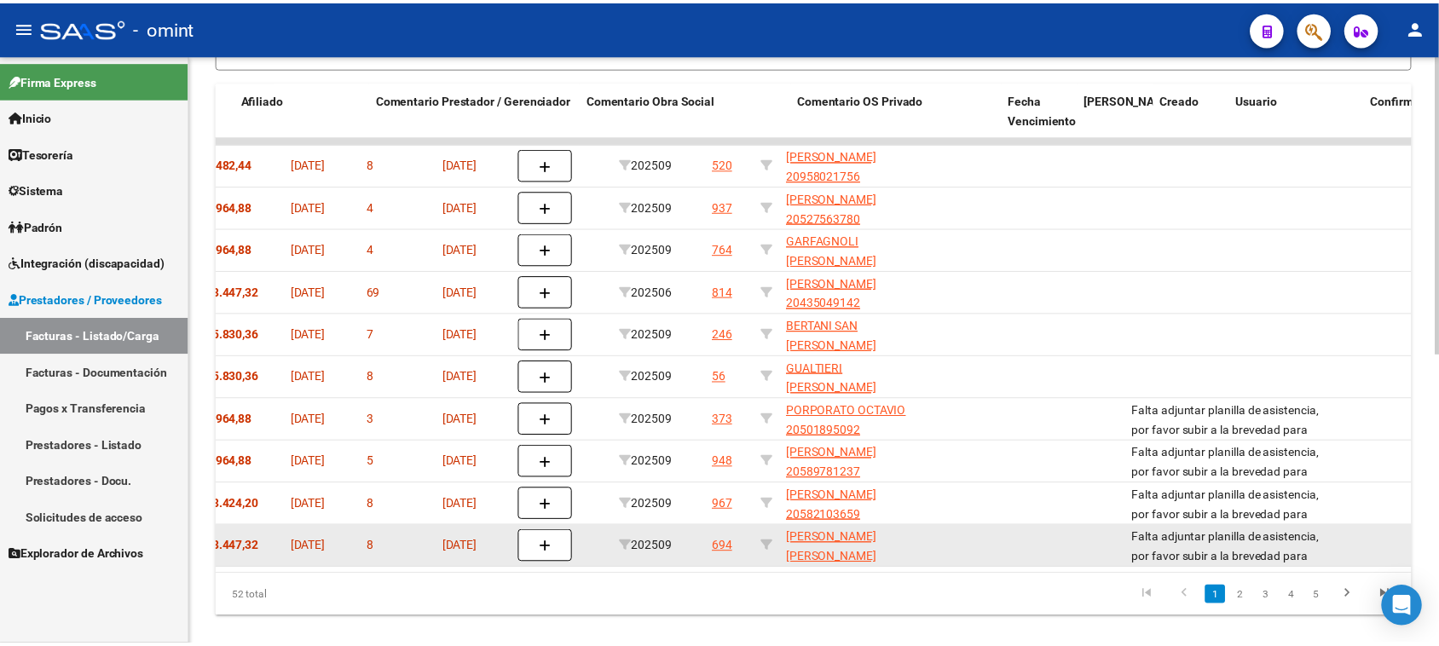
scroll to position [0, 0]
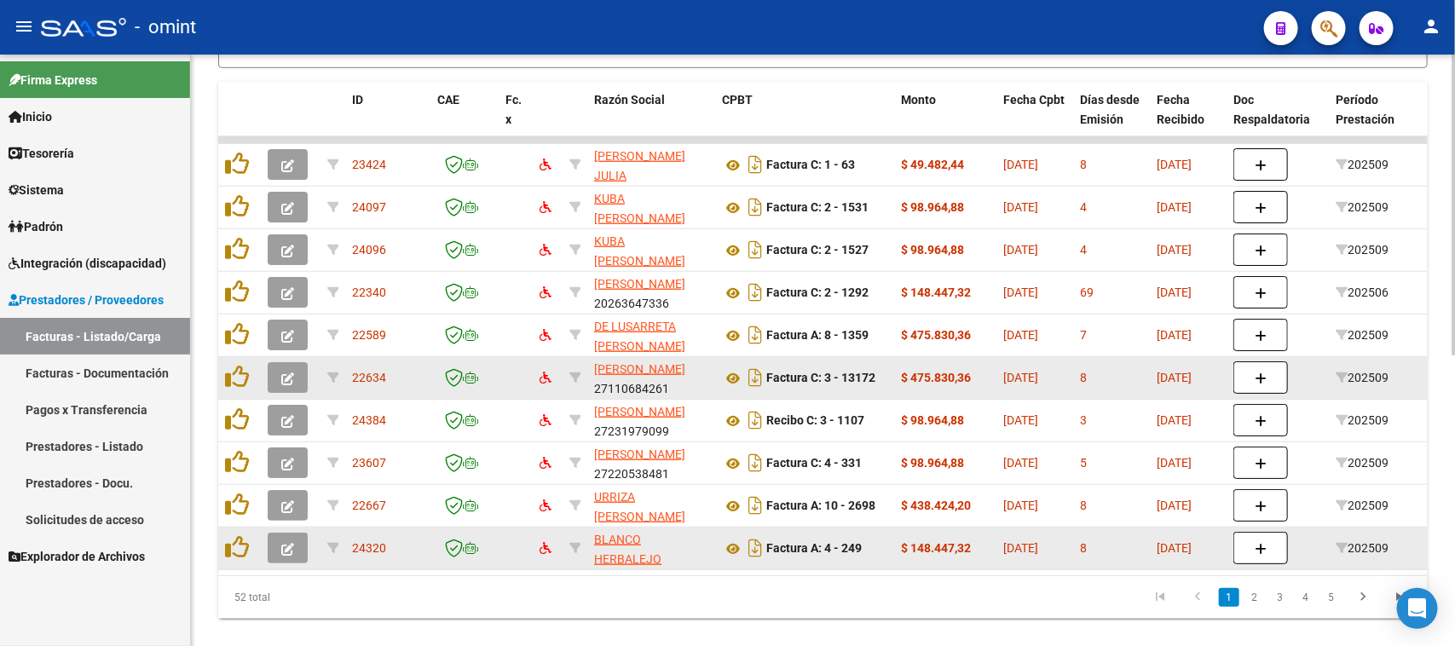
click at [282, 376] on icon "button" at bounding box center [287, 378] width 13 height 13
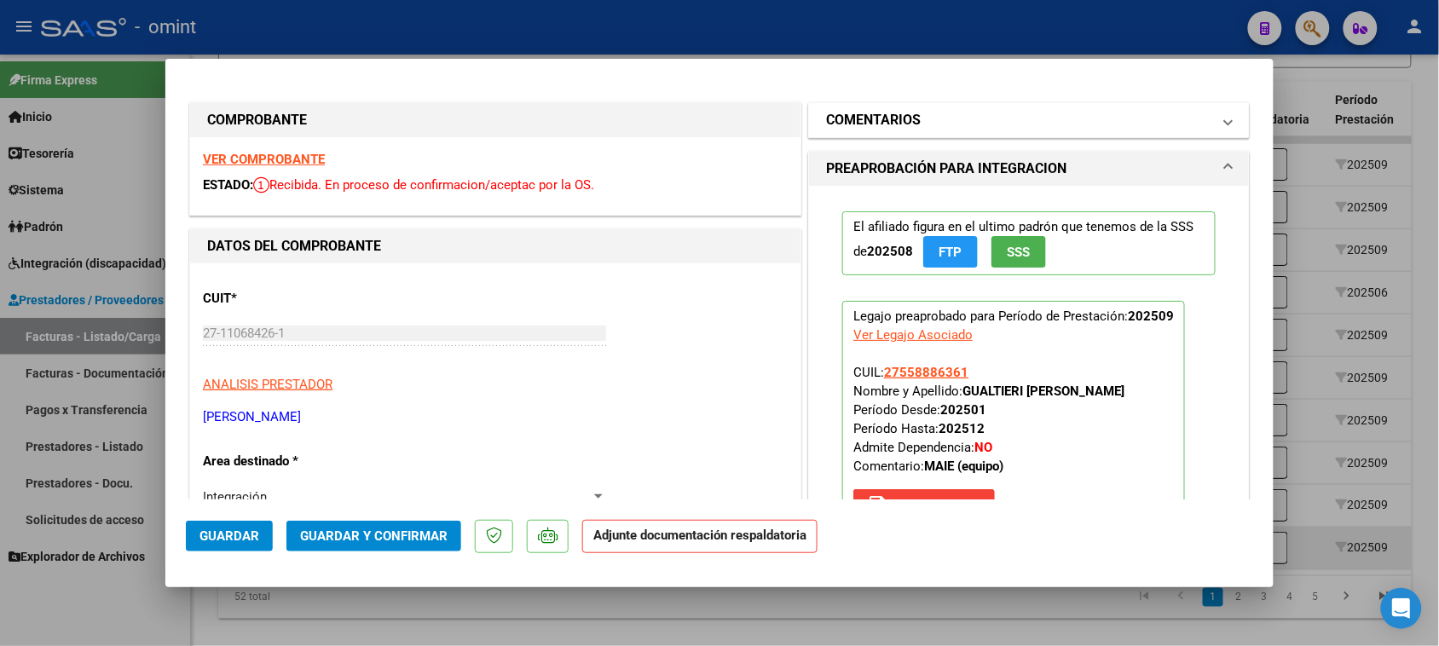
click at [918, 129] on mat-panel-title "COMENTARIOS" at bounding box center [1018, 120] width 385 height 20
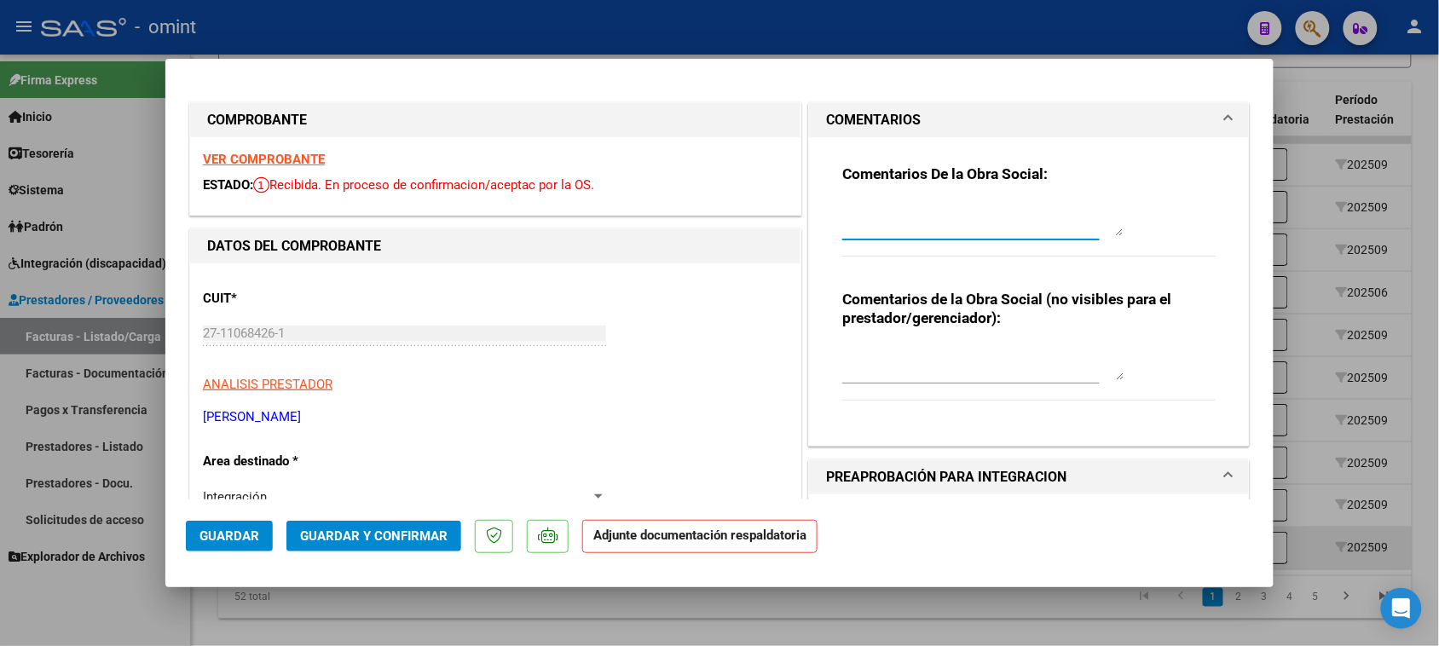
click at [892, 217] on textarea at bounding box center [982, 219] width 281 height 34
paste textarea "Falta planilla de asistencia. Debe cargar la misma en "Documentación Respaldato…"
click at [223, 539] on span "Guardar" at bounding box center [229, 535] width 60 height 15
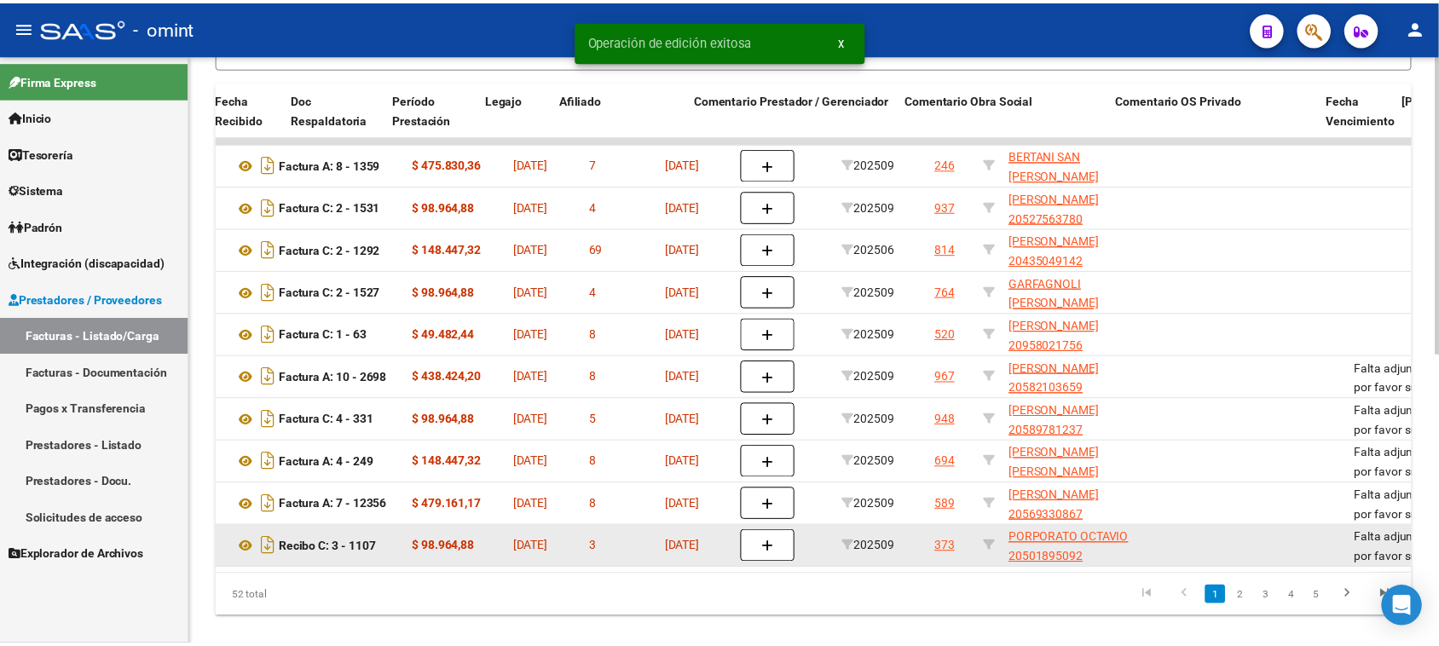
scroll to position [0, 0]
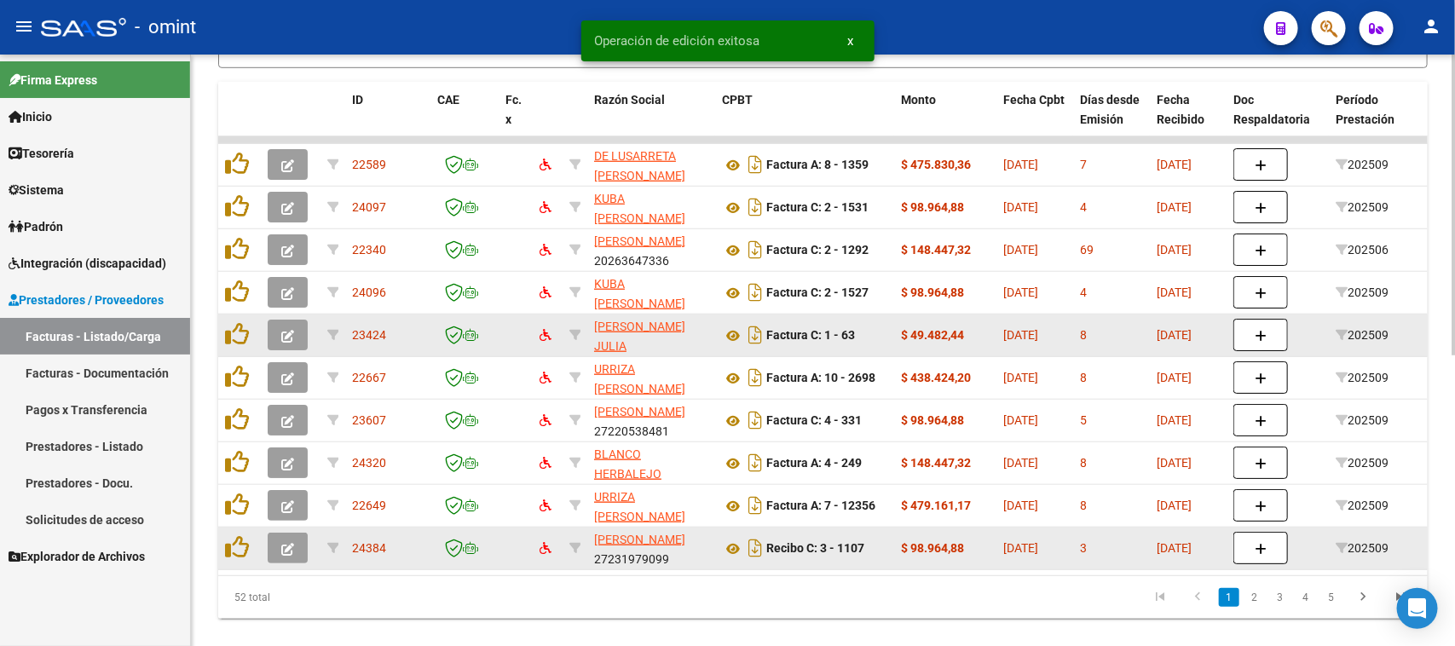
click at [275, 334] on button "button" at bounding box center [288, 335] width 40 height 31
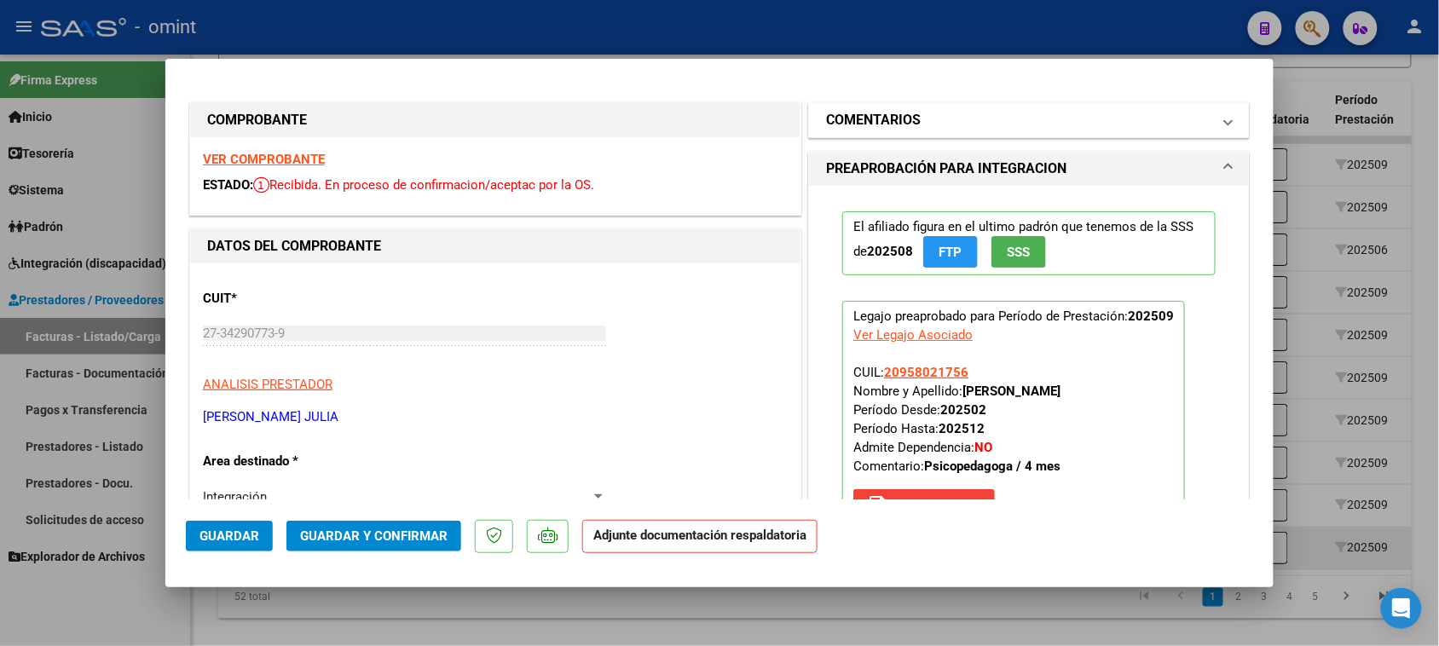
click at [870, 130] on h1 "COMENTARIOS" at bounding box center [873, 120] width 95 height 20
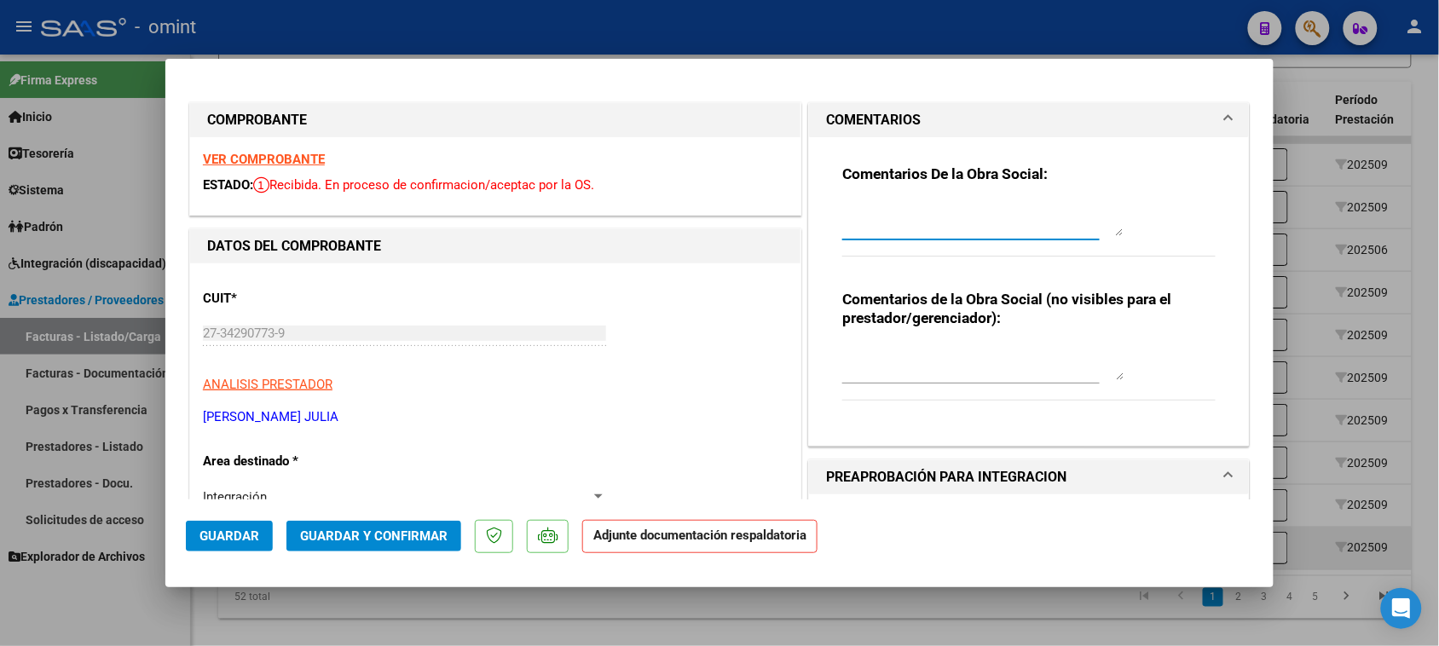
click at [851, 210] on textarea at bounding box center [982, 219] width 281 height 34
paste textarea "Falta planilla de asistencia. Debe cargar la misma en "Documentación Respaldato…"
click at [223, 534] on span "Guardar" at bounding box center [229, 535] width 60 height 15
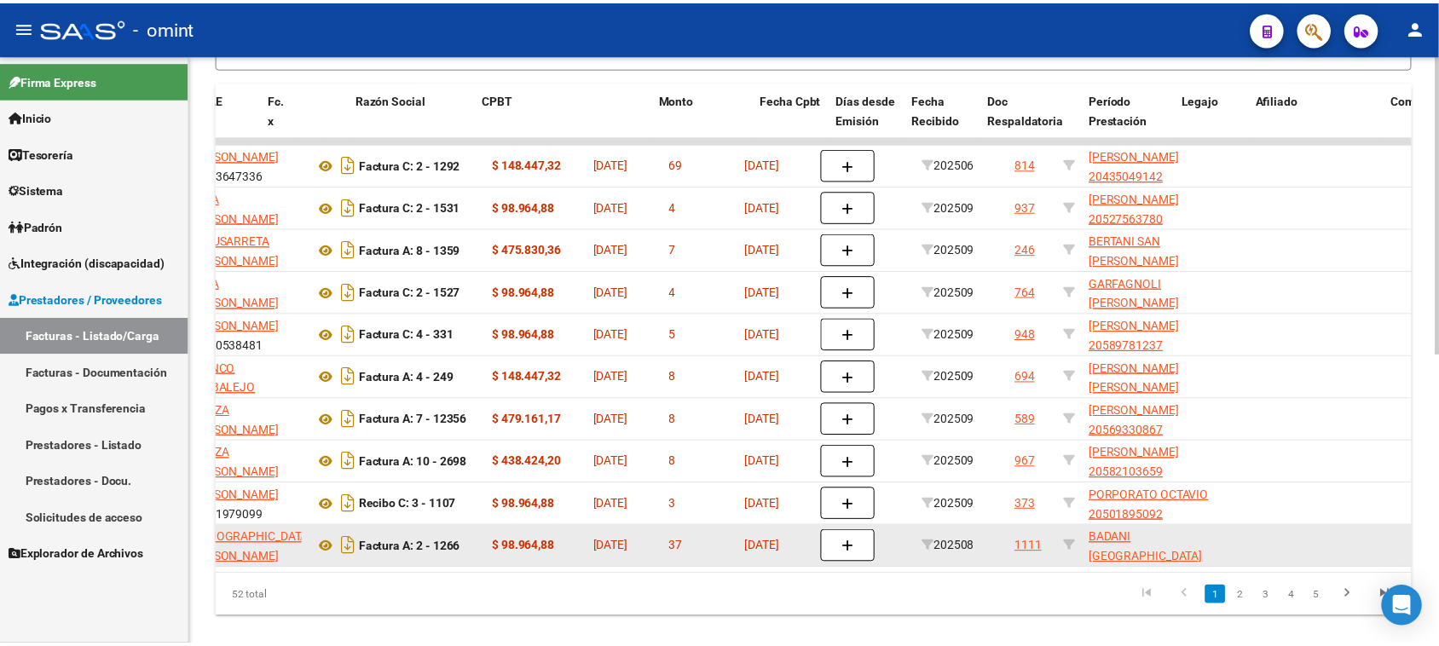
scroll to position [0, 0]
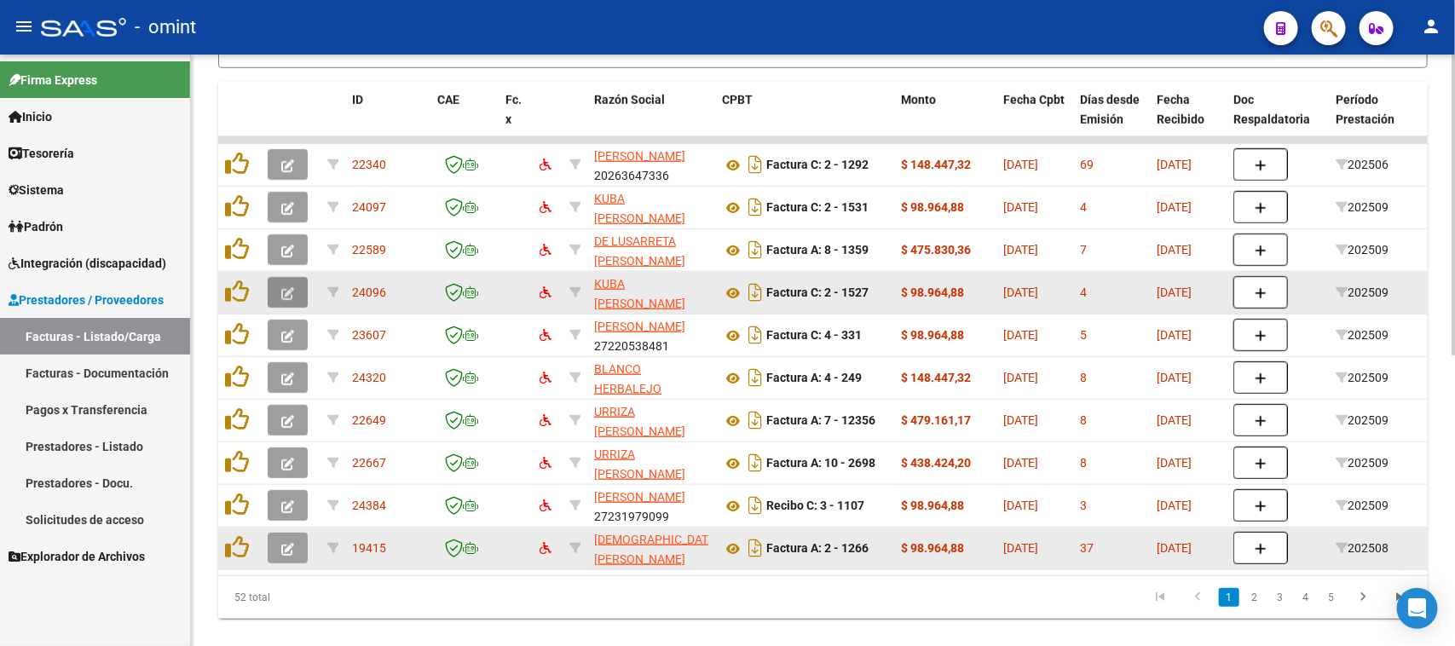
click at [281, 290] on icon "button" at bounding box center [287, 293] width 13 height 13
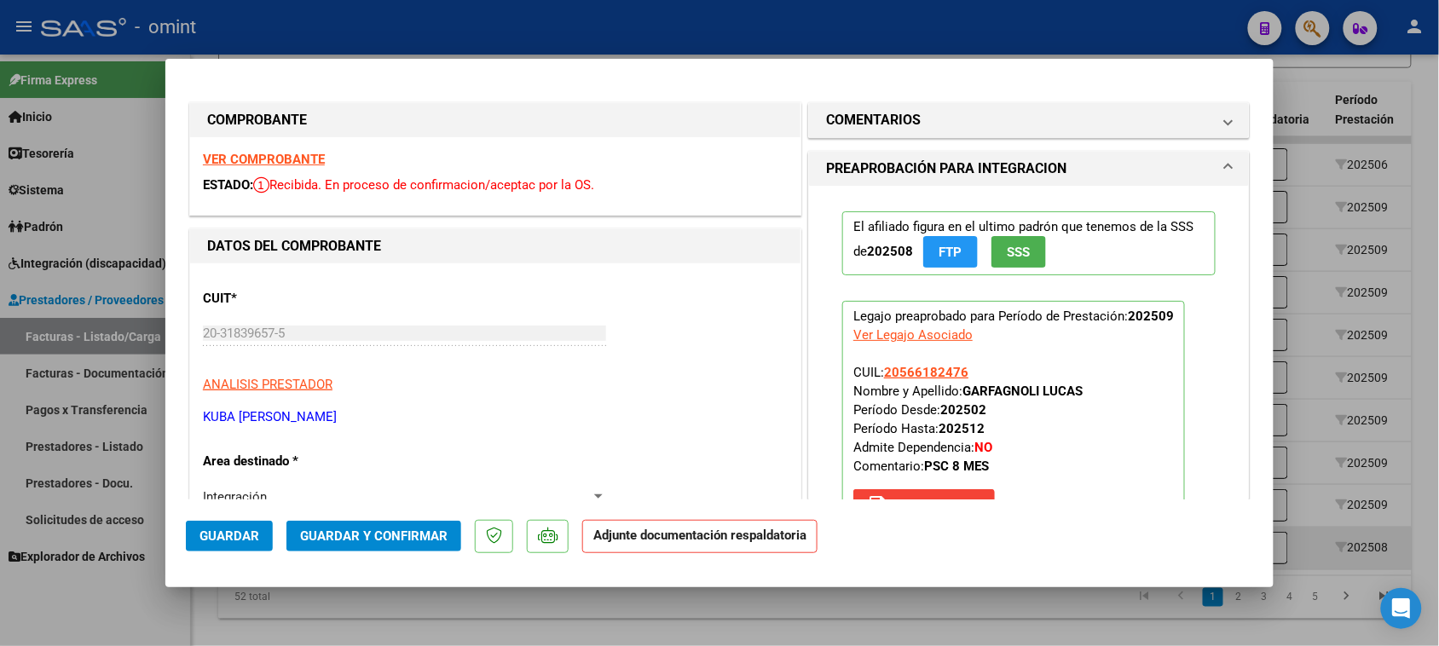
click at [1017, 137] on mat-expansion-panel "COMENTARIOS Comentarios De la Obra Social: Comentarios de la Obra Social (no vi…" at bounding box center [1028, 120] width 441 height 36
click at [1010, 129] on mat-panel-title "COMENTARIOS" at bounding box center [1018, 120] width 385 height 20
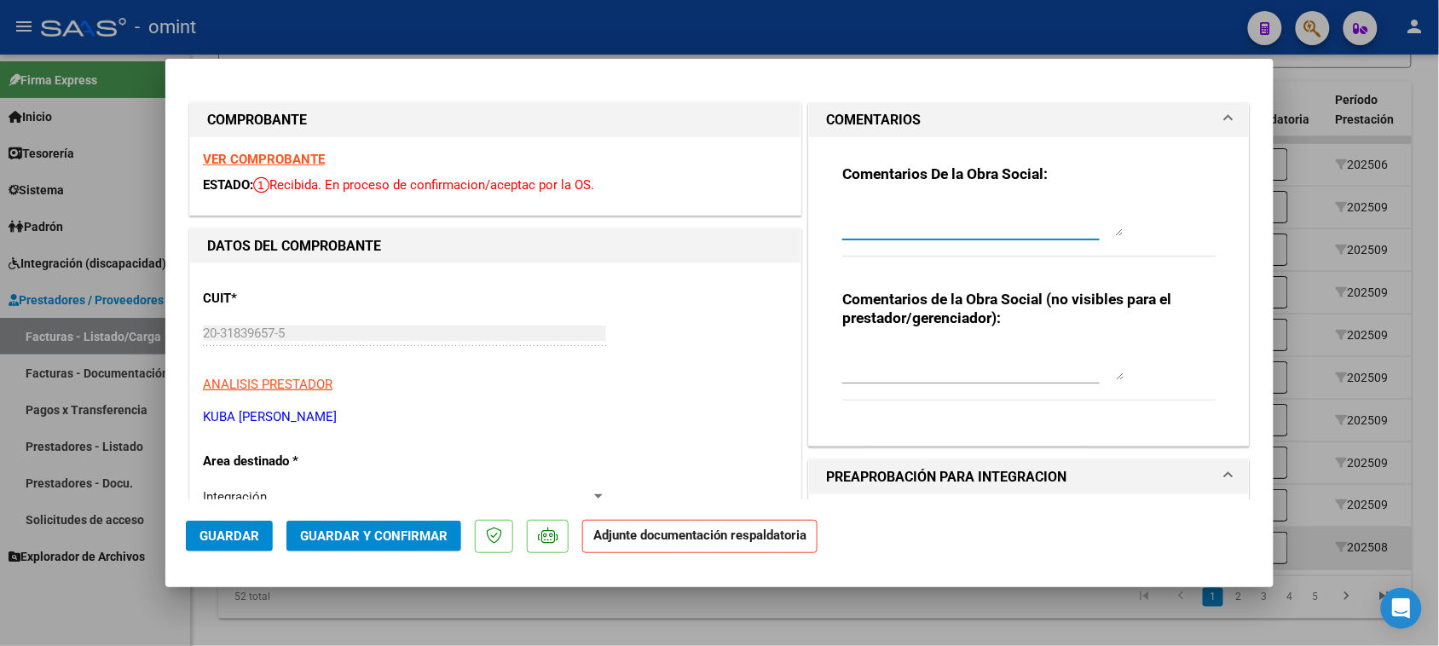
click at [989, 207] on textarea at bounding box center [982, 219] width 281 height 34
paste textarea "Falta planilla de asistencia. Debe cargar la misma en "Documentación Respaldato…"
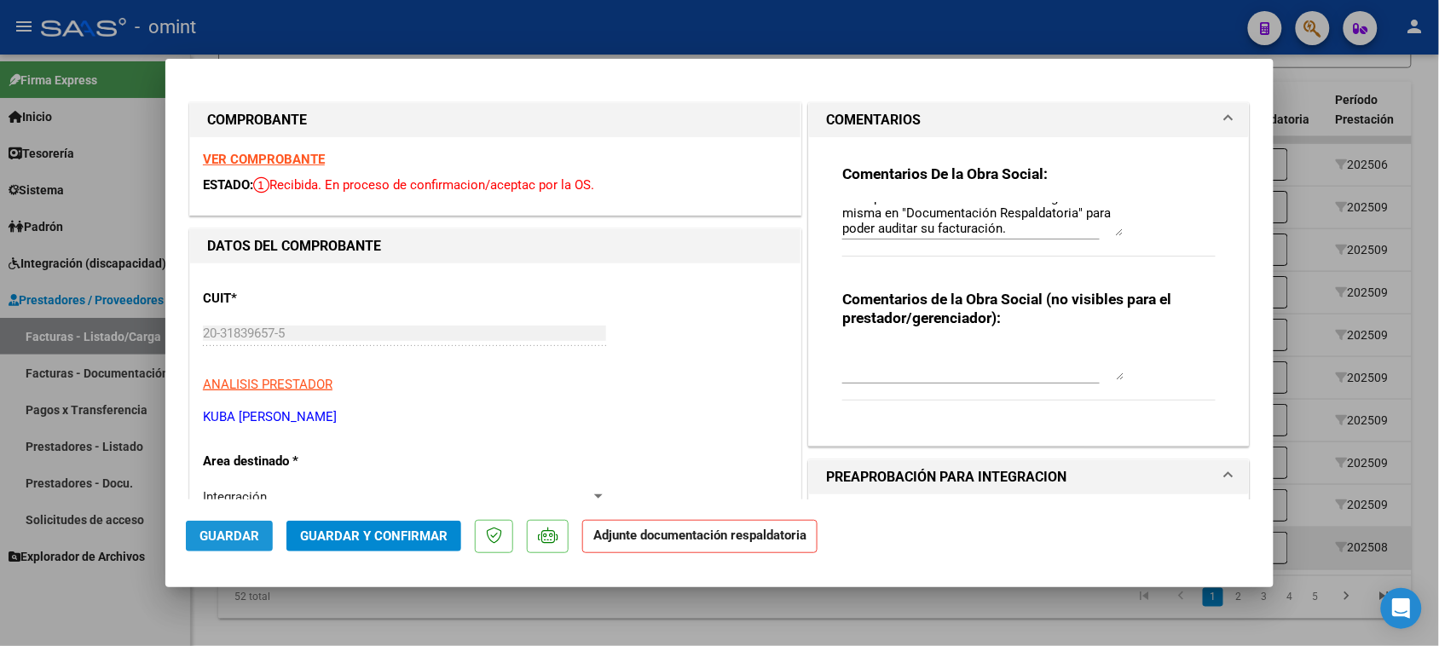
click at [251, 537] on span "Guardar" at bounding box center [229, 535] width 60 height 15
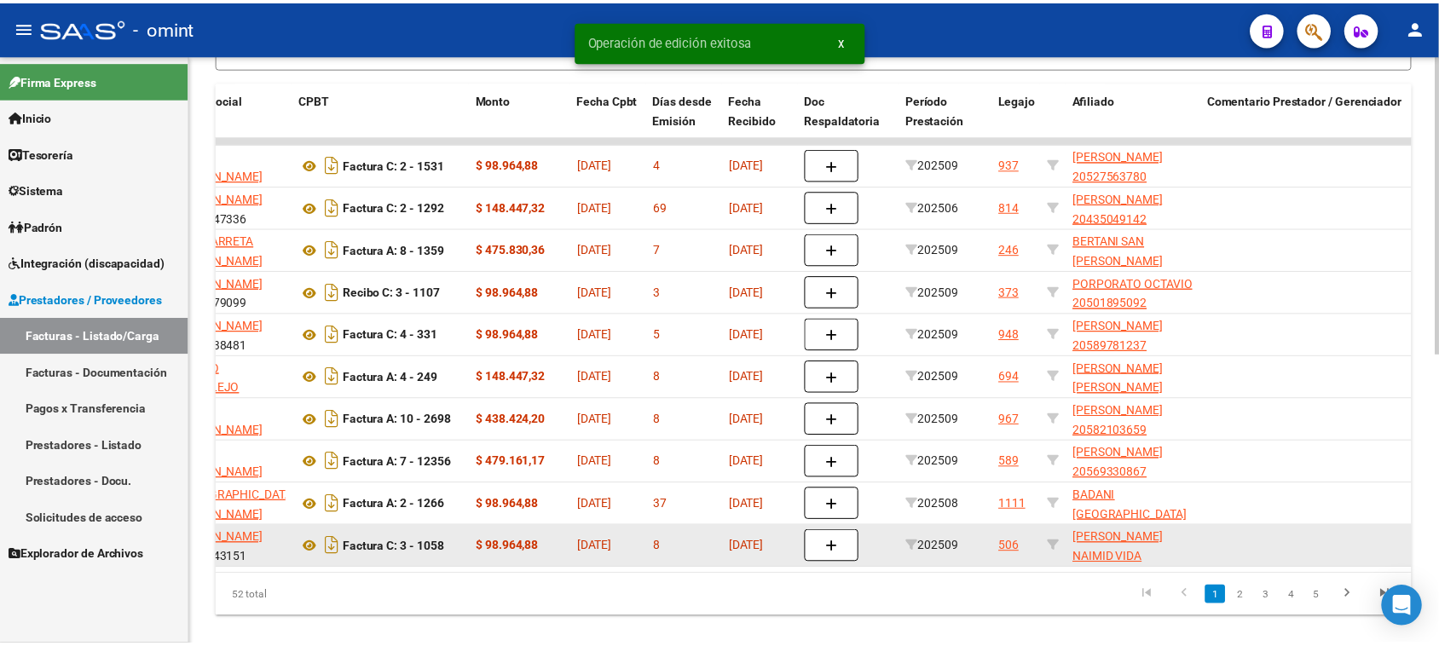
scroll to position [0, 0]
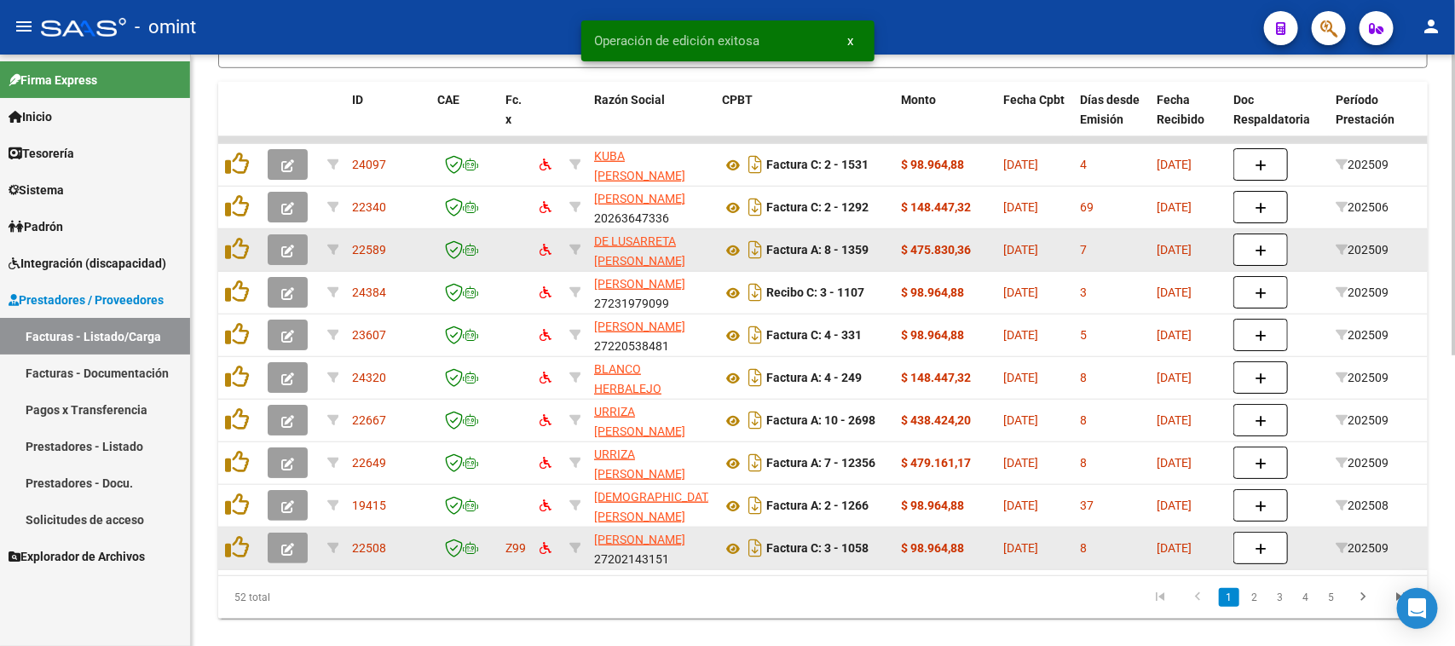
click at [290, 250] on icon "button" at bounding box center [287, 251] width 13 height 13
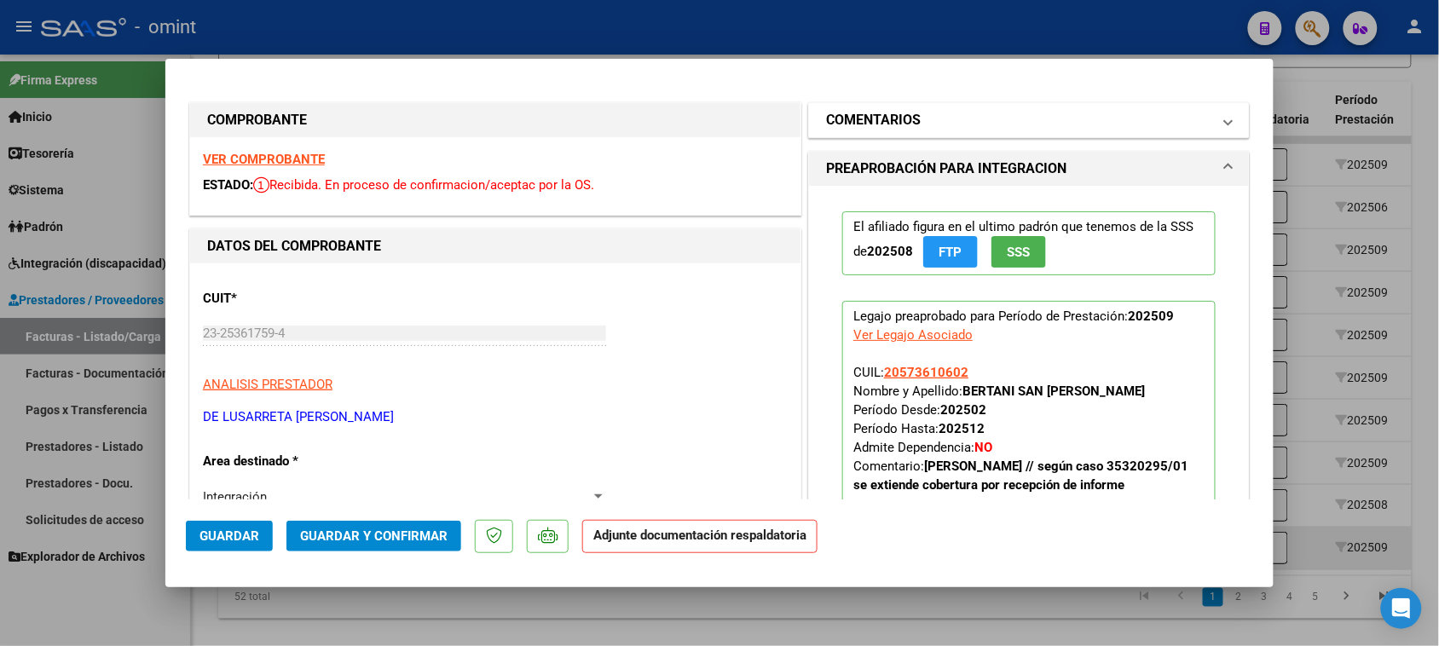
click at [904, 133] on mat-expansion-panel-header "COMENTARIOS" at bounding box center [1029, 120] width 440 height 34
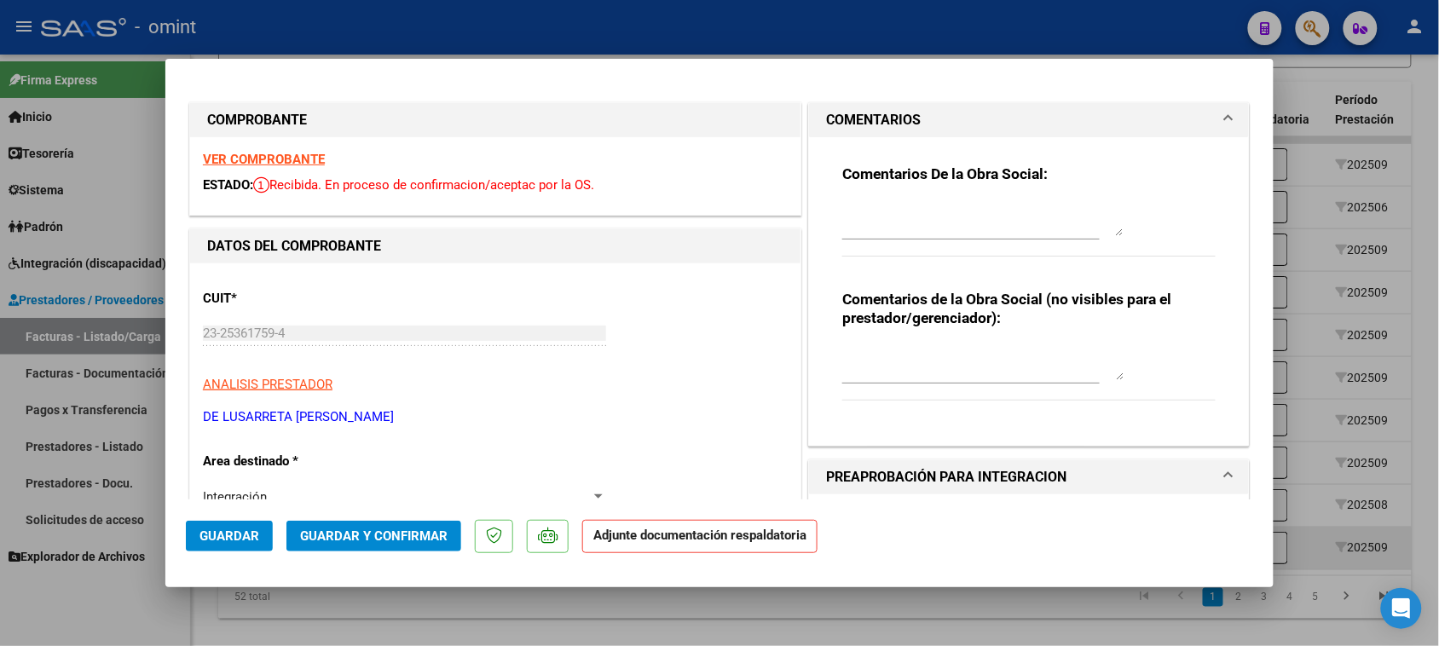
click at [880, 200] on div at bounding box center [982, 219] width 281 height 41
paste textarea "Falta planilla de asistencia. Debe cargar la misma en "Documentación Respaldato…"
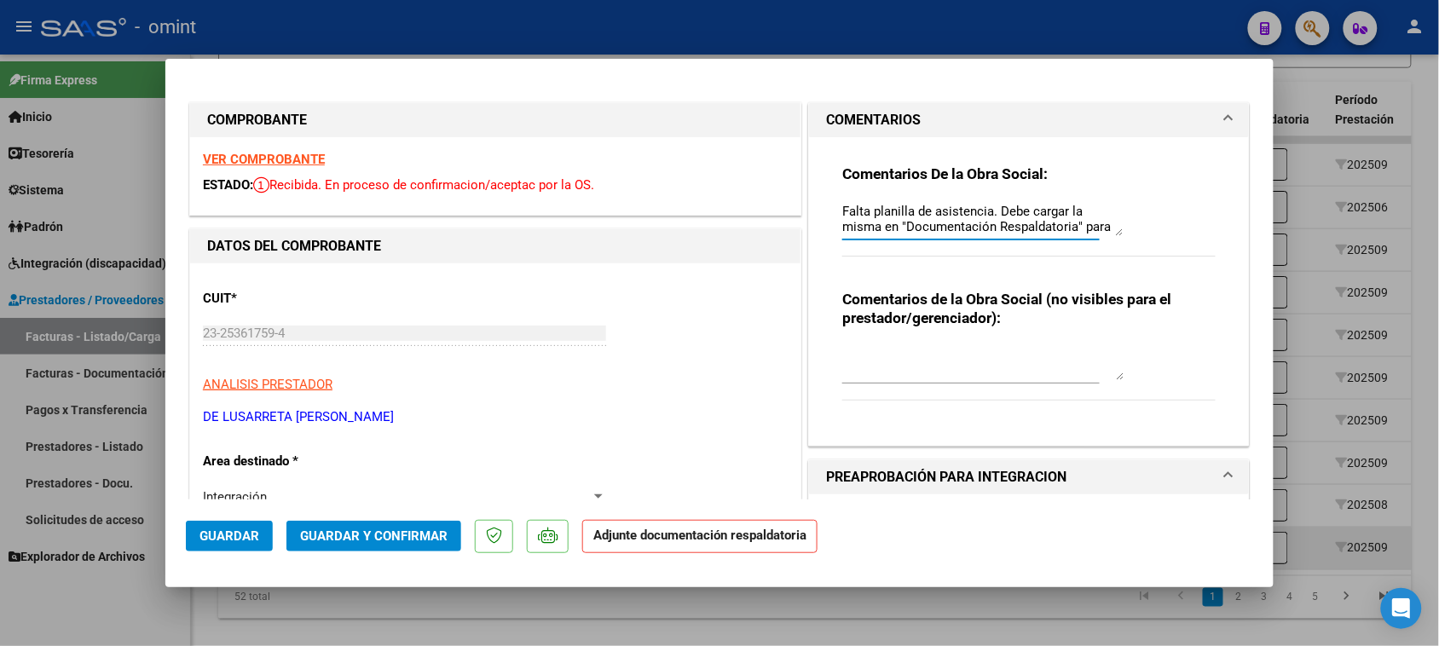
scroll to position [14, 0]
click at [239, 540] on span "Guardar" at bounding box center [229, 535] width 60 height 15
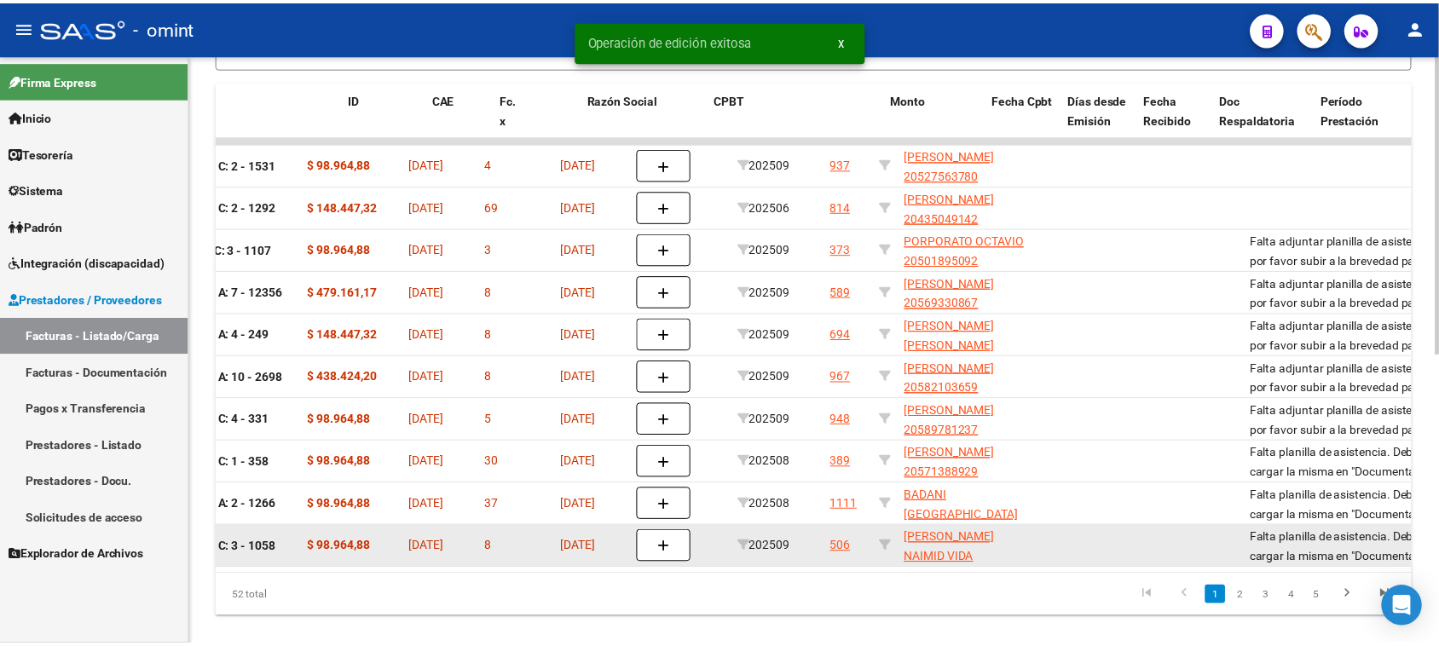
scroll to position [0, 0]
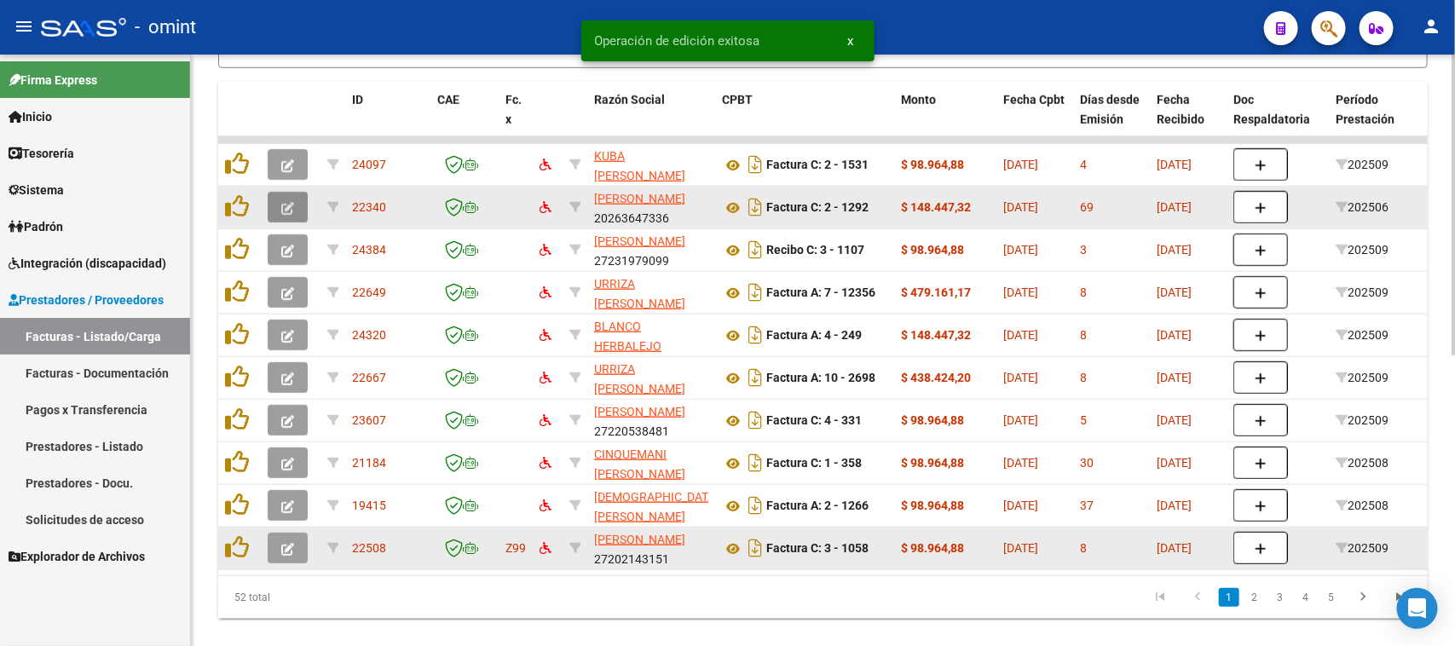
click at [290, 205] on icon "button" at bounding box center [287, 208] width 13 height 13
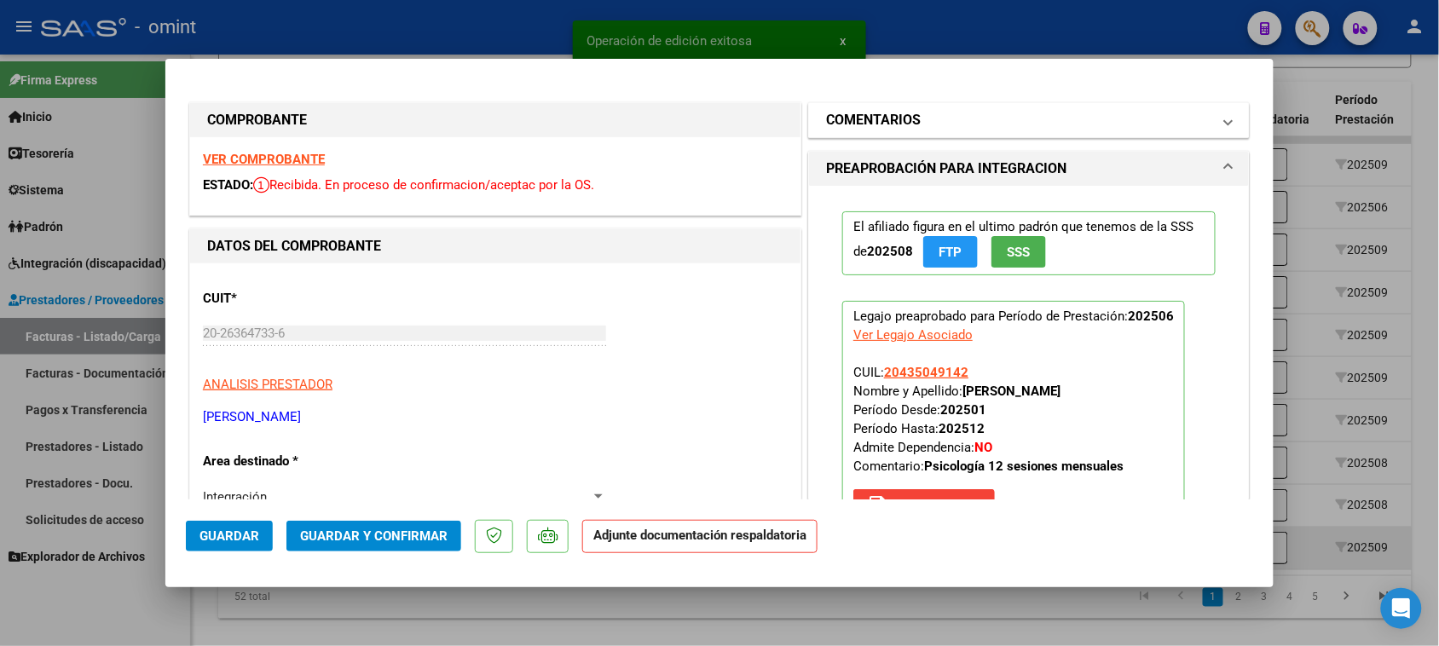
click at [863, 130] on h1 "COMENTARIOS" at bounding box center [873, 120] width 95 height 20
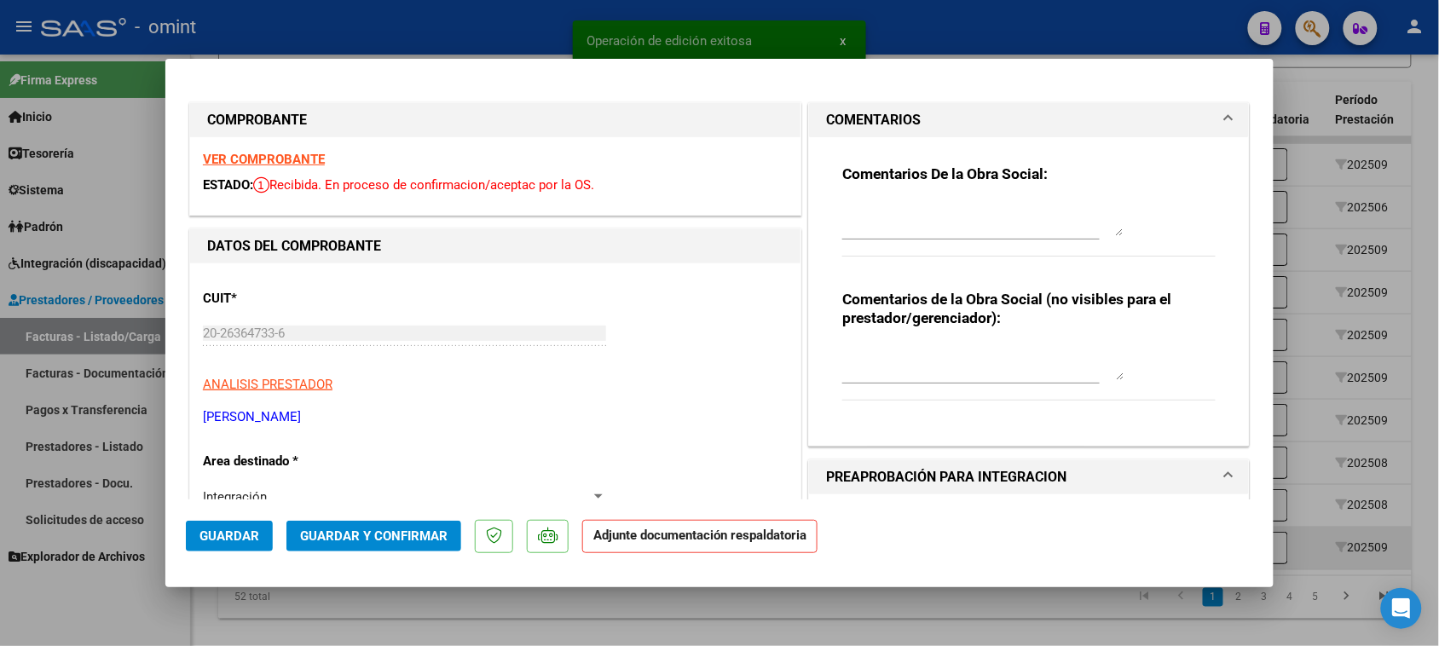
click at [874, 211] on textarea at bounding box center [982, 219] width 281 height 34
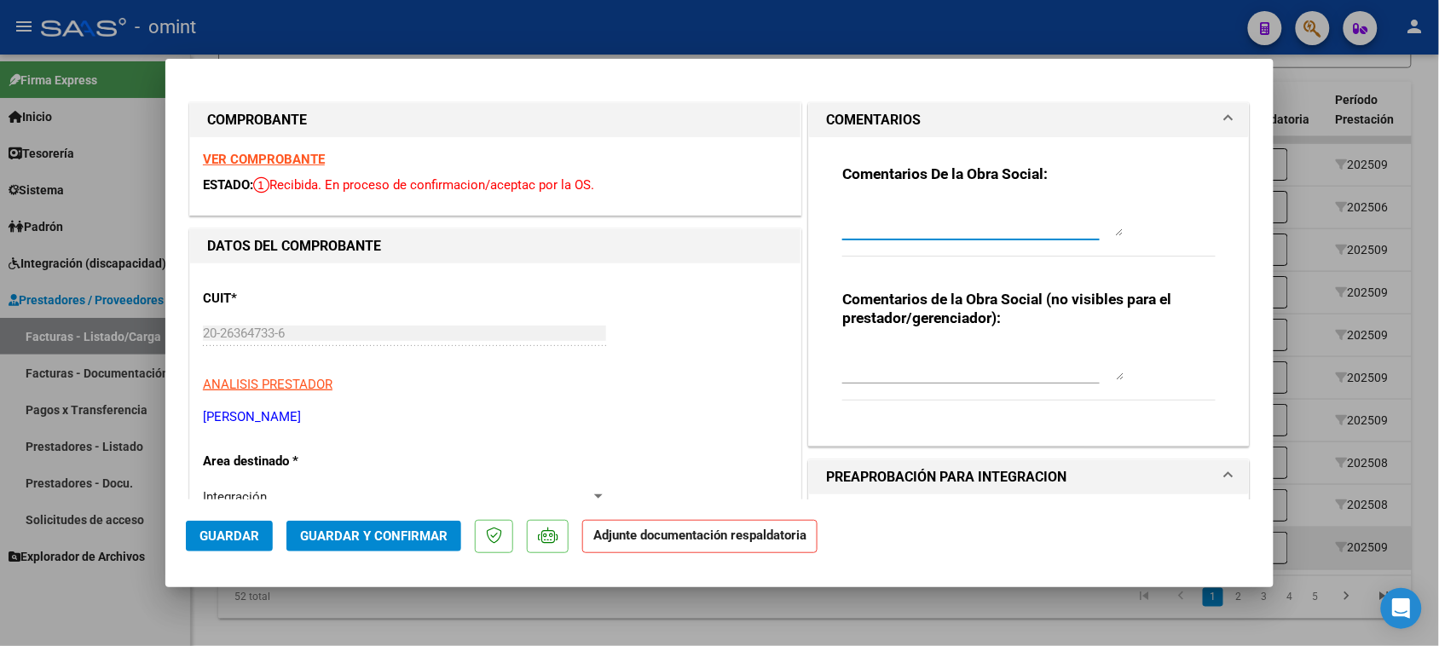
paste textarea "Falta planilla de asistencia. Debe cargar la misma en "Documentación Respaldato…"
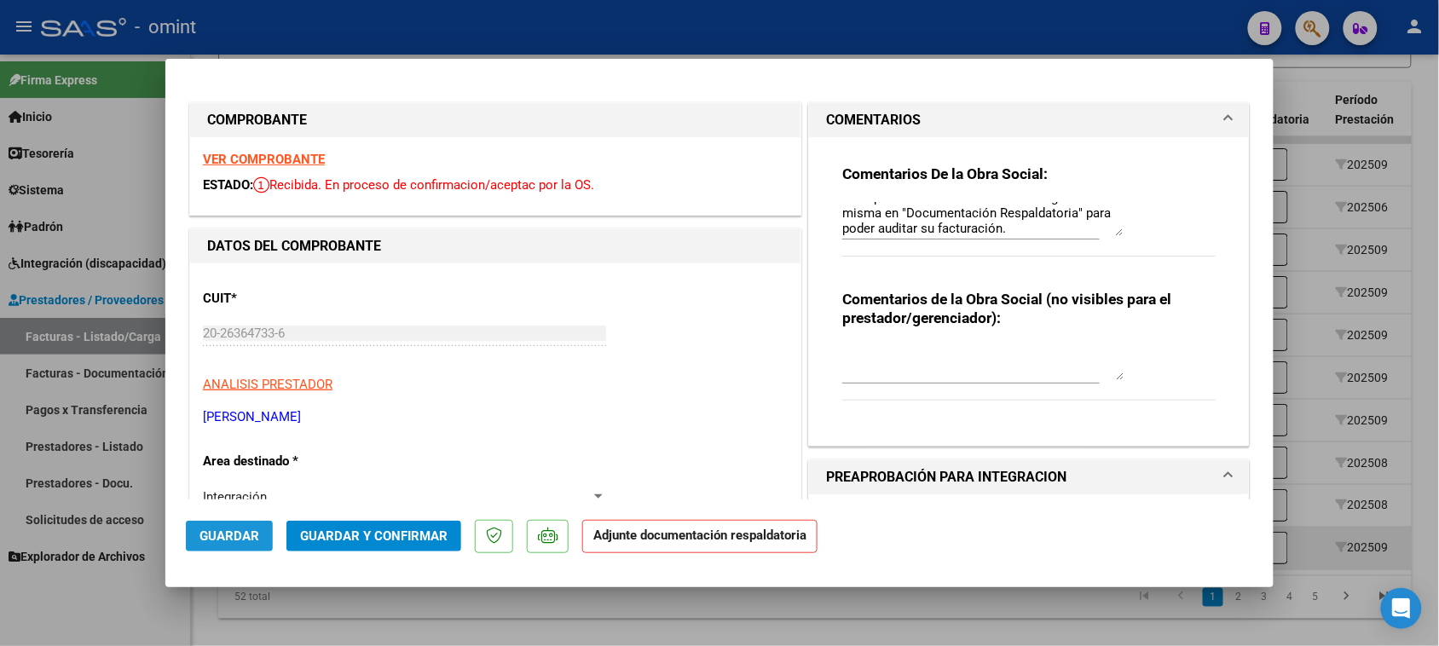
click at [245, 538] on span "Guardar" at bounding box center [229, 535] width 60 height 15
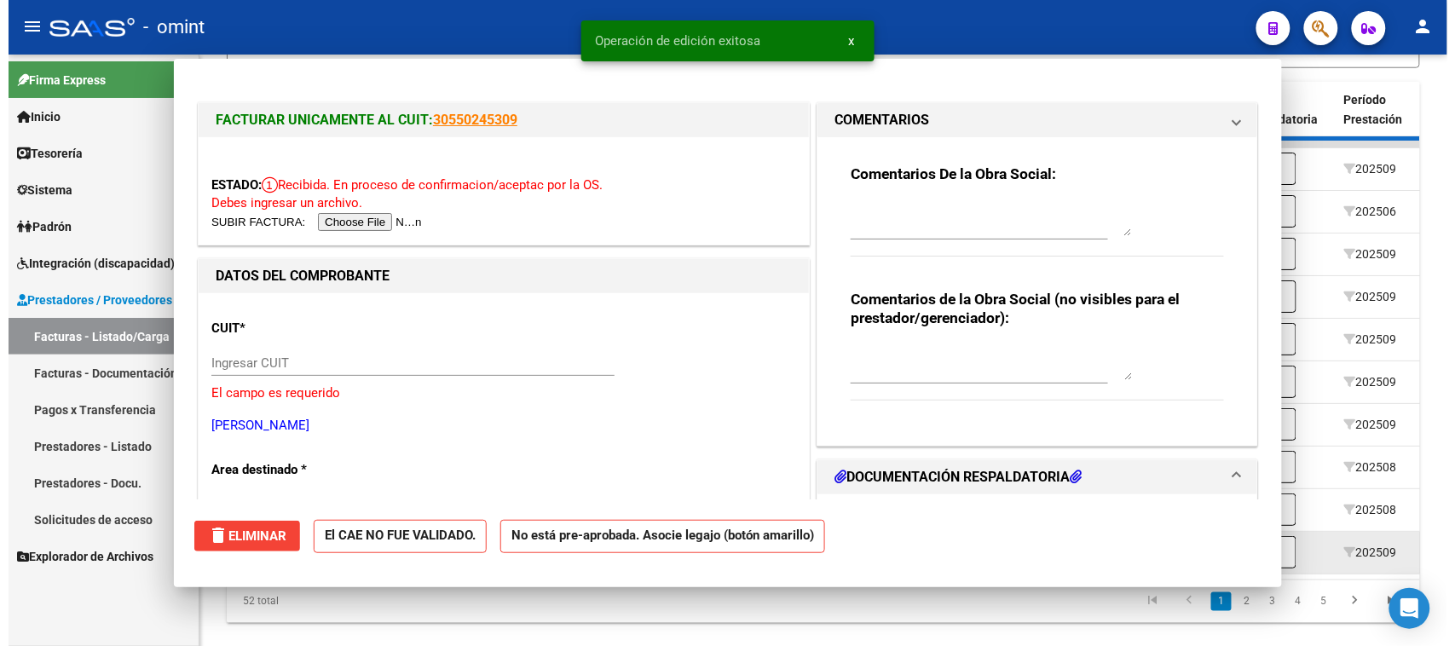
scroll to position [0, 0]
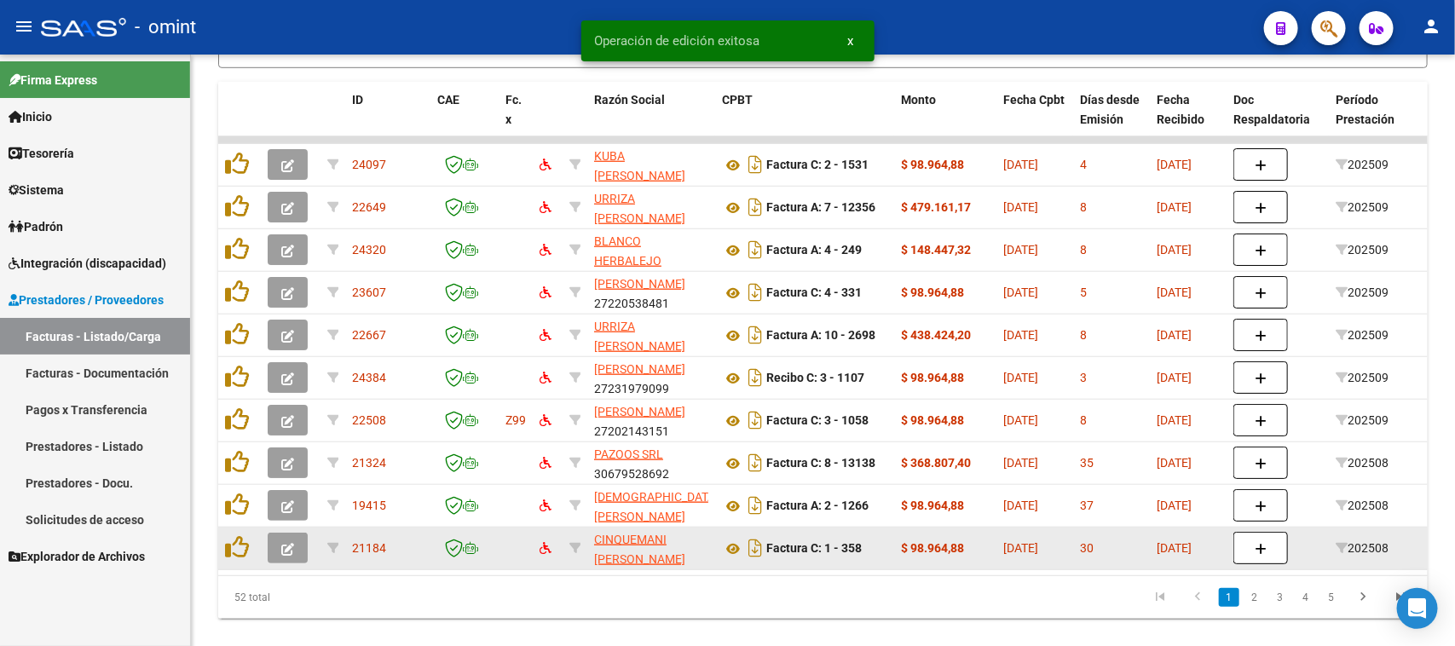
click at [534, 591] on div "52 total 1 2 3 4 5" at bounding box center [822, 597] width 1209 height 43
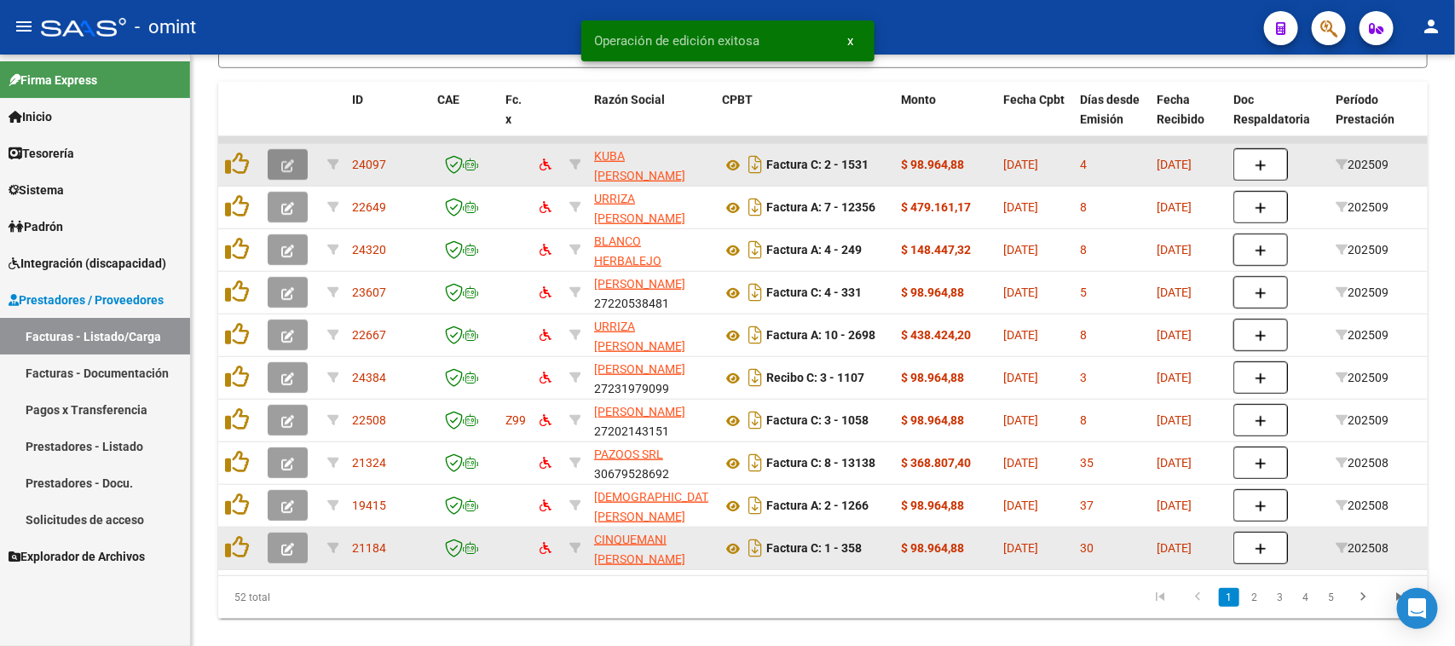
click at [268, 160] on button "button" at bounding box center [288, 164] width 40 height 31
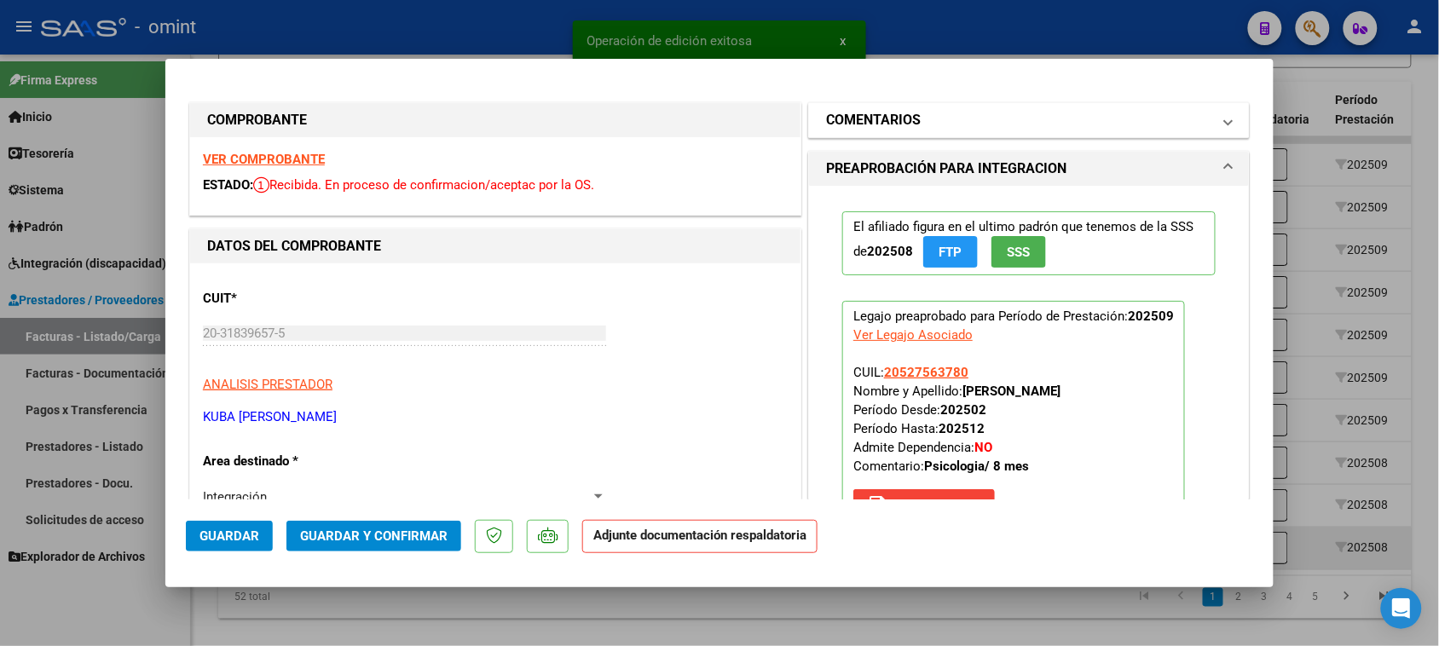
click at [1072, 105] on mat-expansion-panel-header "COMENTARIOS" at bounding box center [1029, 120] width 440 height 34
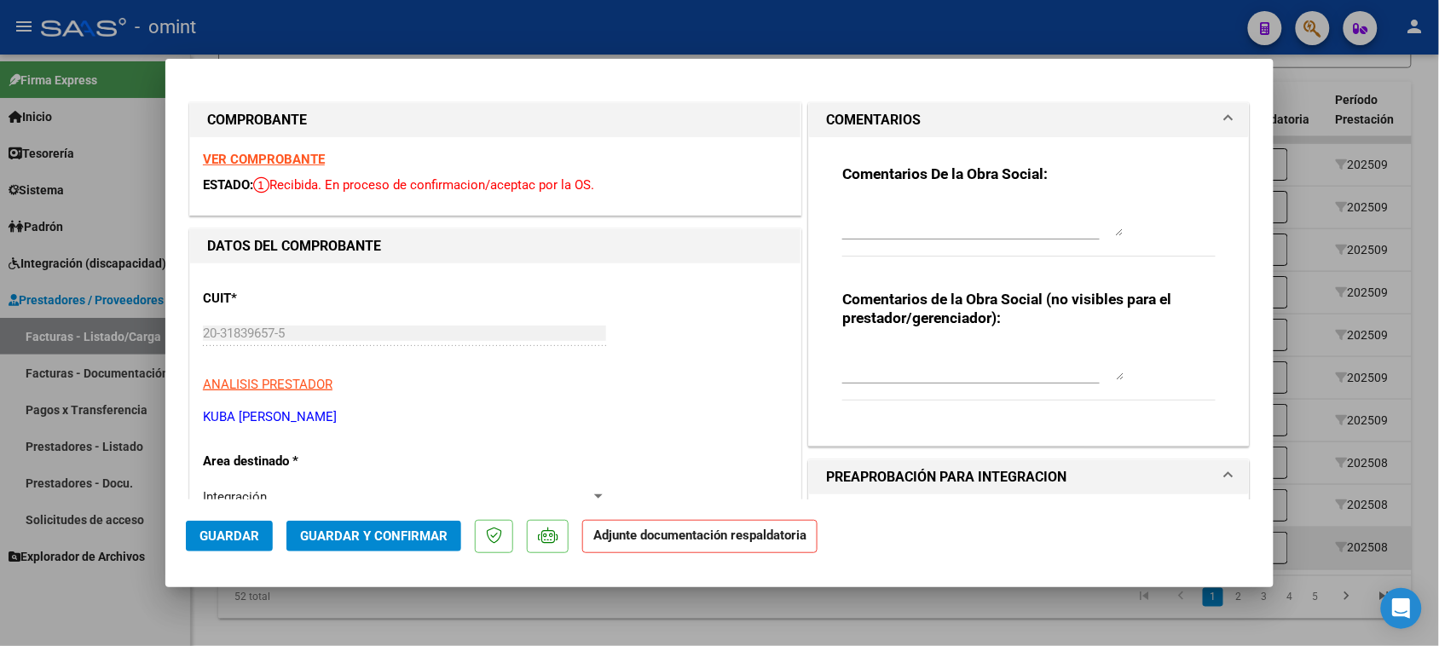
click at [977, 220] on textarea at bounding box center [982, 219] width 281 height 34
paste textarea "Falta planilla de asistencia. Debe cargar la misma en "Documentación Respaldato…"
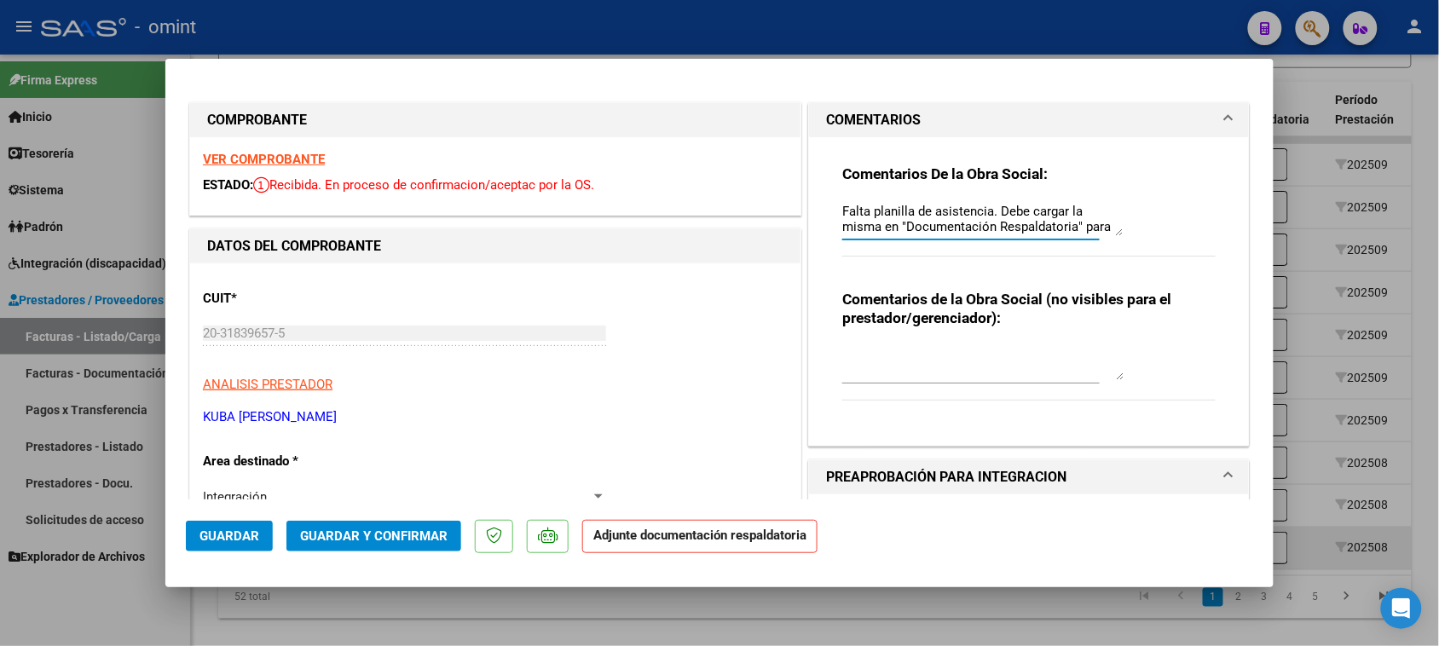
scroll to position [14, 0]
click at [241, 546] on button "Guardar" at bounding box center [229, 536] width 87 height 31
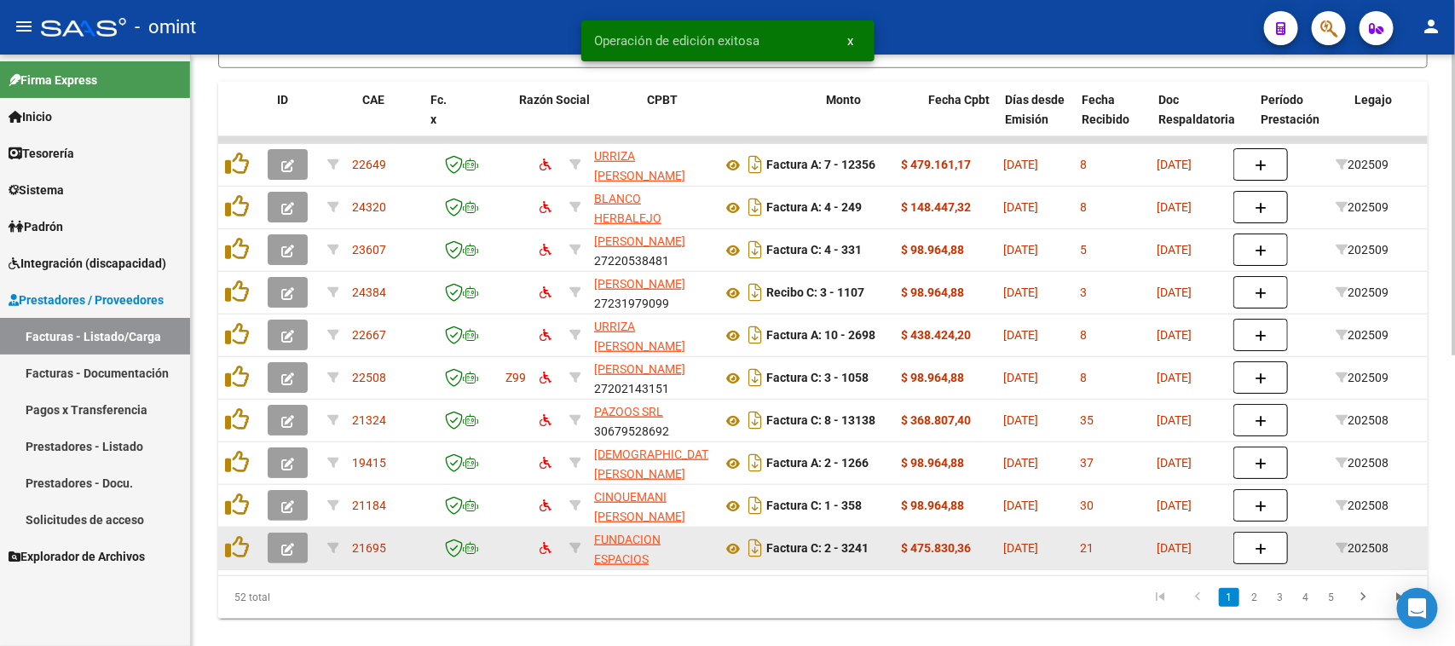
scroll to position [0, 1518]
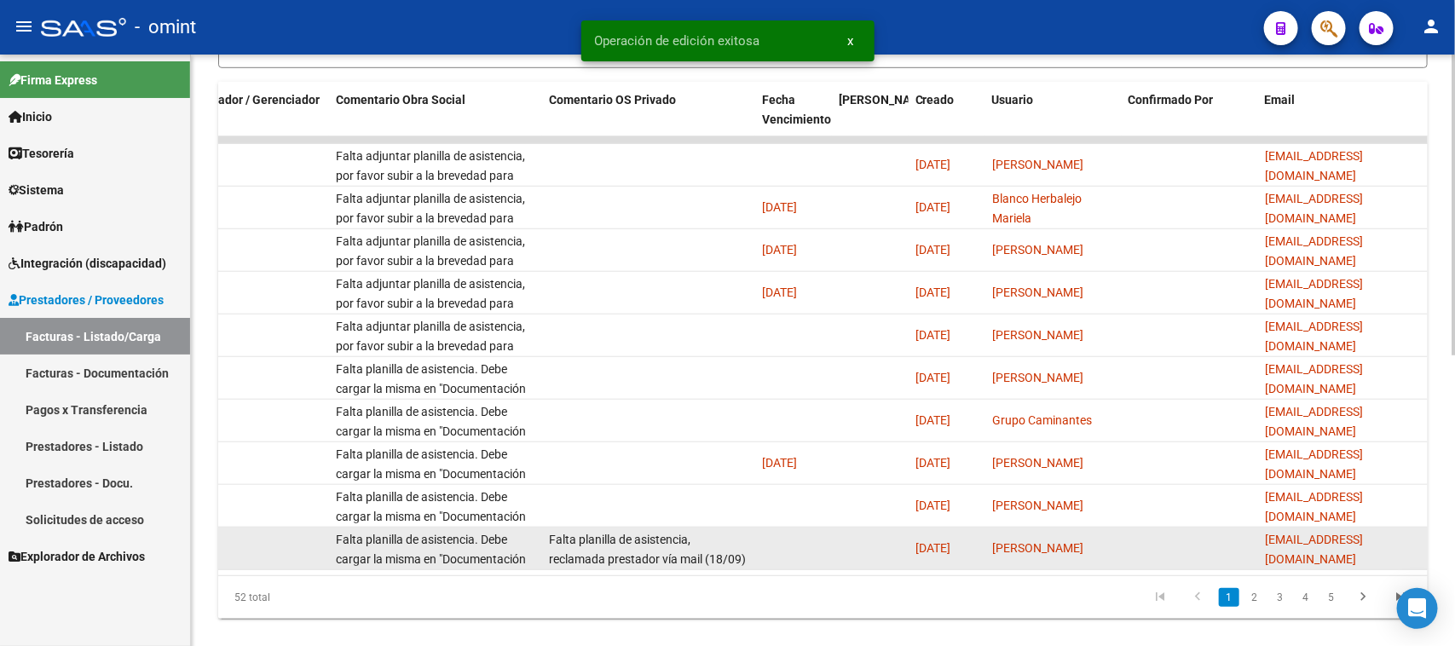
click at [1247, 607] on link "2" at bounding box center [1254, 597] width 20 height 19
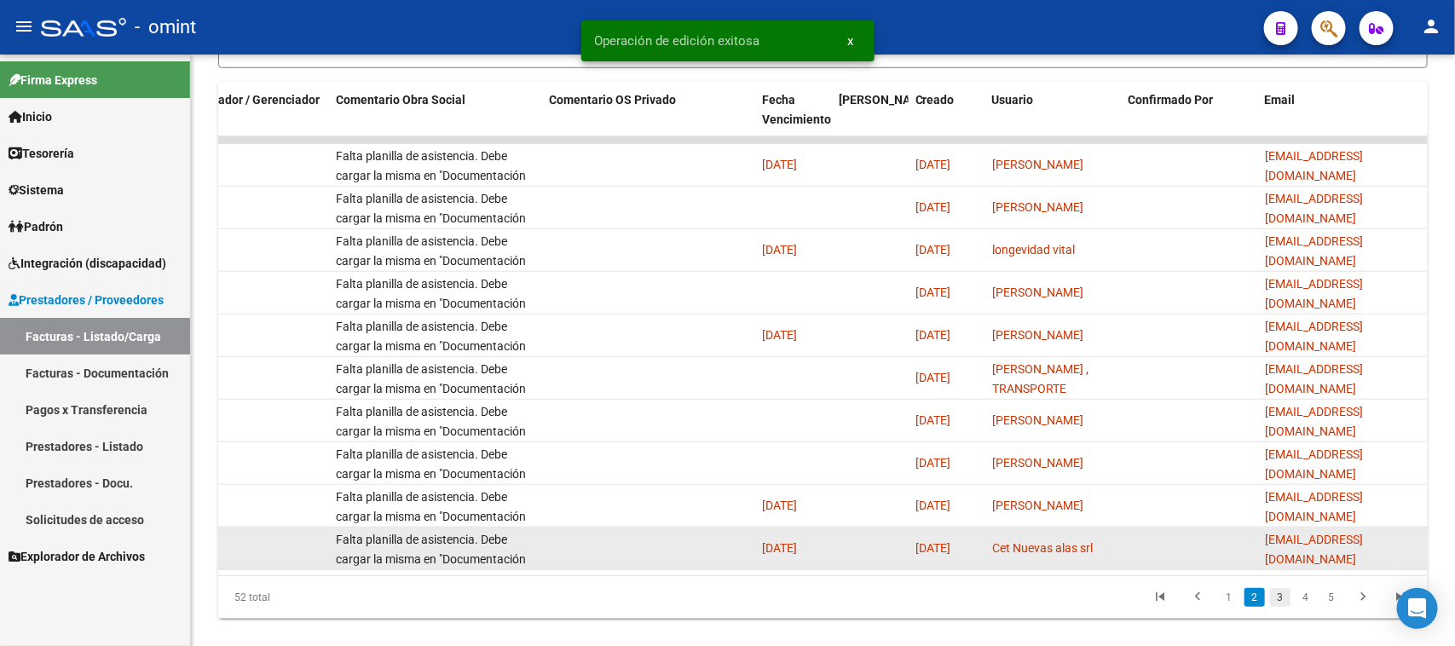
click at [1285, 607] on link "3" at bounding box center [1280, 597] width 20 height 19
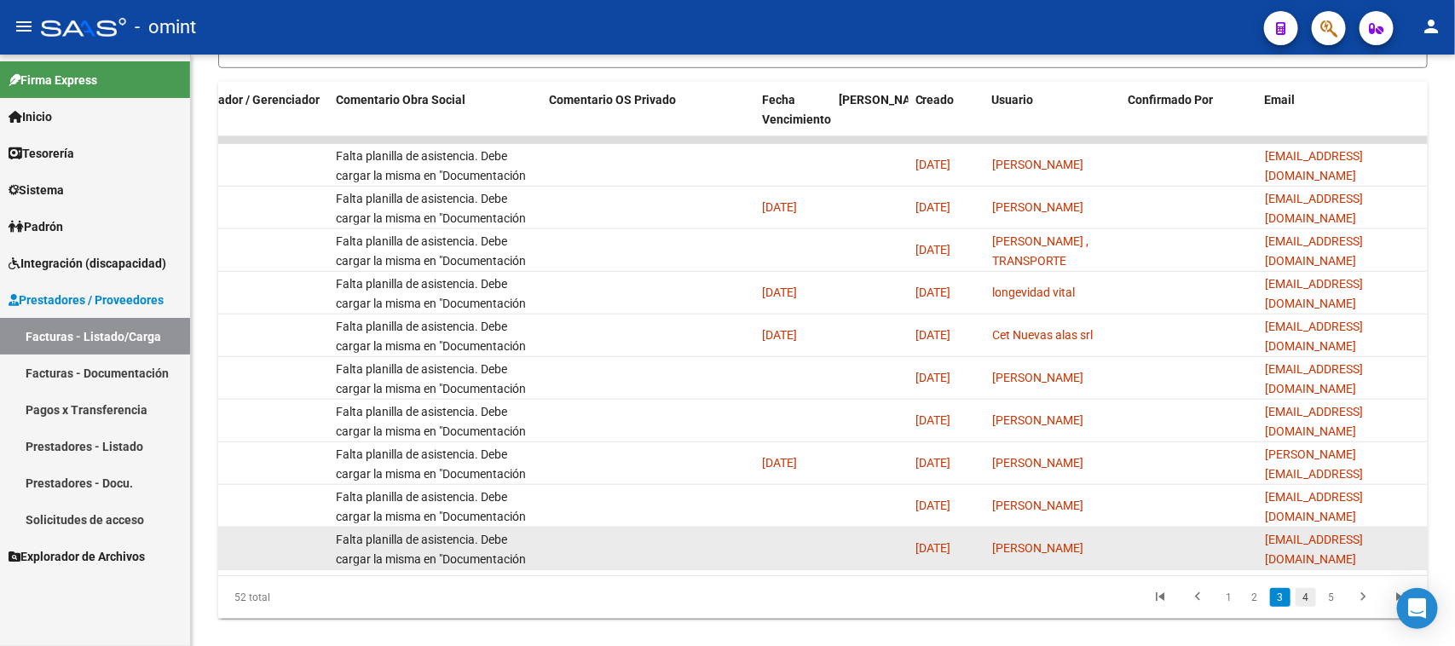
click at [1305, 607] on link "4" at bounding box center [1306, 597] width 20 height 19
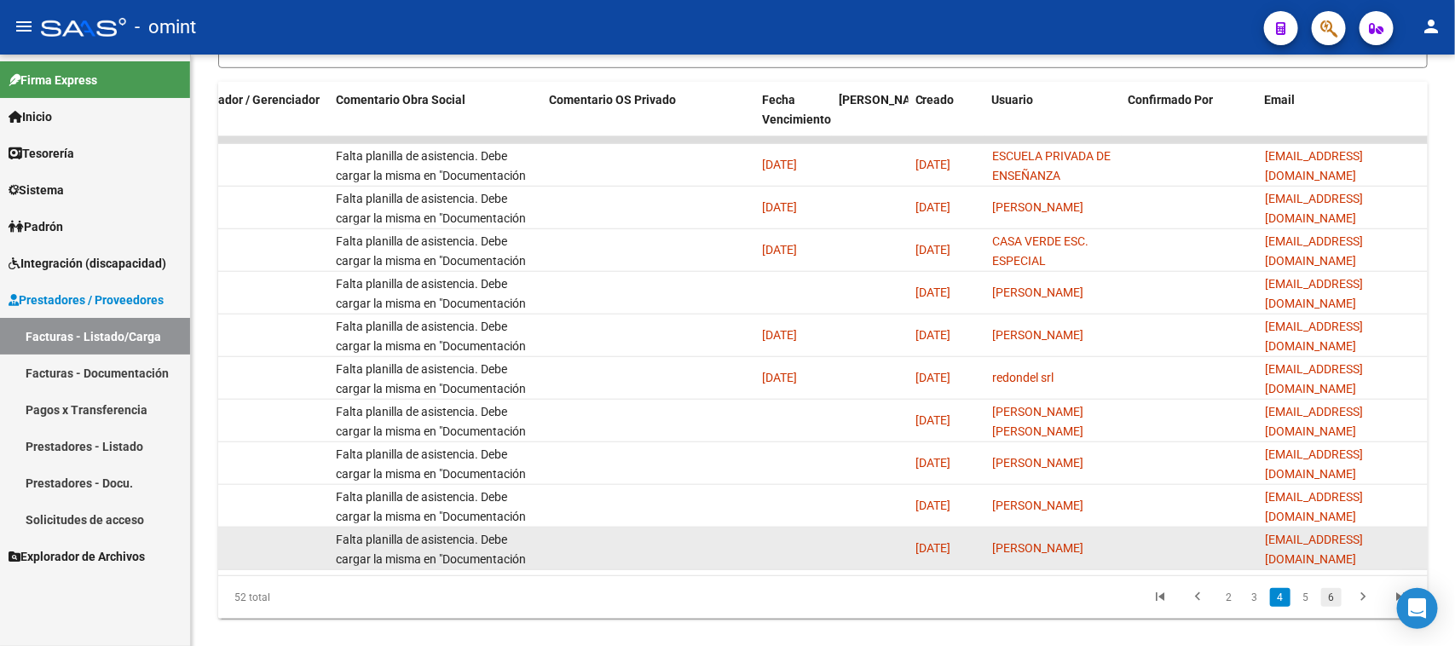
click at [1330, 607] on link "6" at bounding box center [1331, 597] width 20 height 19
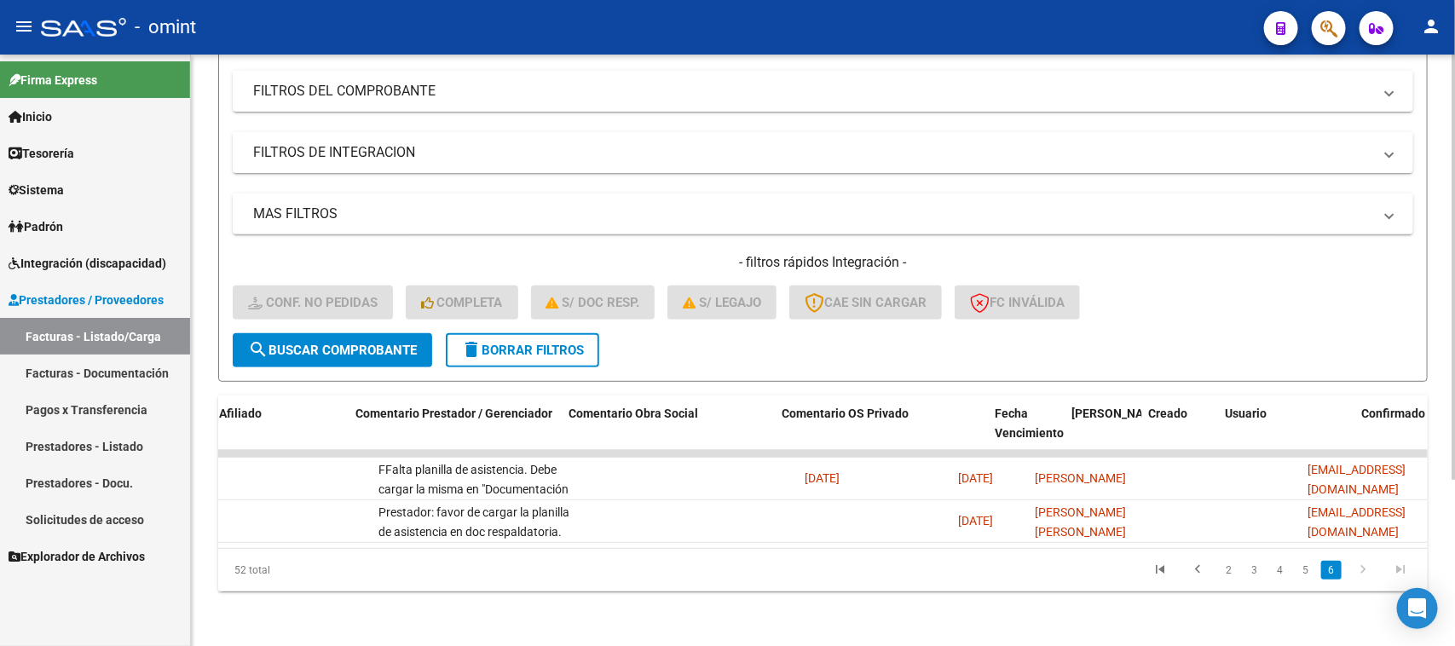
scroll to position [0, 0]
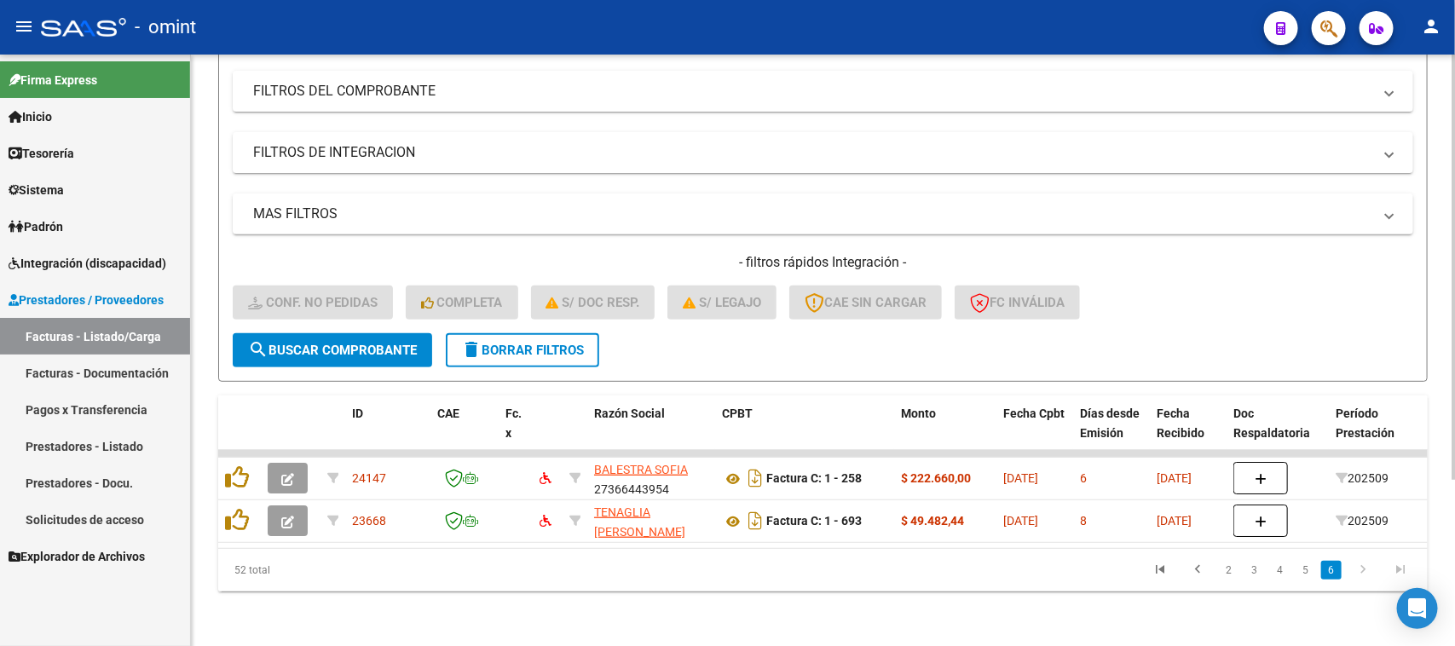
click at [531, 343] on span "delete Borrar Filtros" at bounding box center [522, 350] width 123 height 15
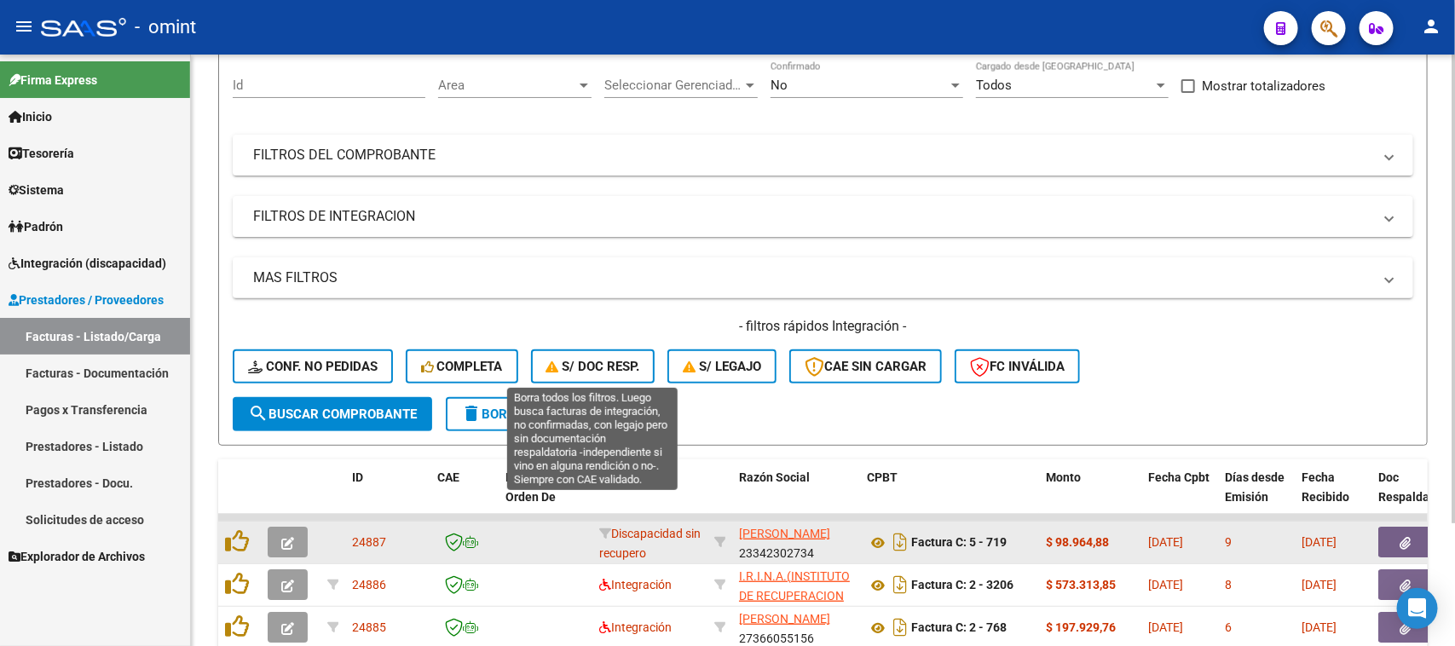
scroll to position [232, 0]
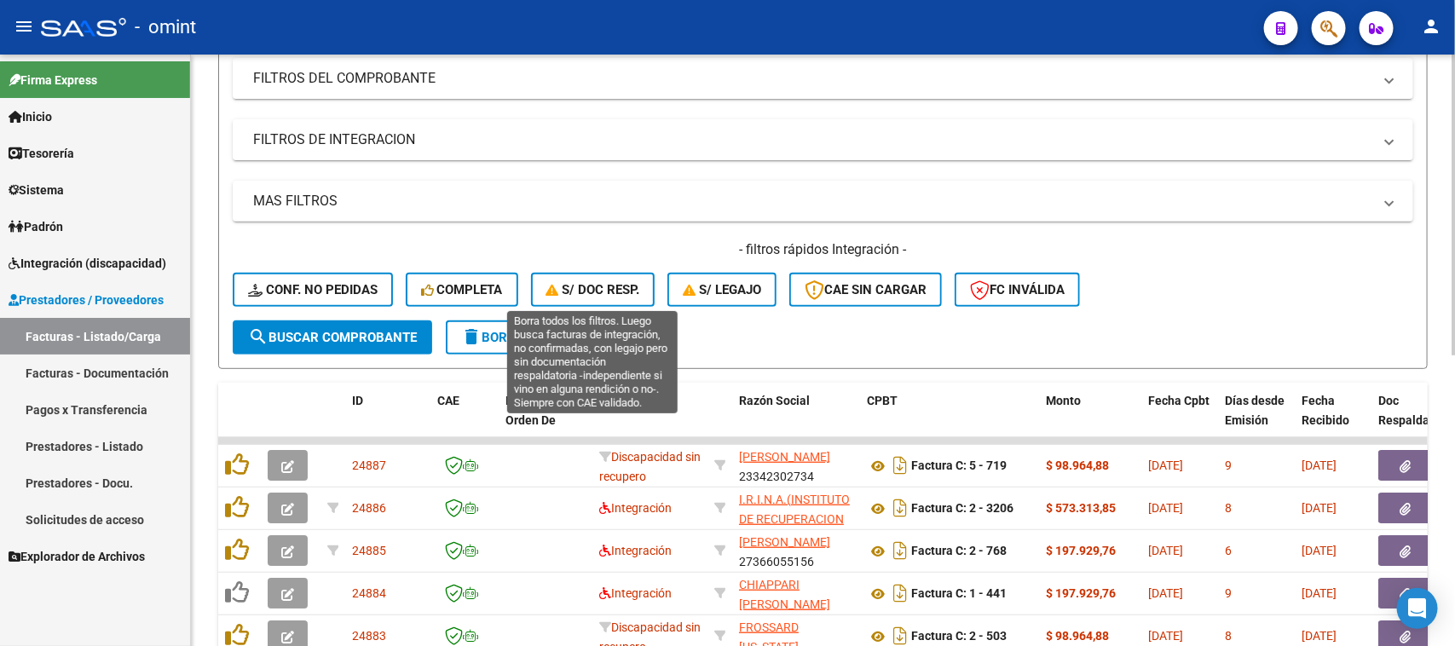
click at [601, 282] on span "S/ Doc Resp." at bounding box center [593, 289] width 94 height 15
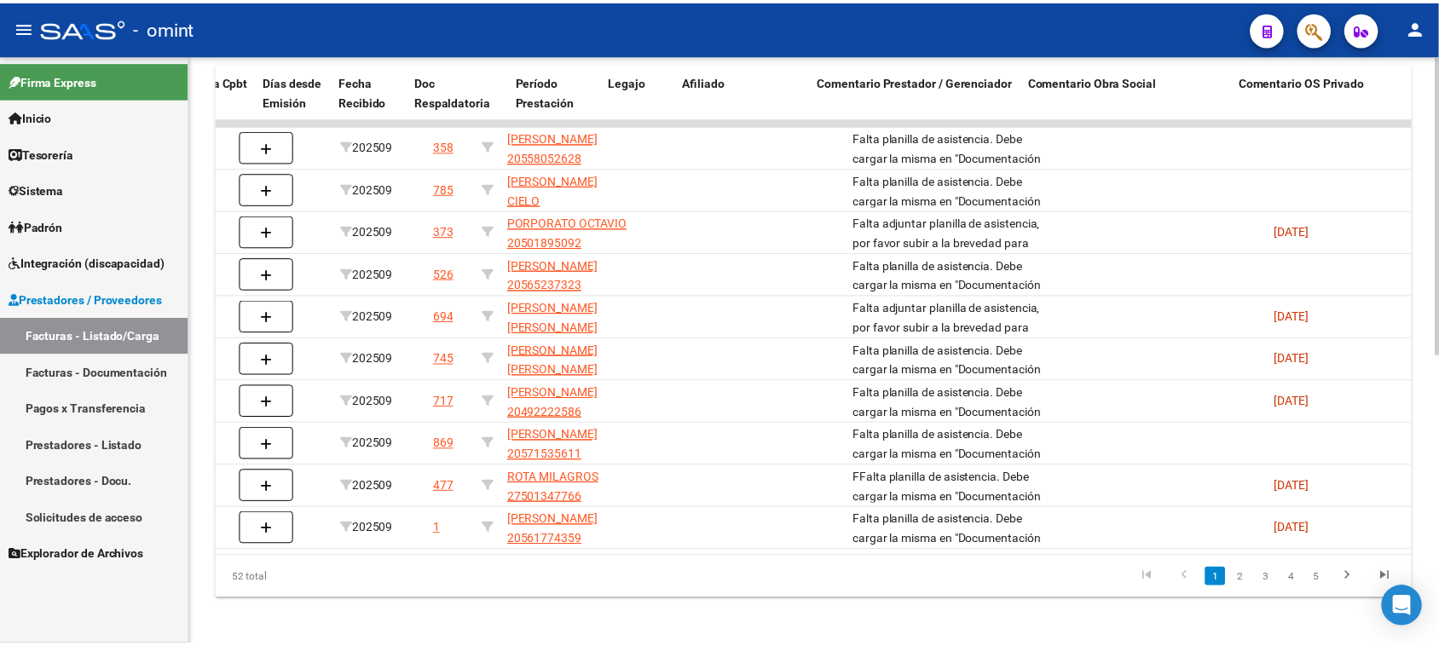
scroll to position [0, 0]
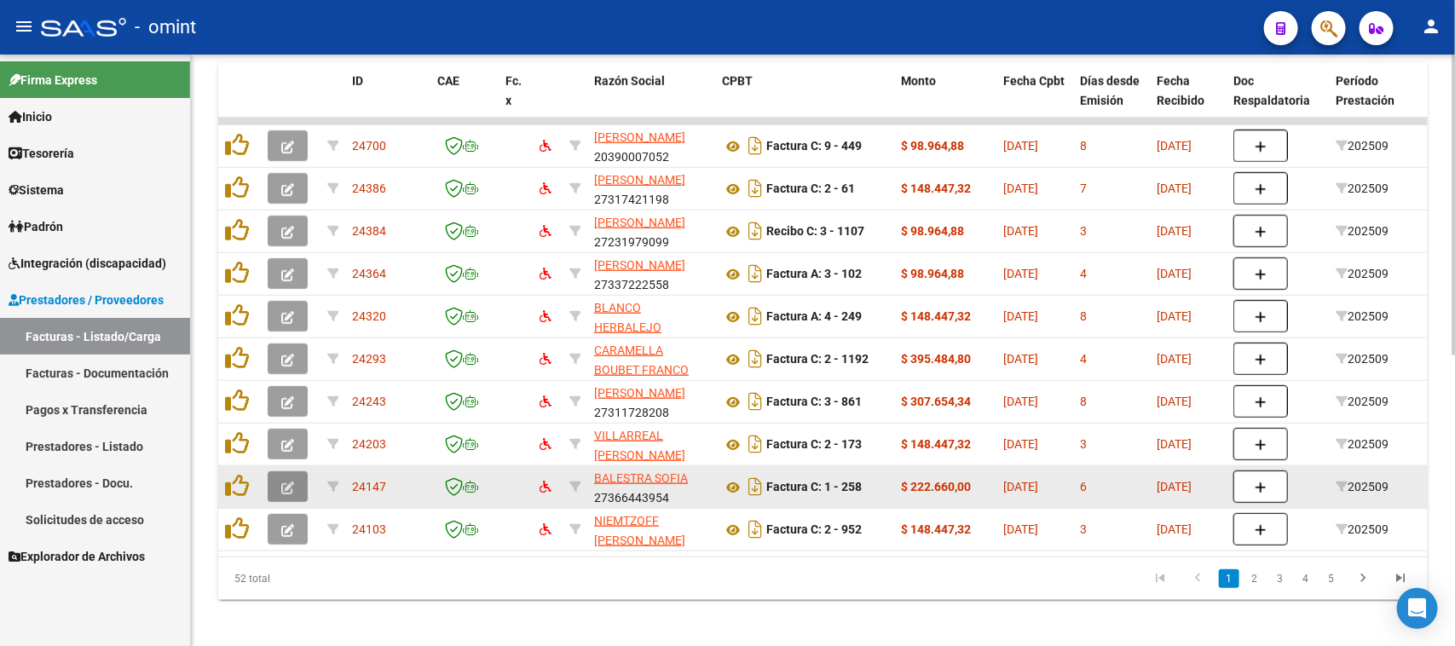
click at [296, 479] on button "button" at bounding box center [288, 486] width 40 height 31
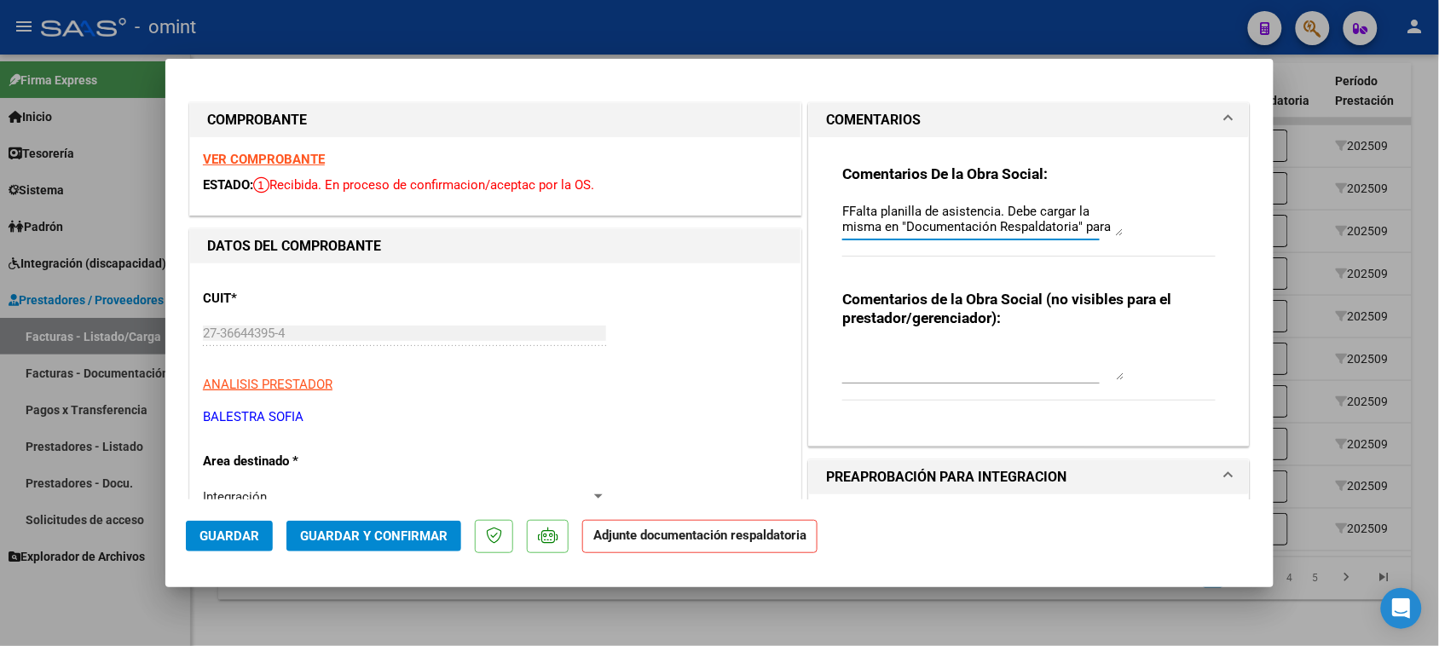
scroll to position [14, 0]
drag, startPoint x: 835, startPoint y: 211, endPoint x: 1094, endPoint y: 326, distance: 282.4
click at [1094, 326] on div "Comentarios De la Obra Social: FFalta planilla de asistencia. Debe cargar la mi…" at bounding box center [1028, 284] width 399 height 295
paste textarea
click at [232, 531] on span "Guardar" at bounding box center [229, 535] width 60 height 15
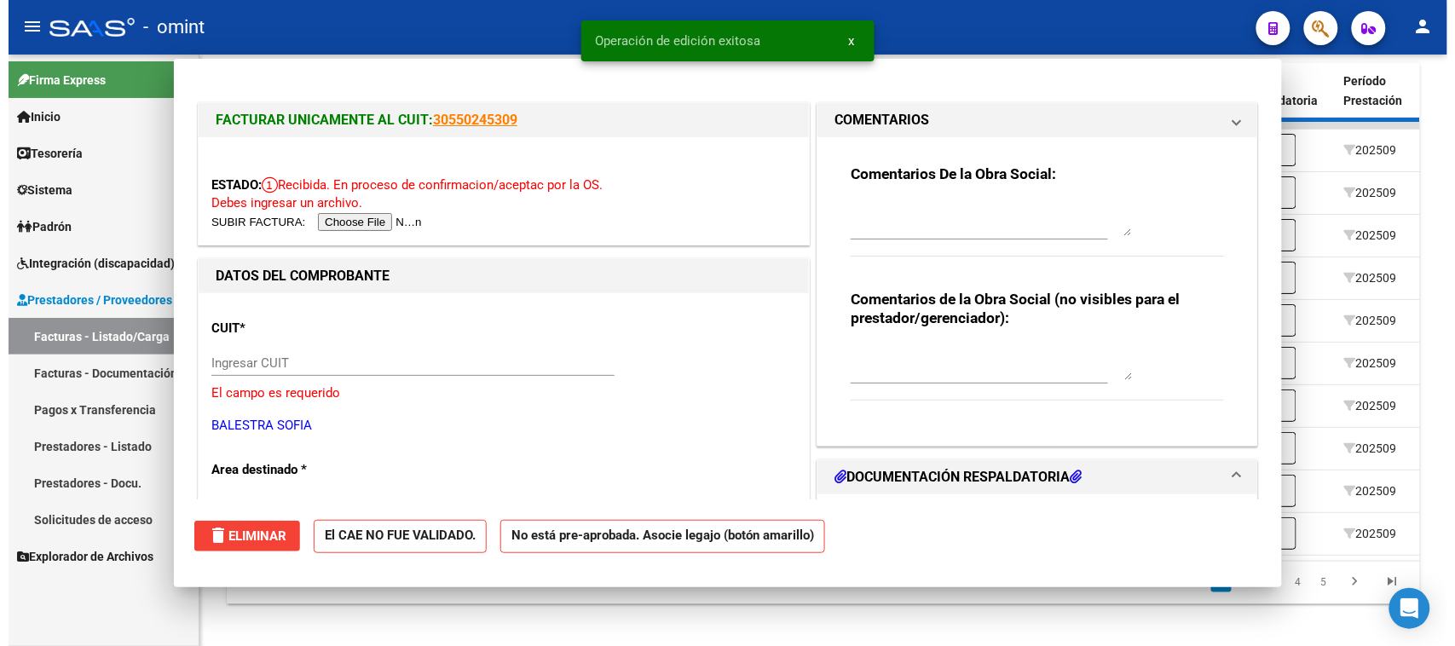
scroll to position [0, 0]
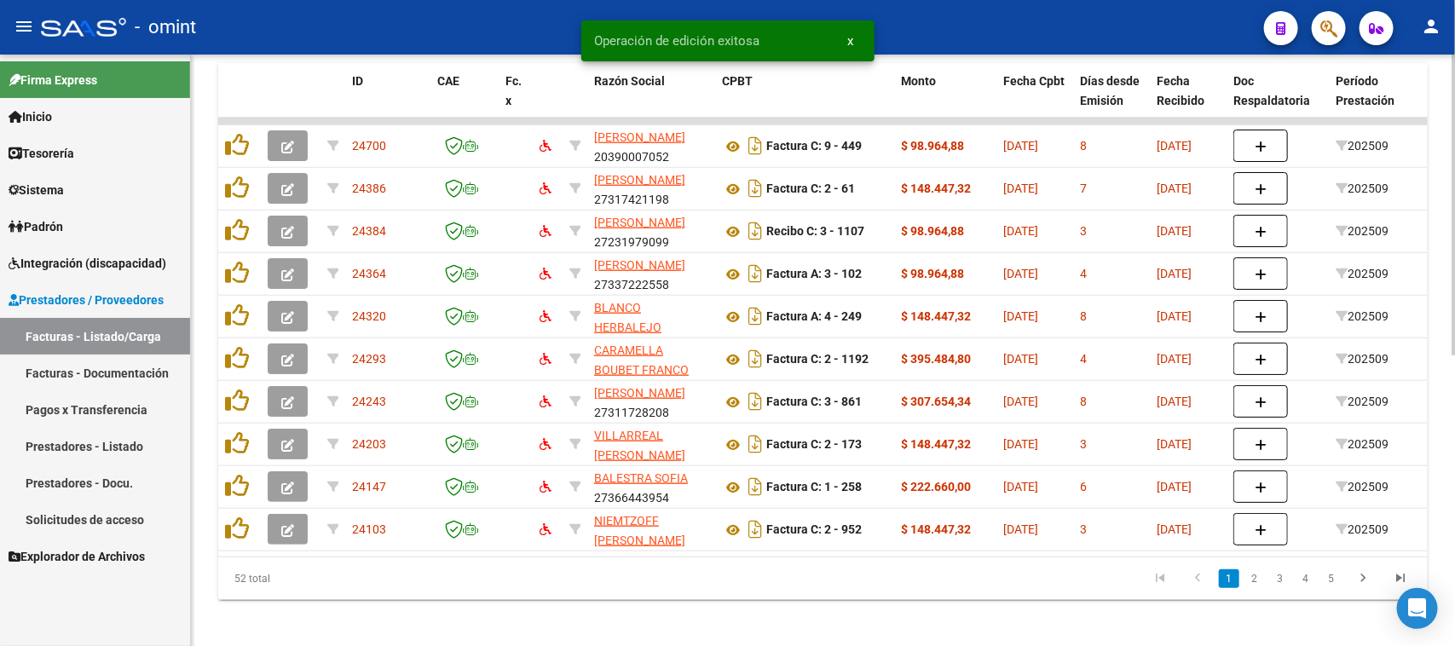
click at [695, 551] on datatable-selection "24700 [PERSON_NAME] 20390007052 Factura C: 9 - 449 $ 98.964,88 [DATE] 8 [DATE] …" at bounding box center [822, 547] width 1209 height 15
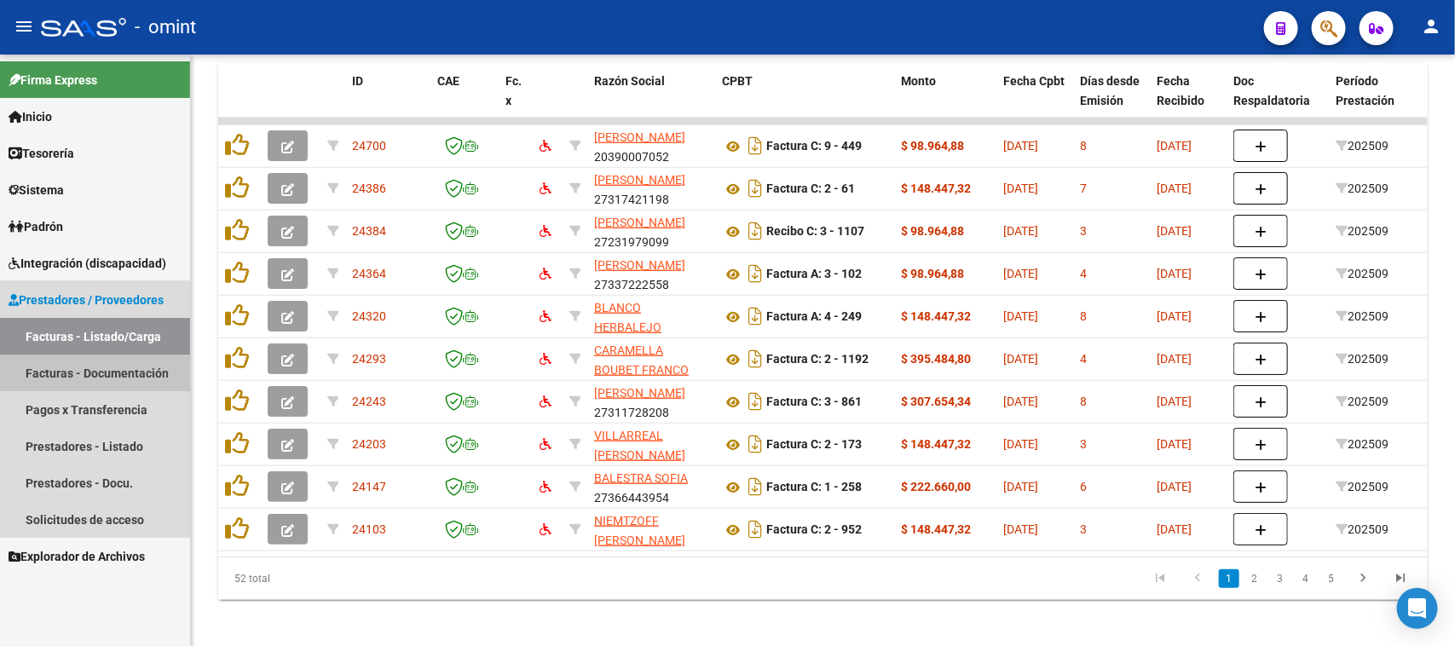
click at [121, 373] on link "Facturas - Documentación" at bounding box center [95, 373] width 190 height 37
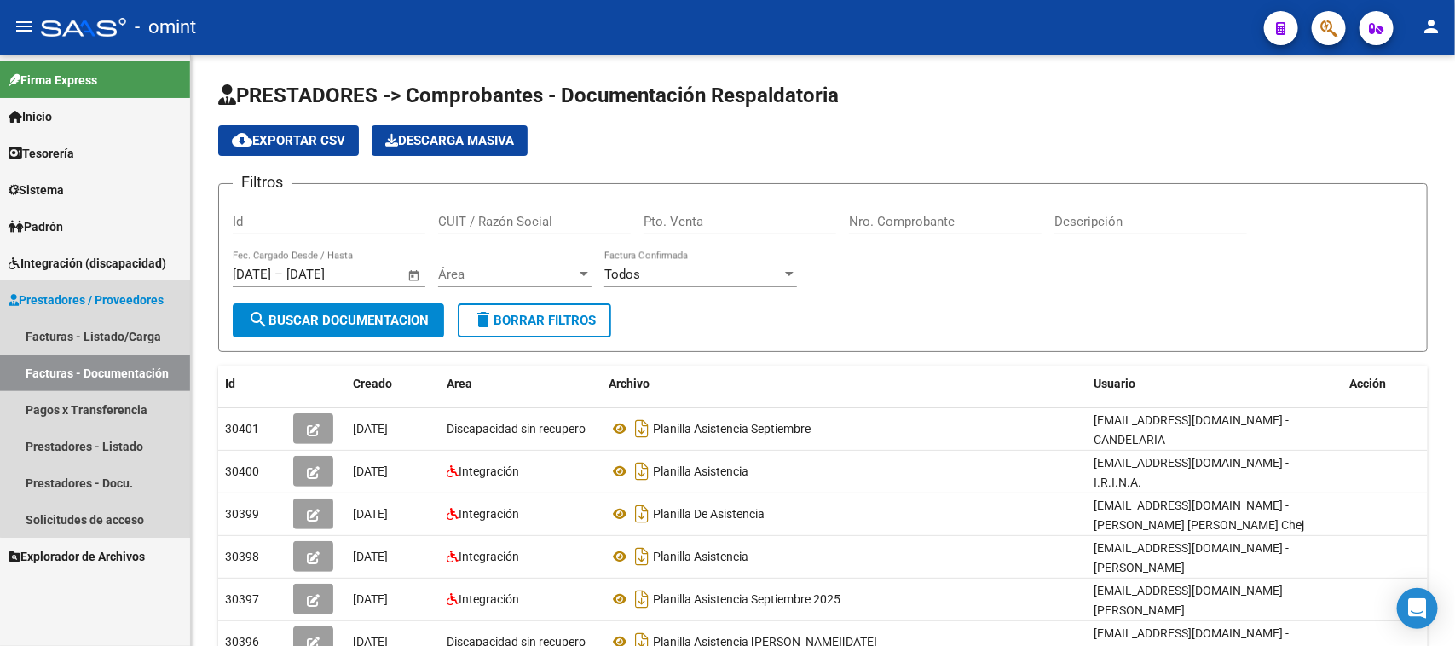
click at [154, 303] on span "Prestadores / Proveedores" at bounding box center [86, 300] width 155 height 19
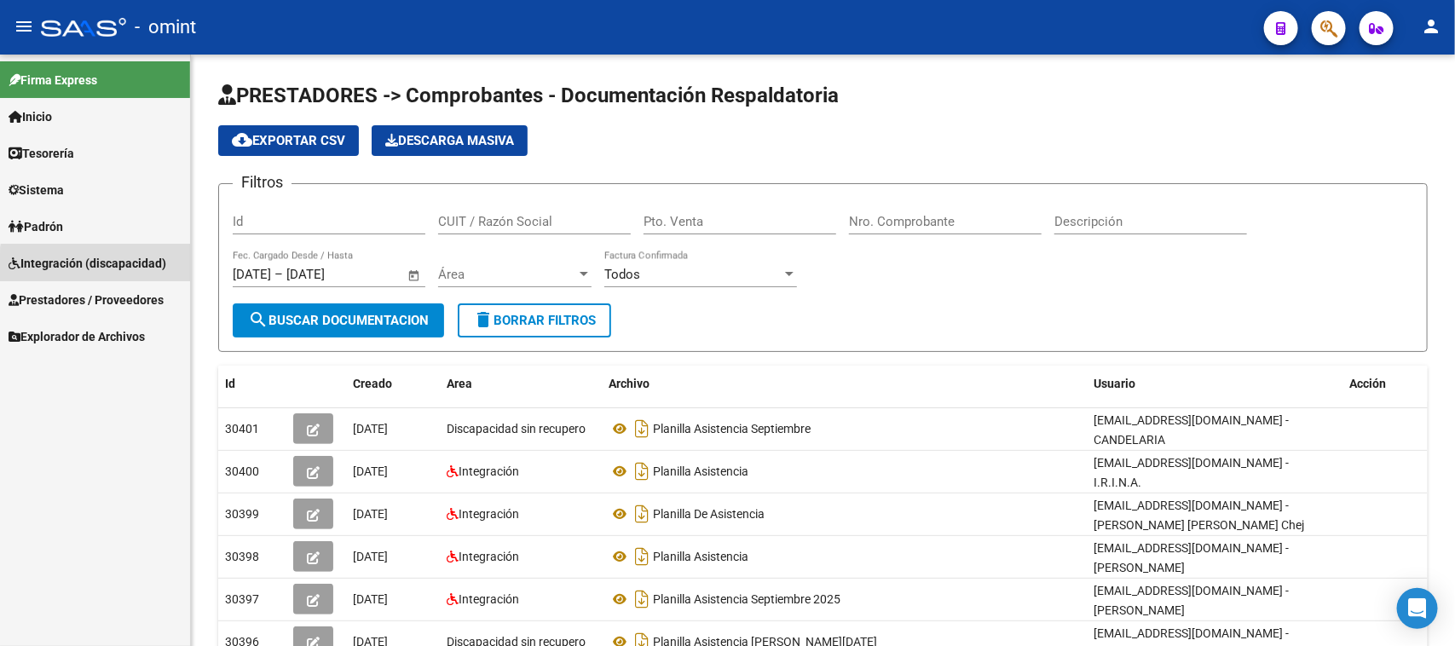
click at [154, 269] on span "Integración (discapacidad)" at bounding box center [88, 263] width 158 height 19
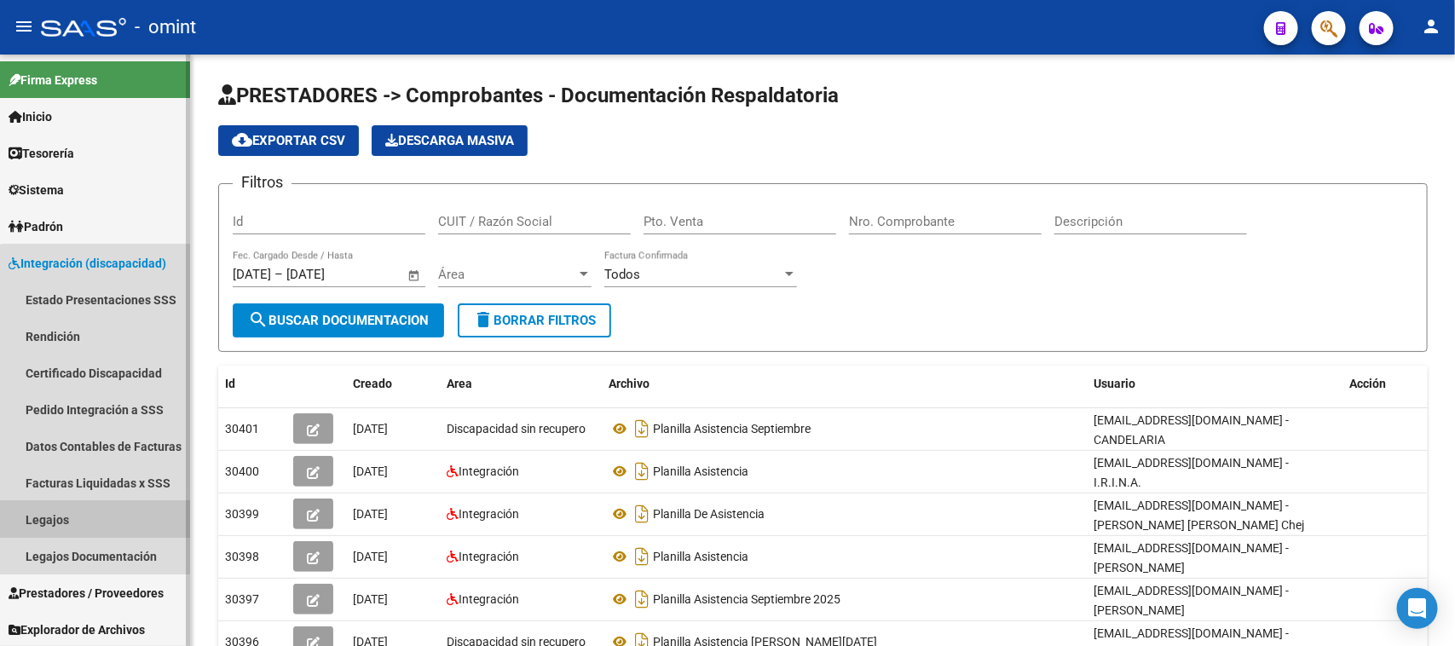
click at [100, 529] on link "Legajos" at bounding box center [95, 519] width 190 height 37
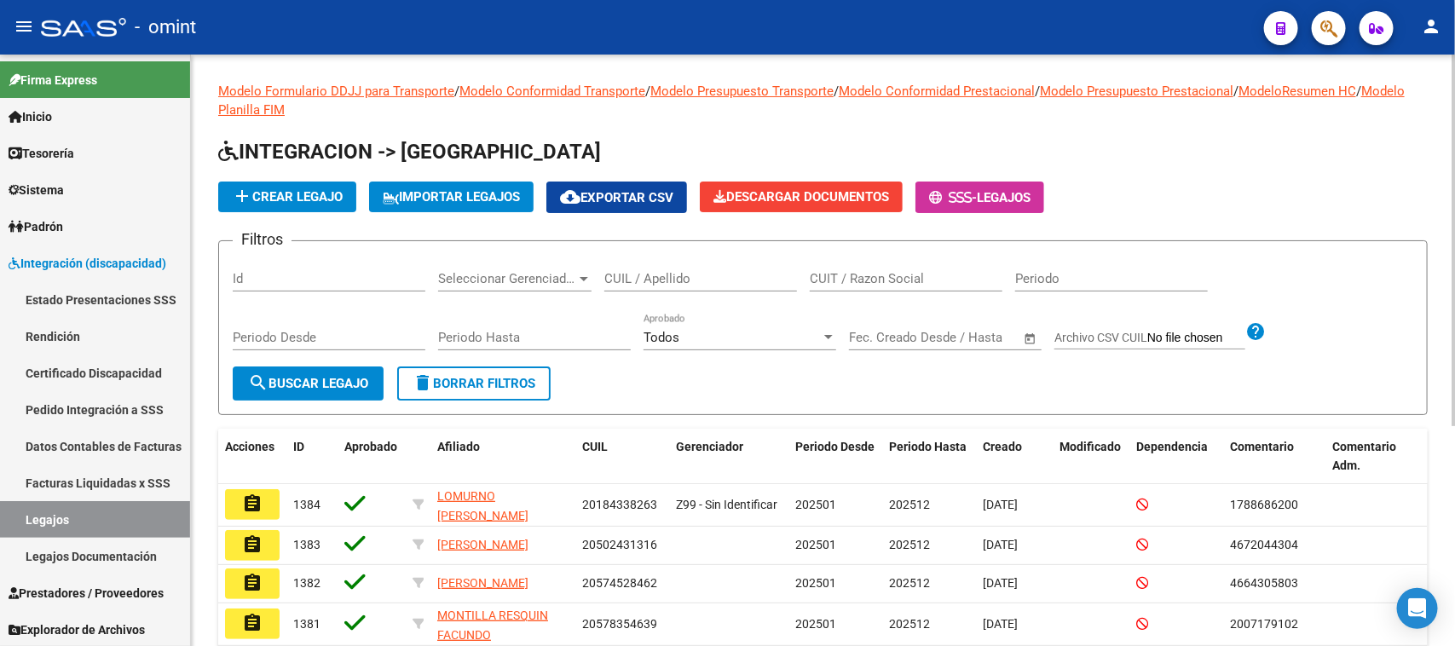
click at [667, 261] on div "CUIL / Apellido" at bounding box center [700, 273] width 193 height 37
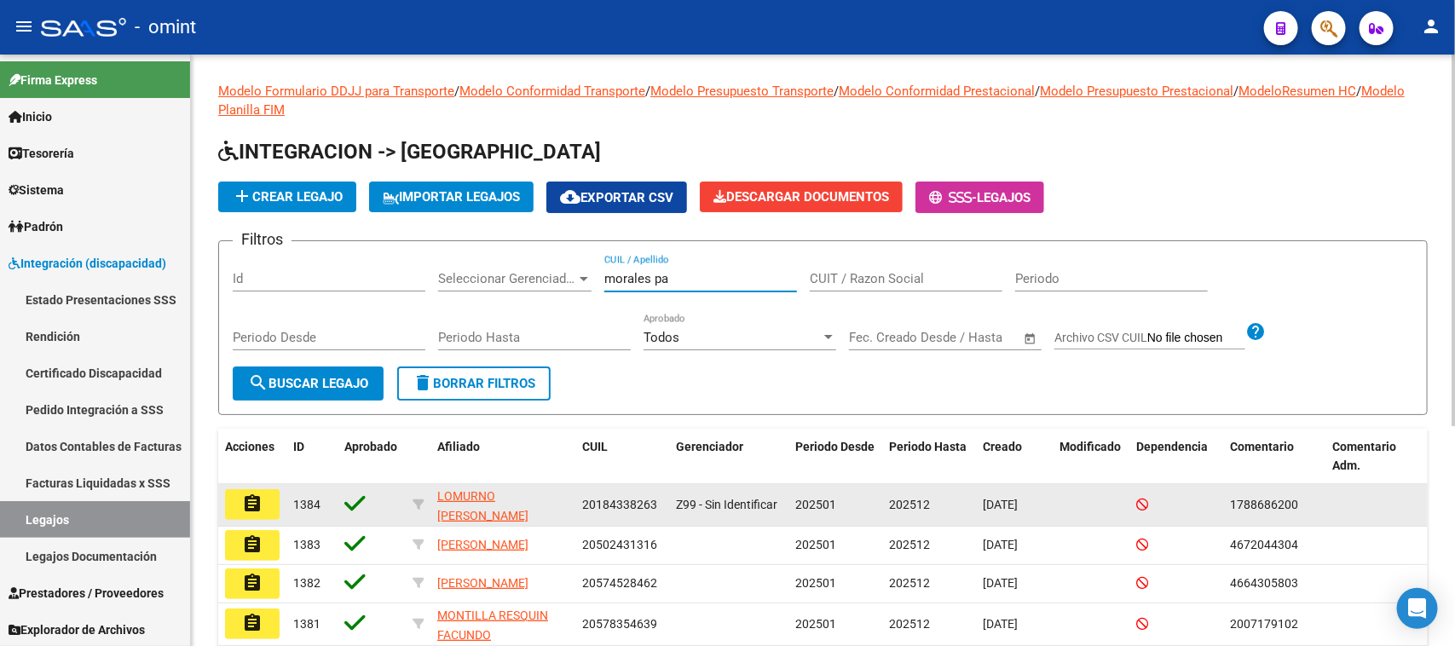
drag, startPoint x: 320, startPoint y: 380, endPoint x: 684, endPoint y: 499, distance: 383.8
click at [317, 380] on span "search Buscar Legajo" at bounding box center [308, 383] width 120 height 15
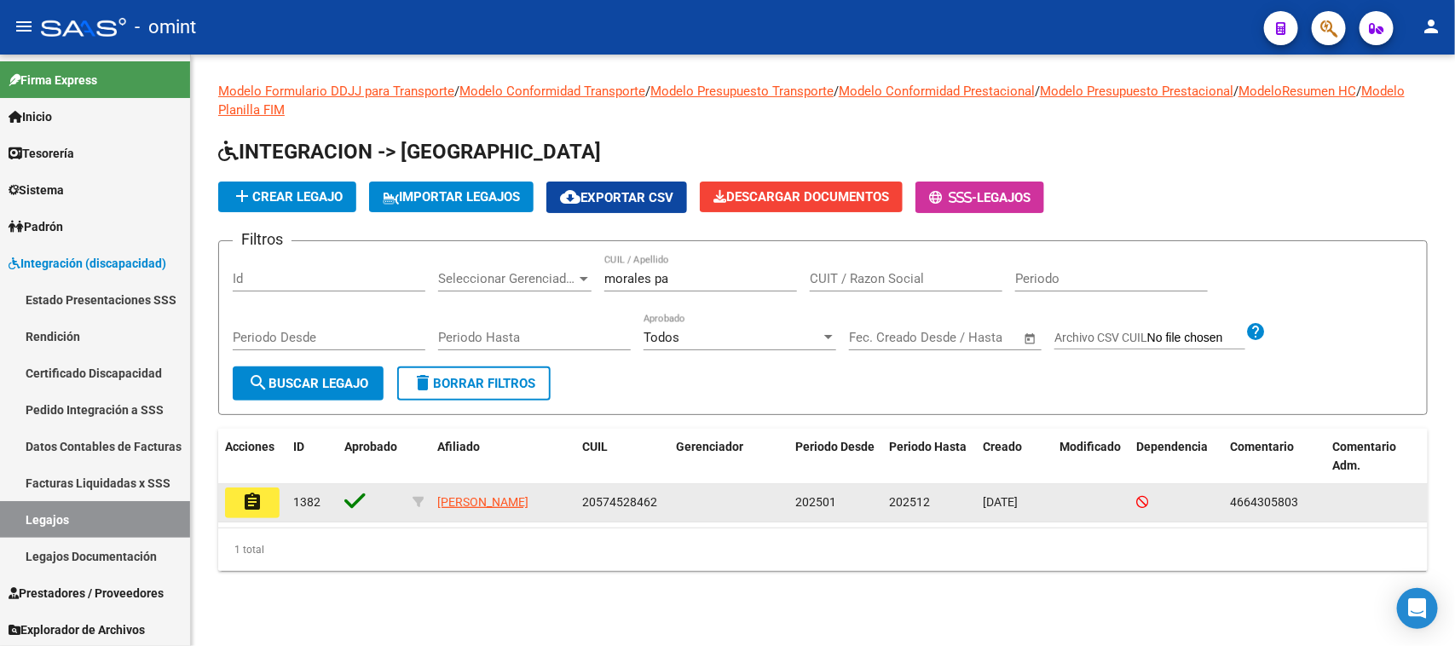
click at [250, 499] on mat-icon "assignment" at bounding box center [252, 502] width 20 height 20
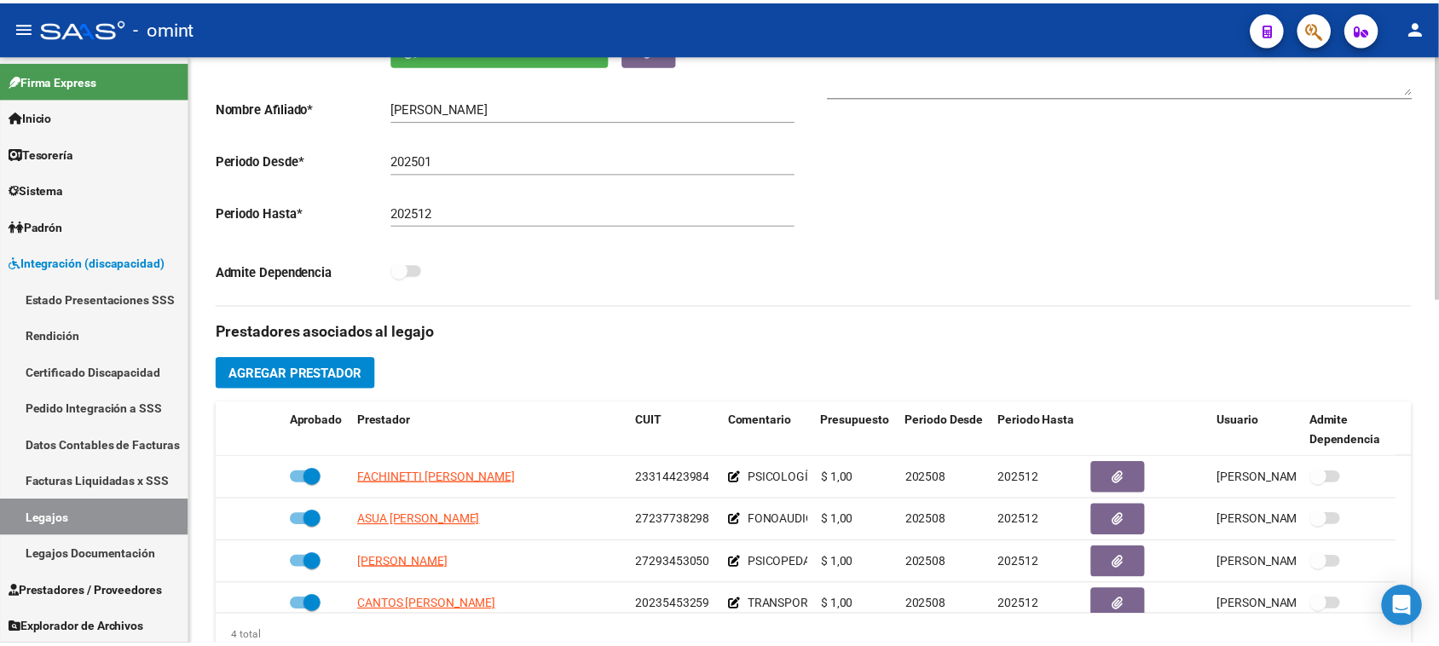
scroll to position [426, 0]
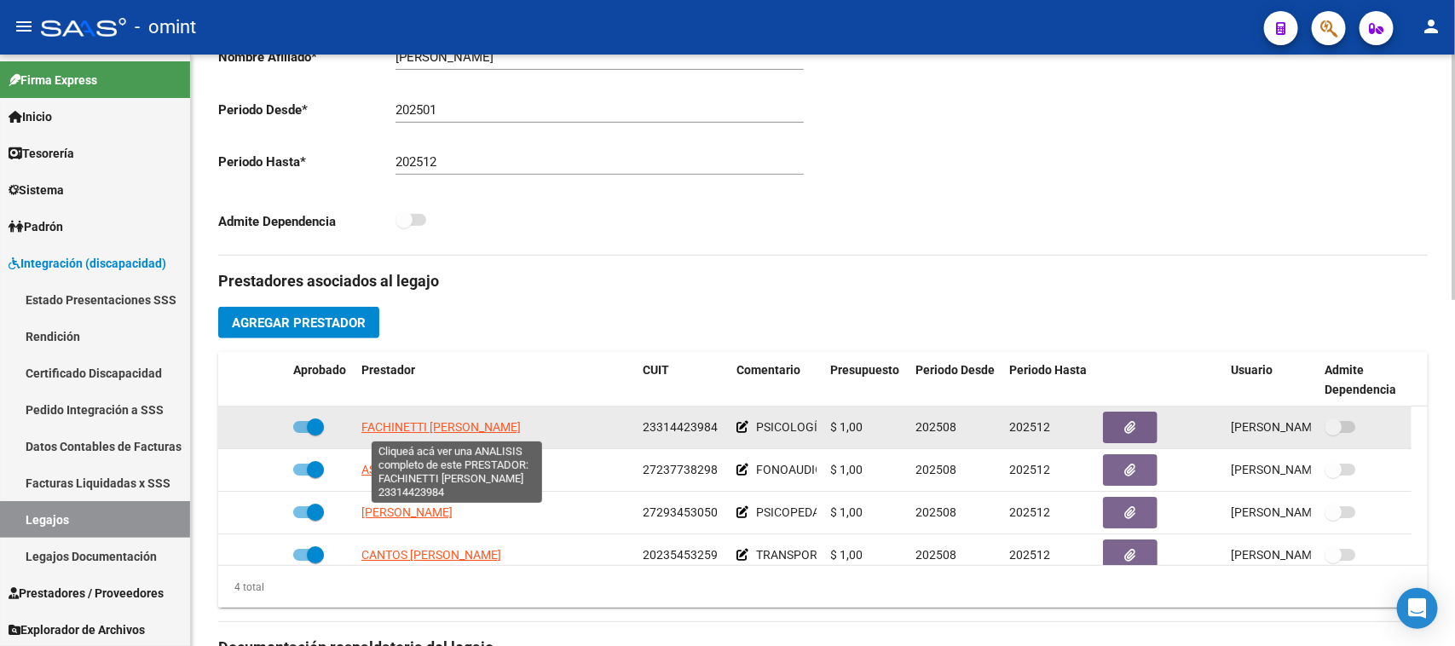
click at [517, 423] on span "FACHINETTI [PERSON_NAME]" at bounding box center [440, 427] width 159 height 14
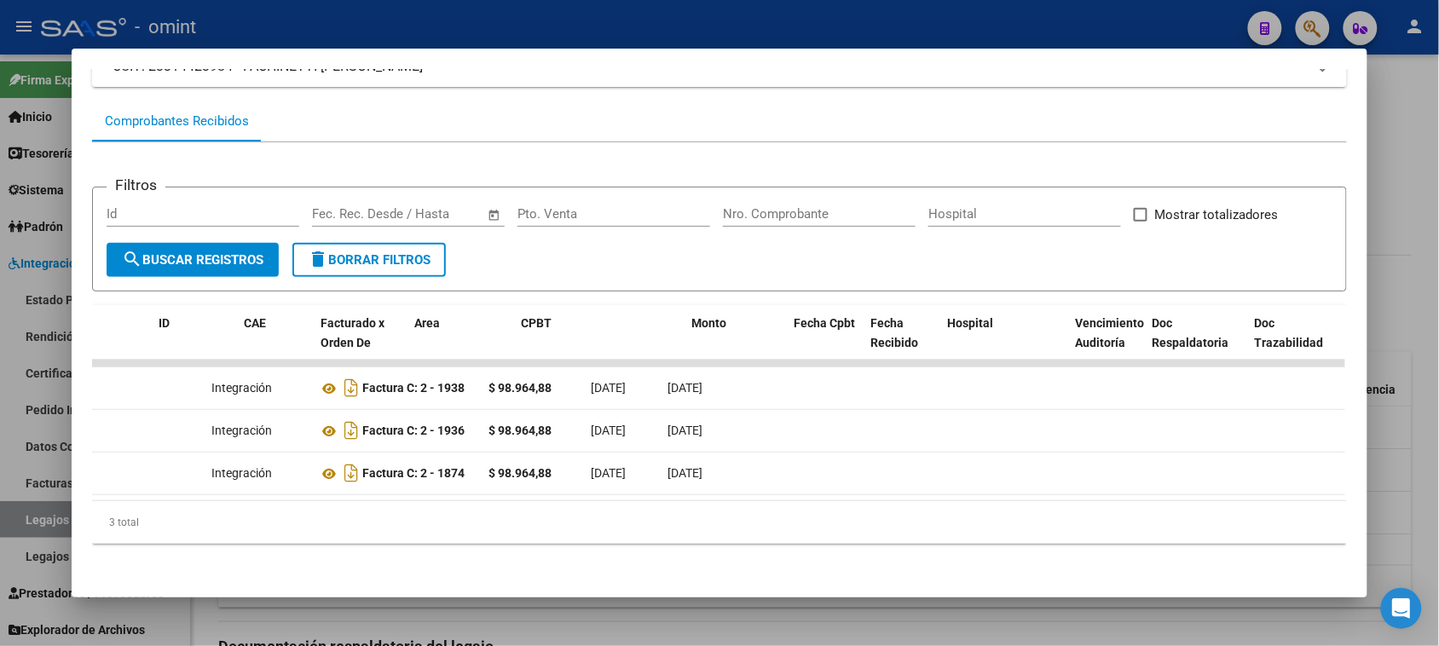
scroll to position [0, 0]
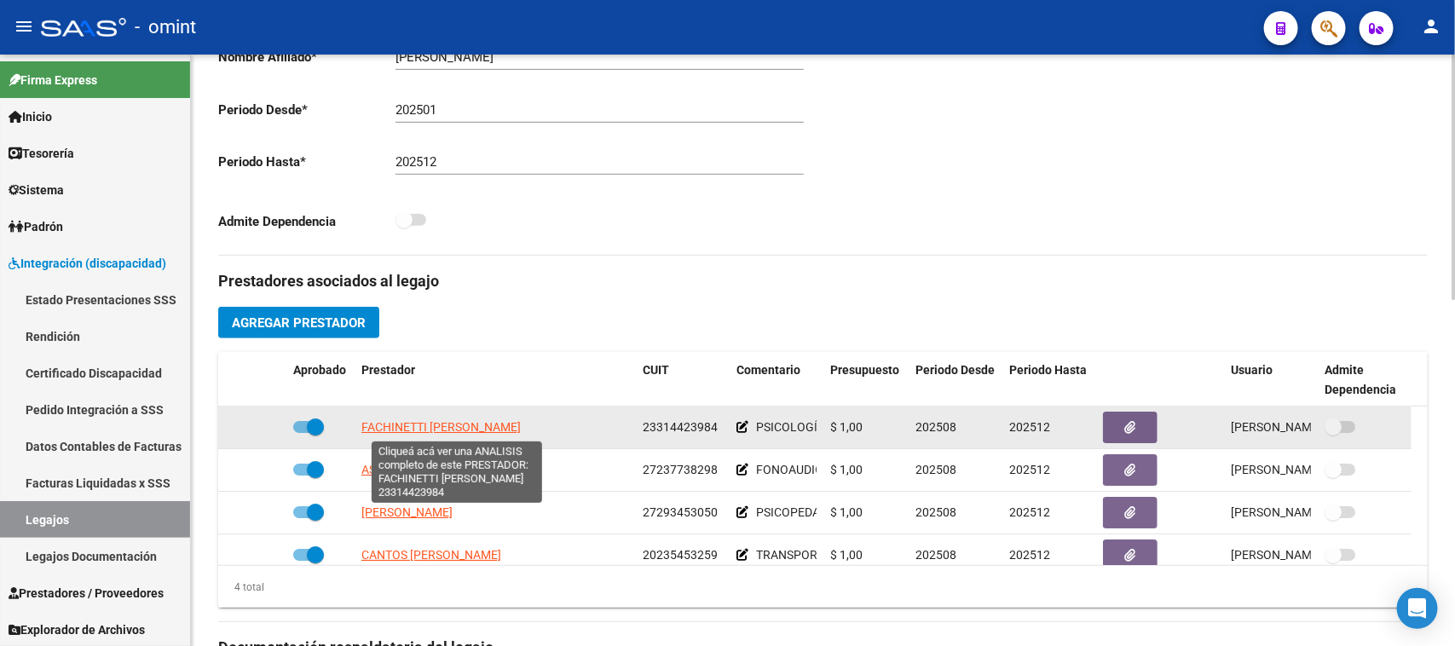
click at [521, 424] on span "FACHINETTI [PERSON_NAME]" at bounding box center [440, 427] width 159 height 14
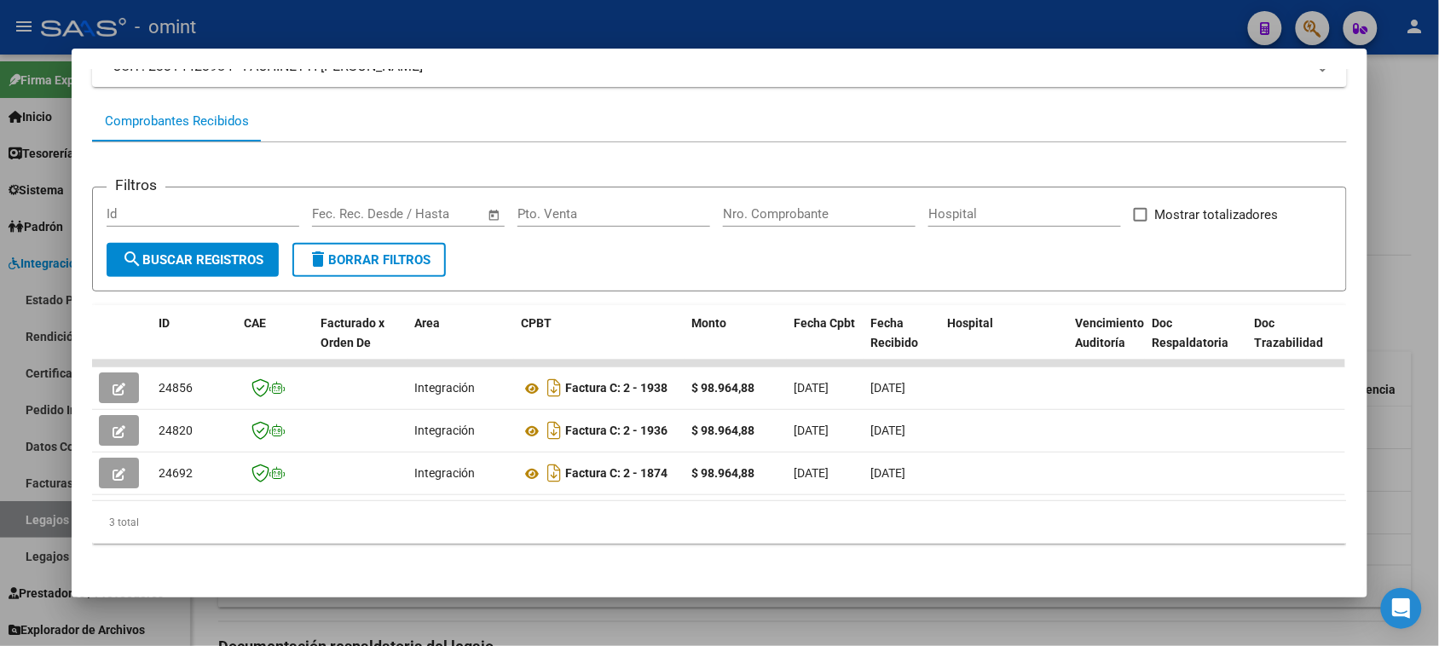
scroll to position [149, 0]
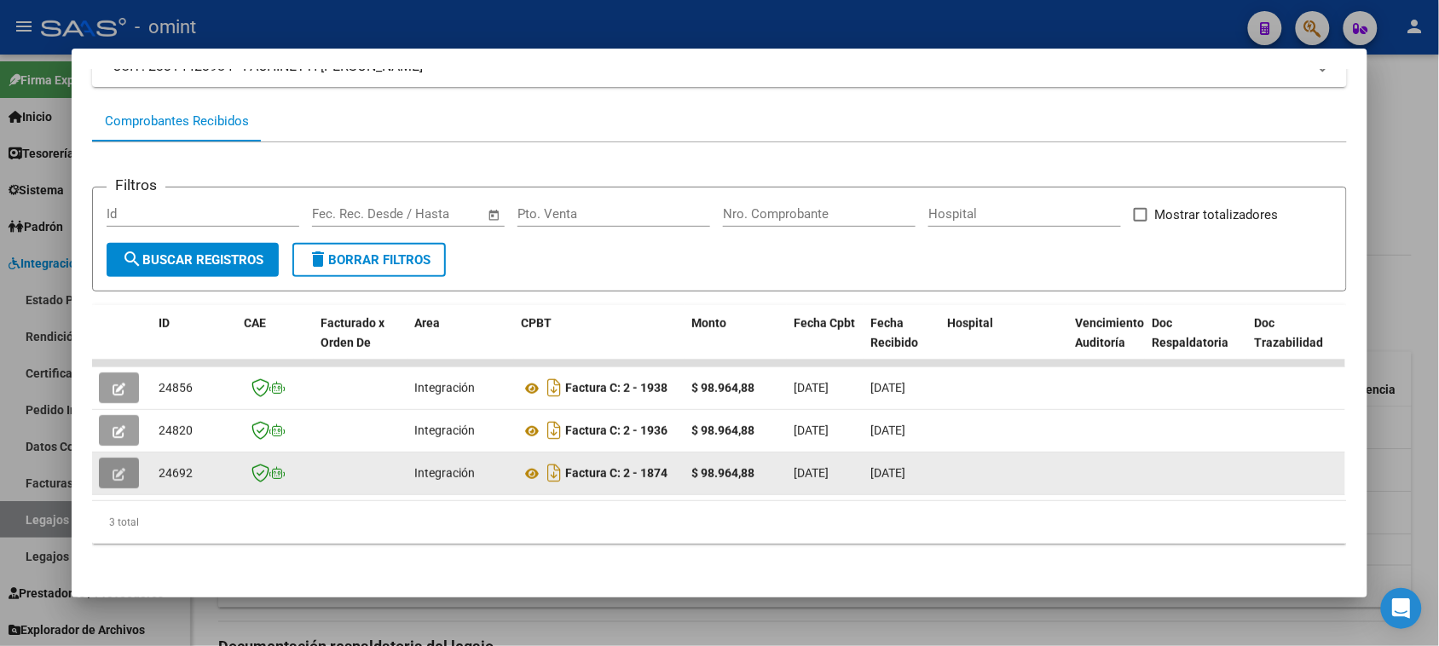
click at [113, 468] on icon "button" at bounding box center [119, 474] width 13 height 13
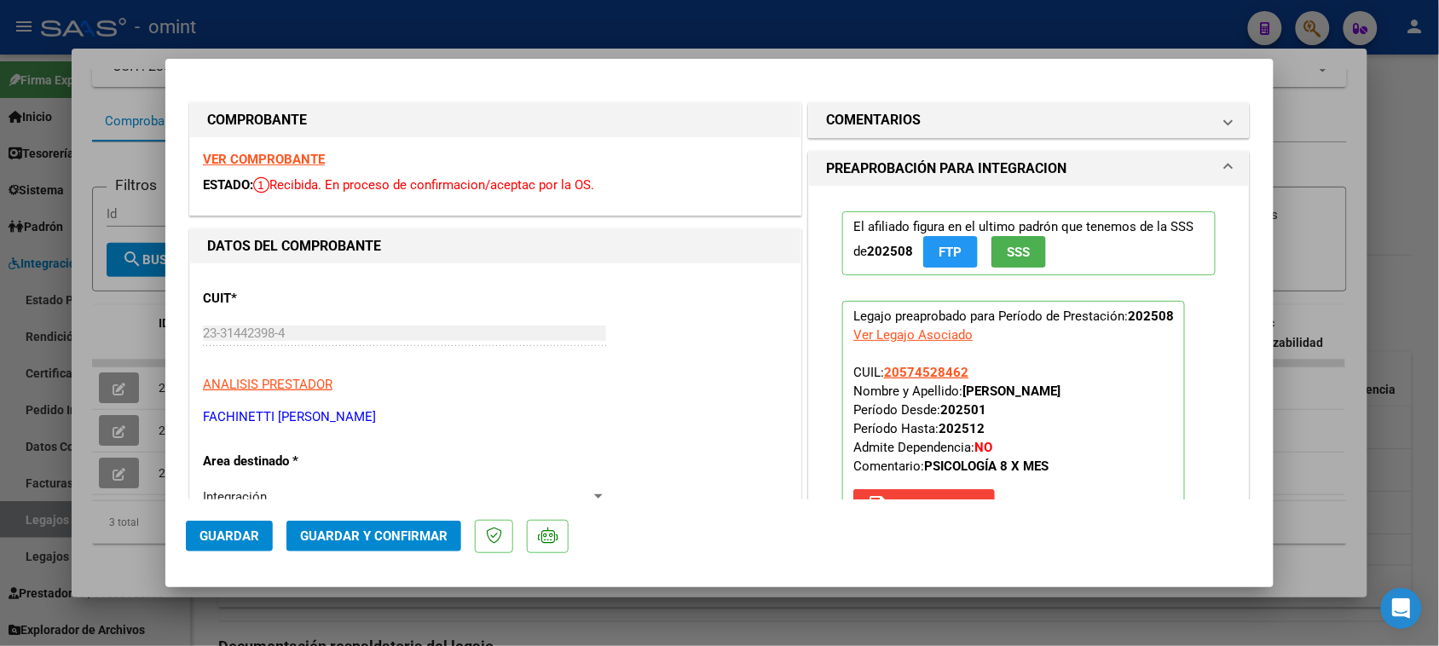
click at [300, 153] on strong "VER COMPROBANTE" at bounding box center [264, 159] width 122 height 15
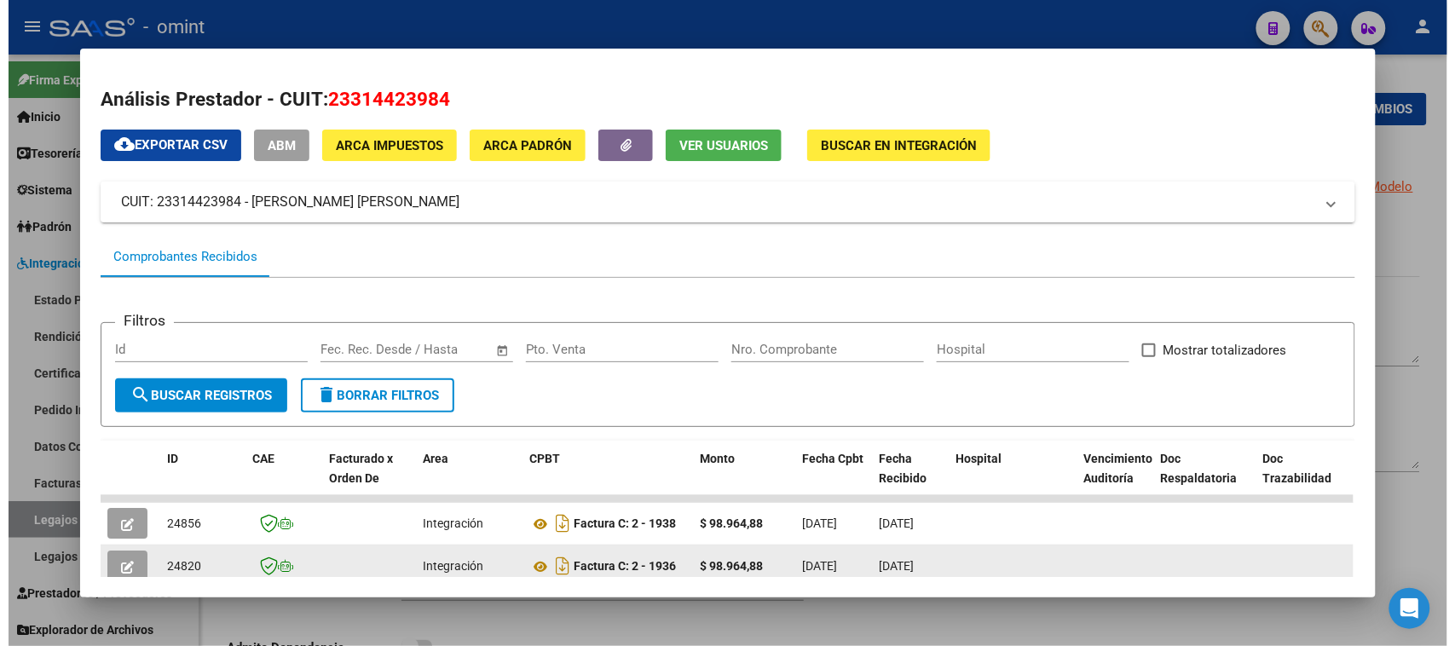
scroll to position [149, 0]
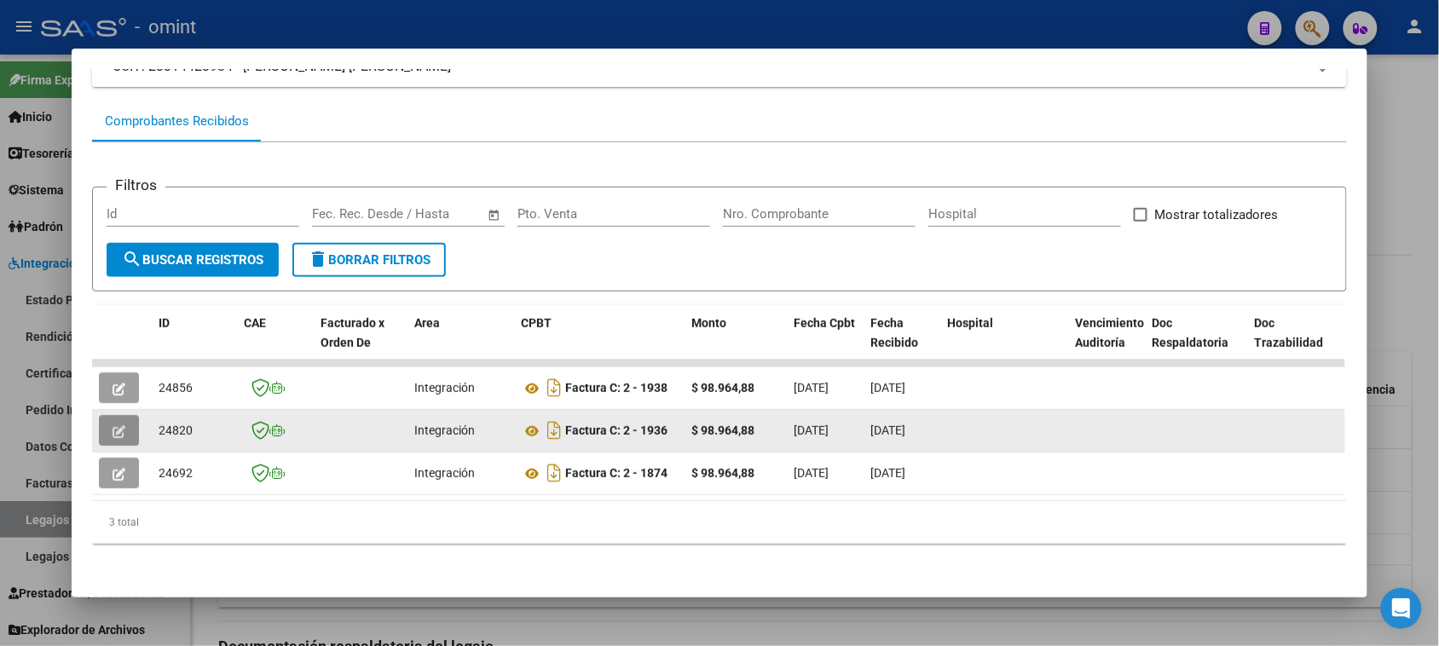
click at [122, 415] on button "button" at bounding box center [119, 430] width 40 height 31
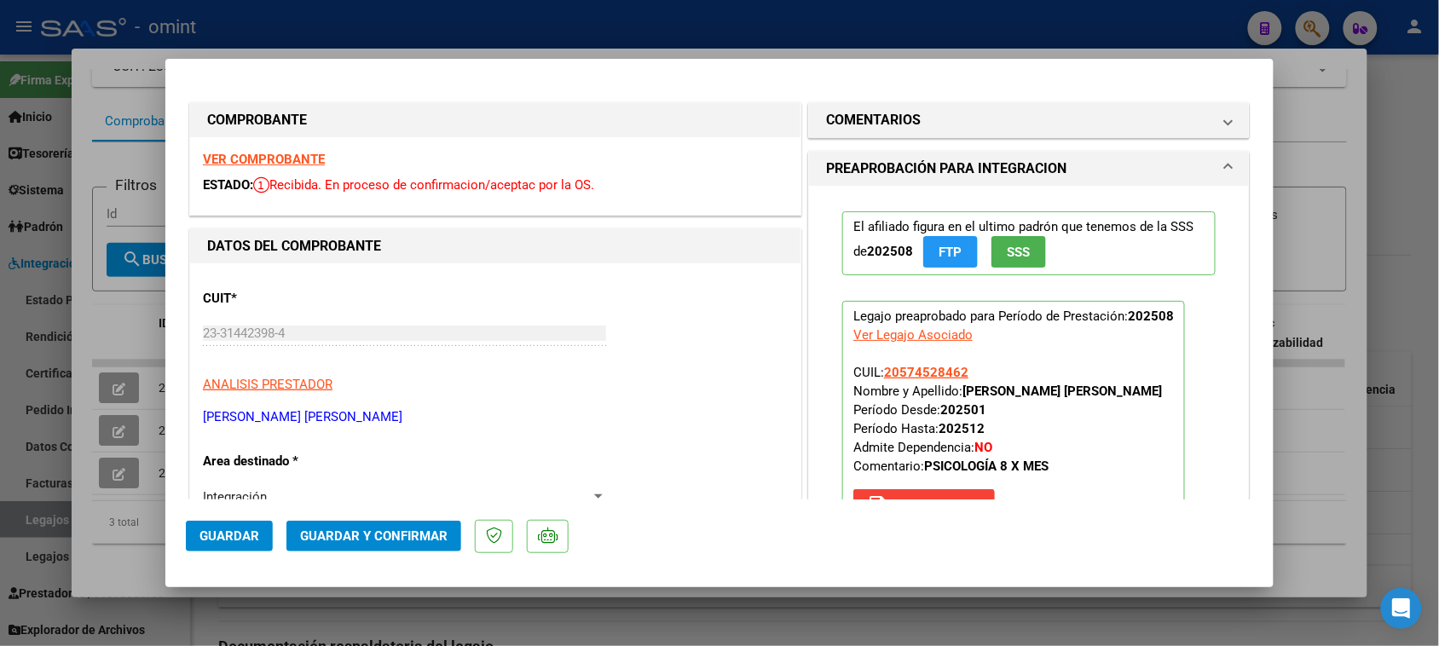
click at [290, 160] on strong "VER COMPROBANTE" at bounding box center [264, 159] width 122 height 15
type input "$ 0,00"
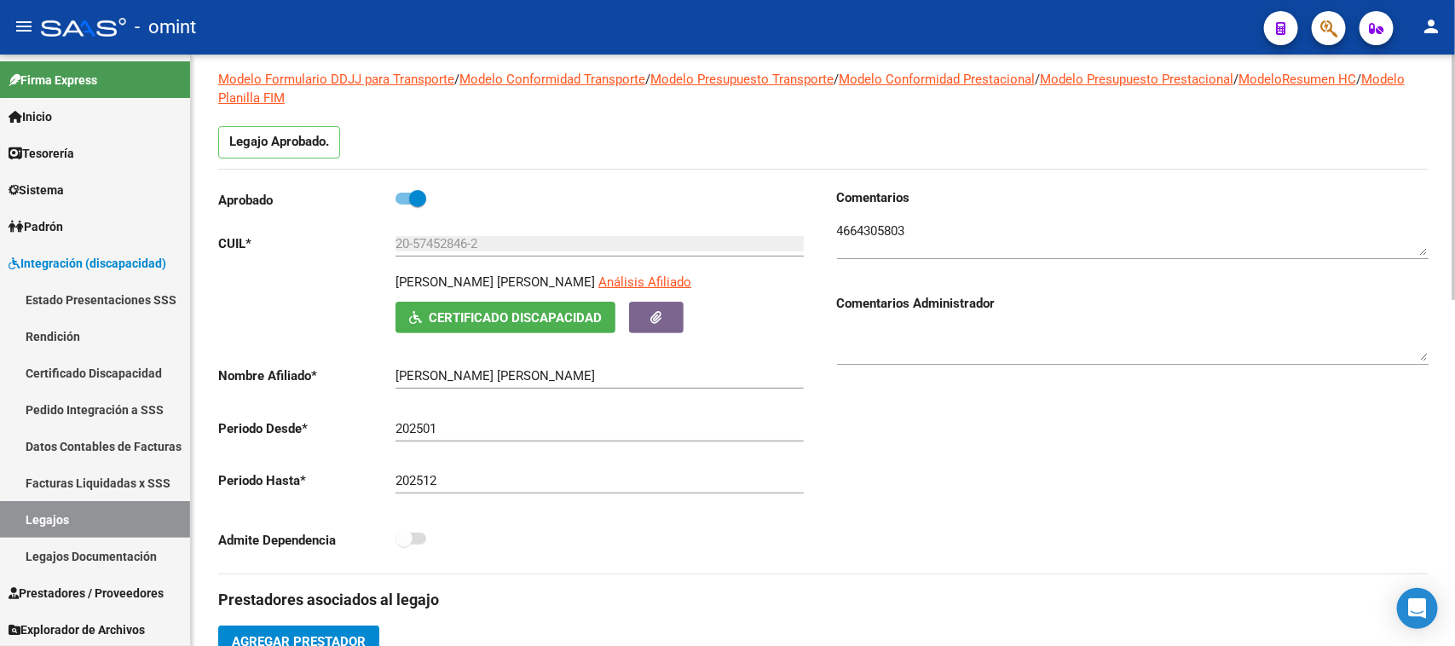
scroll to position [107, 0]
drag, startPoint x: 620, startPoint y: 380, endPoint x: 393, endPoint y: 386, distance: 227.6
click at [382, 382] on app-form-text-field "Nombre Afiliado * MORALES PALMA BAUTISTA AUGUSTO Ingresar el nombre" at bounding box center [511, 376] width 586 height 15
click at [887, 233] on textarea at bounding box center [1133, 239] width 592 height 34
